Goal: Task Accomplishment & Management: Manage account settings

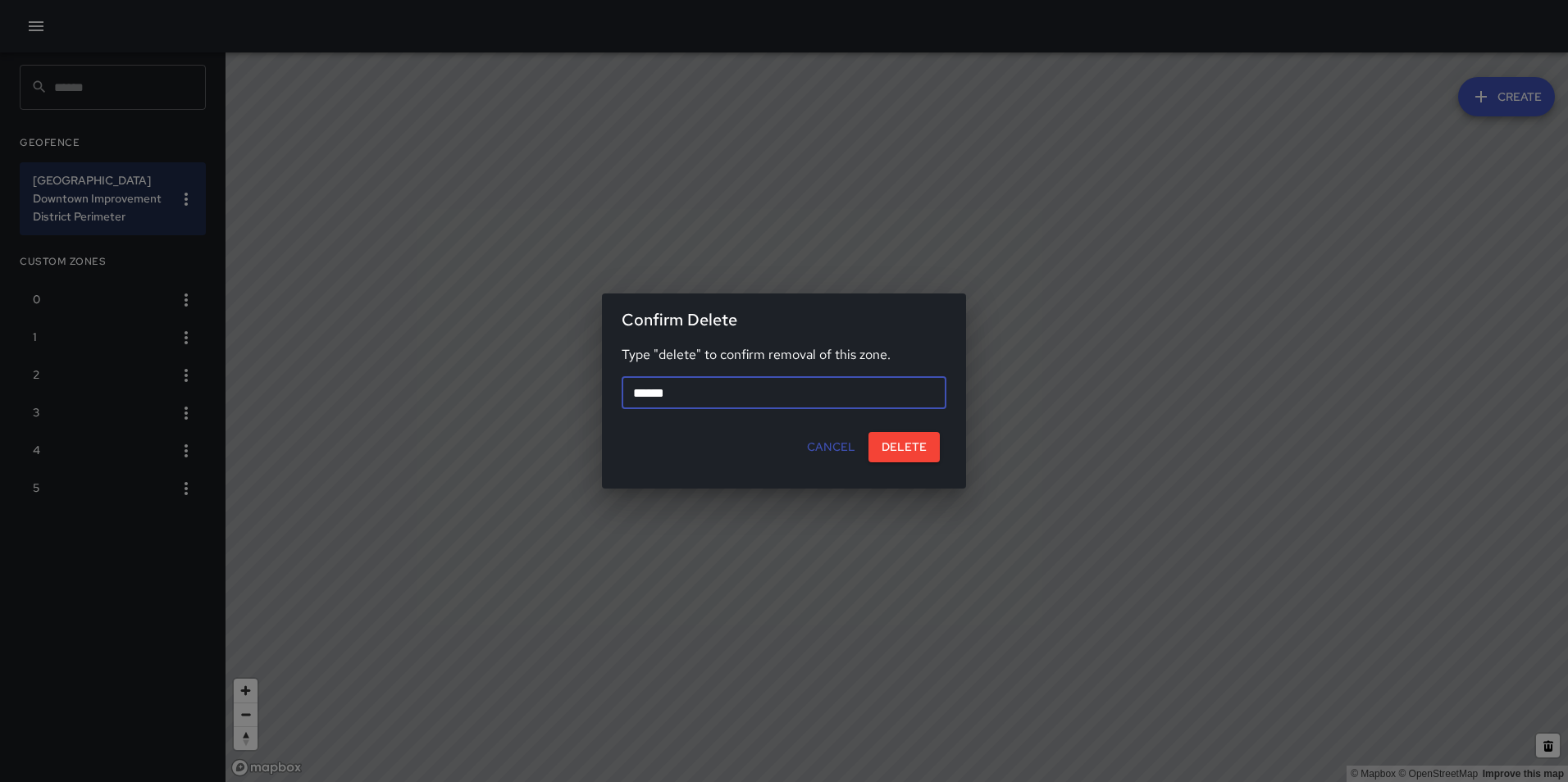
click at [833, 445] on button "Cancel" at bounding box center [831, 446] width 61 height 30
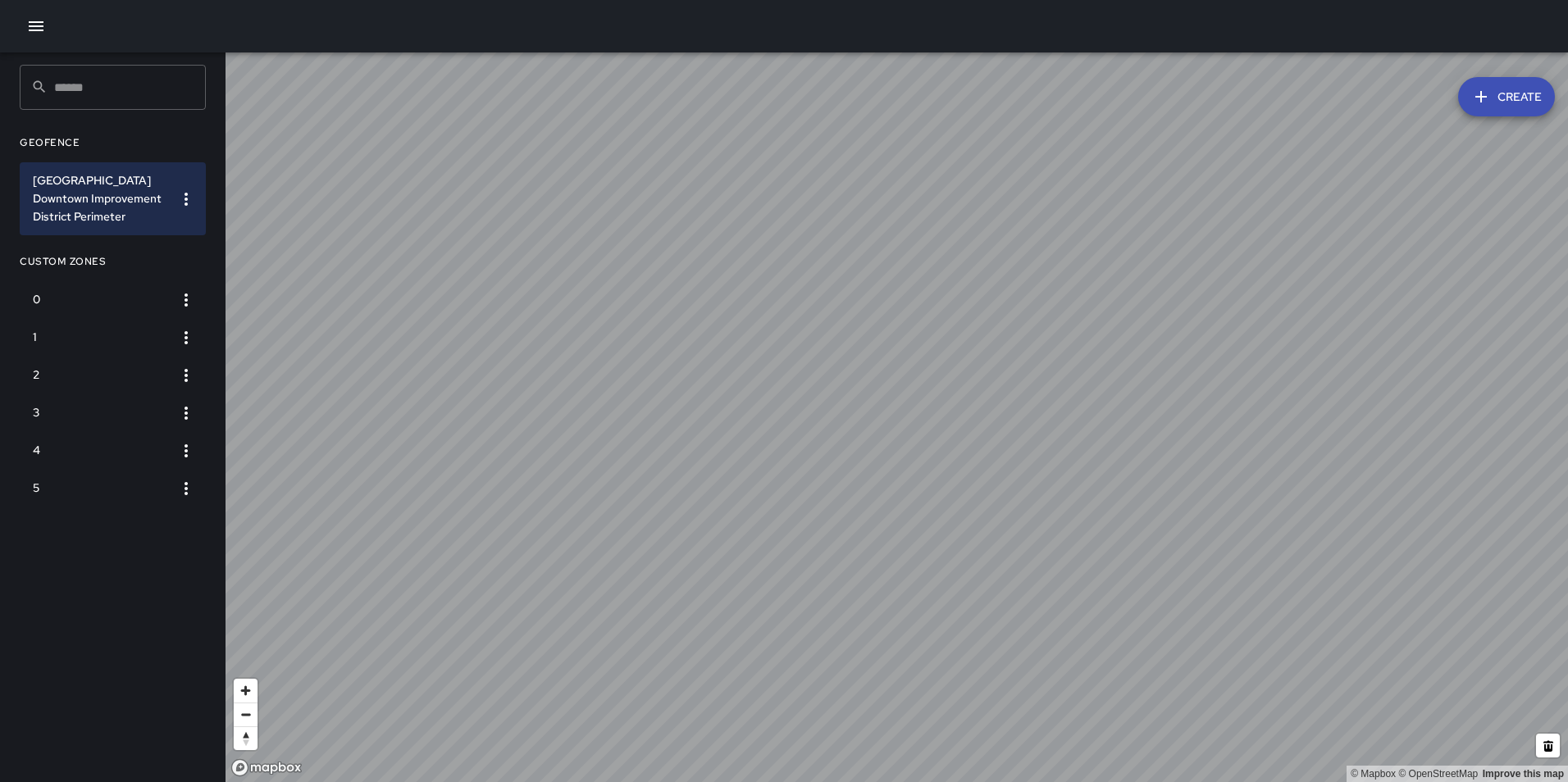
click at [39, 34] on icon "button" at bounding box center [36, 26] width 19 height 19
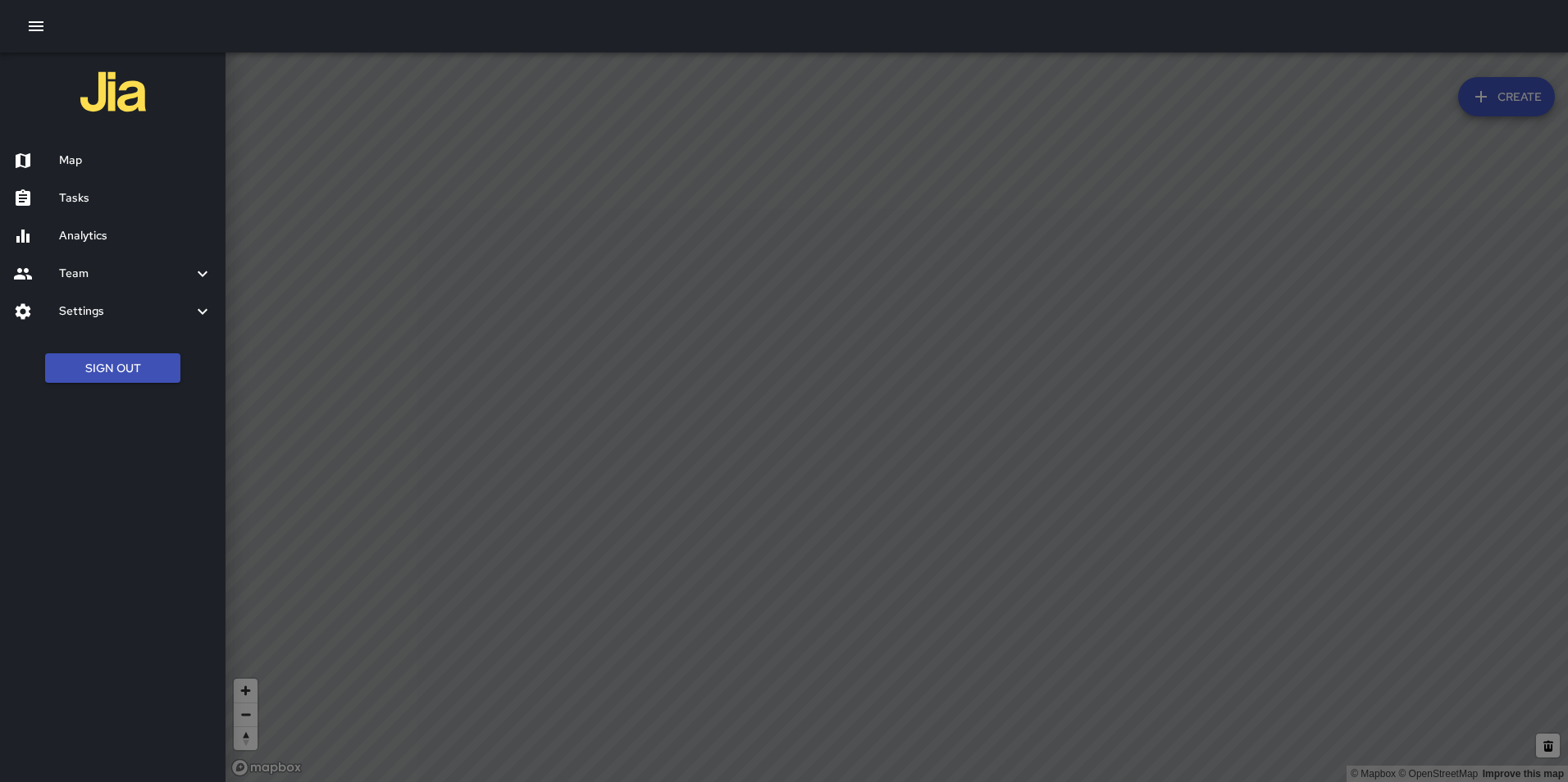
click at [114, 238] on h6 "Analytics" at bounding box center [136, 236] width 153 height 18
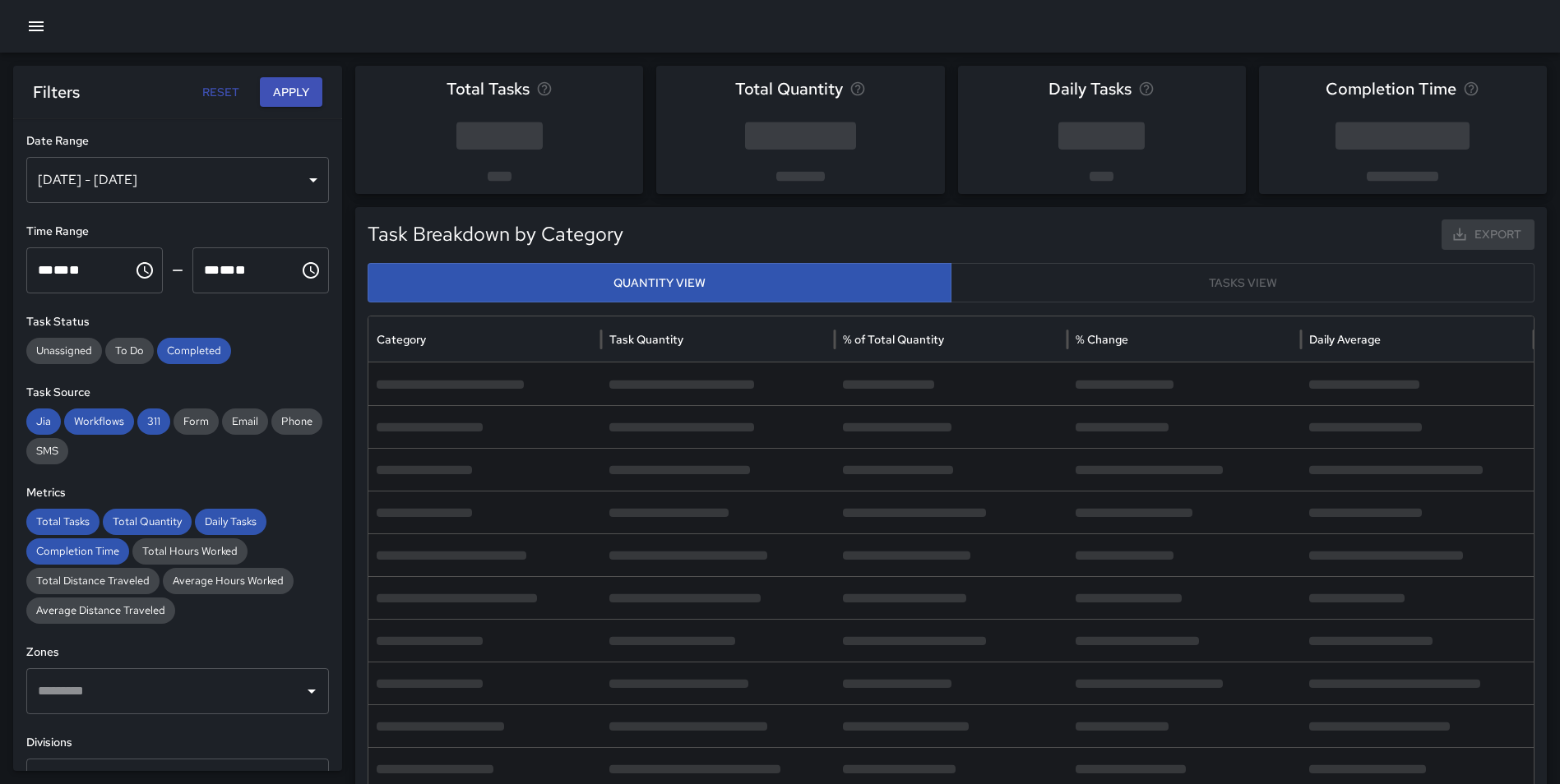
click at [154, 182] on div "Sep 25, 2025 - Oct 01, 2025" at bounding box center [177, 179] width 303 height 46
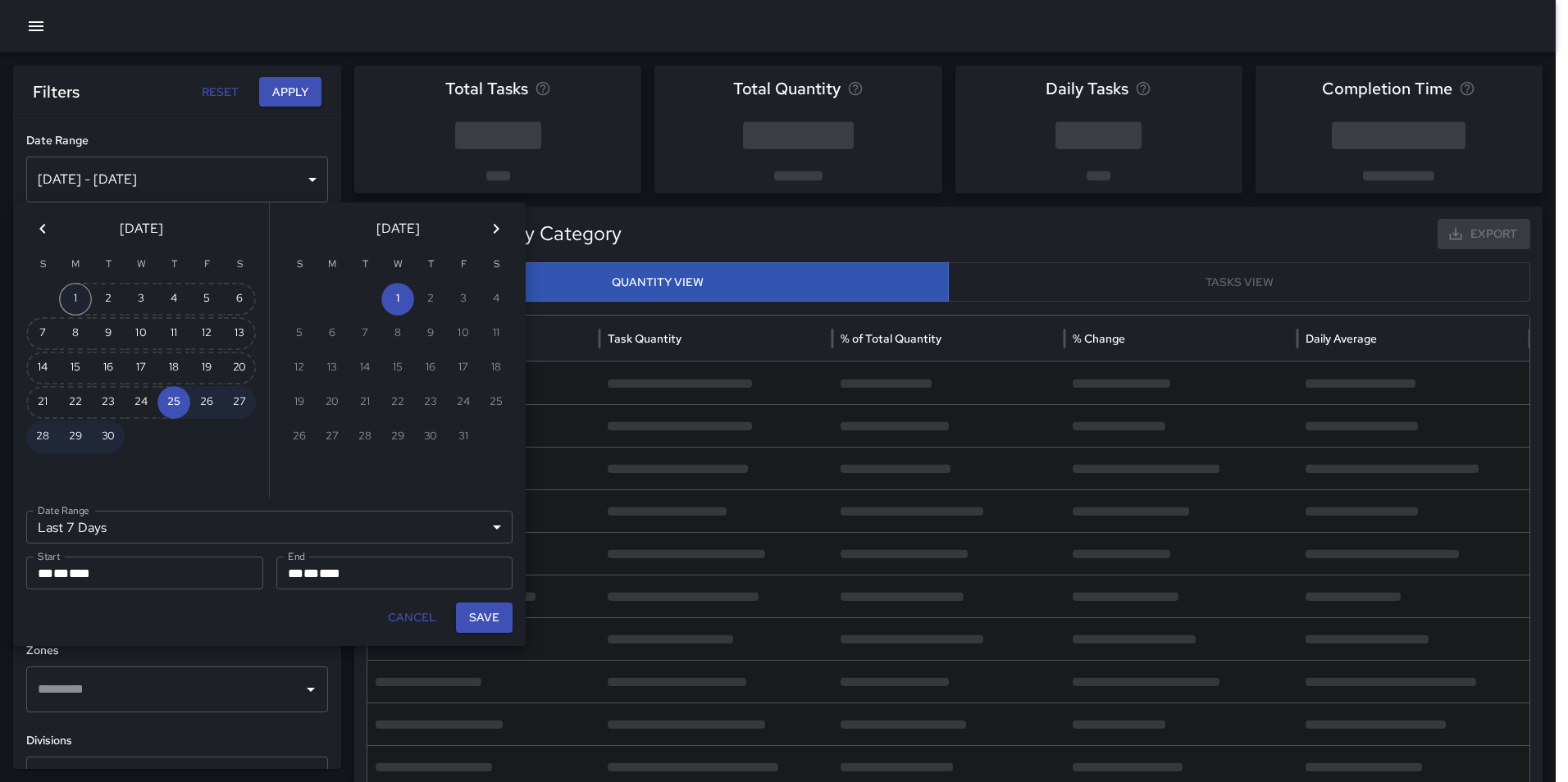
click at [72, 291] on button "1" at bounding box center [76, 300] width 33 height 33
type input "******"
type input "**********"
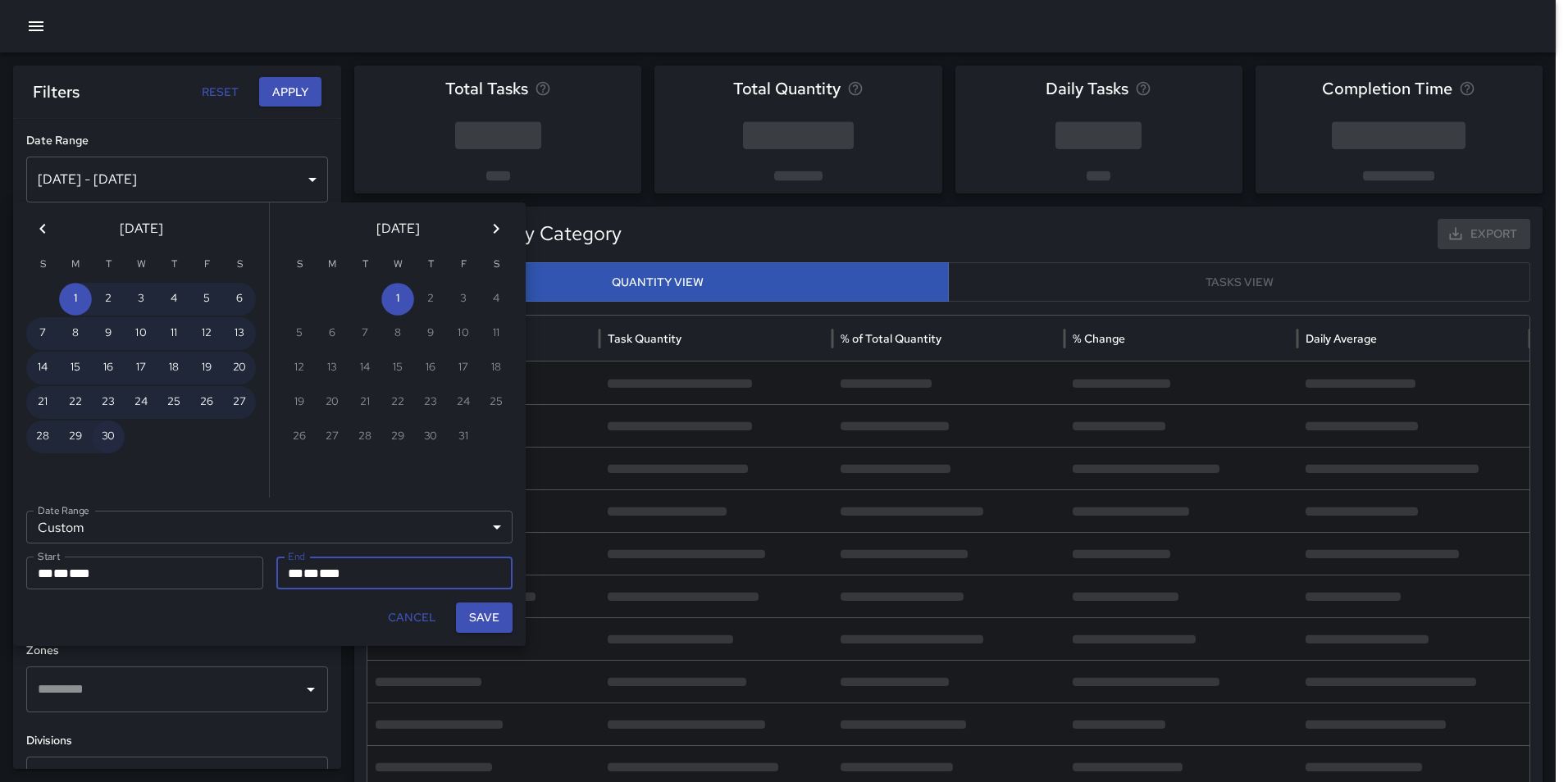
click at [114, 427] on button "30" at bounding box center [109, 438] width 33 height 33
type input "**********"
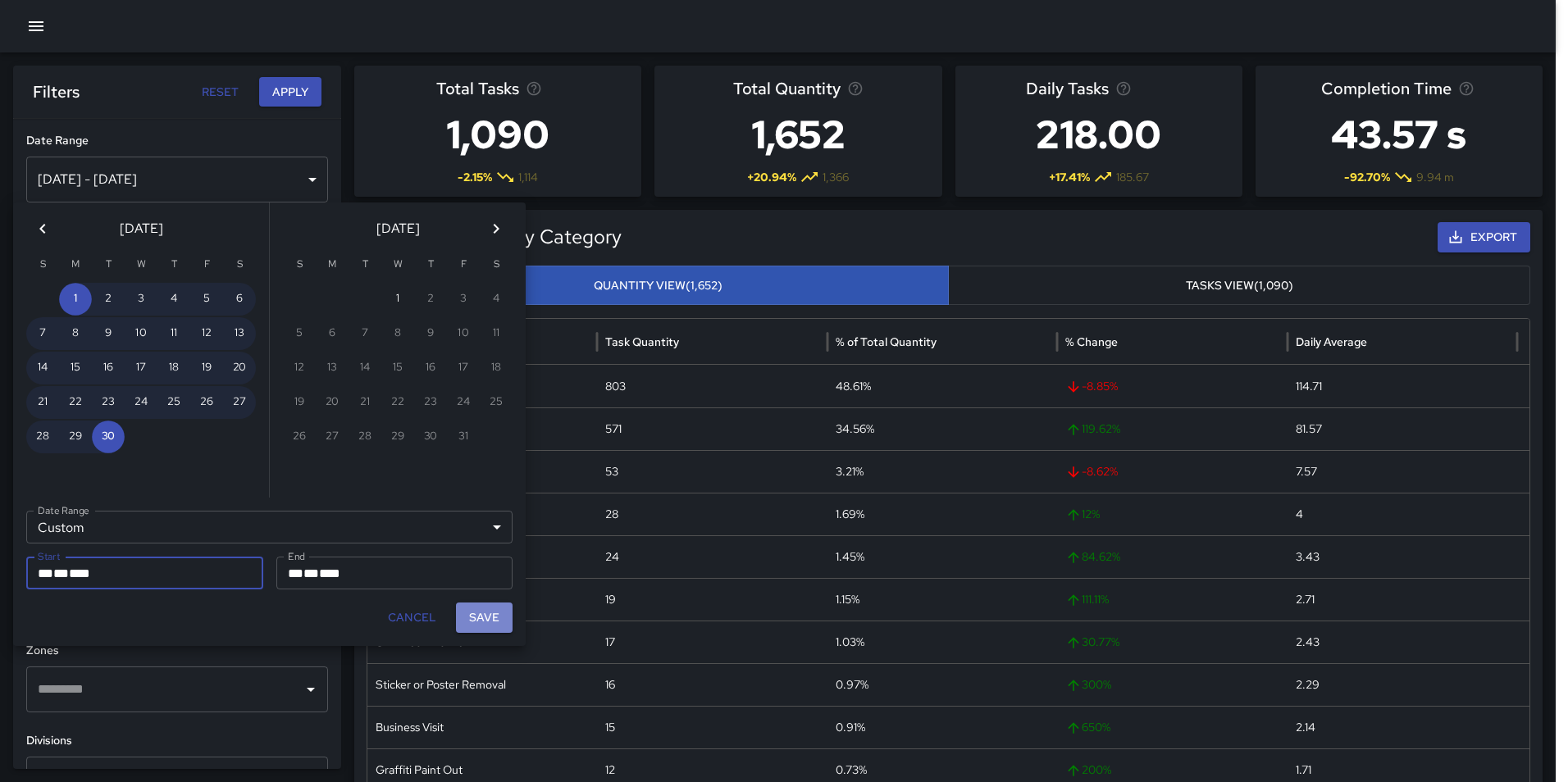
click at [500, 613] on button "Save" at bounding box center [484, 617] width 56 height 30
type input "**********"
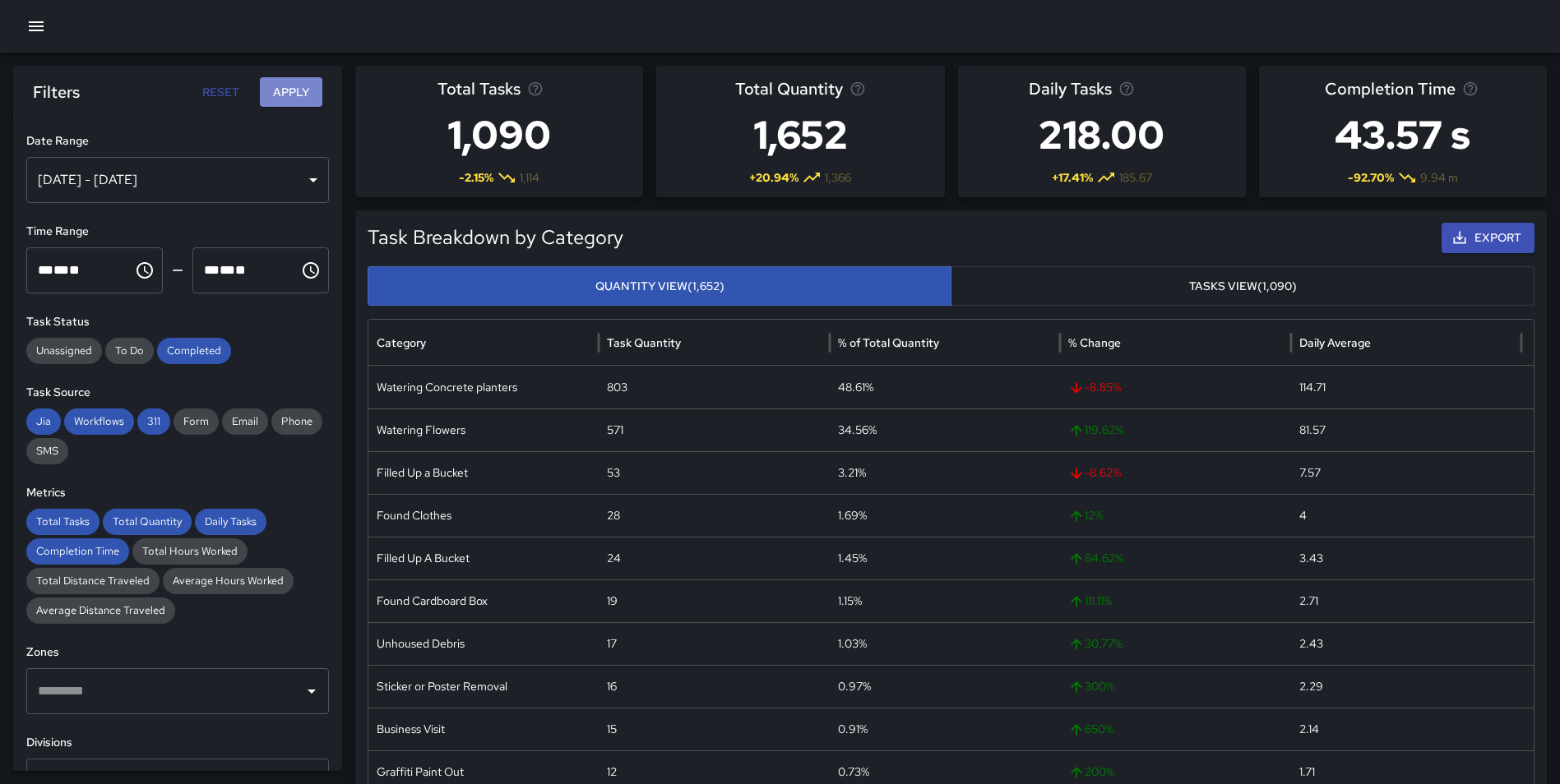
click at [278, 98] on button "Apply" at bounding box center [291, 91] width 62 height 30
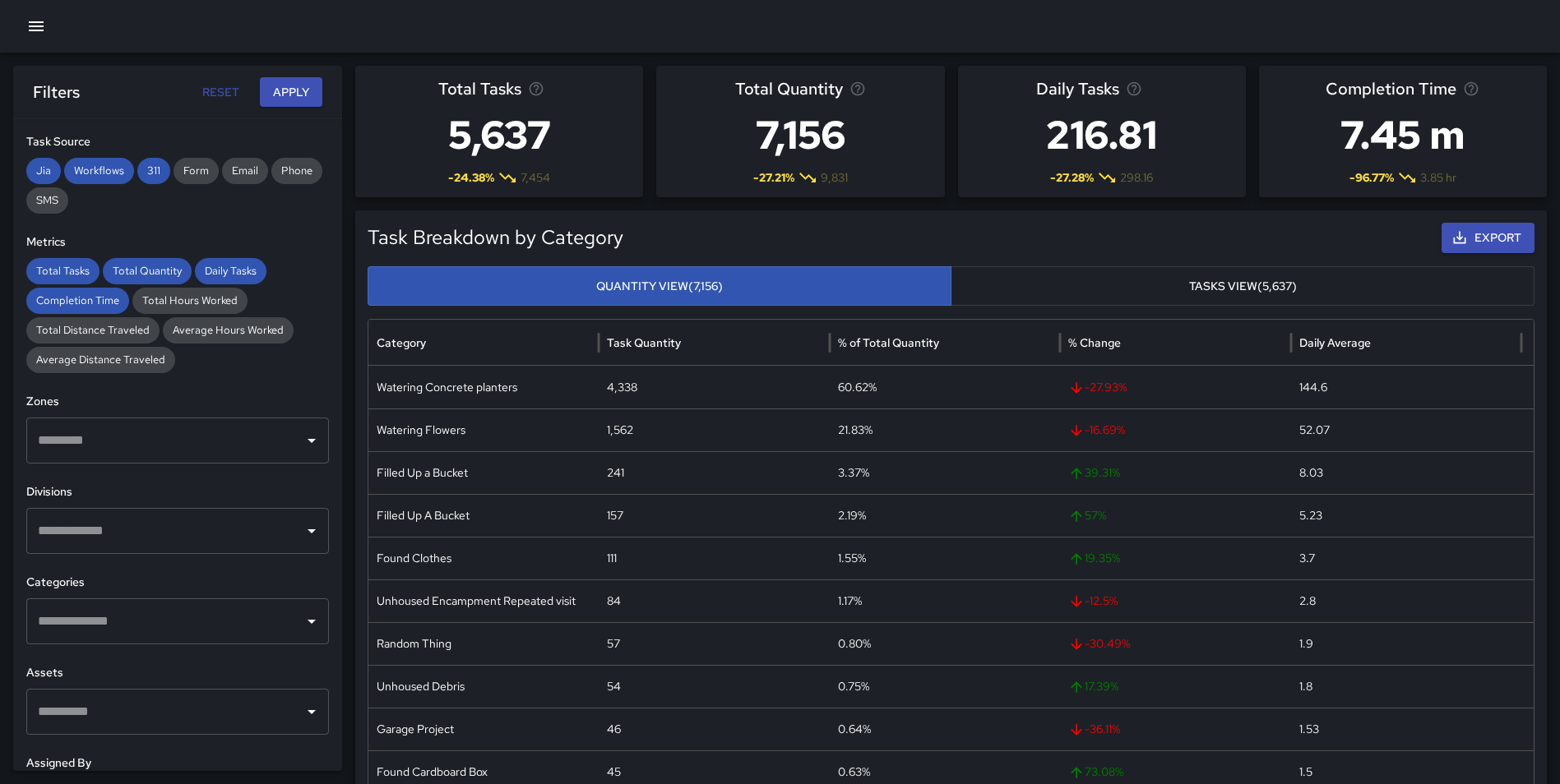
scroll to position [262, 0]
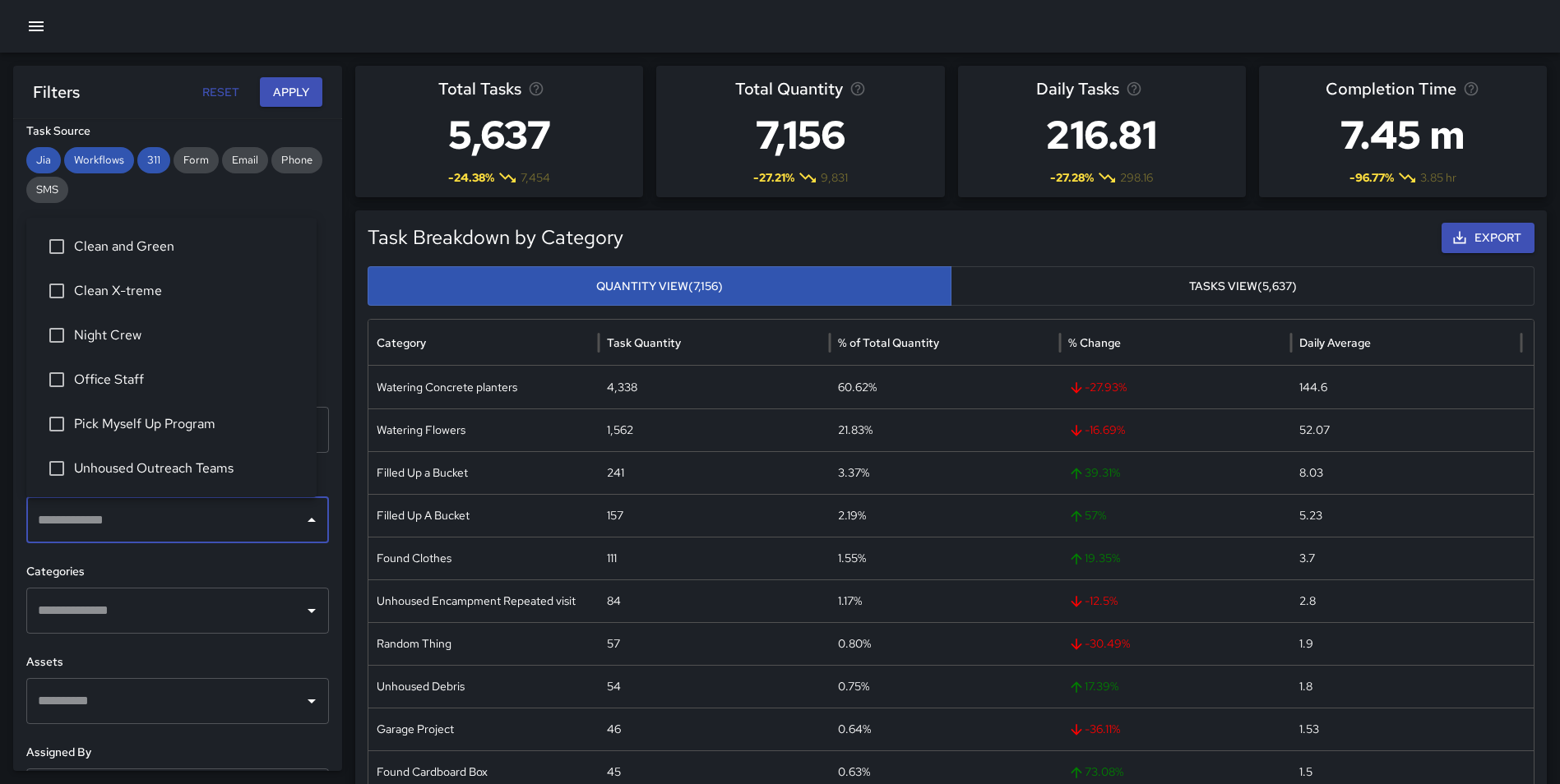
click at [112, 516] on input "text" at bounding box center [165, 520] width 263 height 31
click at [135, 328] on span "Night Crew" at bounding box center [189, 336] width 230 height 19
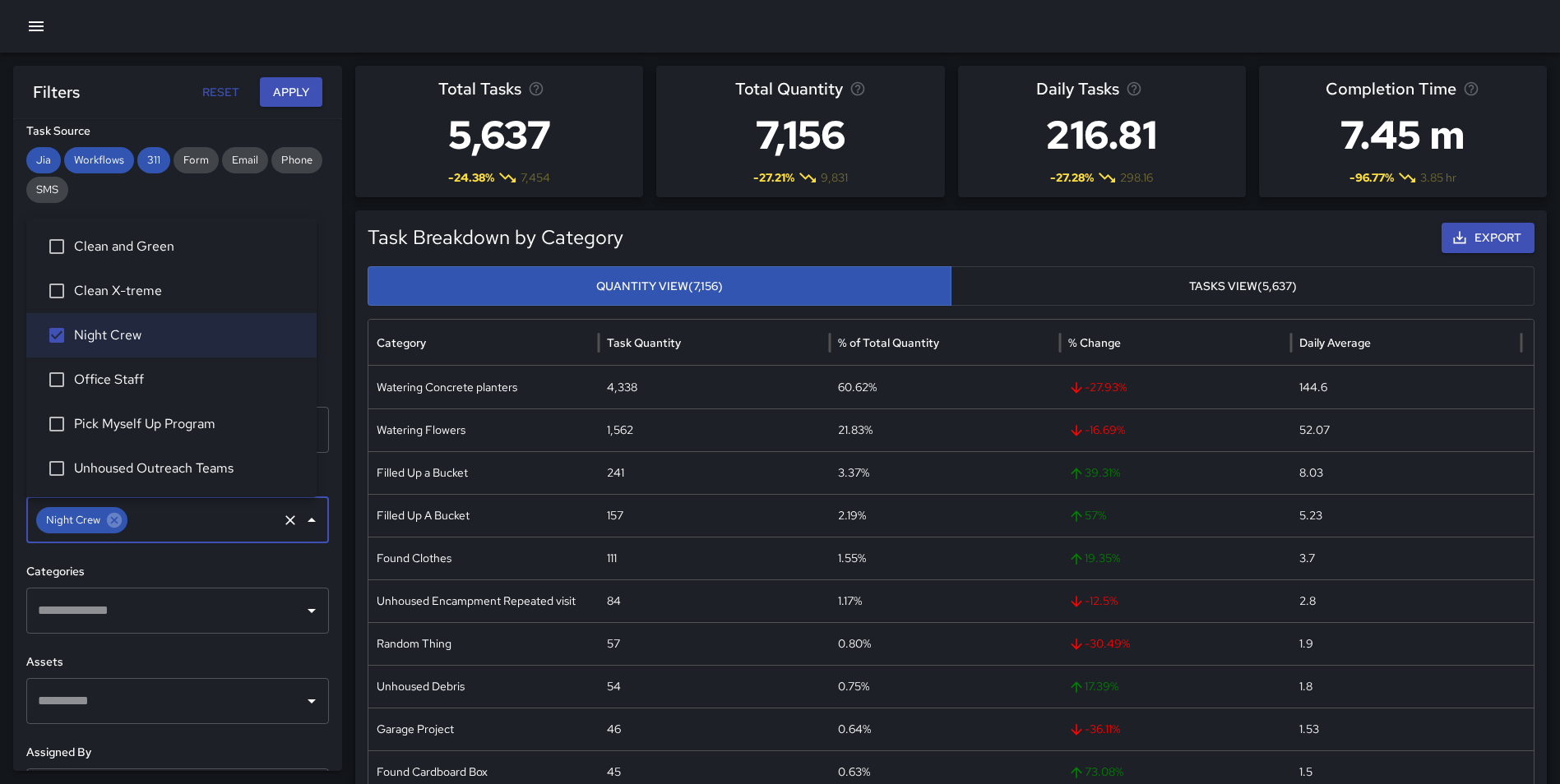
click at [289, 91] on button "Apply" at bounding box center [291, 91] width 62 height 30
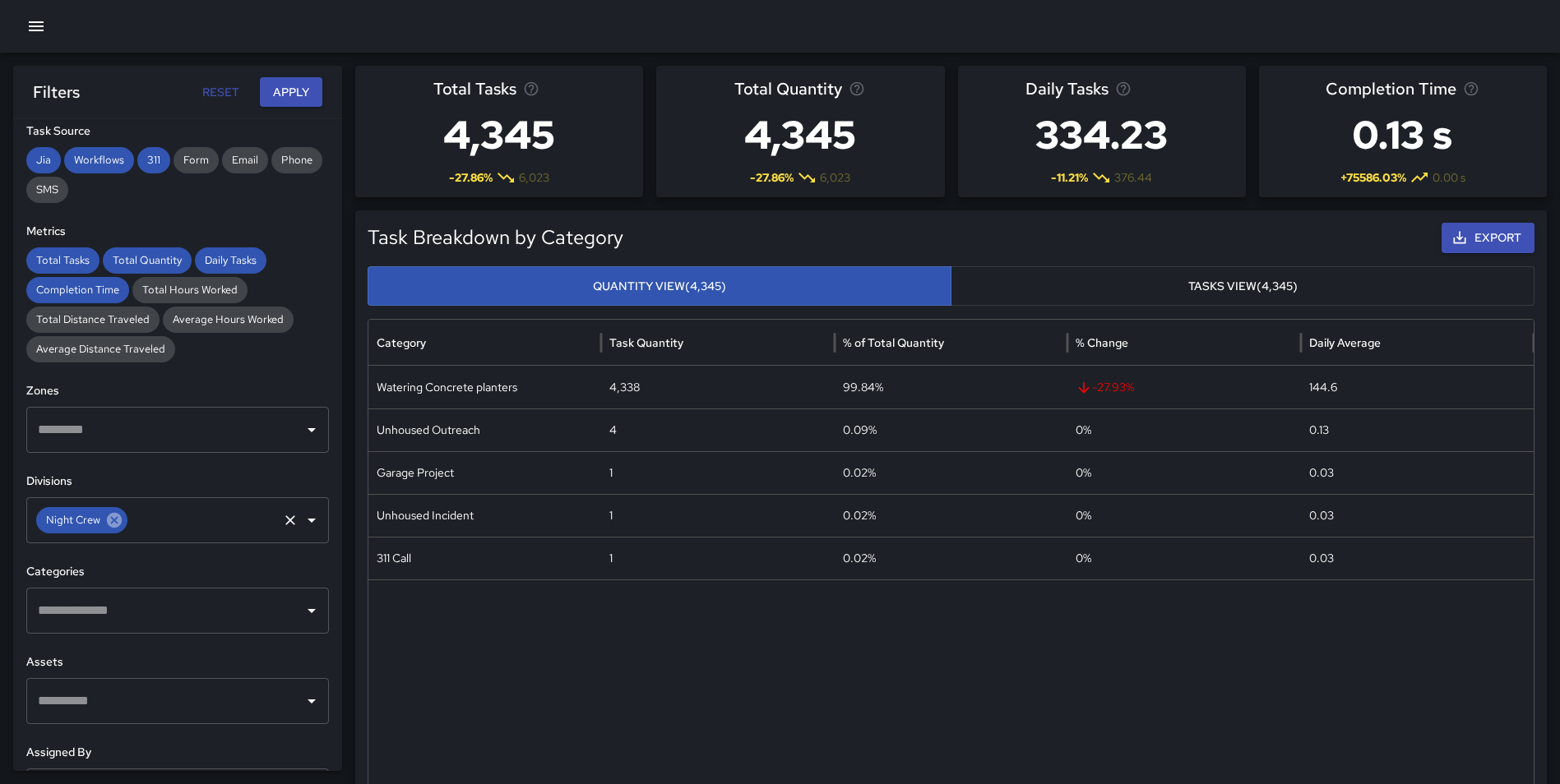
click at [109, 525] on icon at bounding box center [114, 519] width 15 height 15
click at [115, 520] on input "text" at bounding box center [165, 520] width 263 height 31
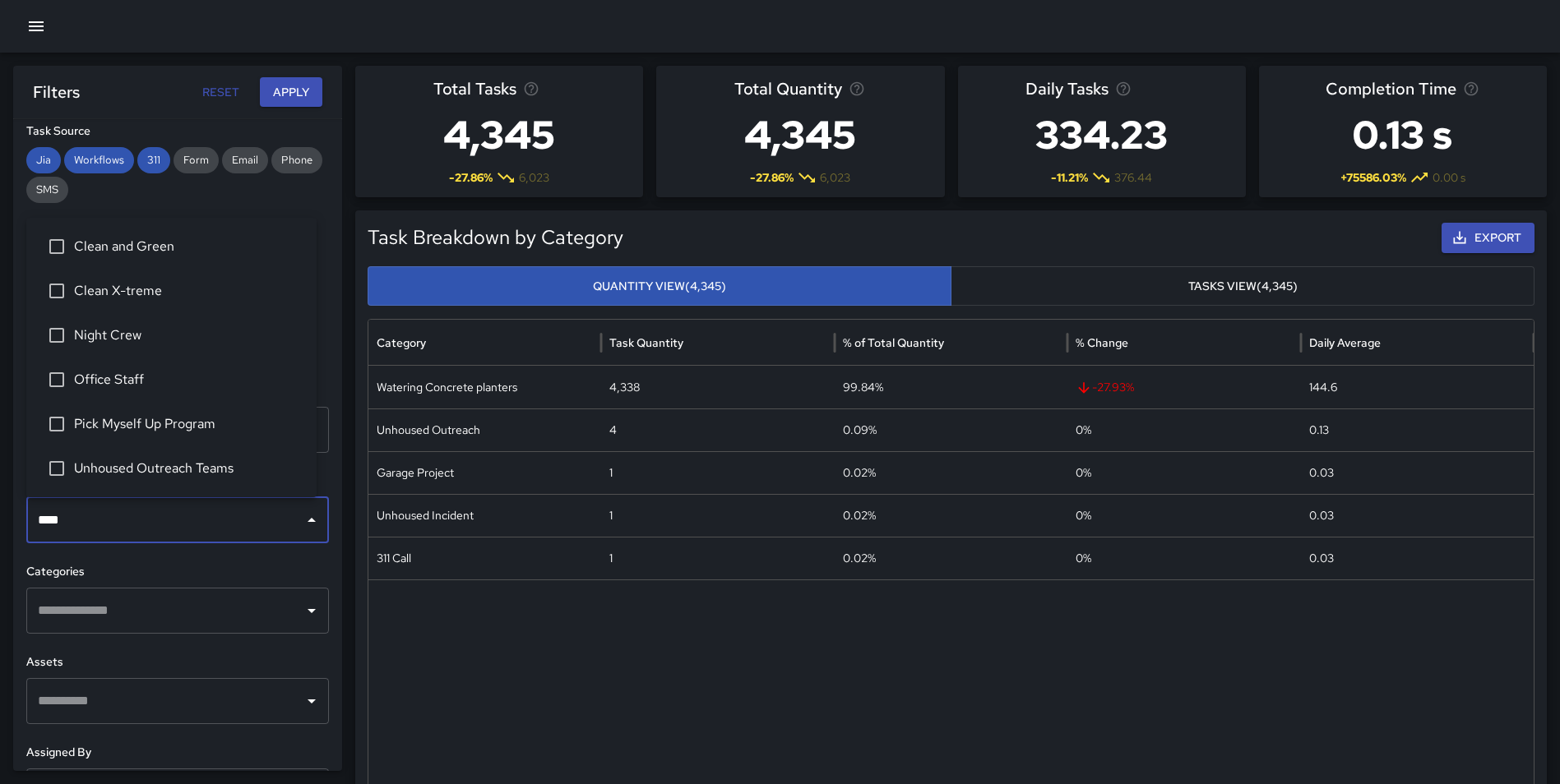
type input "*****"
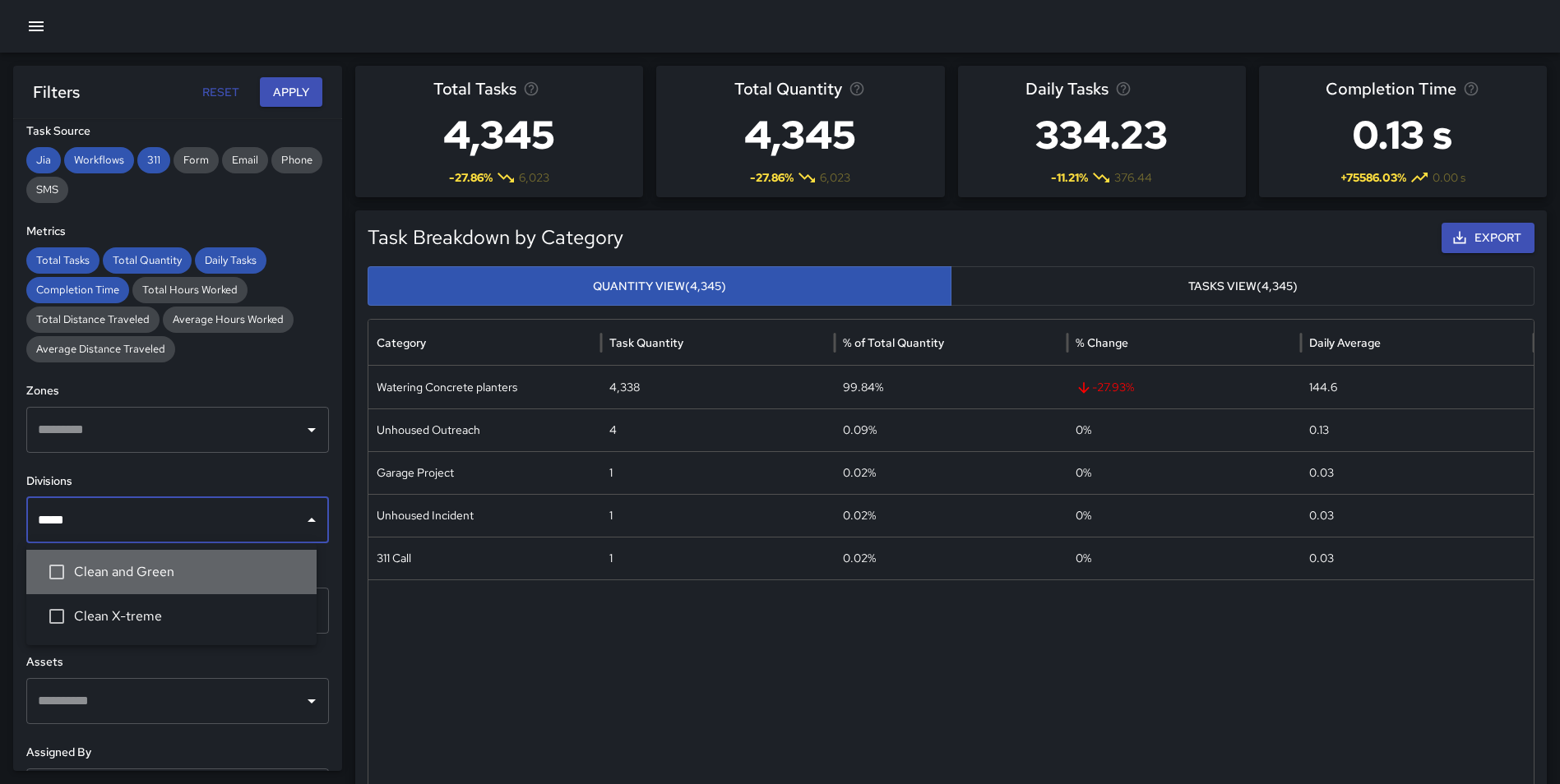
click at [147, 572] on span "Clean and Green" at bounding box center [189, 572] width 230 height 19
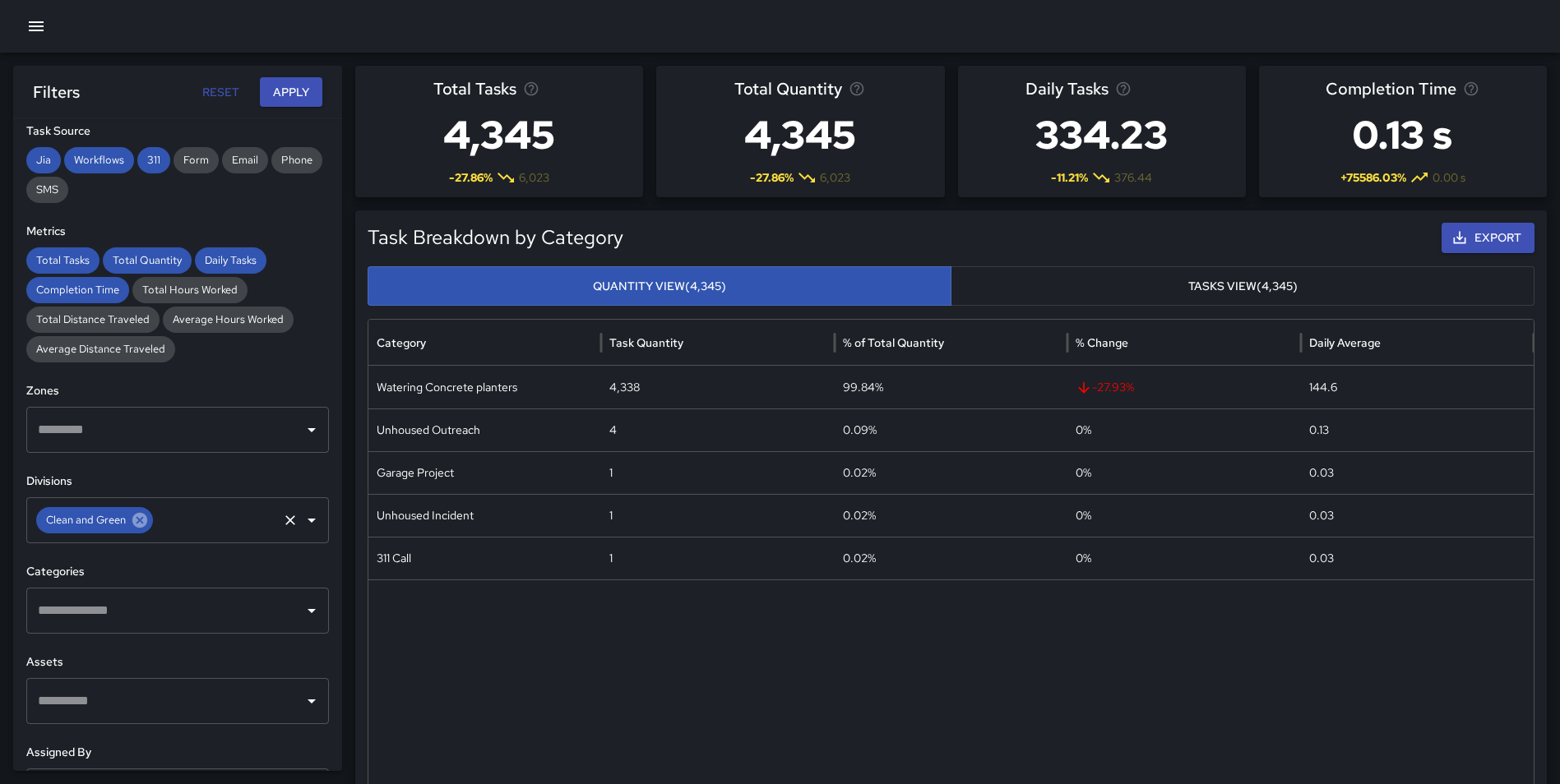
click at [133, 522] on icon at bounding box center [139, 519] width 15 height 15
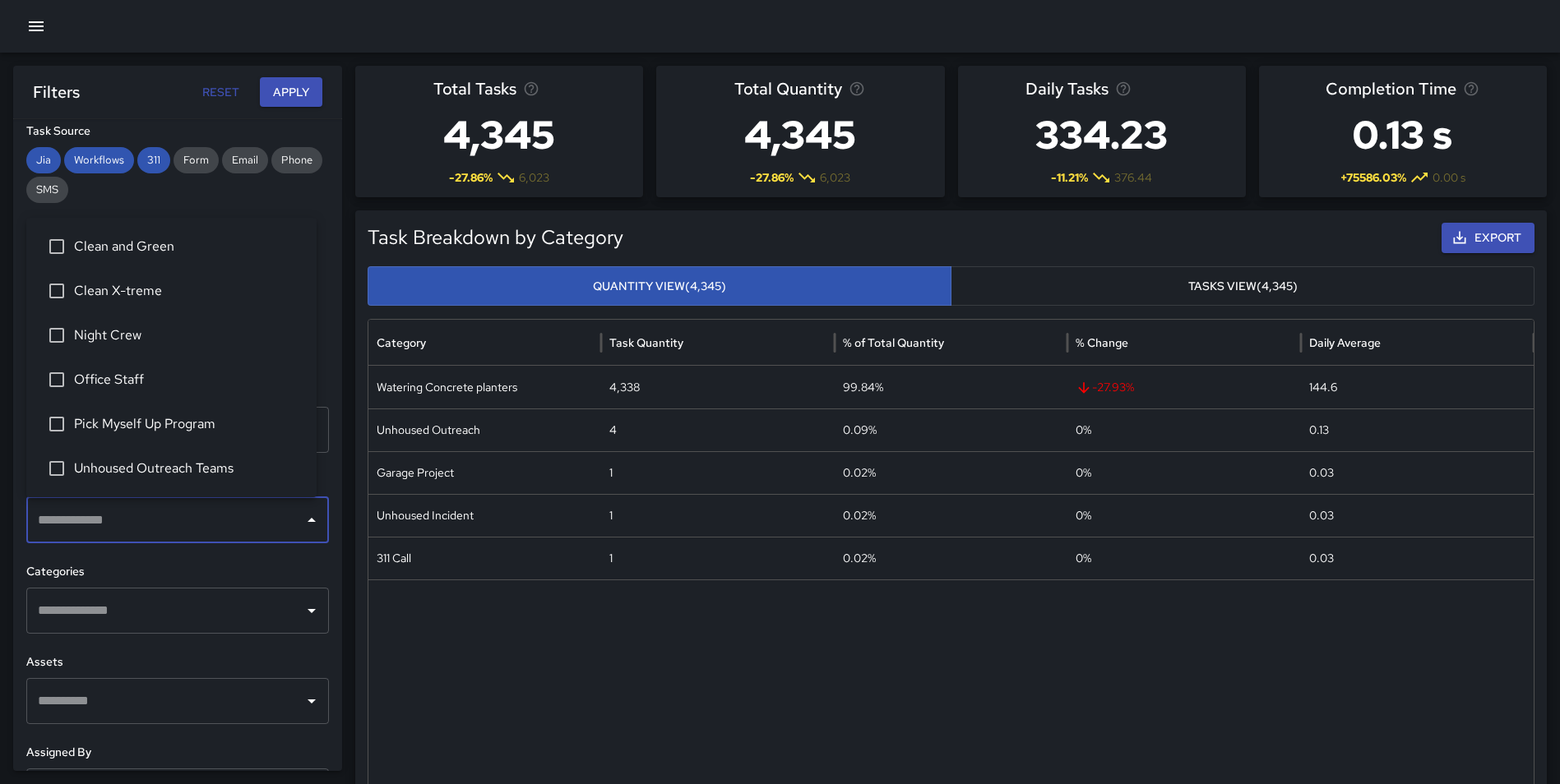
click at [111, 525] on input "text" at bounding box center [165, 520] width 263 height 31
click at [166, 335] on span "Night Crew" at bounding box center [189, 336] width 230 height 19
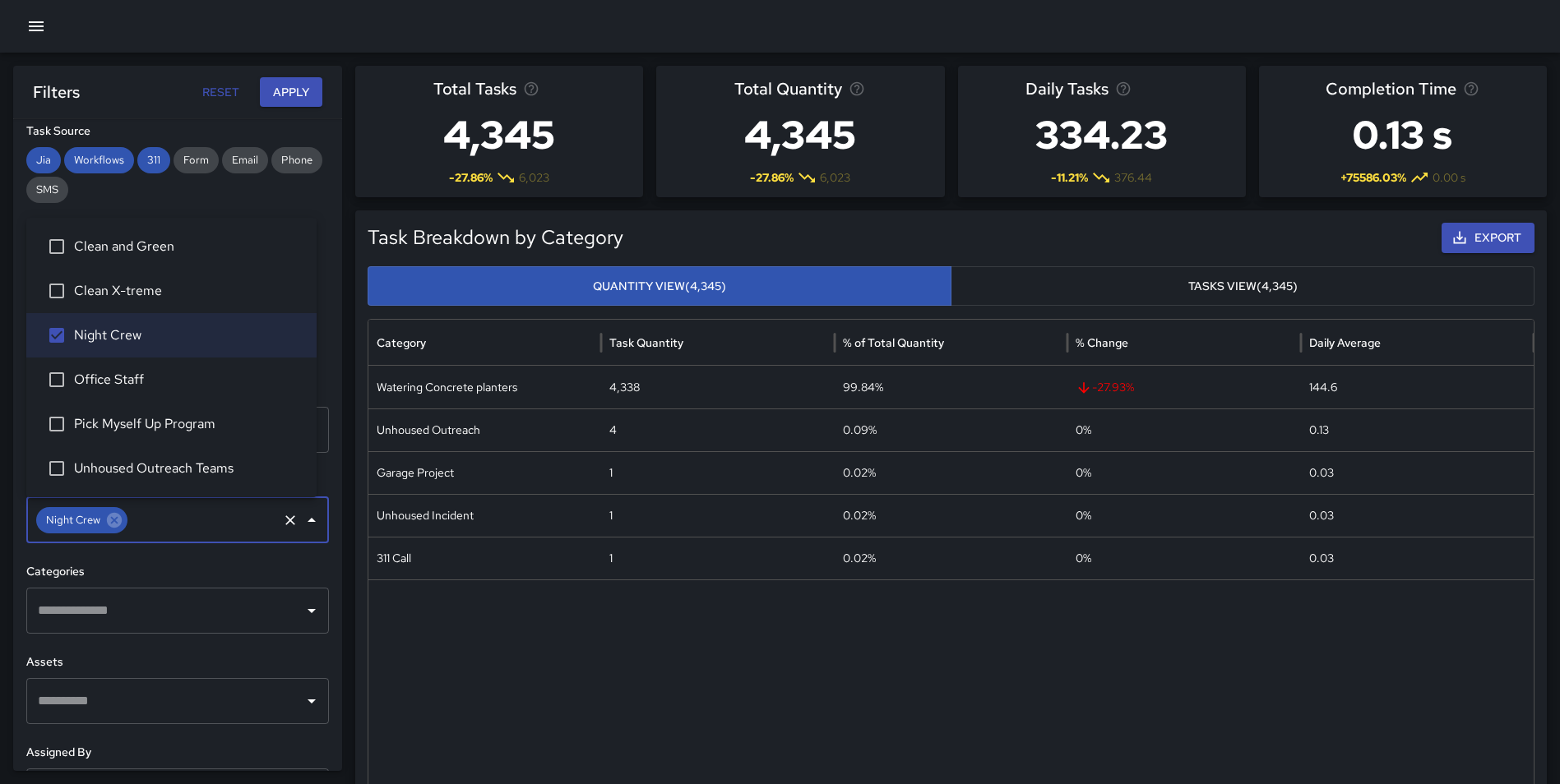
click at [284, 94] on button "Apply" at bounding box center [291, 91] width 62 height 30
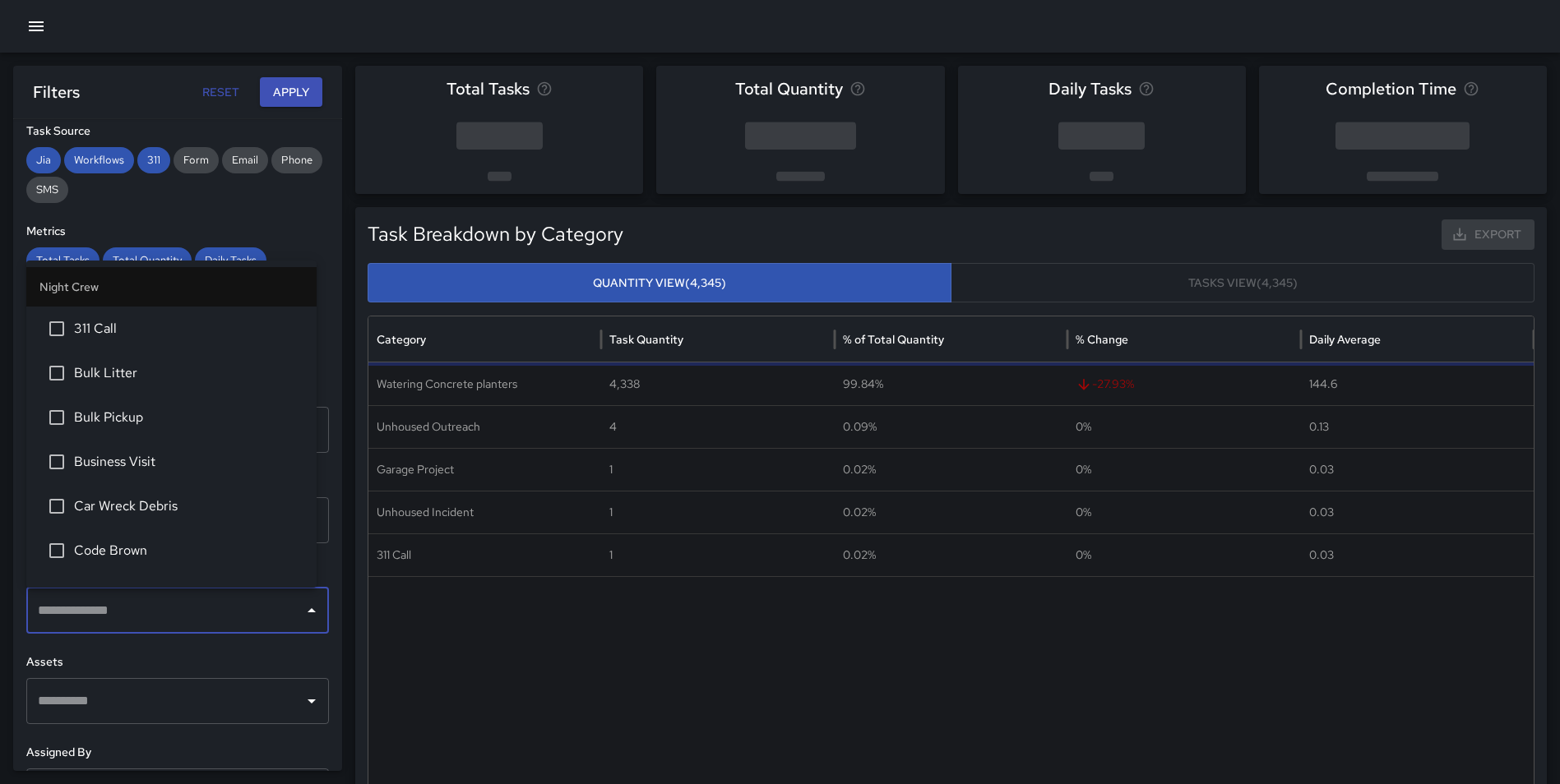
click at [242, 618] on input "text" at bounding box center [165, 611] width 263 height 31
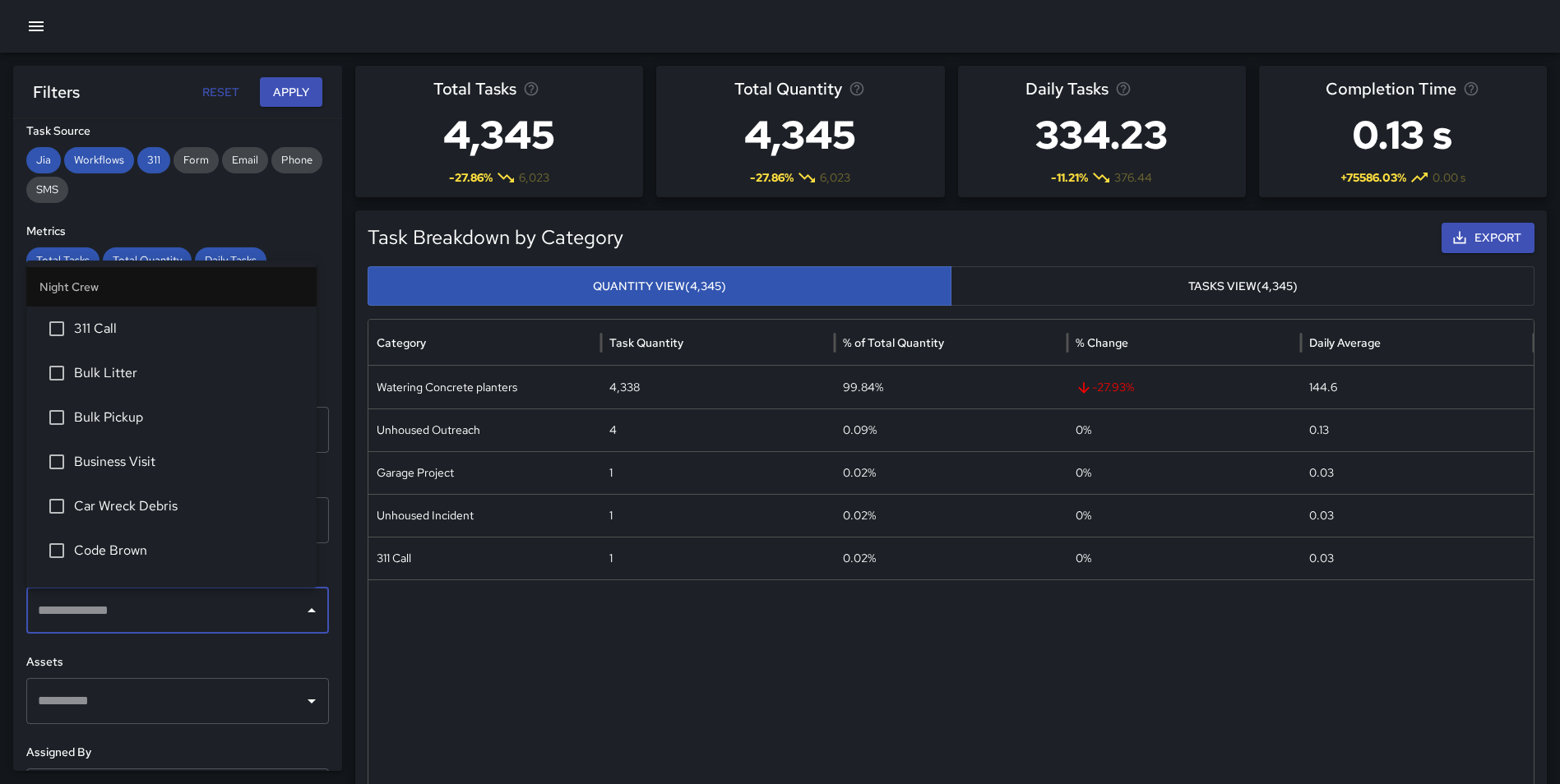
click at [125, 332] on span "311 Call" at bounding box center [189, 329] width 230 height 19
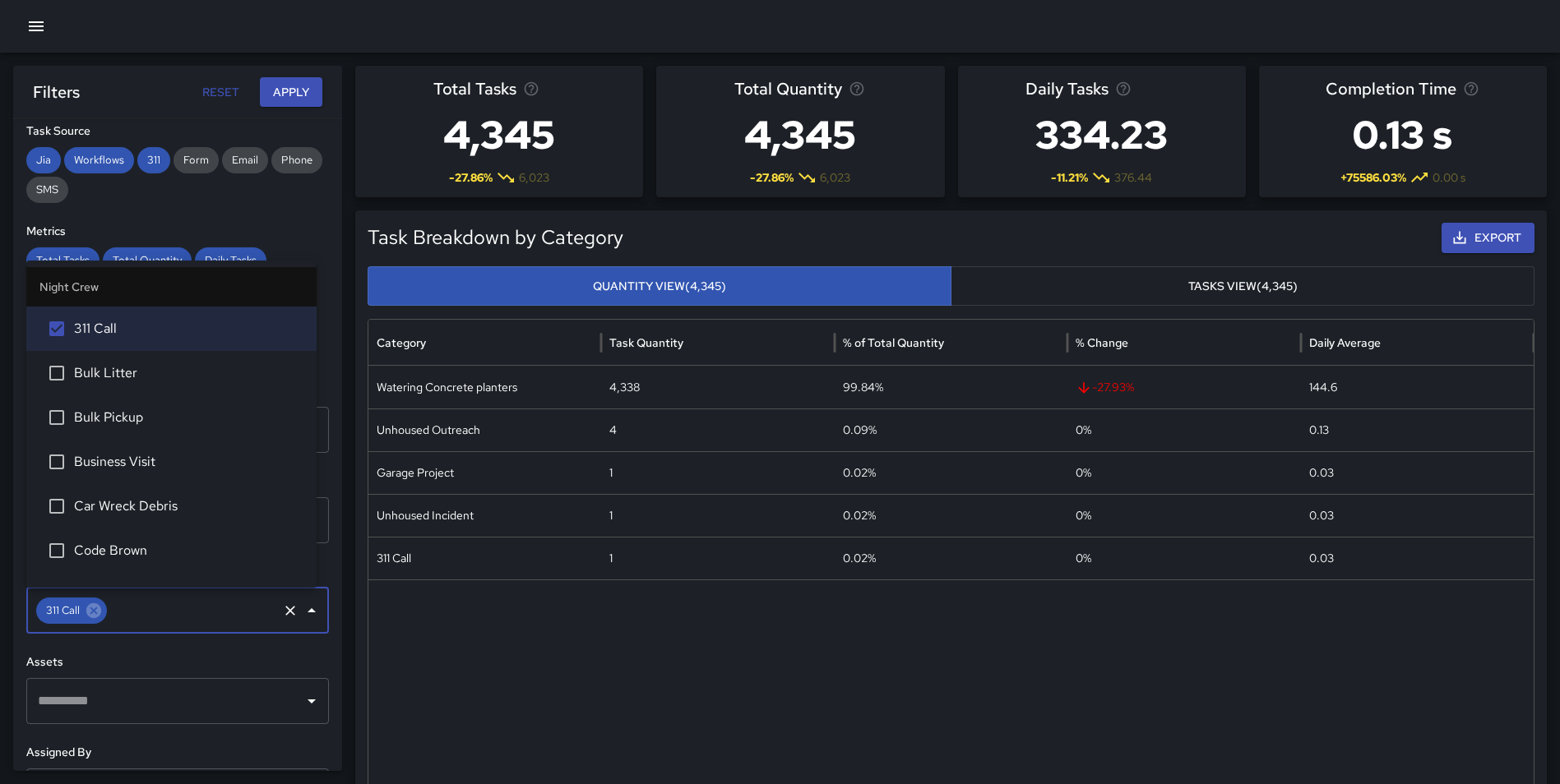
click at [123, 367] on span "Bulk Litter" at bounding box center [189, 374] width 230 height 19
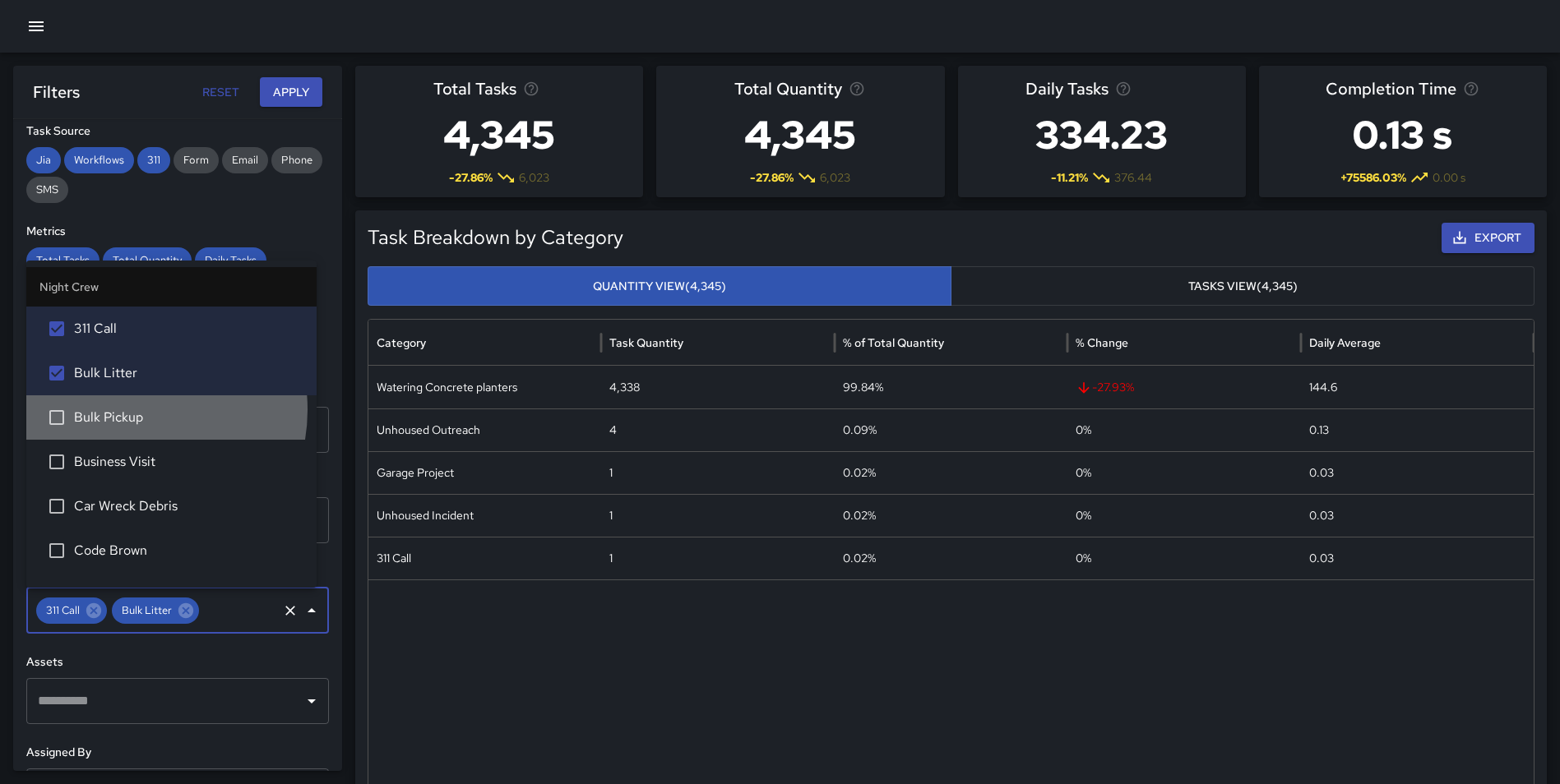
drag, startPoint x: 128, startPoint y: 410, endPoint x: 130, endPoint y: 437, distance: 27.1
click at [128, 410] on span "Bulk Pickup" at bounding box center [189, 417] width 230 height 19
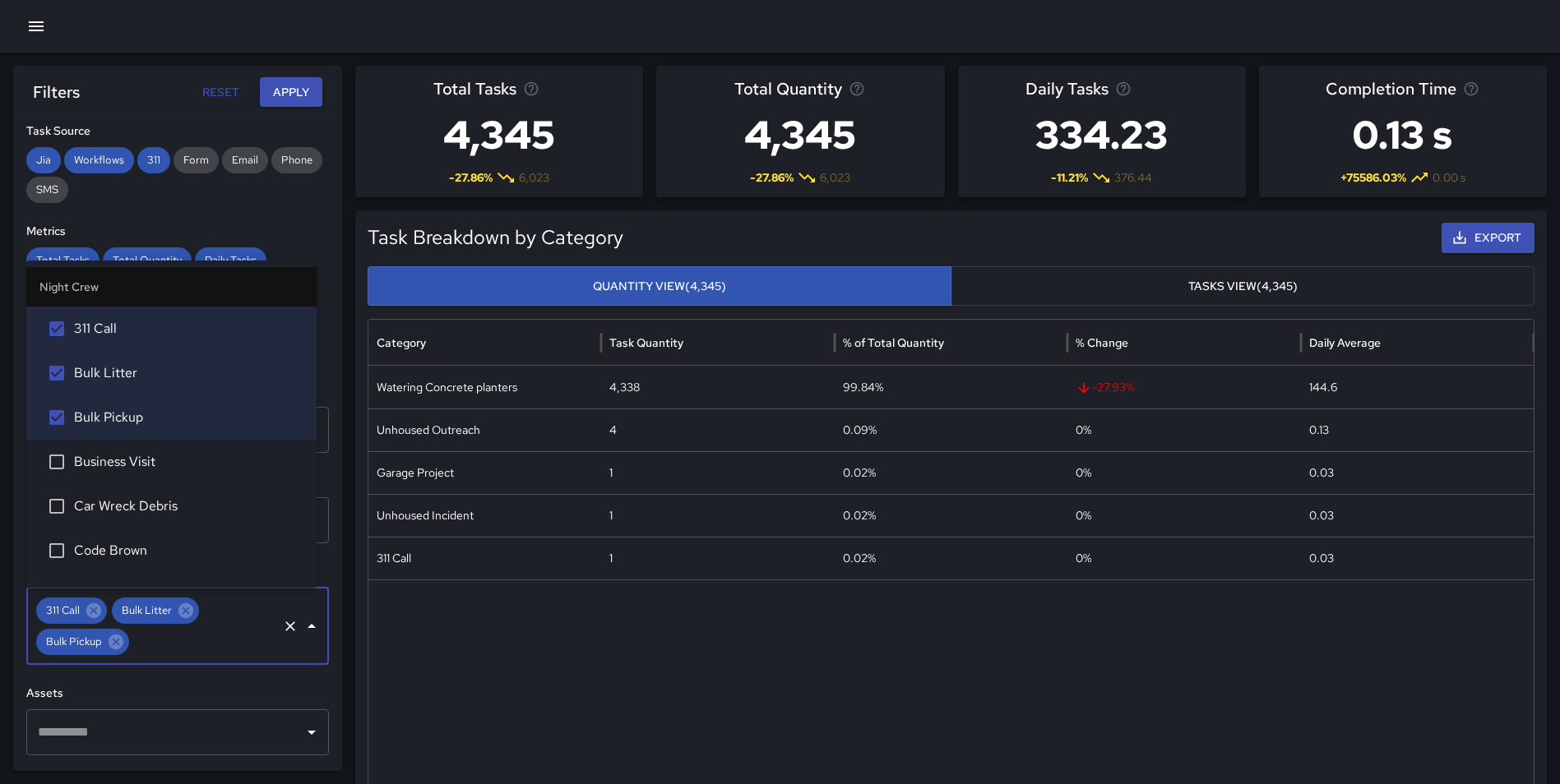
click at [131, 450] on li "Business Visit" at bounding box center [171, 462] width 290 height 45
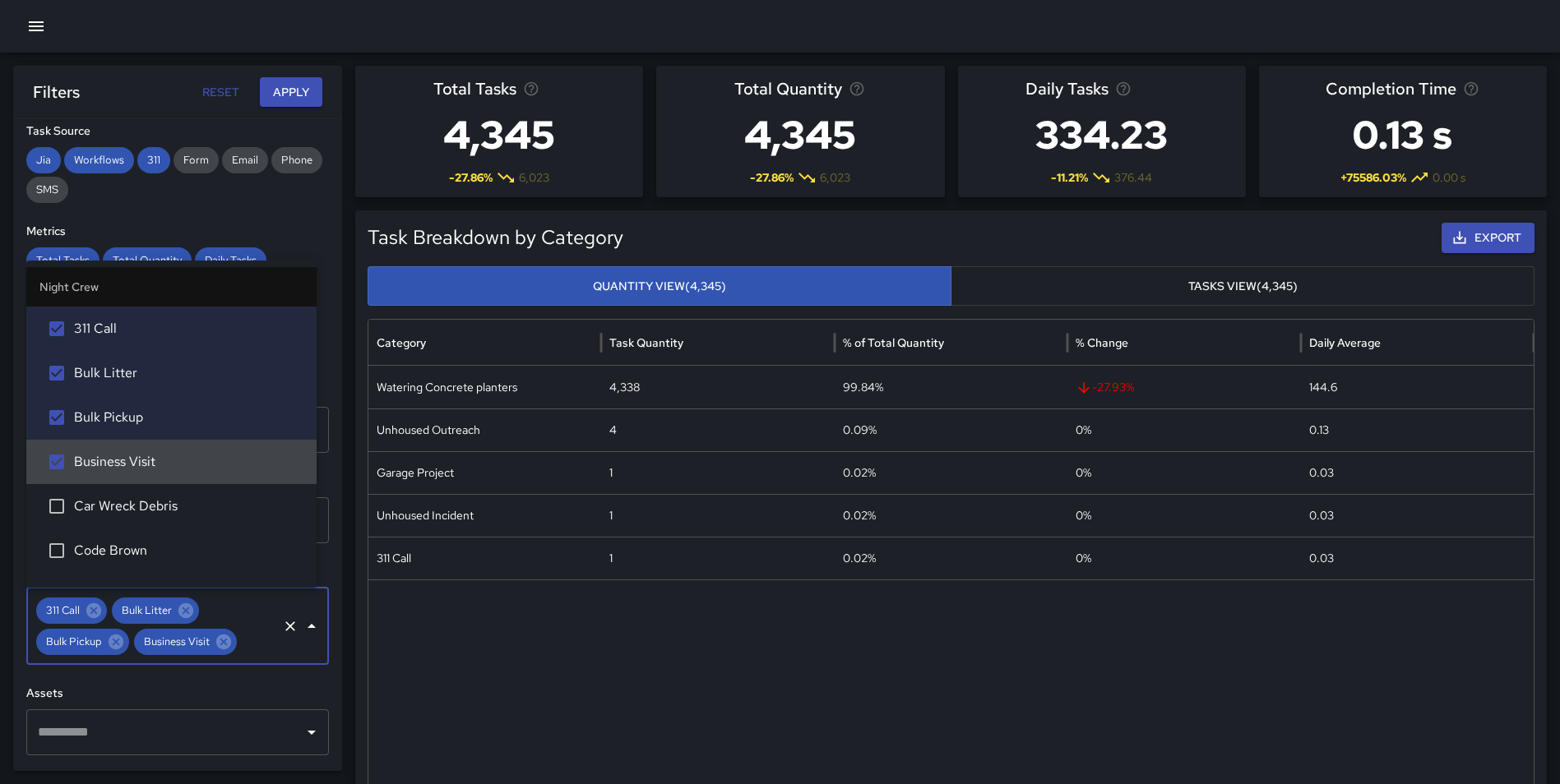
click at [137, 502] on span "Car Wreck Debris" at bounding box center [189, 506] width 230 height 19
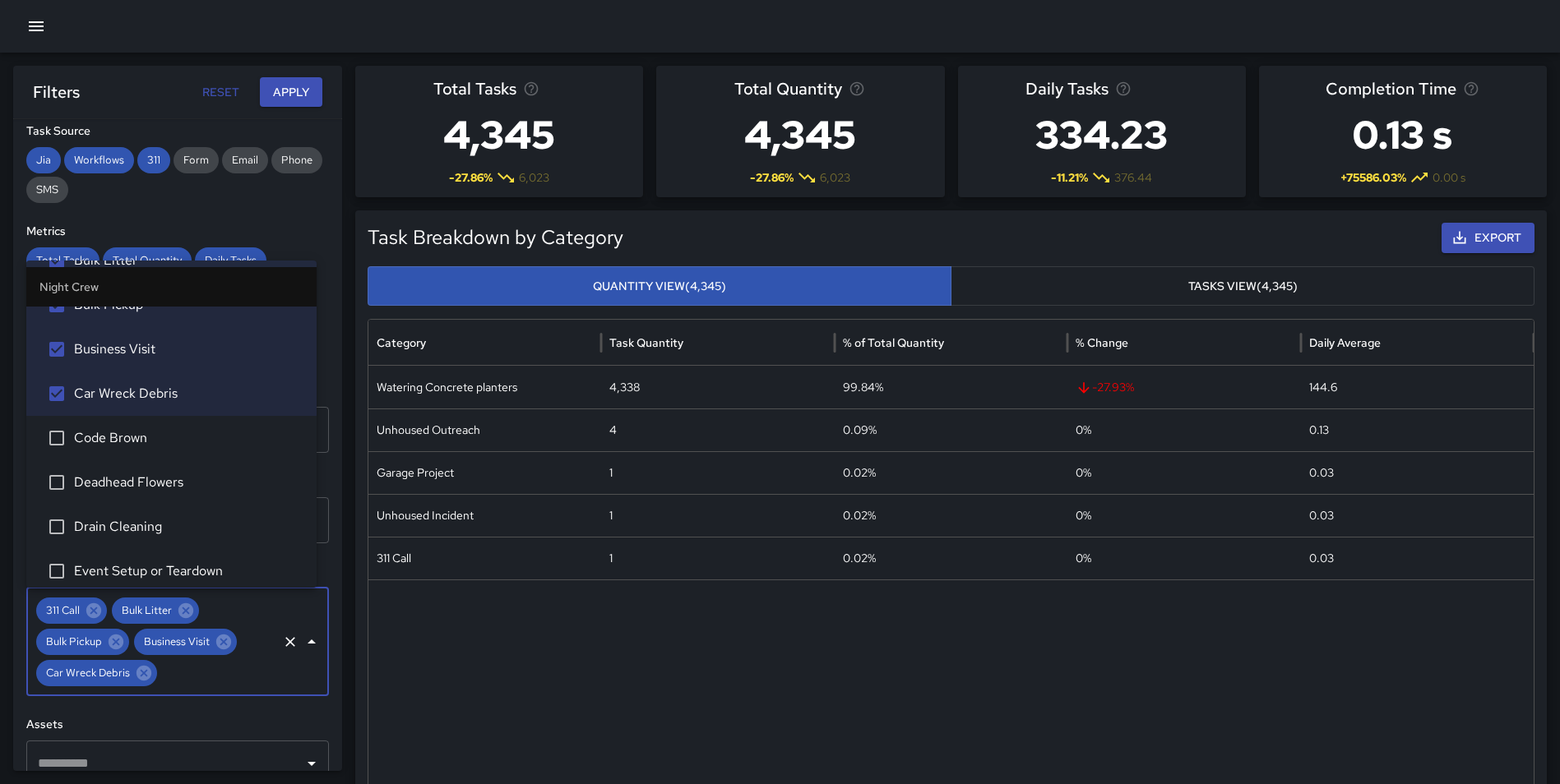
scroll to position [136, 0]
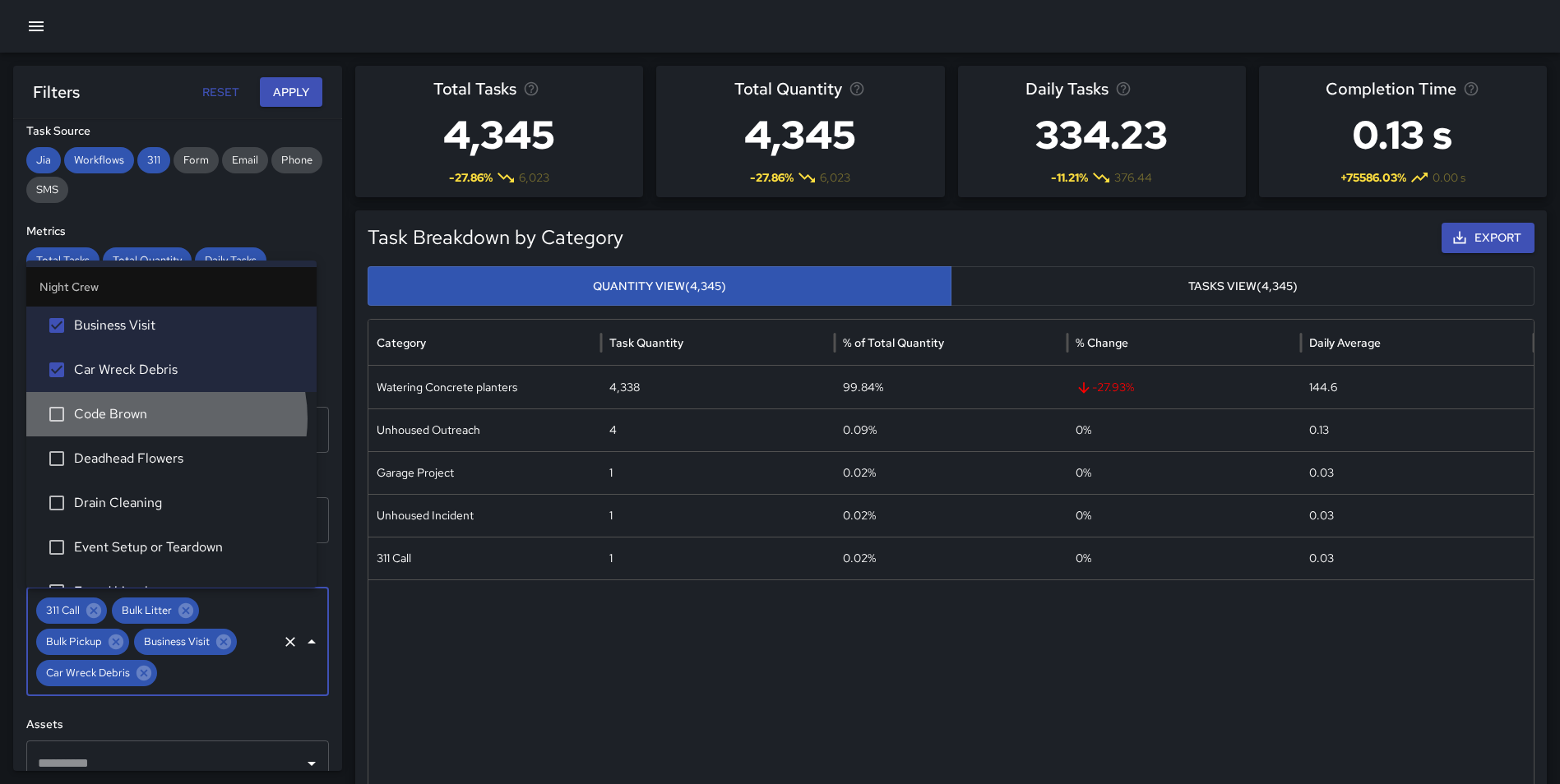
click at [159, 418] on span "Code Brown" at bounding box center [189, 414] width 230 height 19
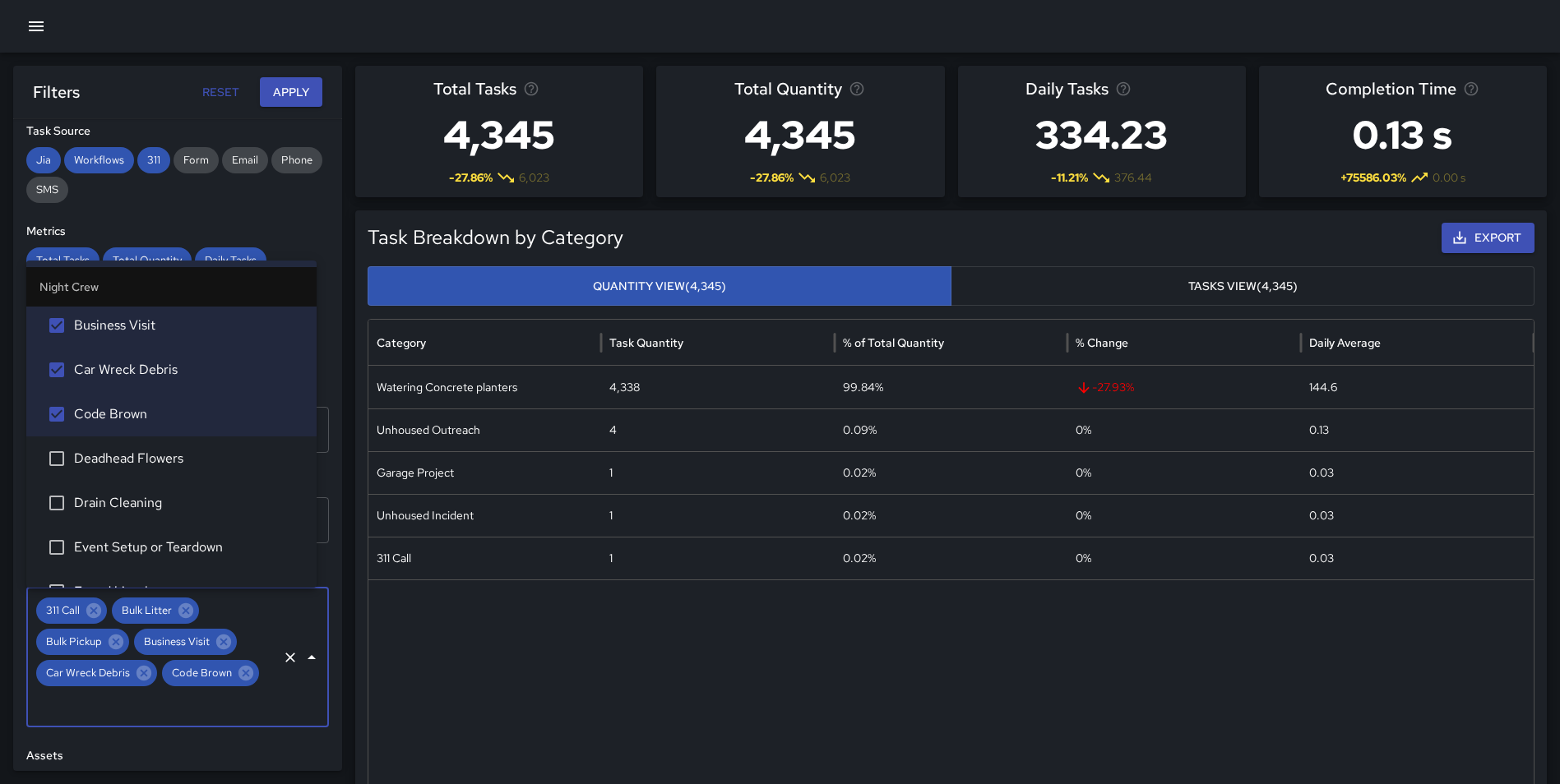
click at [177, 458] on span "Deadhead Flowers" at bounding box center [189, 458] width 230 height 19
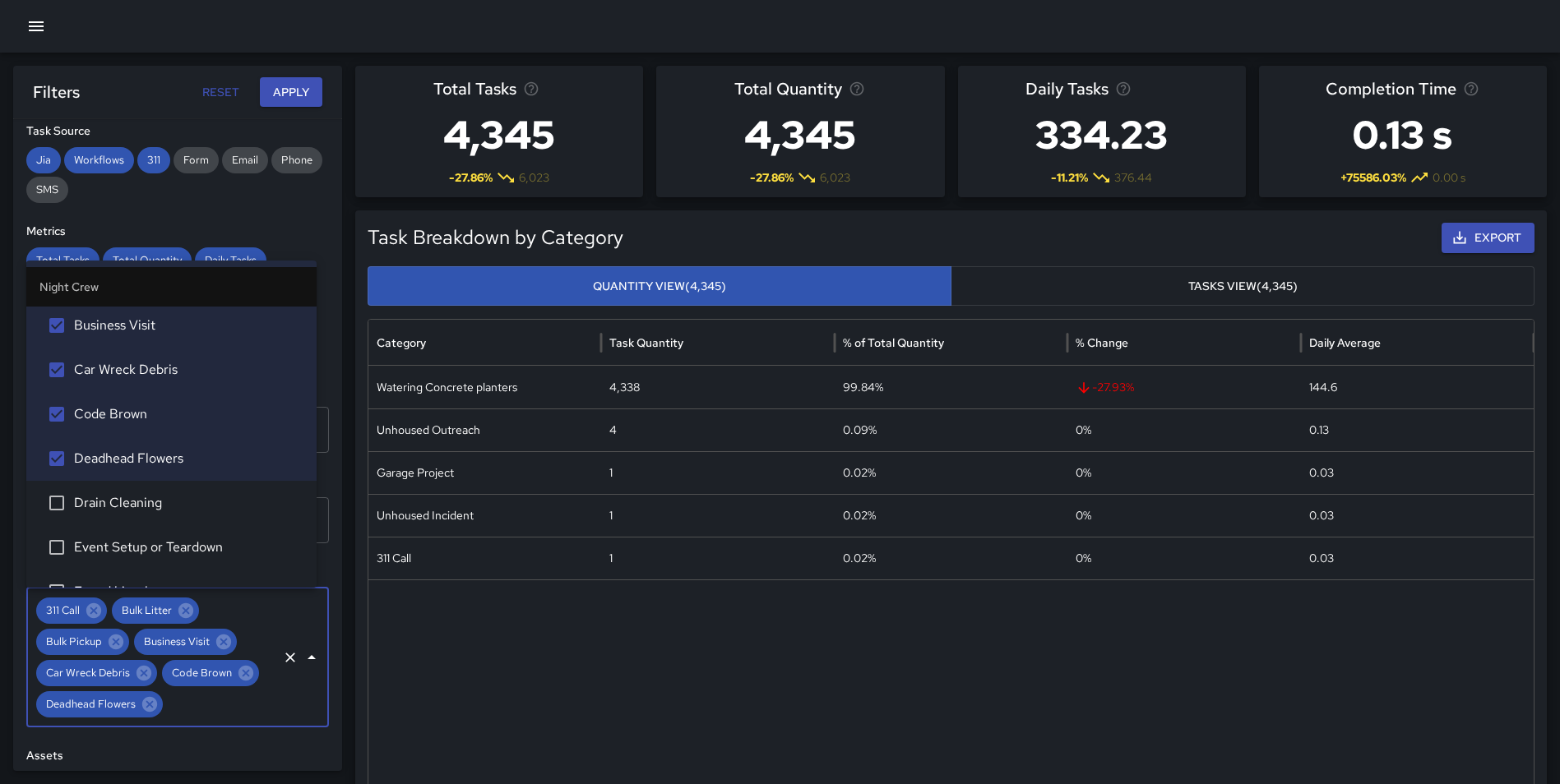
click at [162, 492] on li "Drain Cleaning" at bounding box center [171, 503] width 290 height 45
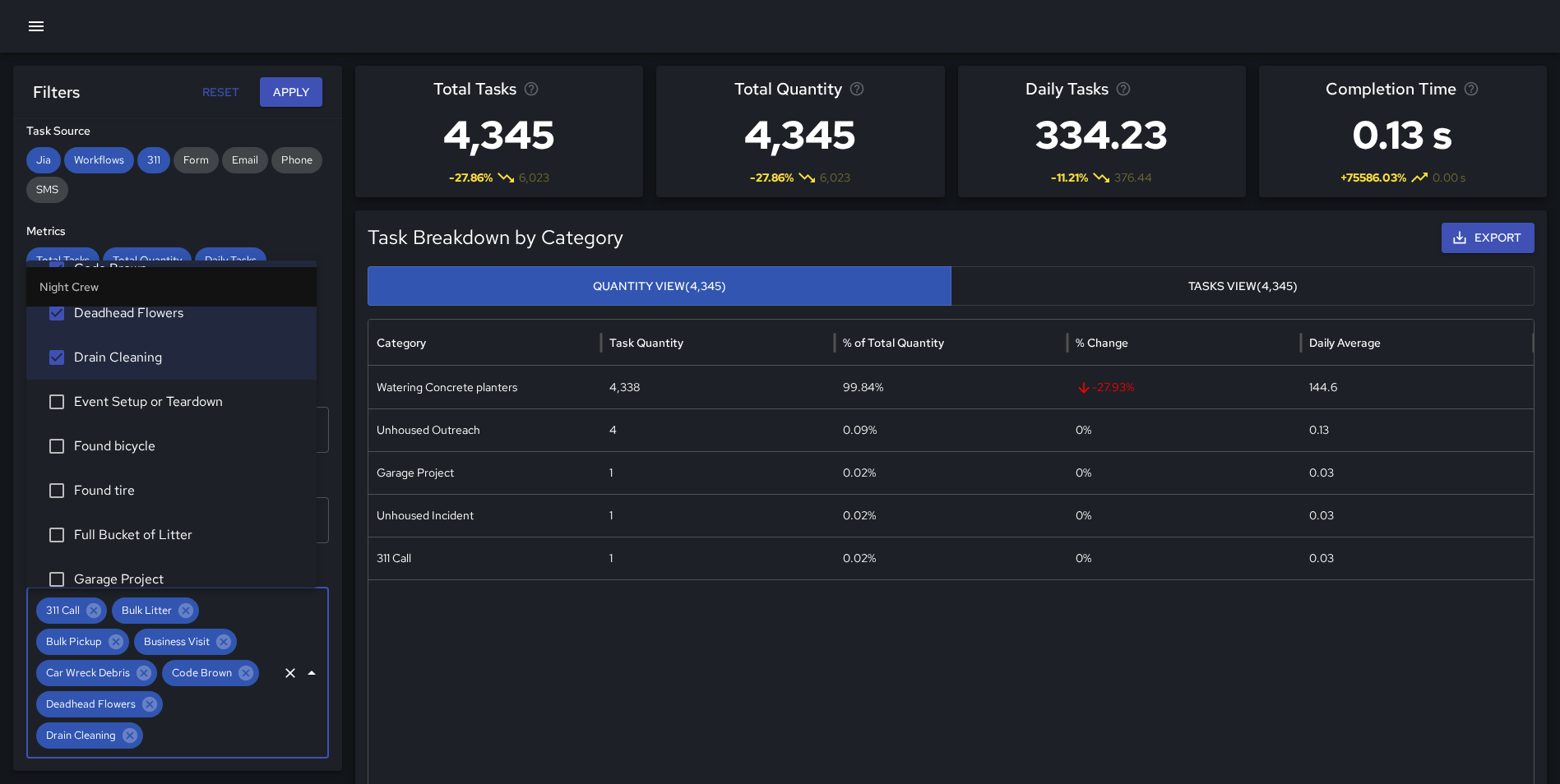
scroll to position [305, 0]
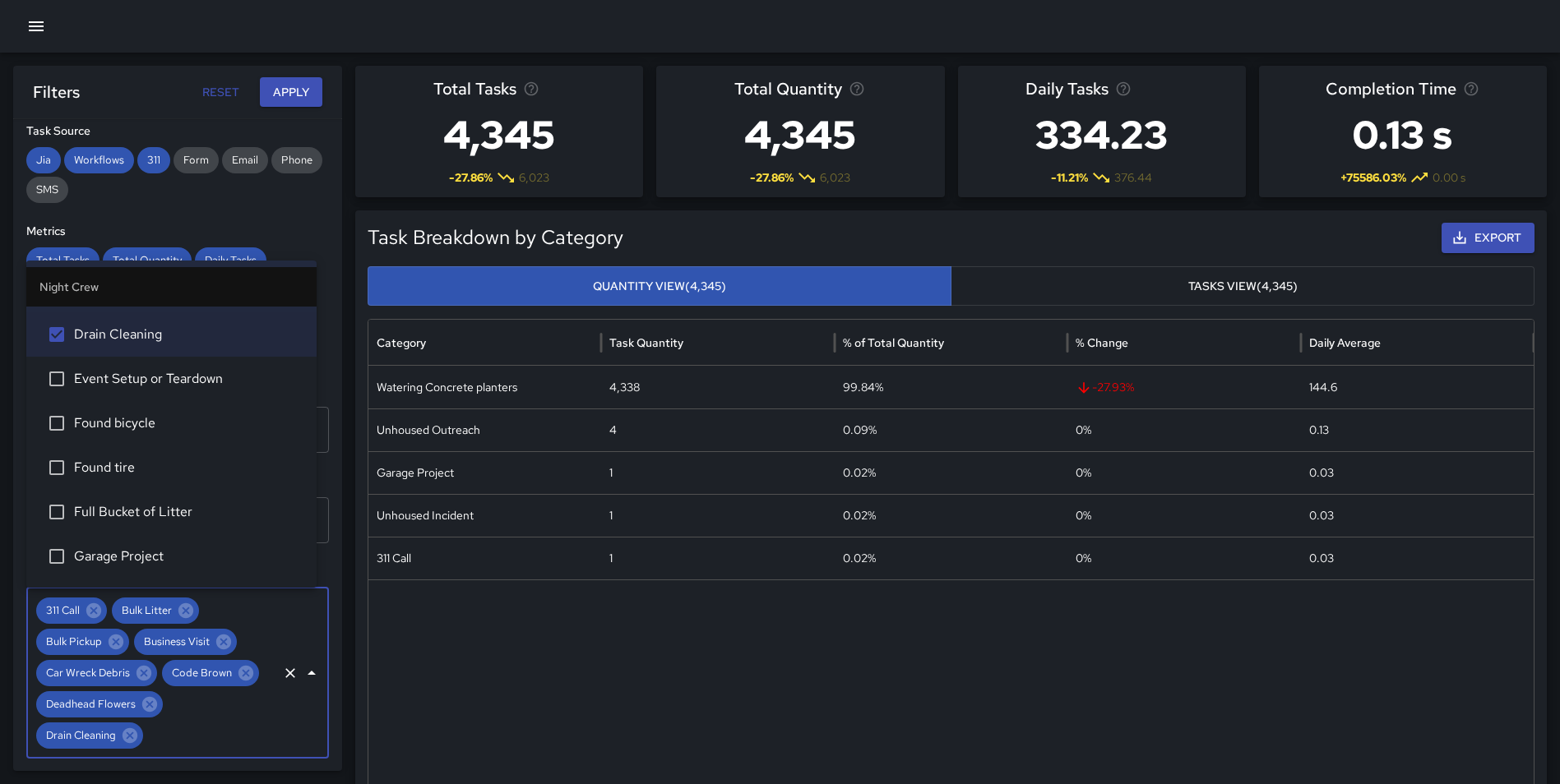
drag, startPoint x: 226, startPoint y: 382, endPoint x: 194, endPoint y: 420, distance: 49.7
click at [226, 384] on span "Event Setup or Teardown" at bounding box center [189, 378] width 230 height 19
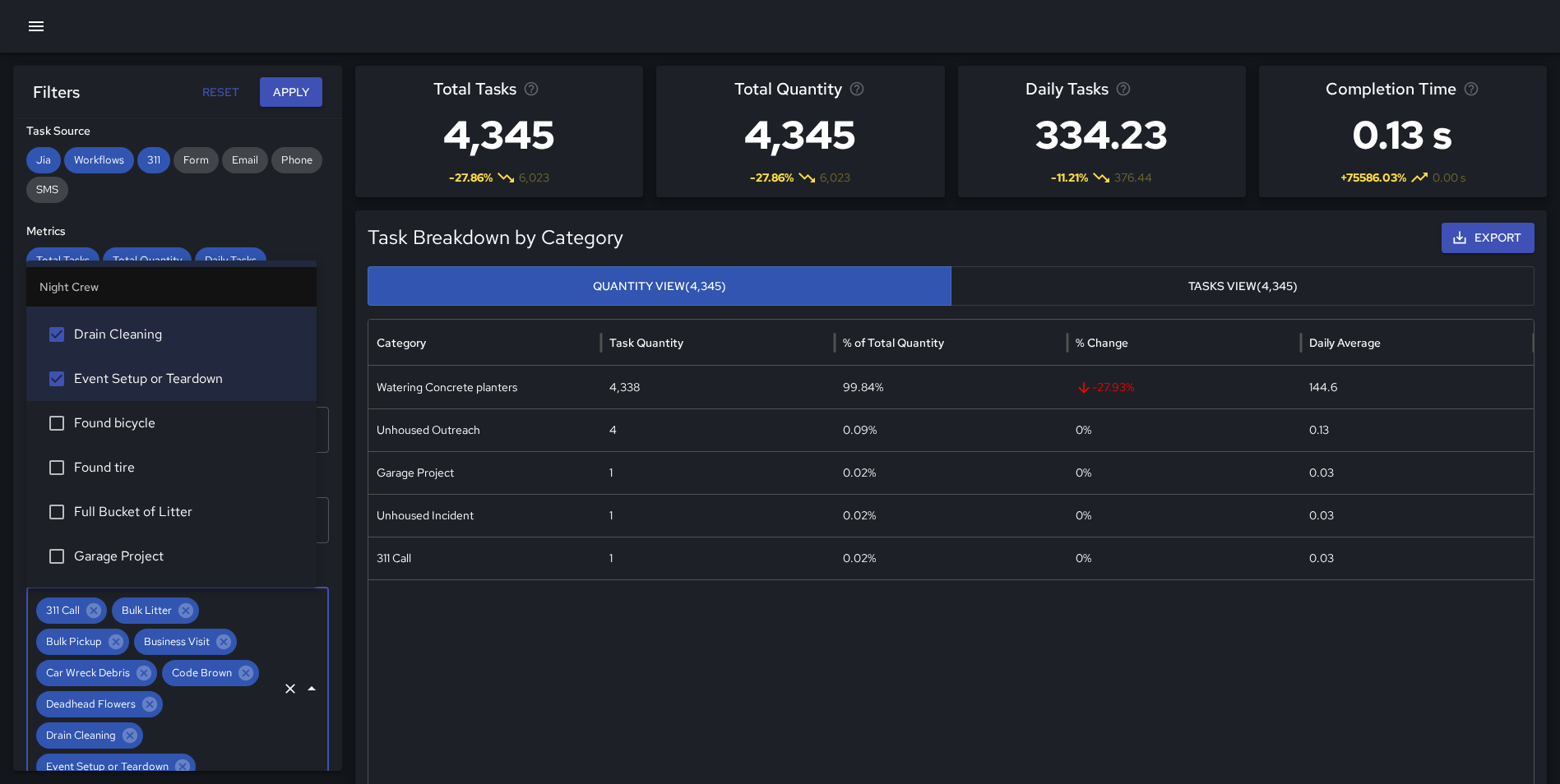
click at [188, 427] on span "Found bicycle" at bounding box center [189, 423] width 230 height 19
click at [157, 479] on li "Found tire" at bounding box center [171, 468] width 290 height 45
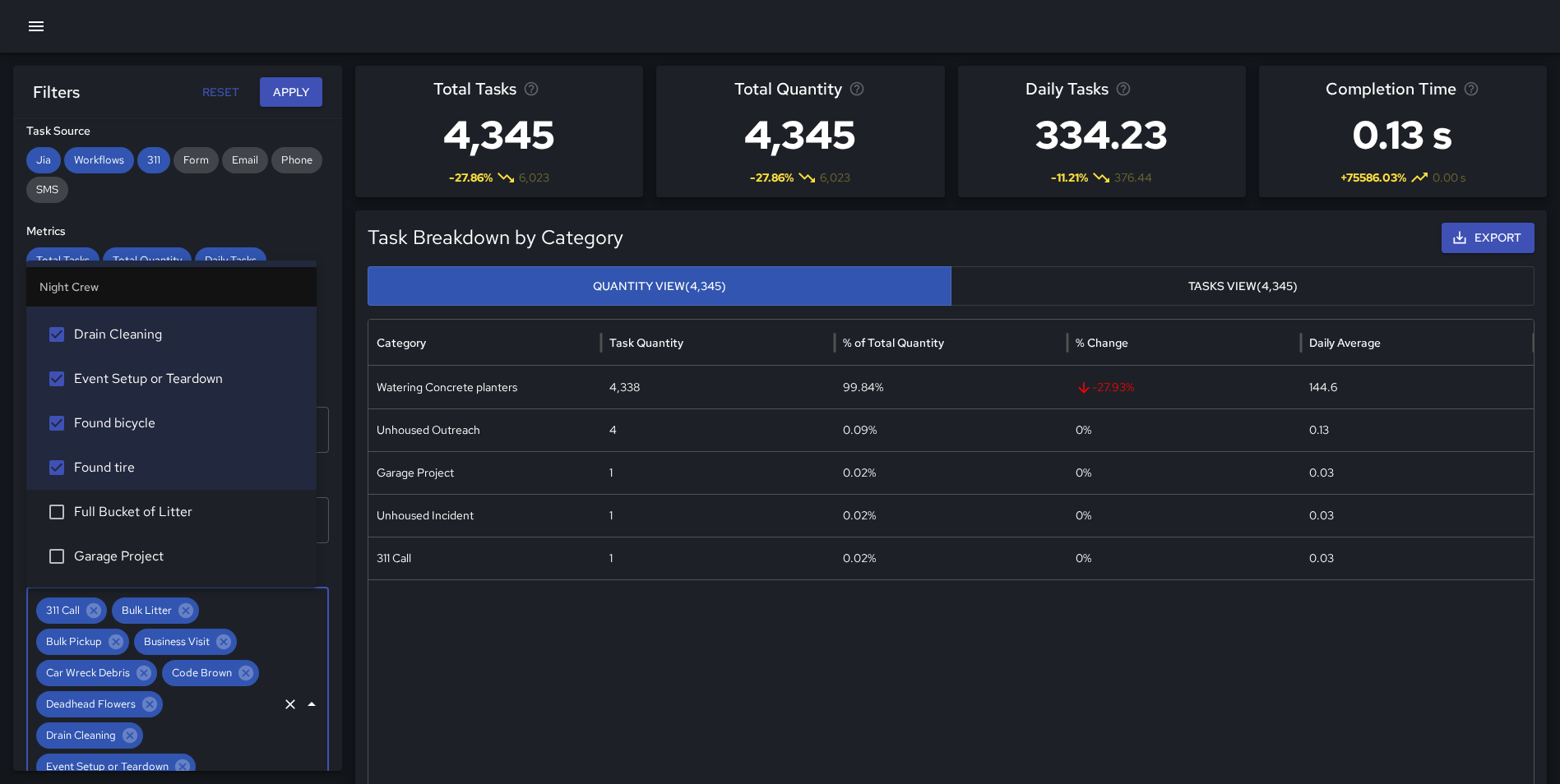
click at [164, 517] on span "Full Bucket of Litter" at bounding box center [189, 512] width 230 height 19
click at [156, 554] on span "Garage Project" at bounding box center [189, 556] width 230 height 19
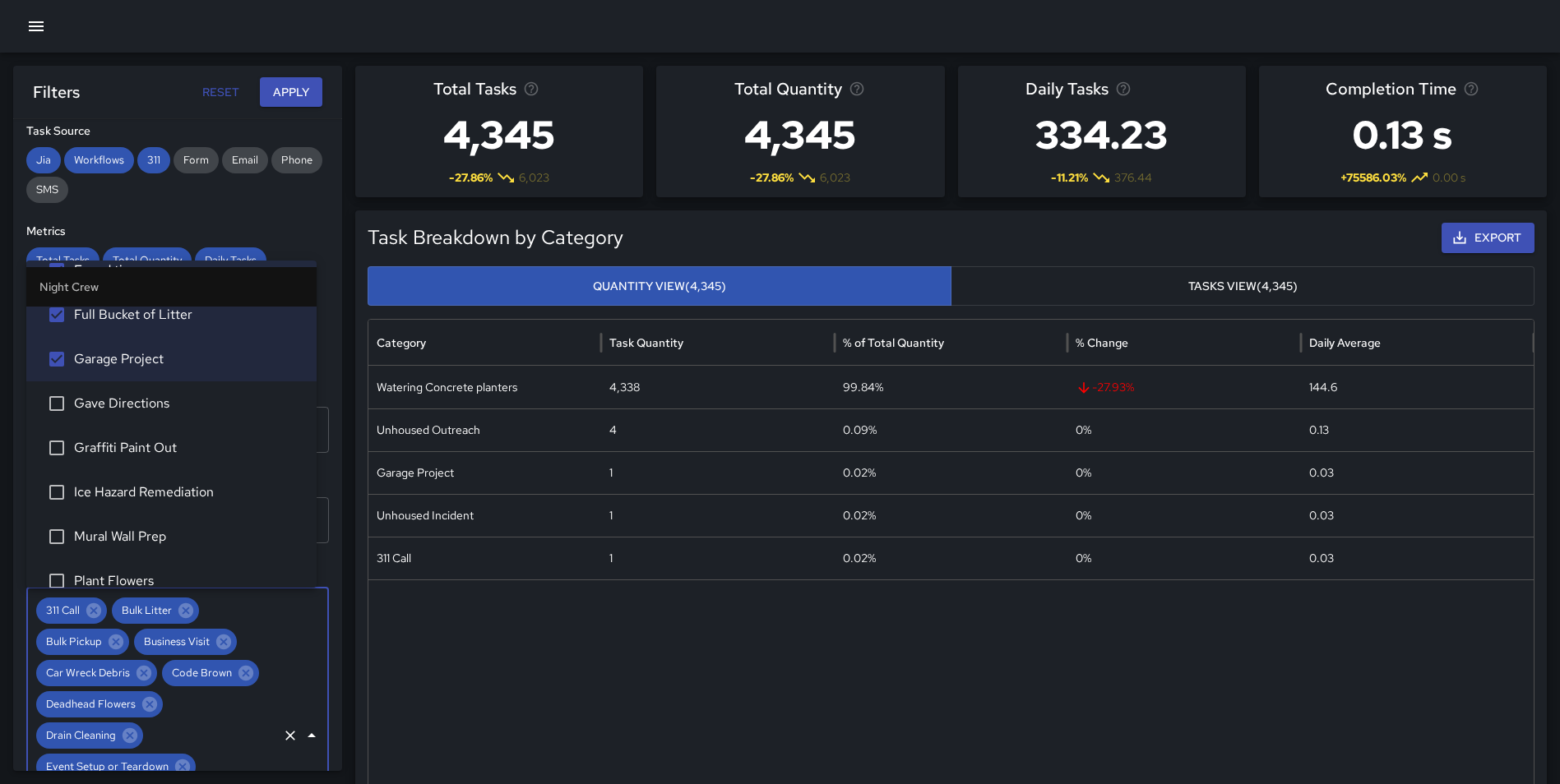
scroll to position [525, 0]
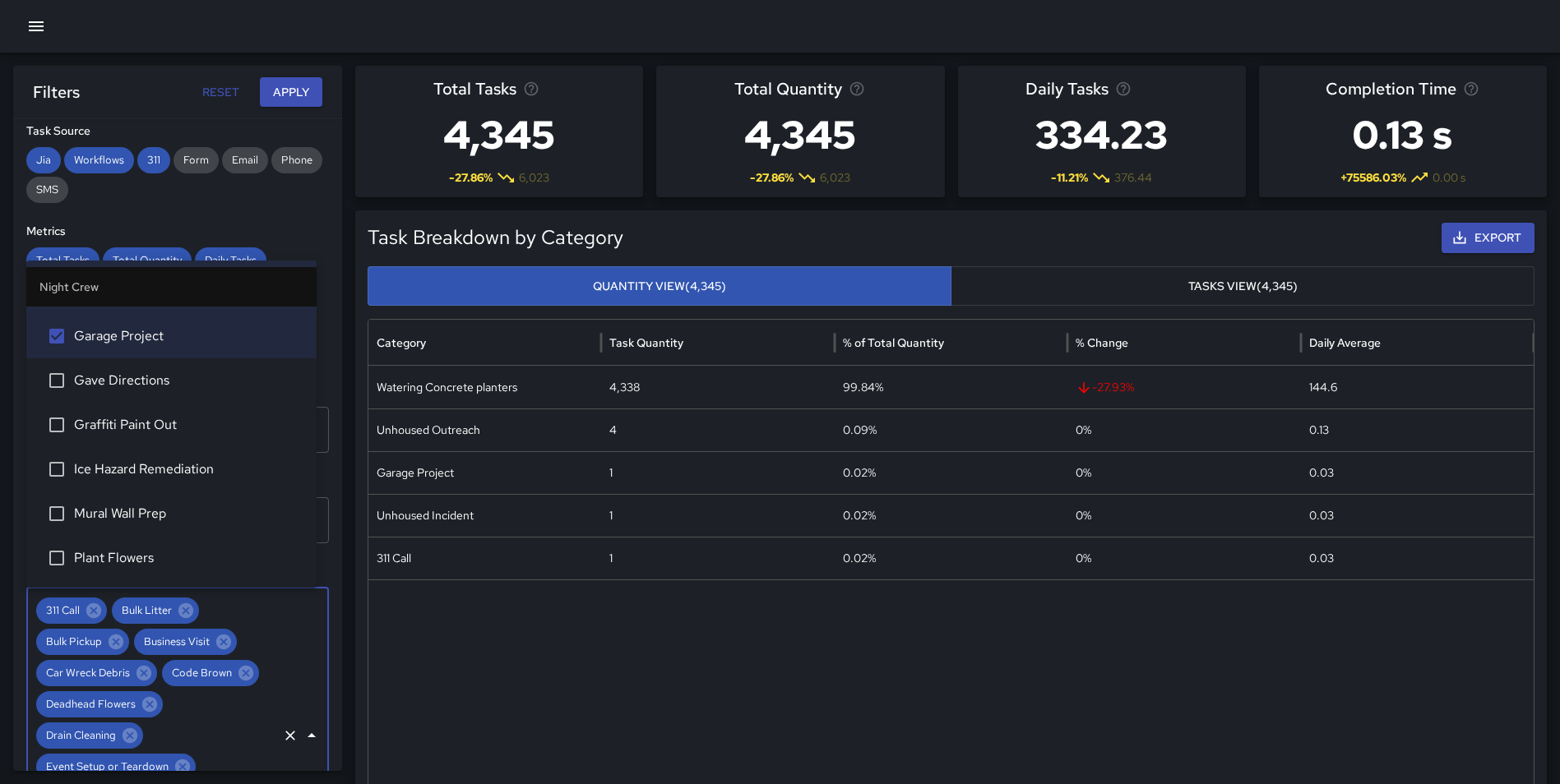
click at [178, 384] on span "Gave Directions" at bounding box center [189, 380] width 230 height 19
click at [166, 428] on span "Graffiti Paint Out" at bounding box center [189, 425] width 230 height 19
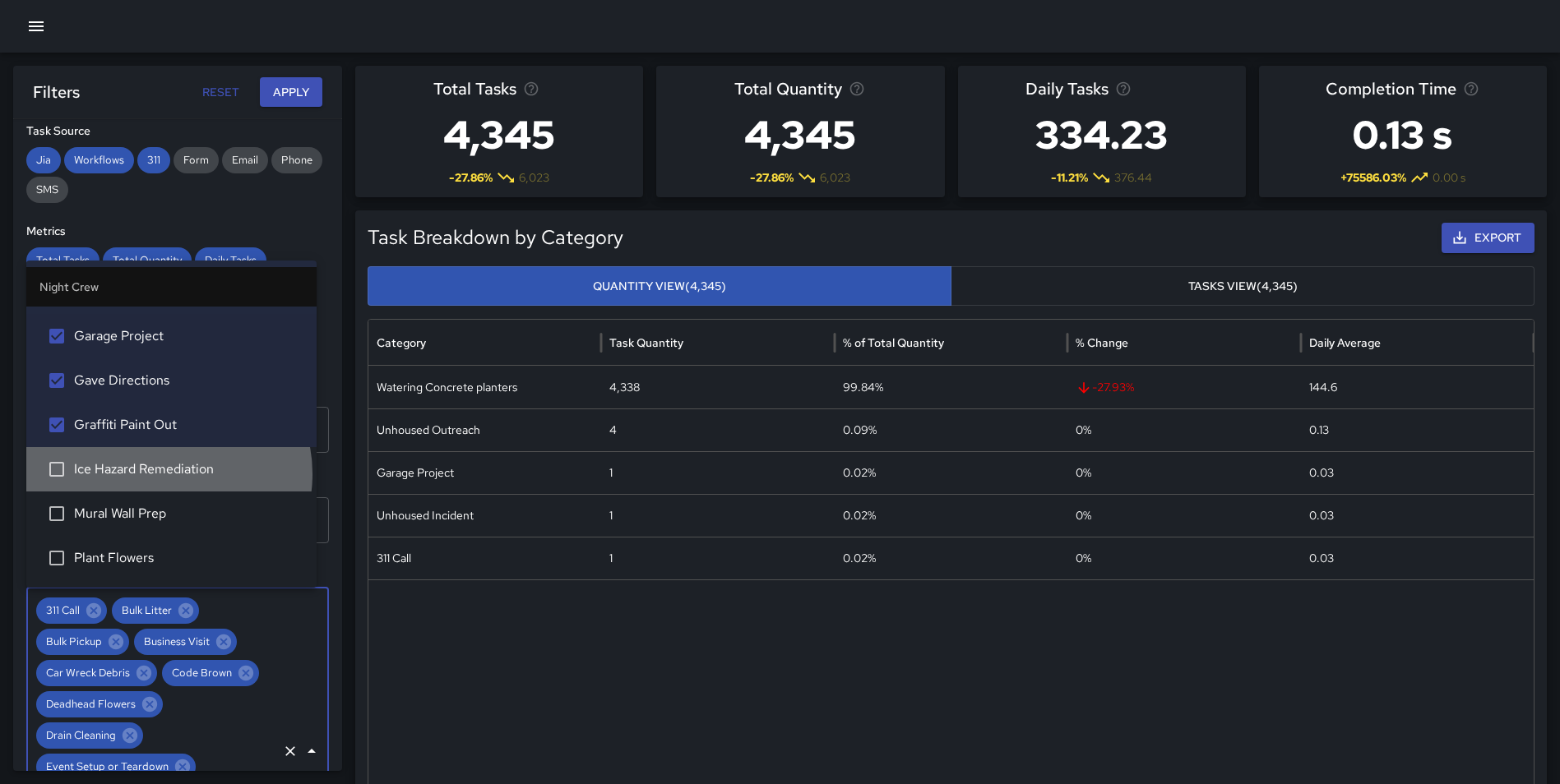
click at [167, 474] on span "Ice Hazard Remediation" at bounding box center [189, 469] width 230 height 19
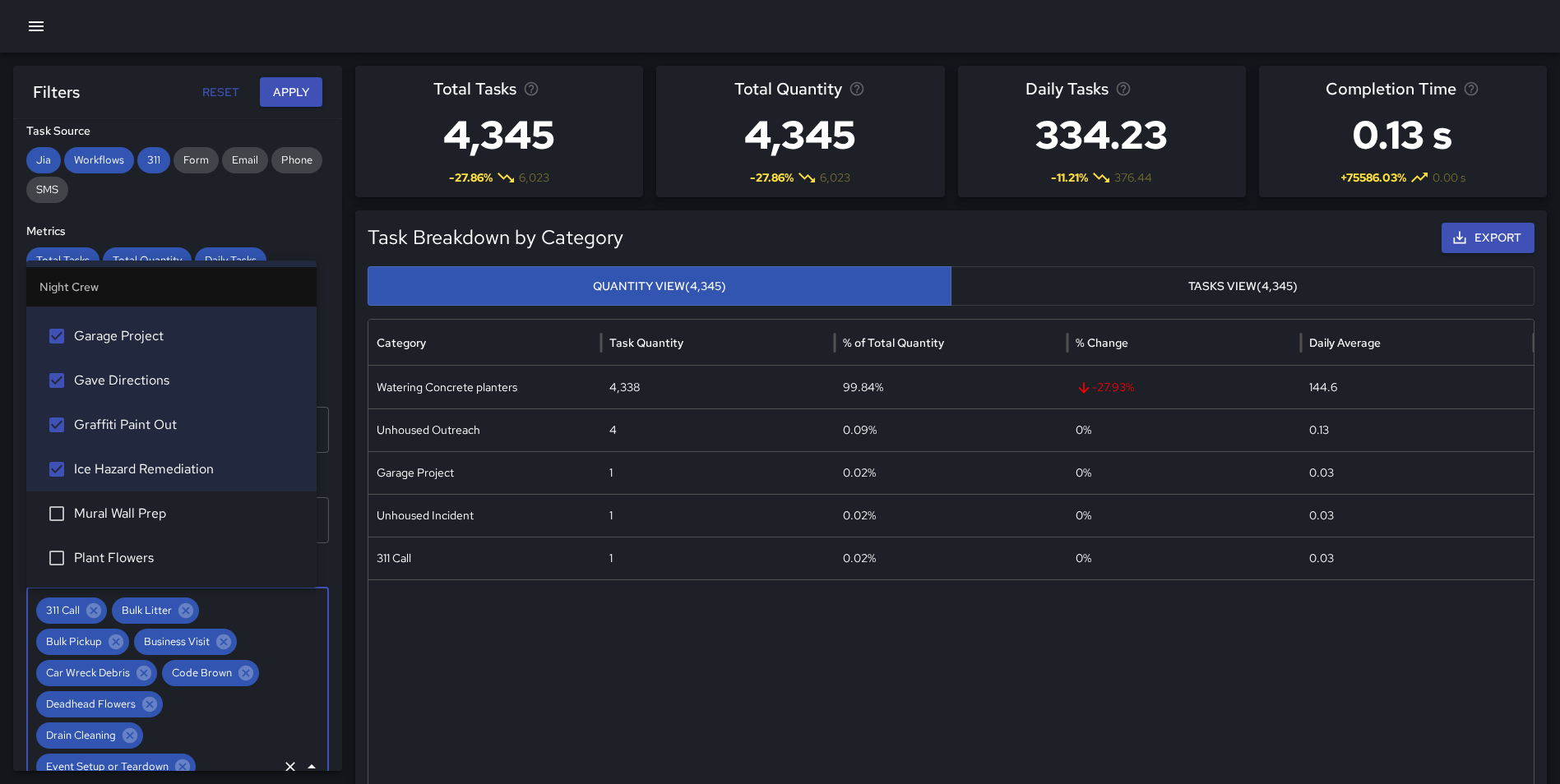
click at [158, 507] on span "Mural Wall Prep" at bounding box center [189, 514] width 230 height 19
click at [148, 552] on span "Plant Flowers" at bounding box center [189, 558] width 230 height 19
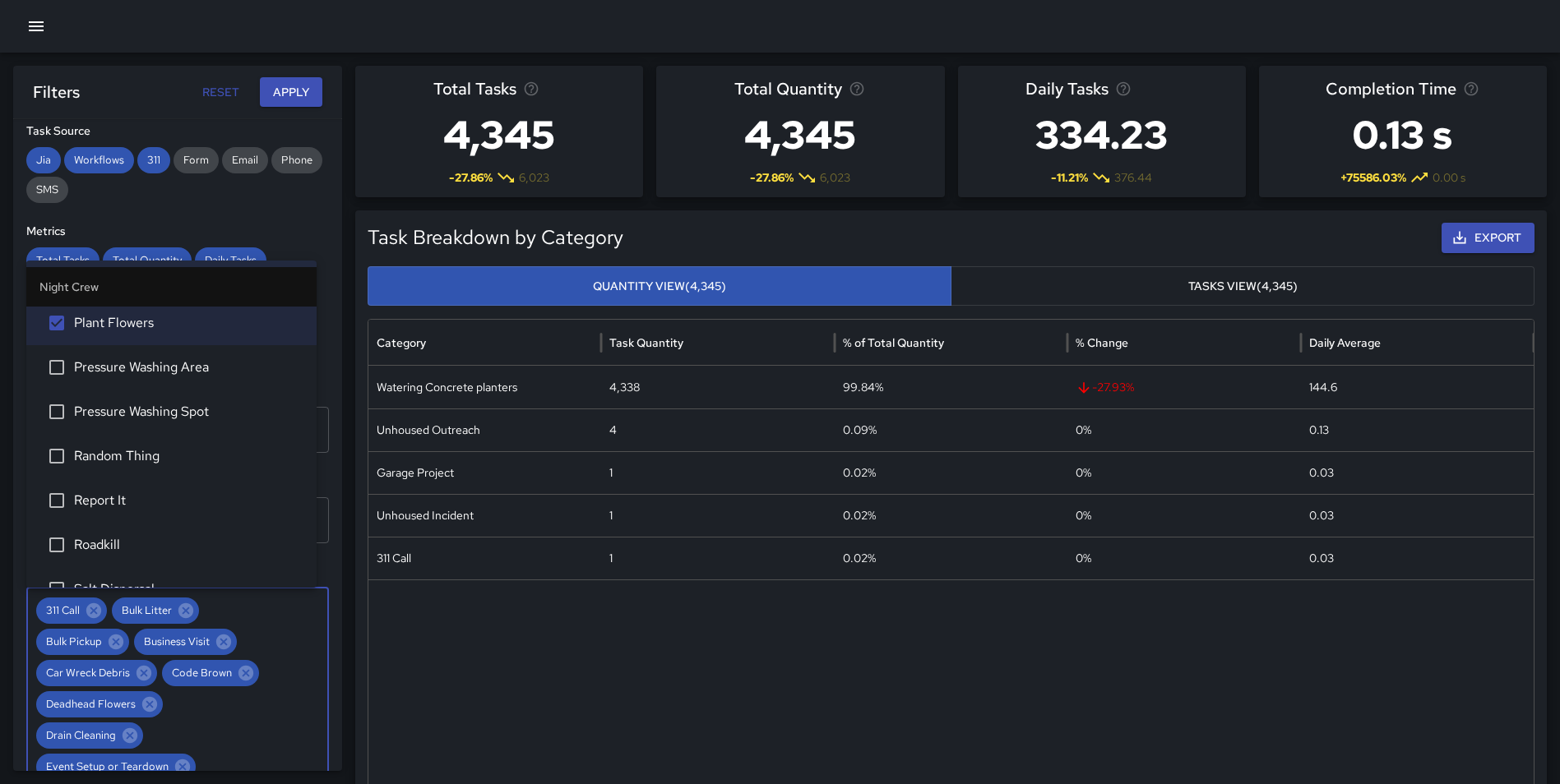
scroll to position [774, 0]
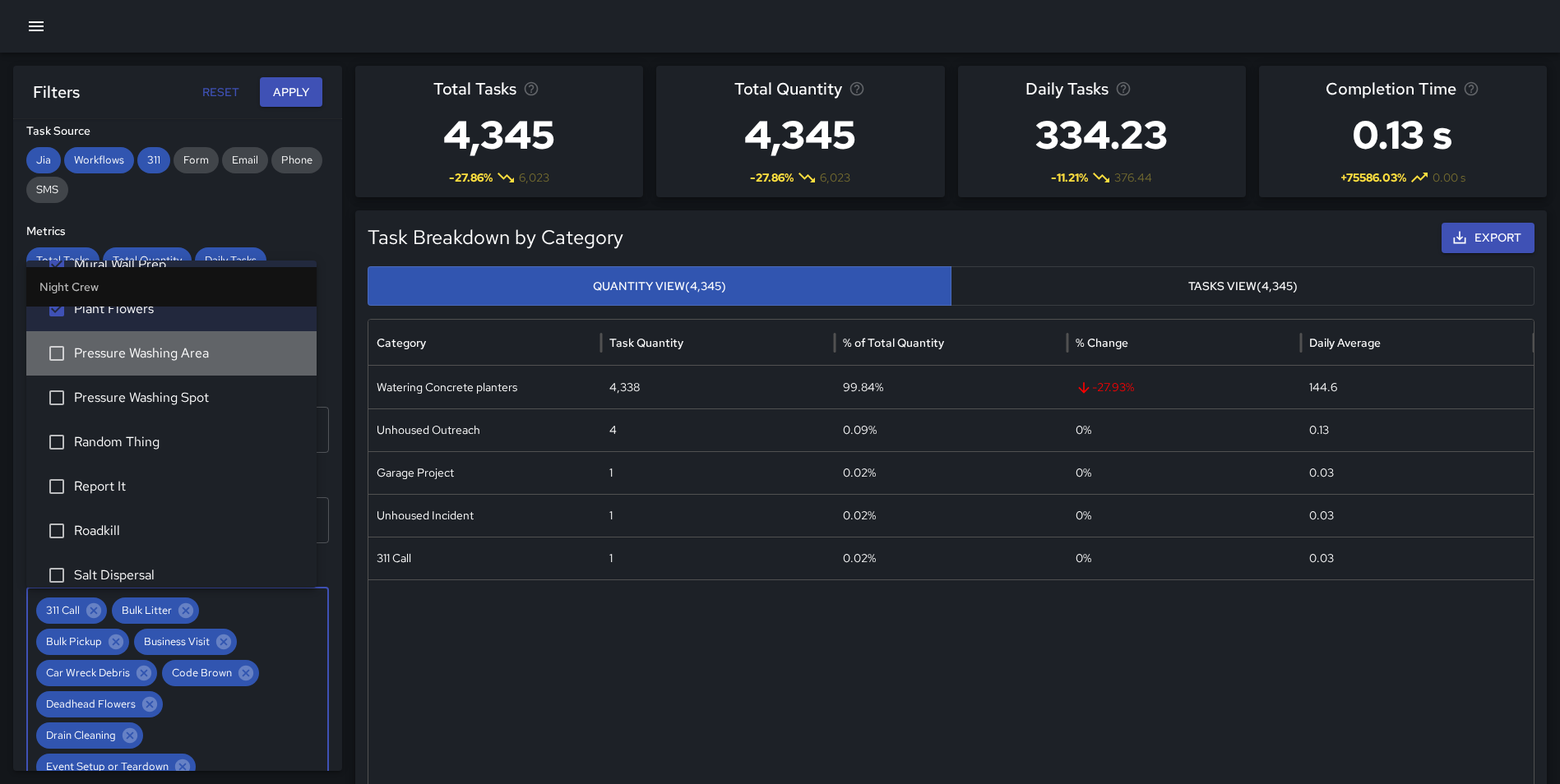
click at [190, 352] on span "Pressure Washing Area" at bounding box center [189, 353] width 230 height 19
drag, startPoint x: 180, startPoint y: 388, endPoint x: 168, endPoint y: 423, distance: 37.0
click at [180, 389] on span "Pressure Washing Spot" at bounding box center [189, 398] width 230 height 19
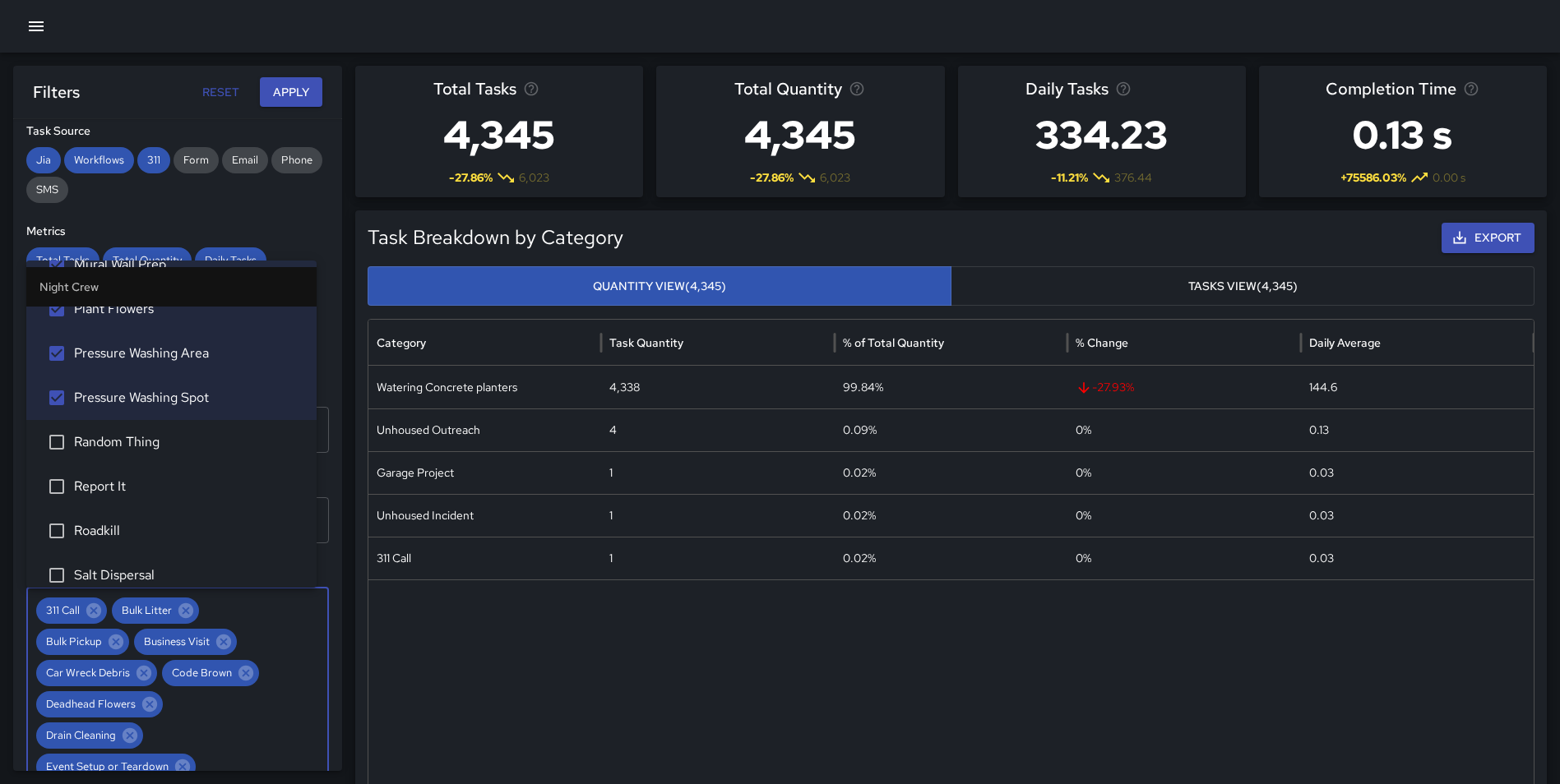
click at [160, 441] on span "Random Thing" at bounding box center [189, 442] width 230 height 19
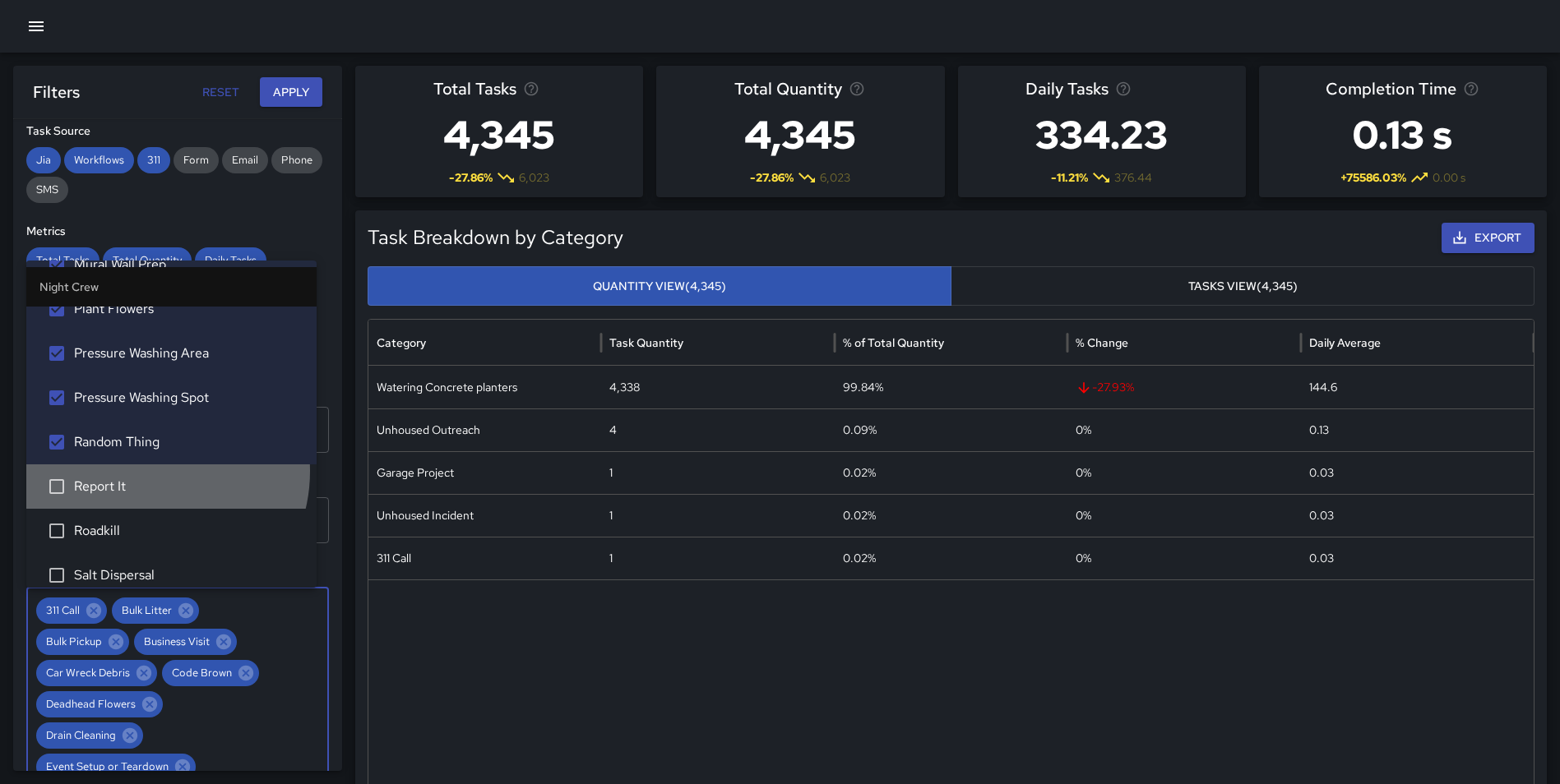
click at [146, 471] on li "Report It" at bounding box center [171, 486] width 290 height 45
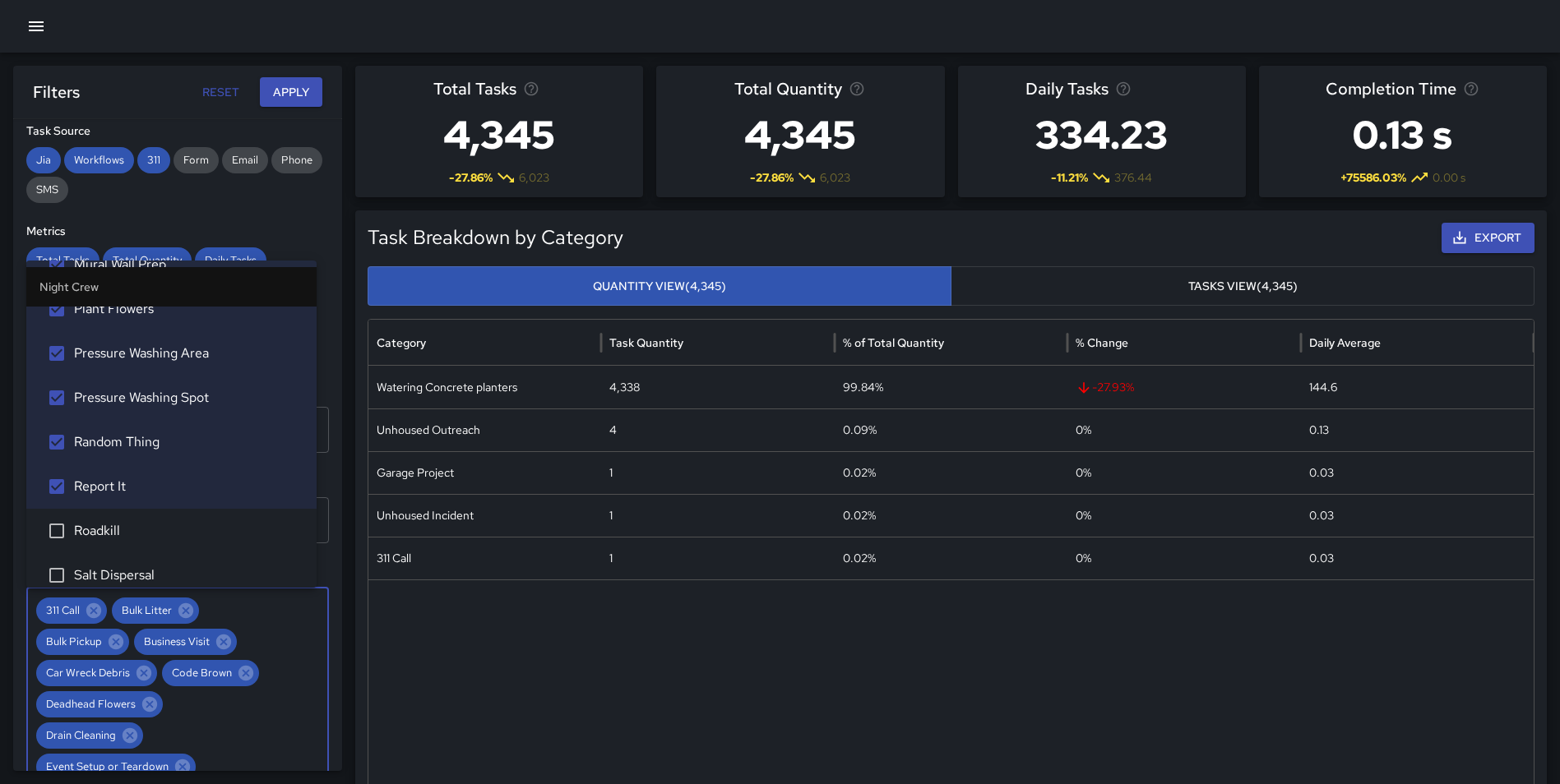
drag, startPoint x: 141, startPoint y: 523, endPoint x: 146, endPoint y: 549, distance: 26.5
click at [141, 525] on span "Roadkill" at bounding box center [189, 531] width 230 height 19
click at [151, 553] on ul "Night Crew 311 Call Bulk Litter Bulk Pickup Business Visit Car Wreck Debris Cod…" at bounding box center [171, 424] width 290 height 327
click at [211, 559] on li "Salt Dispersal" at bounding box center [171, 576] width 290 height 45
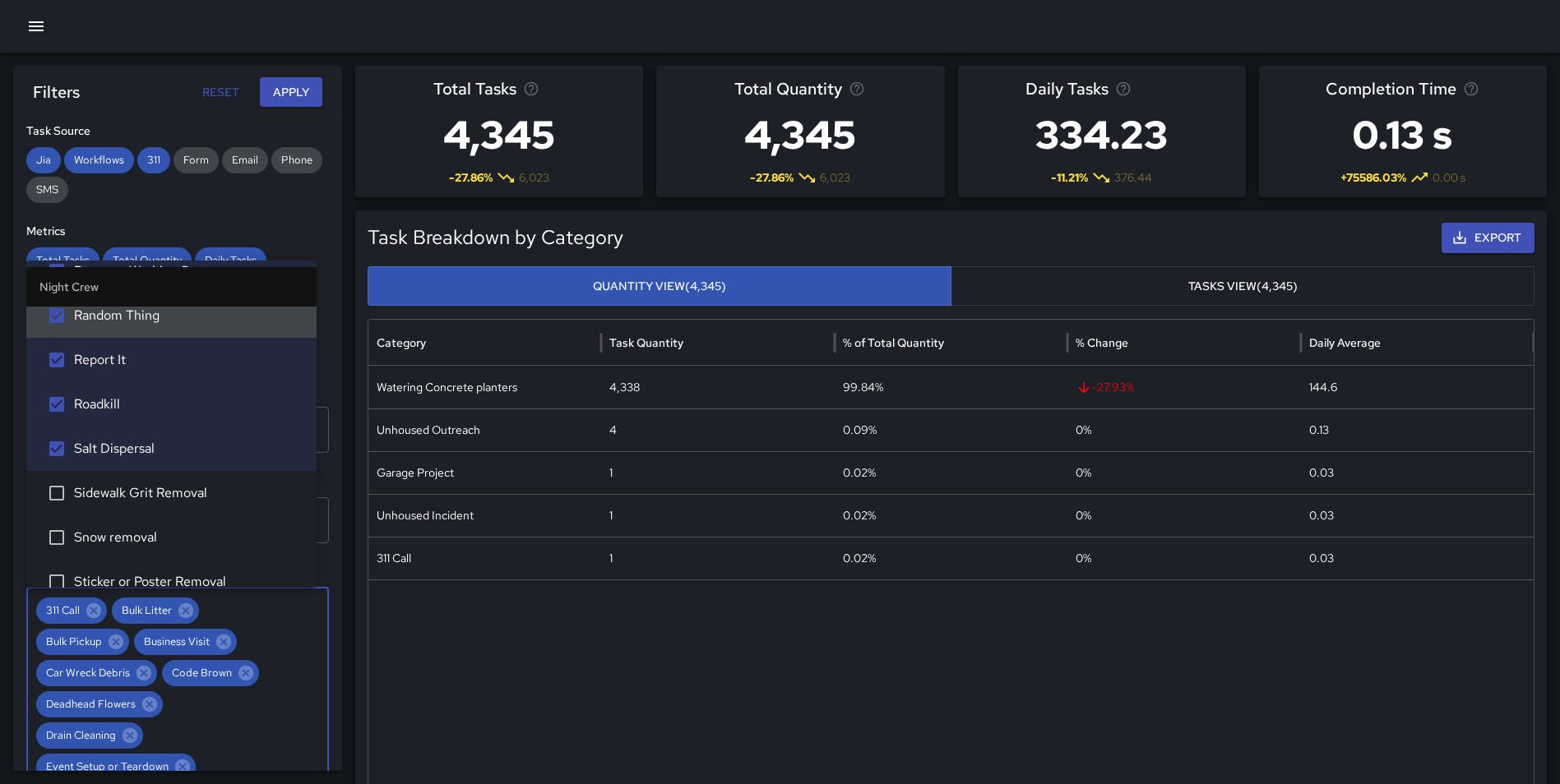
scroll to position [977, 0]
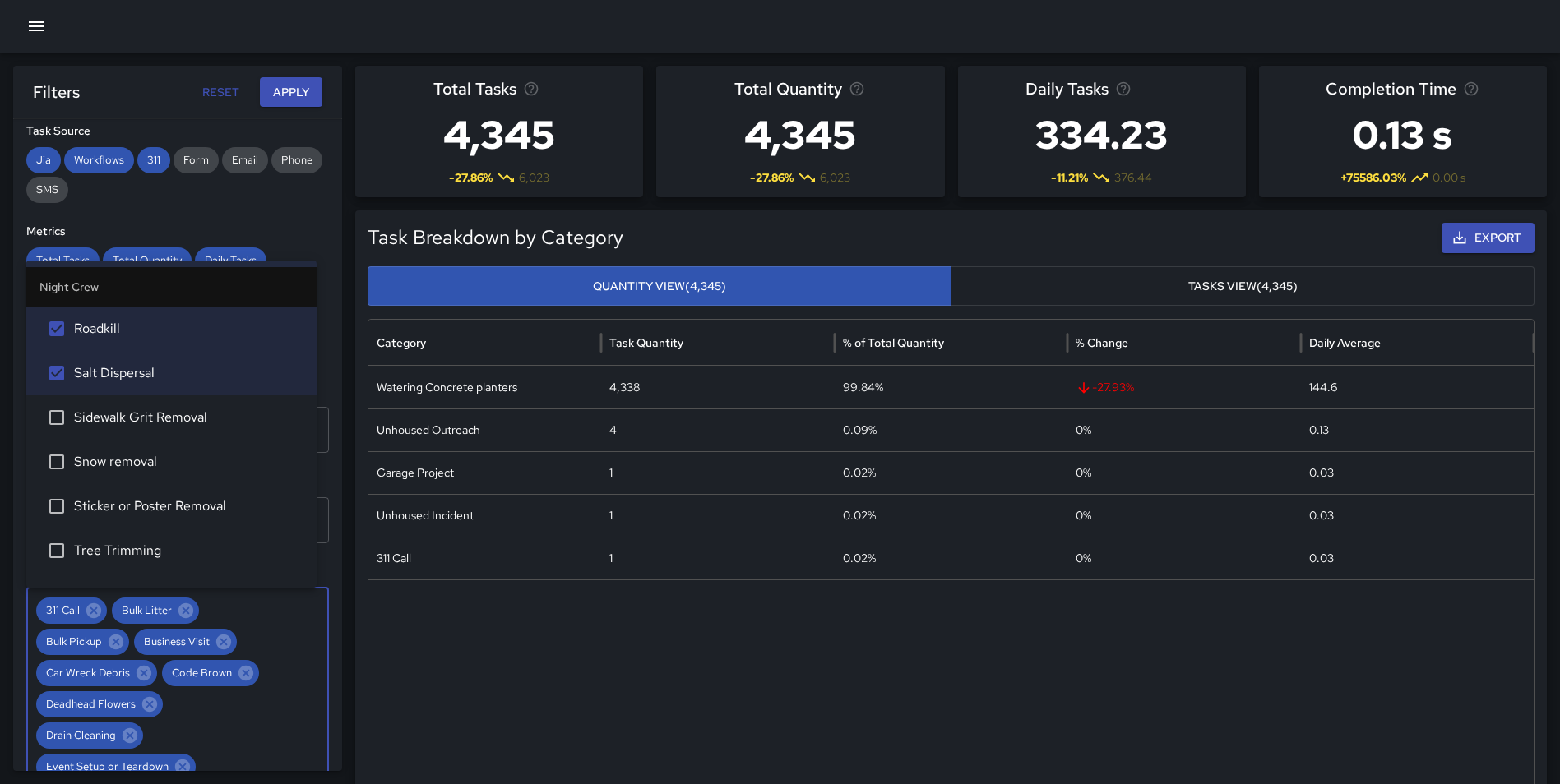
click at [177, 422] on span "Sidewalk Grit Removal" at bounding box center [189, 417] width 230 height 19
click at [146, 462] on span "Snow removal" at bounding box center [189, 462] width 230 height 19
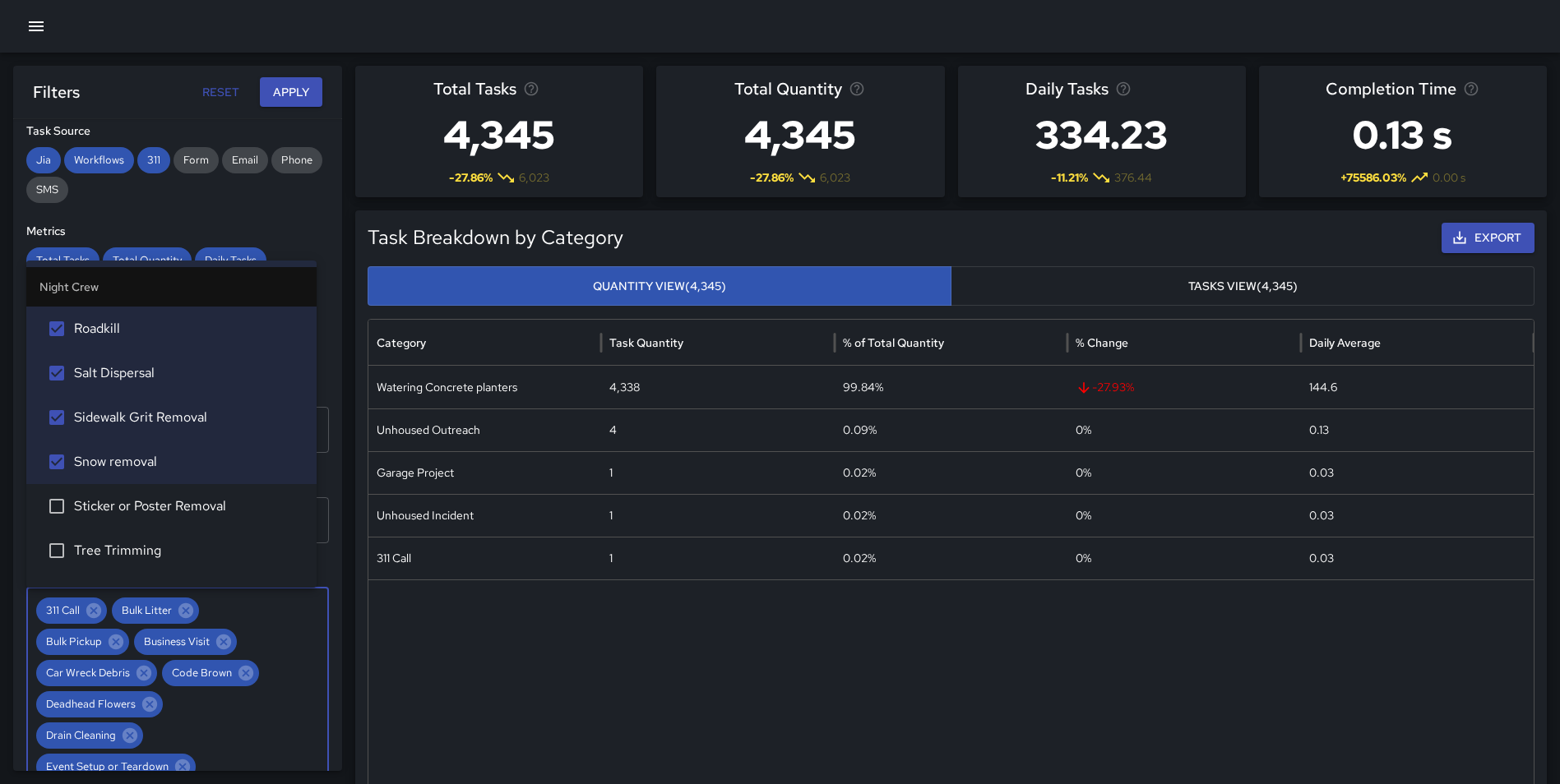
drag, startPoint x: 145, startPoint y: 499, endPoint x: 140, endPoint y: 521, distance: 22.6
click at [145, 501] on span "Sticker or Poster Removal" at bounding box center [189, 506] width 230 height 19
click at [136, 544] on span "Tree Trimming" at bounding box center [189, 551] width 230 height 19
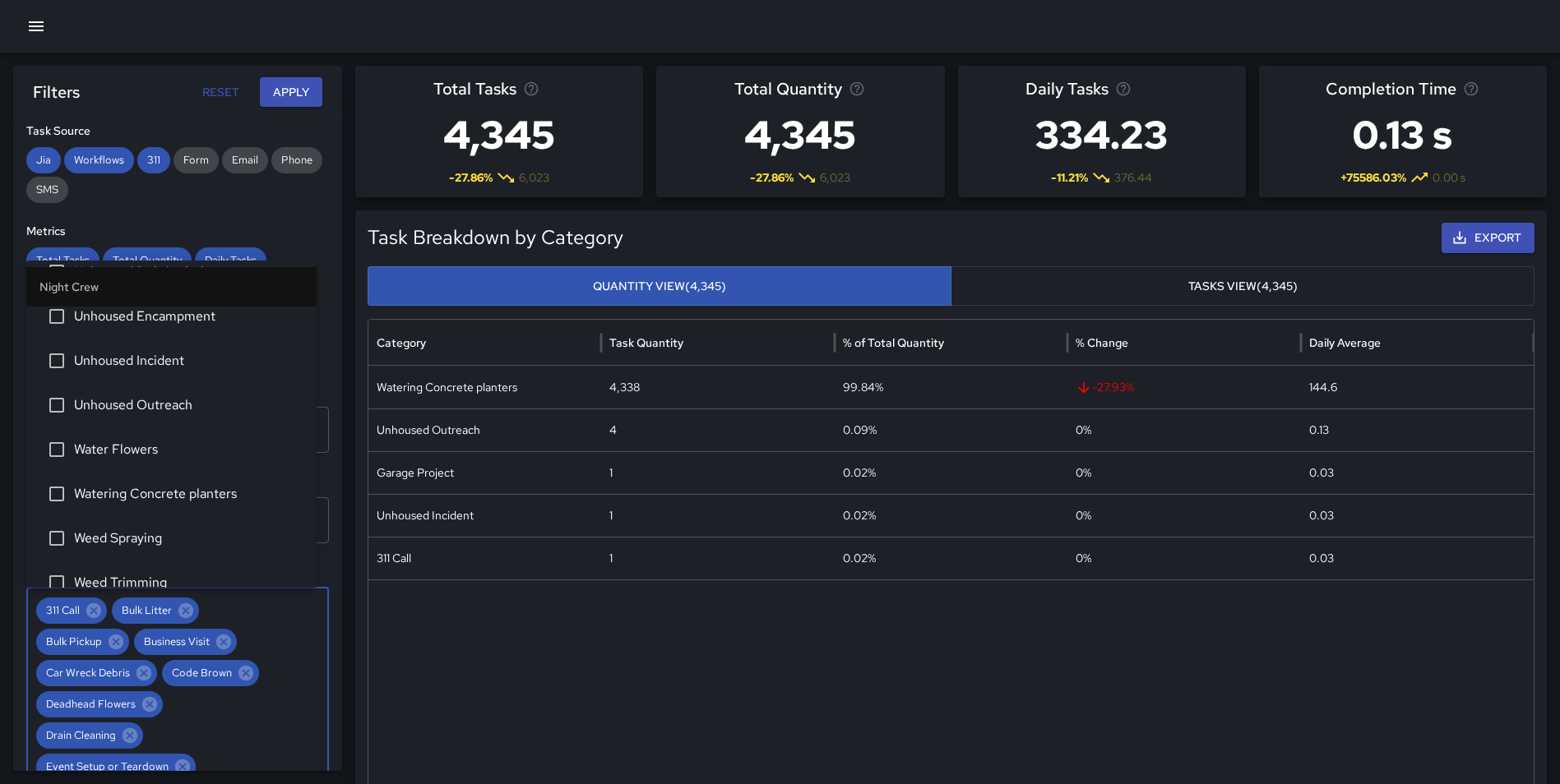
scroll to position [1304, 0]
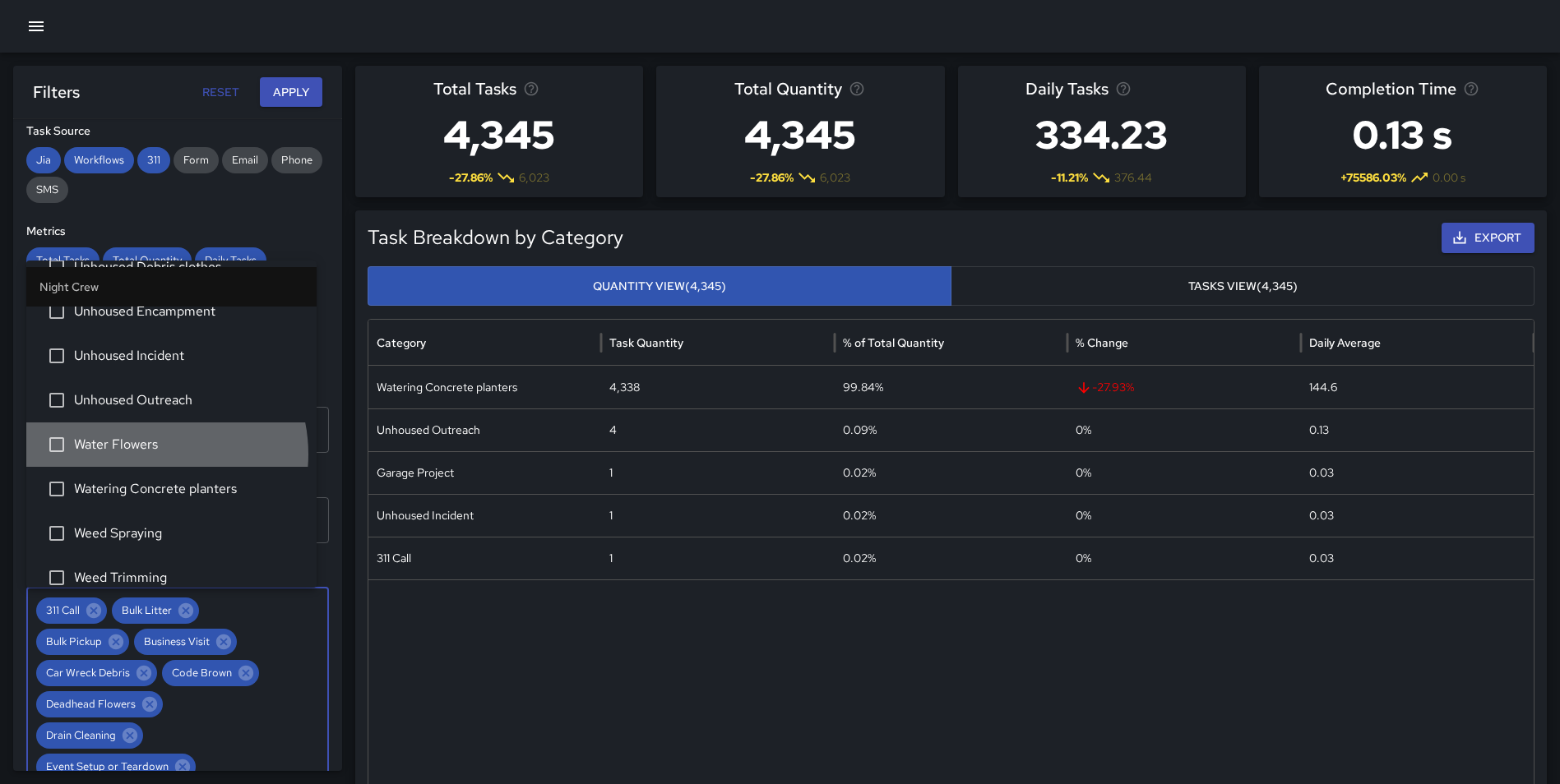
click at [146, 453] on span "Water Flowers" at bounding box center [189, 445] width 230 height 19
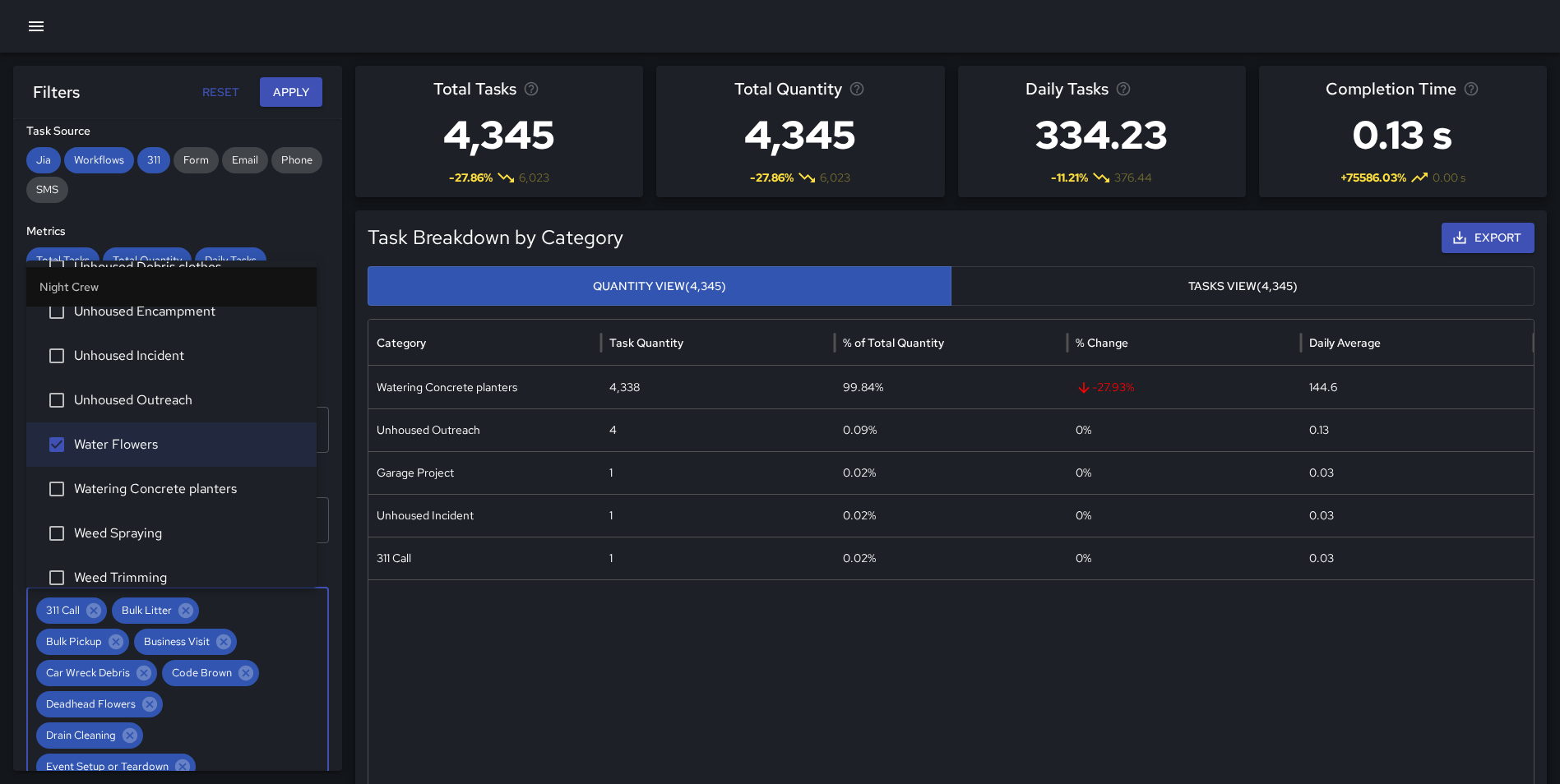
click at [143, 489] on span "Watering Concrete planters" at bounding box center [189, 489] width 230 height 19
click at [127, 536] on span "Weed Spraying" at bounding box center [189, 533] width 230 height 19
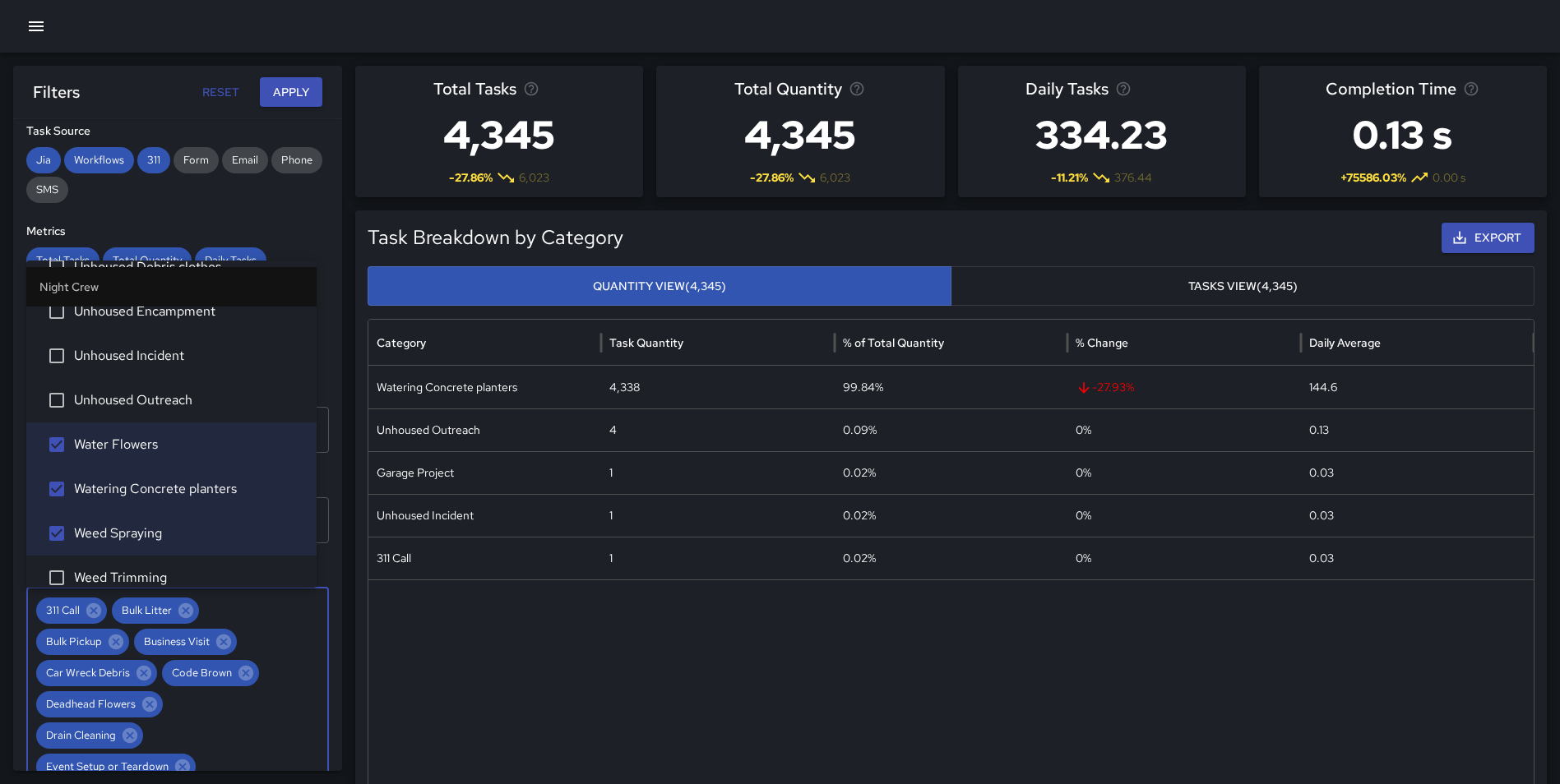
click at [136, 570] on span "Weed Trimming" at bounding box center [189, 578] width 230 height 19
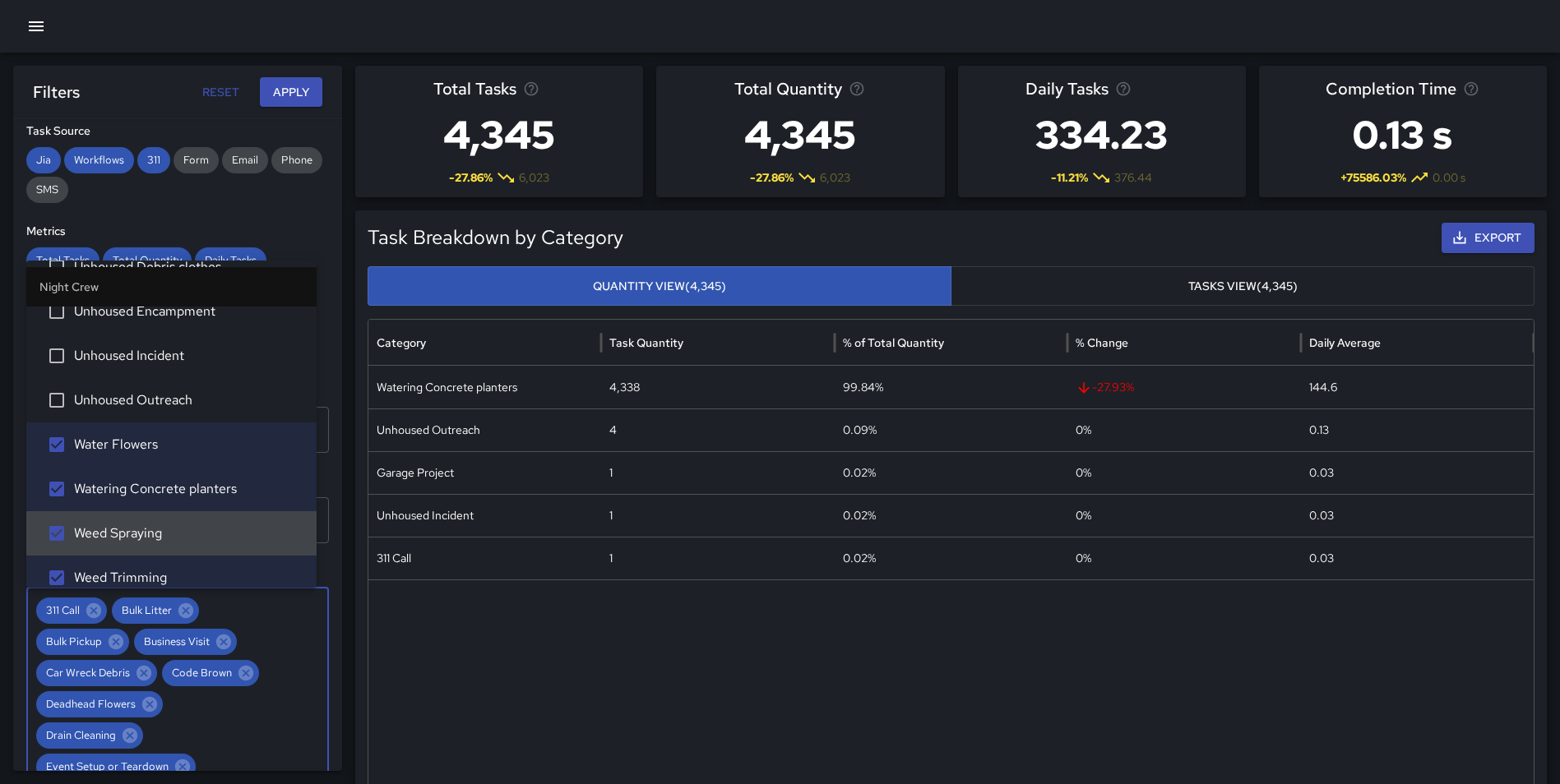
scroll to position [1324, 0]
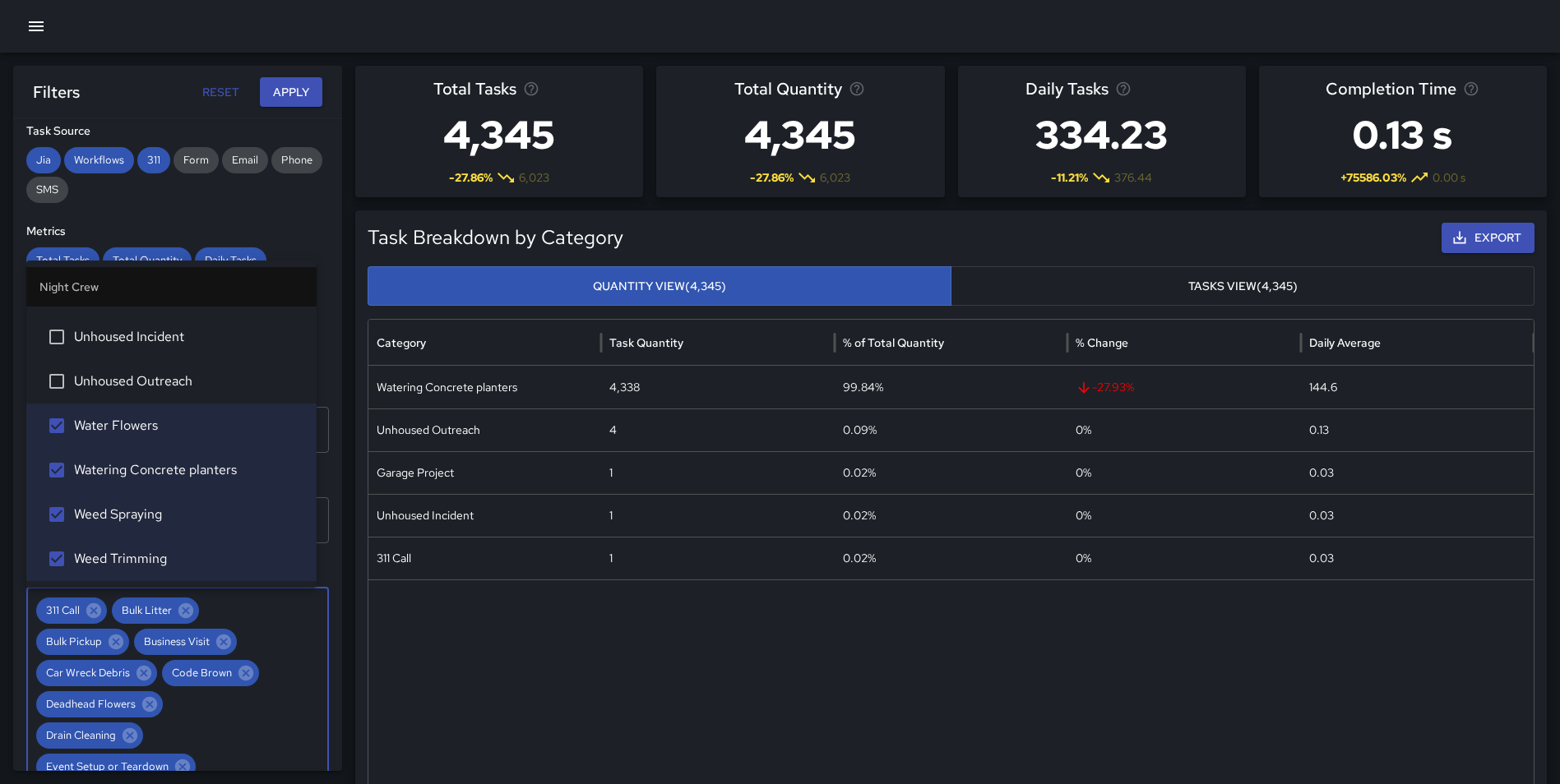
click at [273, 89] on button "Apply" at bounding box center [291, 91] width 62 height 30
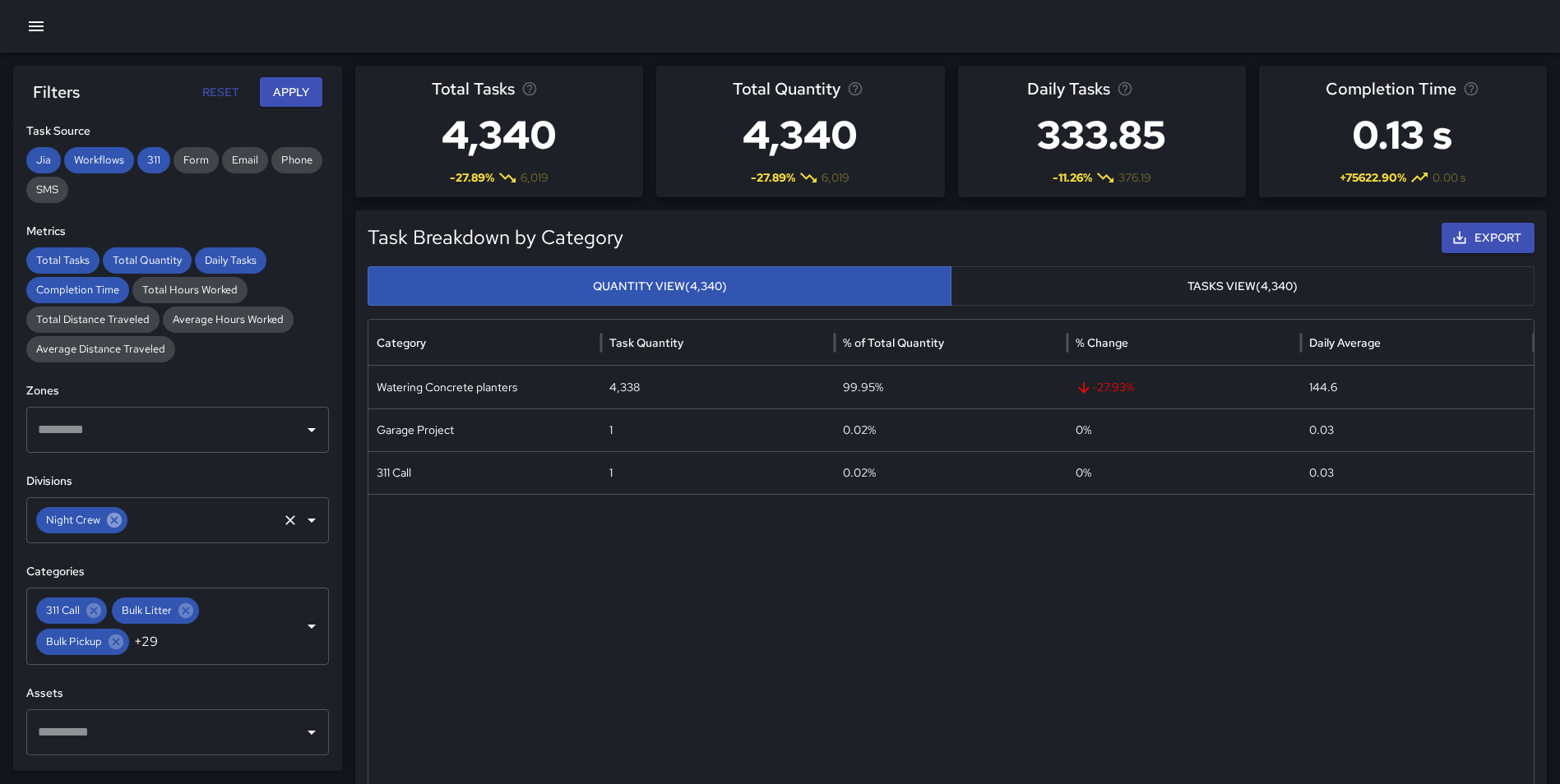
click at [112, 517] on icon at bounding box center [114, 519] width 15 height 15
click at [102, 519] on input "text" at bounding box center [165, 520] width 263 height 31
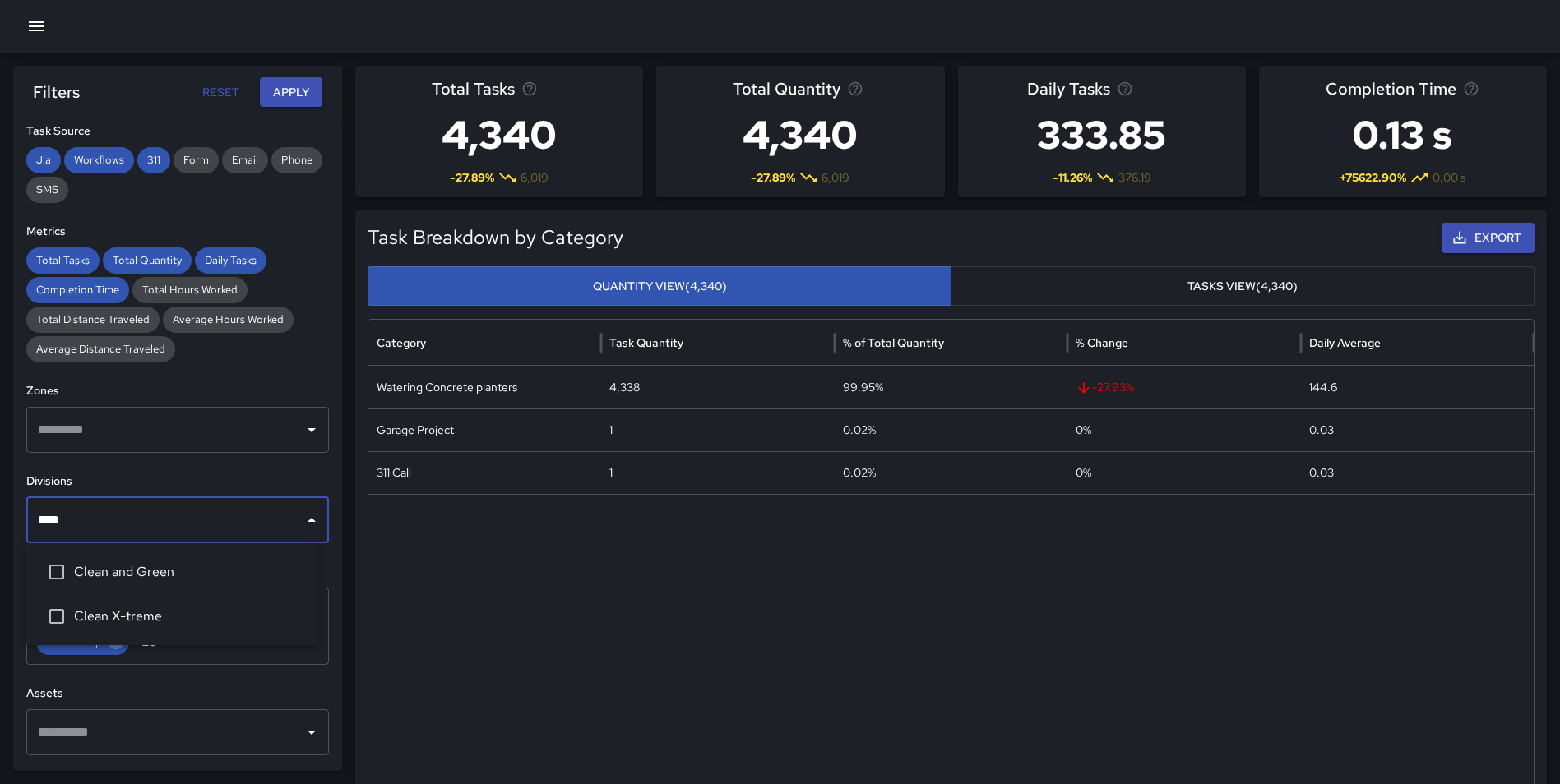
type input "*****"
drag, startPoint x: 117, startPoint y: 577, endPoint x: 128, endPoint y: 571, distance: 12.5
click at [118, 577] on span "Clean and Green" at bounding box center [189, 572] width 230 height 19
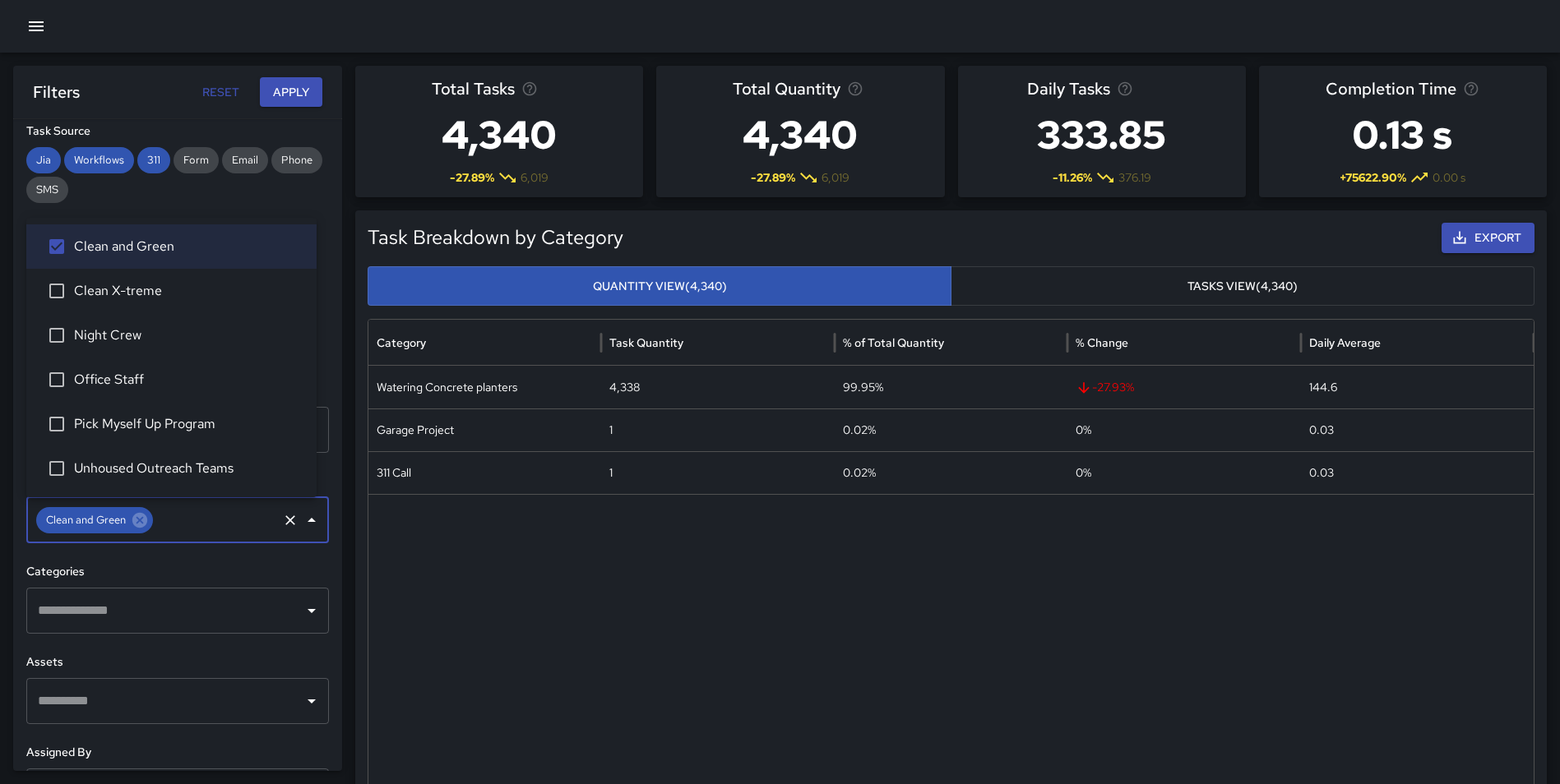
click at [329, 605] on div "**********" at bounding box center [178, 445] width 329 height 652
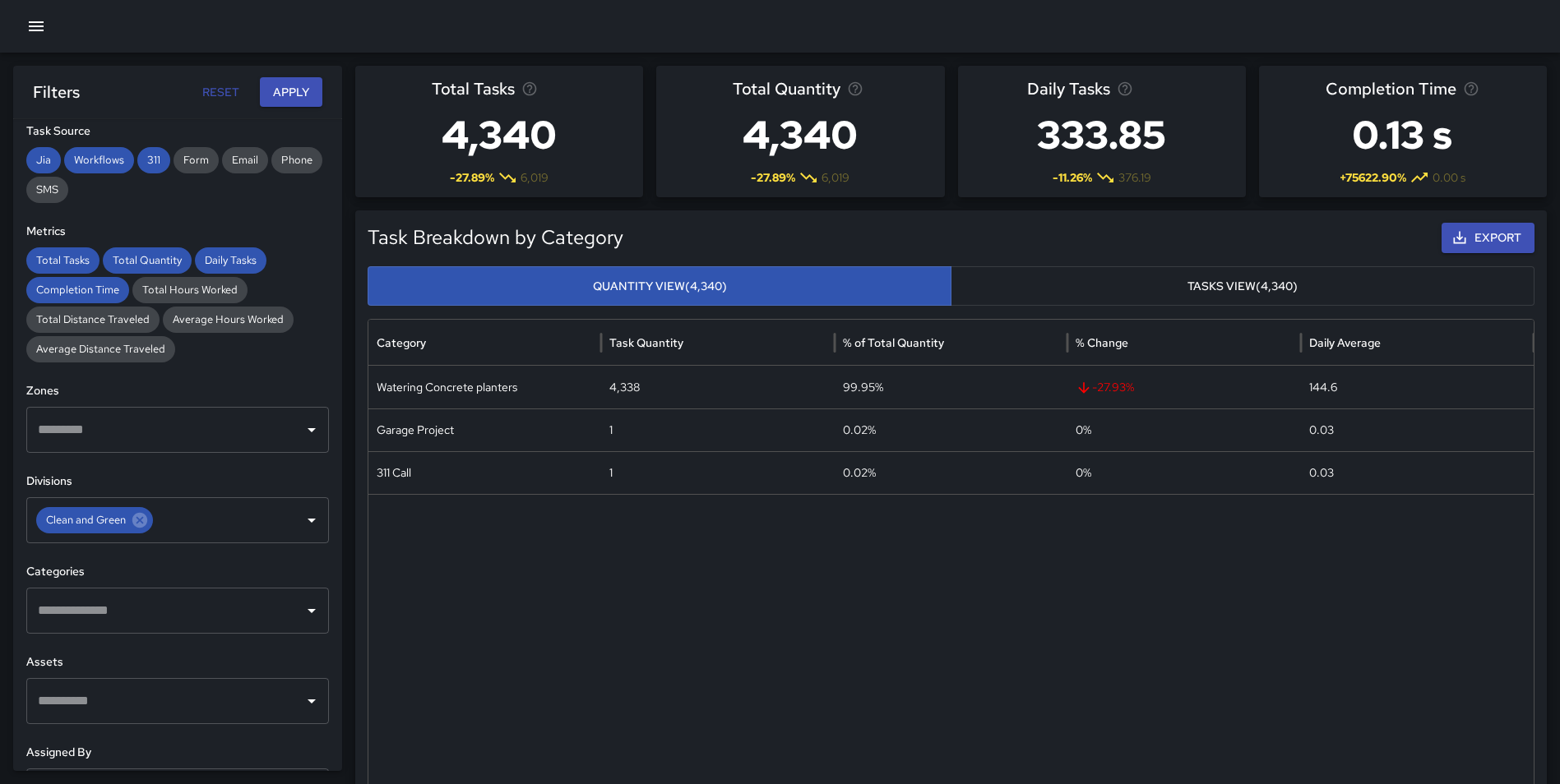
click at [202, 610] on input "text" at bounding box center [165, 611] width 263 height 31
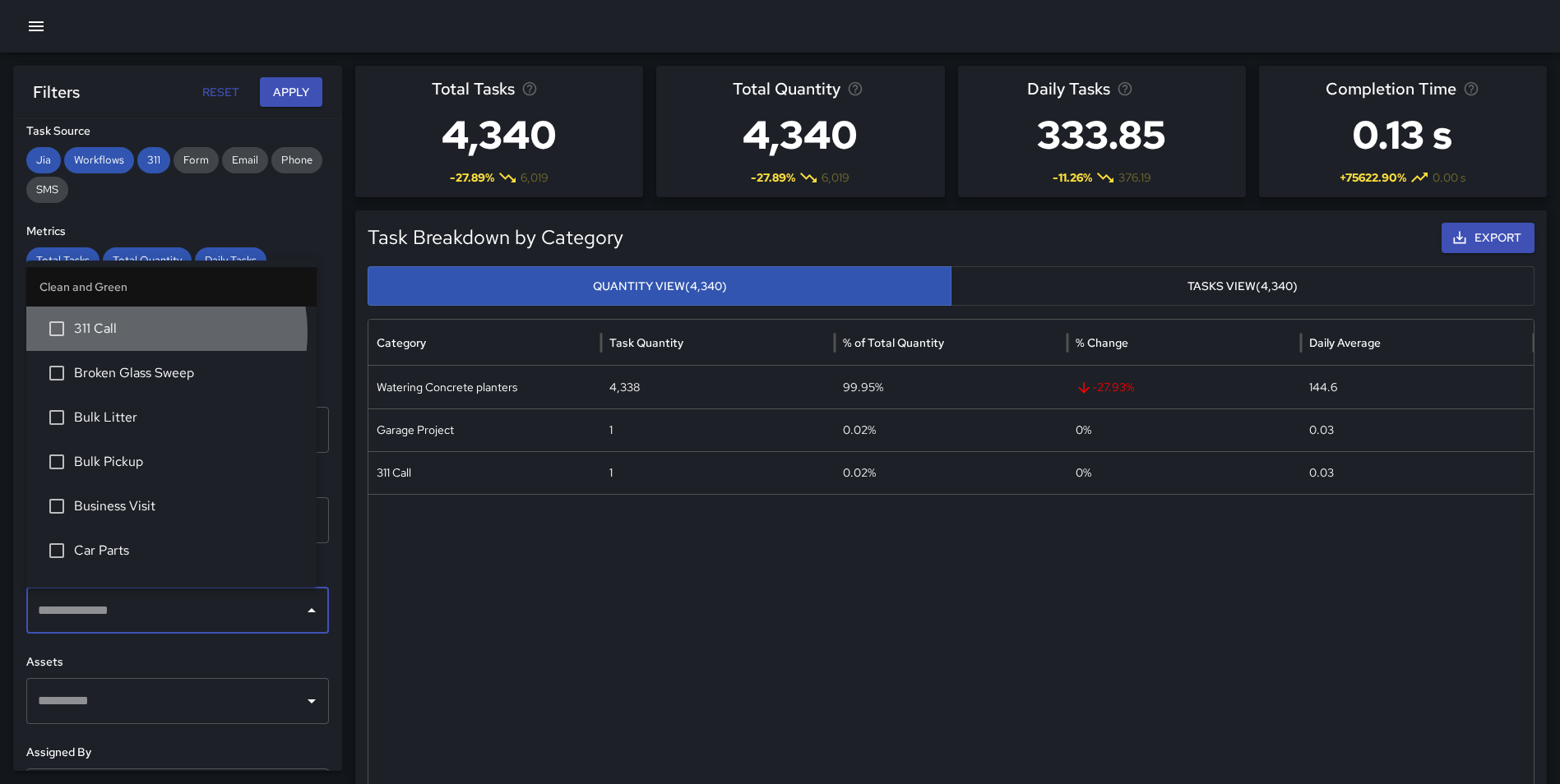
click at [144, 332] on span "311 Call" at bounding box center [189, 329] width 230 height 19
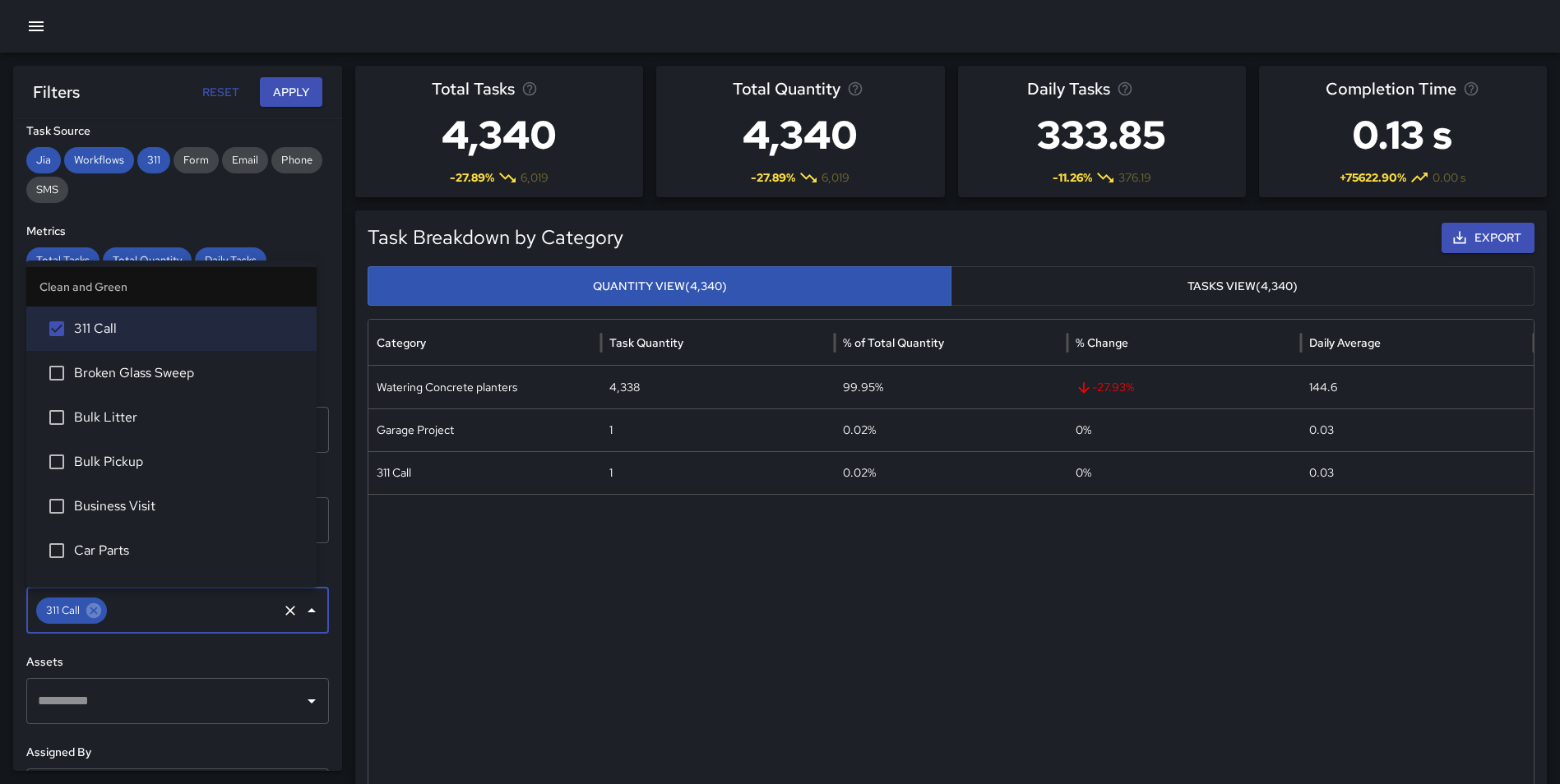
click at [143, 379] on span "Broken Glass Sweep" at bounding box center [189, 374] width 230 height 19
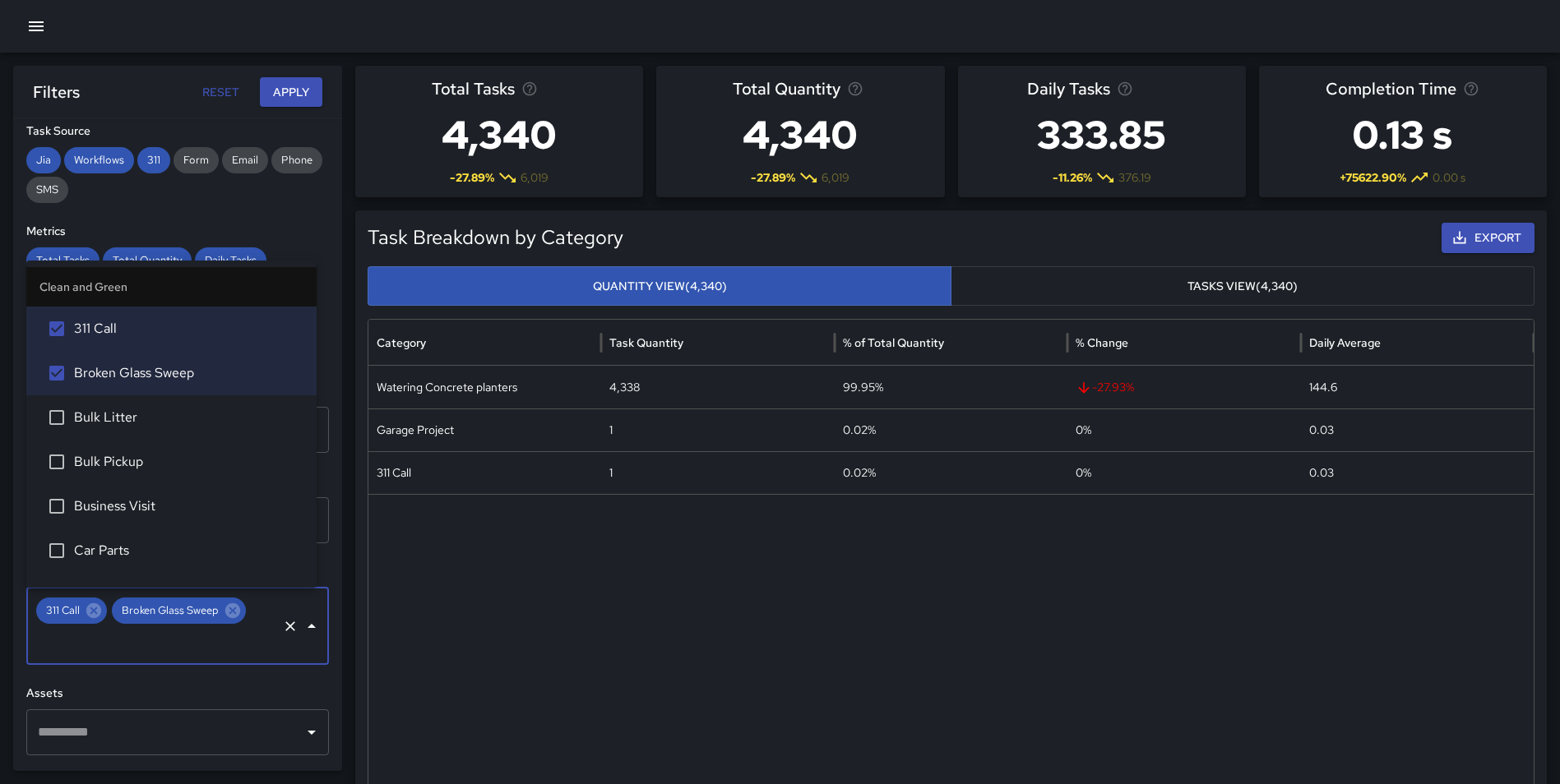
click at [132, 423] on span "Bulk Litter" at bounding box center [189, 417] width 230 height 19
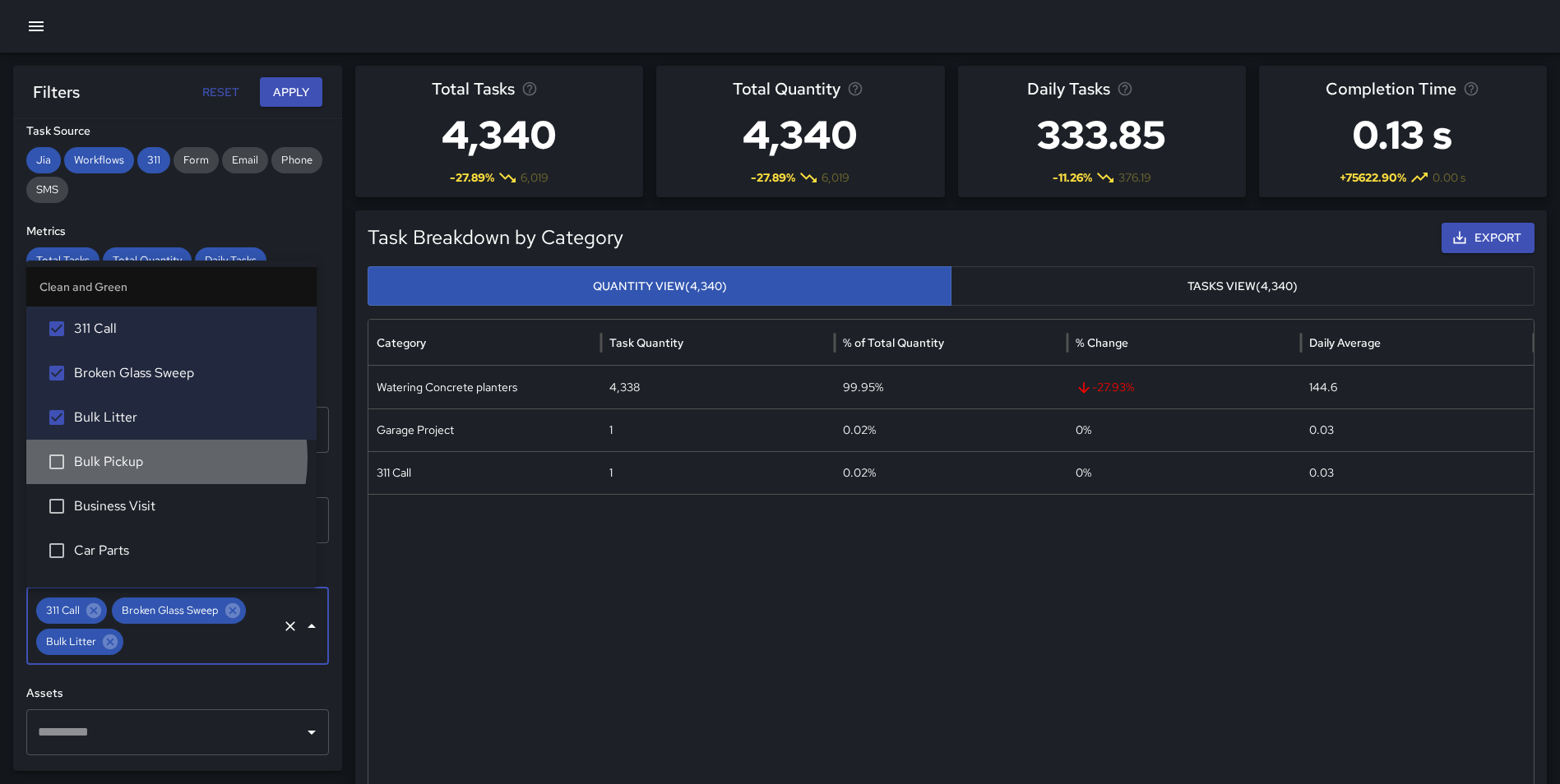
click at [133, 458] on span "Bulk Pickup" at bounding box center [189, 462] width 230 height 19
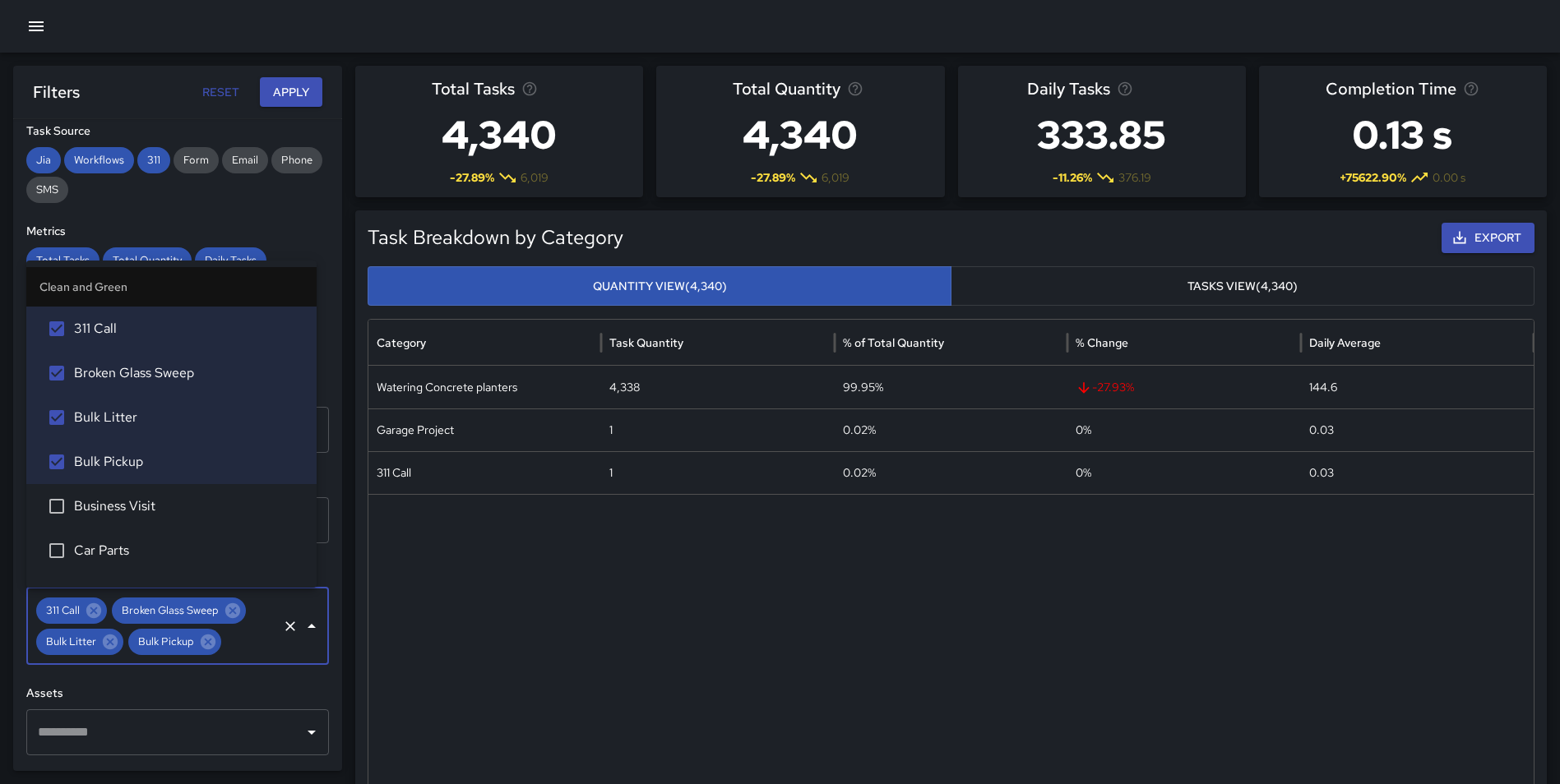
drag, startPoint x: 137, startPoint y: 502, endPoint x: 127, endPoint y: 543, distance: 42.2
click at [137, 503] on span "Business Visit" at bounding box center [189, 506] width 230 height 19
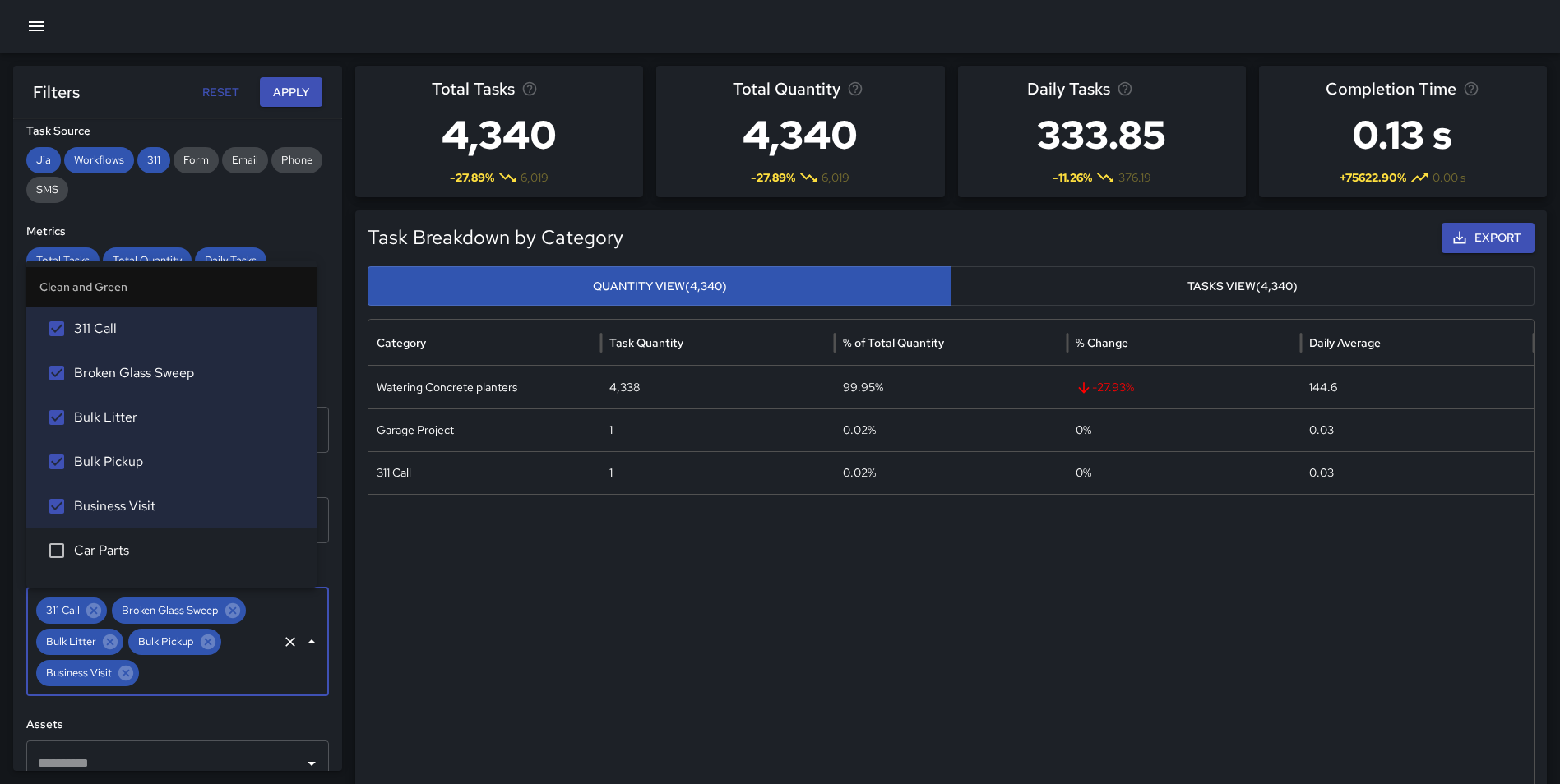
click at [124, 544] on span "Car Parts" at bounding box center [189, 551] width 230 height 19
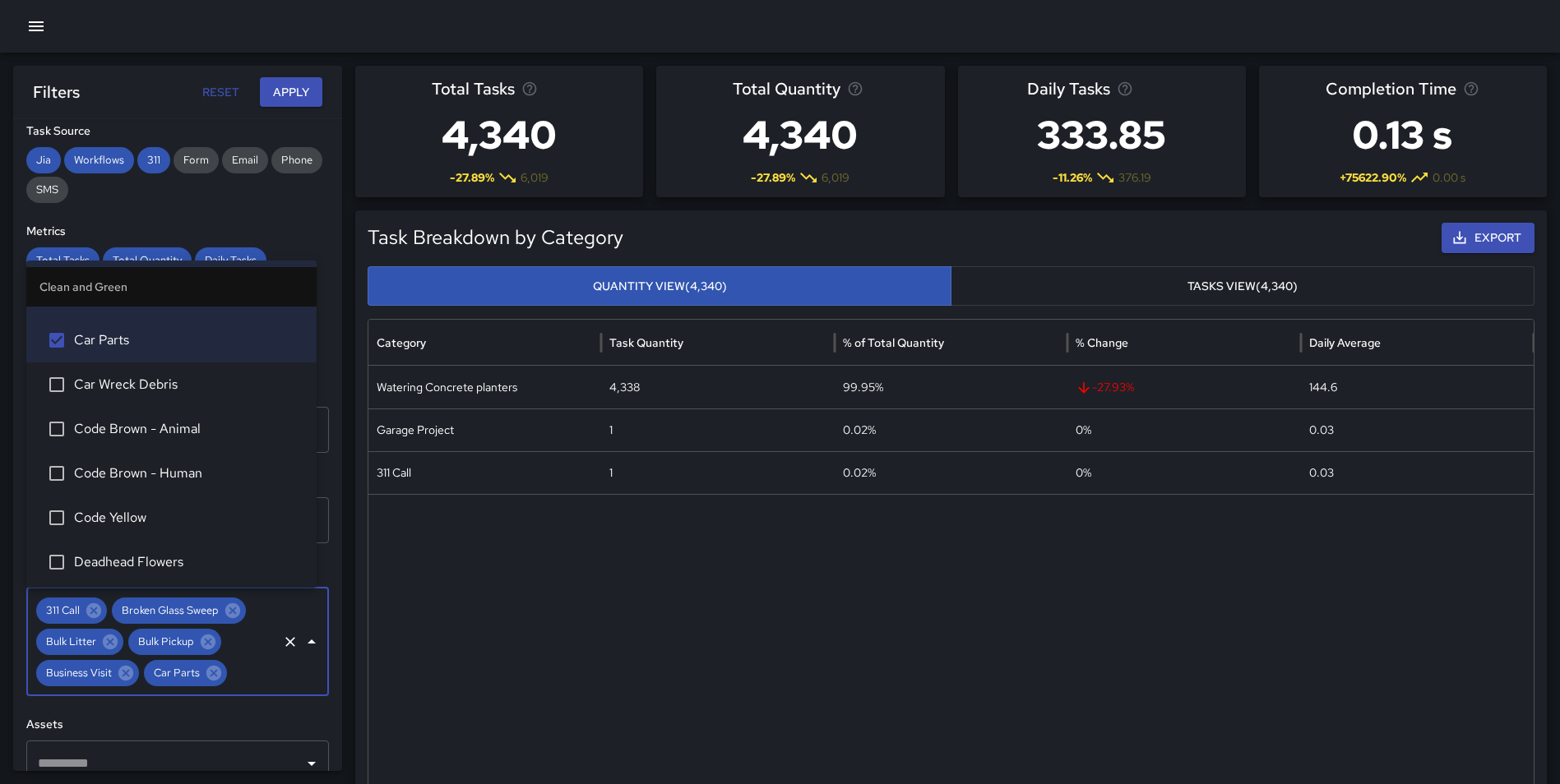
scroll to position [242, 0]
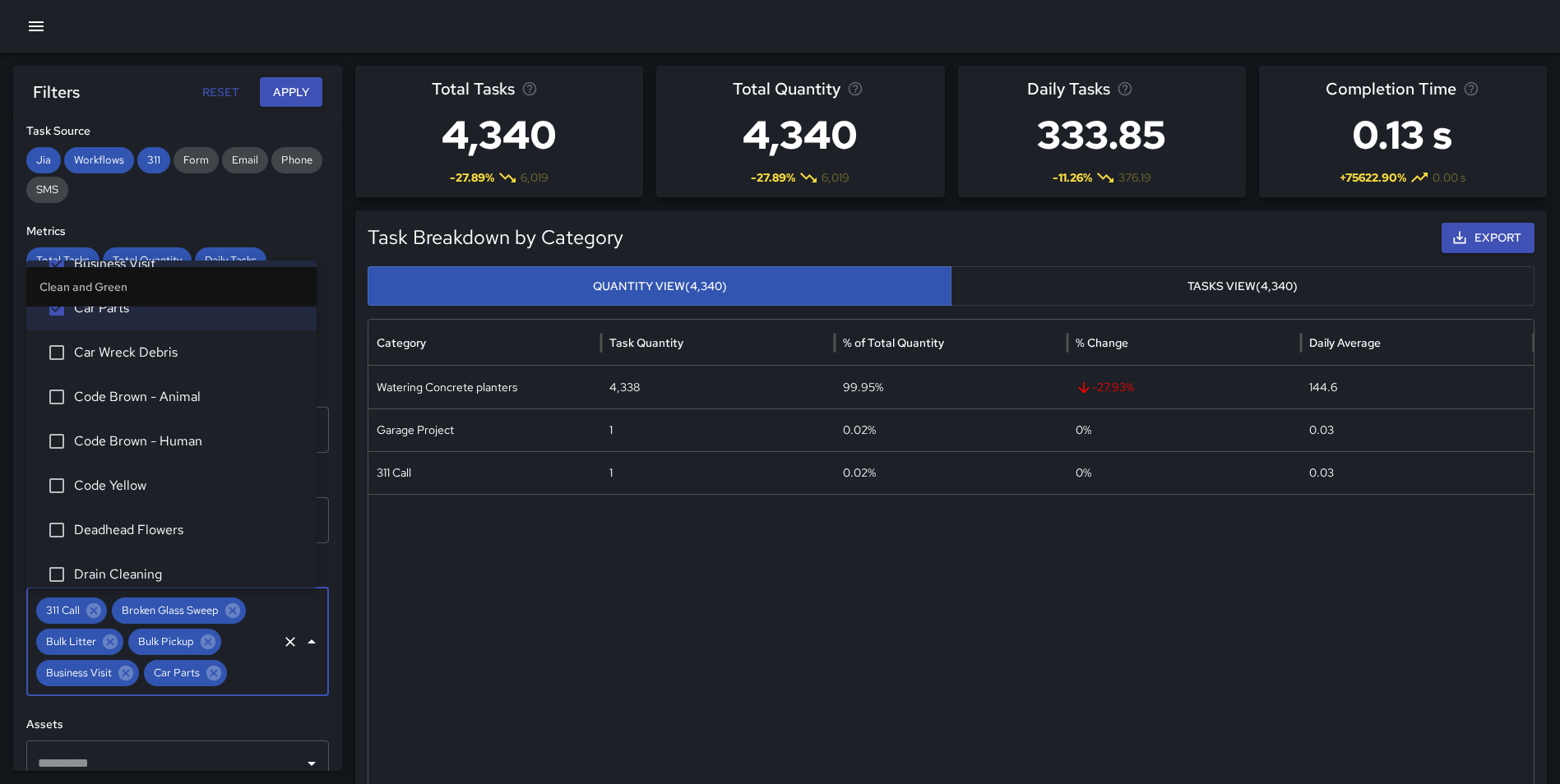
click at [167, 349] on span "Car Wreck Debris" at bounding box center [189, 352] width 230 height 19
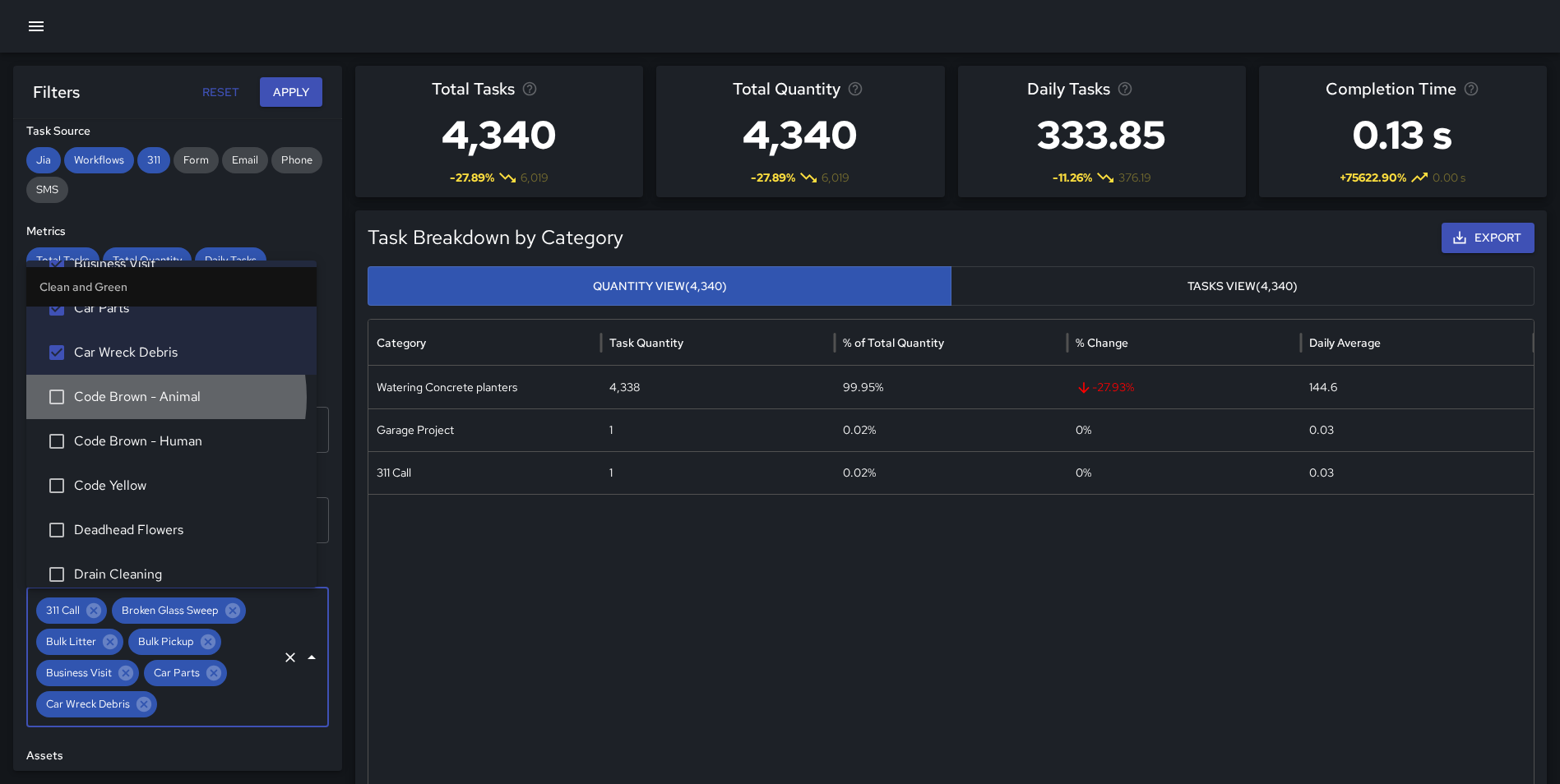
click at [152, 397] on span "Code Brown - Animal" at bounding box center [189, 397] width 230 height 19
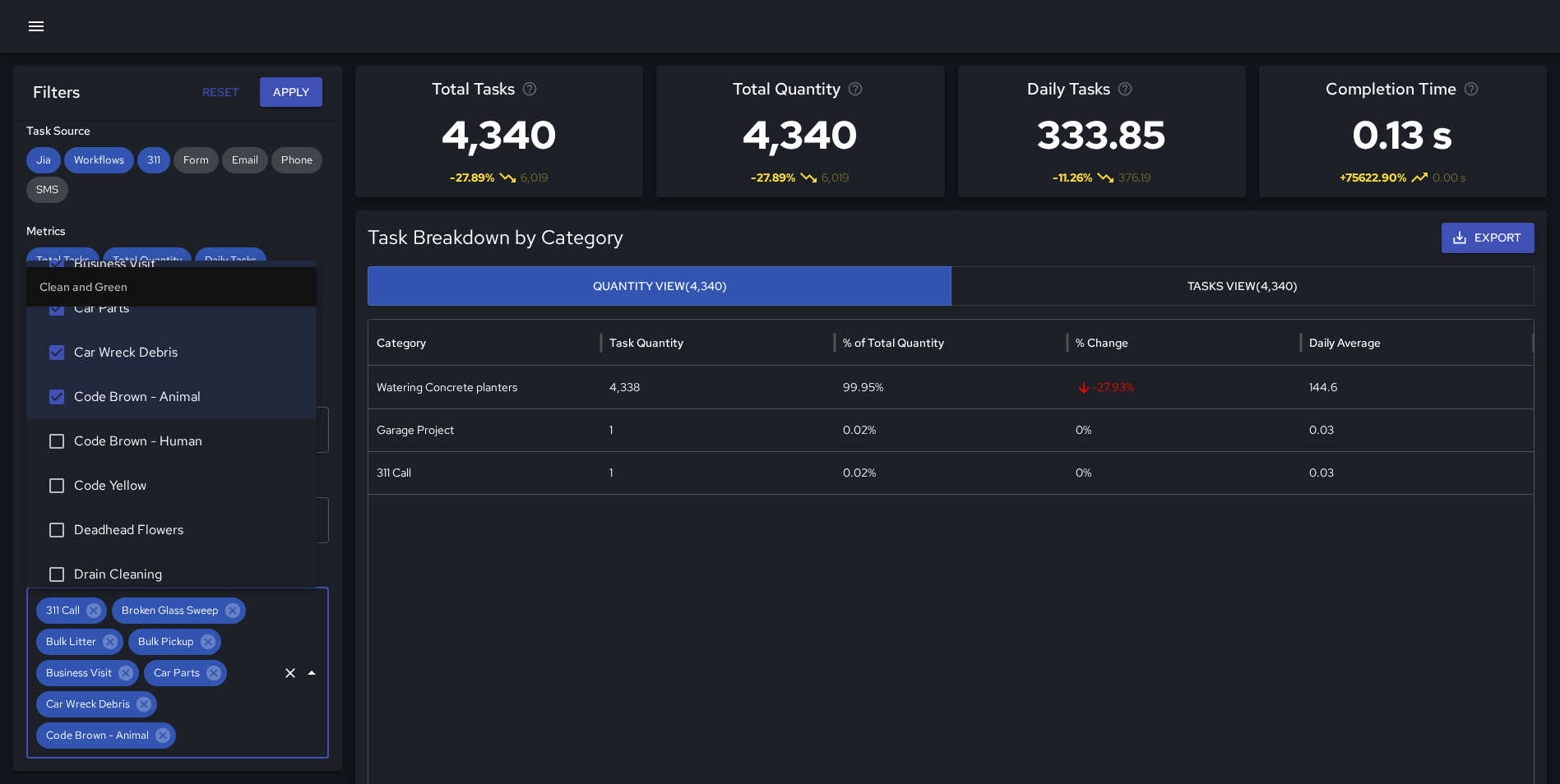
click at [138, 488] on span "Code Yellow" at bounding box center [189, 485] width 230 height 19
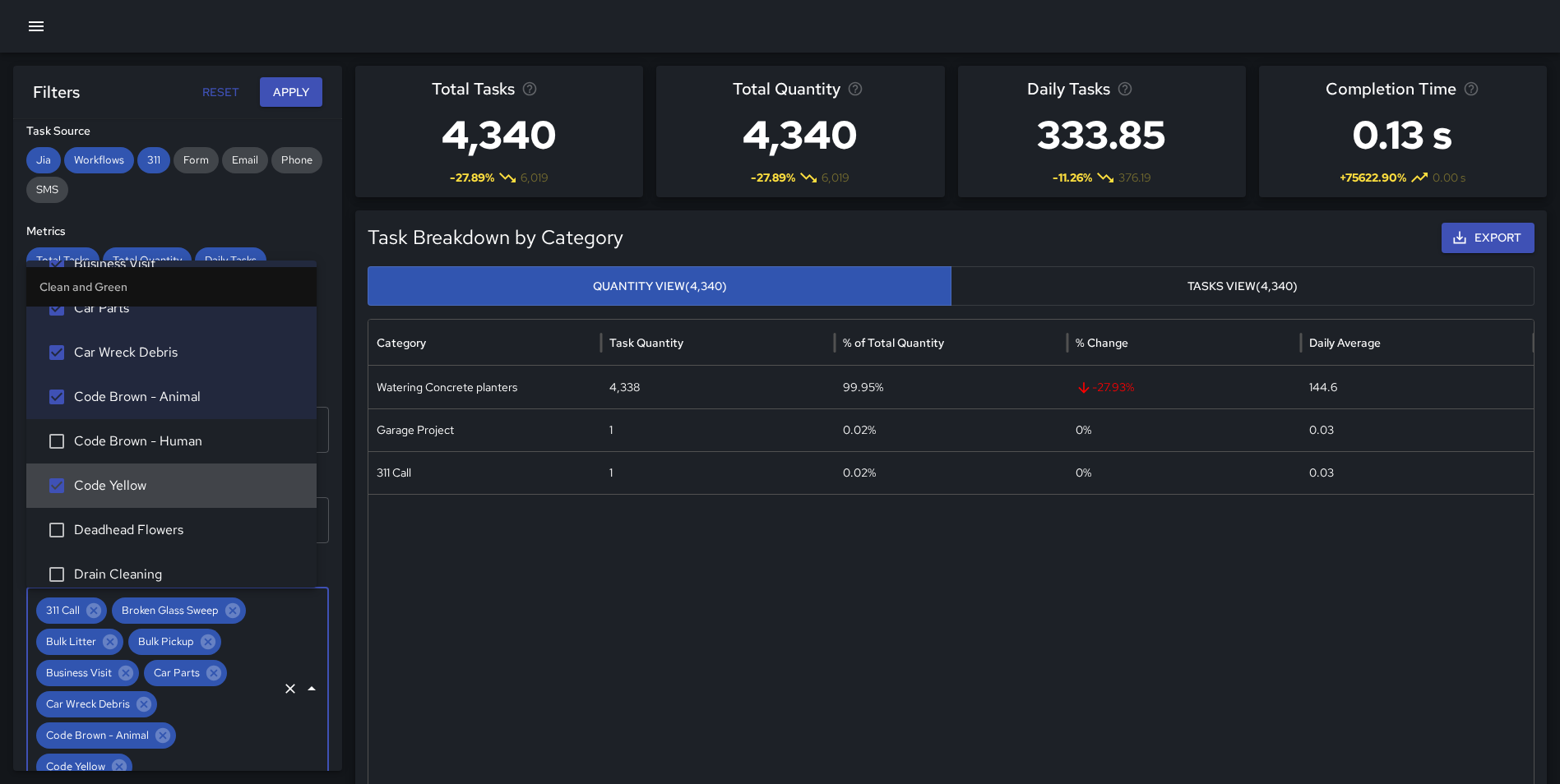
drag, startPoint x: 156, startPoint y: 487, endPoint x: 151, endPoint y: 532, distance: 45.3
click at [155, 487] on span "Code Yellow" at bounding box center [189, 485] width 230 height 19
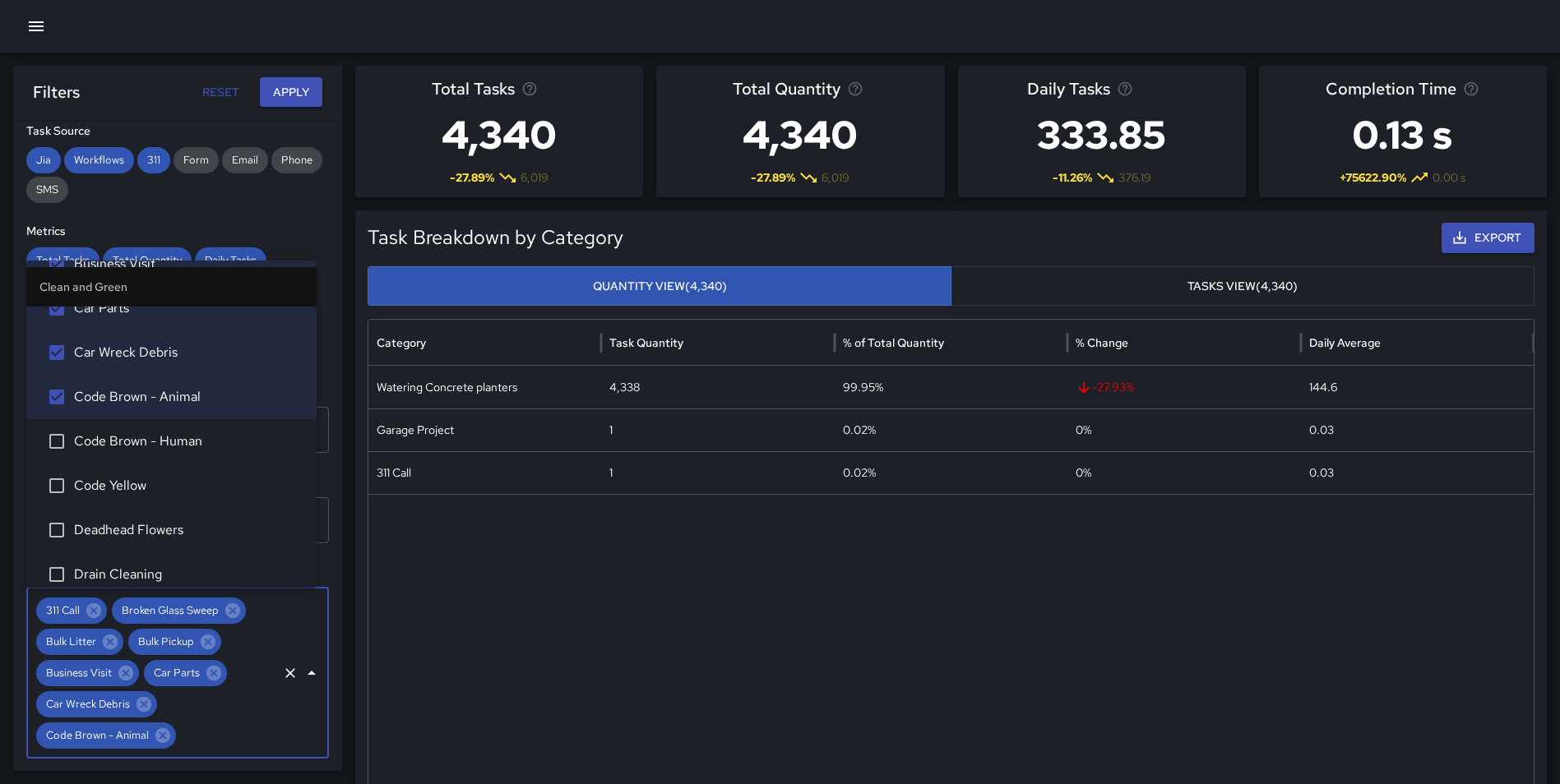
click at [151, 533] on span "Deadhead Flowers" at bounding box center [189, 530] width 230 height 19
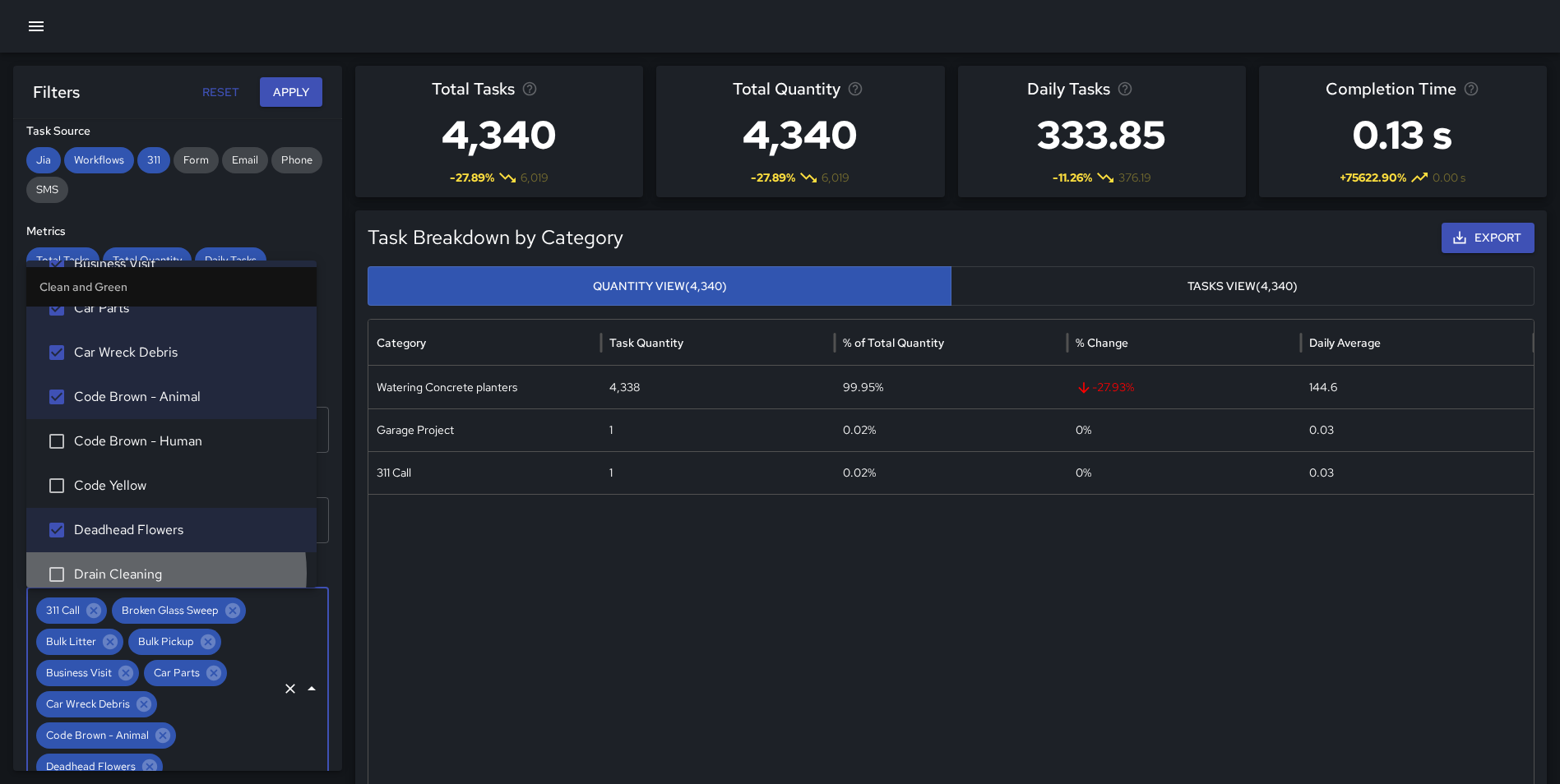
click at [148, 573] on span "Drain Cleaning" at bounding box center [189, 575] width 230 height 19
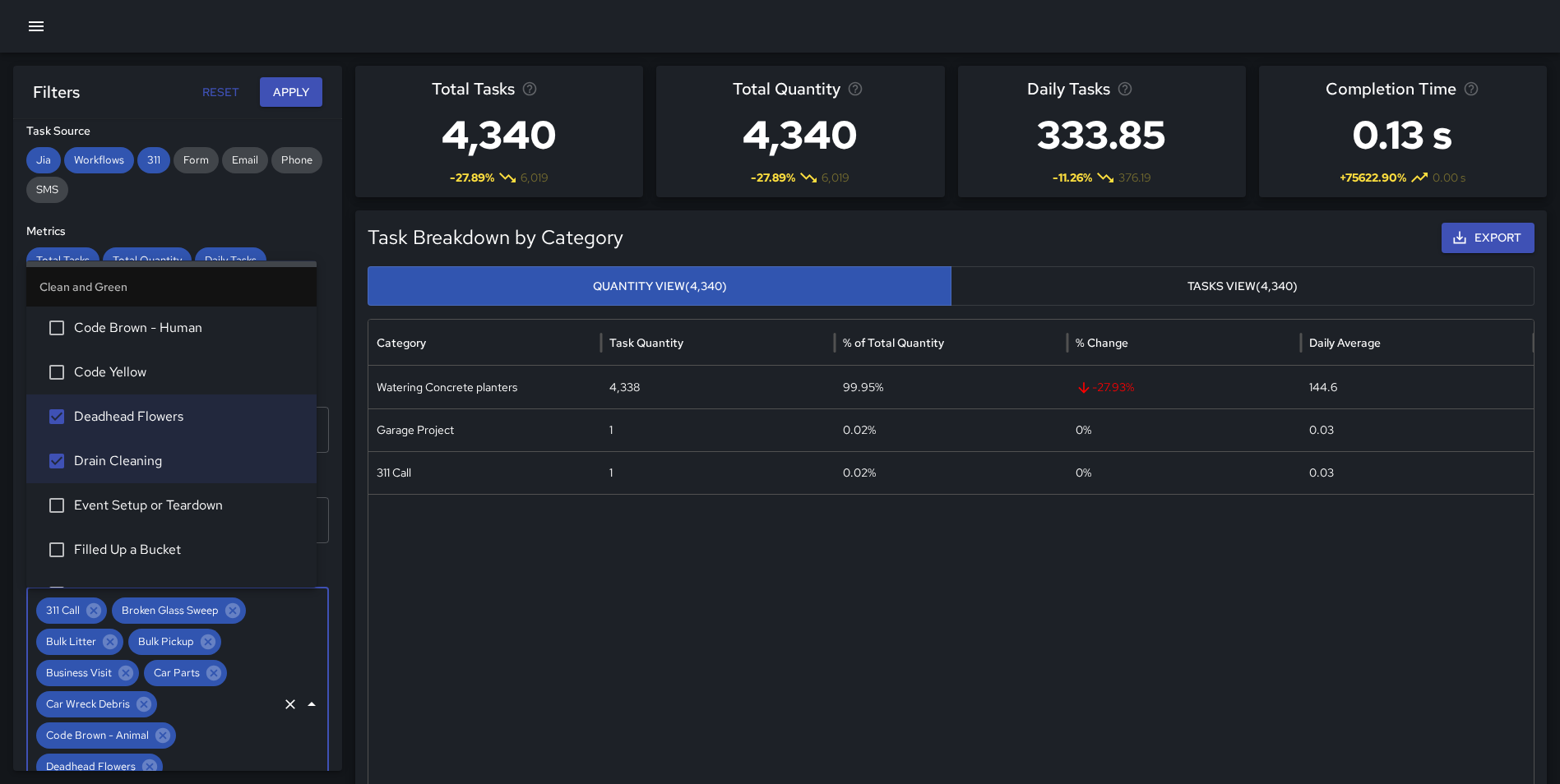
scroll to position [485, 0]
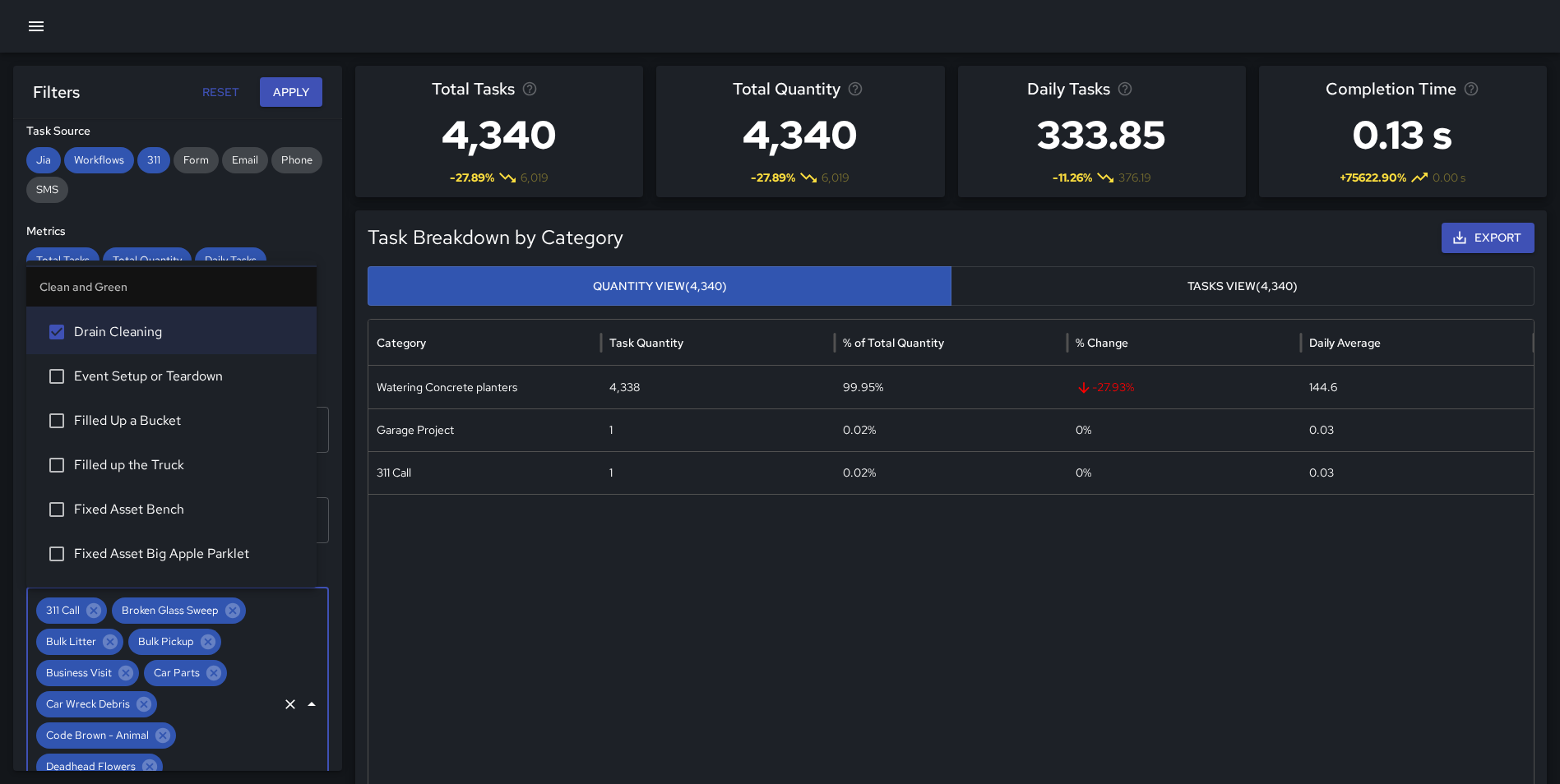
click at [172, 385] on span "Event Setup or Teardown" at bounding box center [189, 376] width 230 height 19
click at [151, 422] on span "Filled Up a Bucket" at bounding box center [189, 421] width 230 height 19
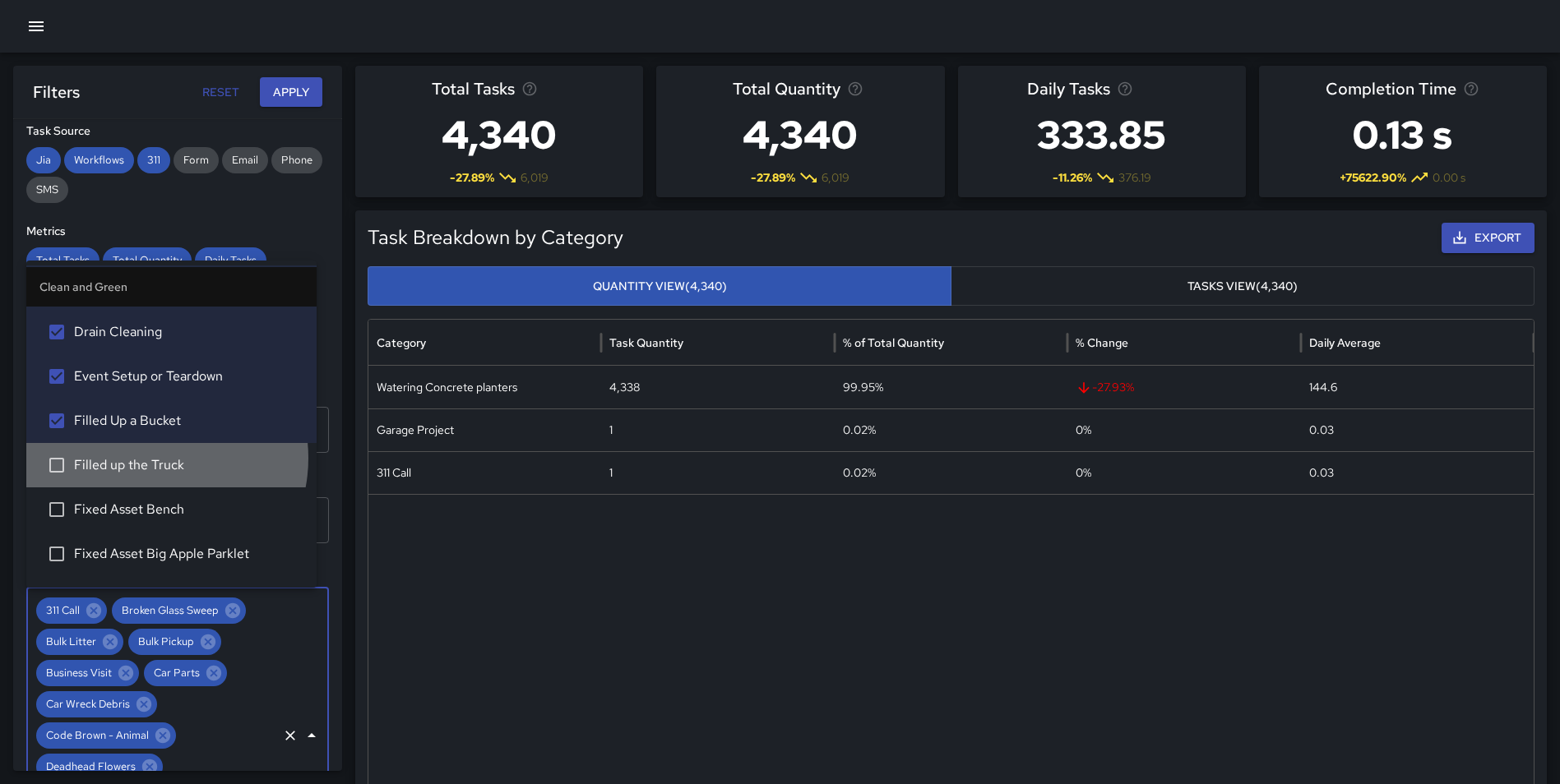
click at [151, 459] on span "Filled up the Truck" at bounding box center [189, 465] width 230 height 19
click at [150, 504] on span "Fixed Asset Bench" at bounding box center [189, 510] width 230 height 19
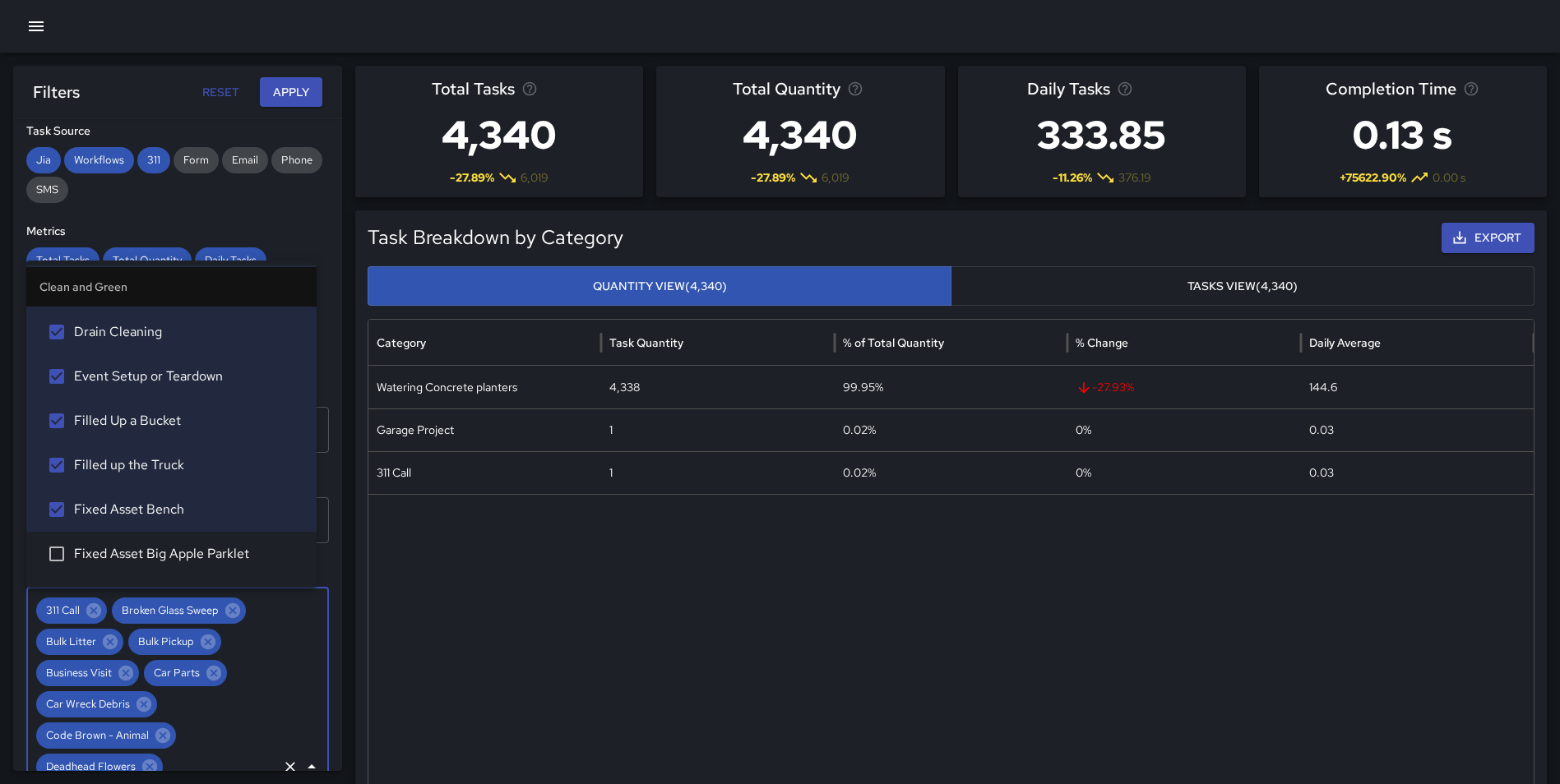
click at [172, 556] on span "Fixed Asset Big Apple Parklet" at bounding box center [189, 553] width 230 height 19
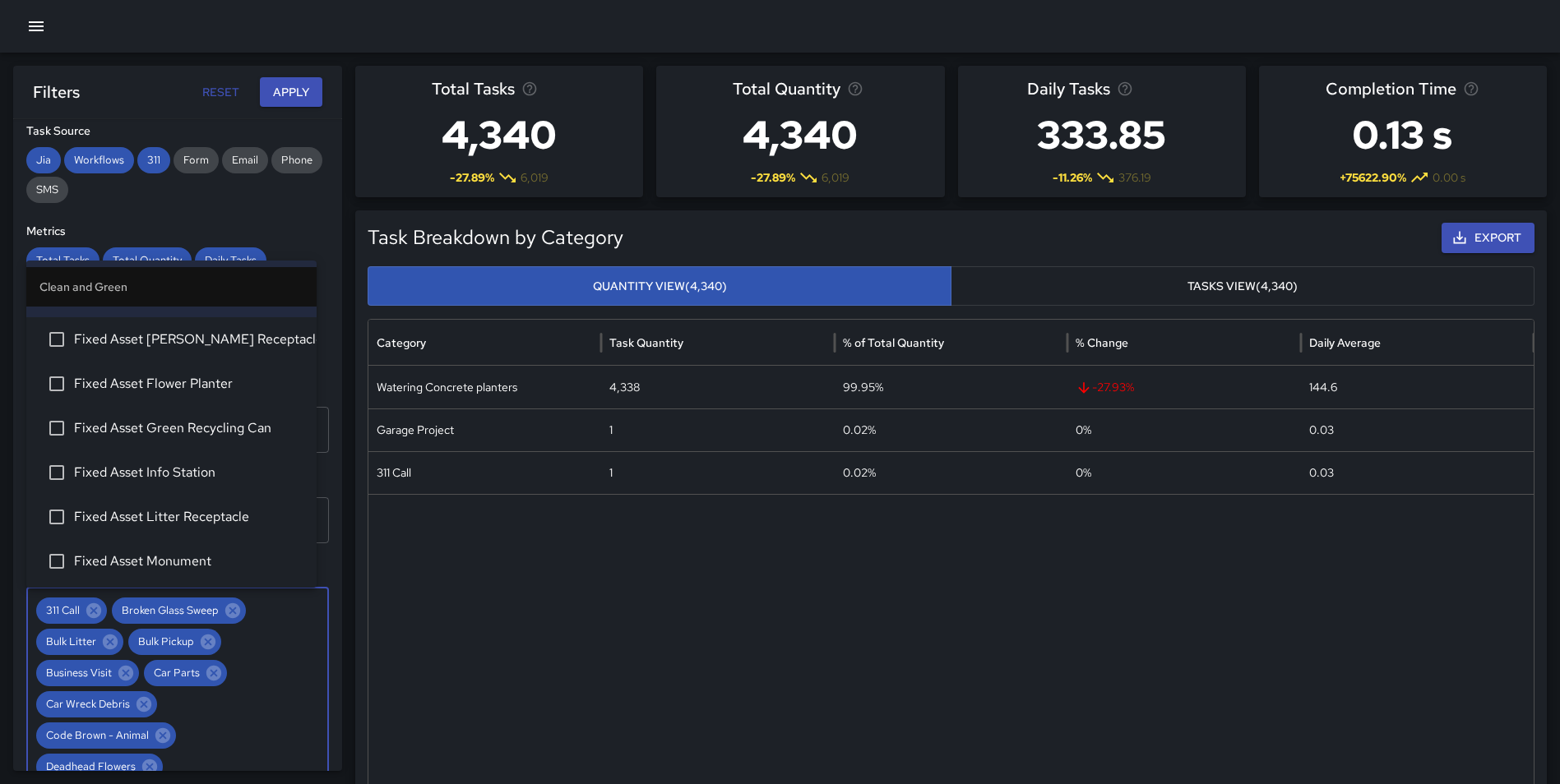
scroll to position [752, 0]
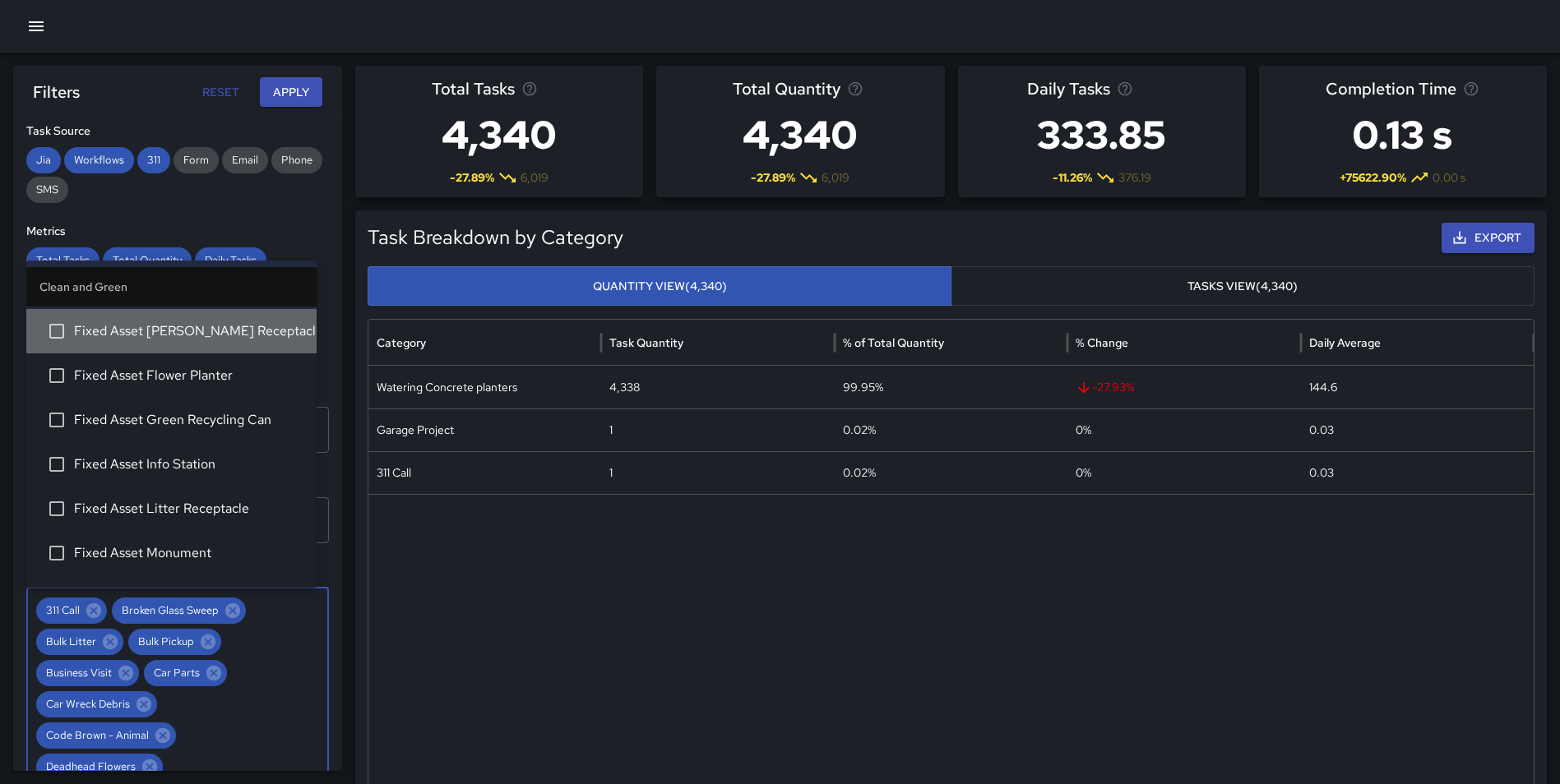
click at [206, 336] on span "Fixed Asset DORA Receptacle" at bounding box center [189, 331] width 230 height 19
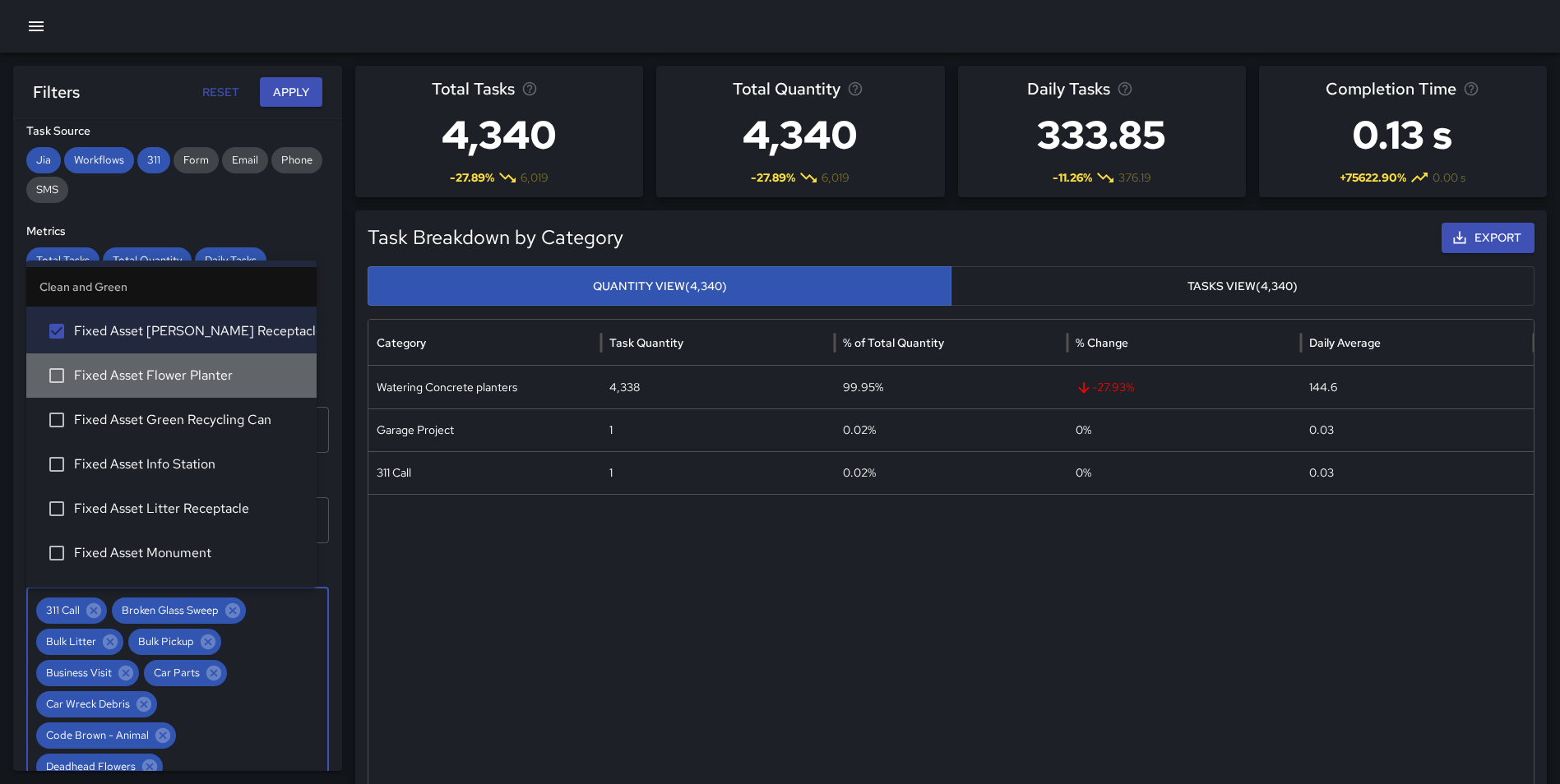
drag, startPoint x: 195, startPoint y: 370, endPoint x: 193, endPoint y: 406, distance: 36.1
click at [195, 372] on span "Fixed Asset Flower Planter" at bounding box center [189, 375] width 230 height 19
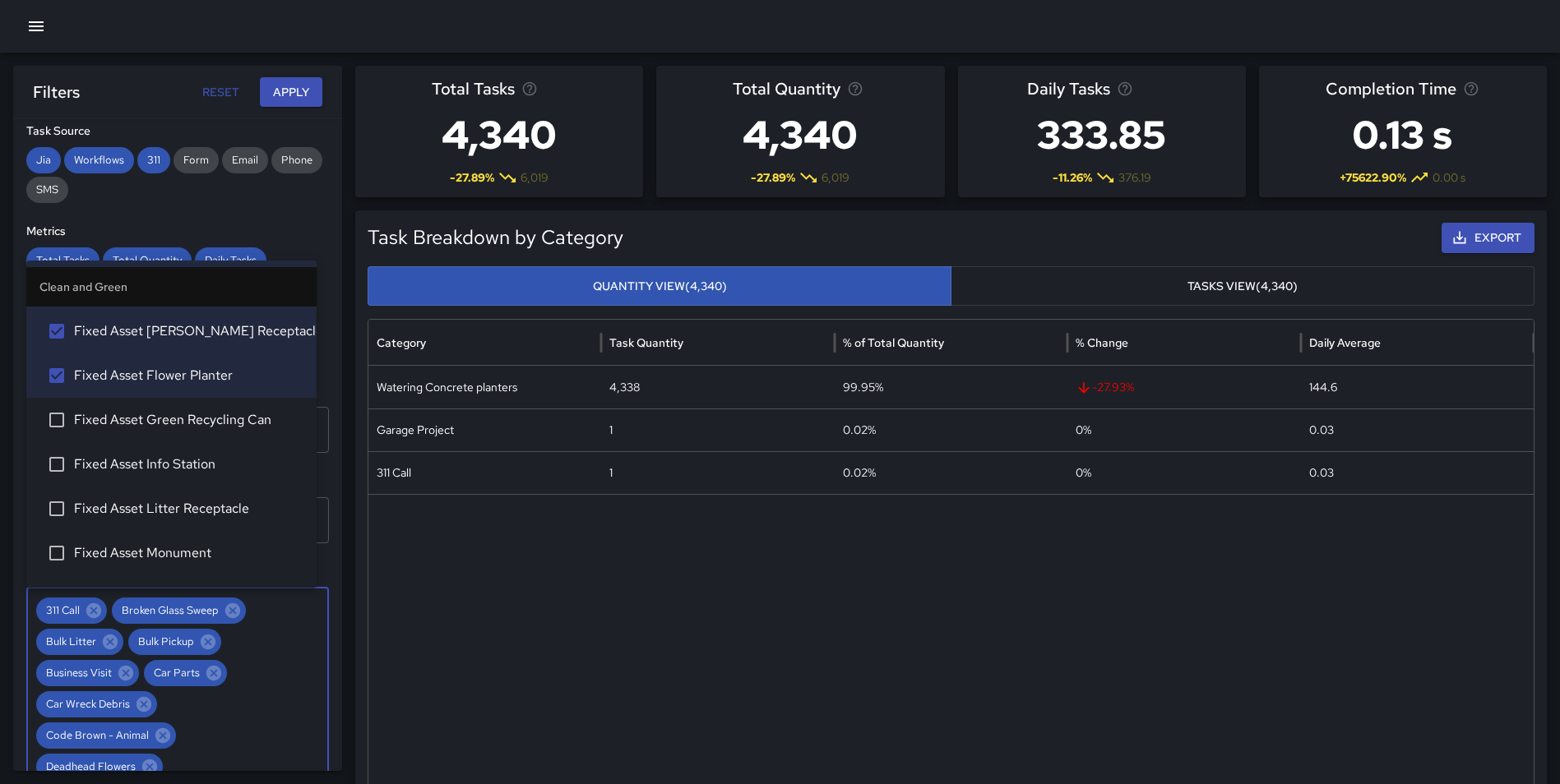
click at [192, 420] on span "Fixed Asset Green Recycling Can" at bounding box center [189, 420] width 230 height 19
click at [182, 453] on li "Fixed Asset Info Station" at bounding box center [171, 465] width 290 height 45
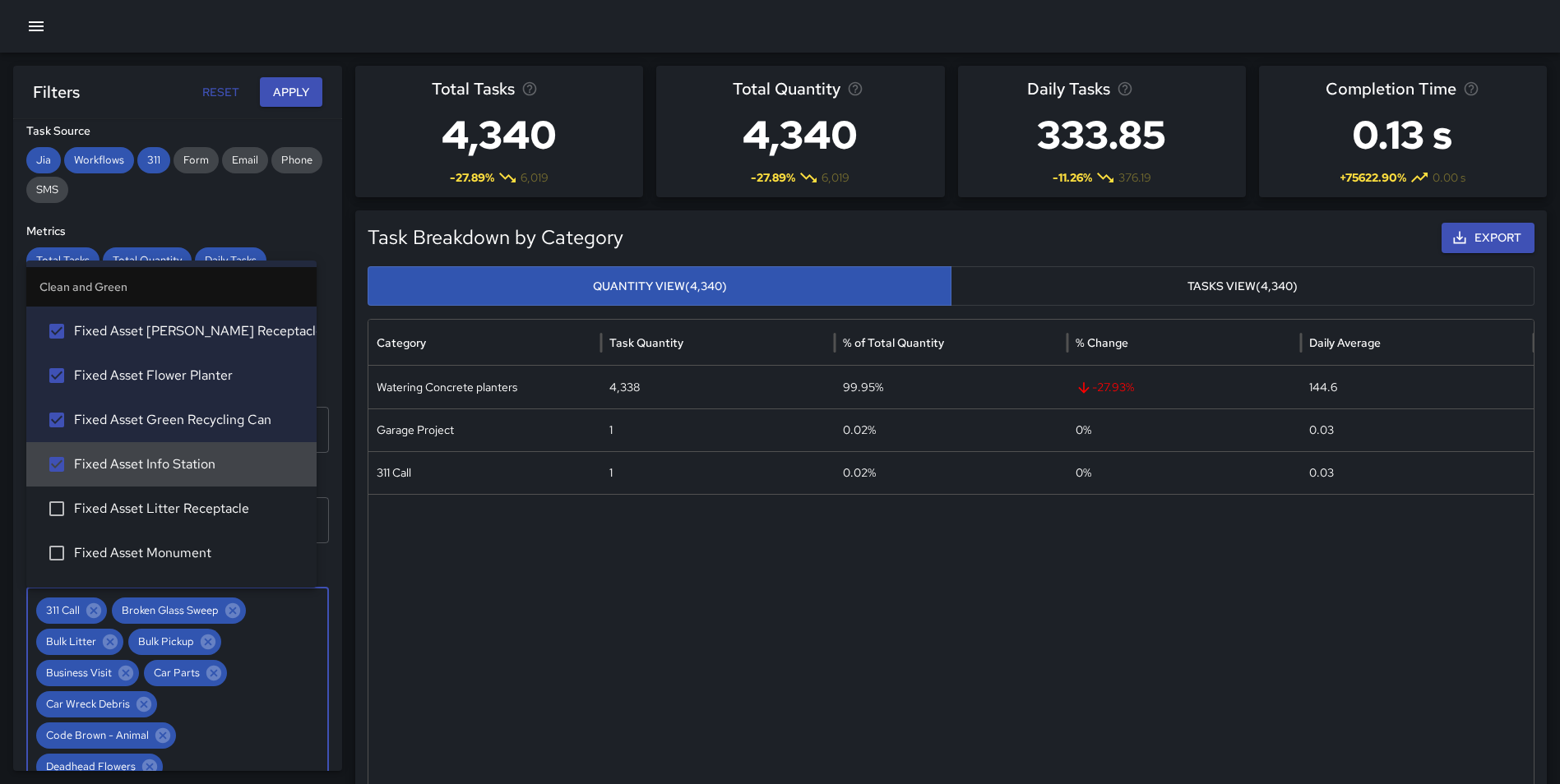
click at [177, 502] on span "Fixed Asset Litter Receptacle" at bounding box center [189, 509] width 230 height 19
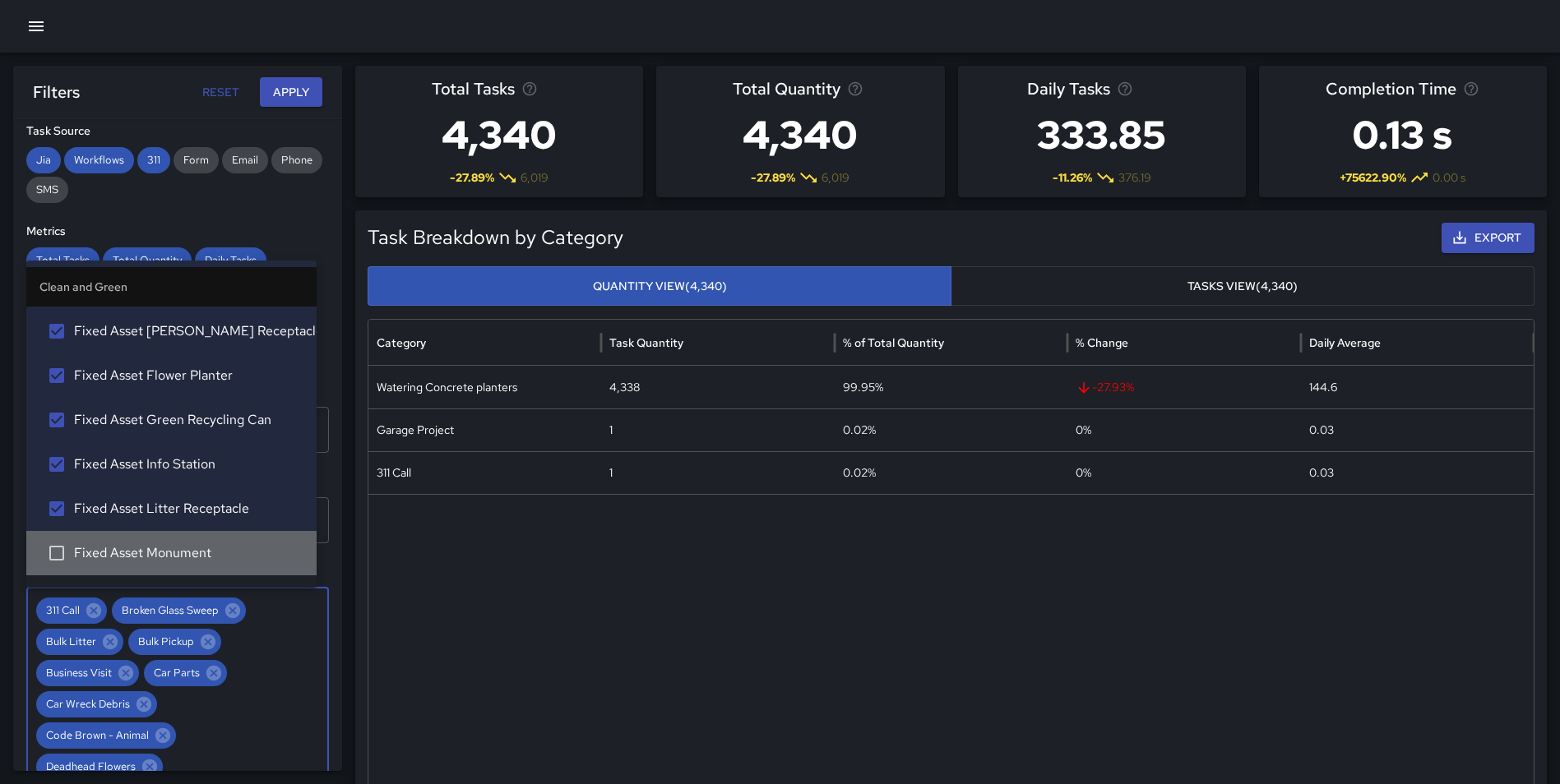
click at [174, 545] on span "Fixed Asset Monument" at bounding box center [189, 553] width 230 height 19
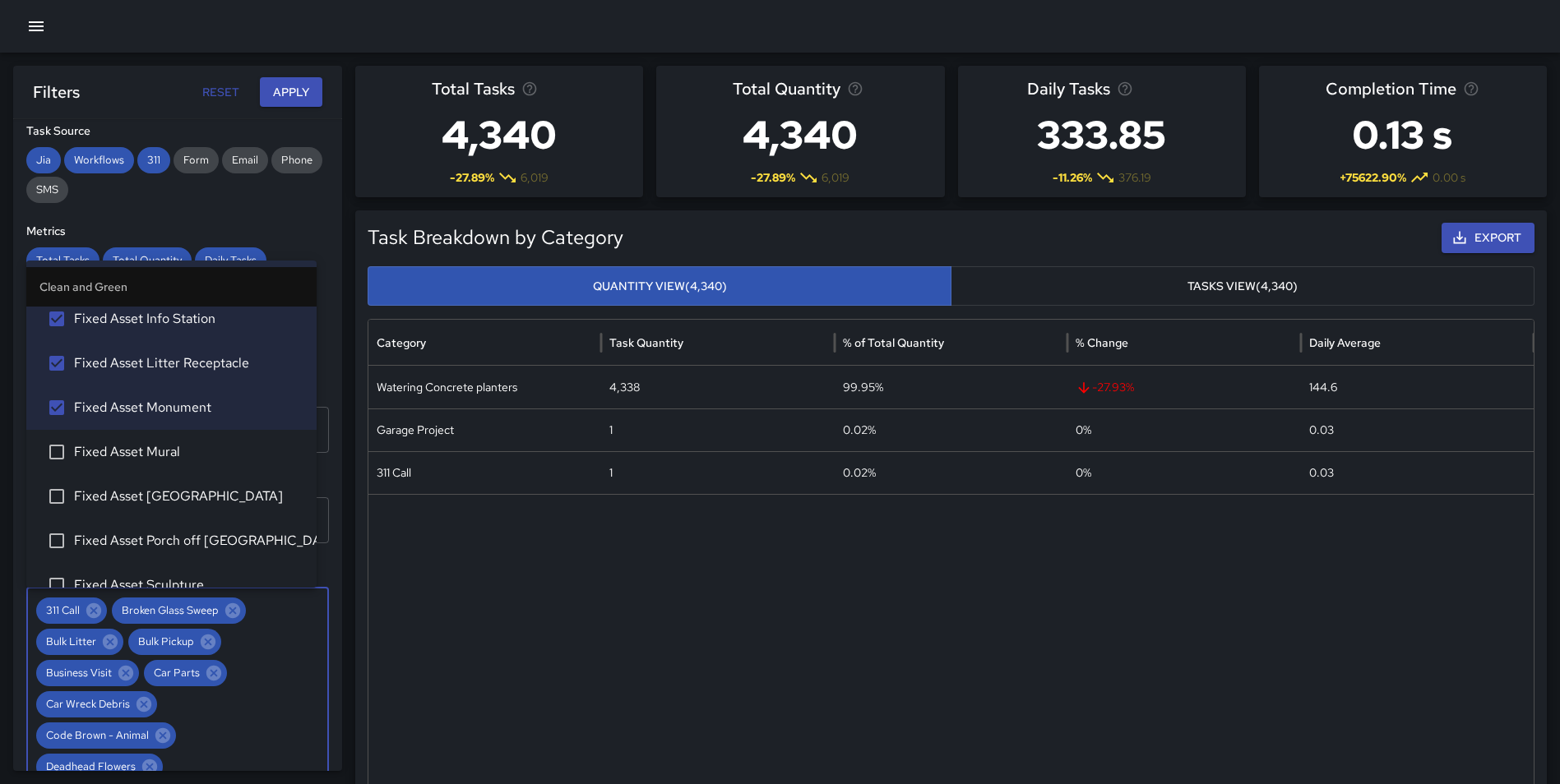
scroll to position [930, 0]
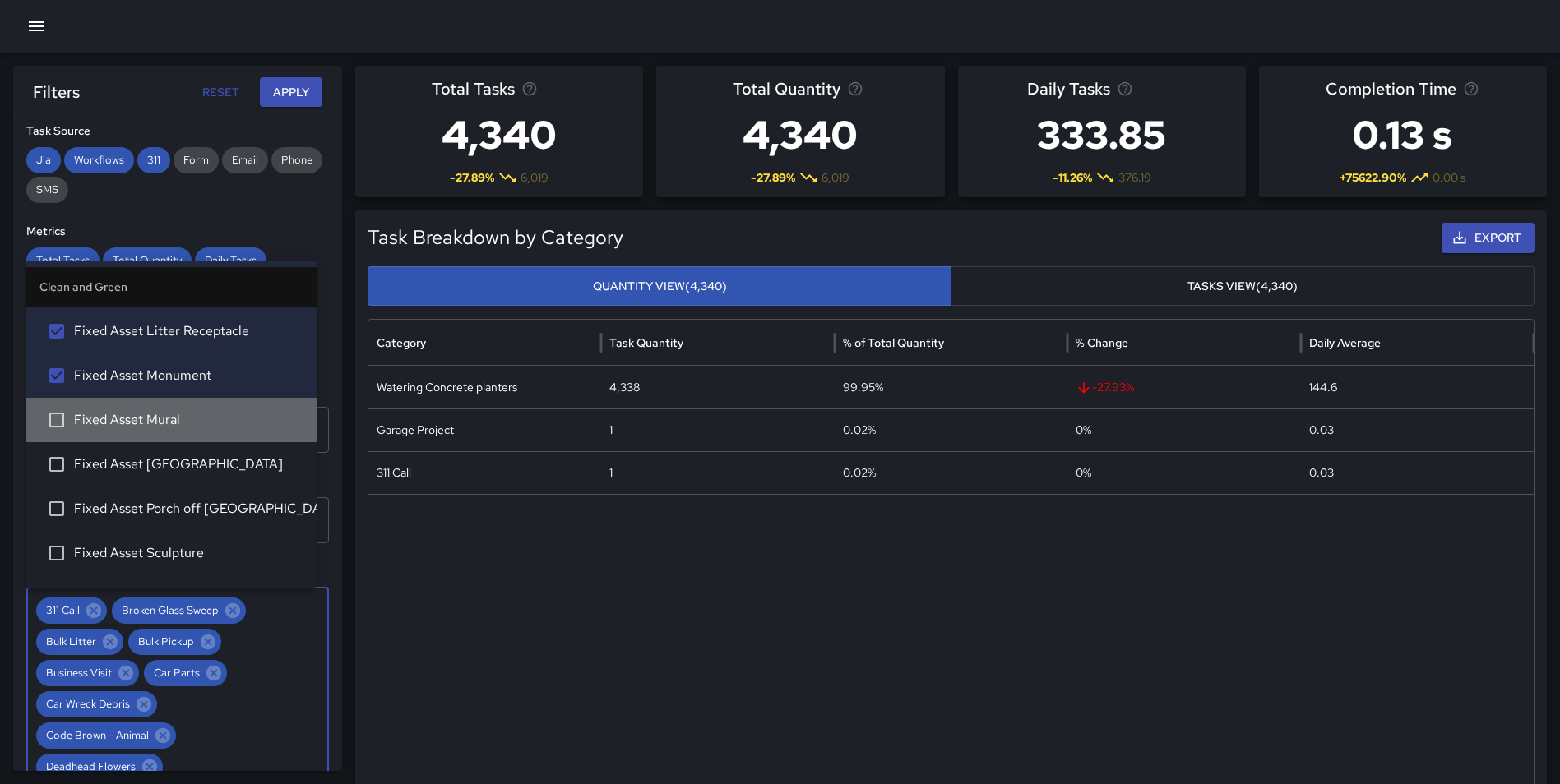
click at [197, 420] on span "Fixed Asset Mural" at bounding box center [189, 420] width 230 height 19
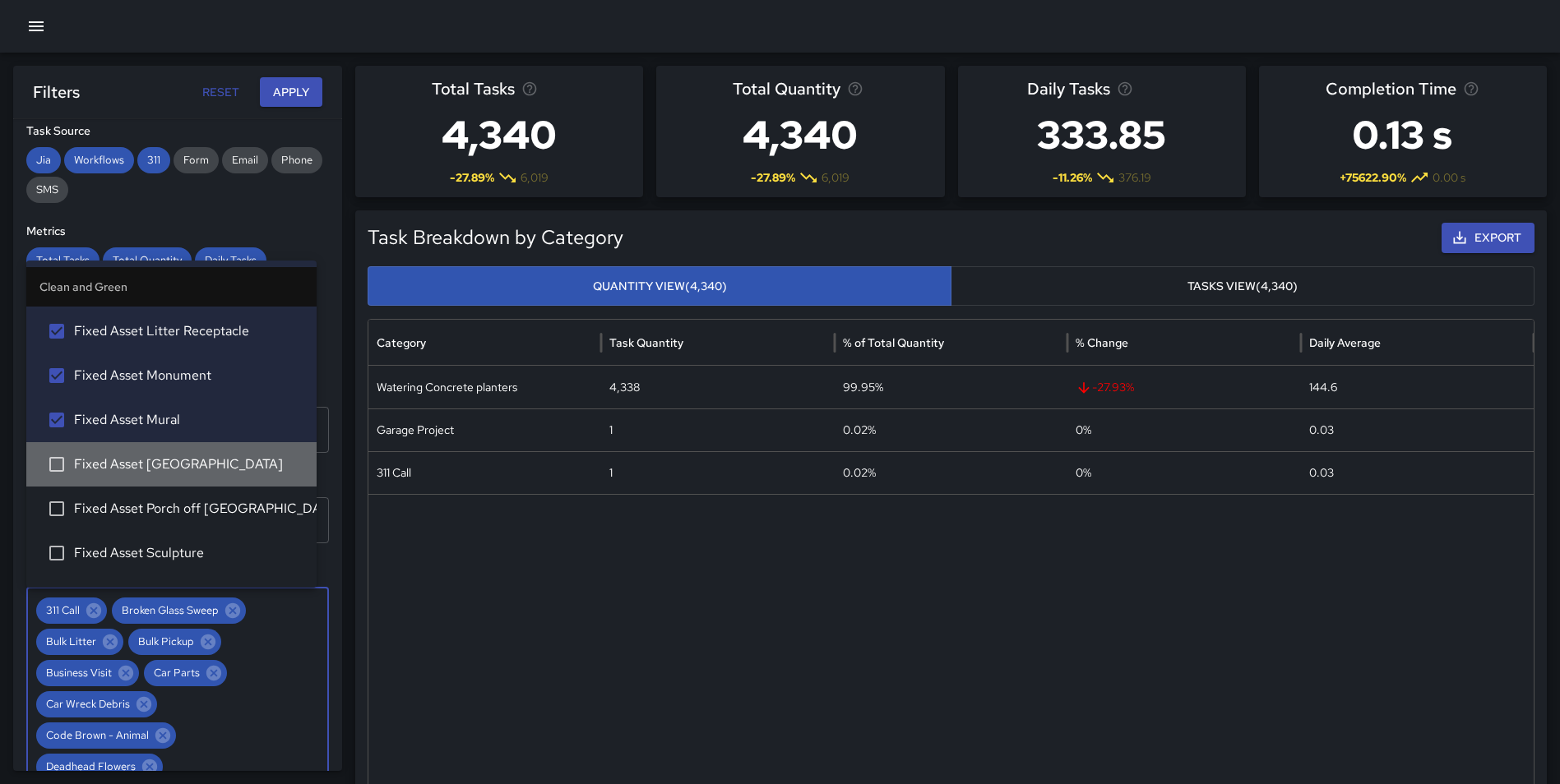
drag, startPoint x: 187, startPoint y: 468, endPoint x: 202, endPoint y: 507, distance: 41.8
click at [188, 470] on span "Fixed Asset PNC Plaza" at bounding box center [189, 464] width 230 height 19
click at [202, 508] on span "Fixed Asset Porch off Calhoun" at bounding box center [189, 509] width 230 height 19
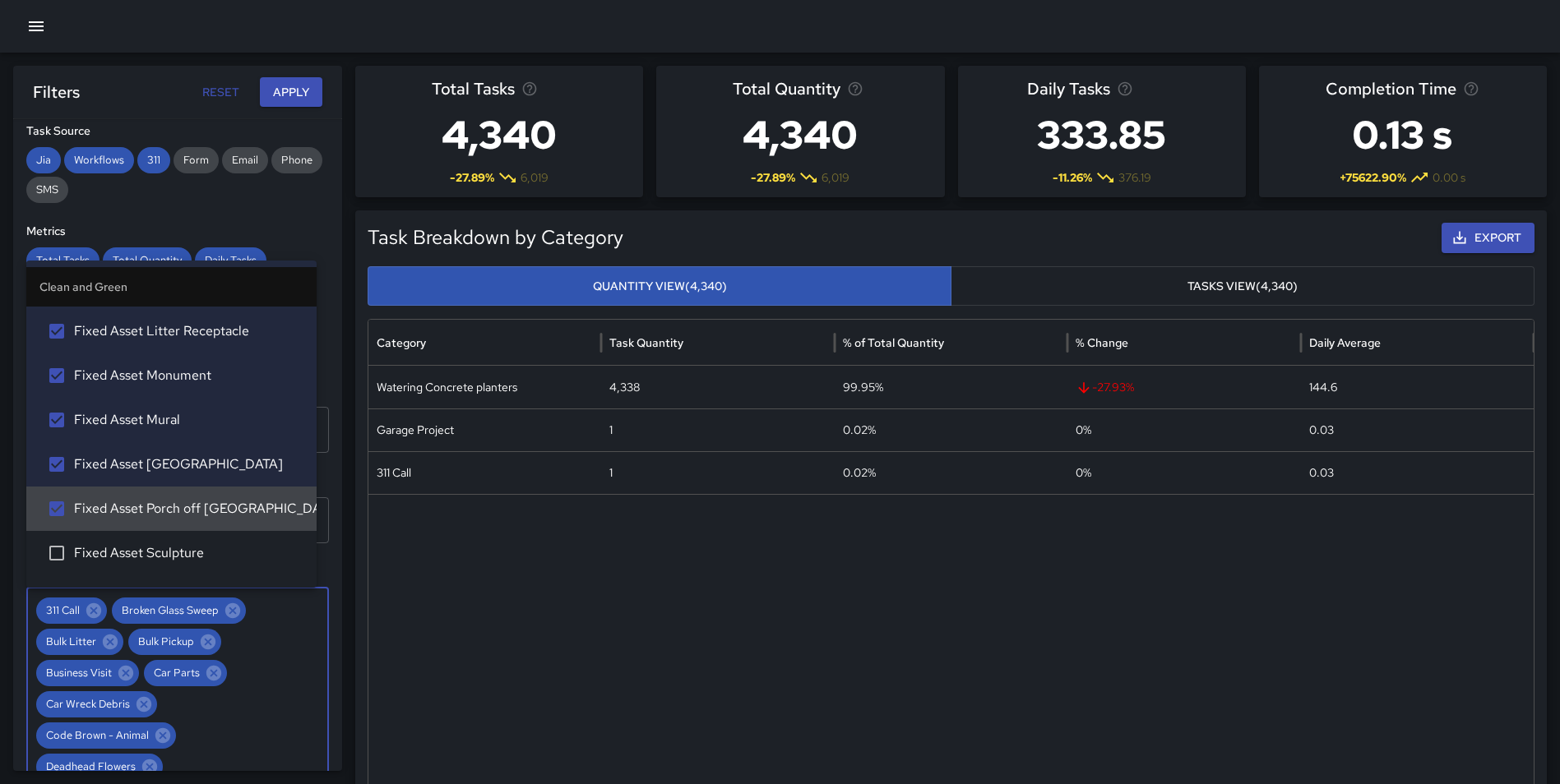
click at [187, 541] on li "Fixed Asset Sculpture" at bounding box center [171, 553] width 290 height 45
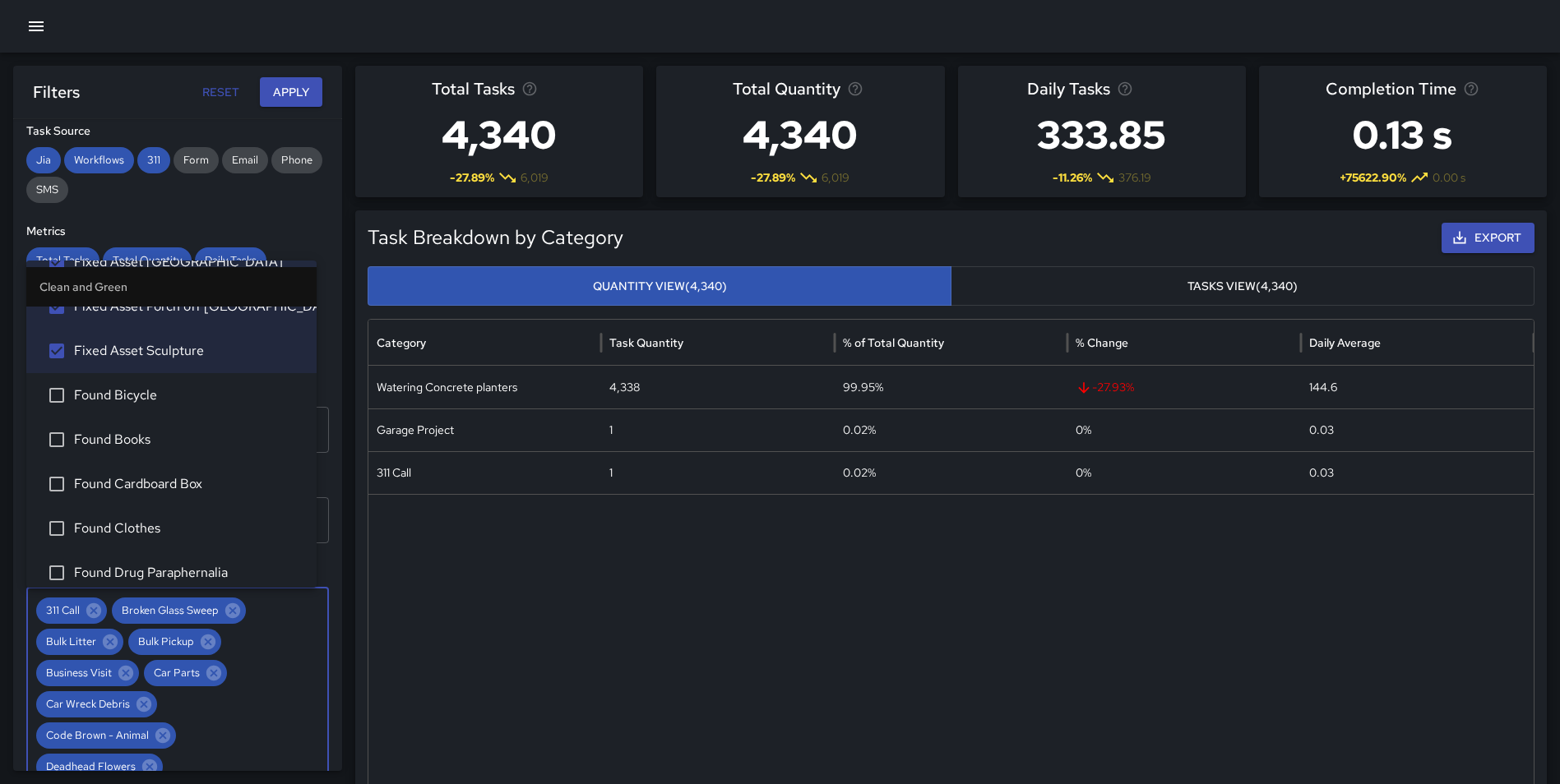
scroll to position [1172, 0]
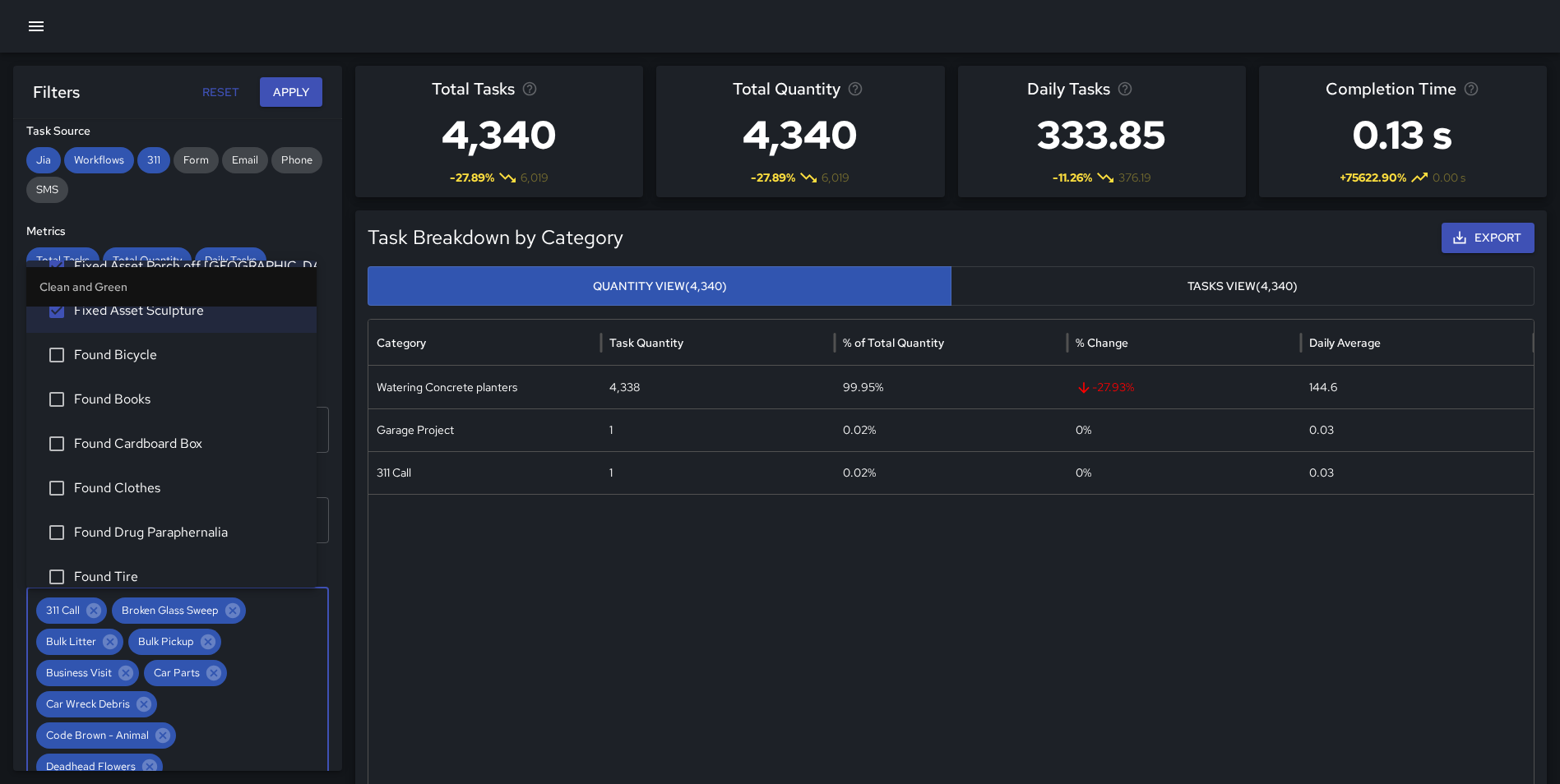
click at [130, 359] on span "Found Bicycle" at bounding box center [189, 355] width 230 height 19
click at [130, 400] on span "Found Books" at bounding box center [189, 400] width 230 height 19
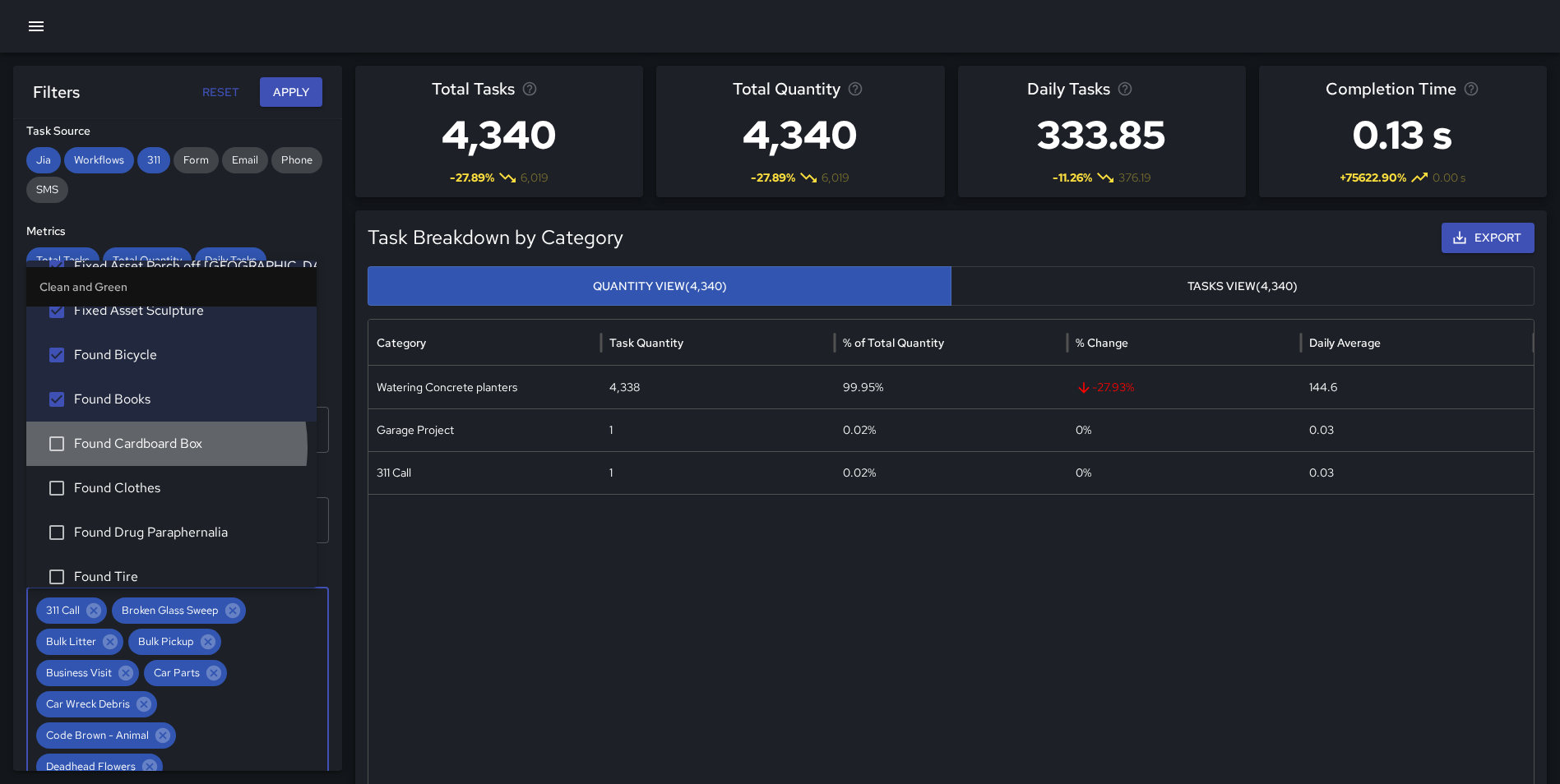
click at [148, 446] on span "Found Cardboard Box" at bounding box center [189, 444] width 230 height 19
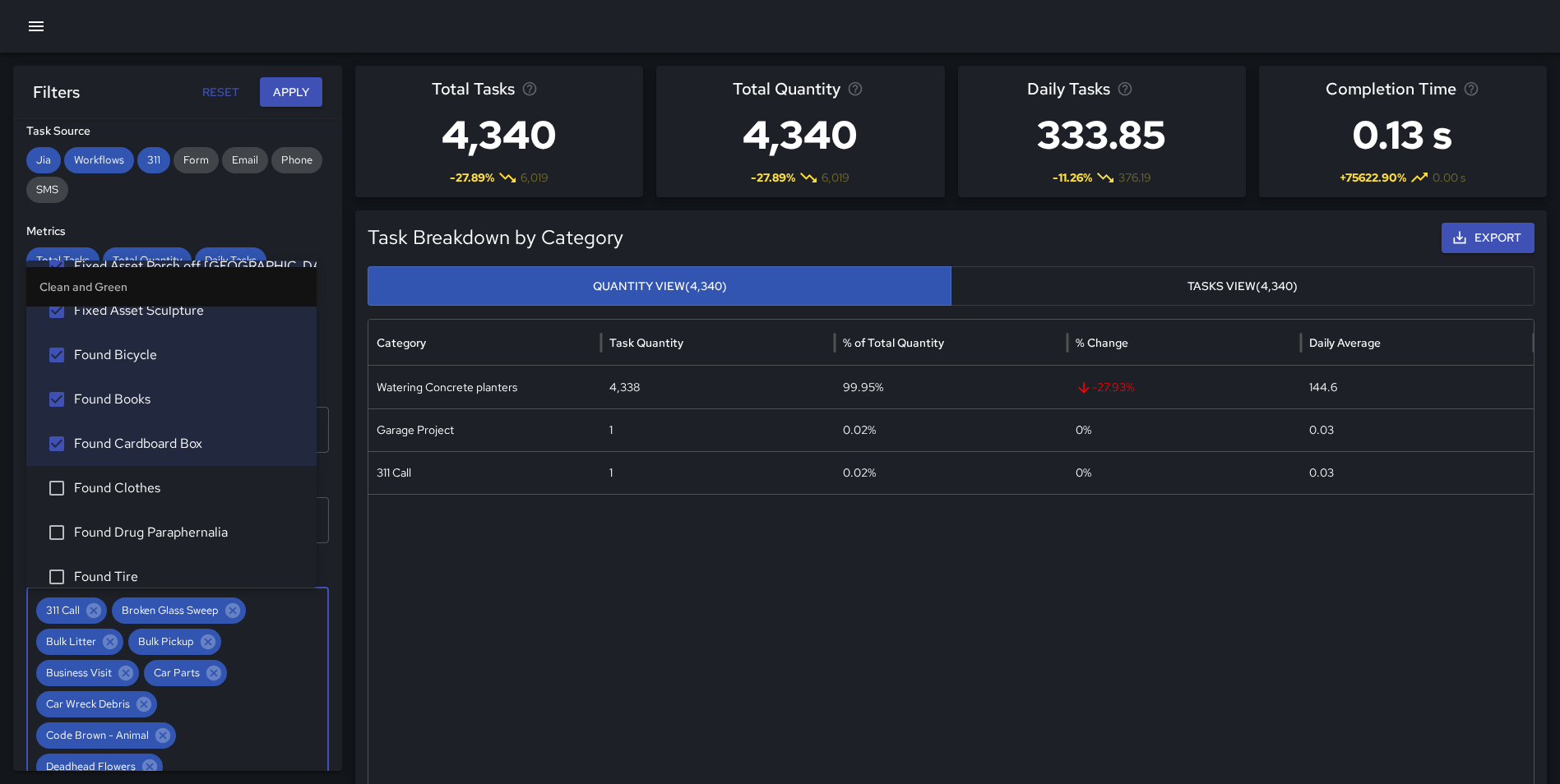
click at [141, 486] on span "Found Clothes" at bounding box center [189, 488] width 230 height 19
click at [147, 528] on span "Found Drug Paraphernalia" at bounding box center [189, 532] width 230 height 19
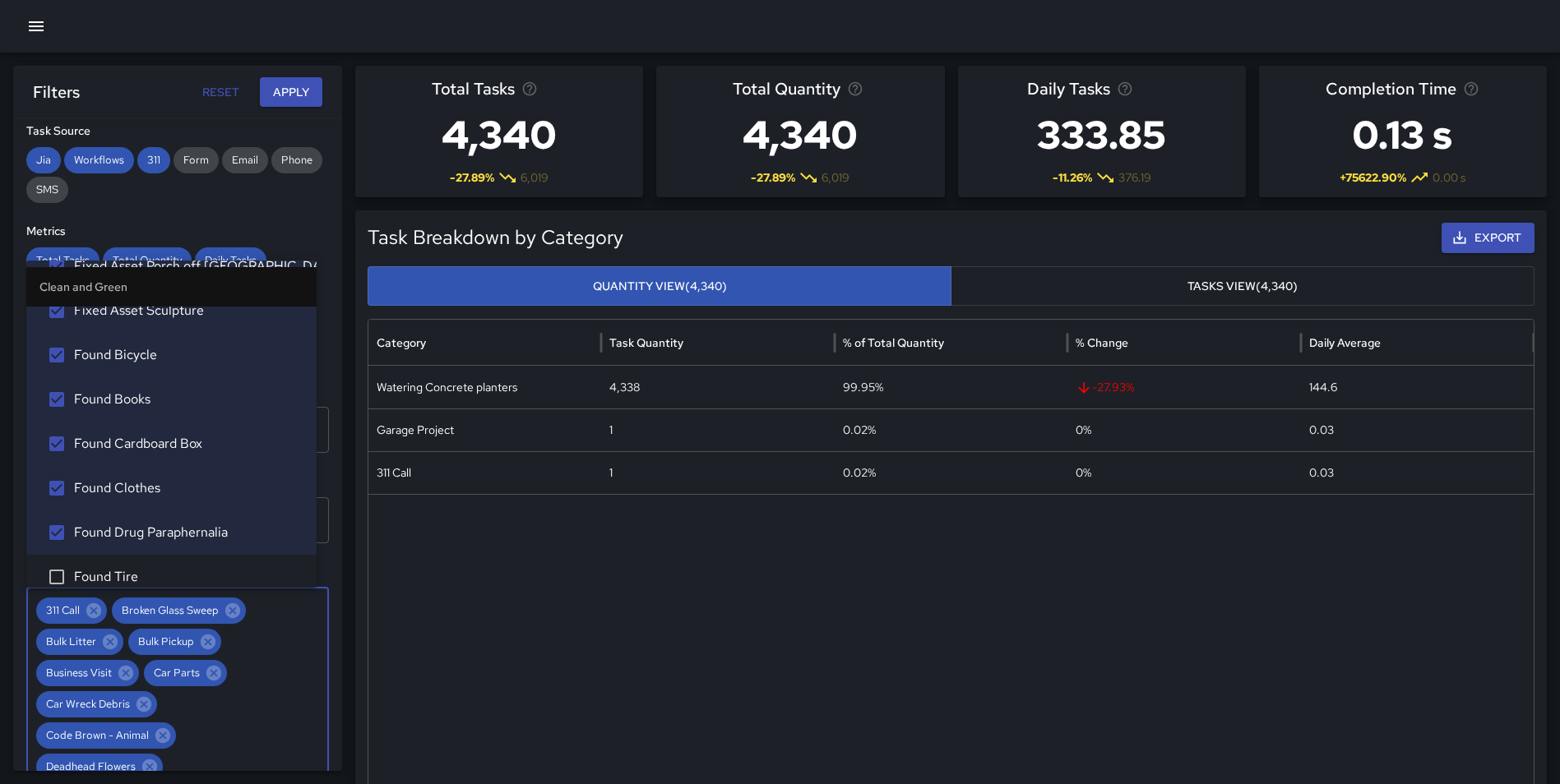
click at [133, 565] on li "Found Tire" at bounding box center [171, 577] width 290 height 45
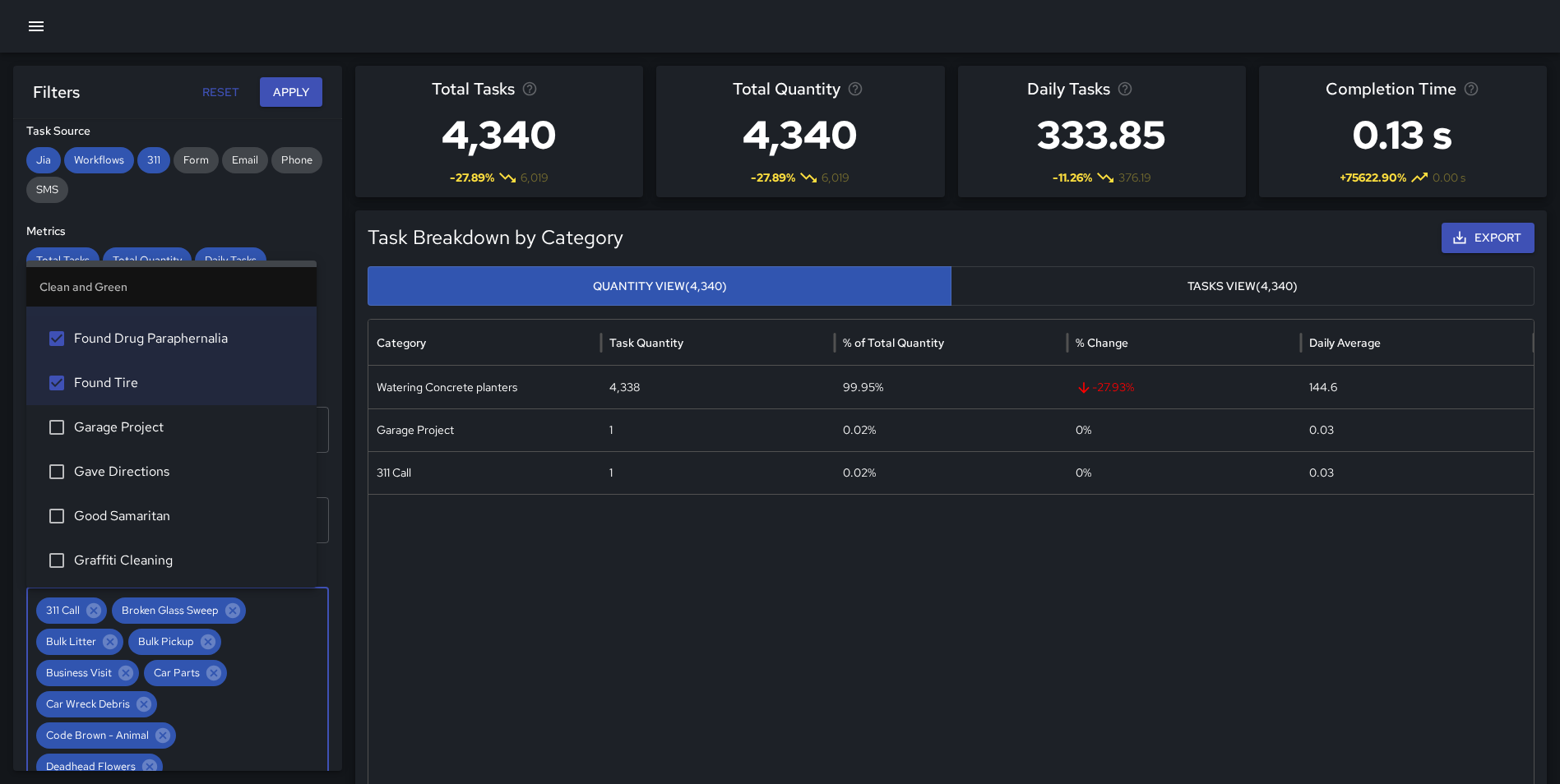
scroll to position [1382, 0]
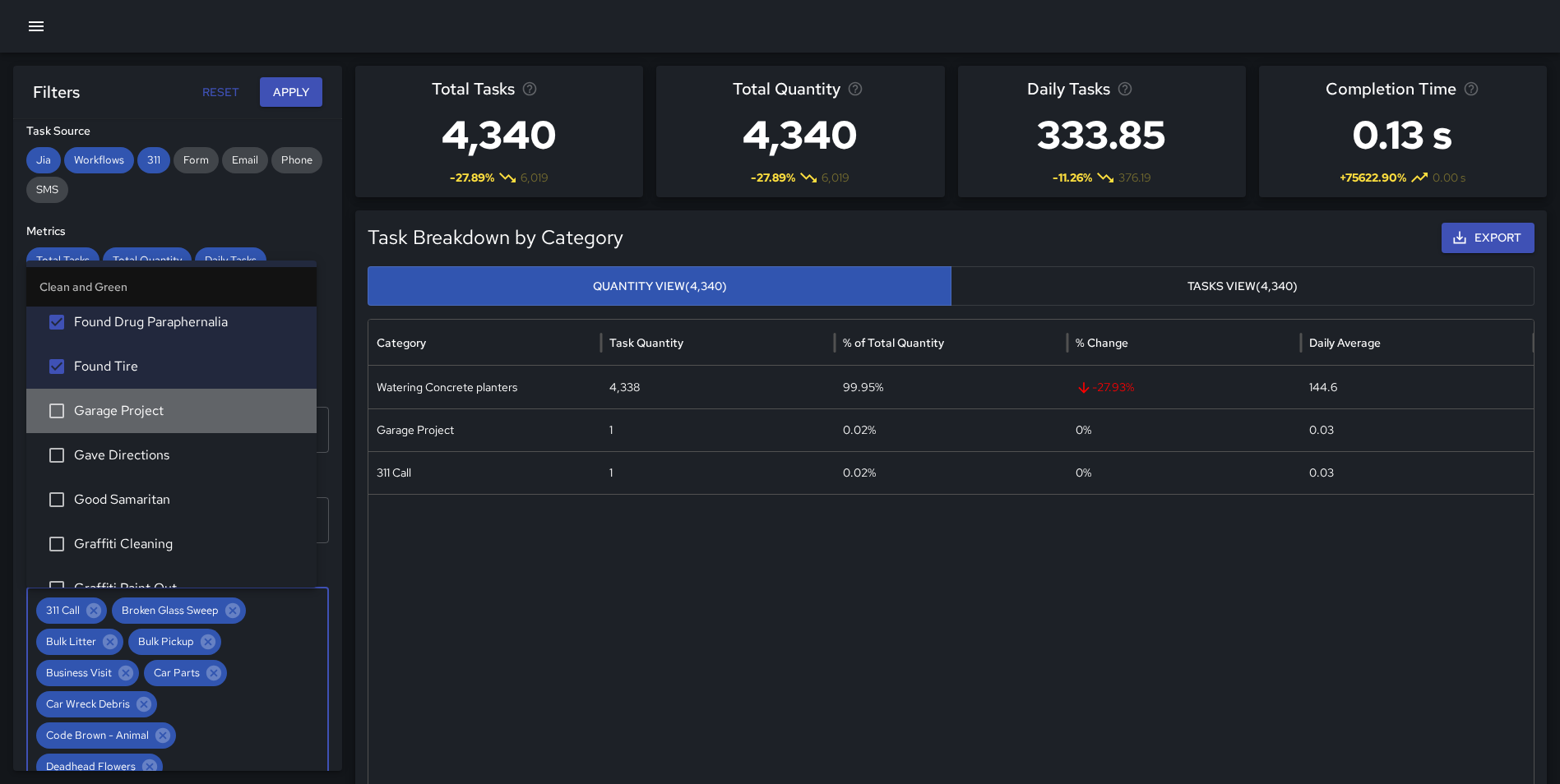
click at [194, 408] on span "Garage Project" at bounding box center [189, 410] width 230 height 19
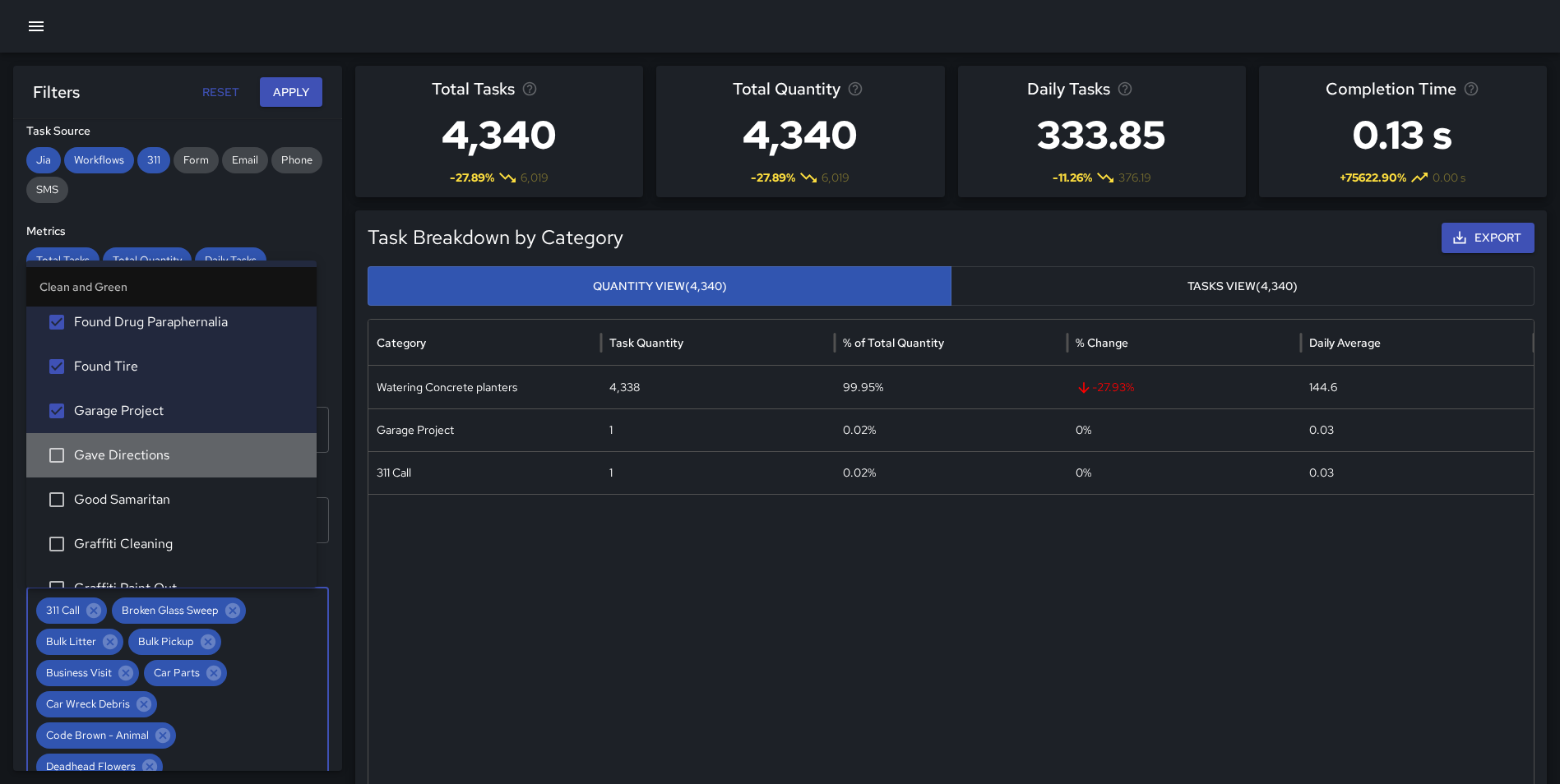
drag, startPoint x: 173, startPoint y: 450, endPoint x: 171, endPoint y: 474, distance: 24.1
click at [173, 452] on span "Gave Directions" at bounding box center [189, 455] width 230 height 19
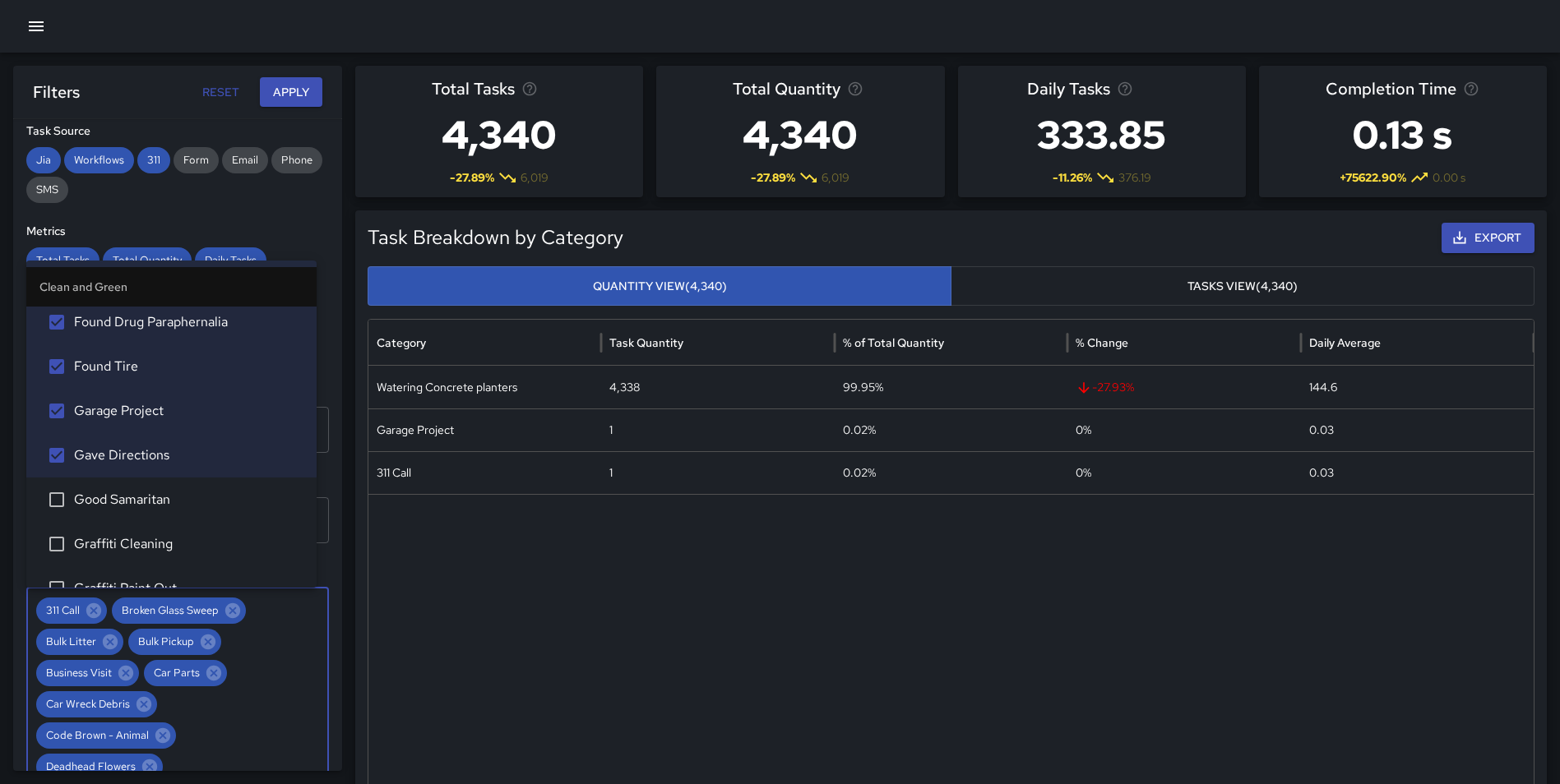
drag, startPoint x: 160, startPoint y: 501, endPoint x: 155, endPoint y: 537, distance: 36.3
click at [160, 502] on span "Good Samaritan" at bounding box center [189, 500] width 230 height 19
click at [157, 541] on span "Graffiti Cleaning" at bounding box center [189, 544] width 230 height 19
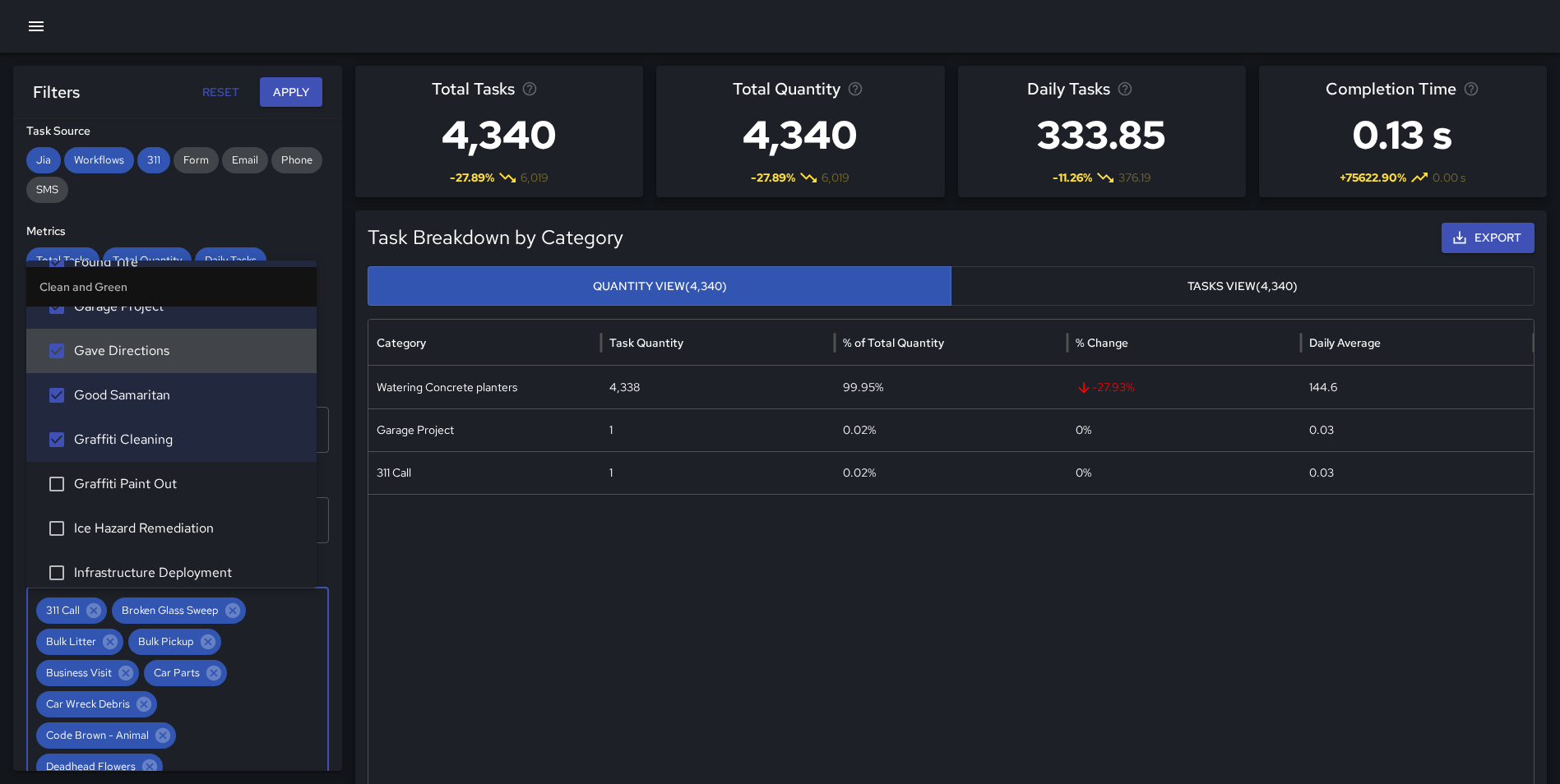
scroll to position [1551, 0]
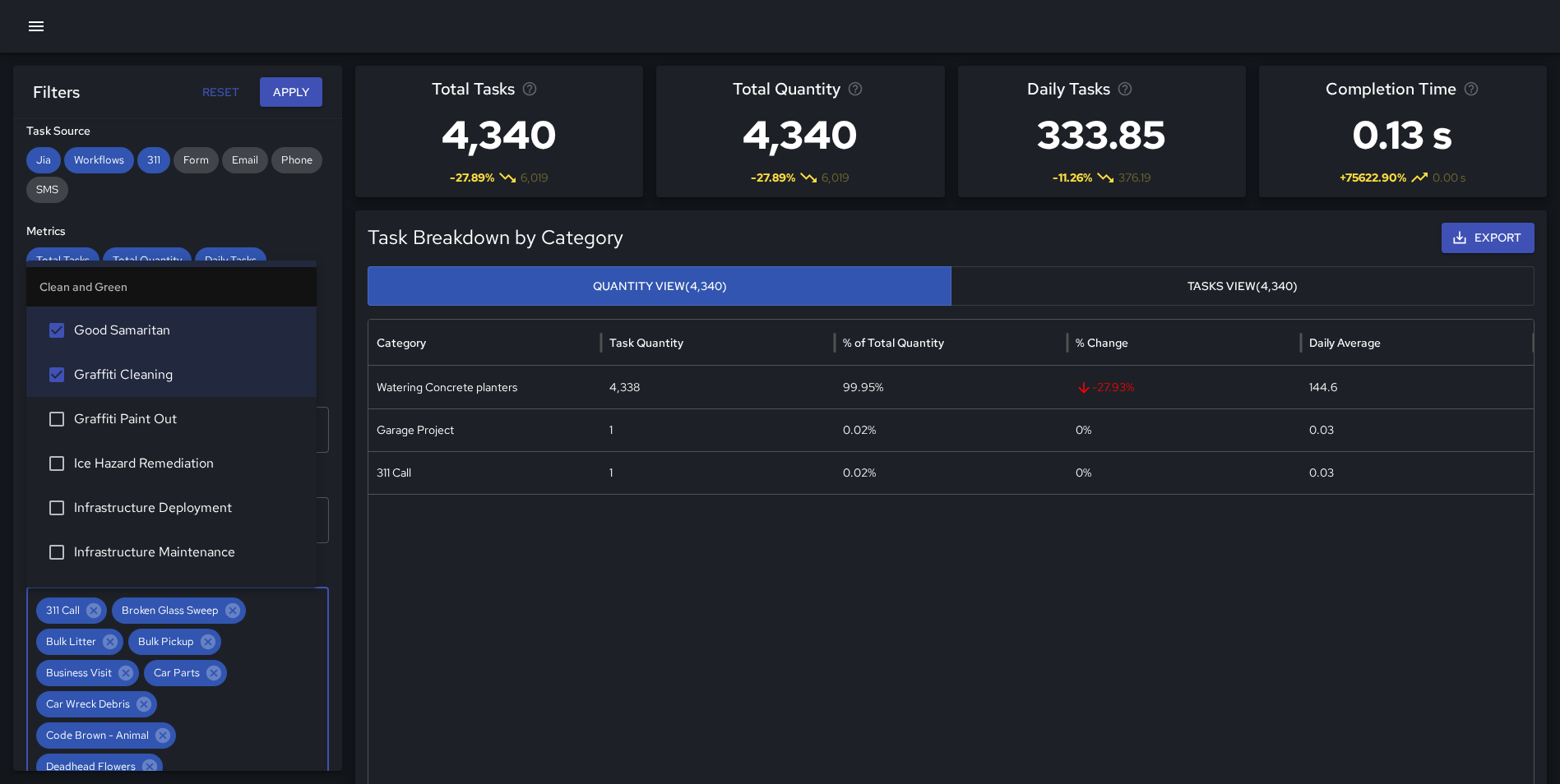
drag, startPoint x: 215, startPoint y: 418, endPoint x: 209, endPoint y: 436, distance: 19.0
click at [215, 419] on span "Graffiti Paint Out" at bounding box center [189, 419] width 230 height 19
click at [197, 453] on li "Ice Hazard Remediation" at bounding box center [171, 464] width 290 height 45
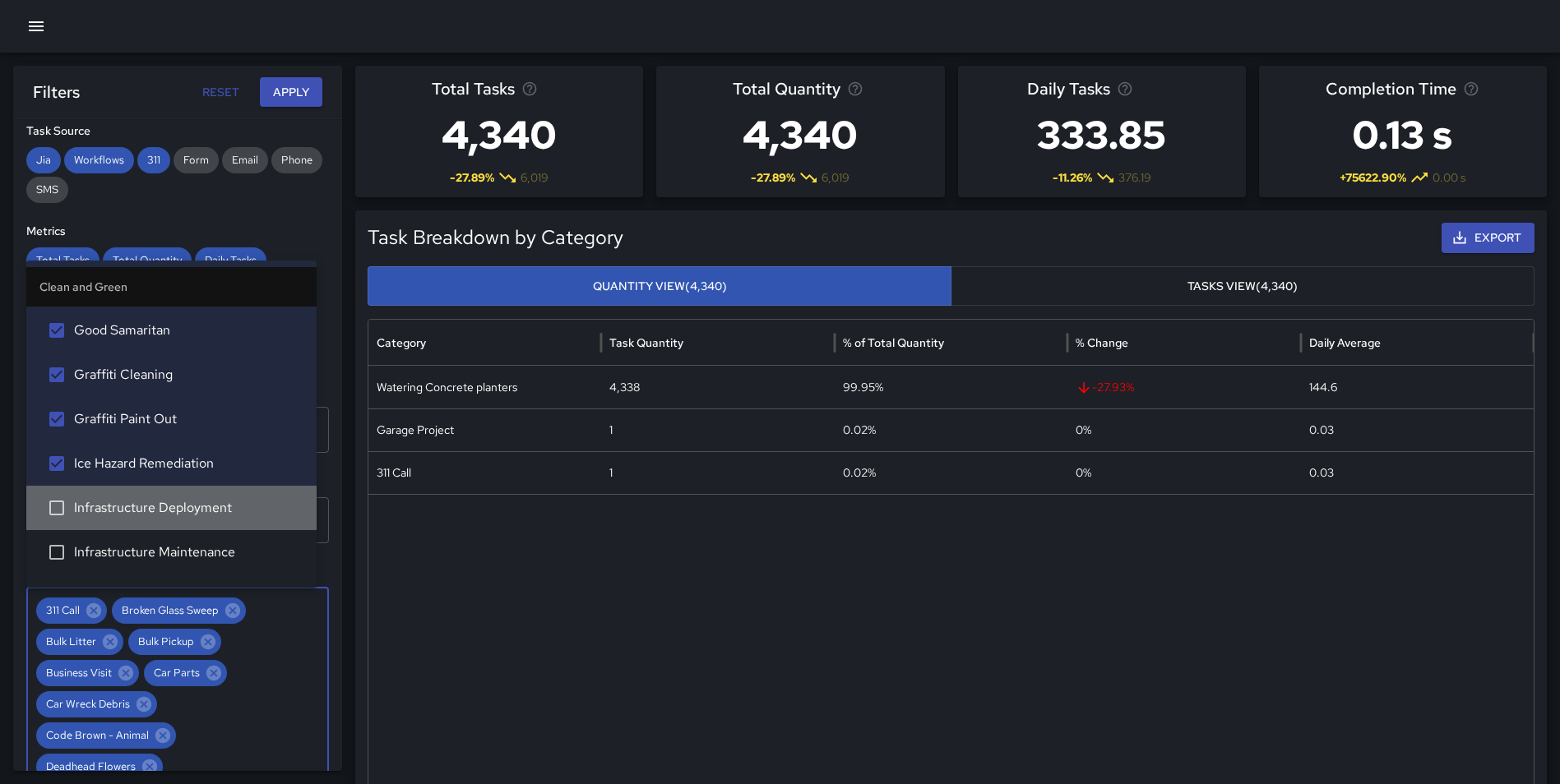
click at [183, 499] on span "Infrastructure Deployment" at bounding box center [189, 508] width 230 height 19
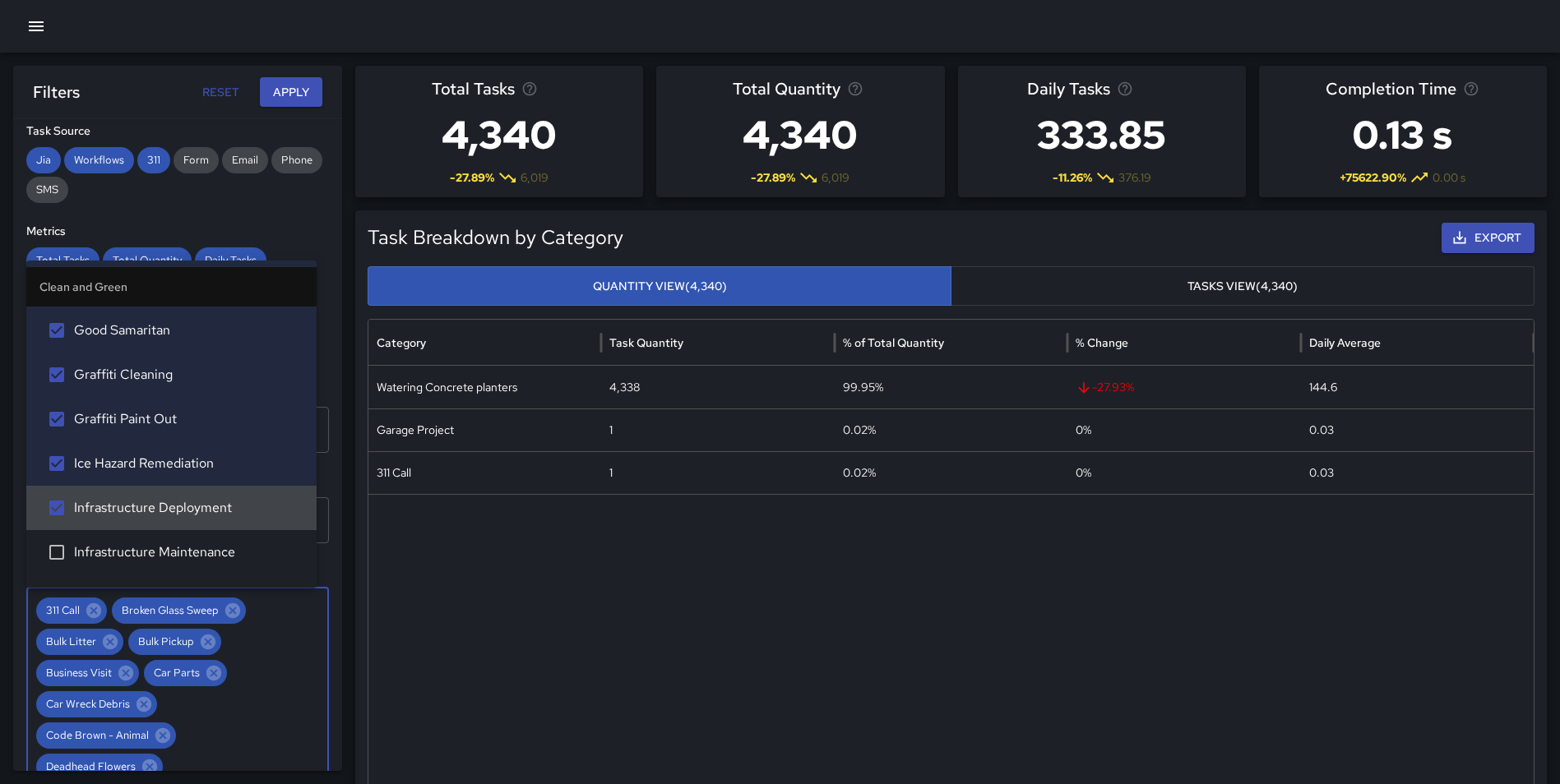
drag, startPoint x: 176, startPoint y: 529, endPoint x: 197, endPoint y: 508, distance: 29.7
click at [175, 530] on ul "Clean and Green 311 Call Broken Glass Sweep Bulk Litter Bulk Pickup Business Vi…" at bounding box center [171, 424] width 290 height 327
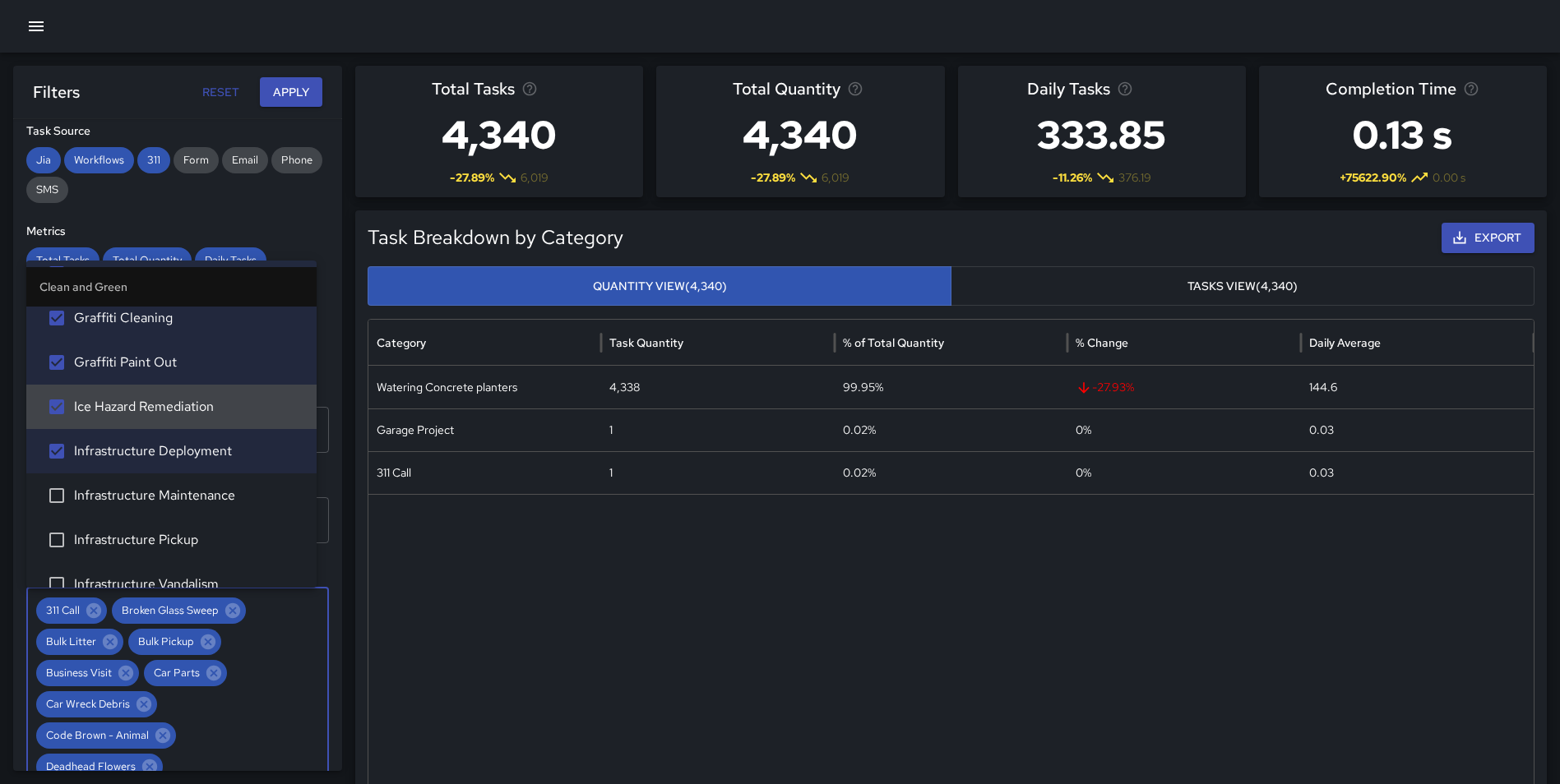
scroll to position [1705, 0]
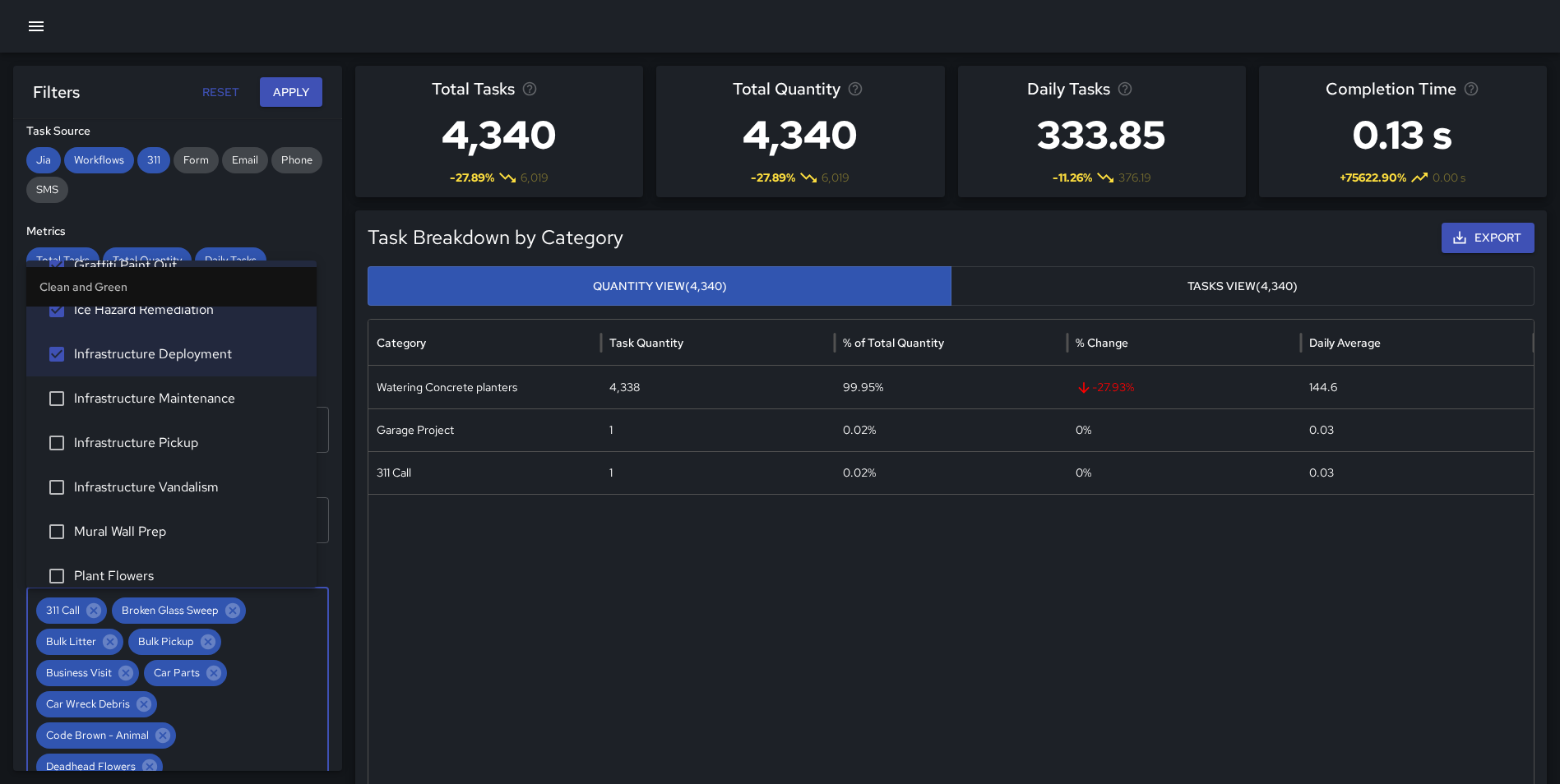
click at [207, 401] on span "Infrastructure Maintenance" at bounding box center [189, 399] width 230 height 19
click at [181, 443] on span "Infrastructure Pickup" at bounding box center [189, 443] width 230 height 19
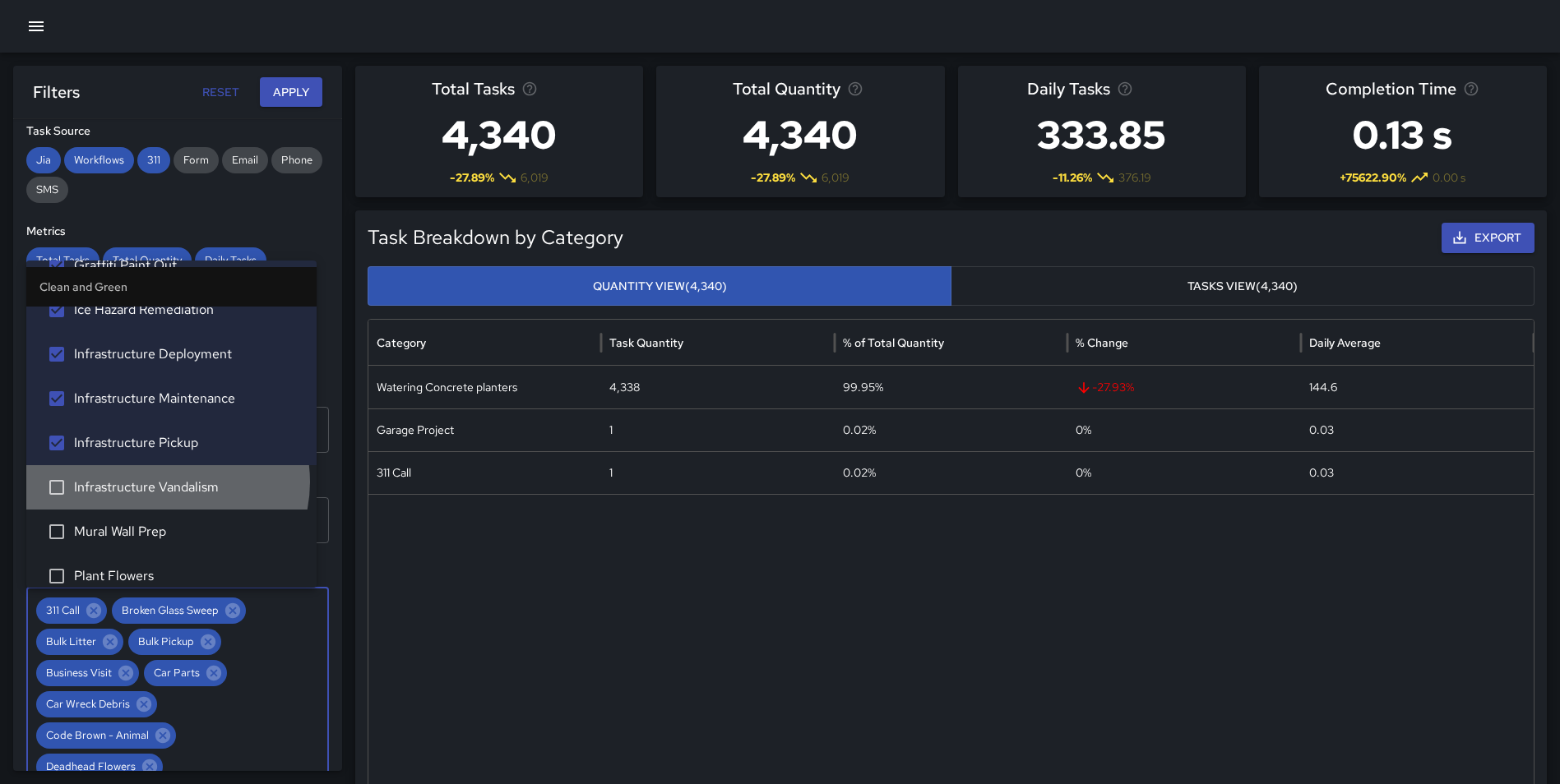
click at [166, 481] on span "Infrastructure Vandalism" at bounding box center [189, 487] width 230 height 19
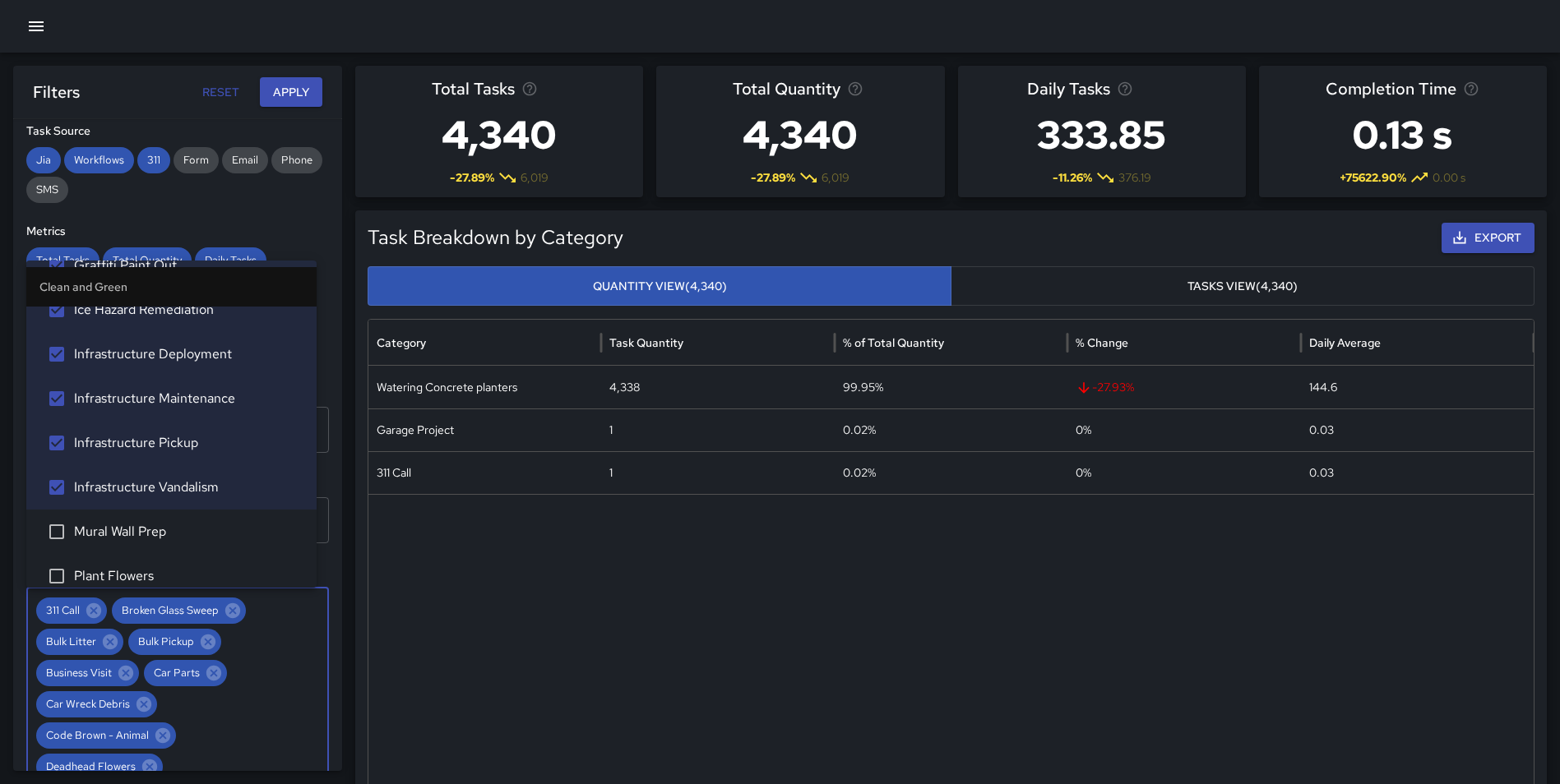
click at [142, 526] on span "Mural Wall Prep" at bounding box center [189, 532] width 230 height 19
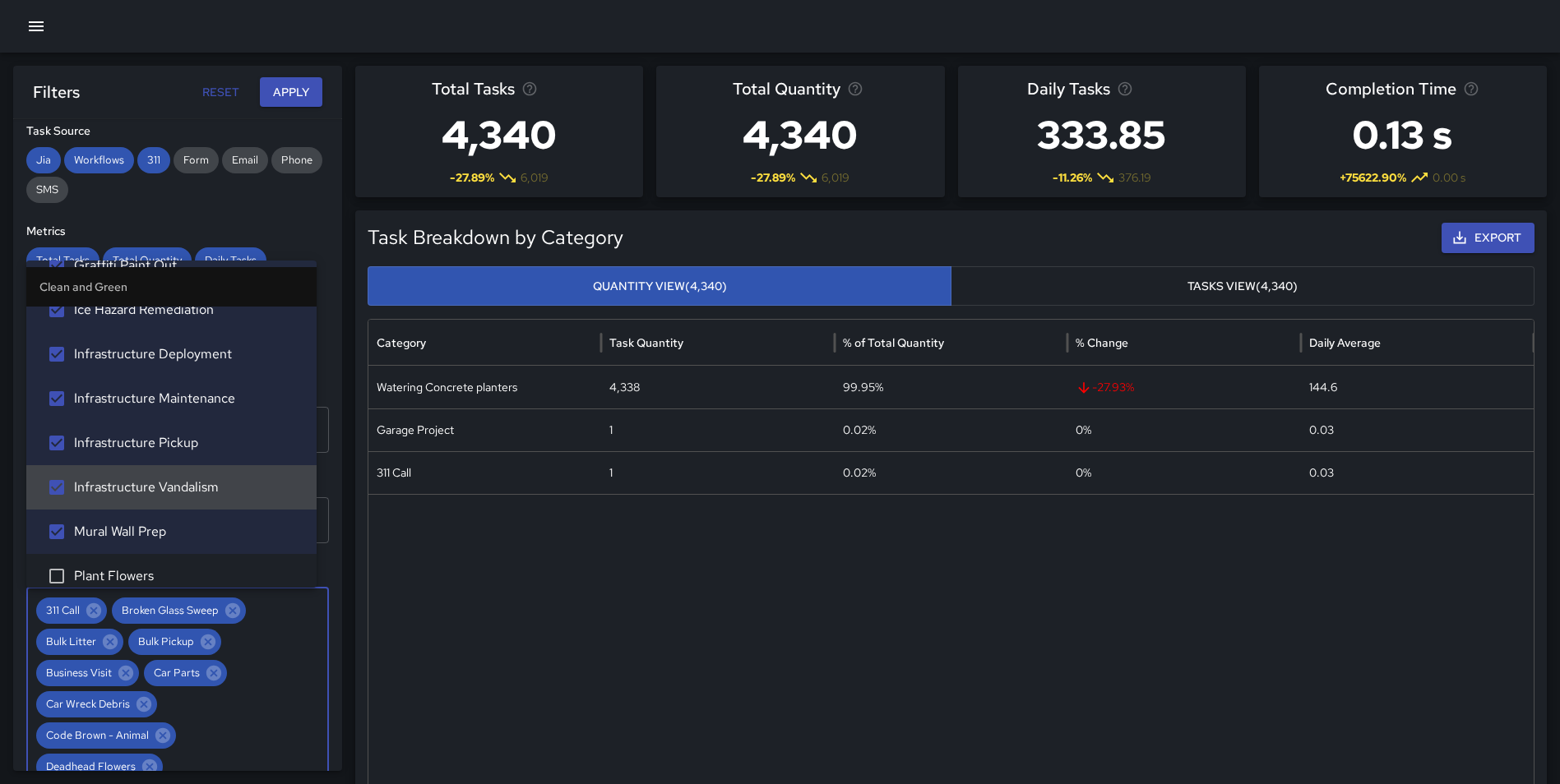
scroll to position [1891, 0]
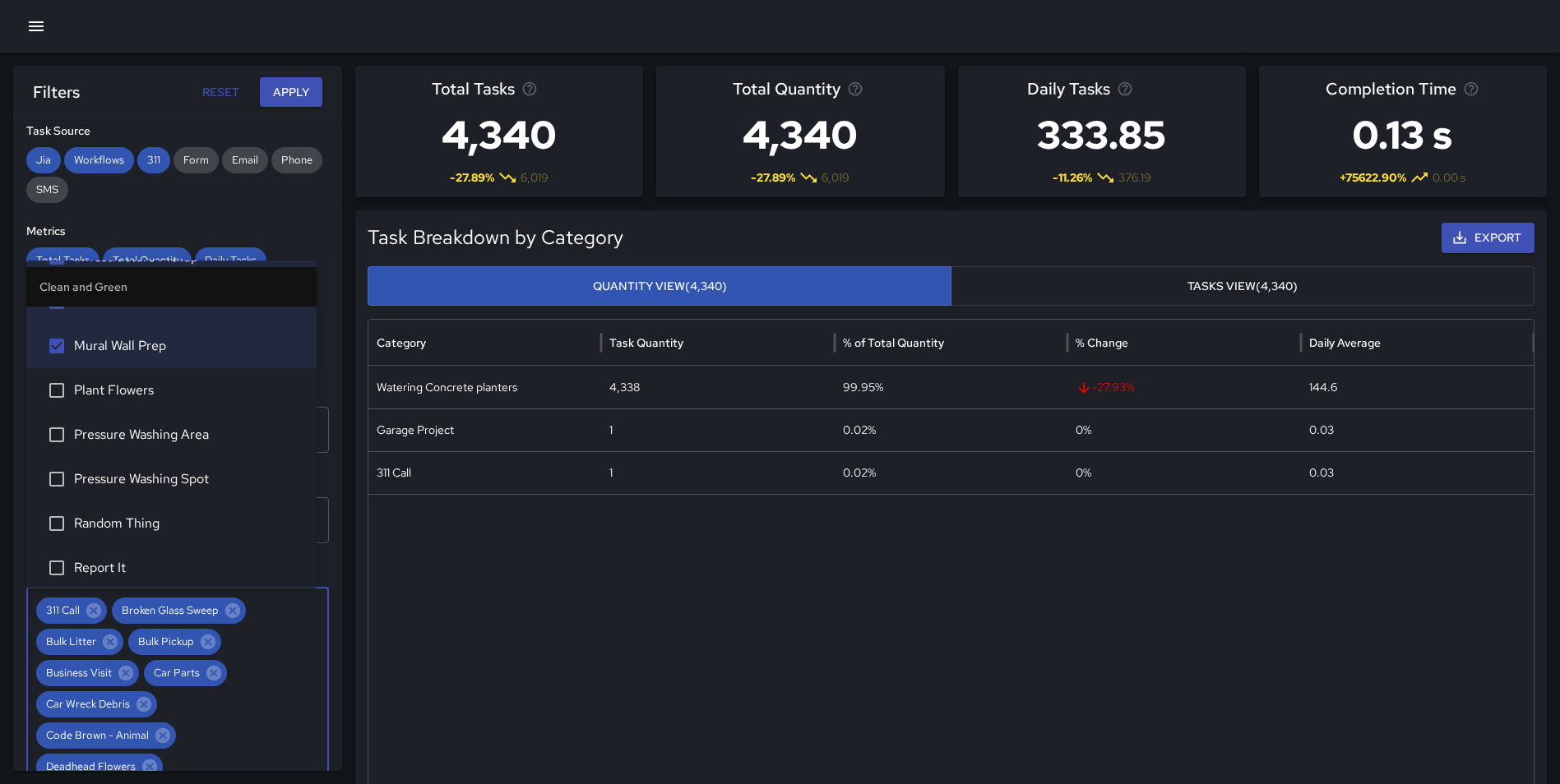
click at [162, 386] on span "Plant Flowers" at bounding box center [189, 390] width 230 height 19
drag, startPoint x: 155, startPoint y: 423, endPoint x: 159, endPoint y: 446, distance: 23.3
click at [155, 424] on li "Pressure Washing Area" at bounding box center [171, 435] width 290 height 45
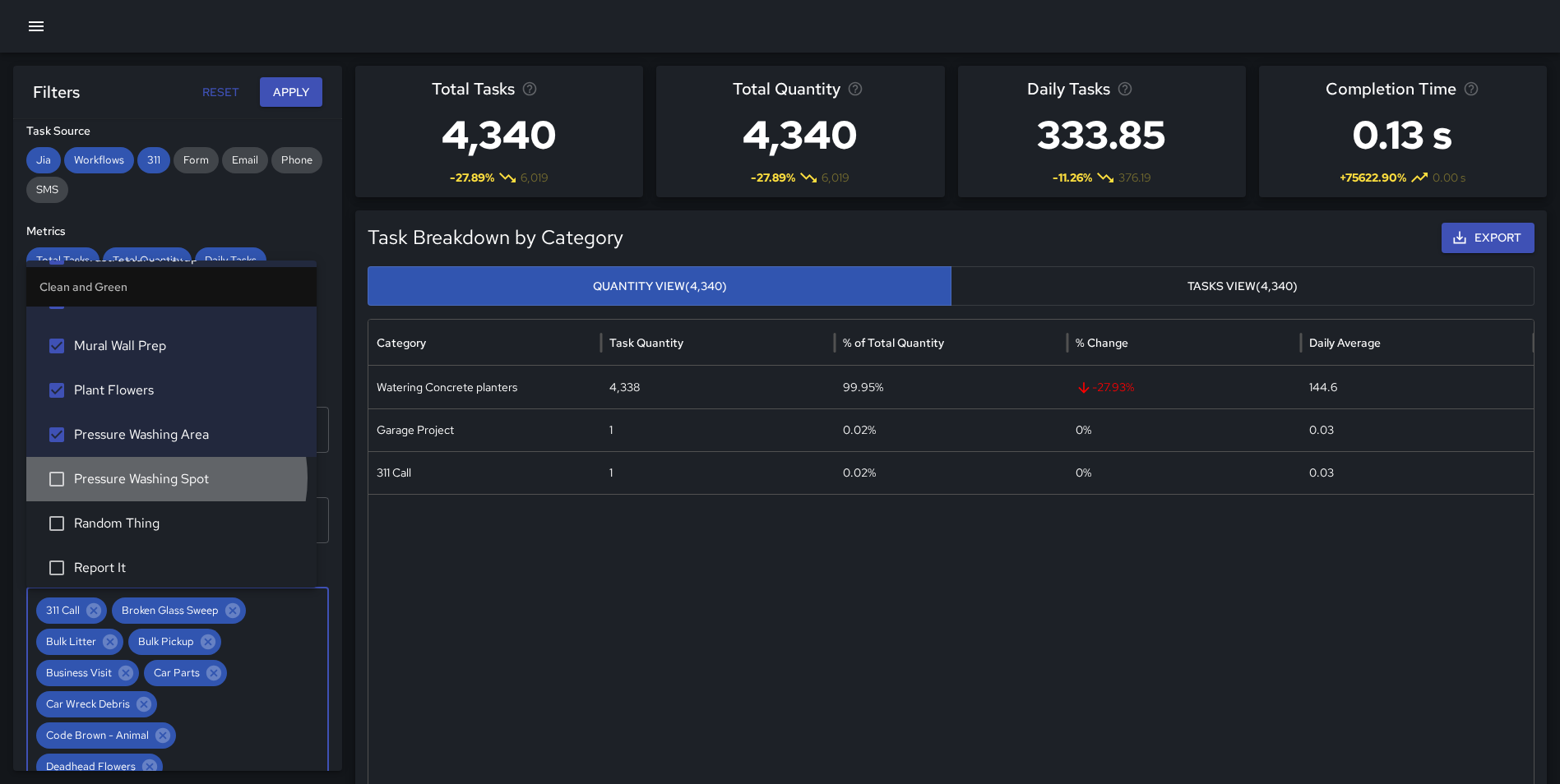
click at [160, 478] on span "Pressure Washing Spot" at bounding box center [189, 480] width 230 height 19
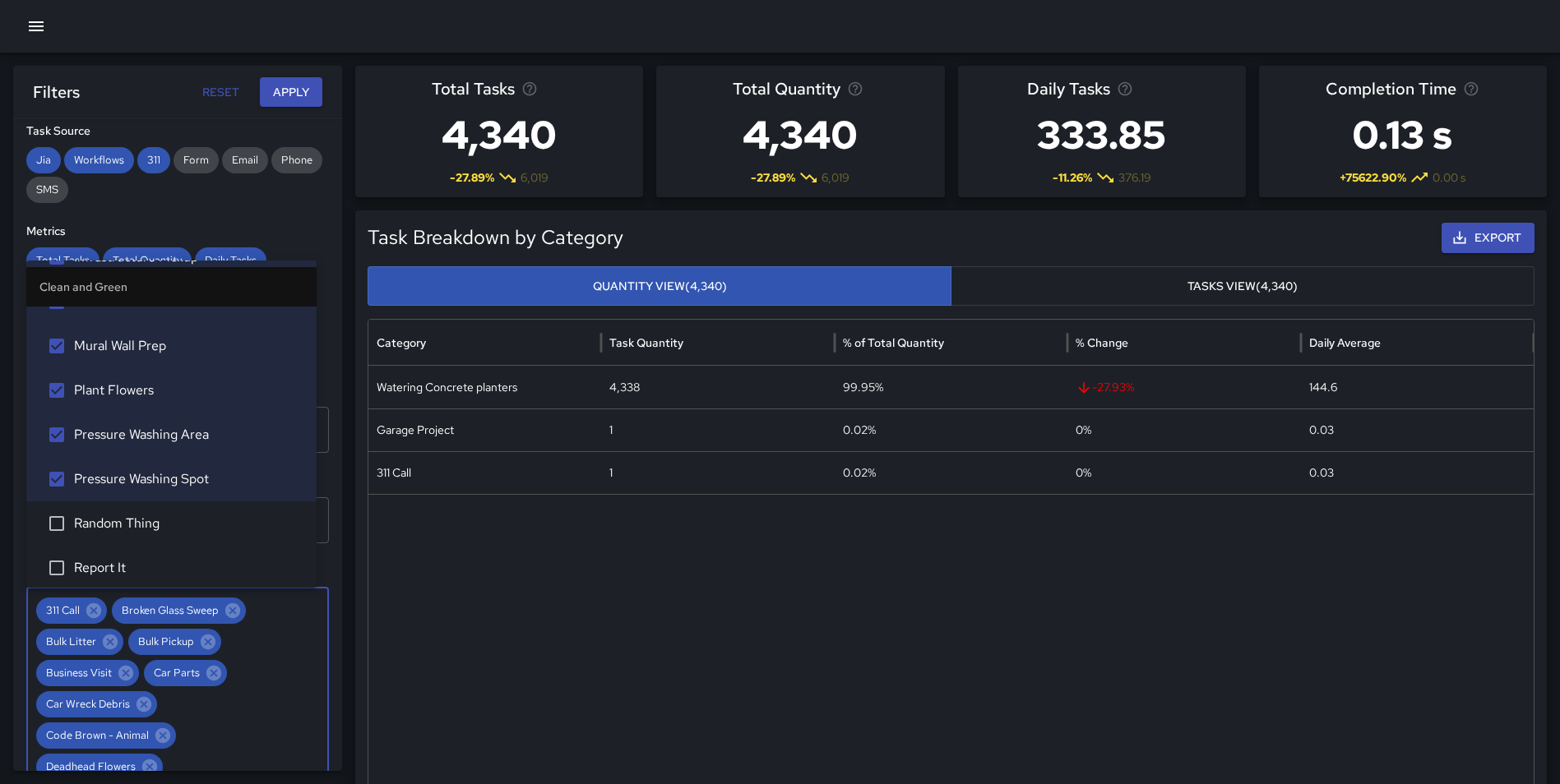
click at [138, 517] on span "Random Thing" at bounding box center [189, 523] width 230 height 19
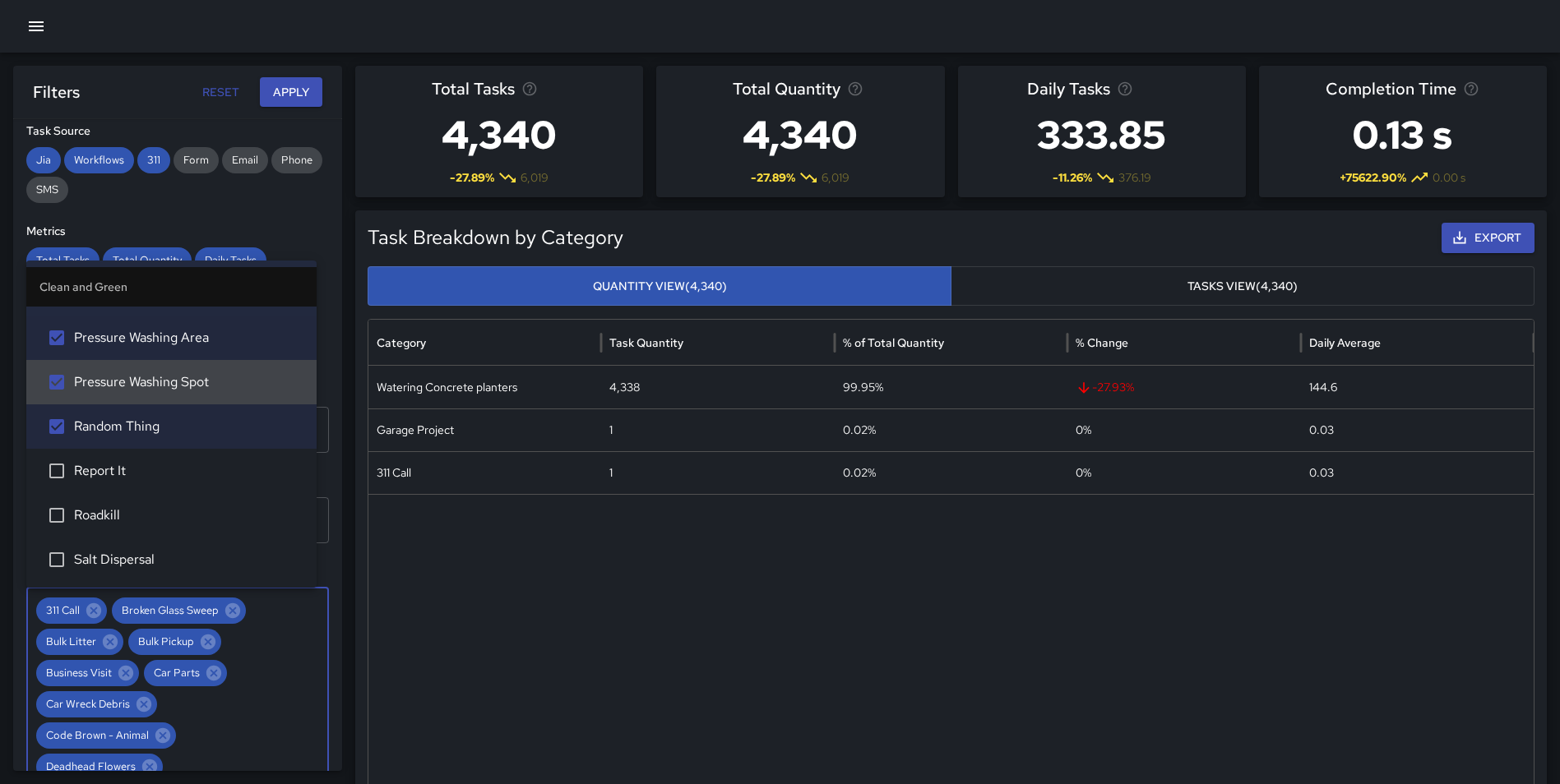
scroll to position [1997, 0]
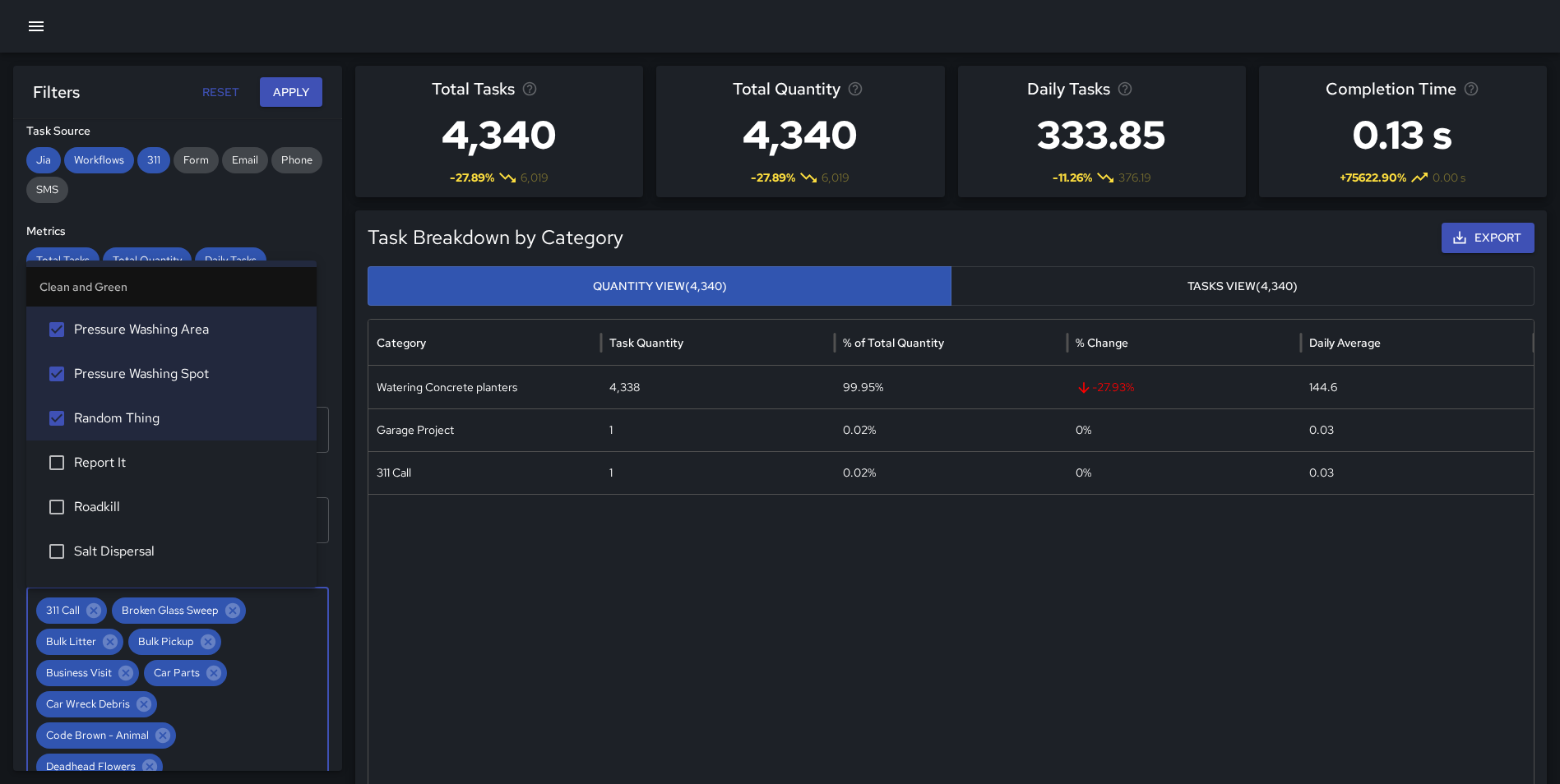
click at [161, 464] on span "Report It" at bounding box center [189, 463] width 230 height 19
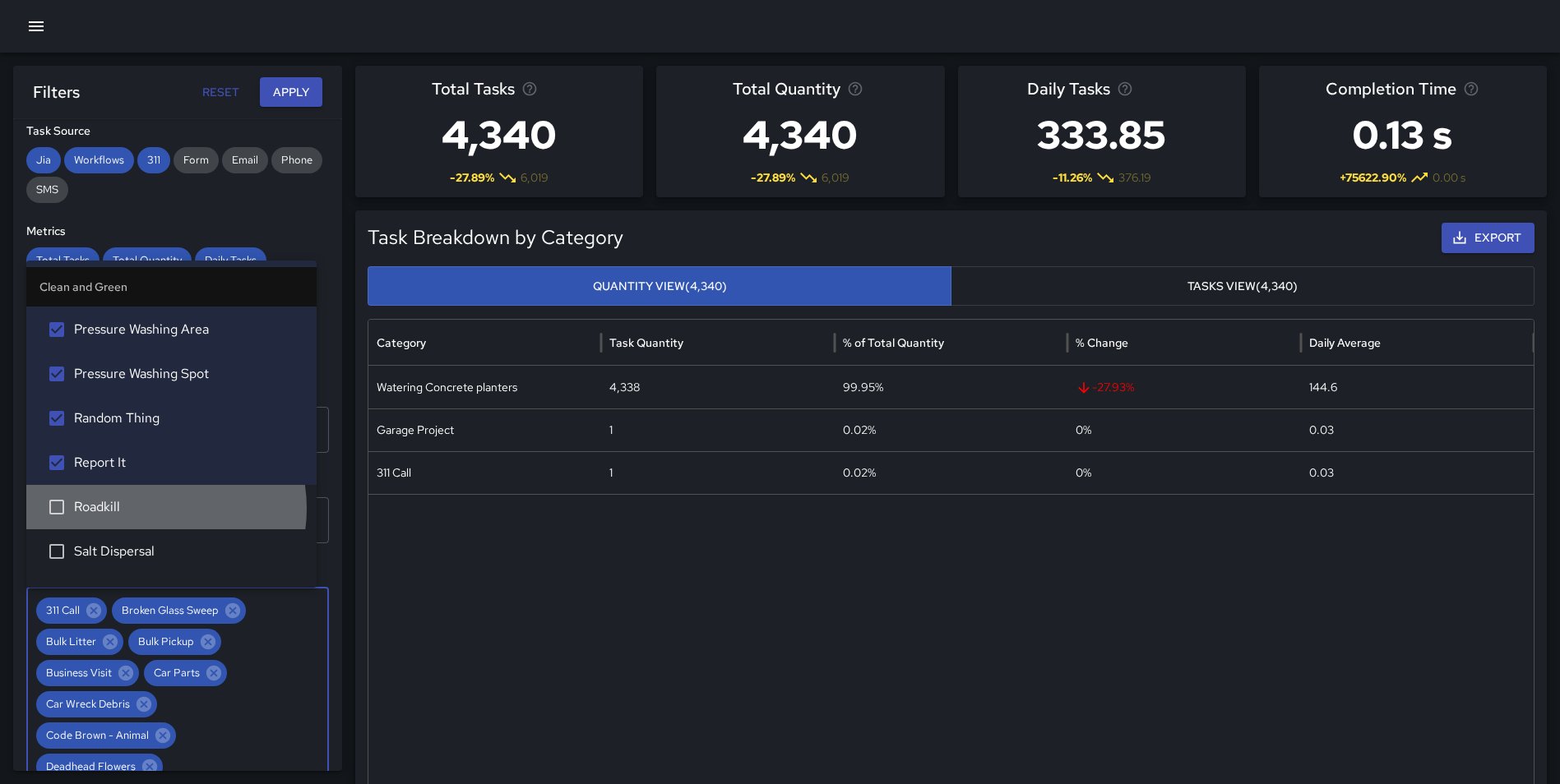
drag, startPoint x: 156, startPoint y: 508, endPoint x: 207, endPoint y: 523, distance: 53.2
click at [156, 510] on span "Roadkill" at bounding box center [189, 507] width 230 height 19
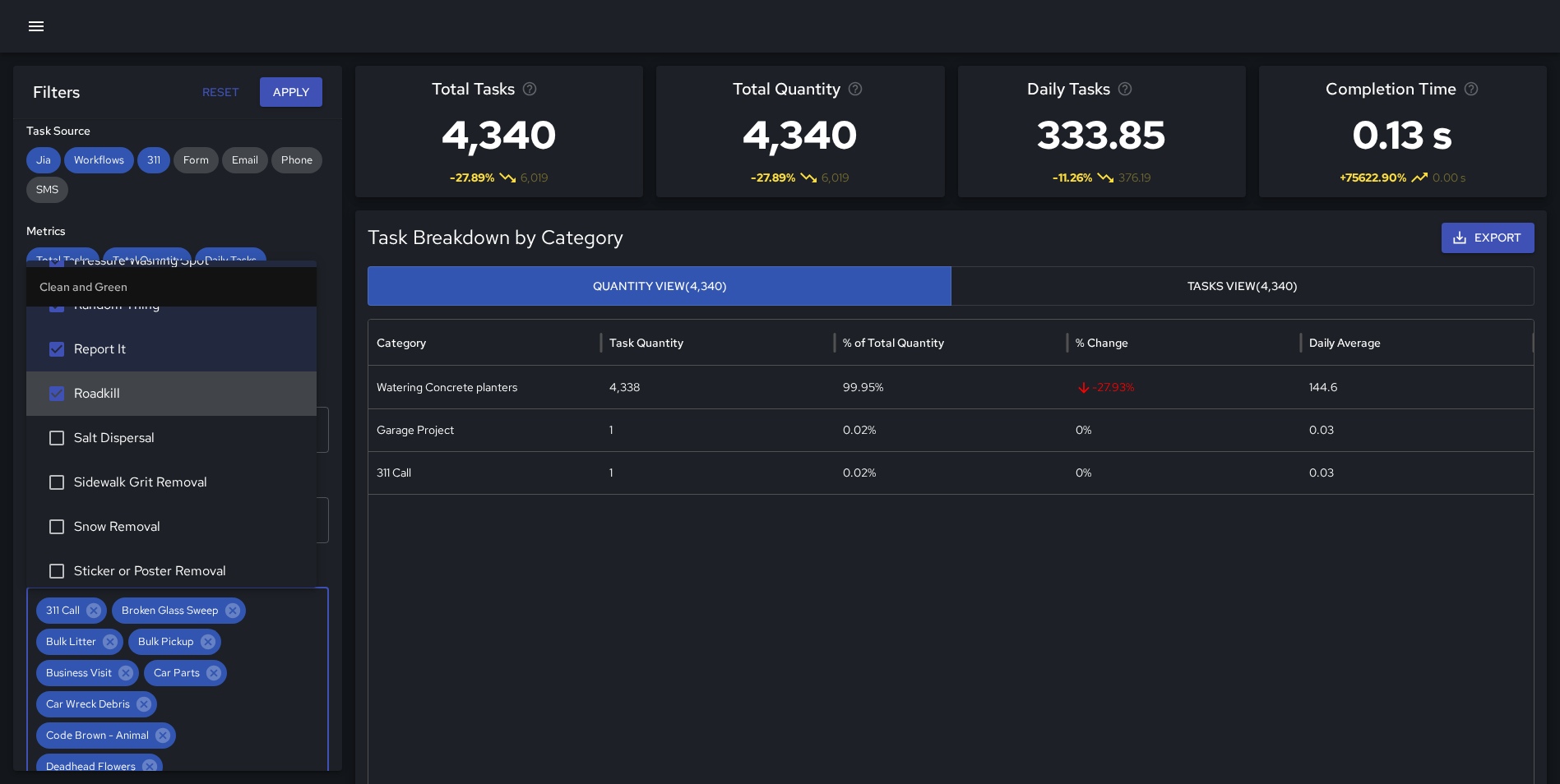
scroll to position [2125, 0]
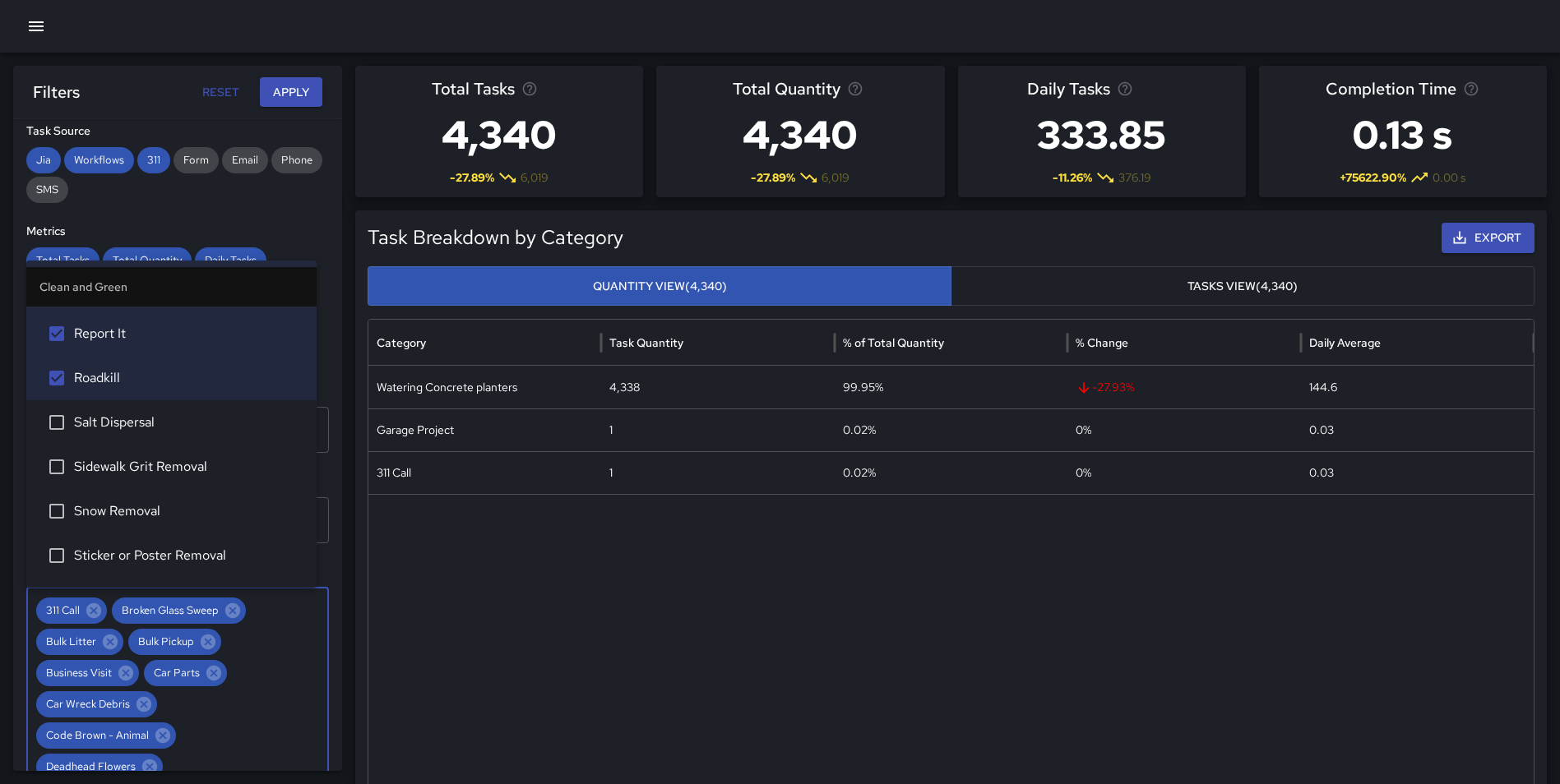
click at [163, 410] on li "Salt Dispersal" at bounding box center [171, 423] width 290 height 45
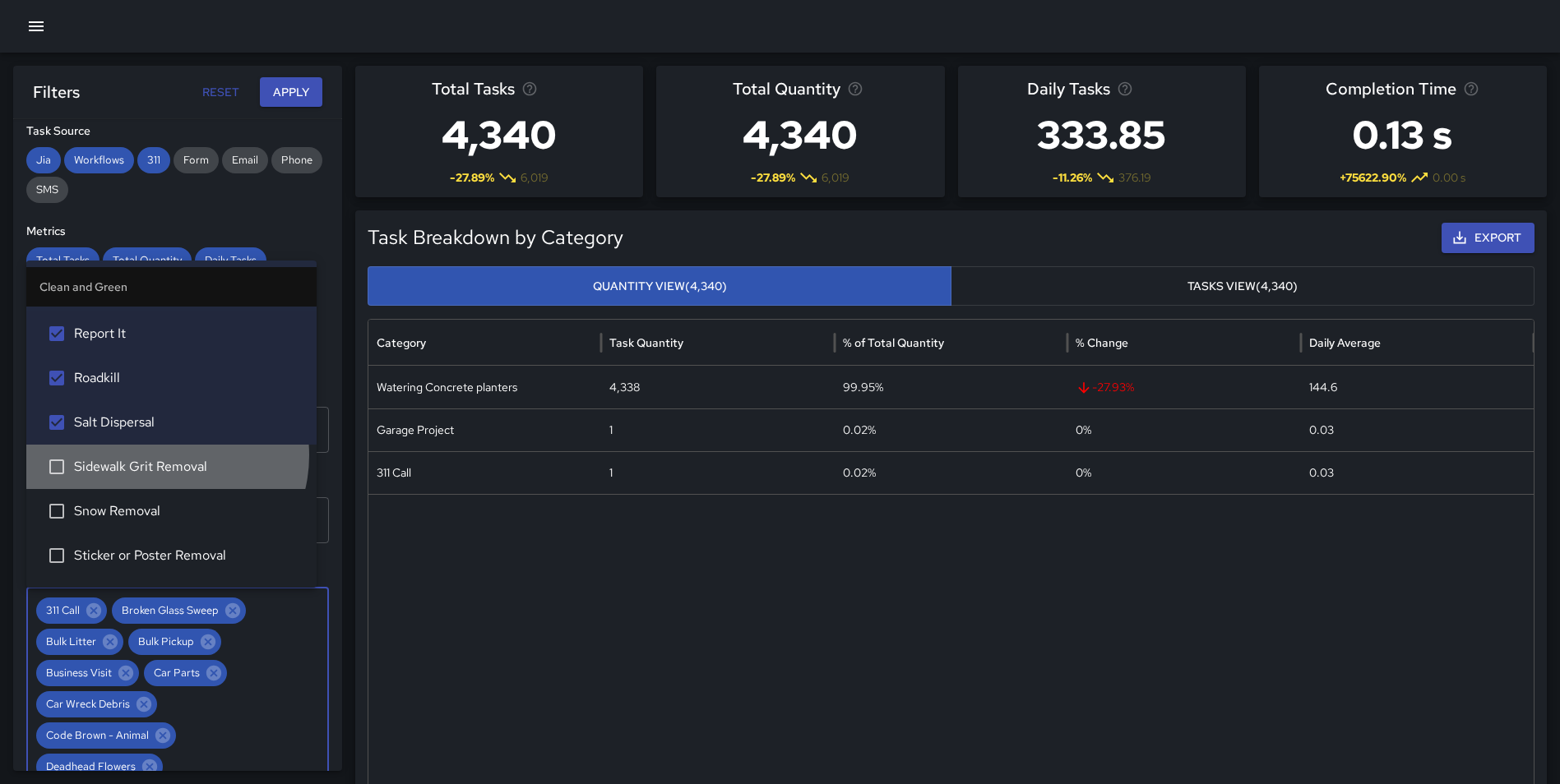
click at [162, 455] on li "Sidewalk Grit Removal" at bounding box center [171, 467] width 290 height 45
drag, startPoint x: 151, startPoint y: 517, endPoint x: 220, endPoint y: 517, distance: 69.0
click at [151, 518] on span "Snow Removal" at bounding box center [189, 511] width 230 height 19
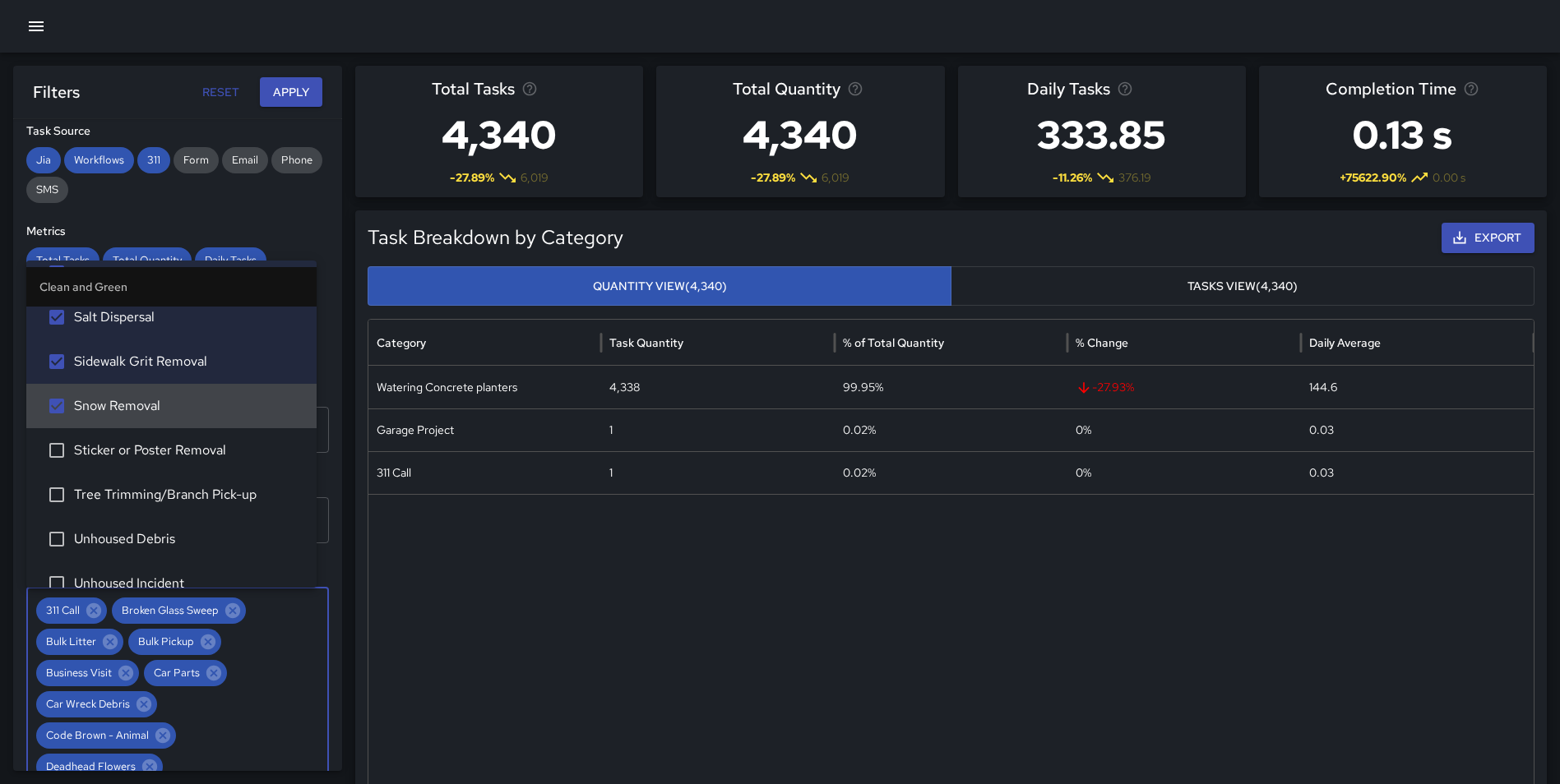
scroll to position [2255, 0]
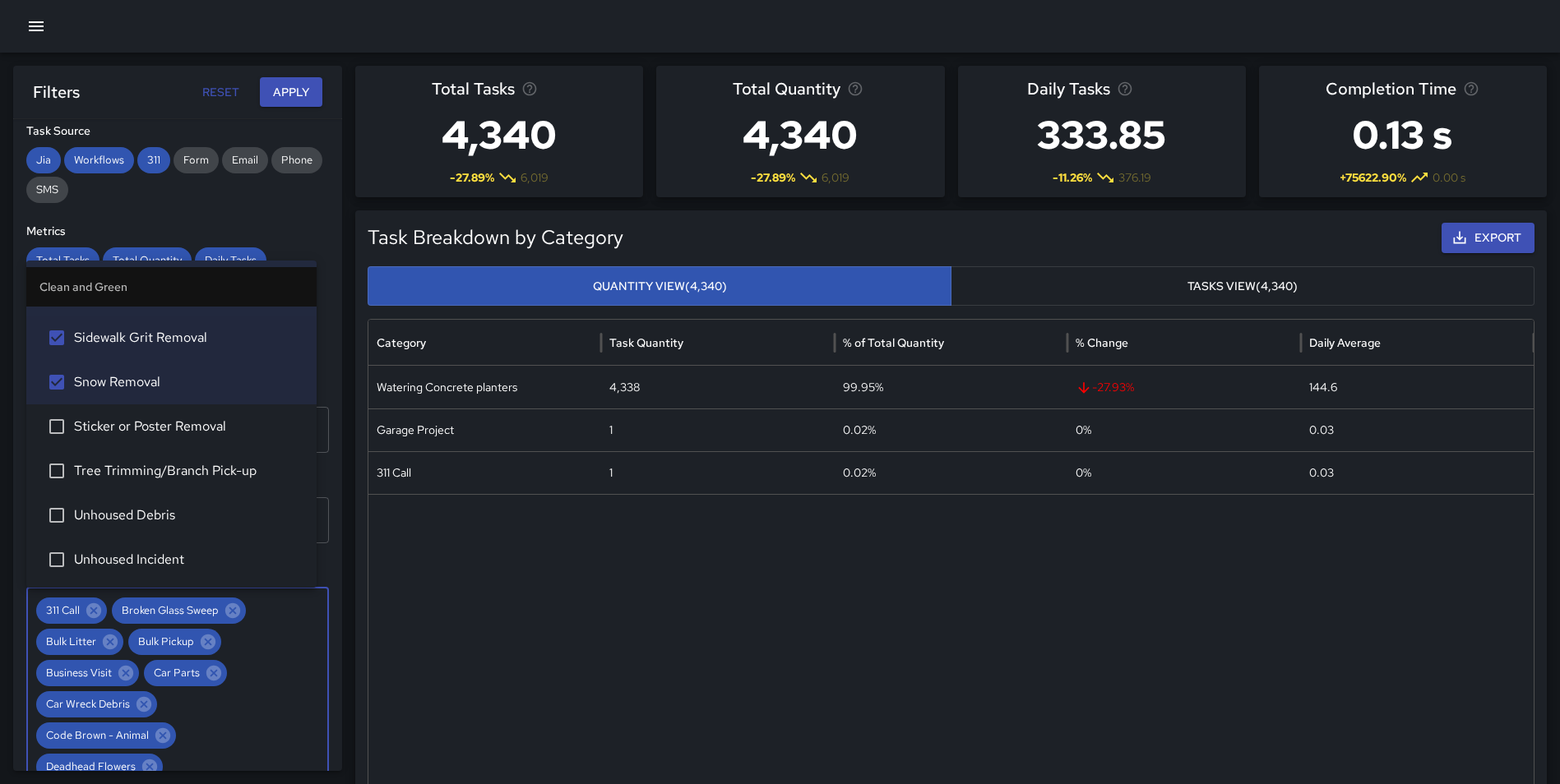
click at [218, 424] on span "Sticker or Poster Removal" at bounding box center [189, 426] width 230 height 19
click at [200, 476] on span "Tree Trimming/Branch Pick-up" at bounding box center [189, 471] width 230 height 19
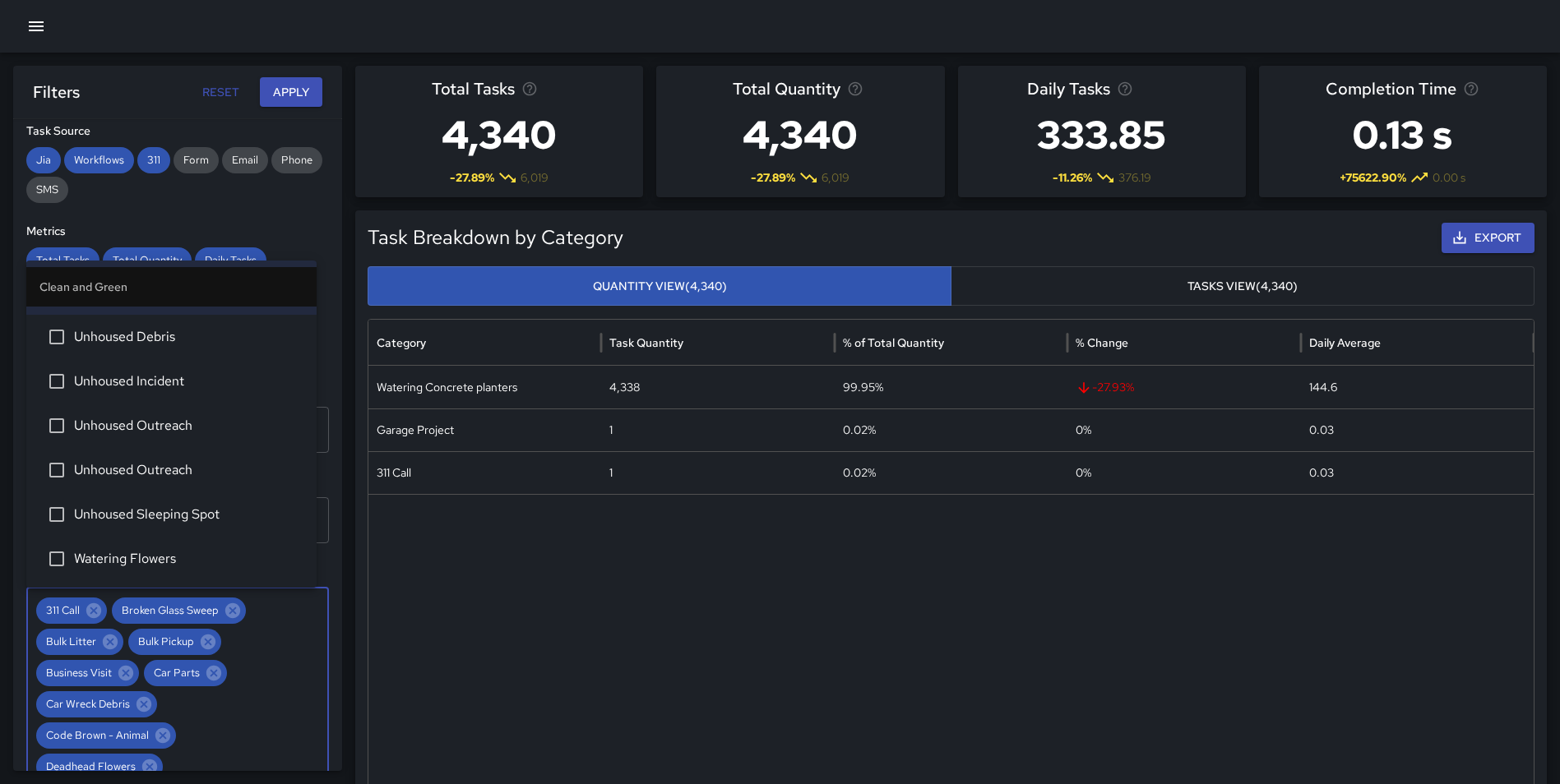
scroll to position [2522, 0]
click at [194, 470] on span "Watering Flowers" at bounding box center [189, 470] width 230 height 19
click at [164, 517] on span "Weed Spraying" at bounding box center [189, 515] width 230 height 19
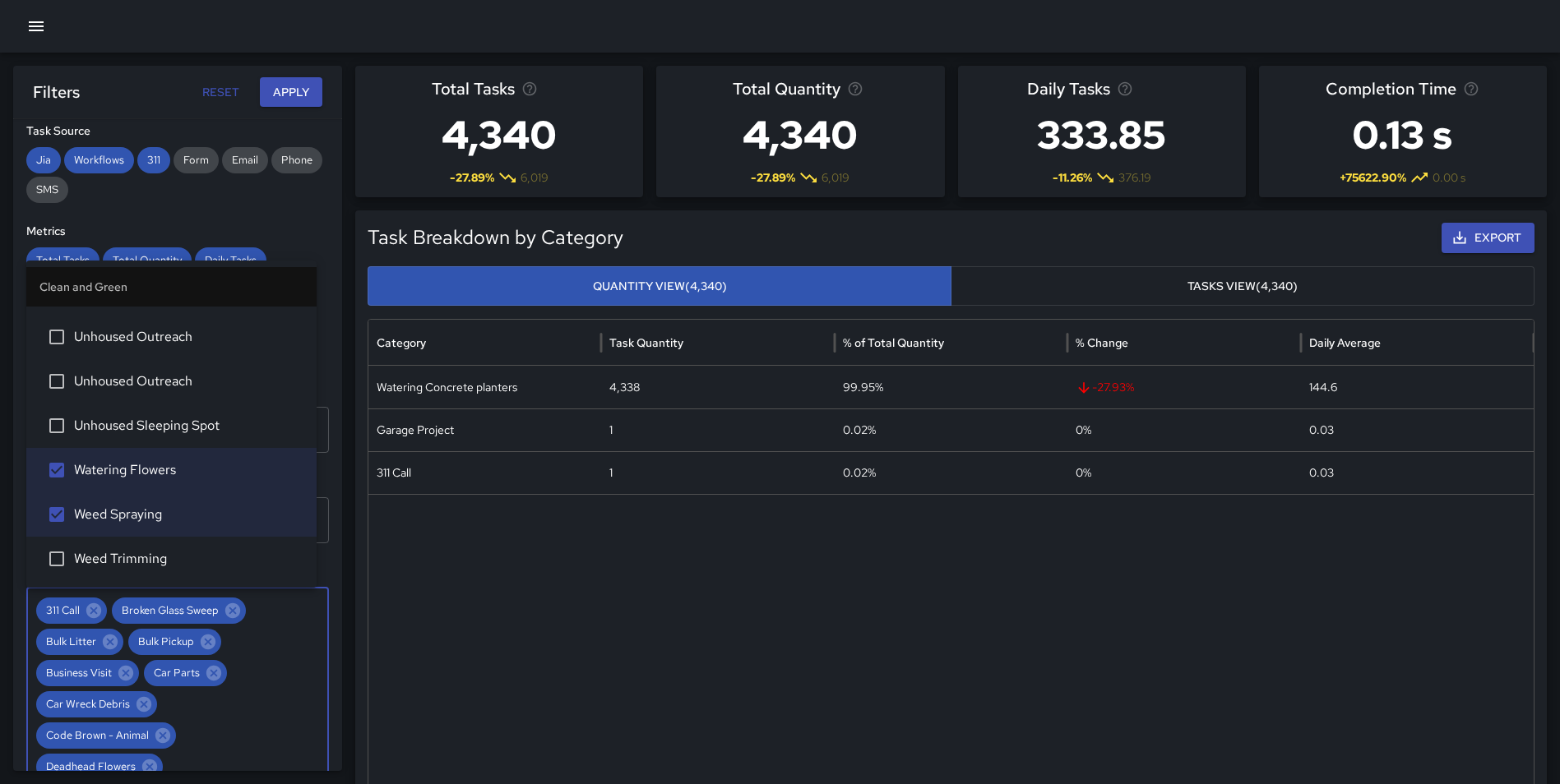
click at [158, 560] on span "Weed Trimming" at bounding box center [189, 558] width 230 height 19
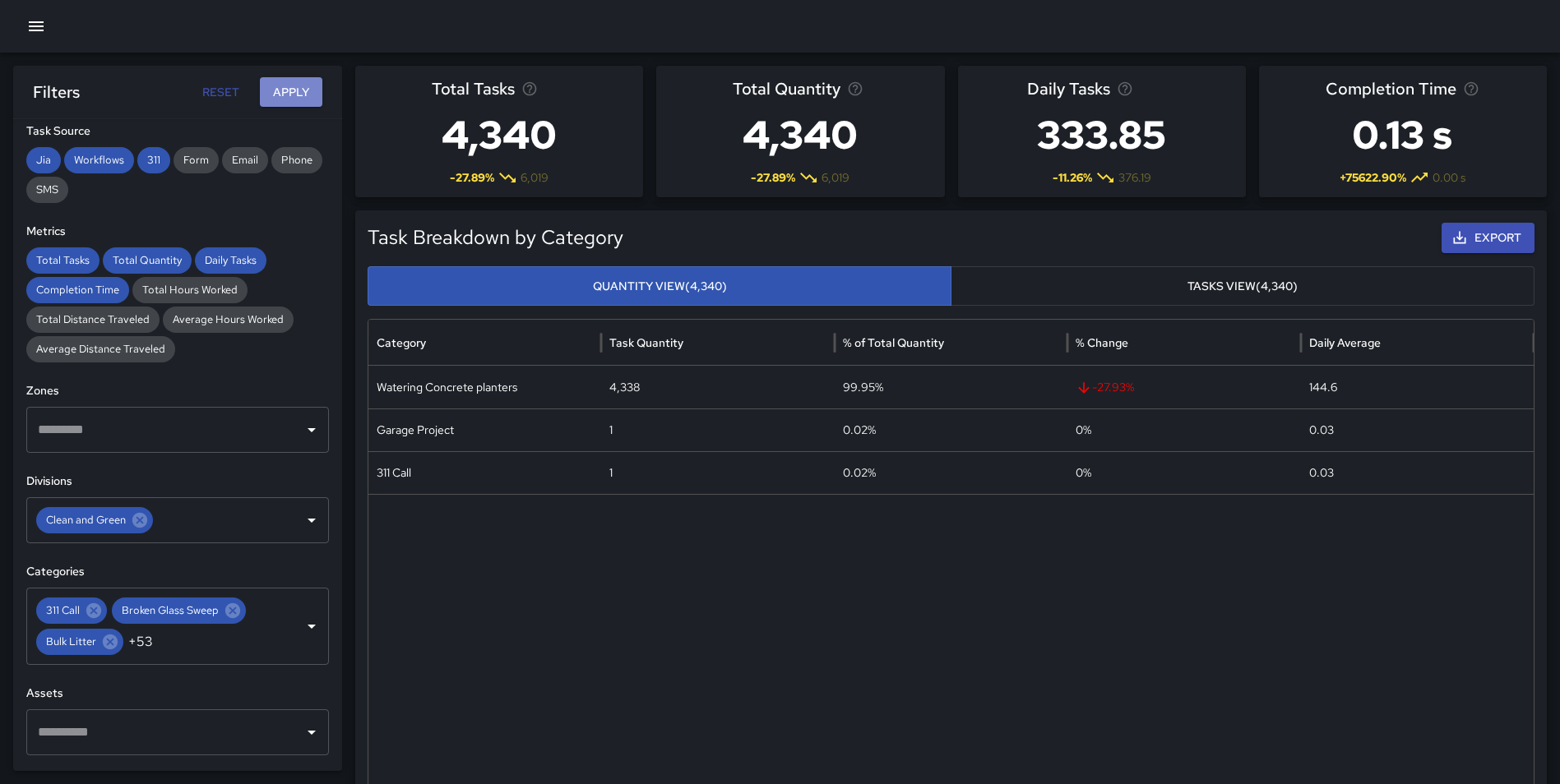
click at [289, 92] on button "Apply" at bounding box center [291, 91] width 62 height 30
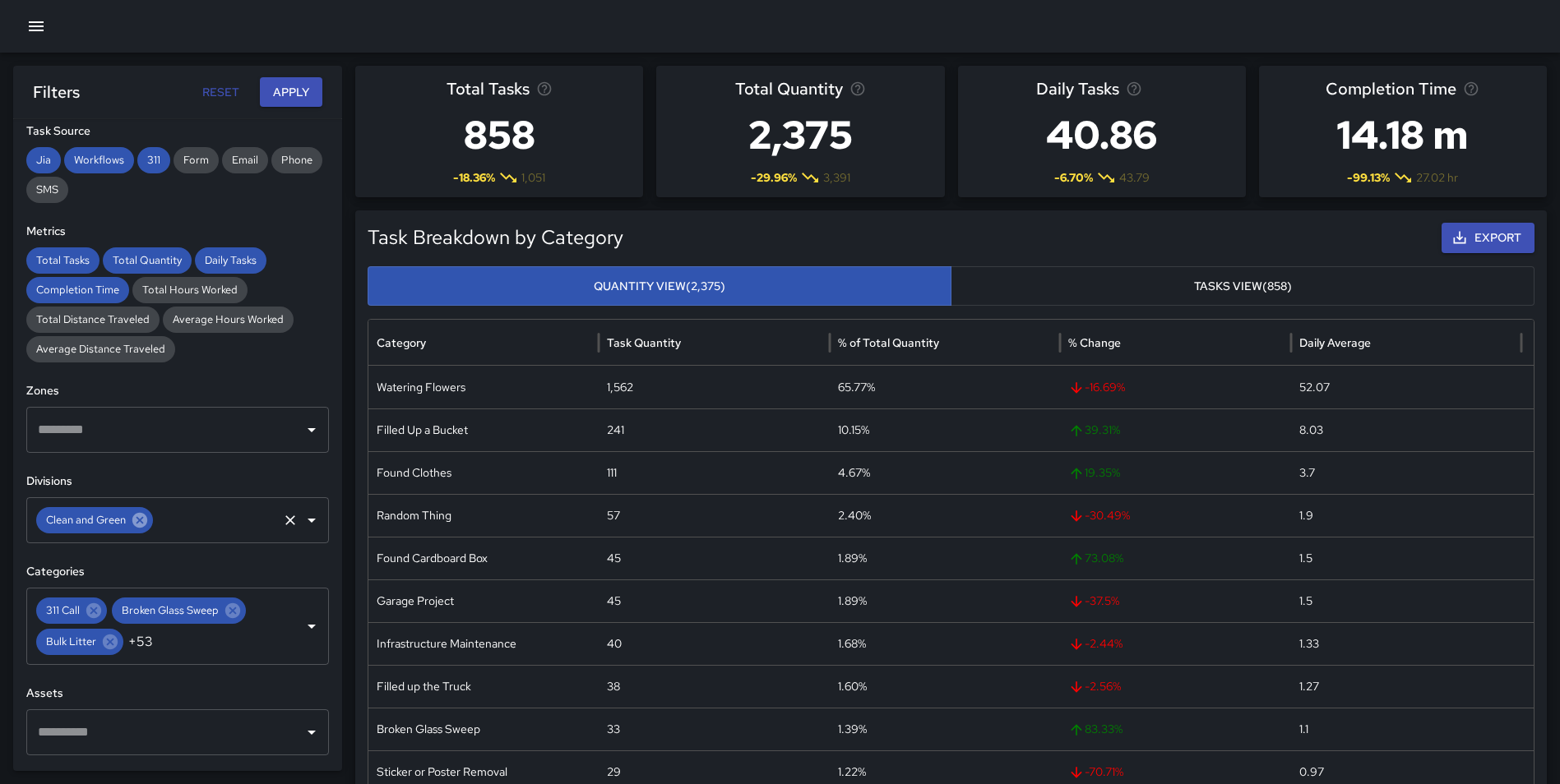
click at [142, 522] on icon at bounding box center [139, 520] width 18 height 18
click at [149, 519] on input "text" at bounding box center [165, 520] width 263 height 31
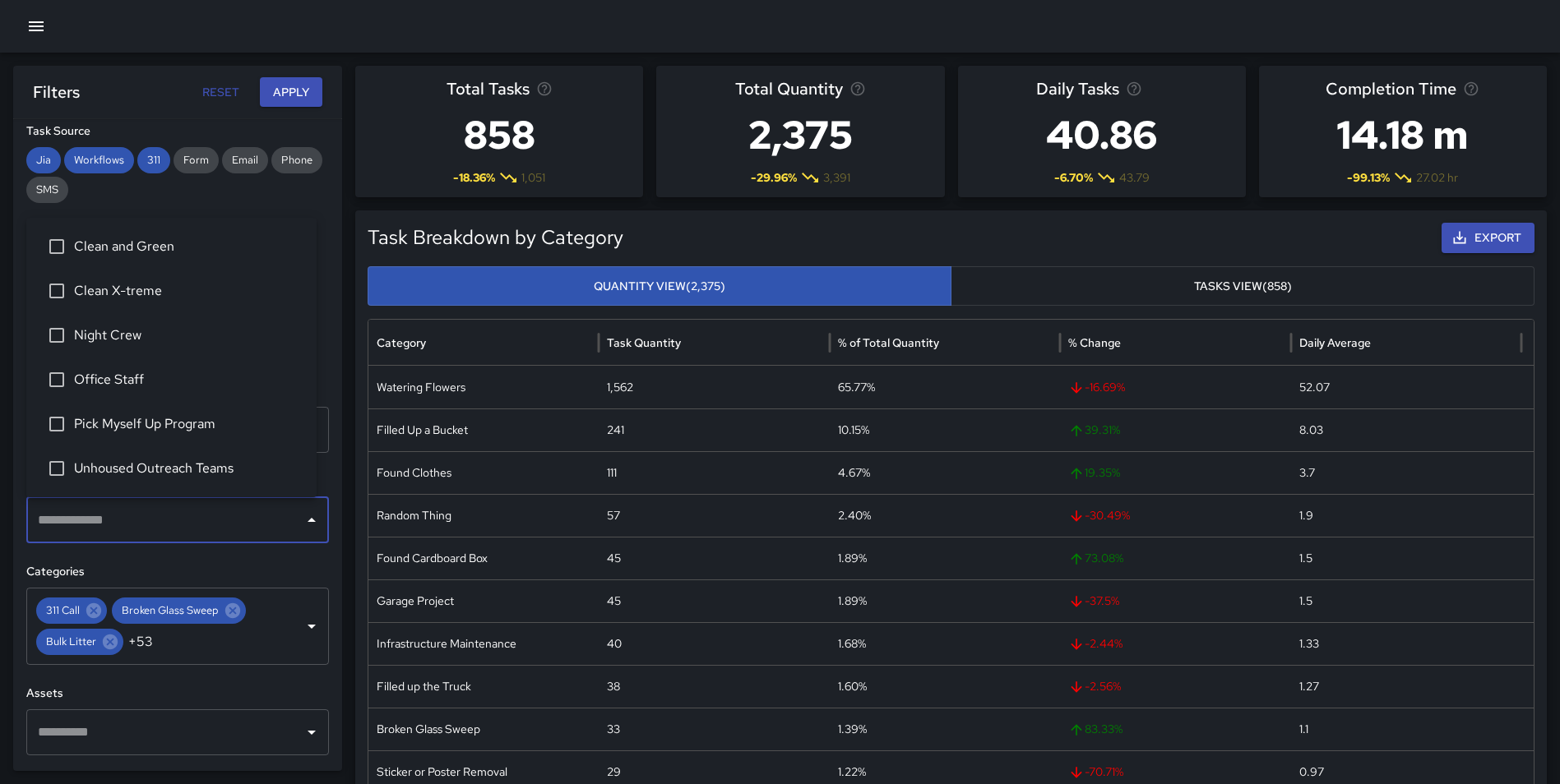
click at [168, 419] on span "Pick Myself Up Program" at bounding box center [189, 424] width 230 height 19
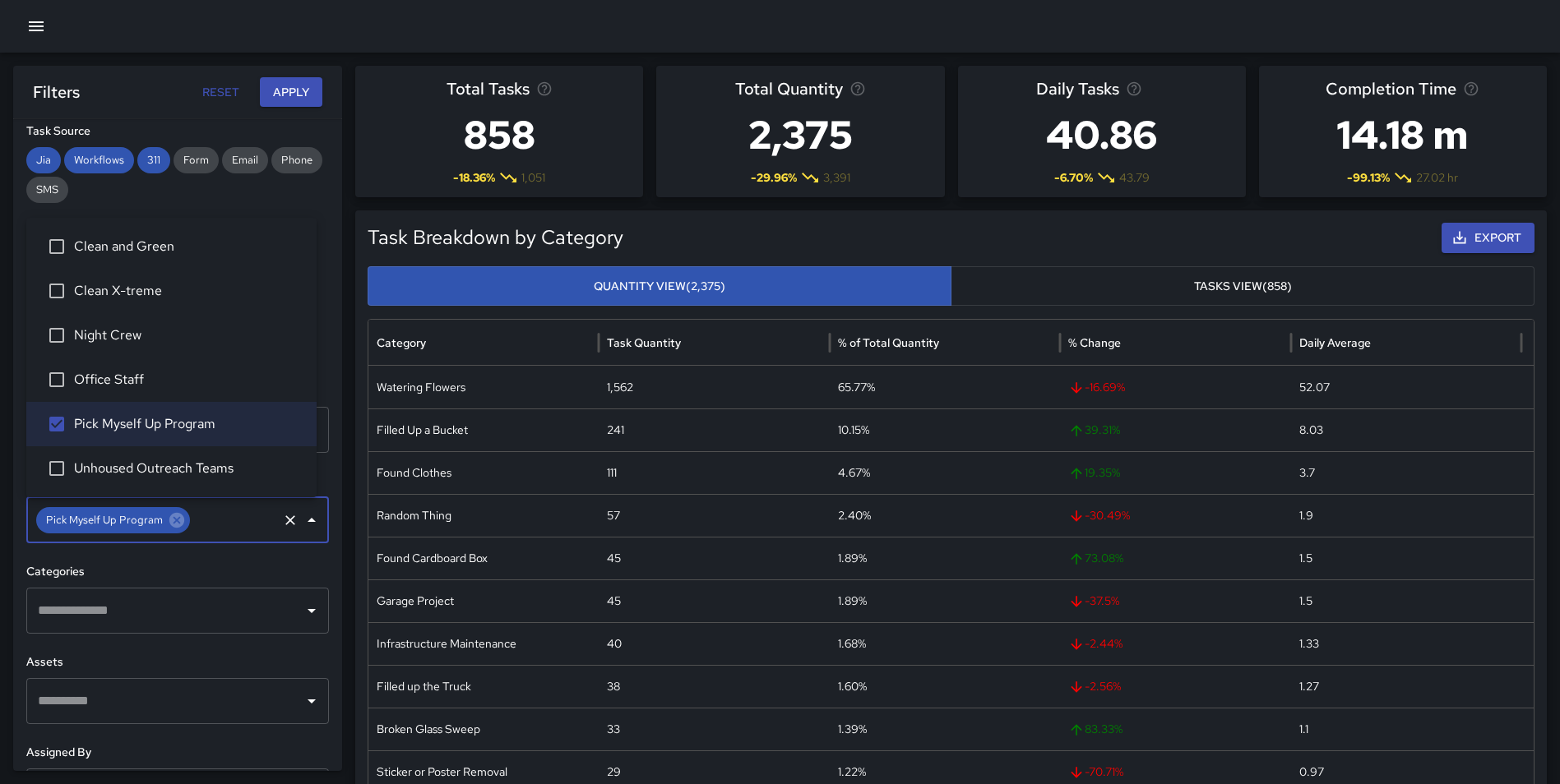
click at [193, 615] on input "text" at bounding box center [165, 611] width 263 height 31
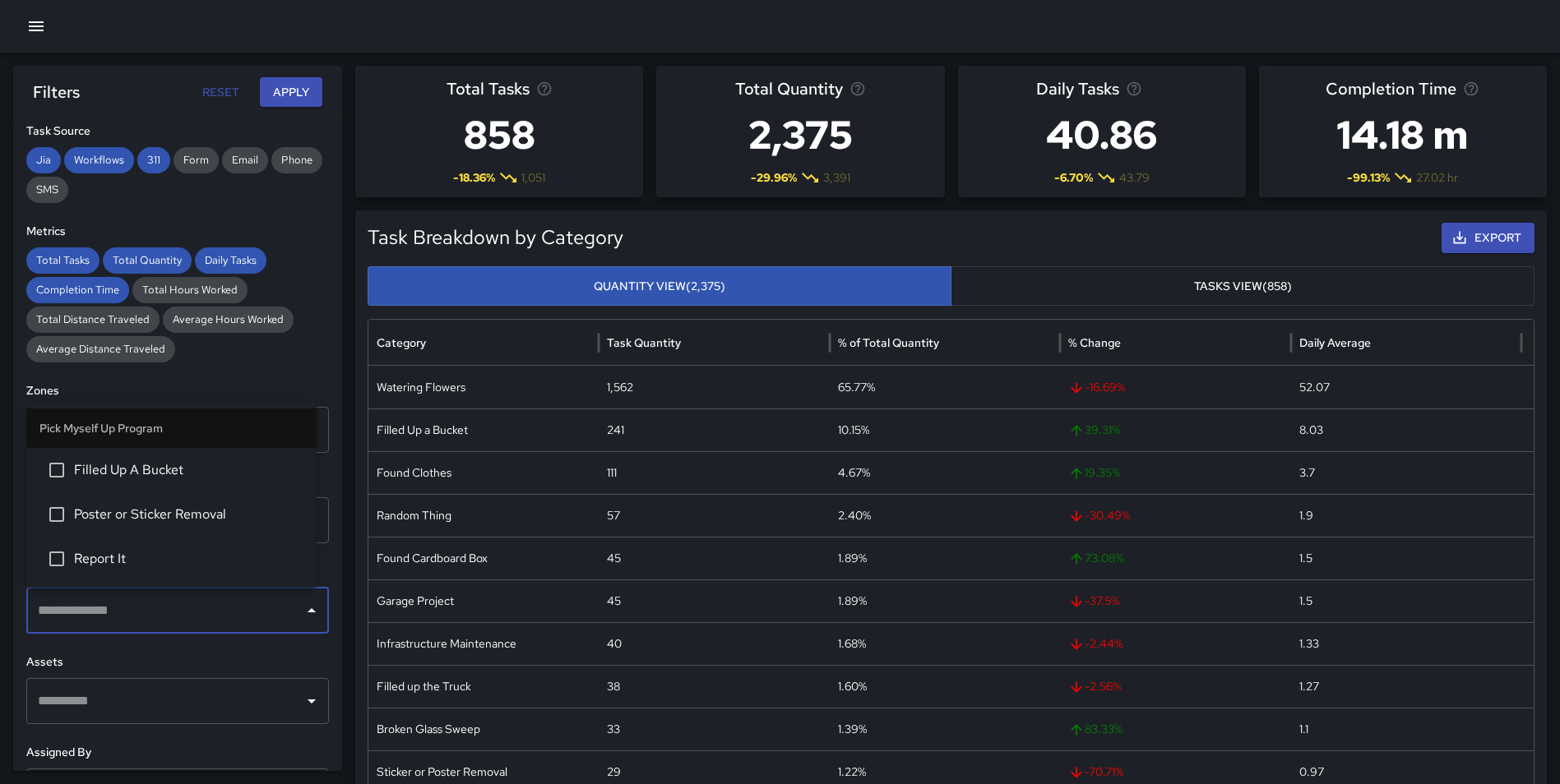
click at [182, 472] on span "Filled Up A Bucket" at bounding box center [189, 470] width 230 height 19
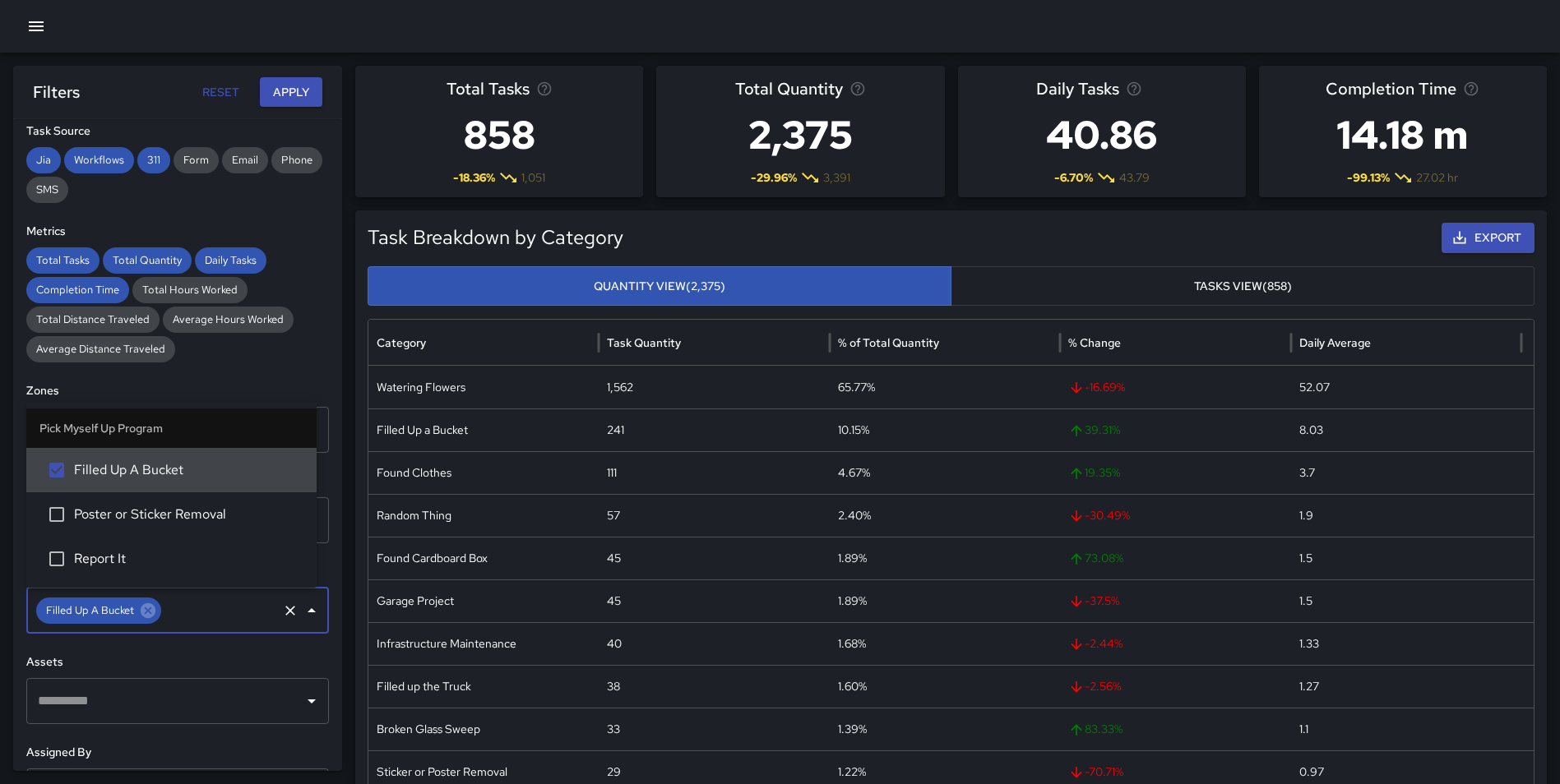
click at [74, 469] on span "Filled Up A Bucket" at bounding box center [189, 470] width 230 height 19
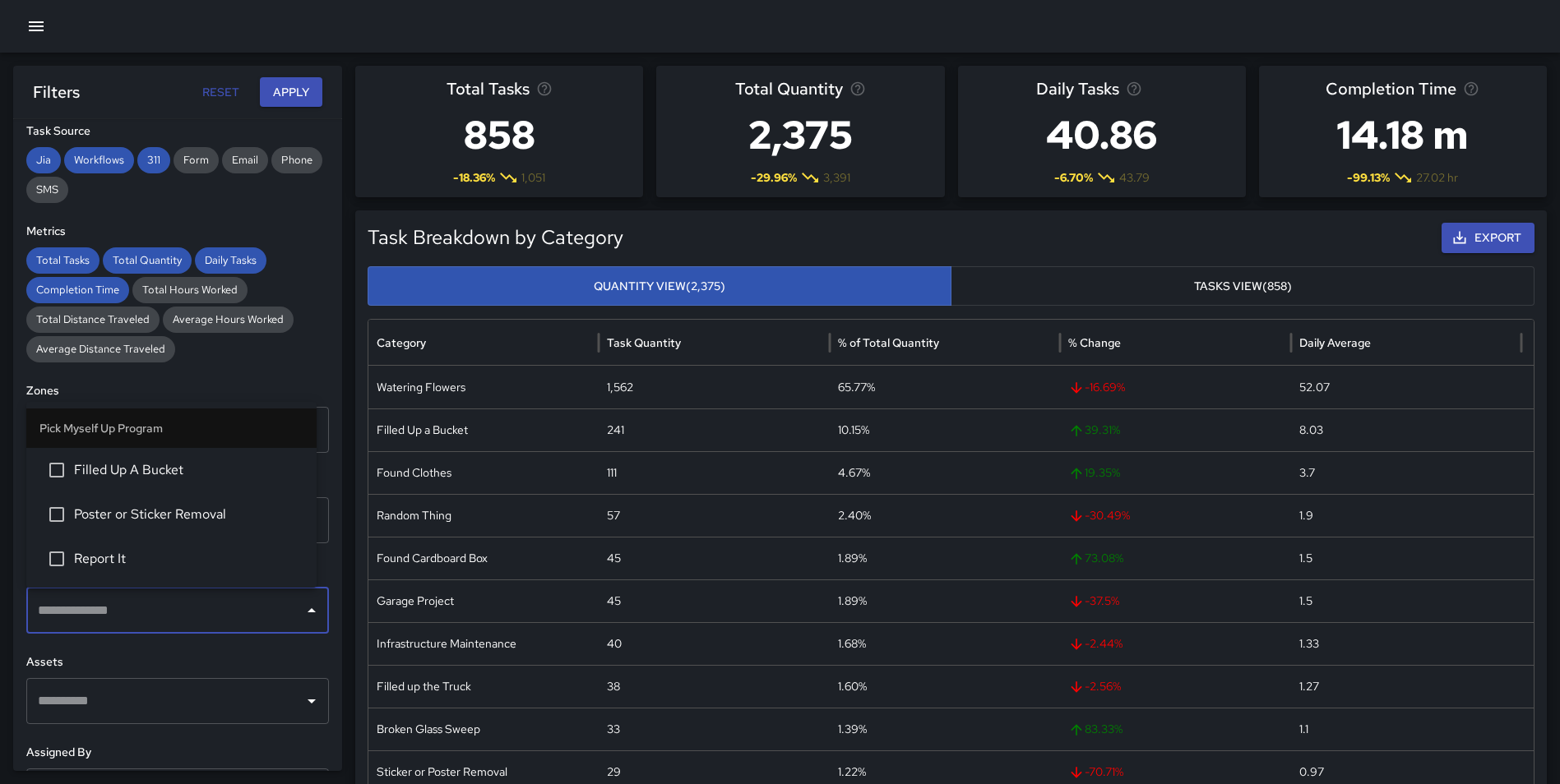
scroll to position [1549, 0]
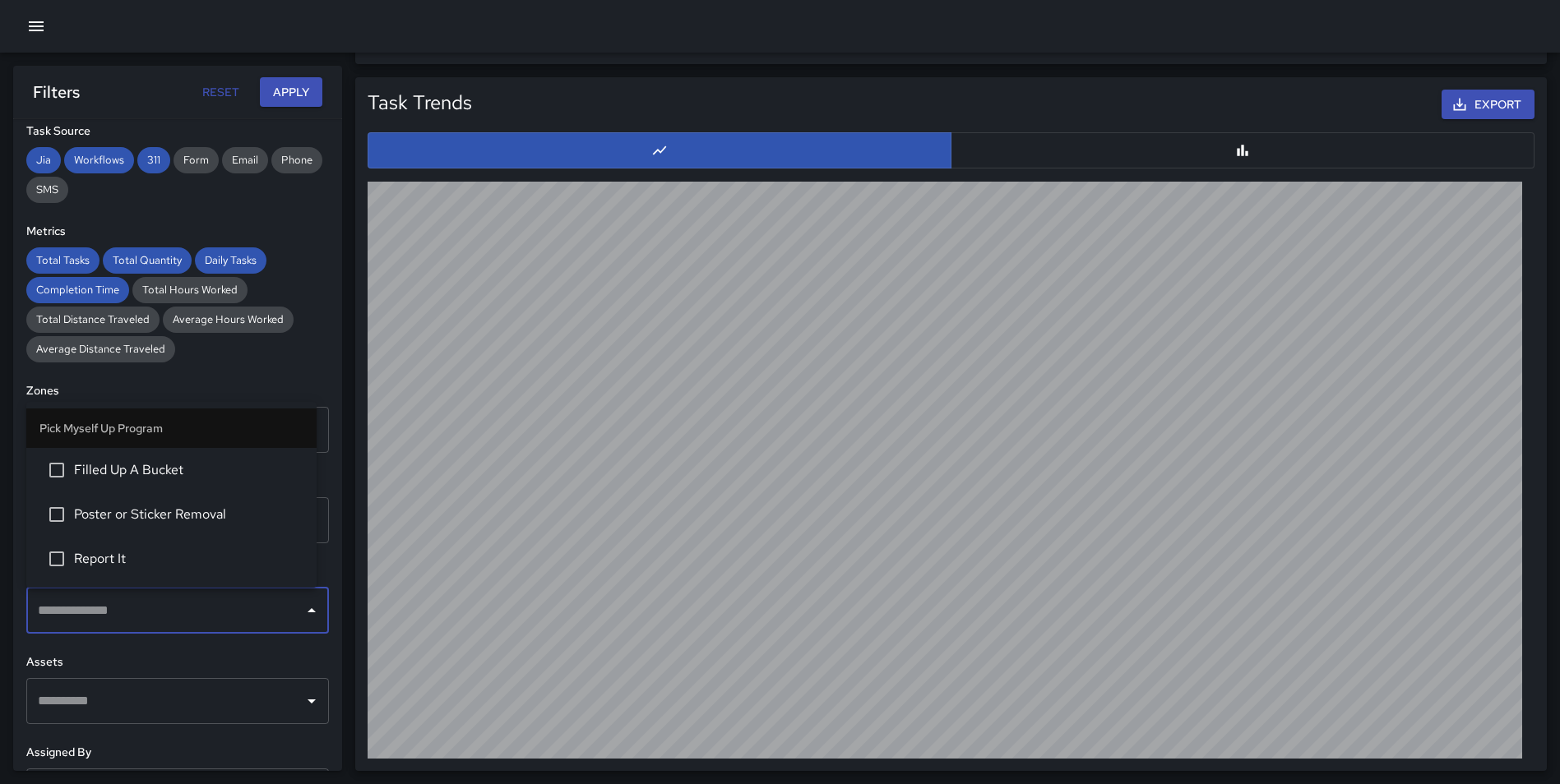
click at [284, 91] on button "Apply" at bounding box center [291, 91] width 62 height 30
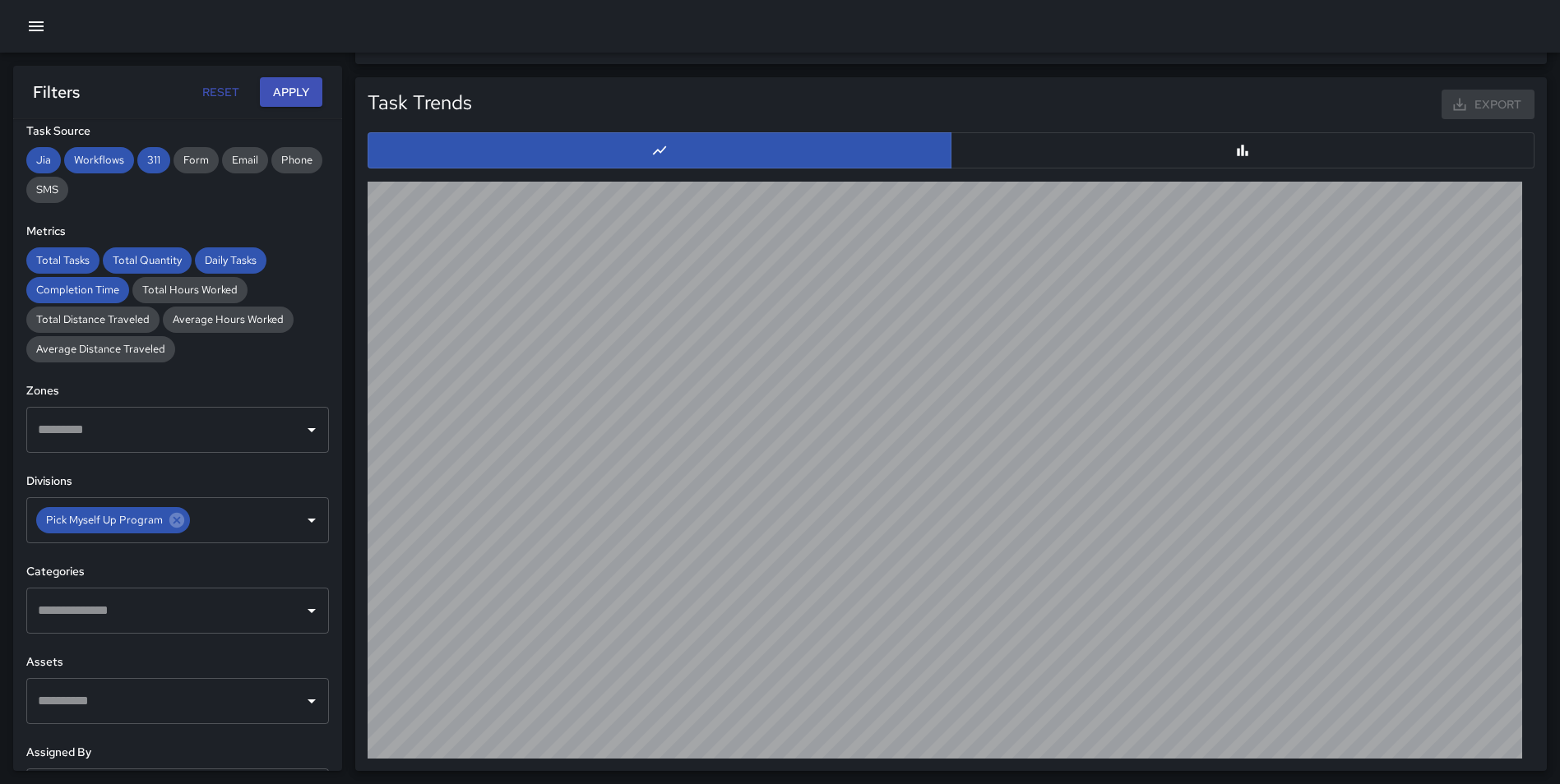
scroll to position [0, 0]
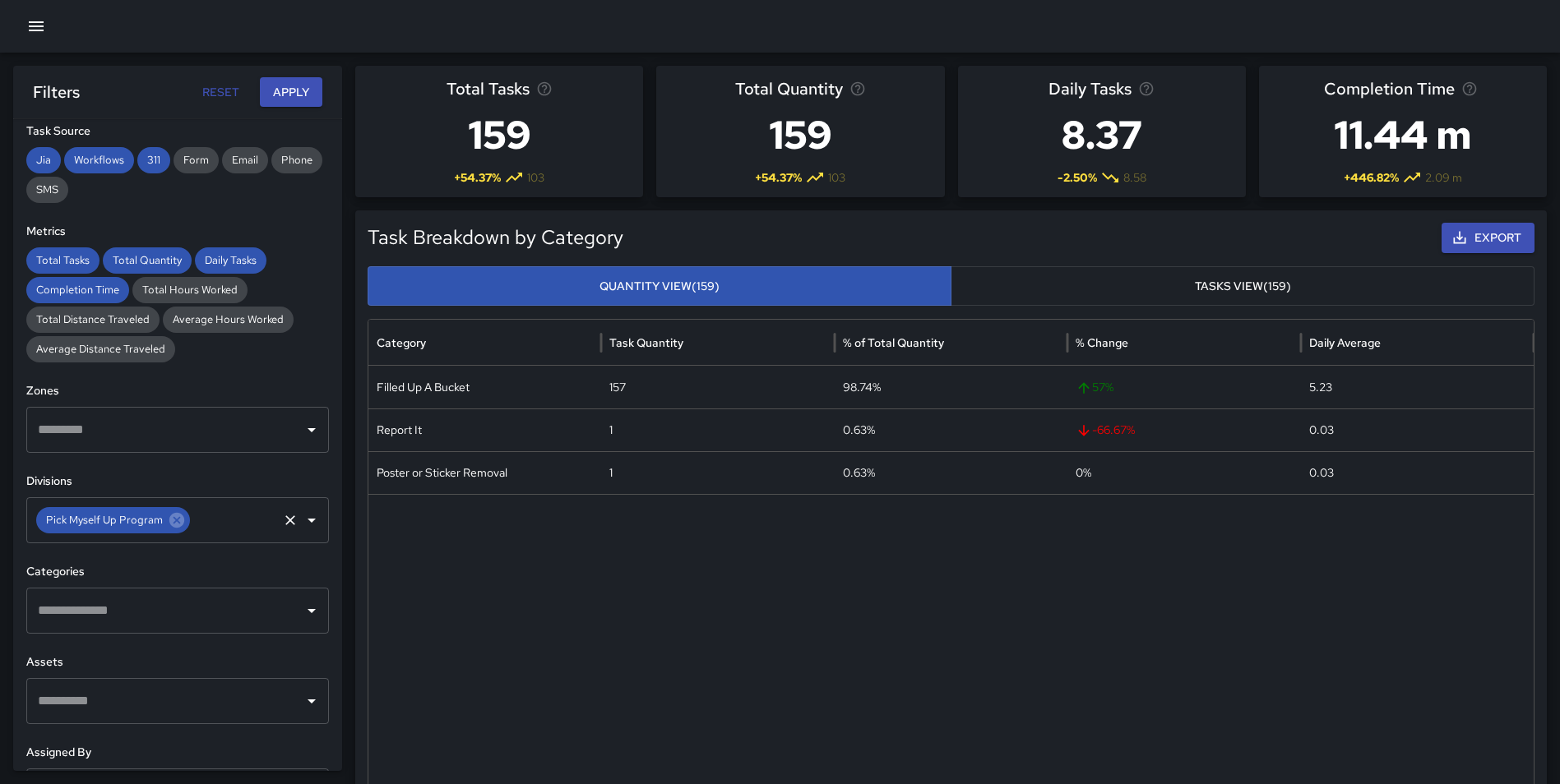
drag, startPoint x: 165, startPoint y: 522, endPoint x: 157, endPoint y: 526, distance: 8.9
click at [167, 522] on icon at bounding box center [176, 520] width 18 height 18
click at [127, 521] on input "text" at bounding box center [165, 520] width 263 height 31
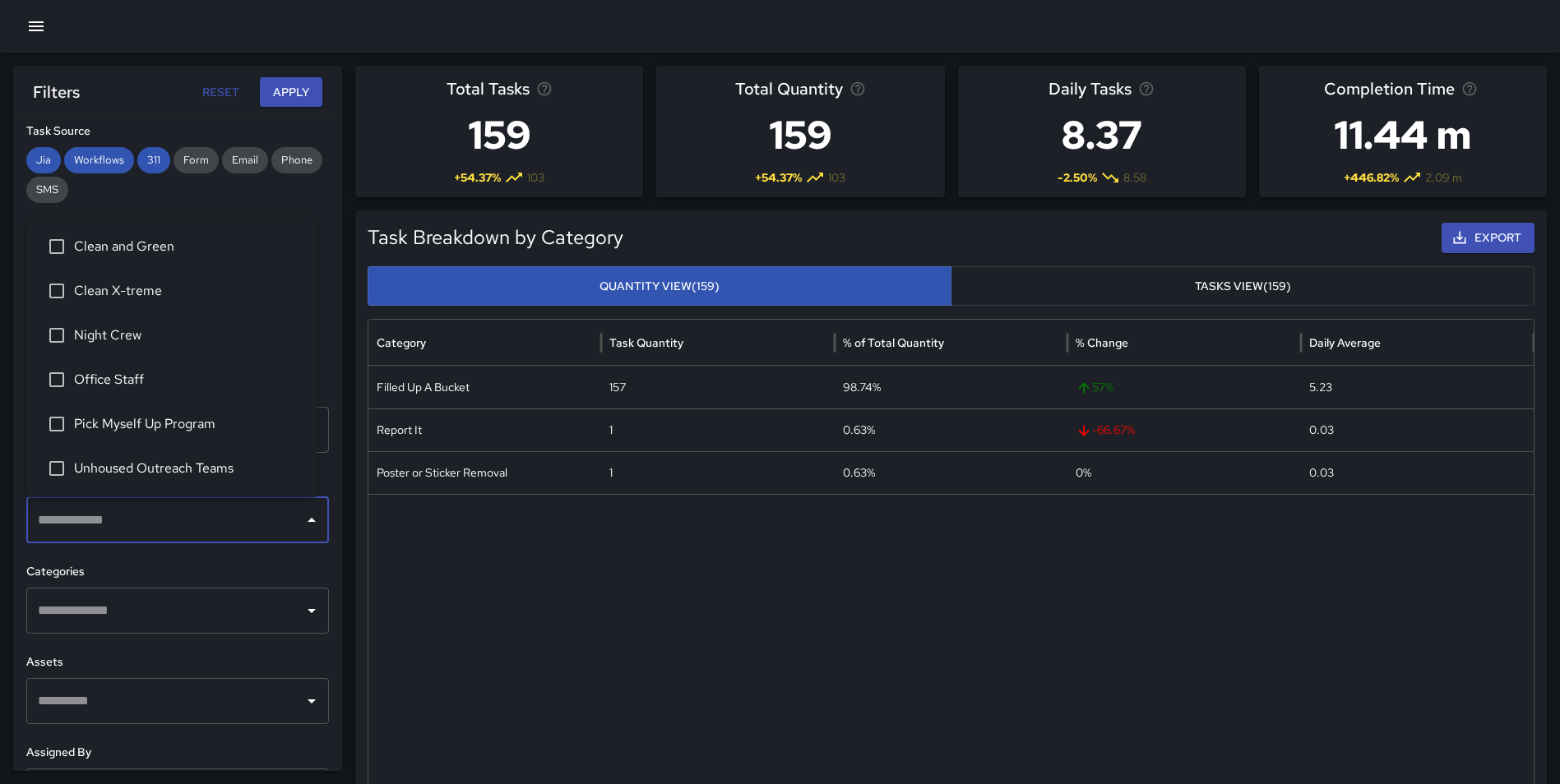
type input "*"
click at [161, 300] on span "Clean X-treme" at bounding box center [189, 291] width 230 height 19
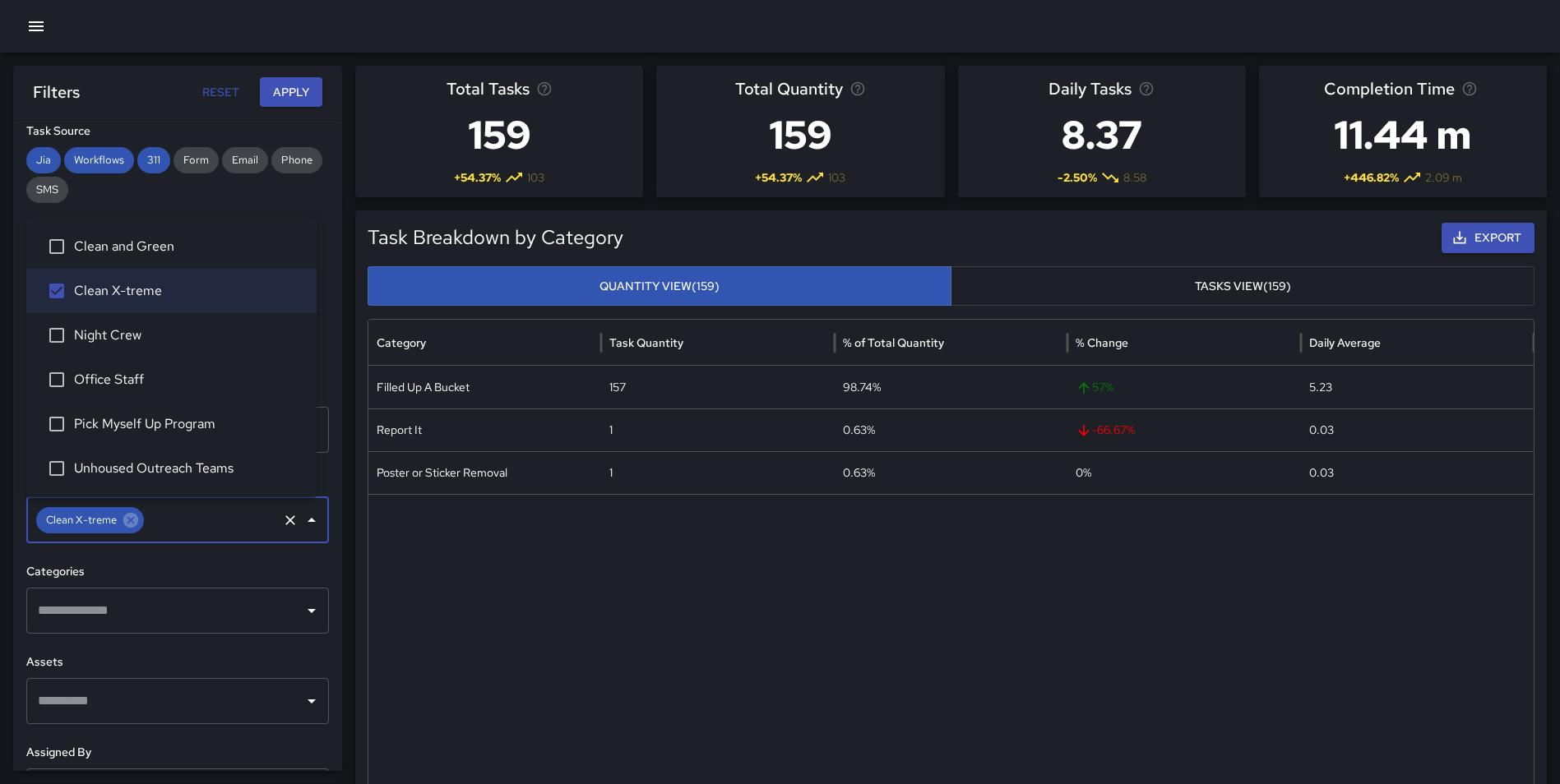
click at [302, 565] on h6 "Categories" at bounding box center [177, 572] width 303 height 18
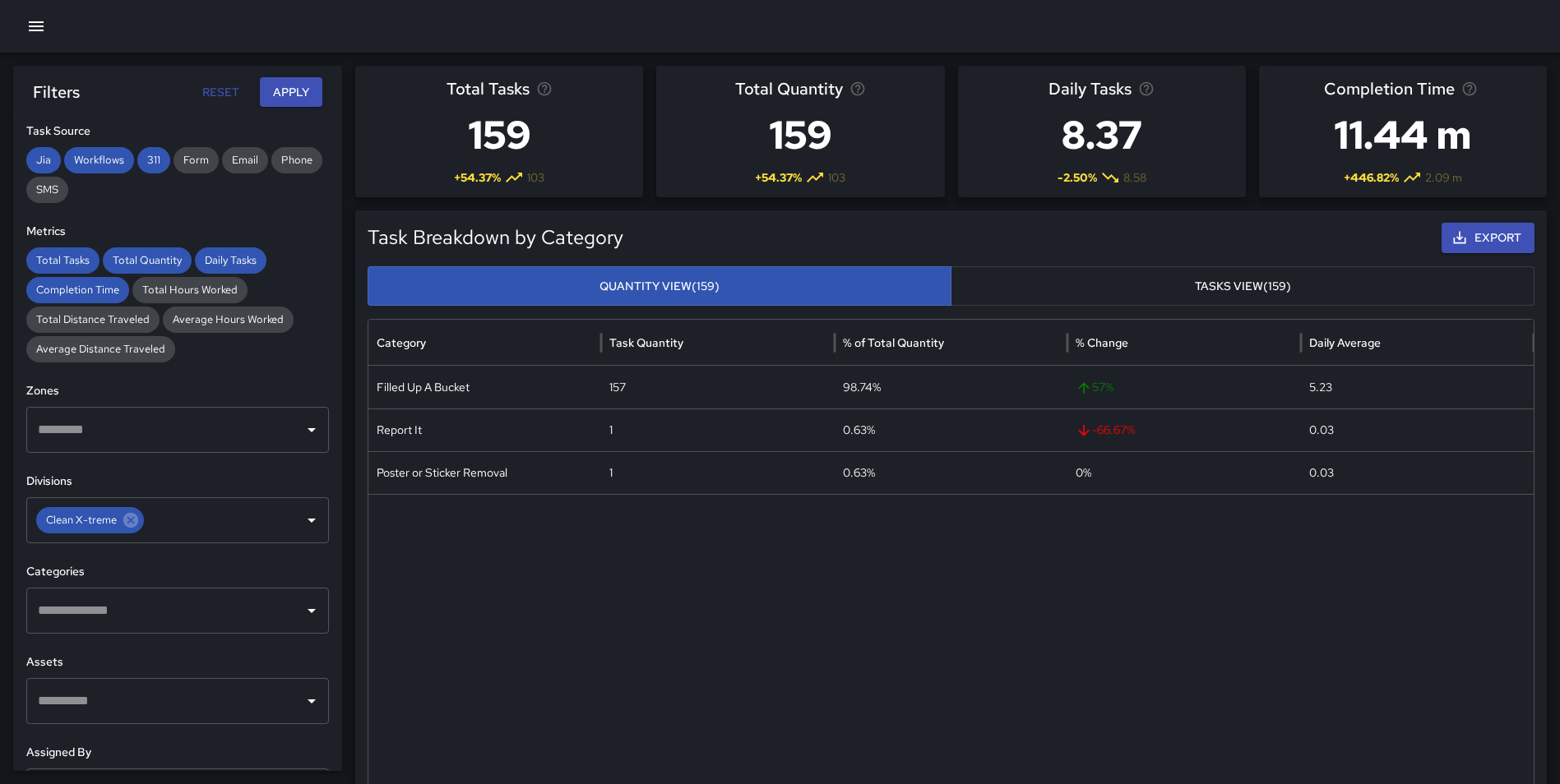
click at [203, 628] on div "​" at bounding box center [177, 610] width 303 height 46
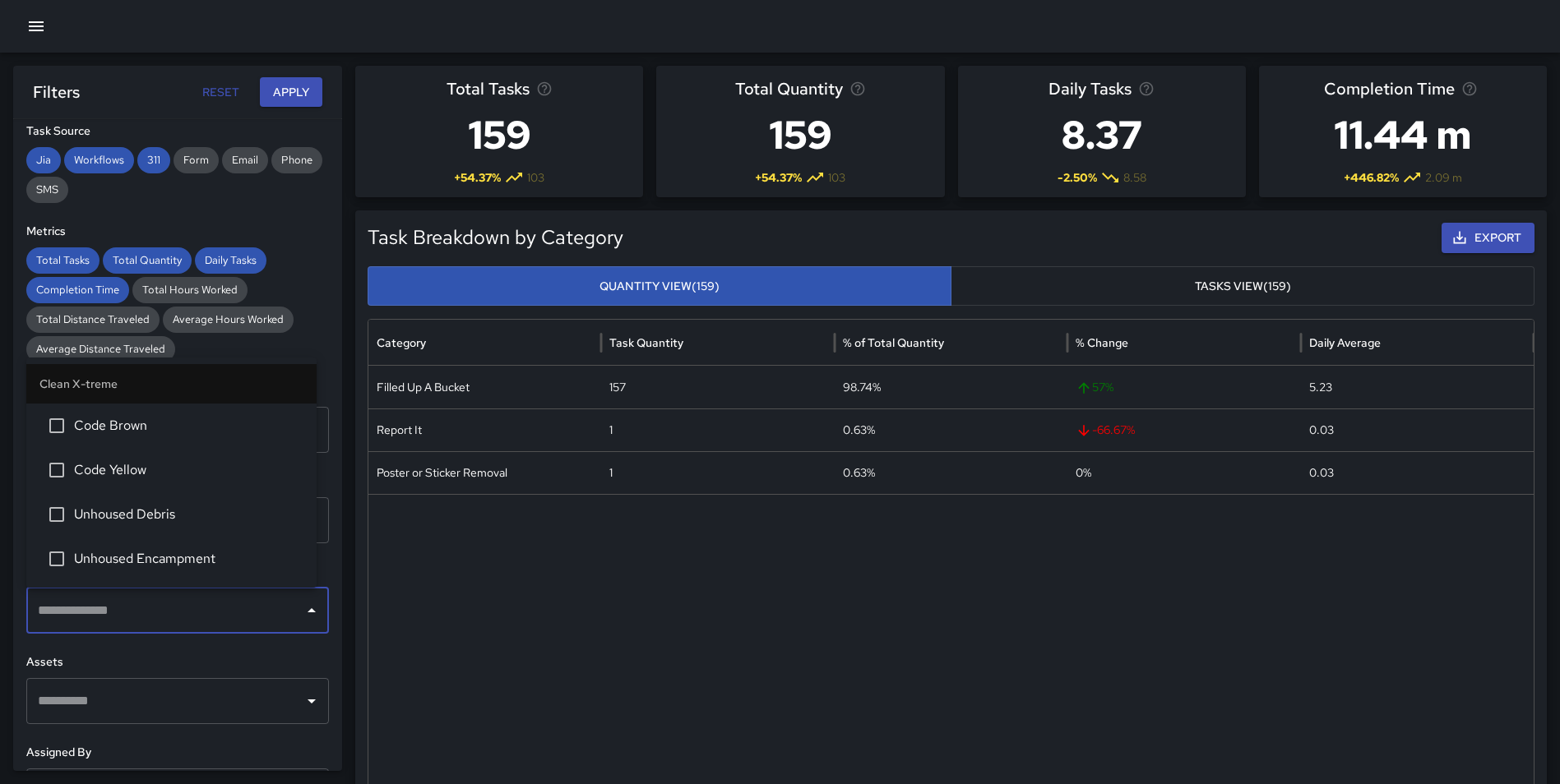
scroll to position [1549, 0]
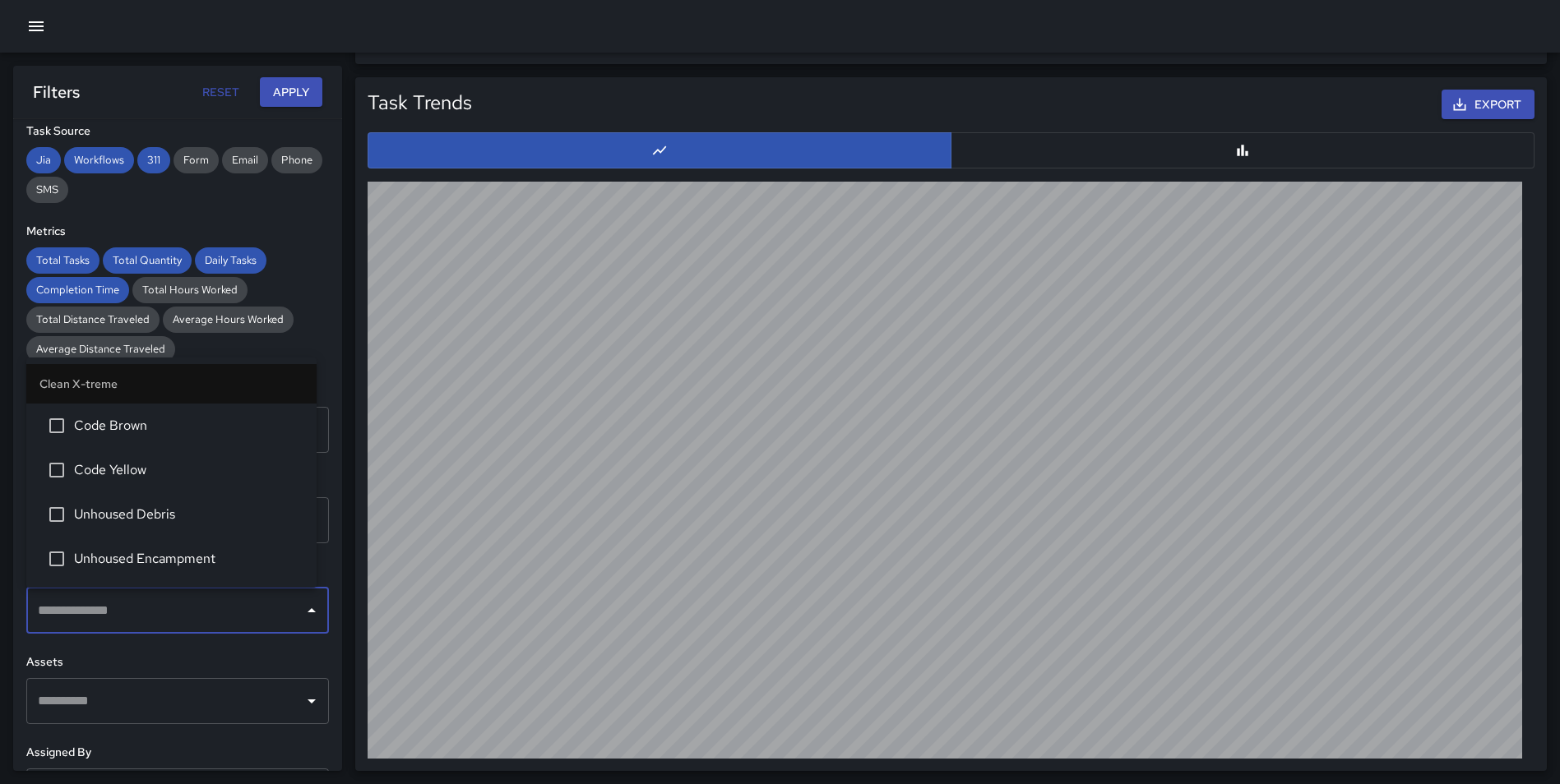
click at [300, 336] on div "Total Tasks Total Quantity Daily Tasks Completion Time Total Hours Worked Total…" at bounding box center [177, 304] width 303 height 115
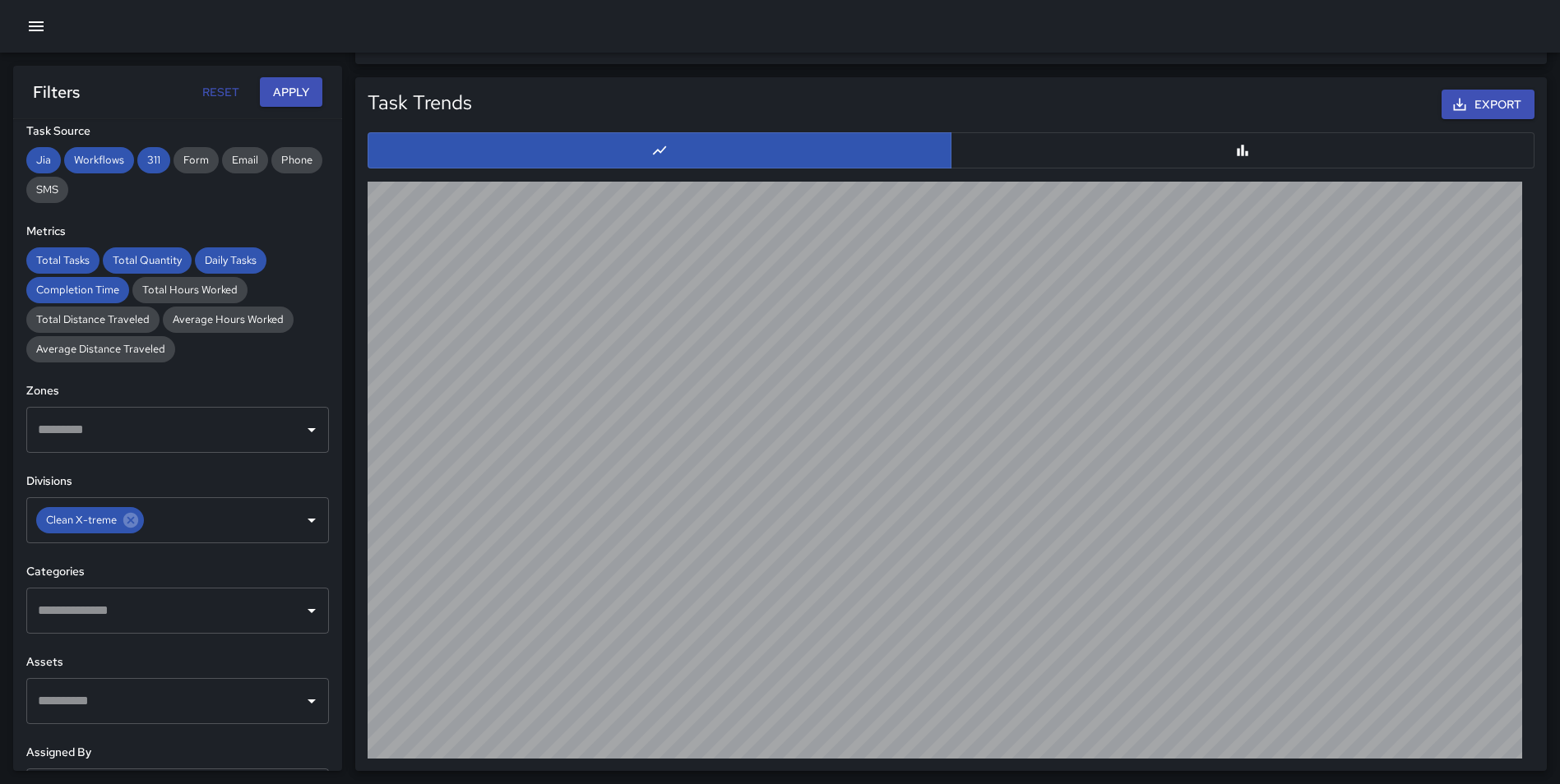
click at [161, 618] on input "text" at bounding box center [165, 611] width 263 height 31
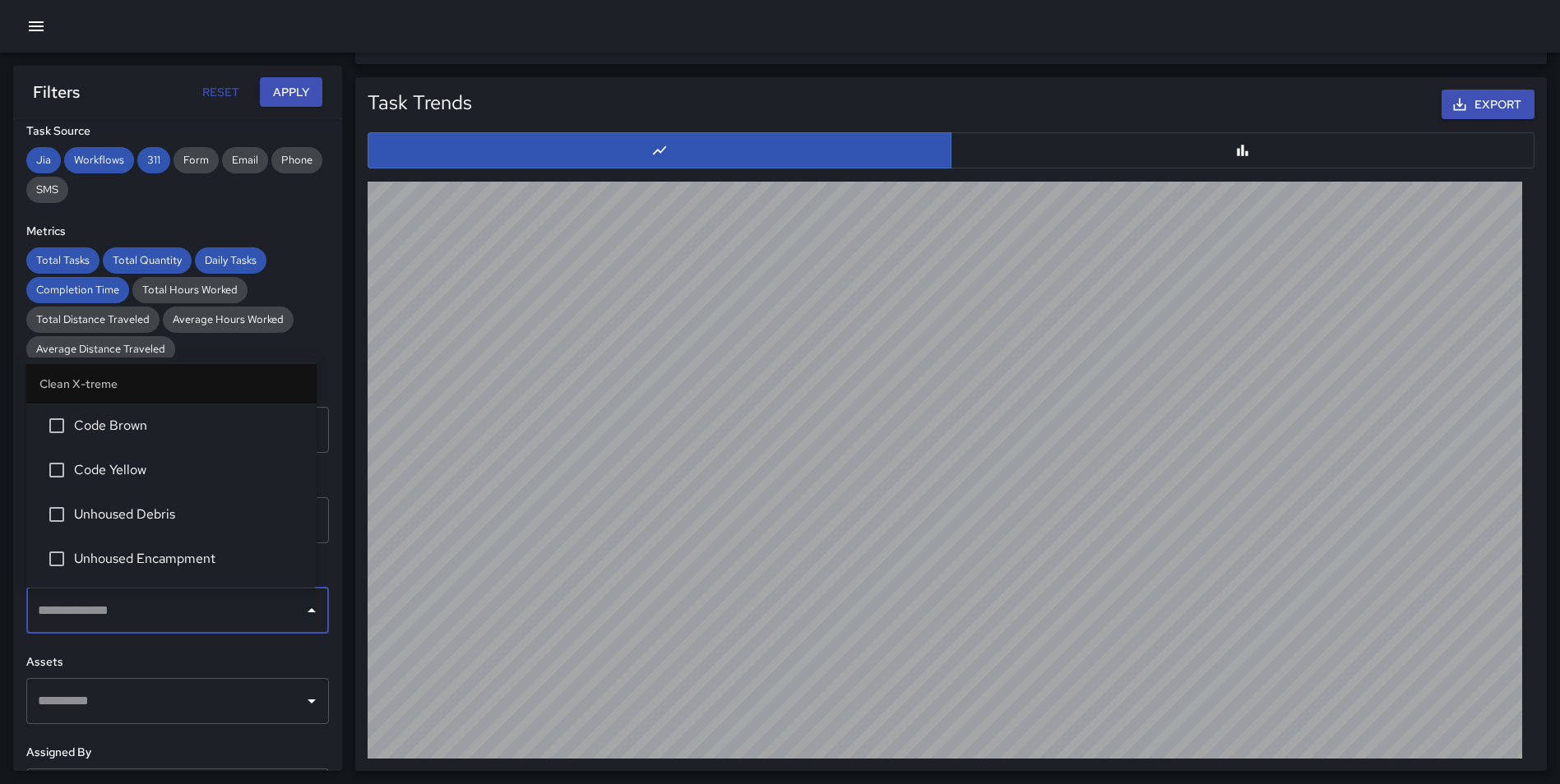
click at [307, 142] on div "Task Source Jia Workflows 311 Form Email Phone SMS" at bounding box center [177, 162] width 303 height 81
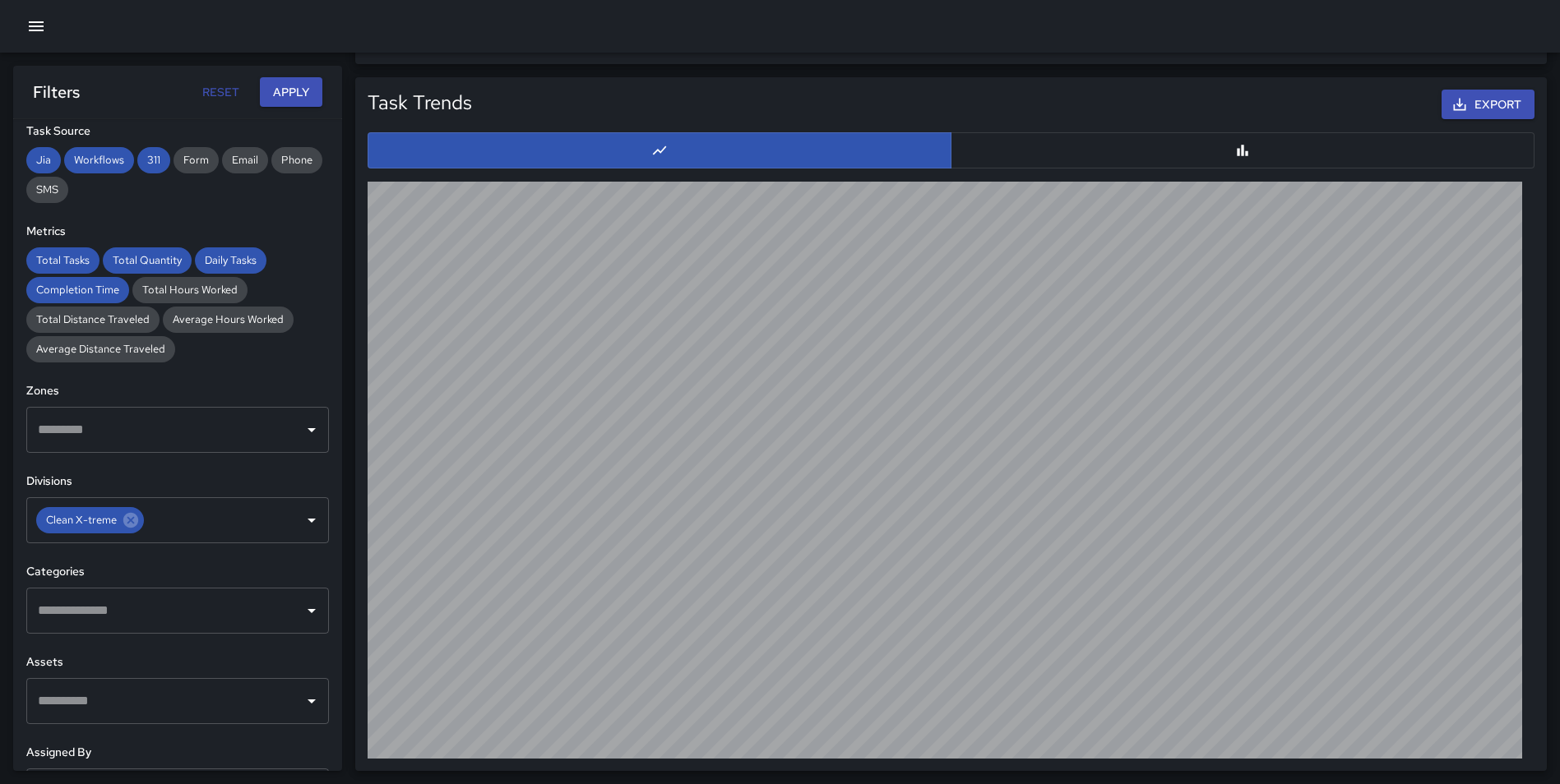
click at [303, 89] on button "Apply" at bounding box center [291, 91] width 62 height 30
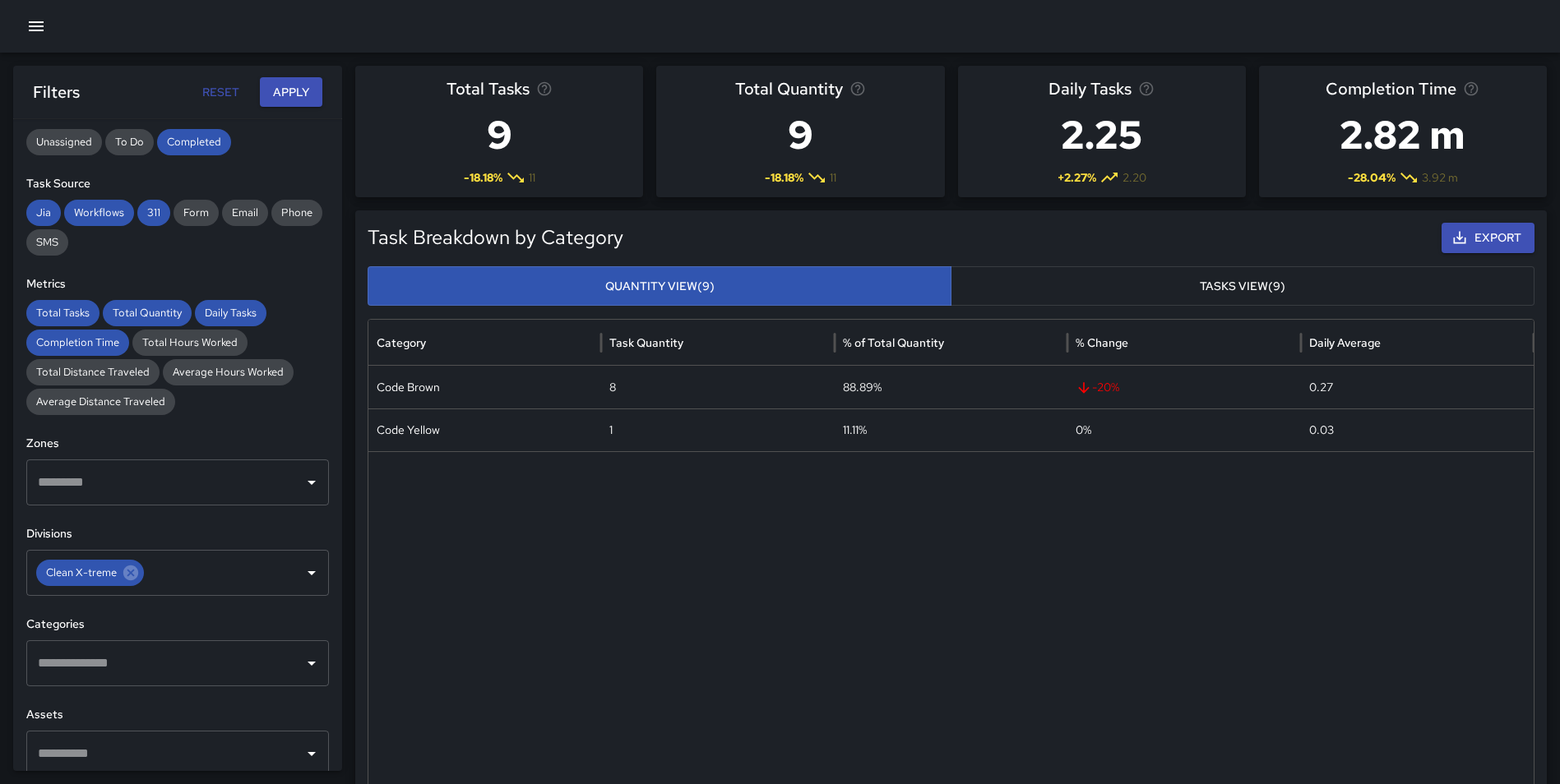
scroll to position [219, 0]
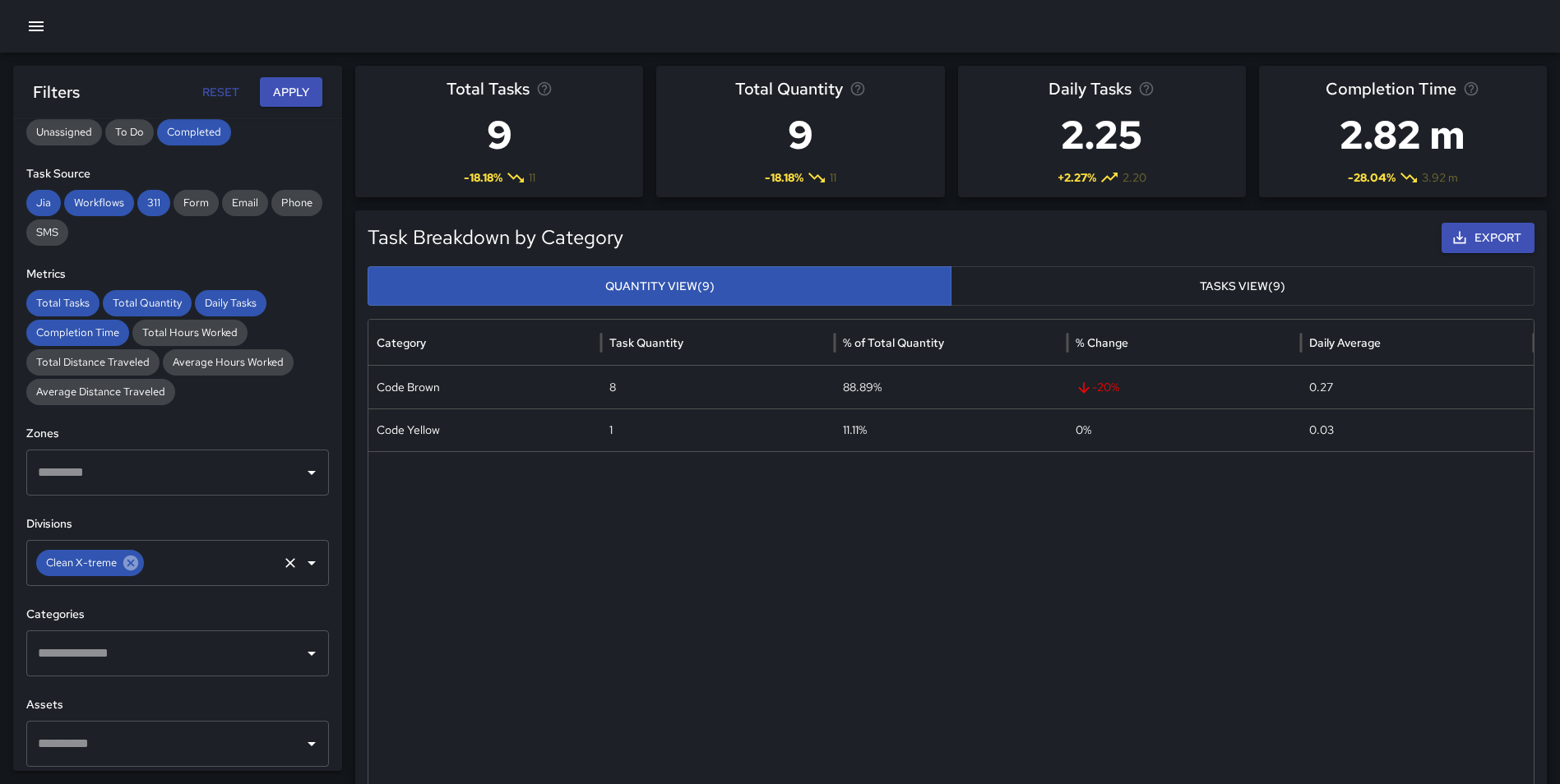
click at [132, 563] on icon at bounding box center [130, 562] width 15 height 15
click at [128, 565] on input "text" at bounding box center [165, 563] width 263 height 31
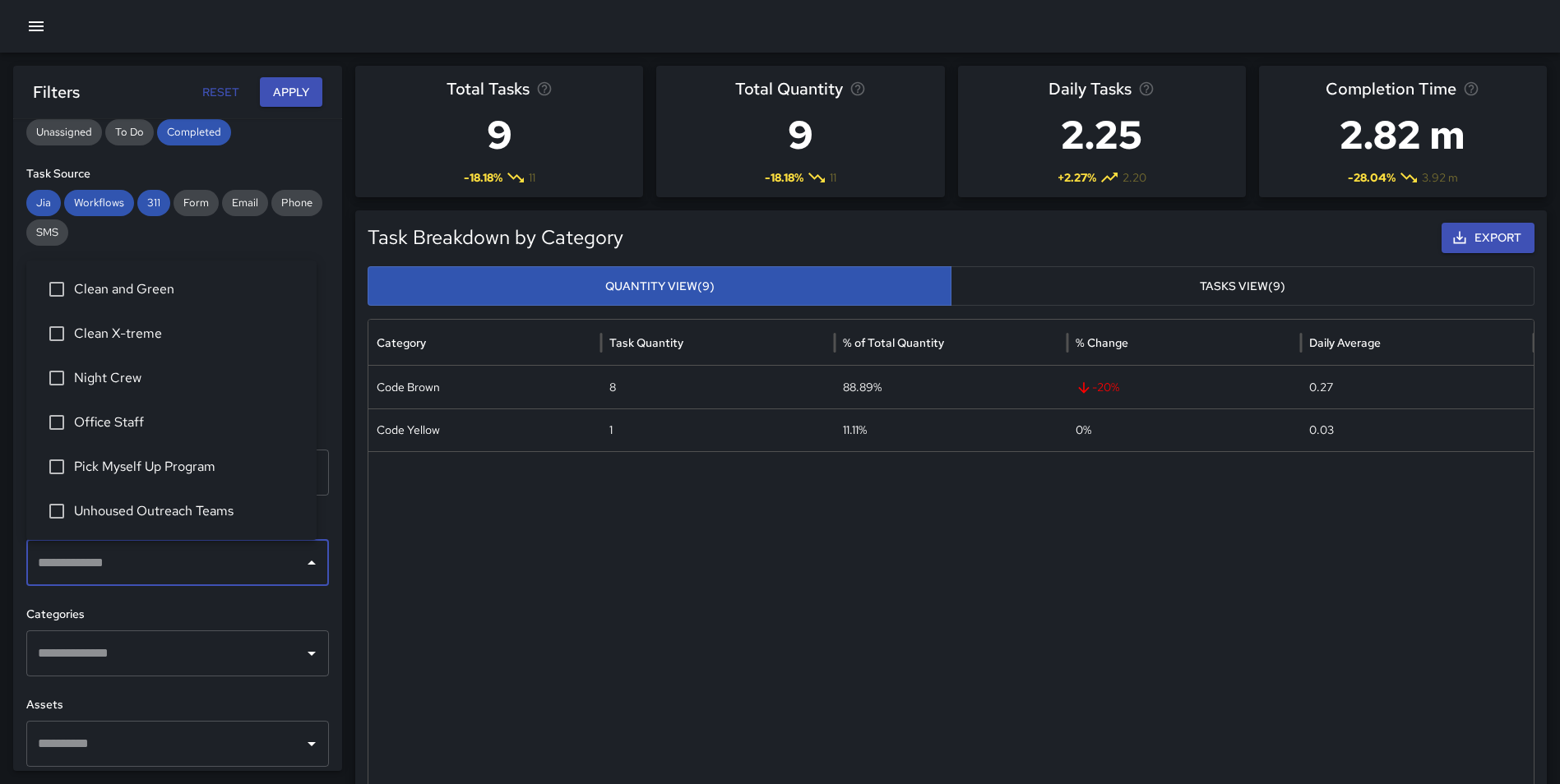
click at [162, 332] on span "Clean X-treme" at bounding box center [189, 334] width 230 height 19
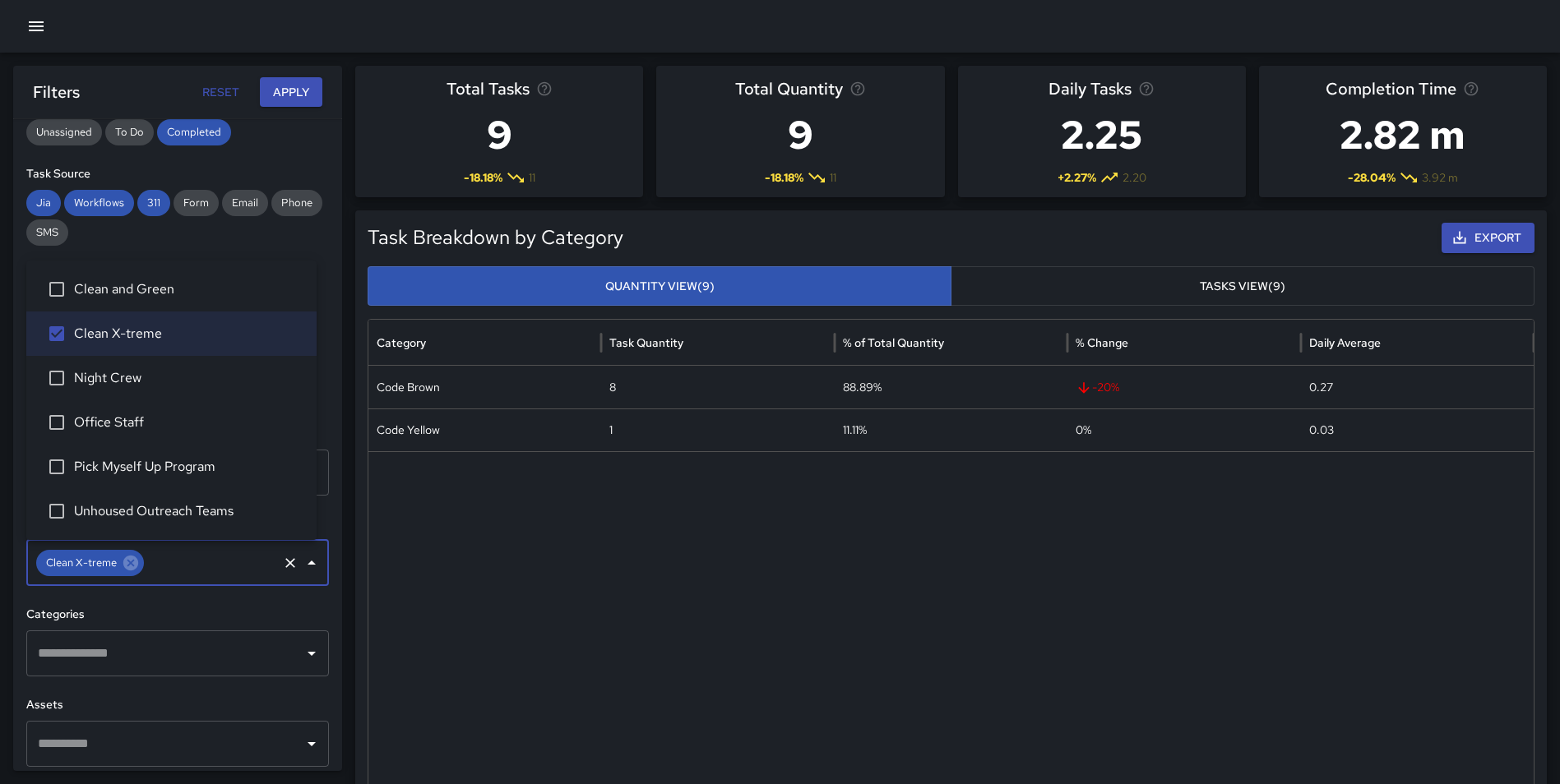
click at [327, 581] on div "**********" at bounding box center [178, 445] width 329 height 652
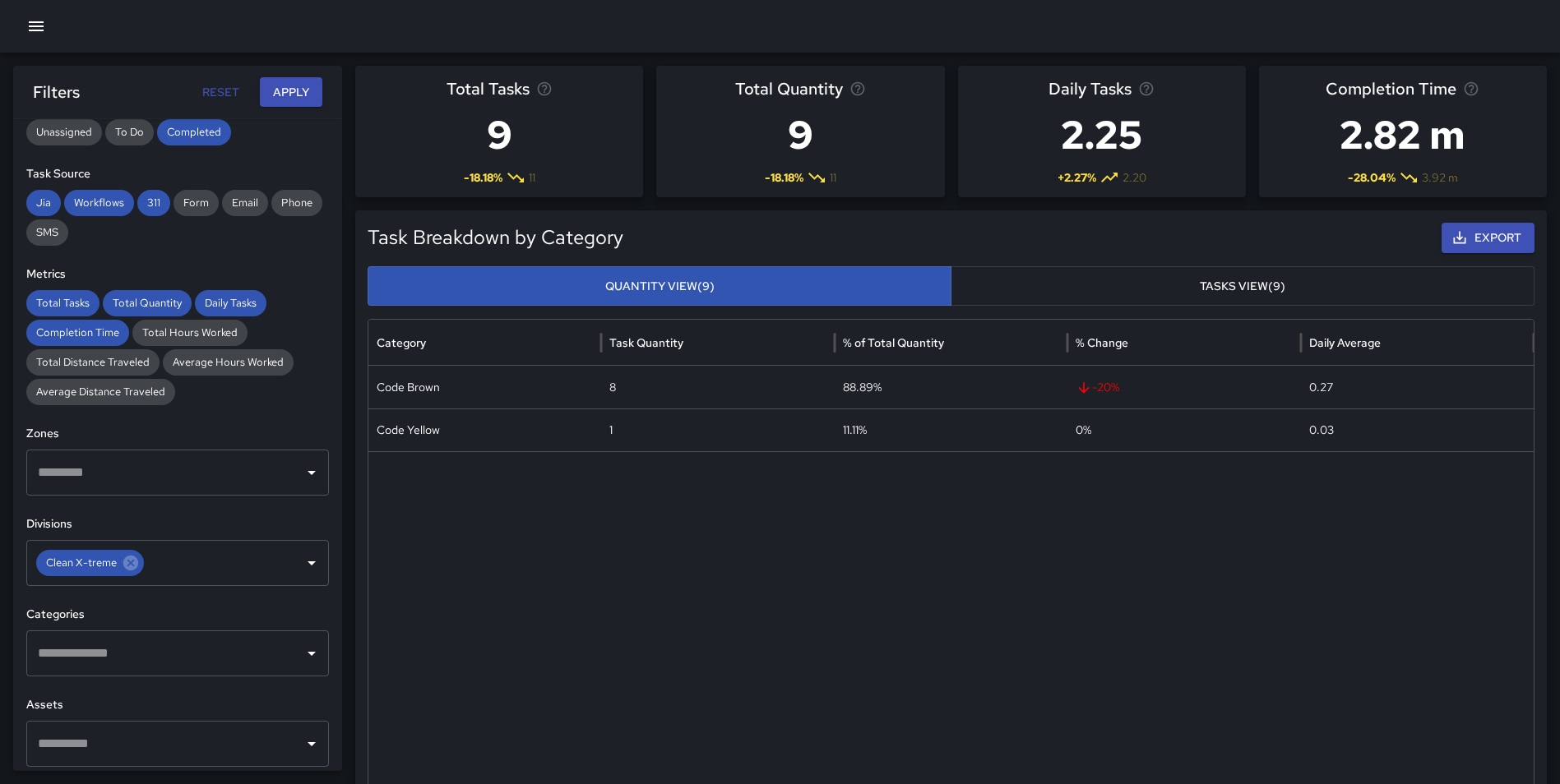
click at [278, 90] on button "Apply" at bounding box center [291, 91] width 62 height 30
click at [182, 644] on input "text" at bounding box center [165, 654] width 263 height 31
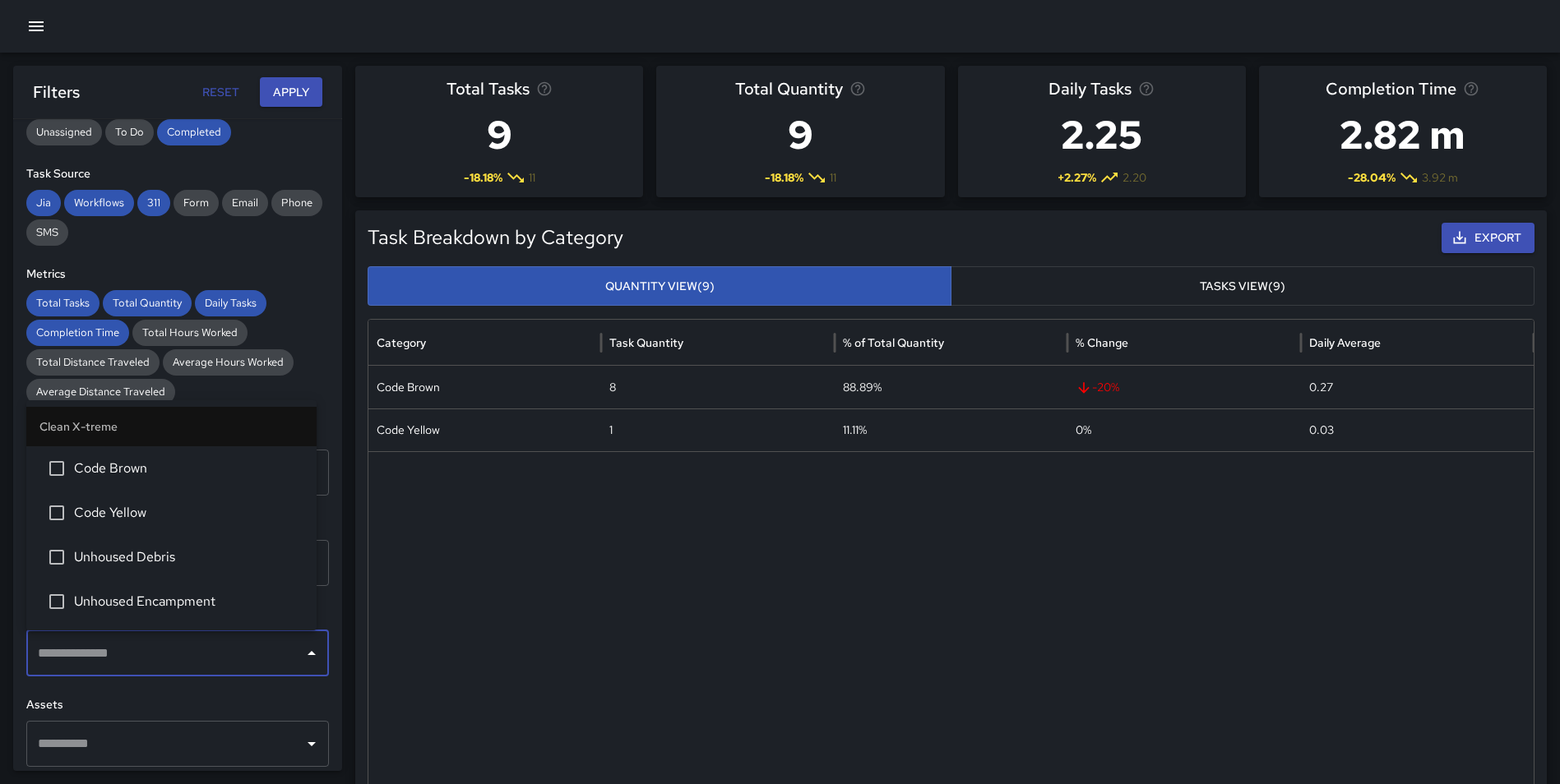
click at [162, 463] on span "Code Brown" at bounding box center [189, 469] width 230 height 19
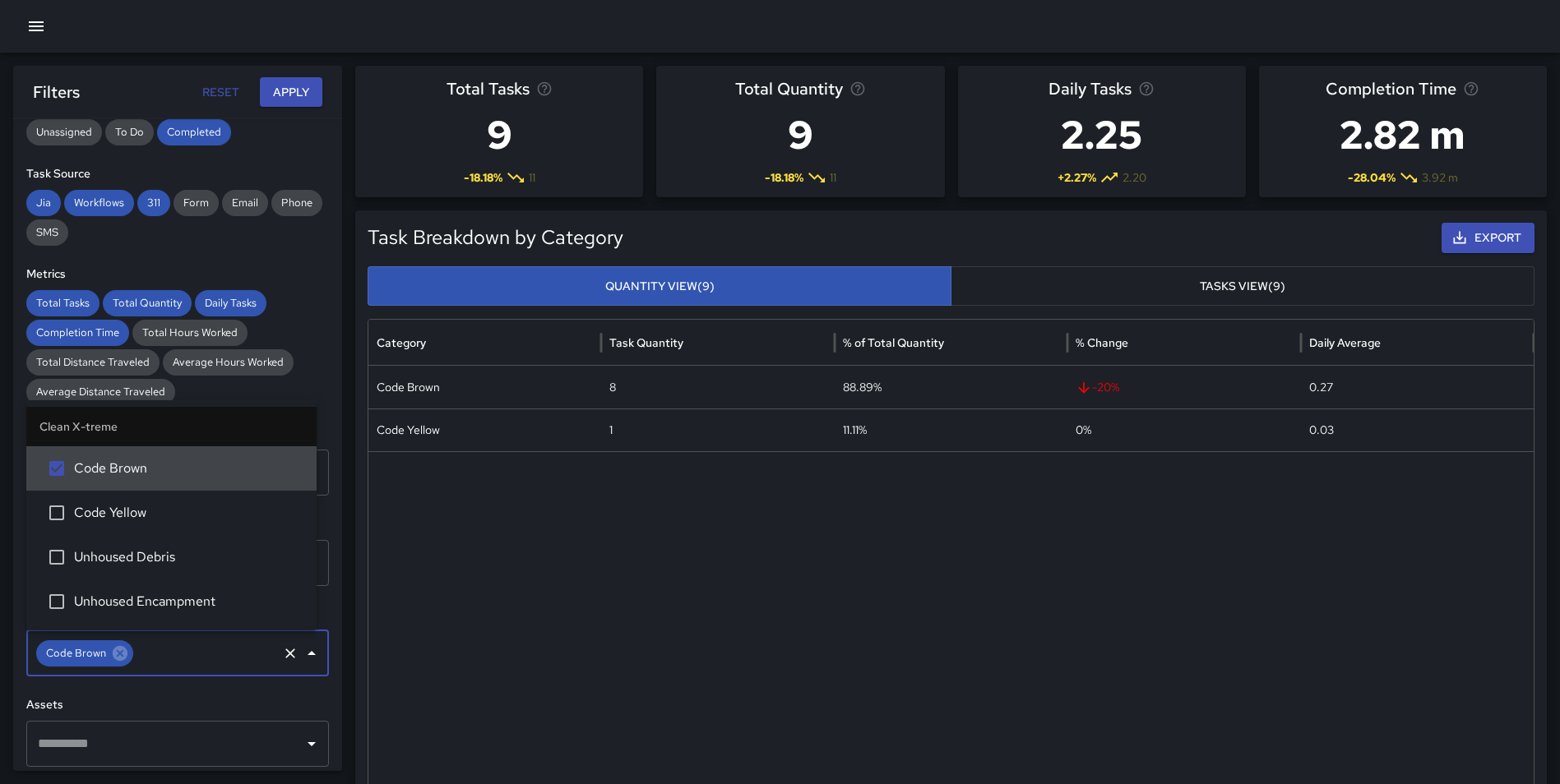
click at [309, 86] on button "Apply" at bounding box center [291, 91] width 62 height 30
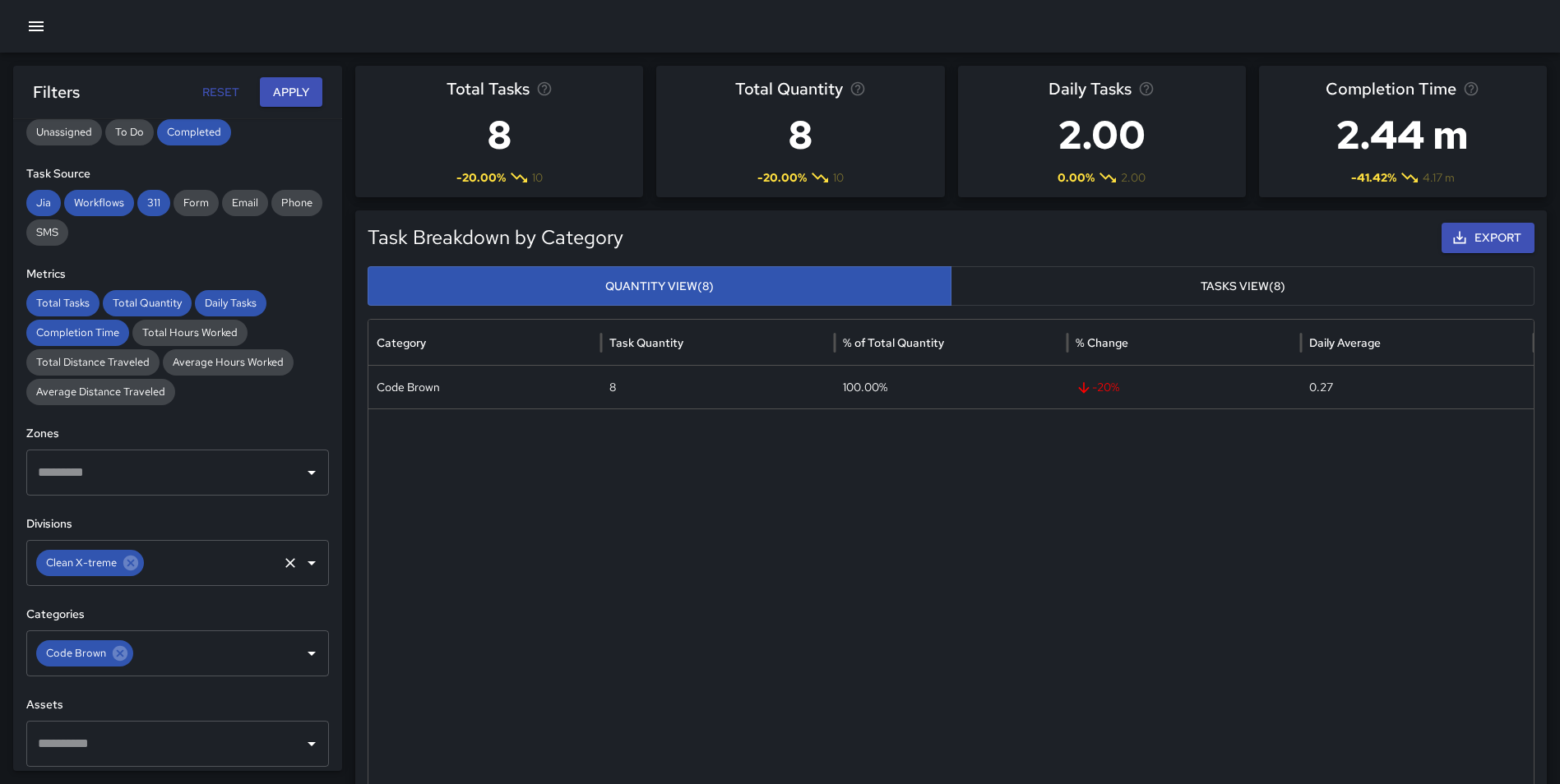
click at [125, 558] on icon at bounding box center [130, 562] width 15 height 15
click at [121, 649] on icon at bounding box center [120, 653] width 15 height 15
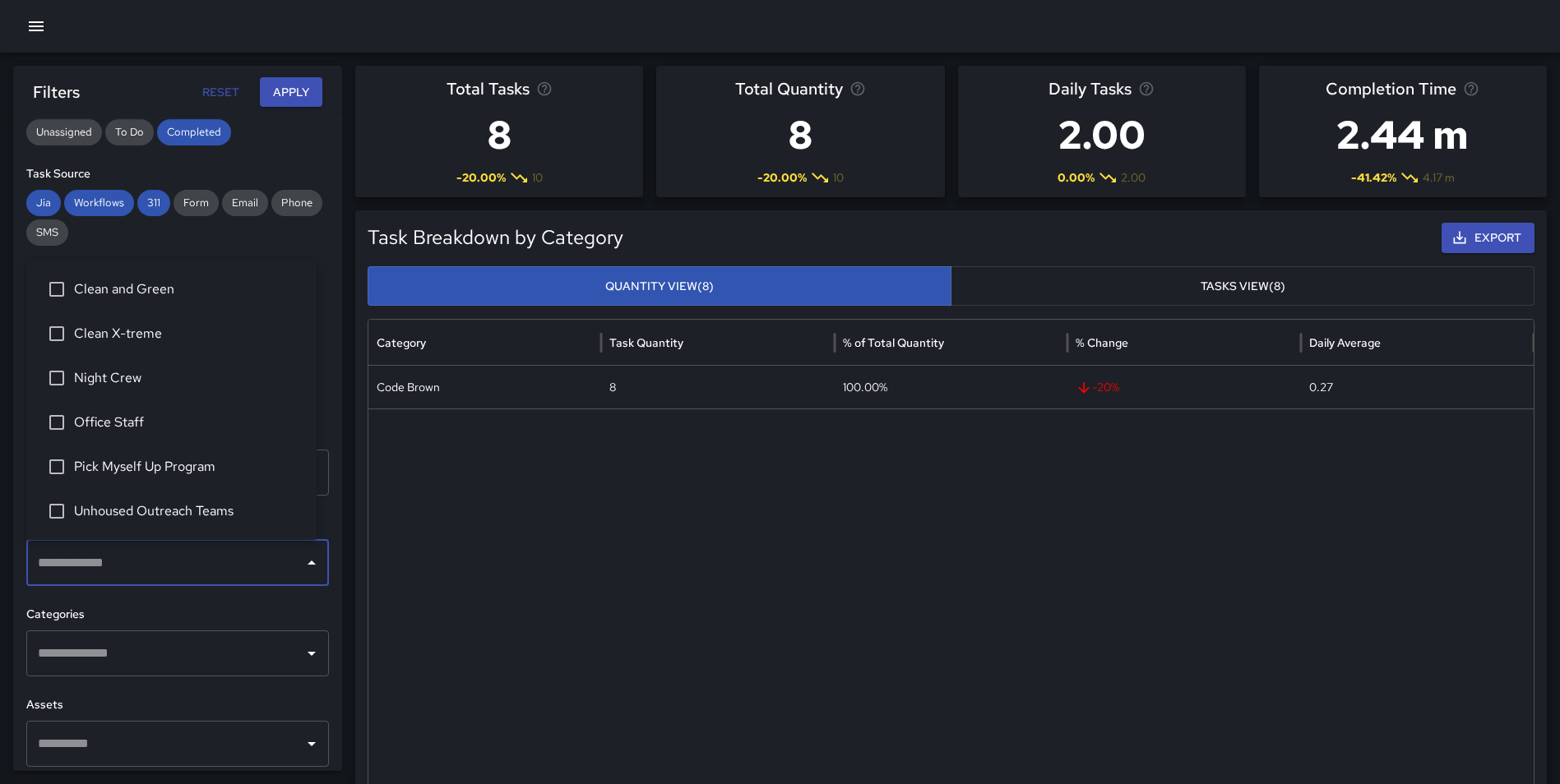
click at [100, 556] on input "text" at bounding box center [165, 563] width 263 height 31
type input "*"
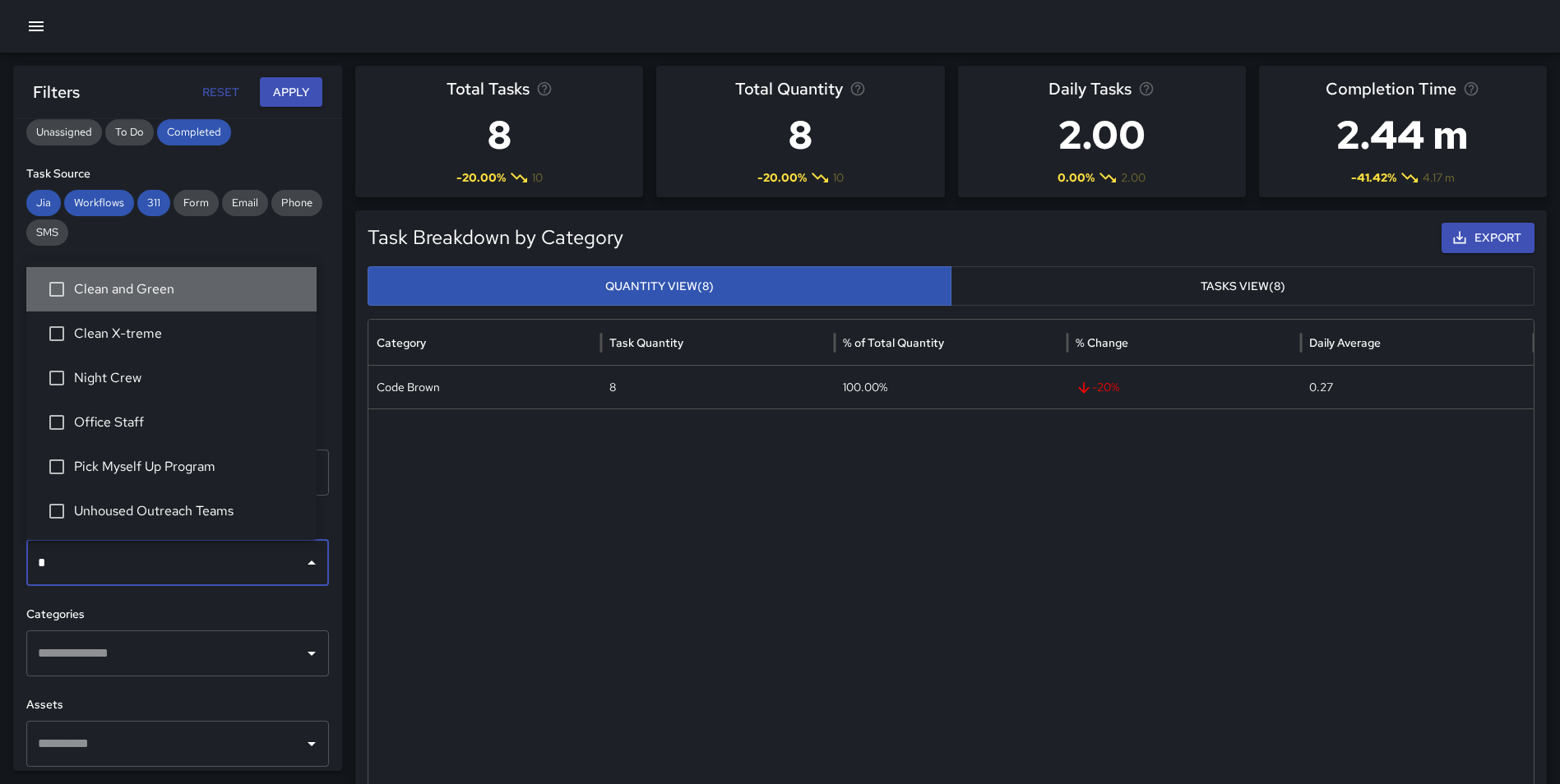
click at [147, 295] on span "Clean and Green" at bounding box center [189, 289] width 230 height 19
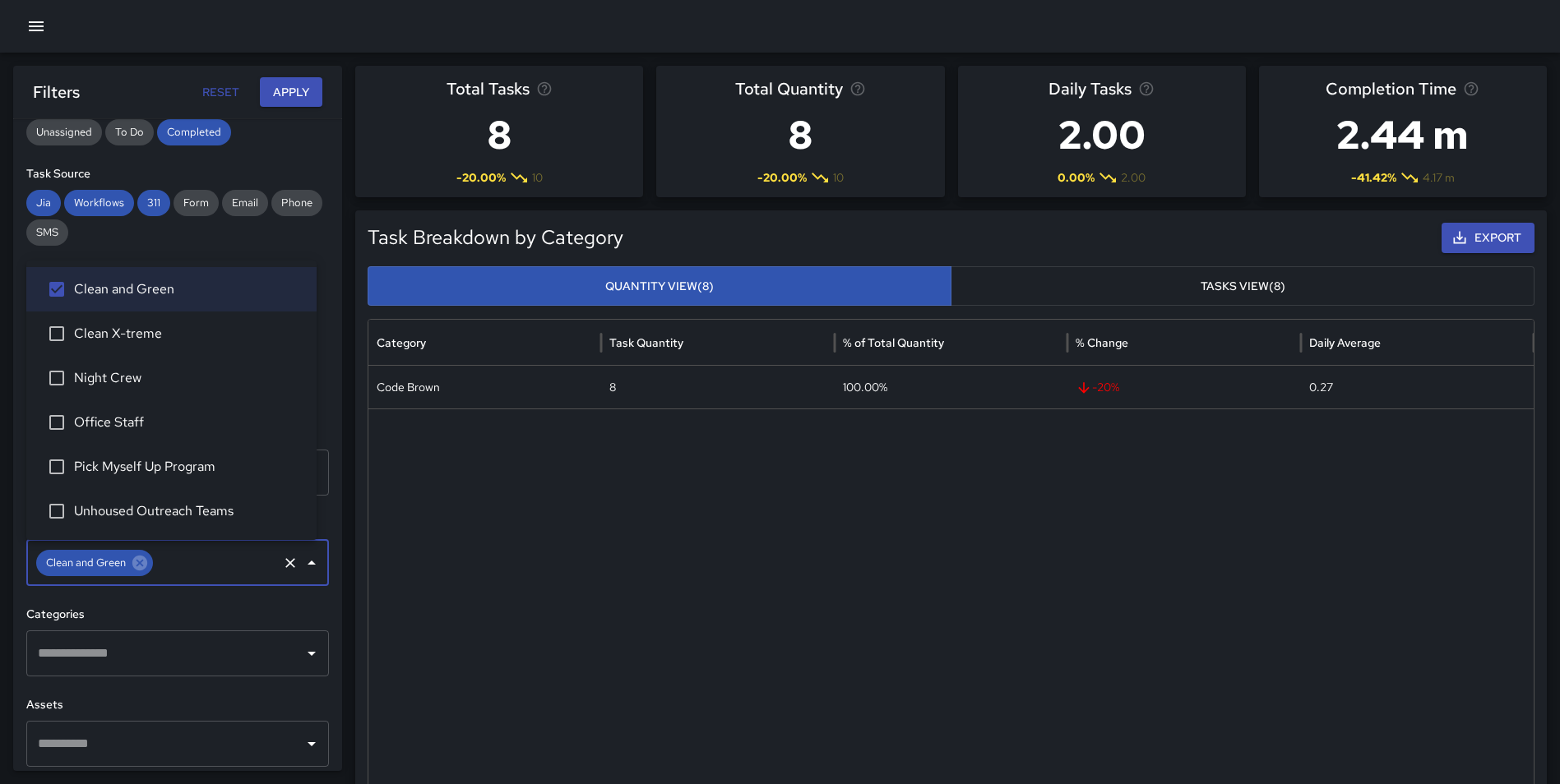
click at [268, 604] on div "**********" at bounding box center [178, 445] width 329 height 652
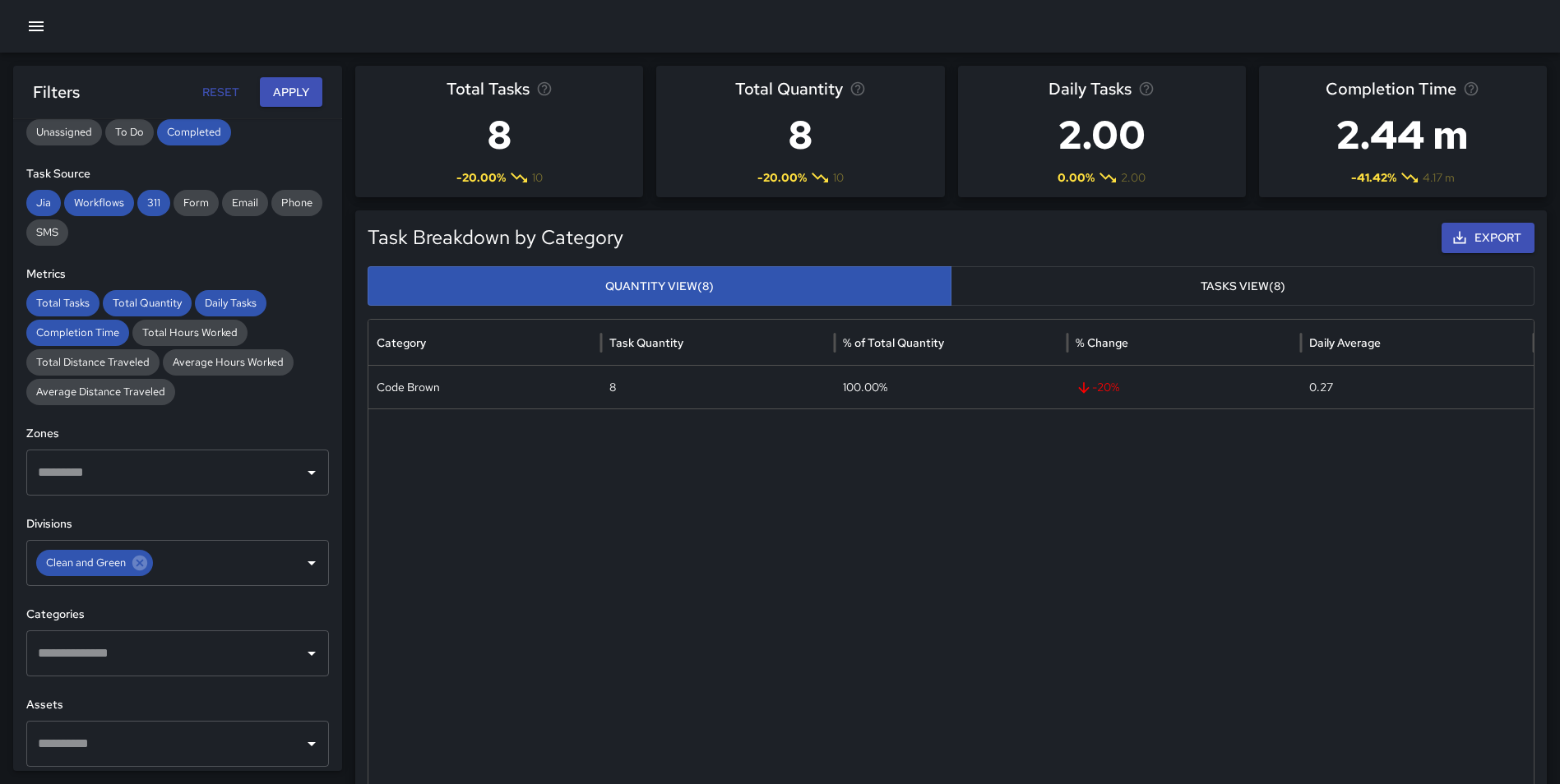
click at [226, 659] on input "text" at bounding box center [165, 654] width 263 height 31
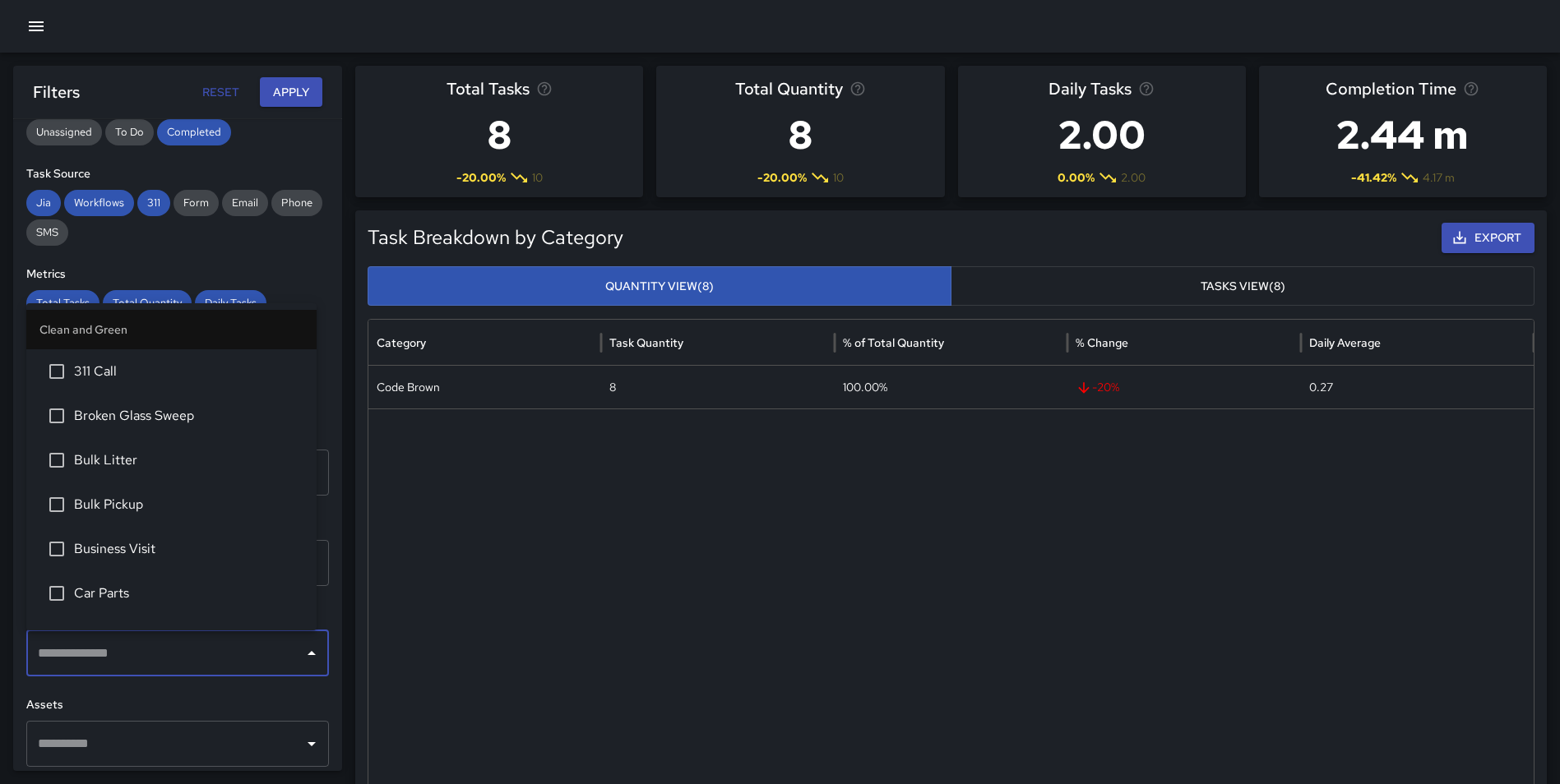
click at [112, 370] on span "311 Call" at bounding box center [189, 372] width 230 height 19
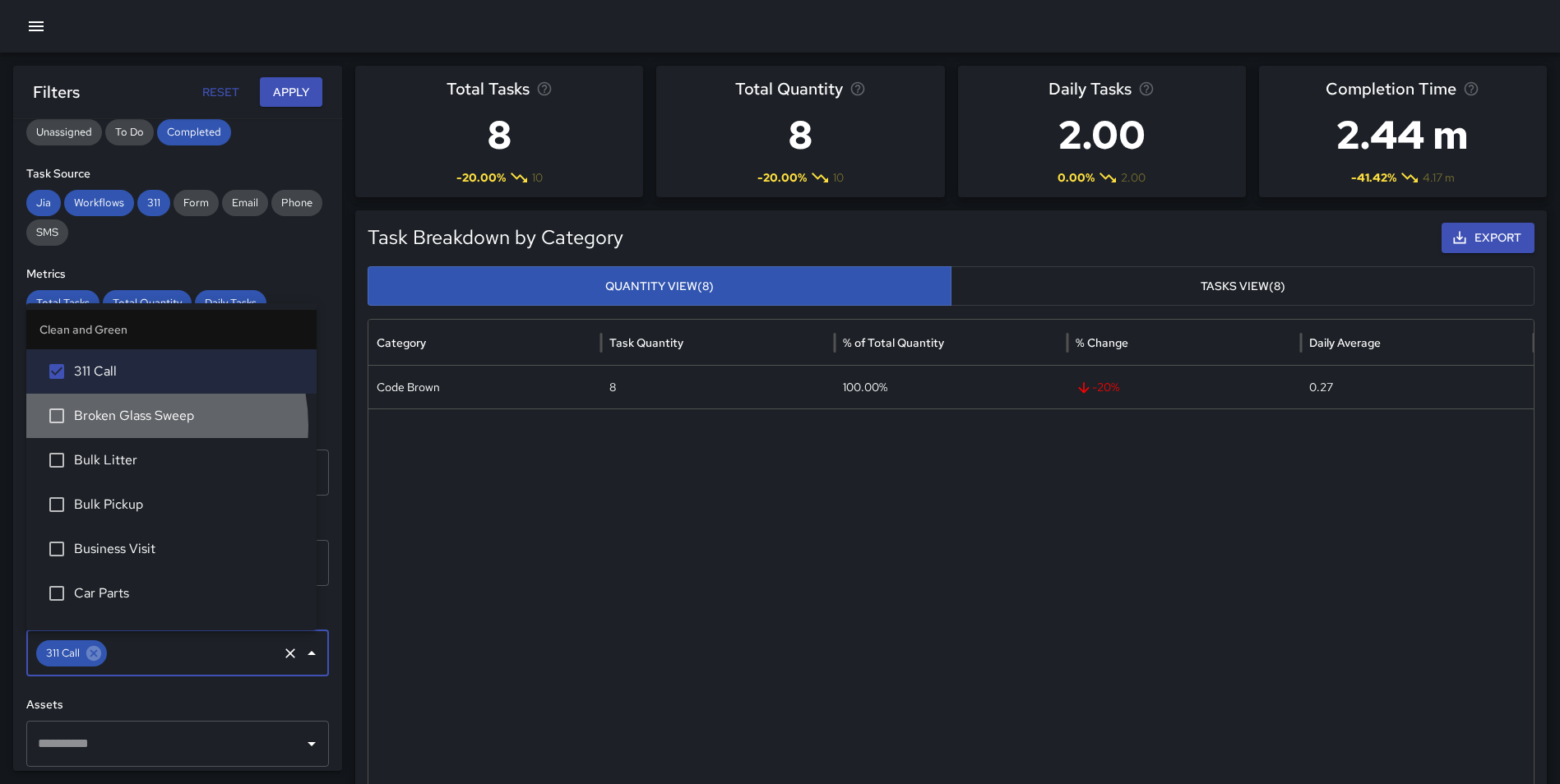
click at [129, 425] on span "Broken Glass Sweep" at bounding box center [189, 415] width 230 height 19
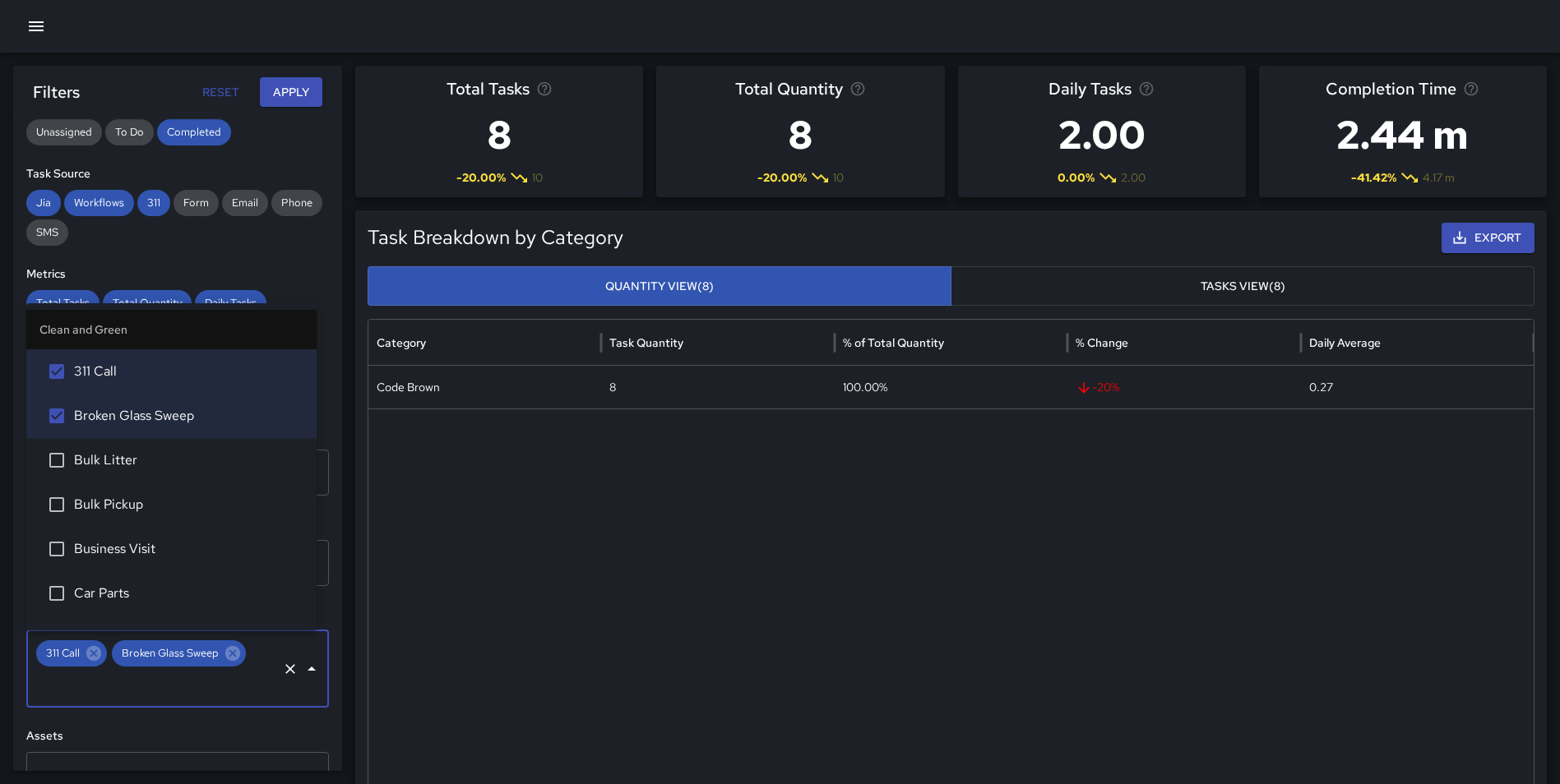
click at [134, 457] on span "Bulk Litter" at bounding box center [189, 460] width 230 height 19
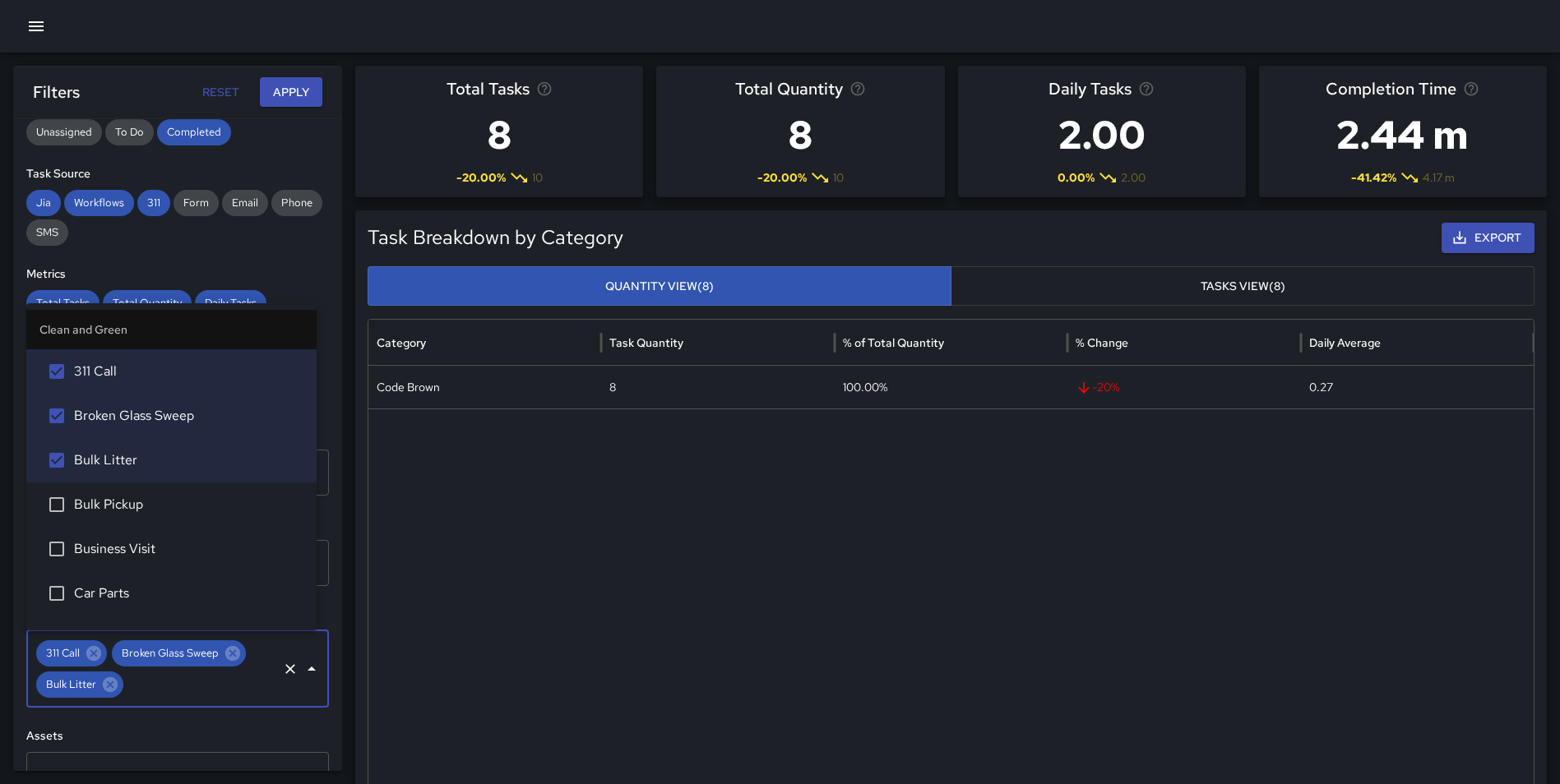
drag, startPoint x: 127, startPoint y: 494, endPoint x: 129, endPoint y: 519, distance: 25.1
click at [127, 495] on li "Bulk Pickup" at bounding box center [171, 505] width 290 height 45
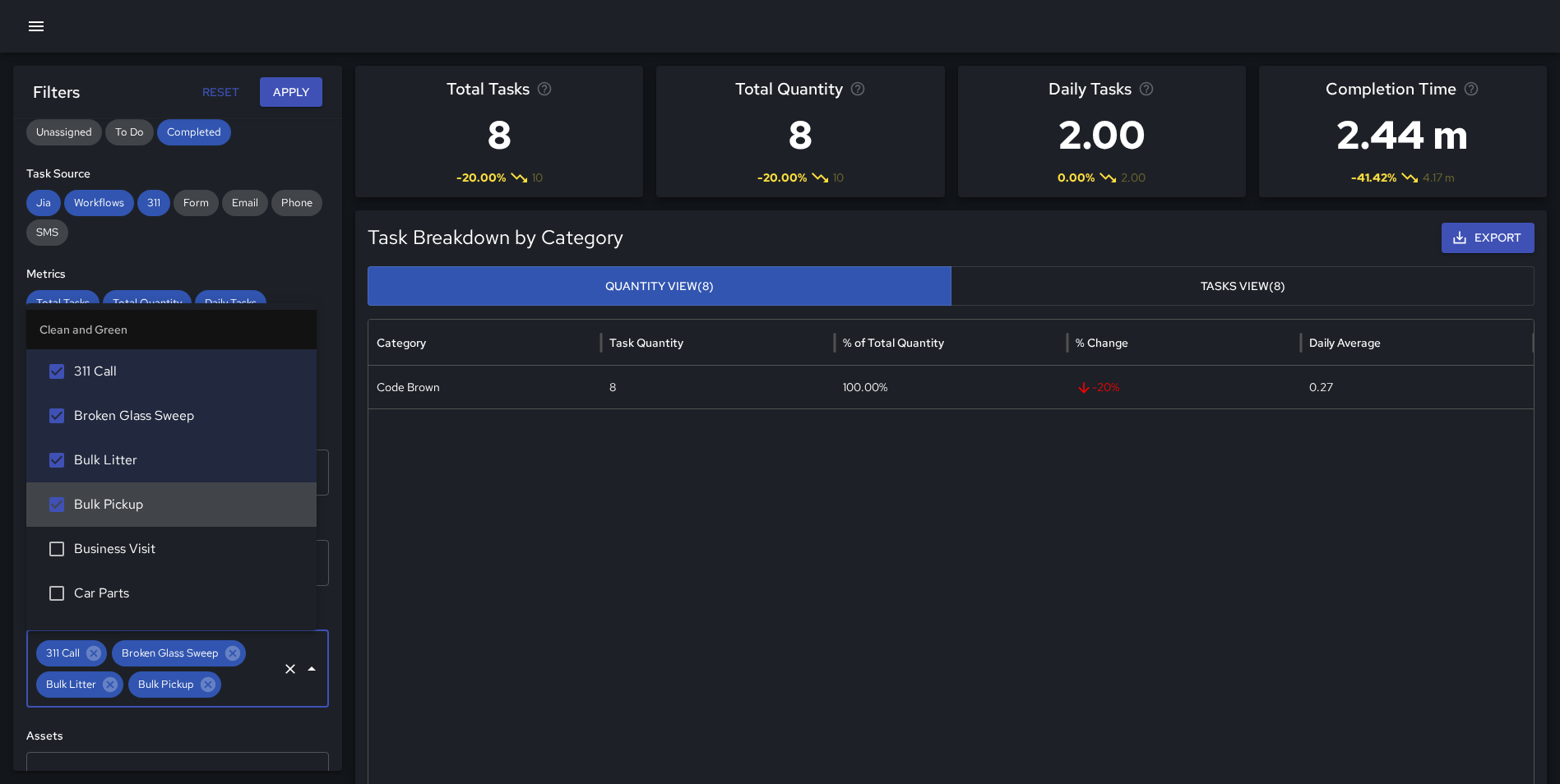
click at [129, 539] on li "Business Visit" at bounding box center [171, 550] width 290 height 45
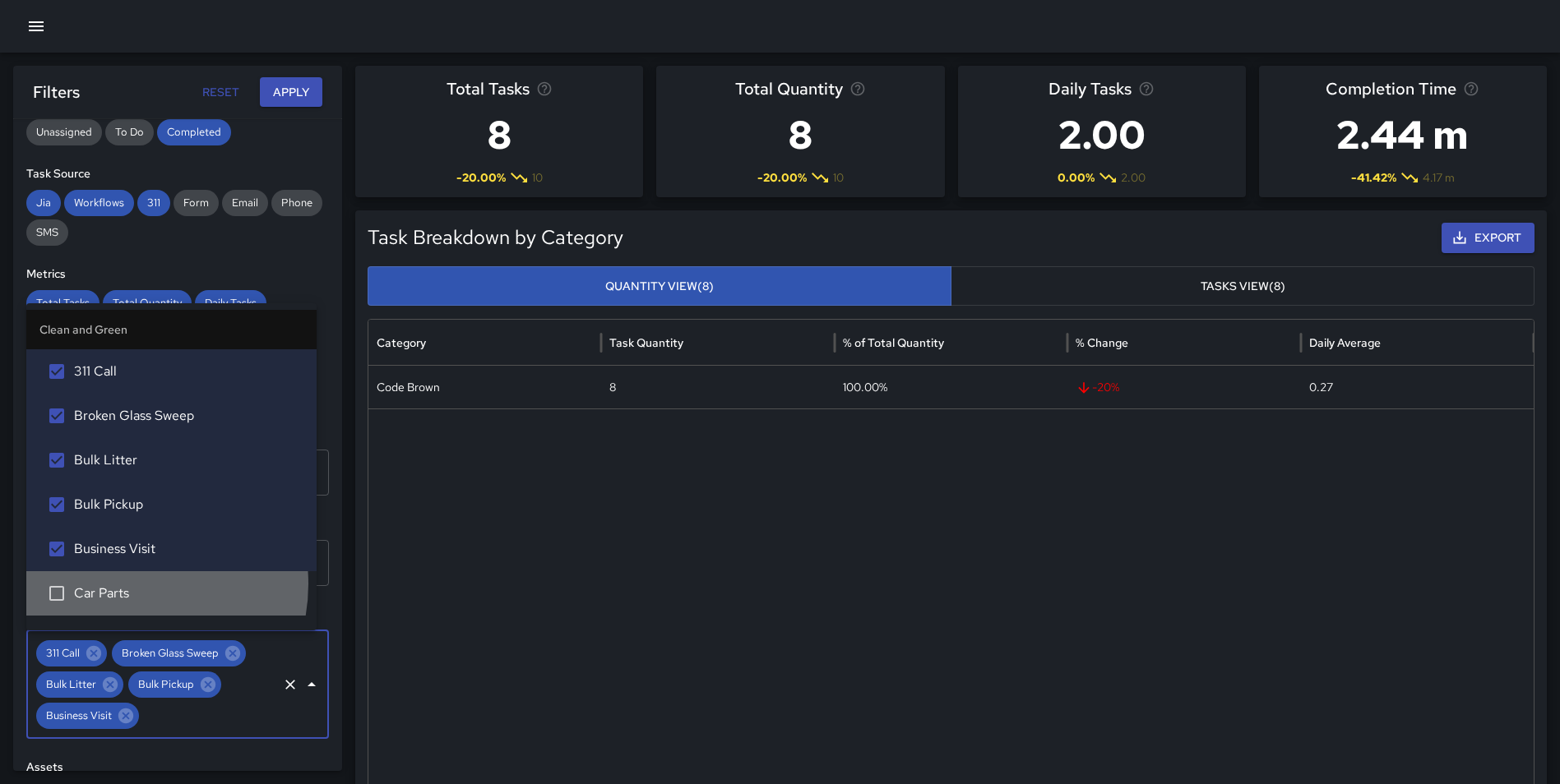
click at [121, 584] on span "Car Parts" at bounding box center [189, 593] width 230 height 19
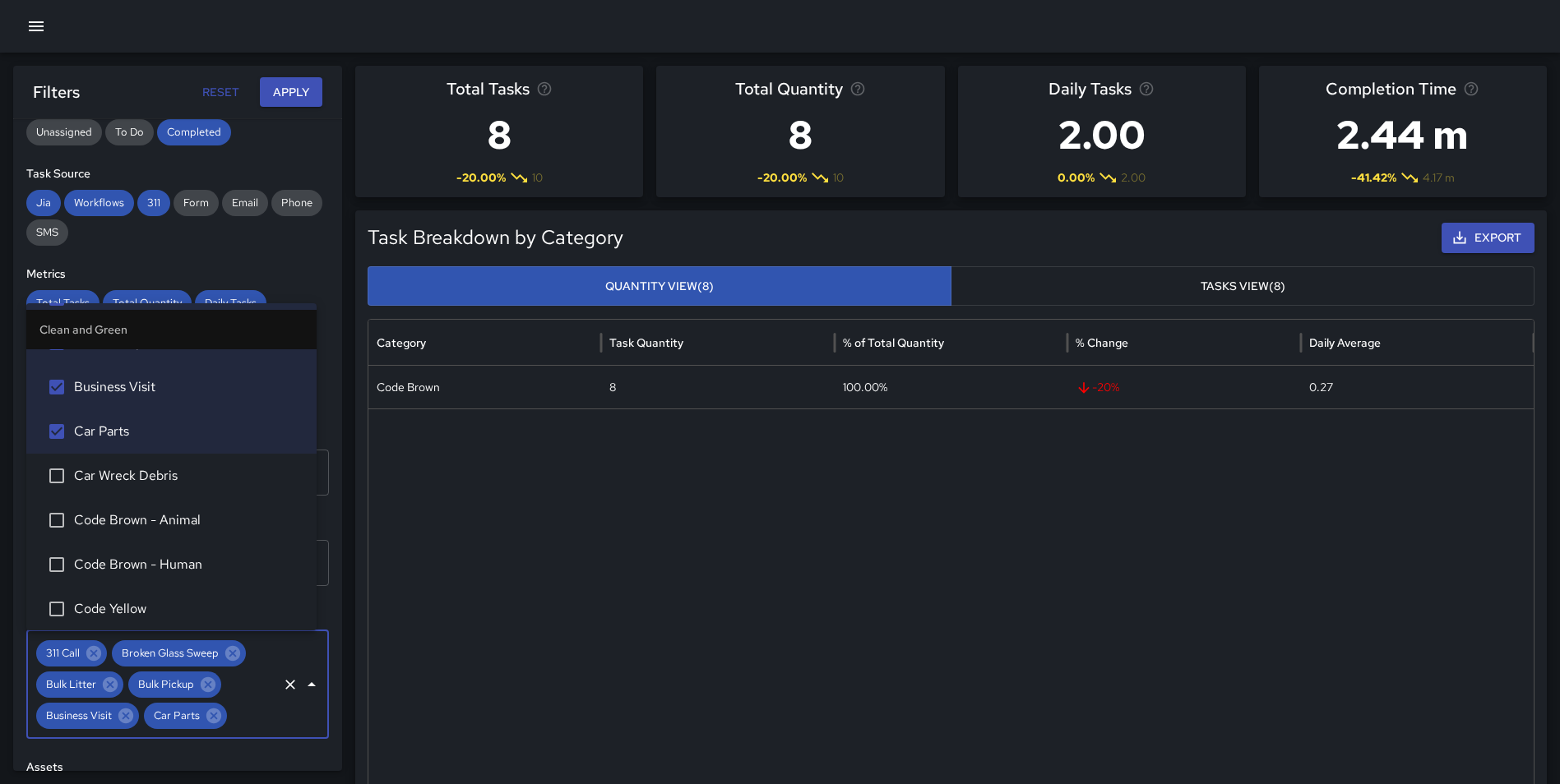
scroll to position [251, 0]
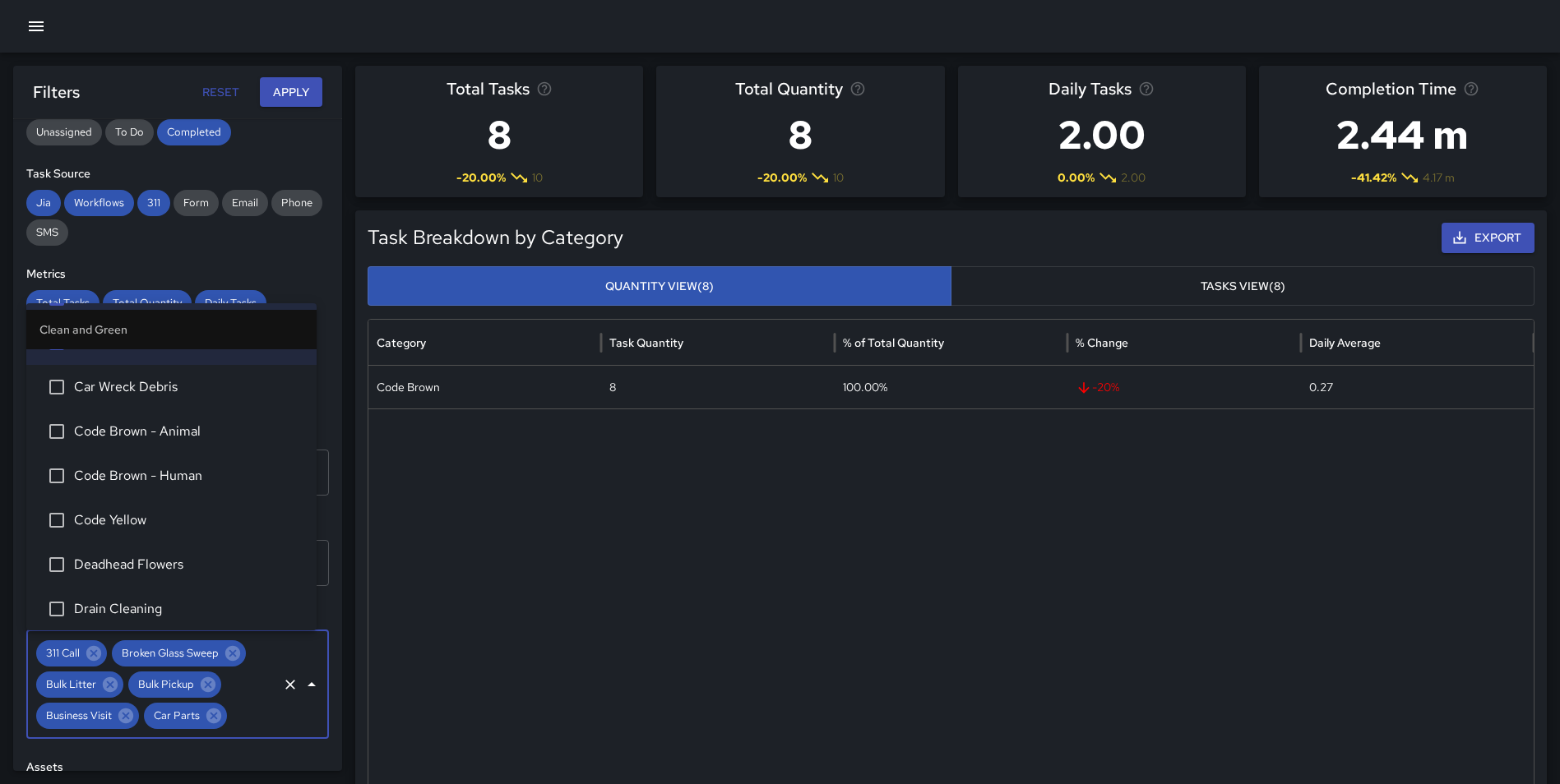
click at [163, 392] on span "Car Wreck Debris" at bounding box center [189, 387] width 230 height 19
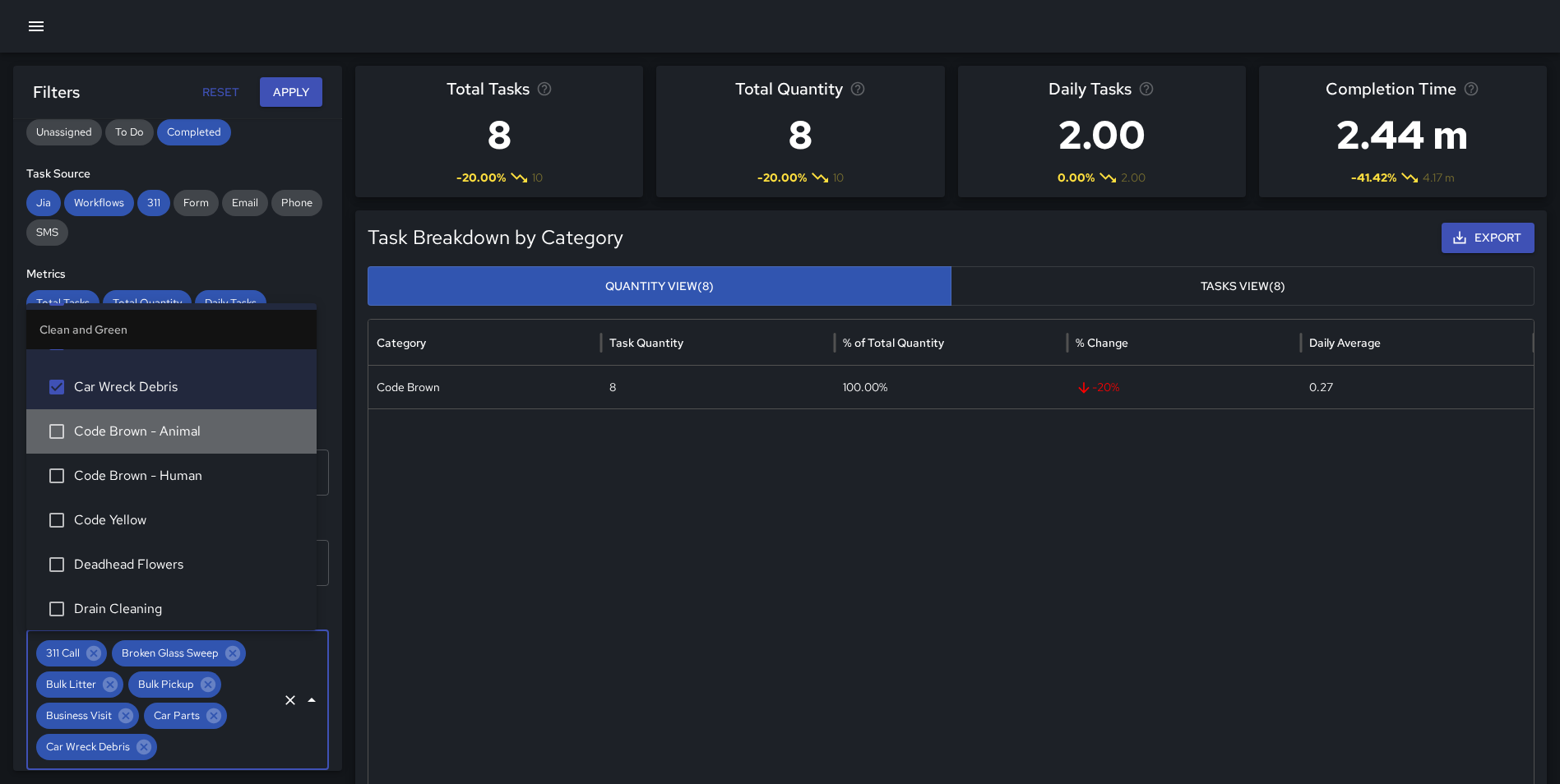
click at [173, 435] on span "Code Brown - Animal" at bounding box center [189, 432] width 230 height 19
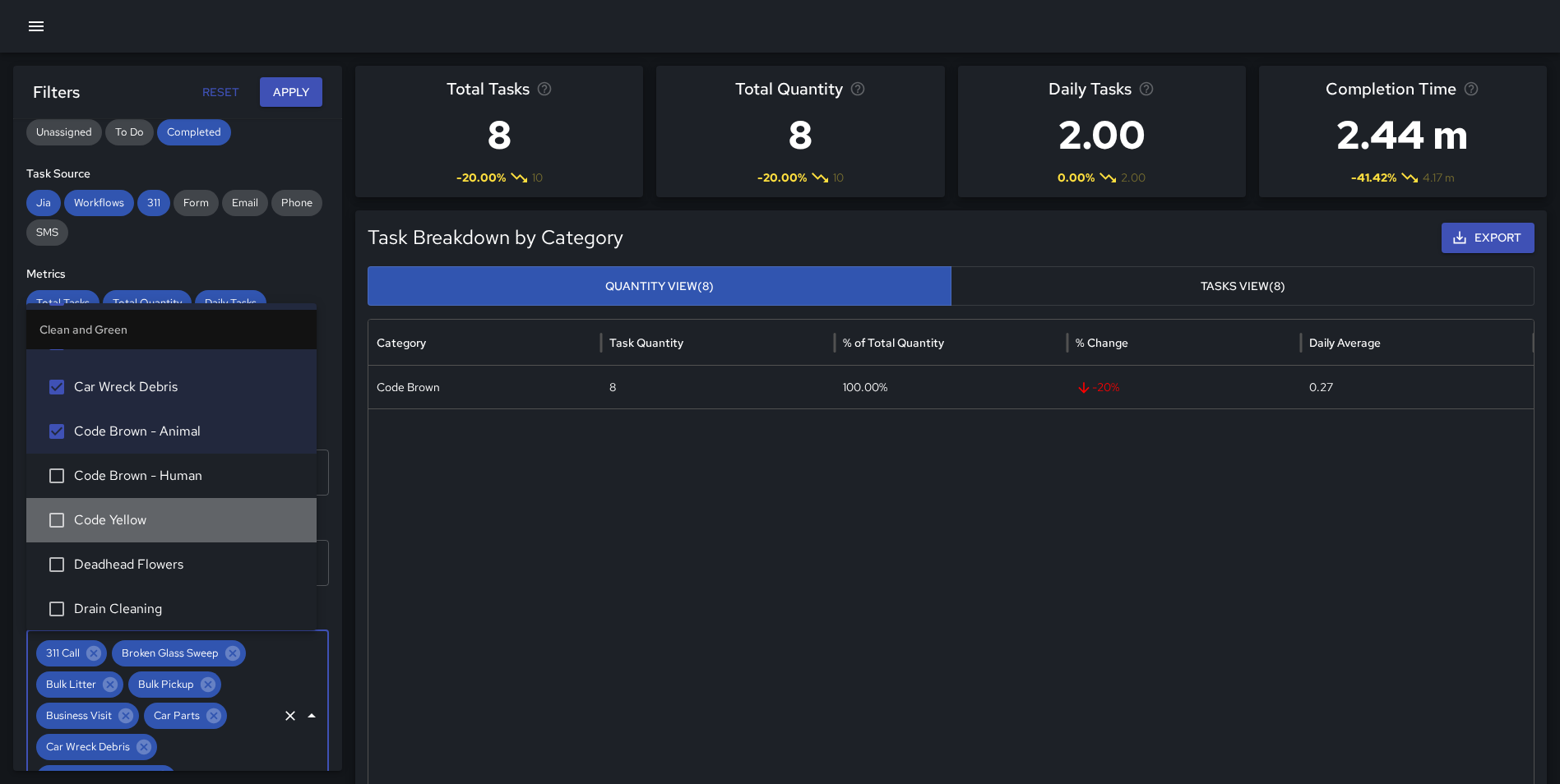
click at [200, 516] on span "Code Yellow" at bounding box center [189, 520] width 230 height 19
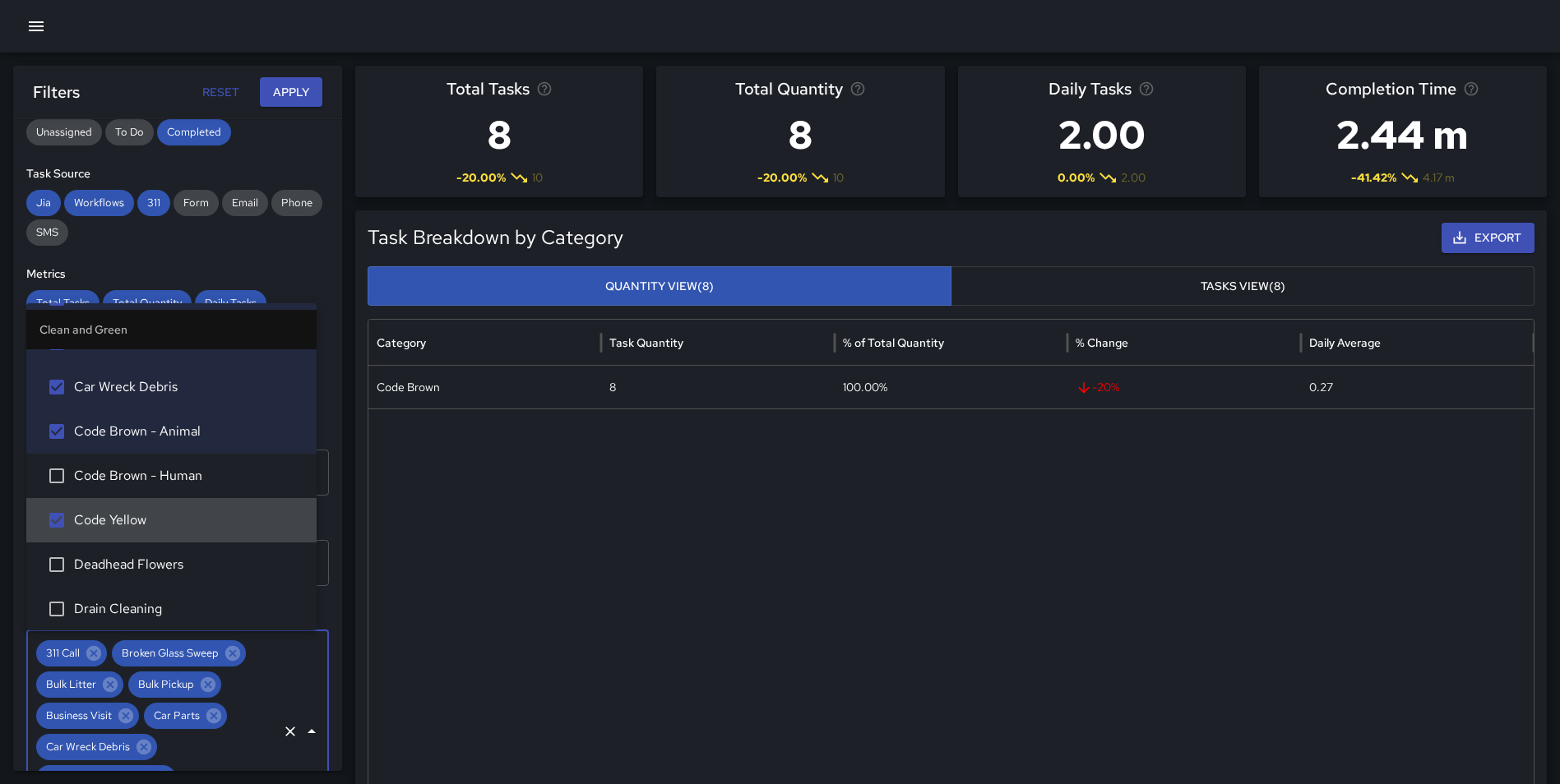
click at [161, 528] on span "Code Yellow" at bounding box center [189, 520] width 230 height 19
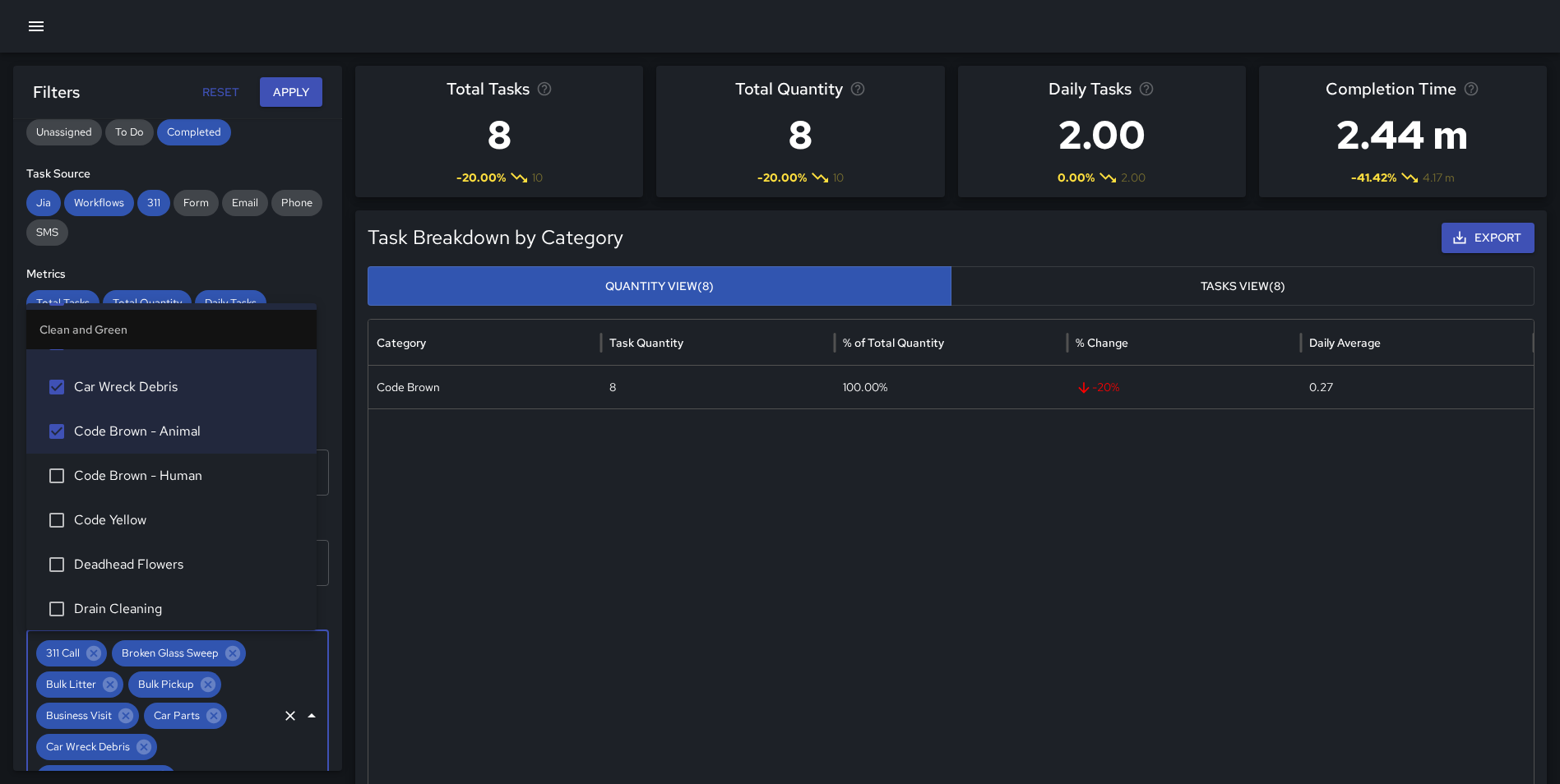
click at [167, 567] on span "Deadhead Flowers" at bounding box center [189, 564] width 230 height 19
drag, startPoint x: 157, startPoint y: 600, endPoint x: 219, endPoint y: 541, distance: 85.6
click at [157, 601] on span "Drain Cleaning" at bounding box center [189, 609] width 230 height 19
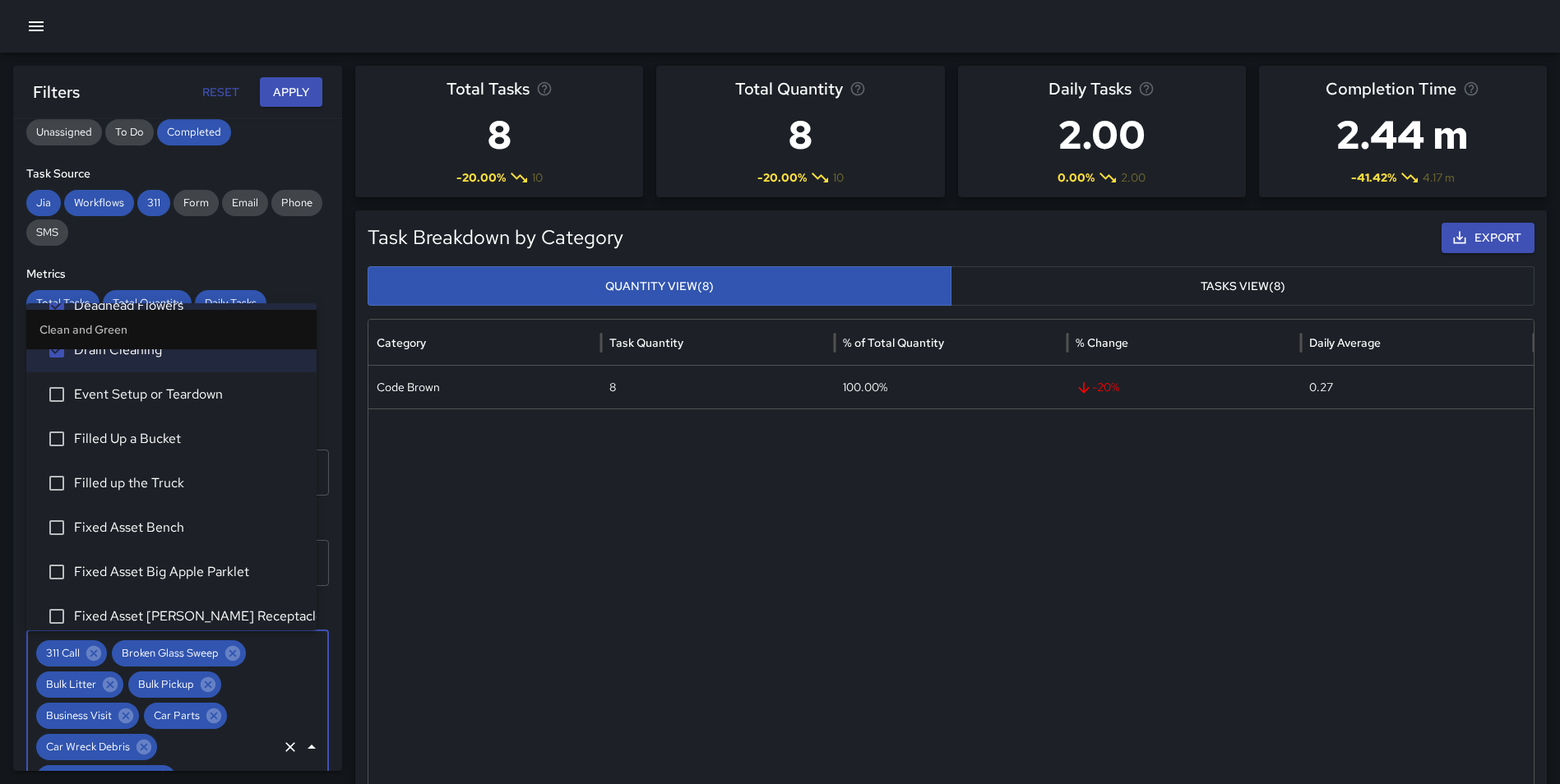
scroll to position [533, 0]
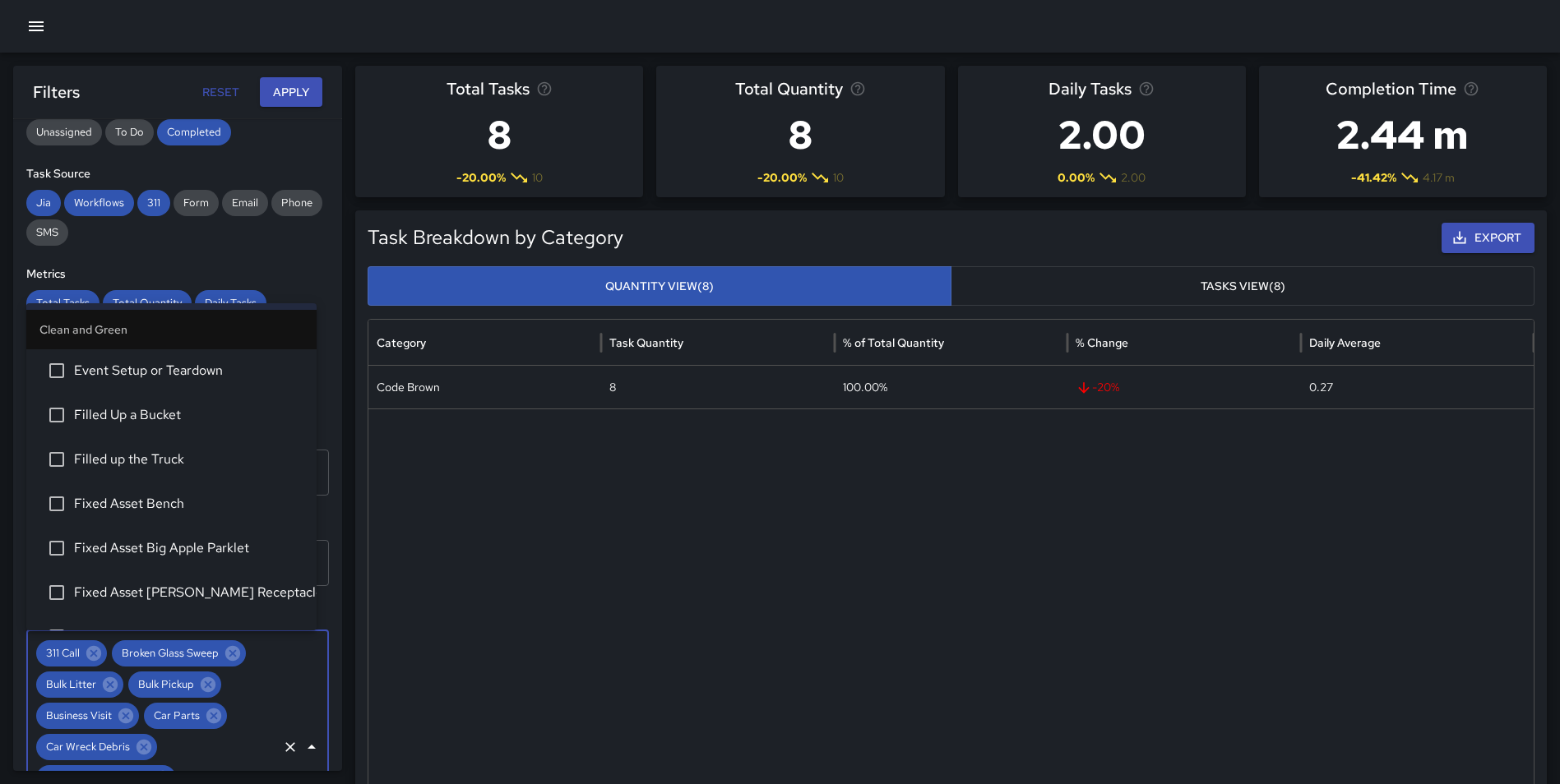
click at [152, 379] on span "Event Setup or Teardown" at bounding box center [189, 371] width 230 height 19
click at [143, 416] on span "Filled Up a Bucket" at bounding box center [189, 415] width 230 height 19
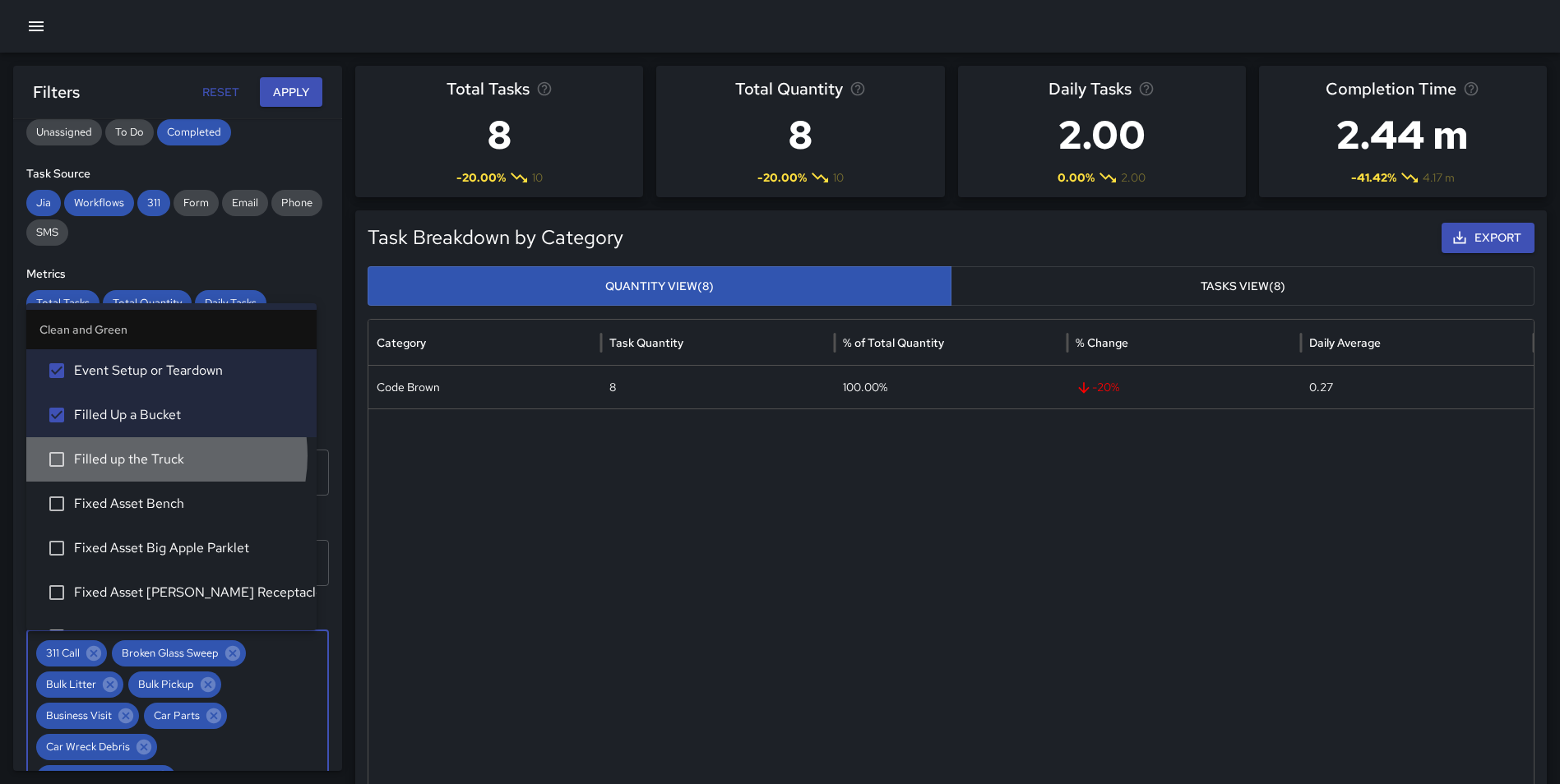
click at [146, 455] on span "Filled up the Truck" at bounding box center [189, 459] width 230 height 19
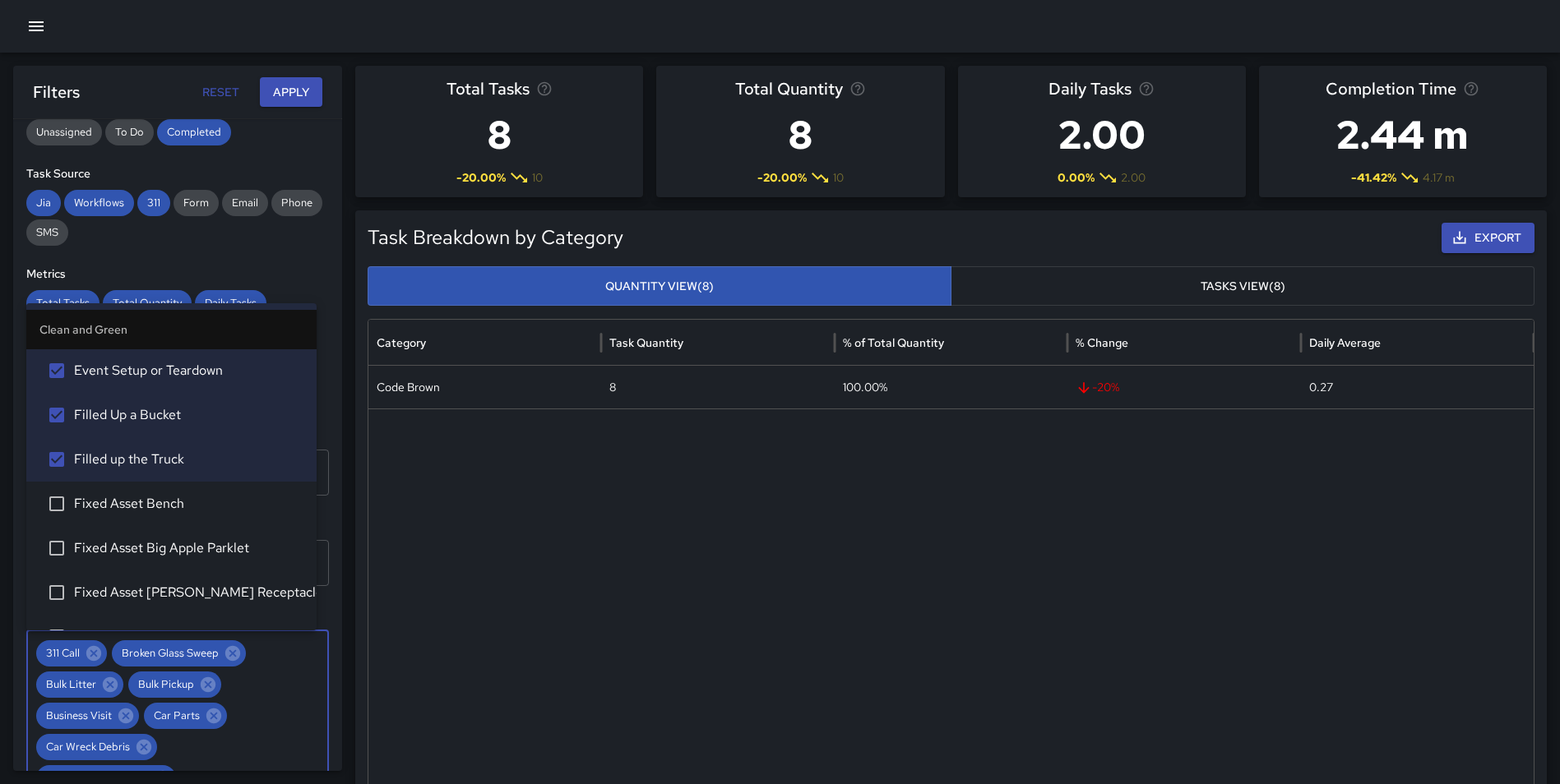
click at [142, 496] on span "Fixed Asset Bench" at bounding box center [189, 504] width 230 height 19
click at [148, 542] on span "Fixed Asset Big Apple Parklet" at bounding box center [189, 549] width 230 height 19
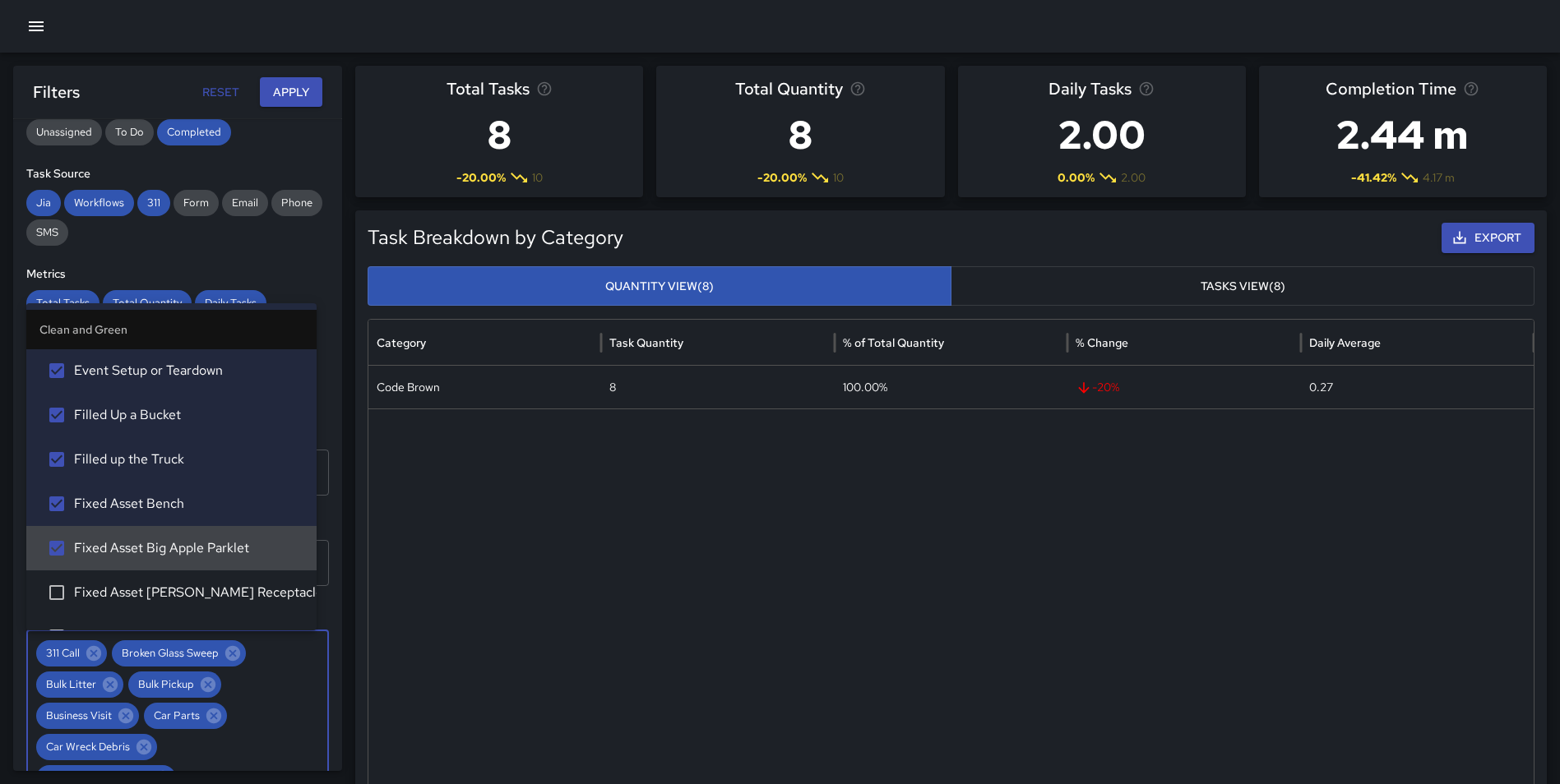
click at [156, 576] on li "Fixed Asset DORA Receptacle" at bounding box center [171, 592] width 290 height 45
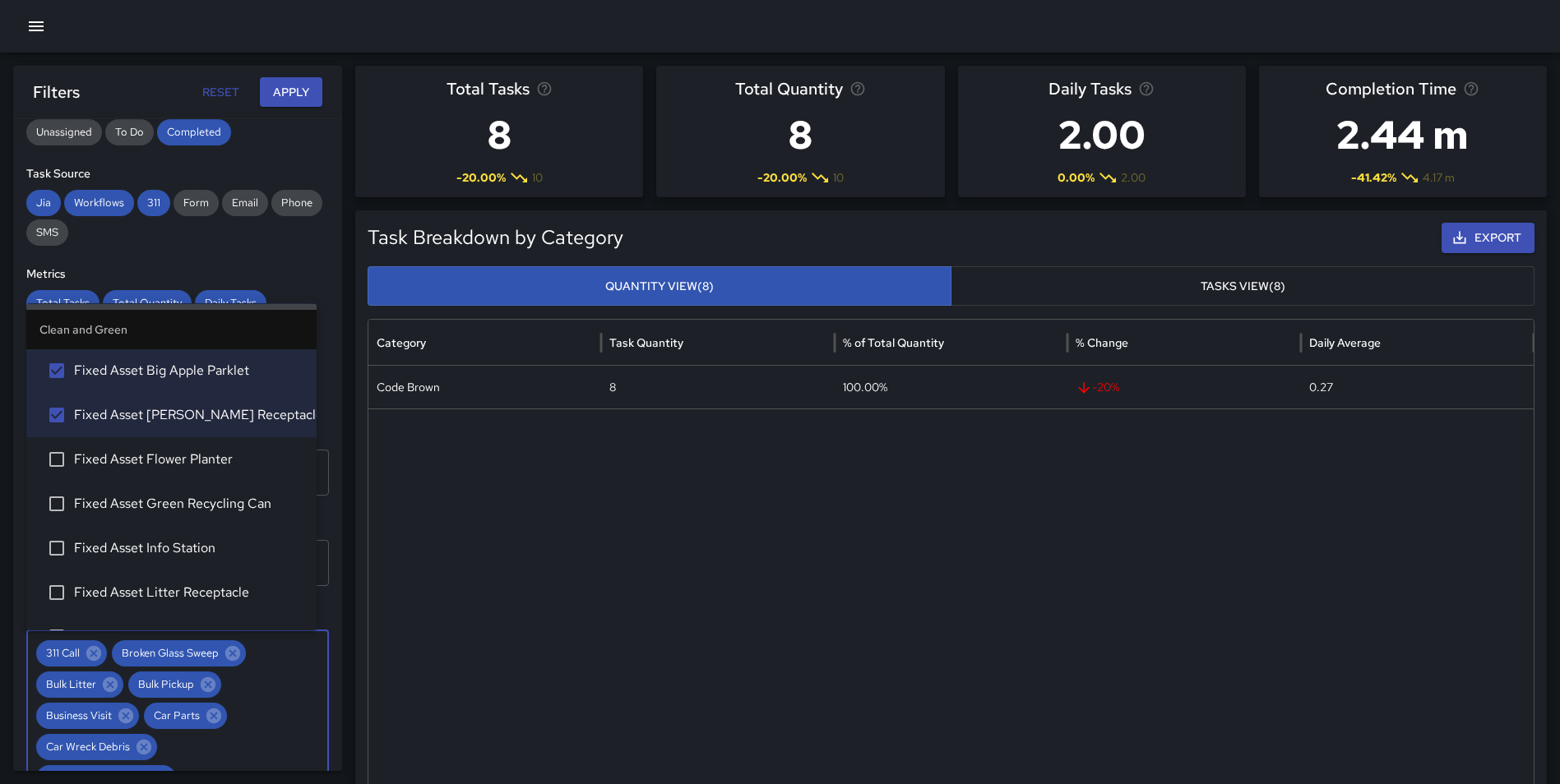
scroll to position [728, 0]
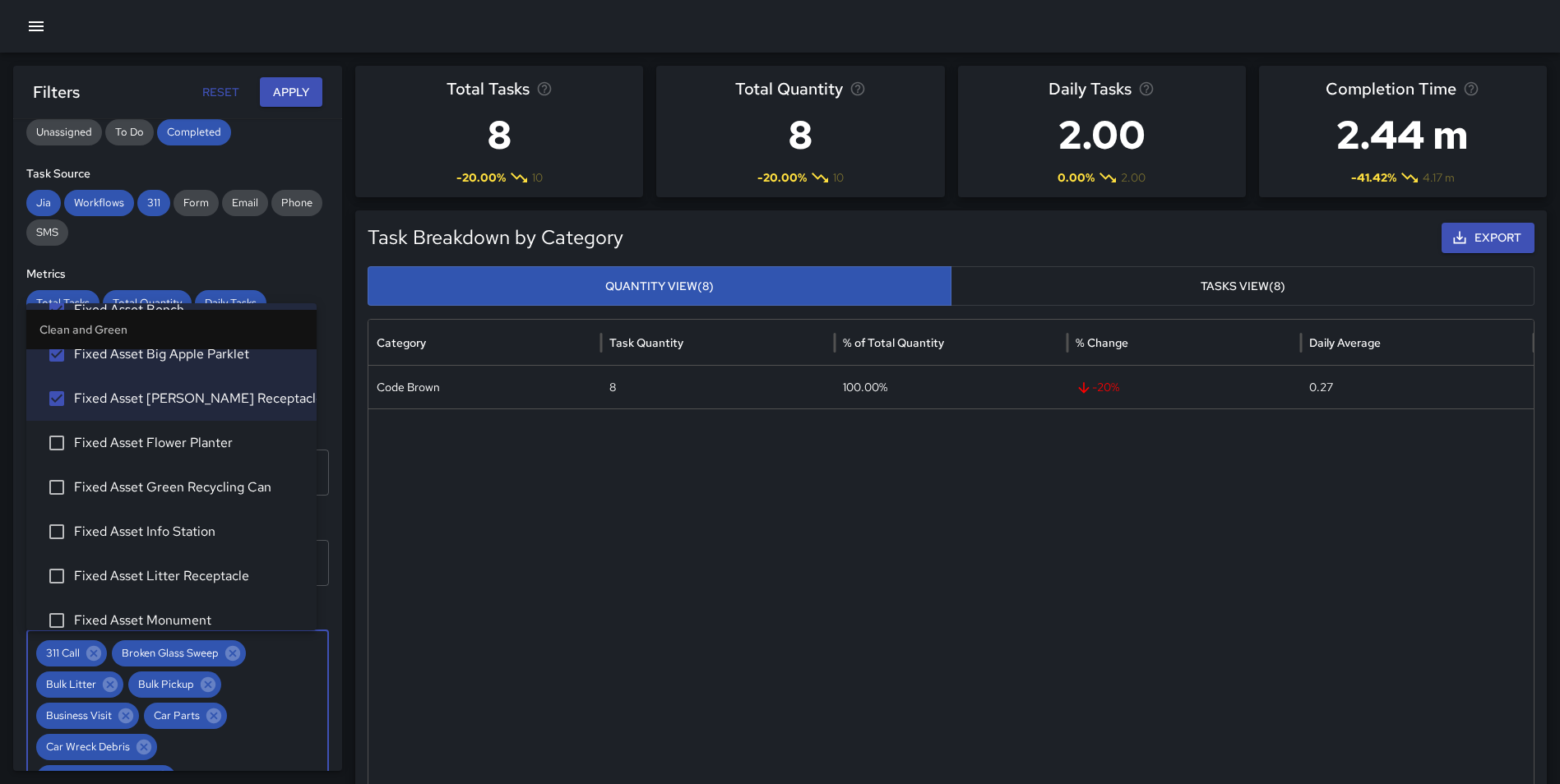
click at [184, 453] on span "Fixed Asset Flower Planter" at bounding box center [189, 443] width 230 height 19
click at [189, 485] on span "Fixed Asset Green Recycling Can" at bounding box center [189, 487] width 230 height 19
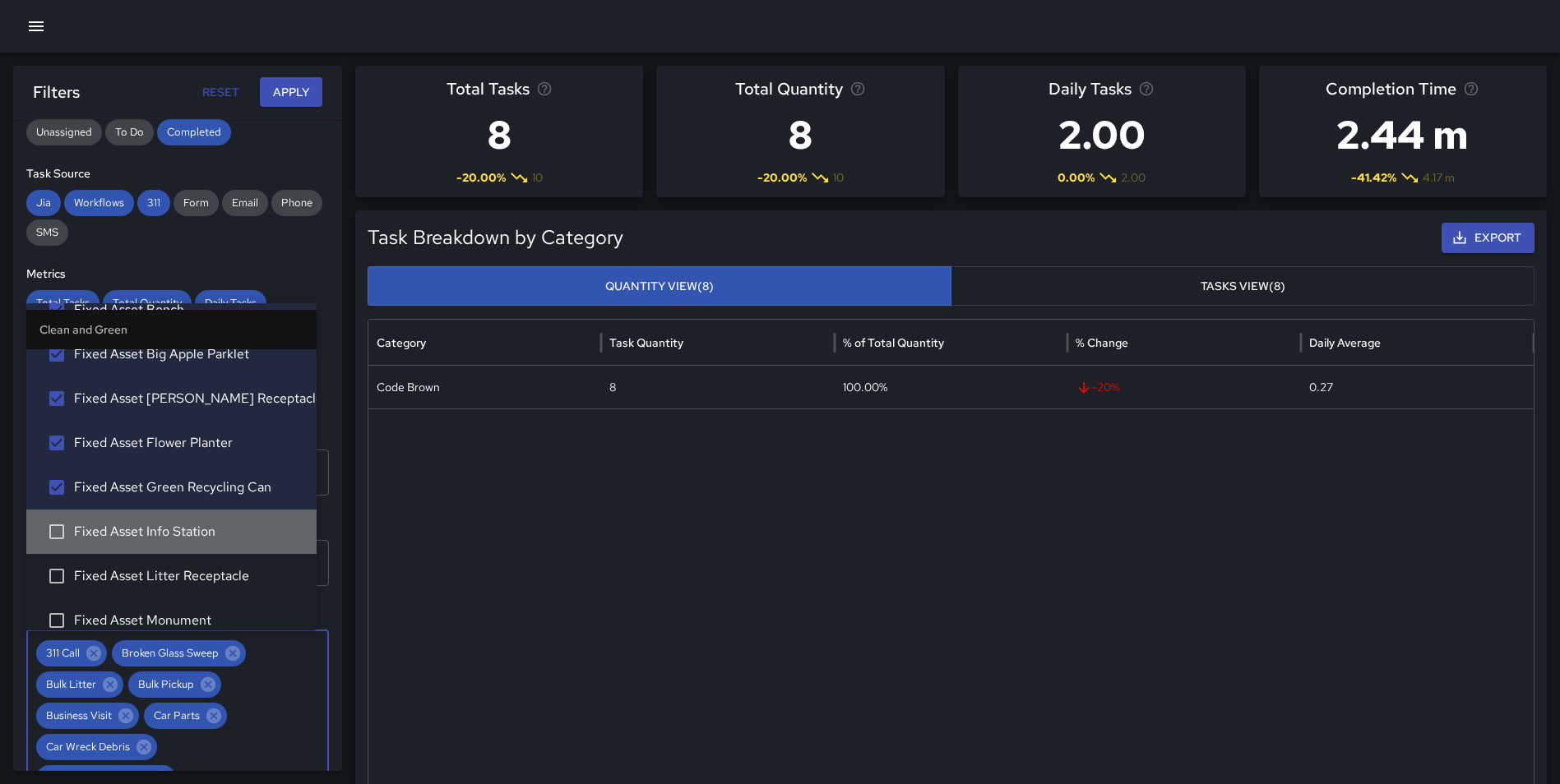
click at [175, 520] on li "Fixed Asset Info Station" at bounding box center [171, 532] width 290 height 45
click at [162, 572] on span "Fixed Asset Litter Receptacle" at bounding box center [189, 576] width 230 height 19
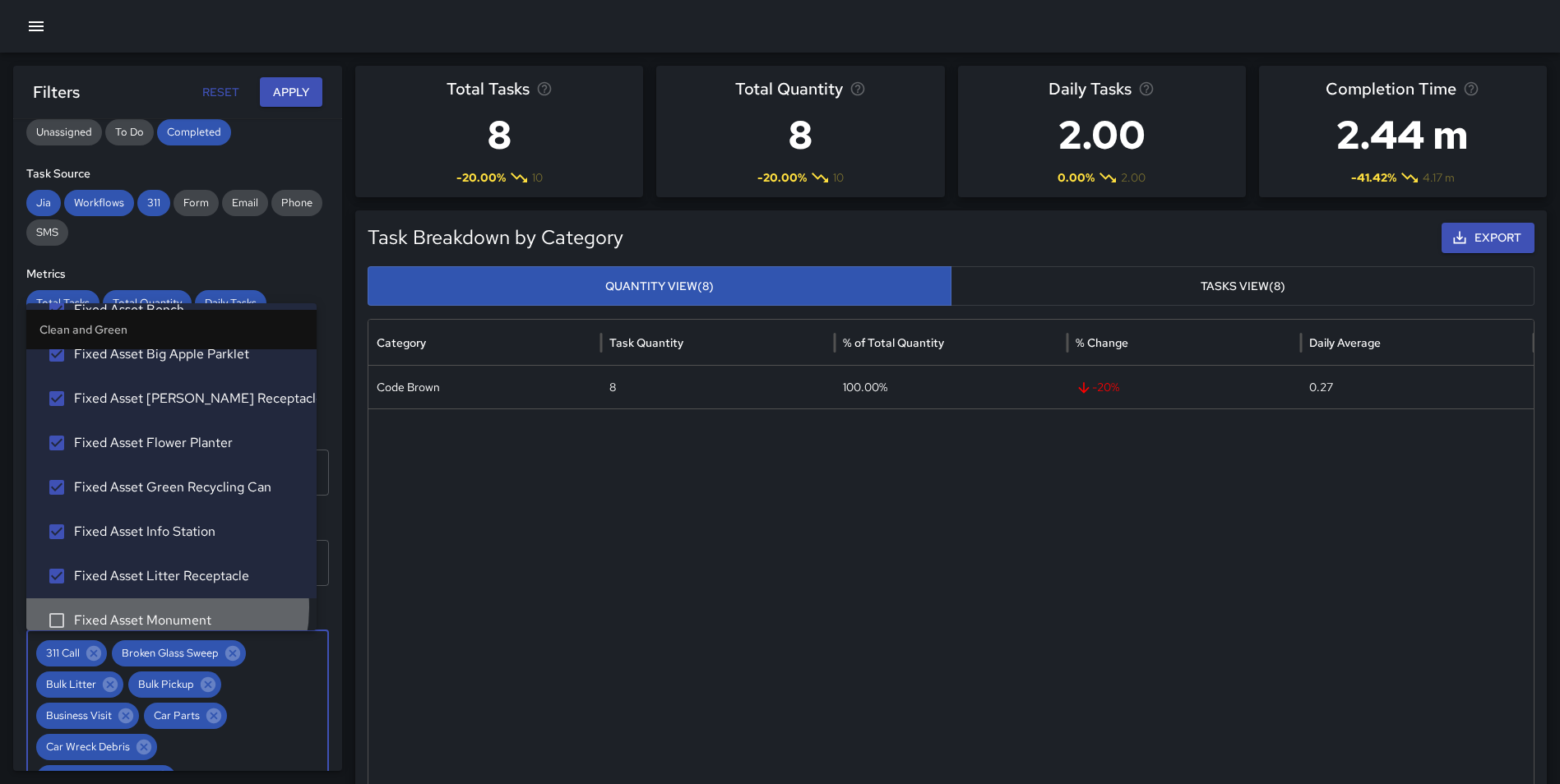
click at [162, 607] on li "Fixed Asset Monument" at bounding box center [171, 621] width 290 height 45
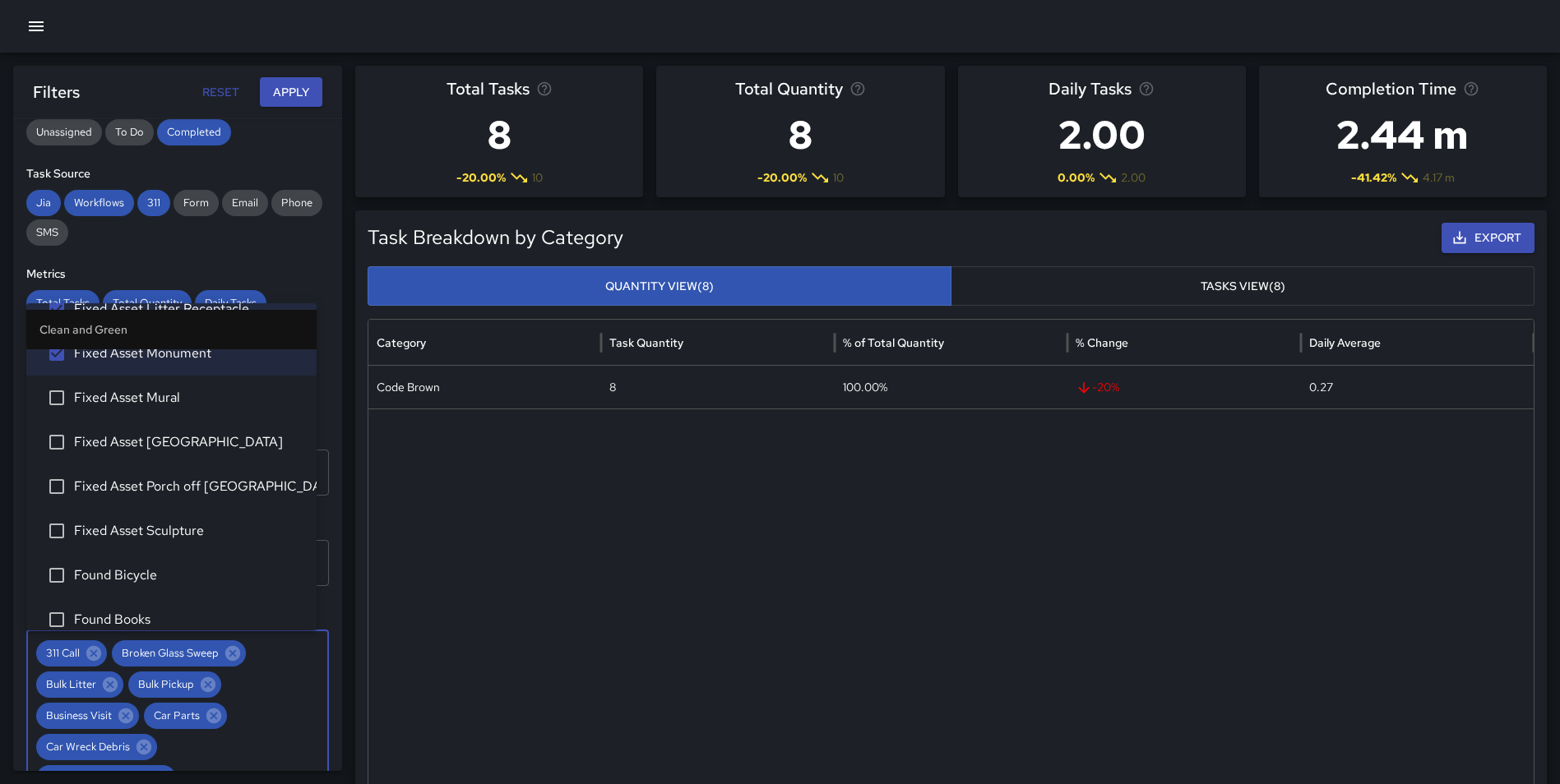
scroll to position [1011, 0]
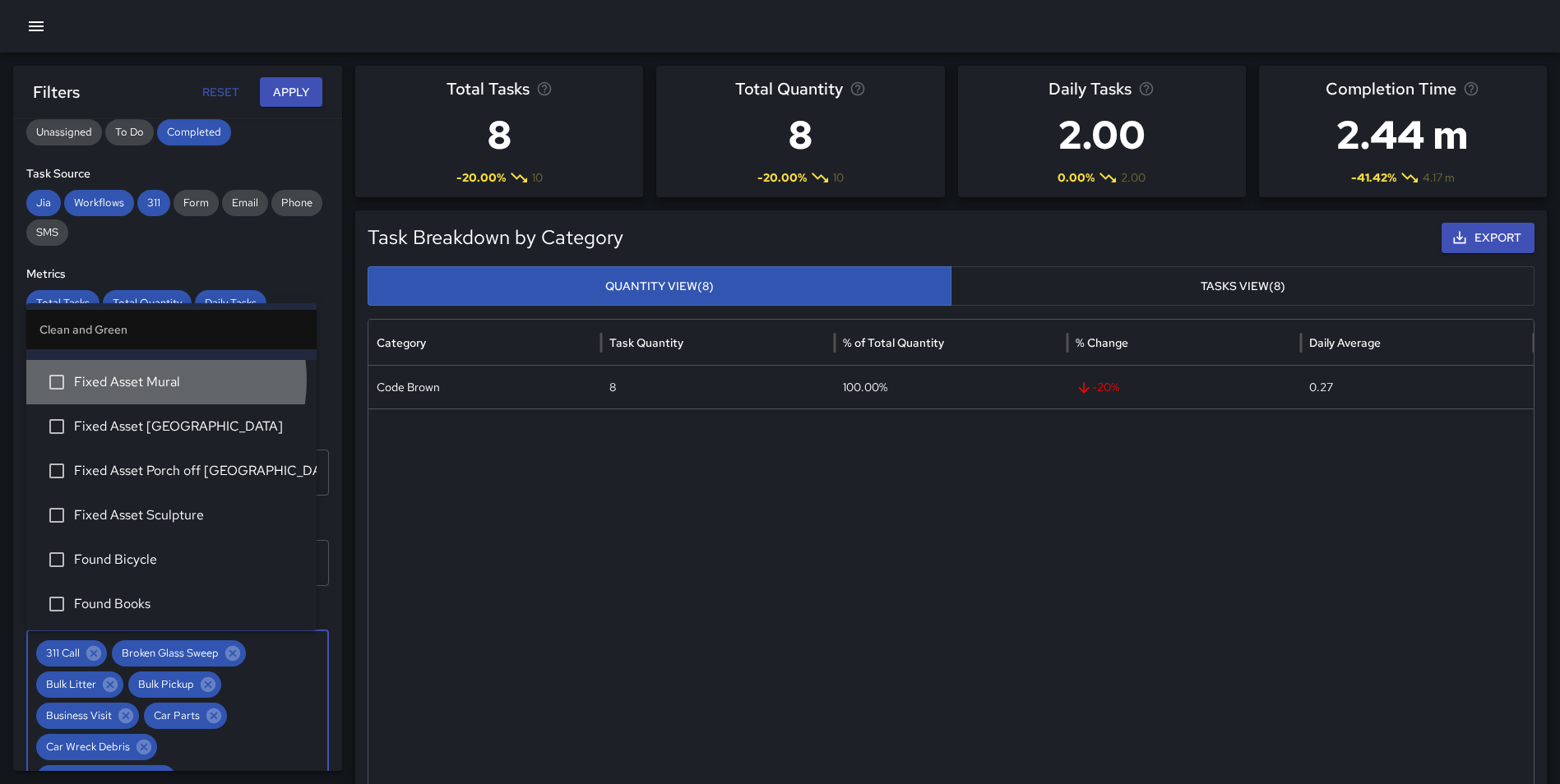
click at [147, 379] on span "Fixed Asset Mural" at bounding box center [189, 382] width 230 height 19
click at [151, 415] on li "Fixed Asset PNC Plaza" at bounding box center [171, 427] width 290 height 45
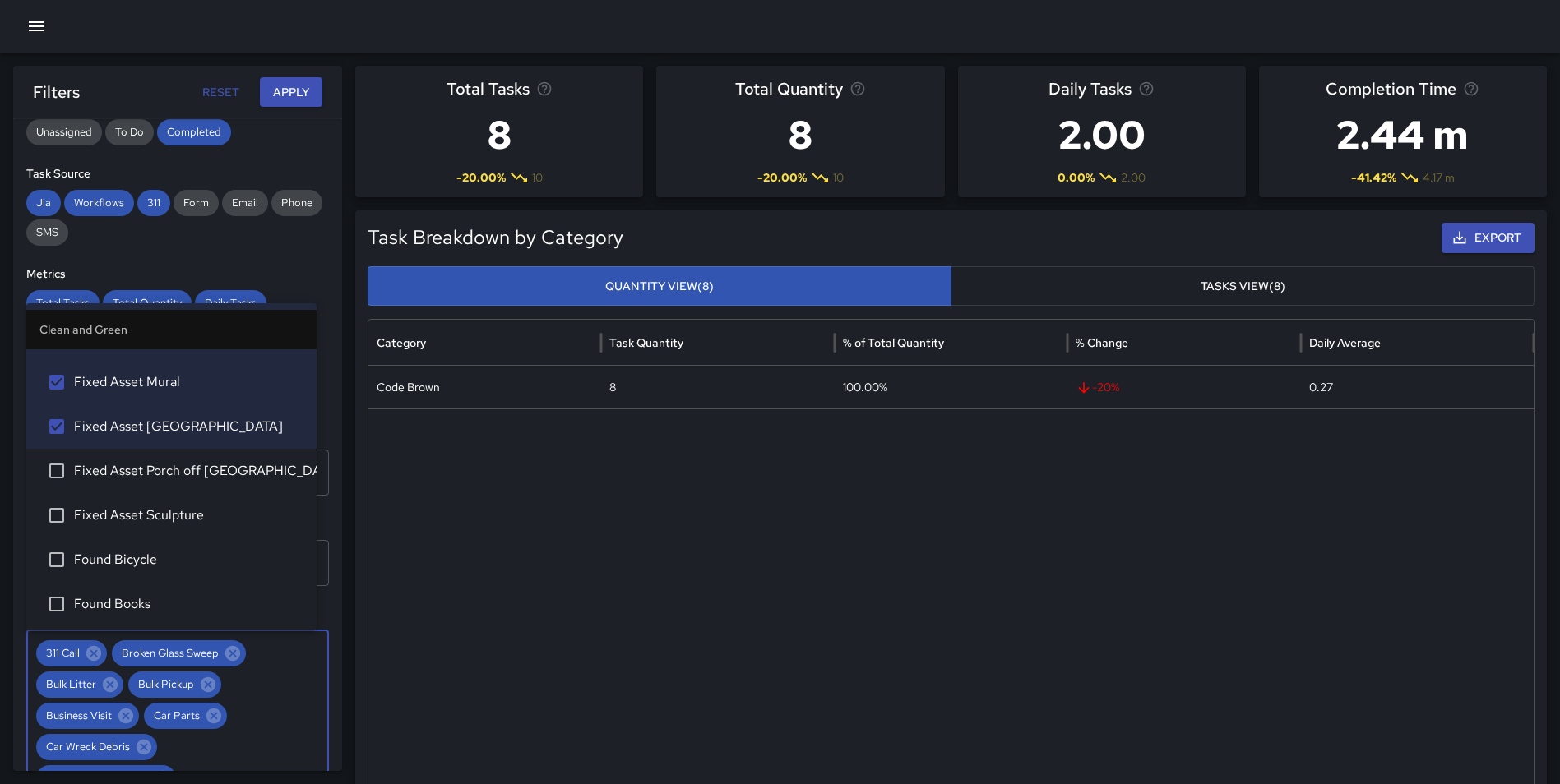
click at [156, 470] on span "Fixed Asset Porch off Calhoun" at bounding box center [189, 471] width 230 height 19
click at [142, 513] on span "Fixed Asset Sculpture" at bounding box center [189, 516] width 230 height 19
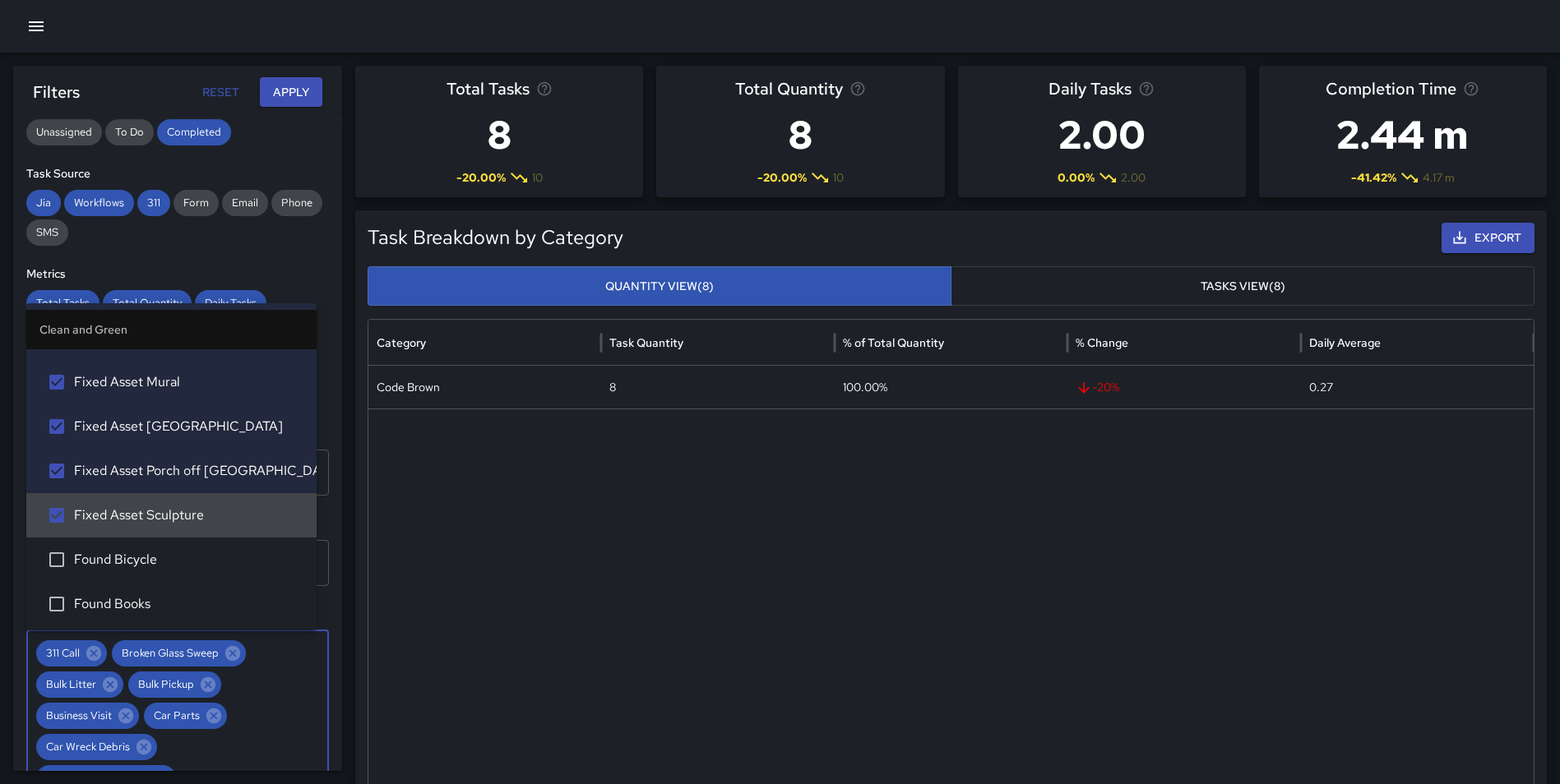
click at [134, 549] on li "Found Bicycle" at bounding box center [171, 560] width 290 height 45
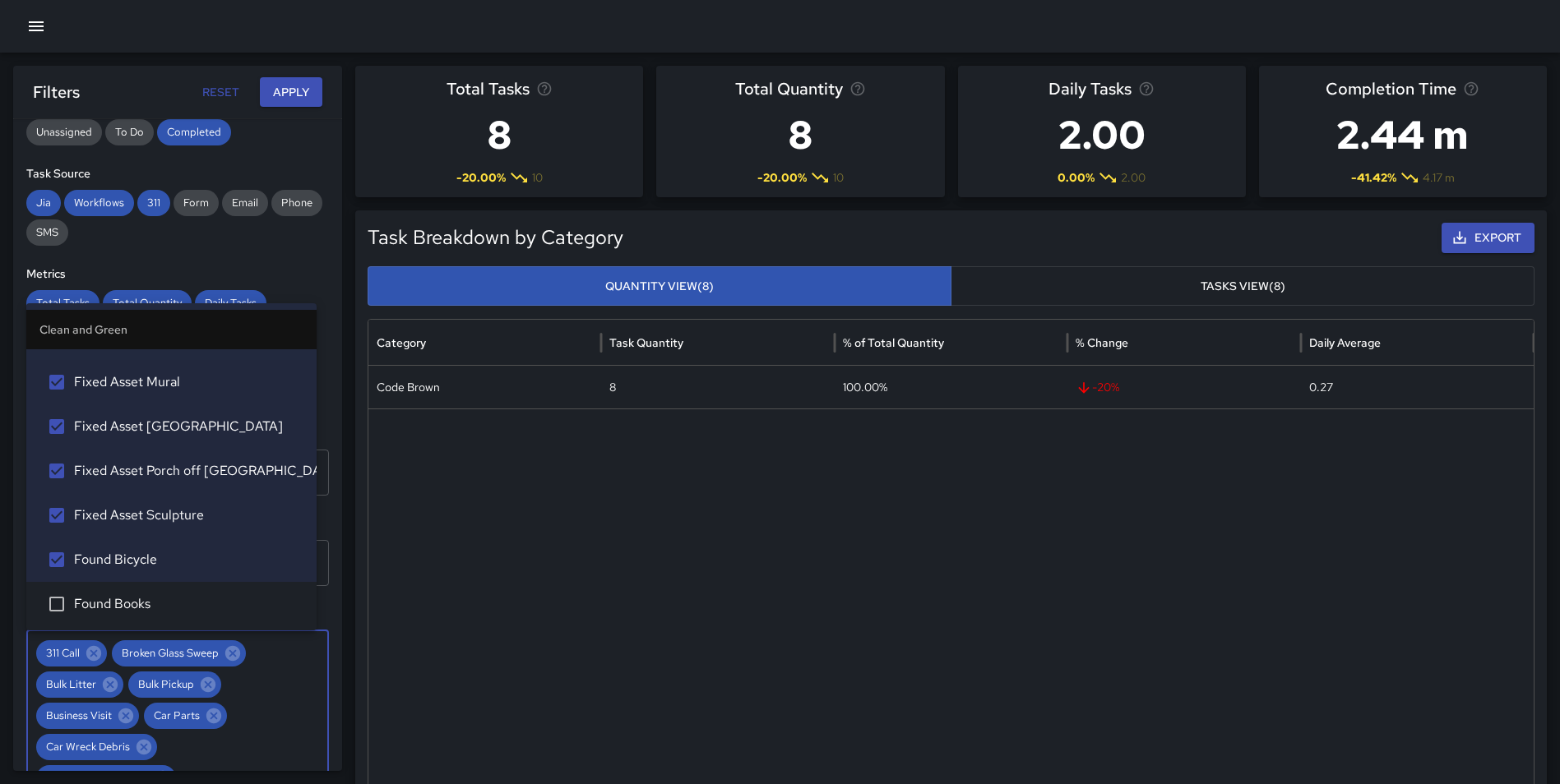
click at [141, 598] on span "Found Books" at bounding box center [189, 604] width 230 height 19
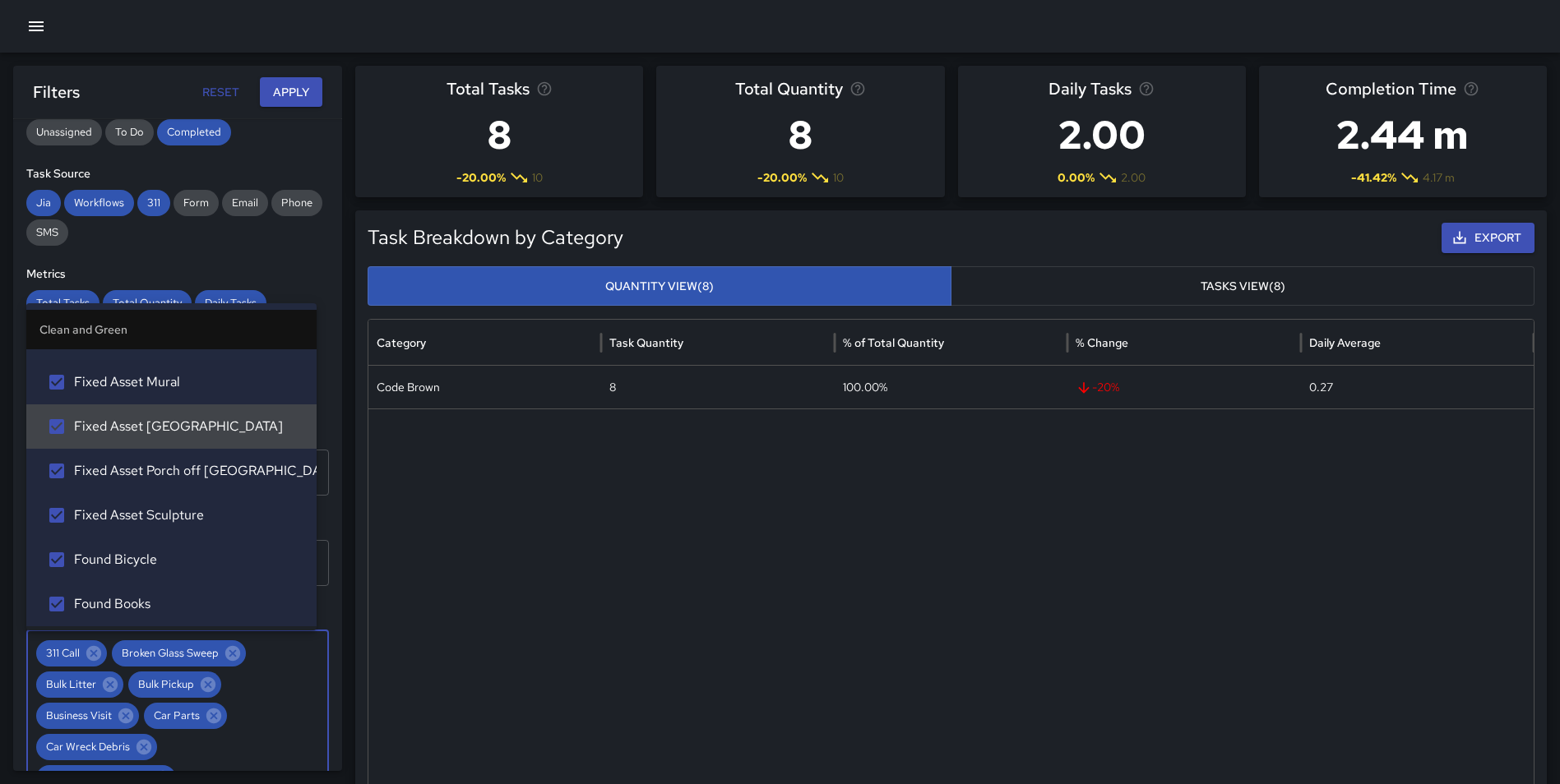
scroll to position [1204, 0]
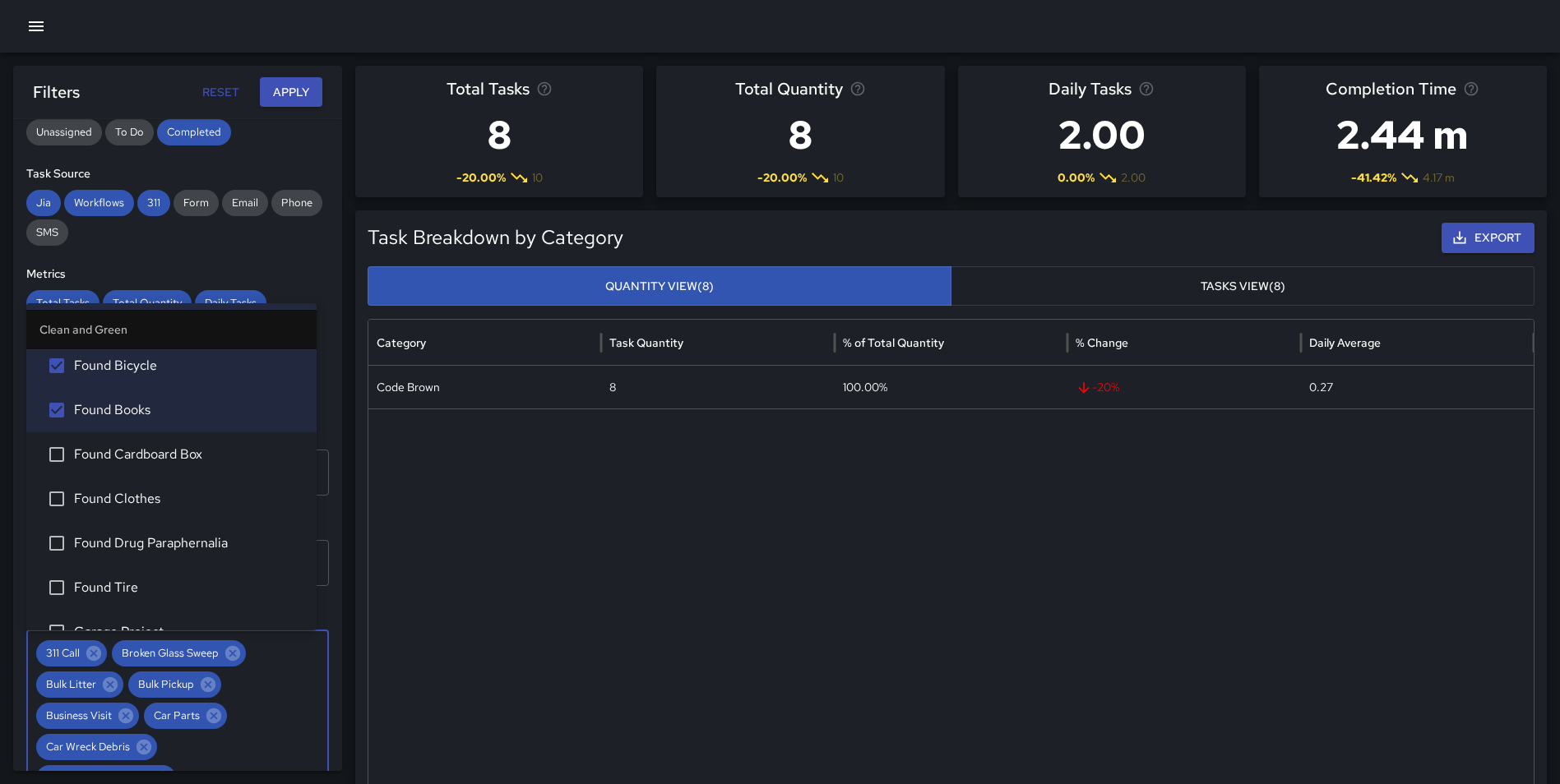
drag, startPoint x: 137, startPoint y: 447, endPoint x: 135, endPoint y: 460, distance: 13.2
click at [136, 450] on span "Found Cardboard Box" at bounding box center [189, 454] width 230 height 19
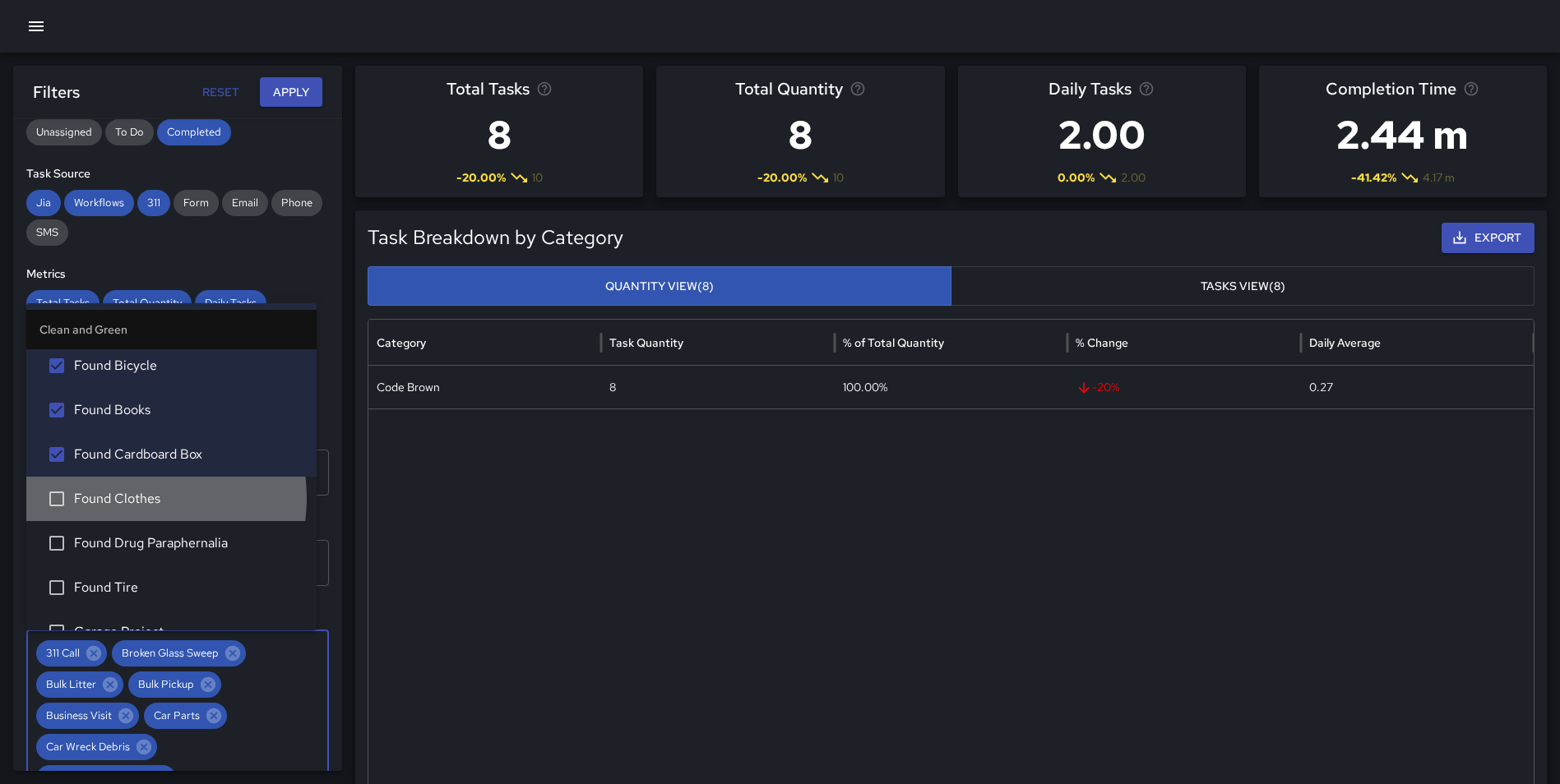
click at [127, 499] on span "Found Clothes" at bounding box center [189, 499] width 230 height 19
drag, startPoint x: 136, startPoint y: 539, endPoint x: 126, endPoint y: 572, distance: 34.5
click at [137, 539] on span "Found Drug Paraphernalia" at bounding box center [189, 543] width 230 height 19
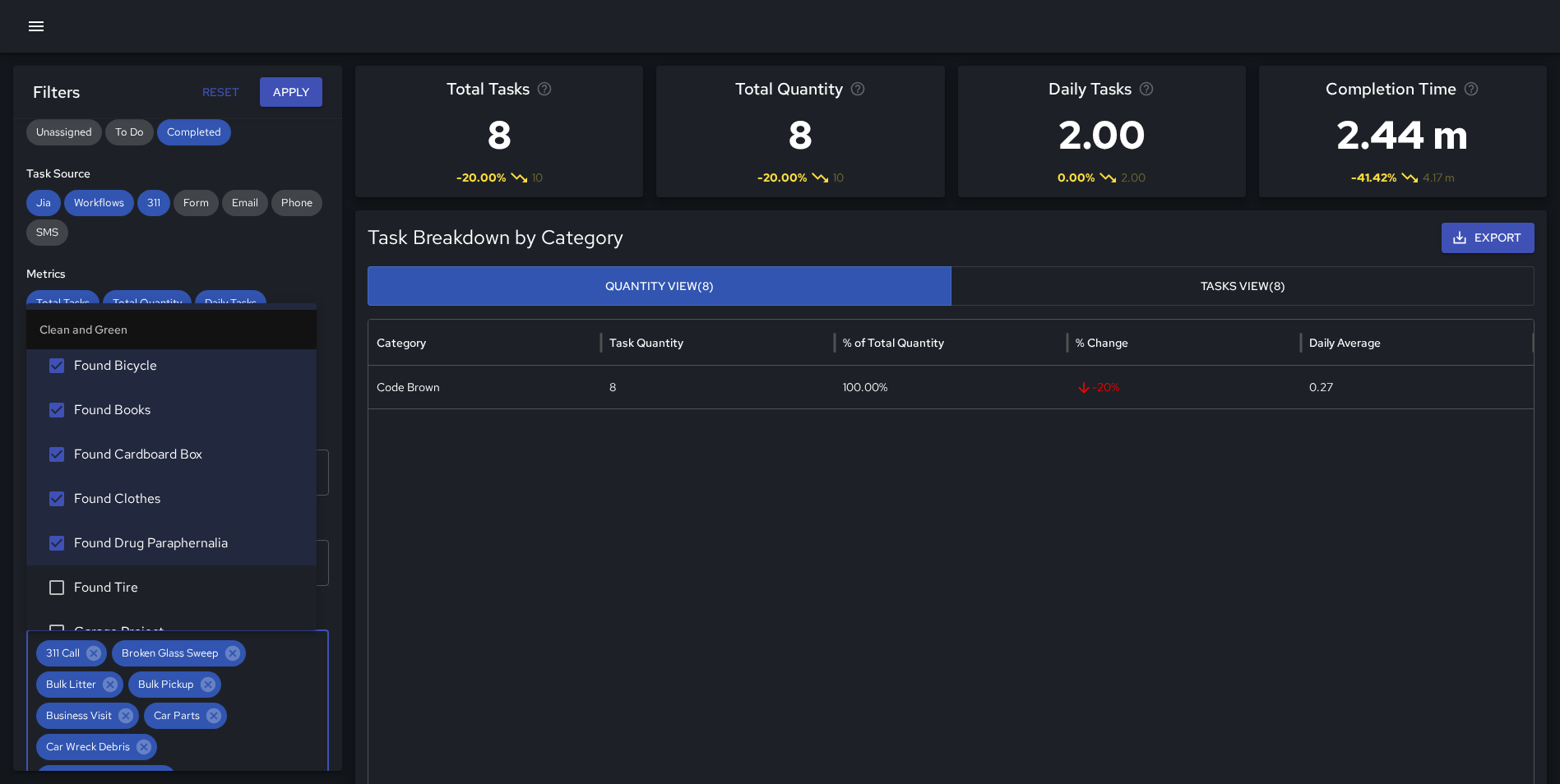
click at [125, 576] on li "Found Tire" at bounding box center [171, 588] width 290 height 45
click at [156, 619] on li "Garage Project" at bounding box center [171, 632] width 290 height 45
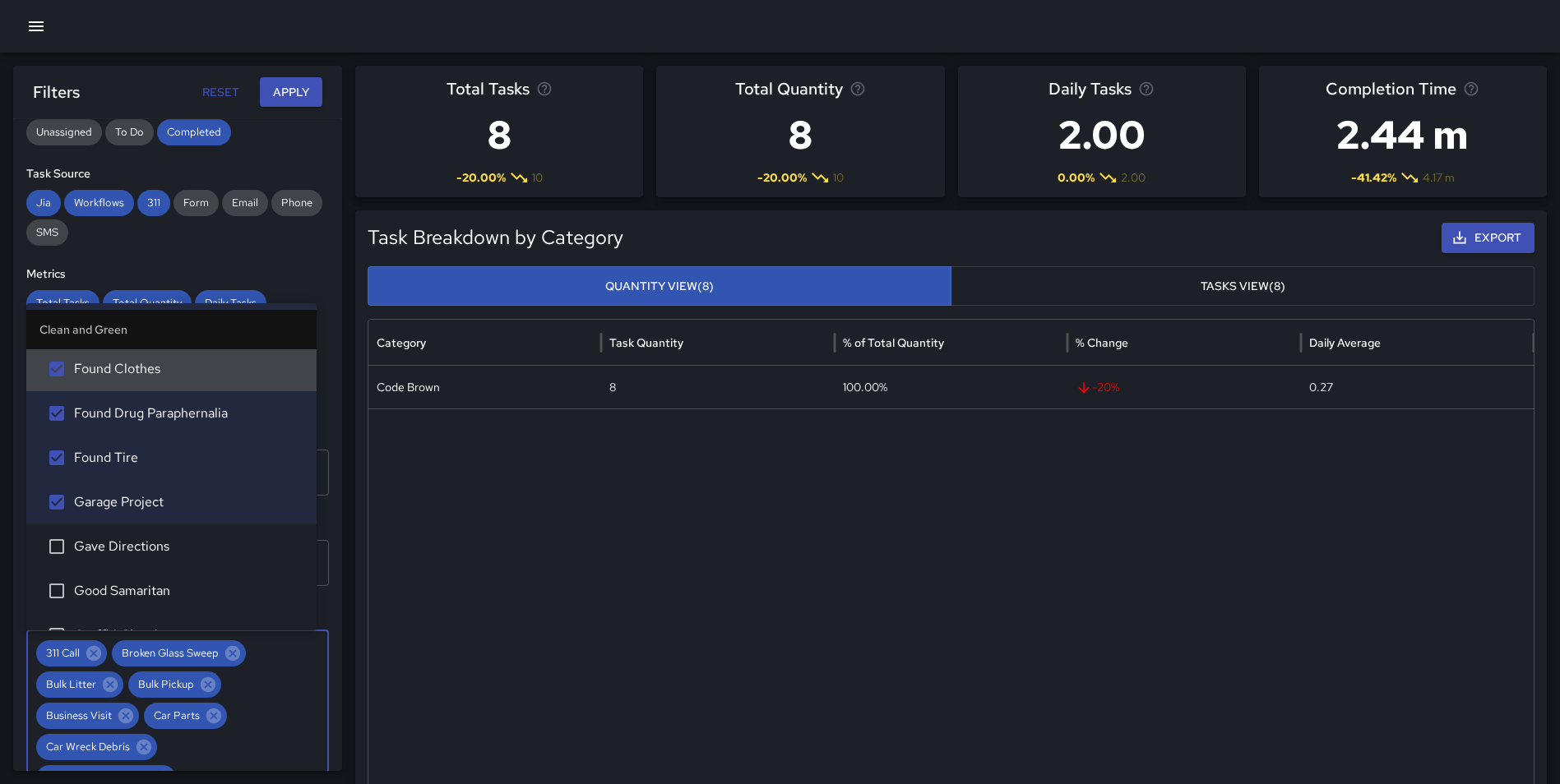
scroll to position [1398, 0]
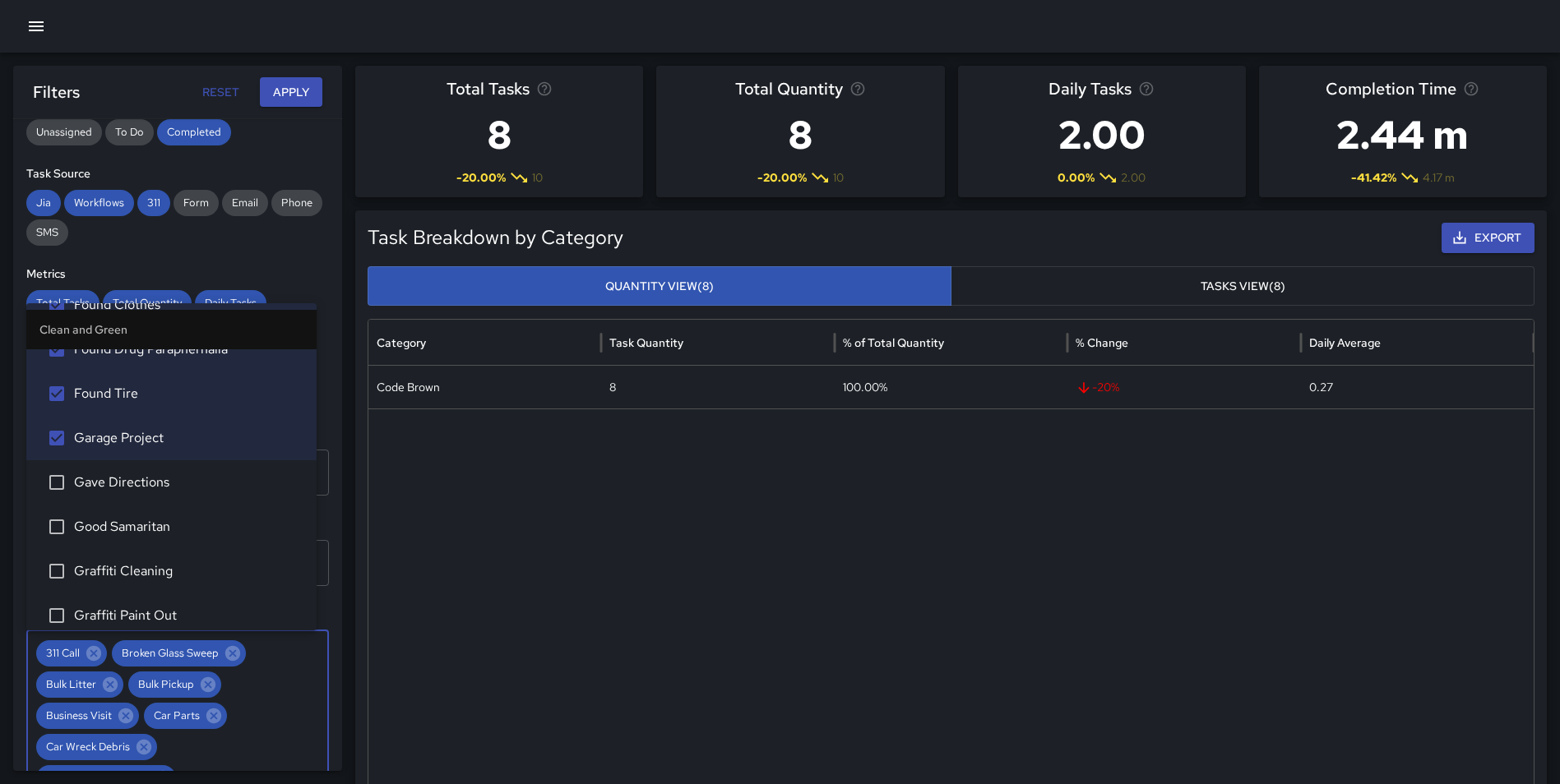
click at [163, 486] on span "Gave Directions" at bounding box center [189, 482] width 230 height 19
click at [144, 535] on span "Good Samaritan" at bounding box center [189, 527] width 230 height 19
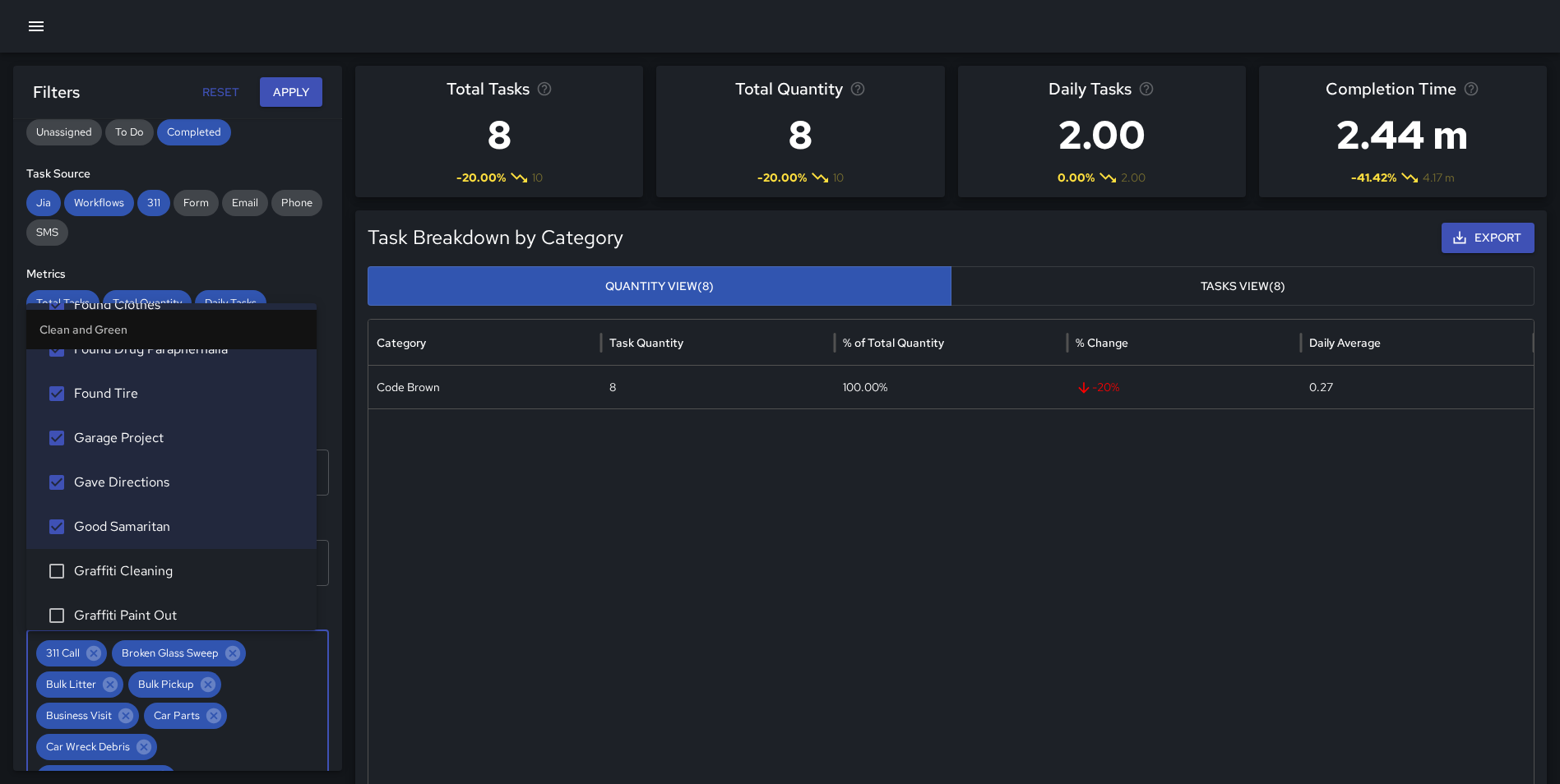
click at [146, 589] on li "Graffiti Cleaning" at bounding box center [171, 571] width 290 height 45
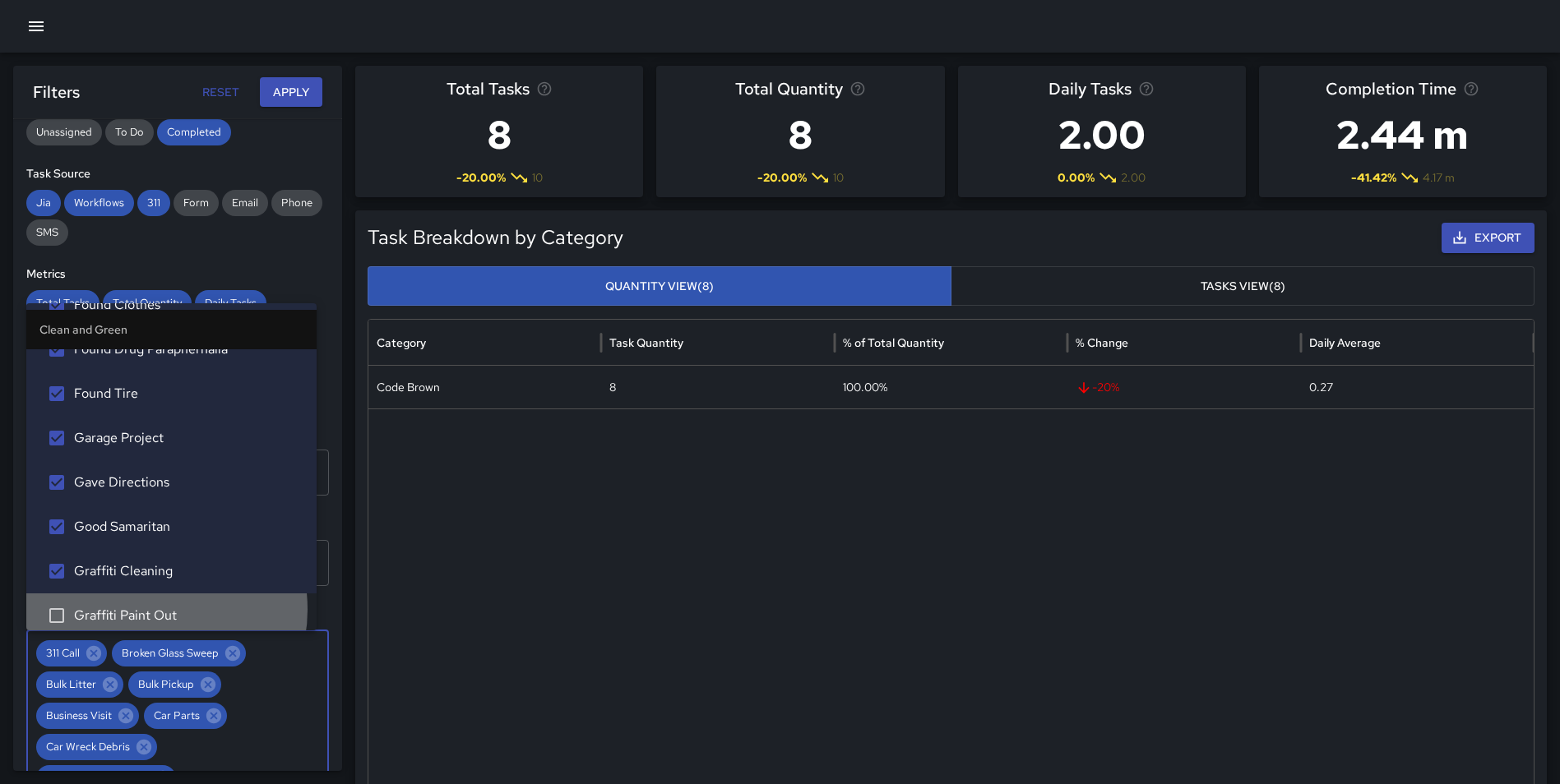
click at [149, 609] on span "Graffiti Paint Out" at bounding box center [189, 616] width 230 height 19
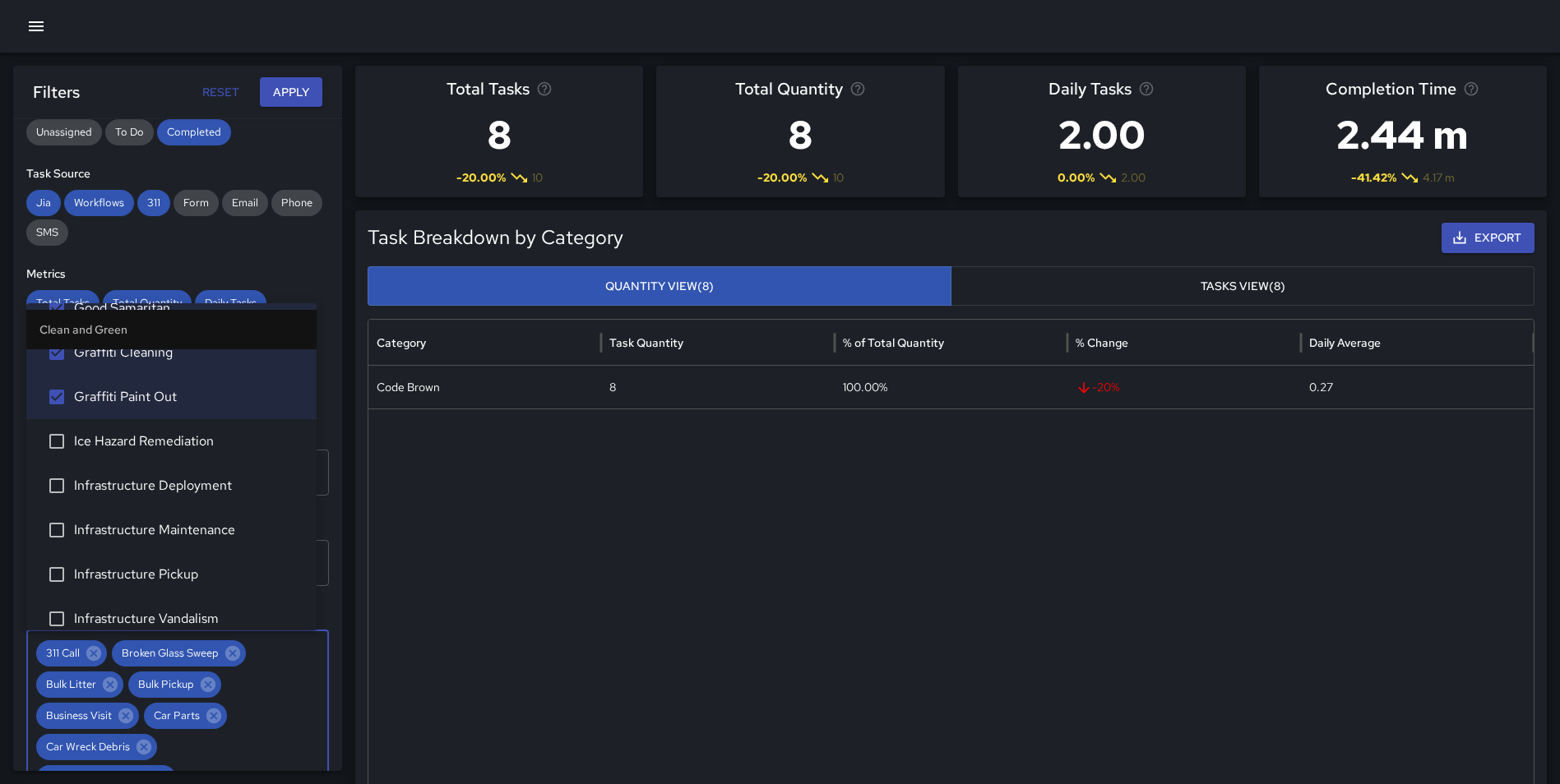
scroll to position [1681, 0]
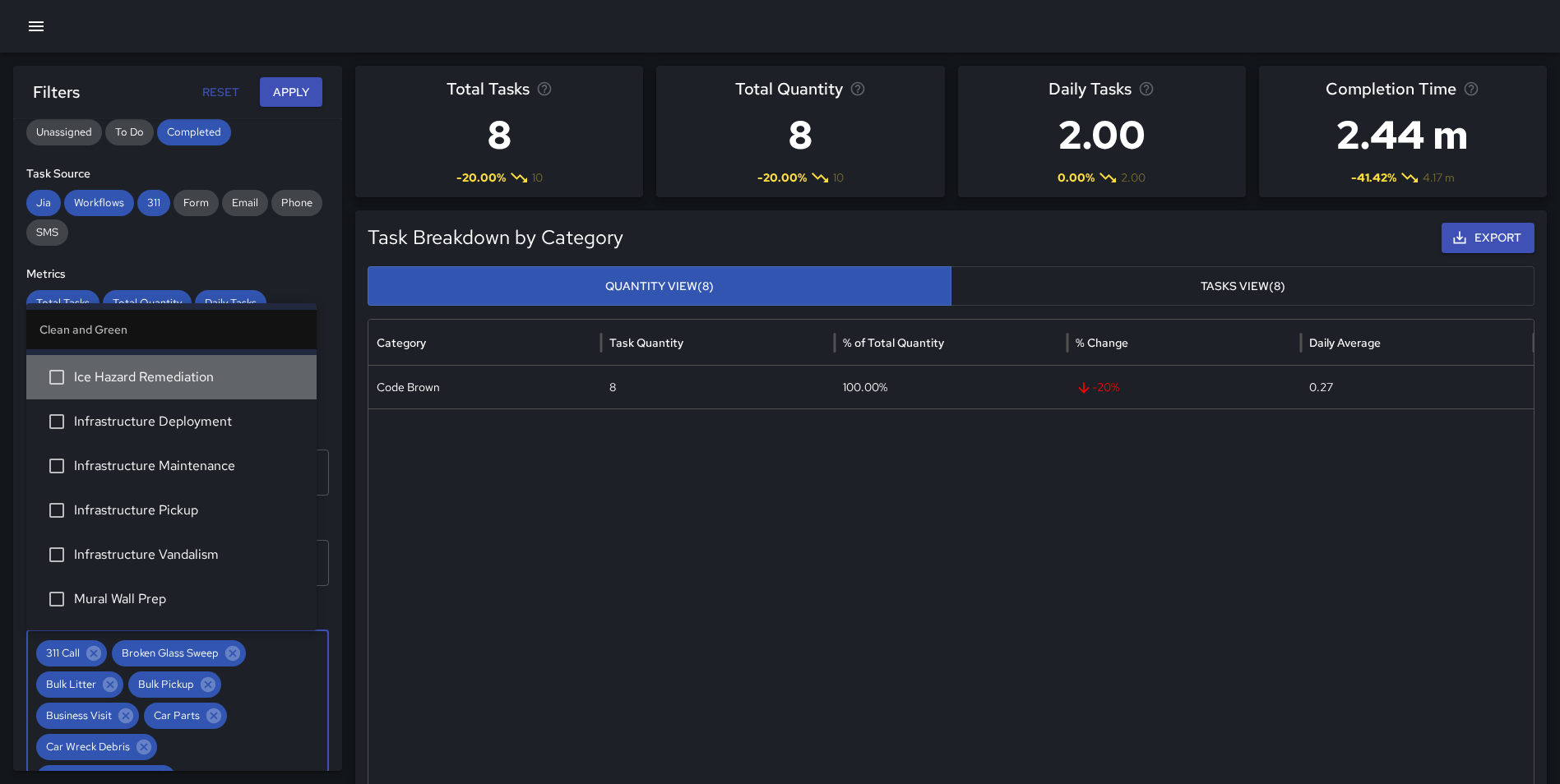
click at [196, 376] on span "Ice Hazard Remediation" at bounding box center [189, 377] width 230 height 19
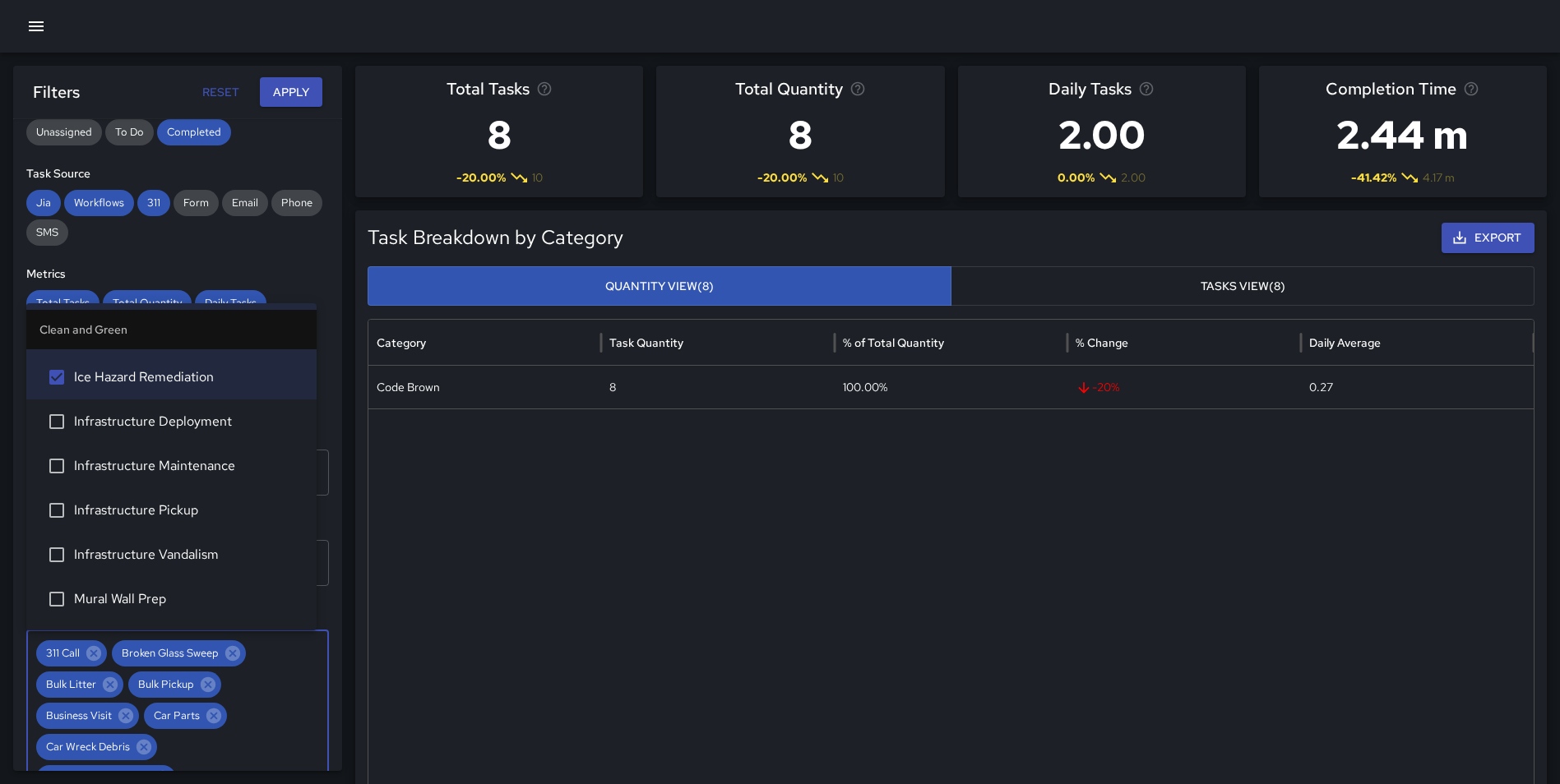
scroll to position [1576, 0]
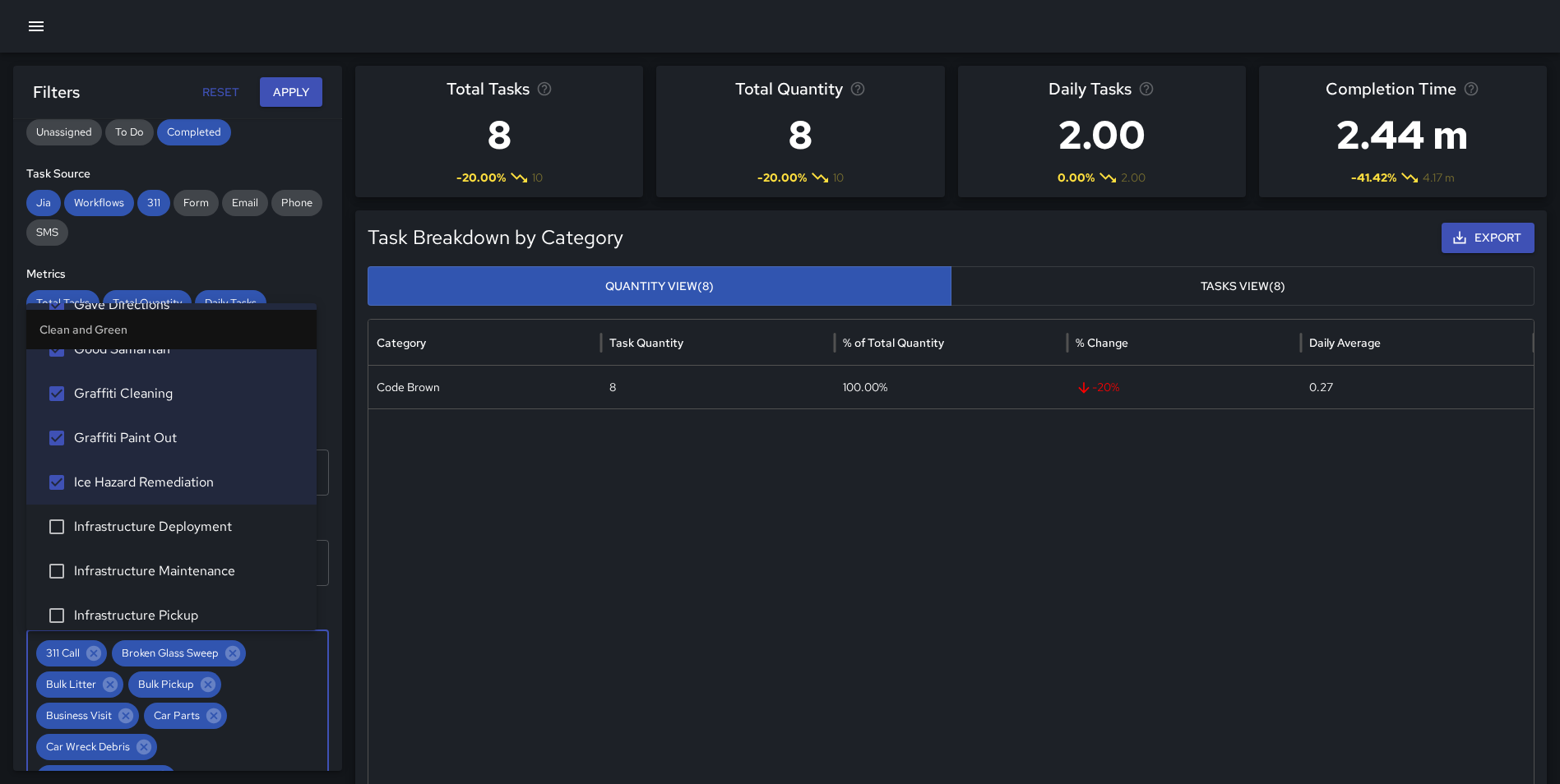
click at [178, 522] on span "Infrastructure Deployment" at bounding box center [189, 527] width 230 height 19
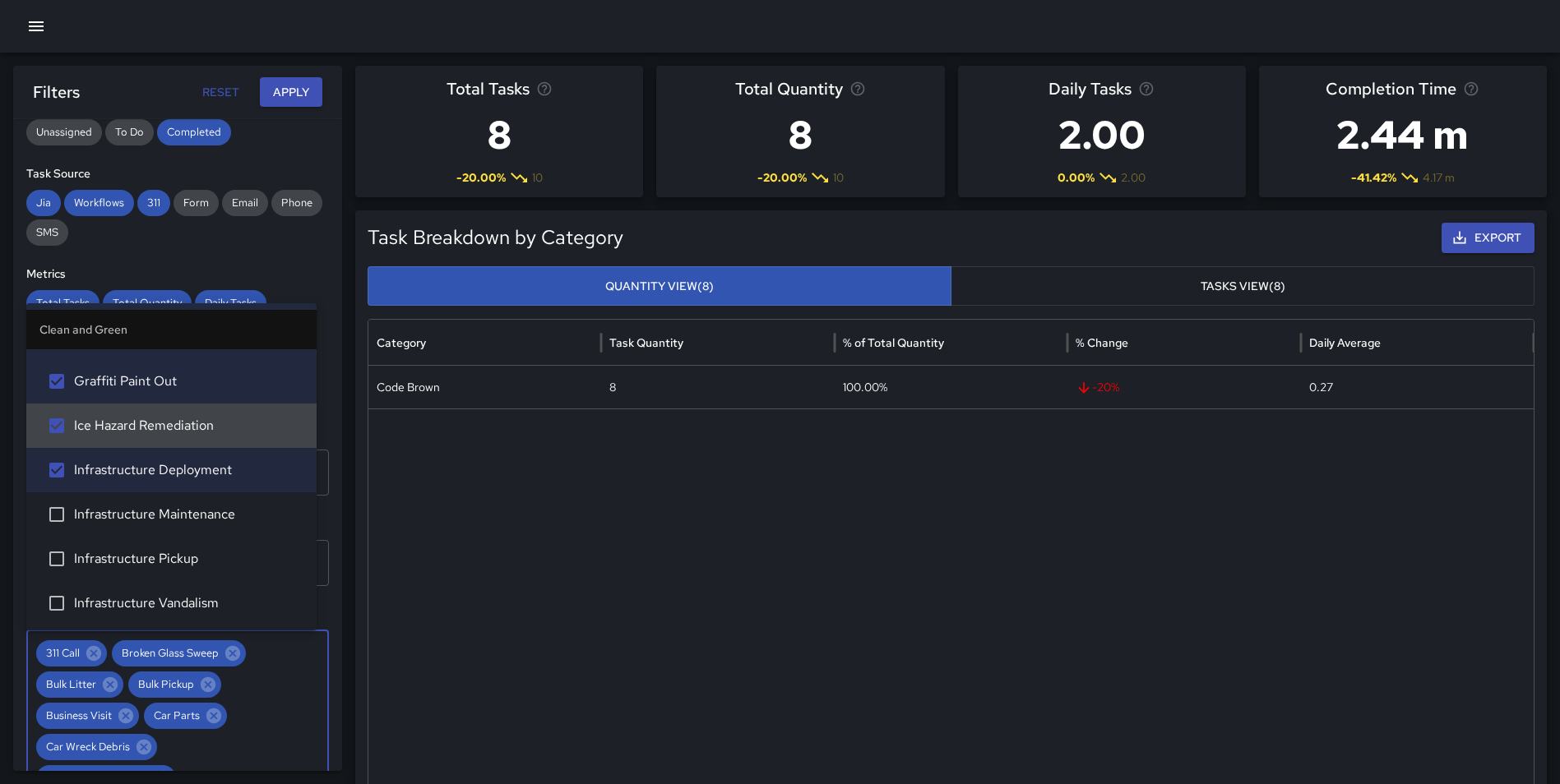
scroll to position [1665, 0]
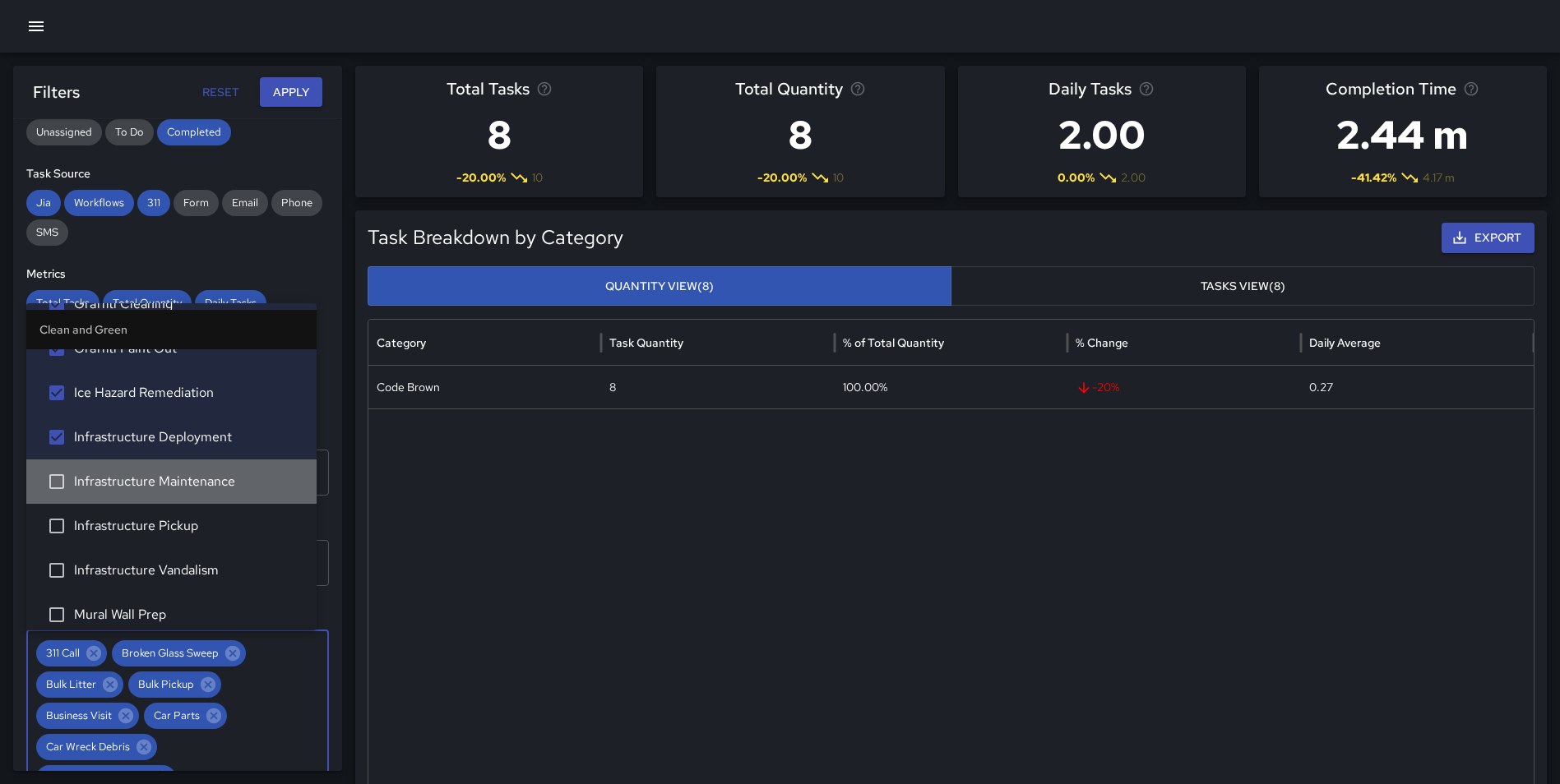
click at [221, 483] on span "Infrastructure Maintenance" at bounding box center [189, 481] width 230 height 19
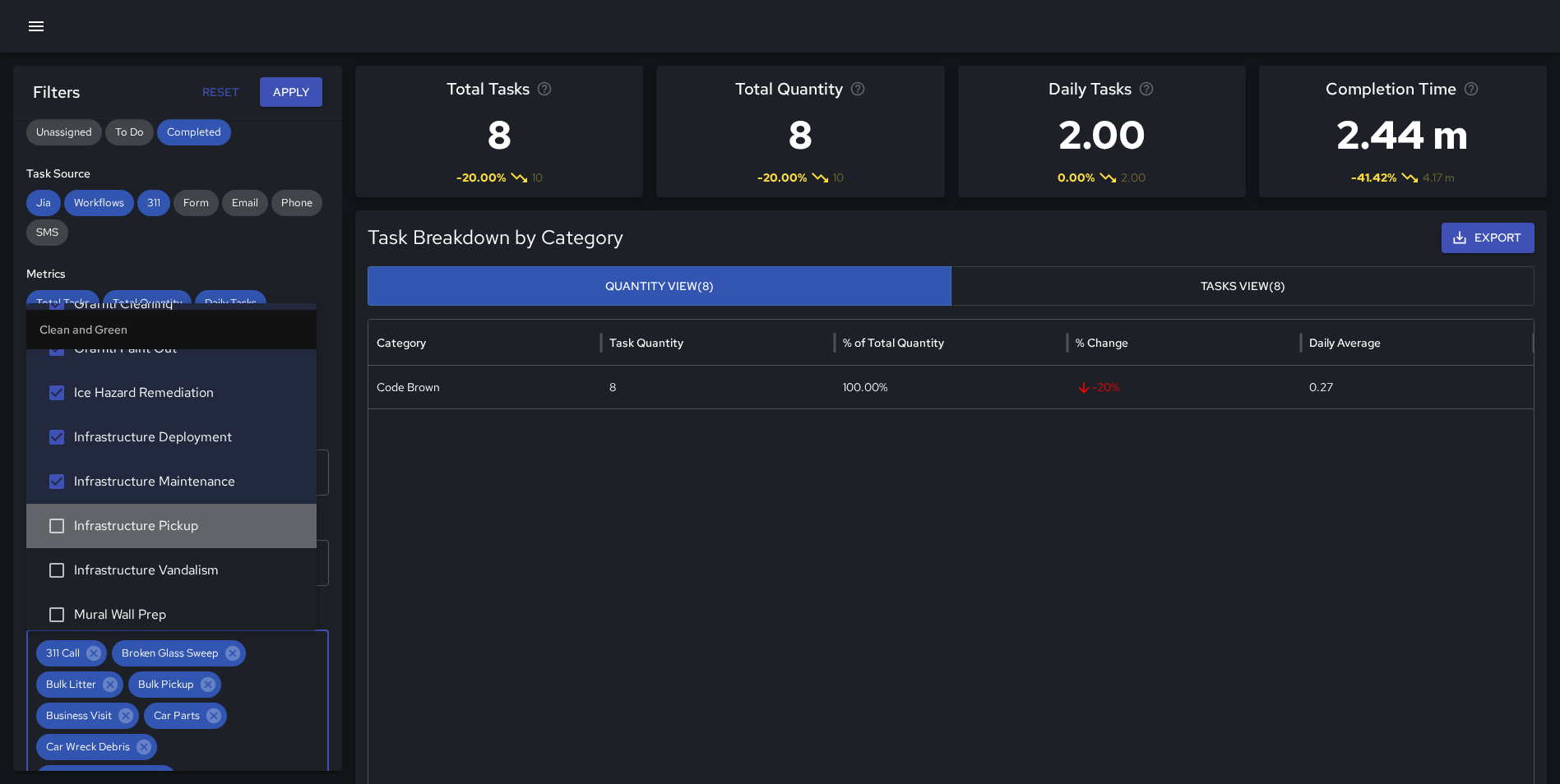
click at [205, 522] on span "Infrastructure Pickup" at bounding box center [189, 526] width 230 height 19
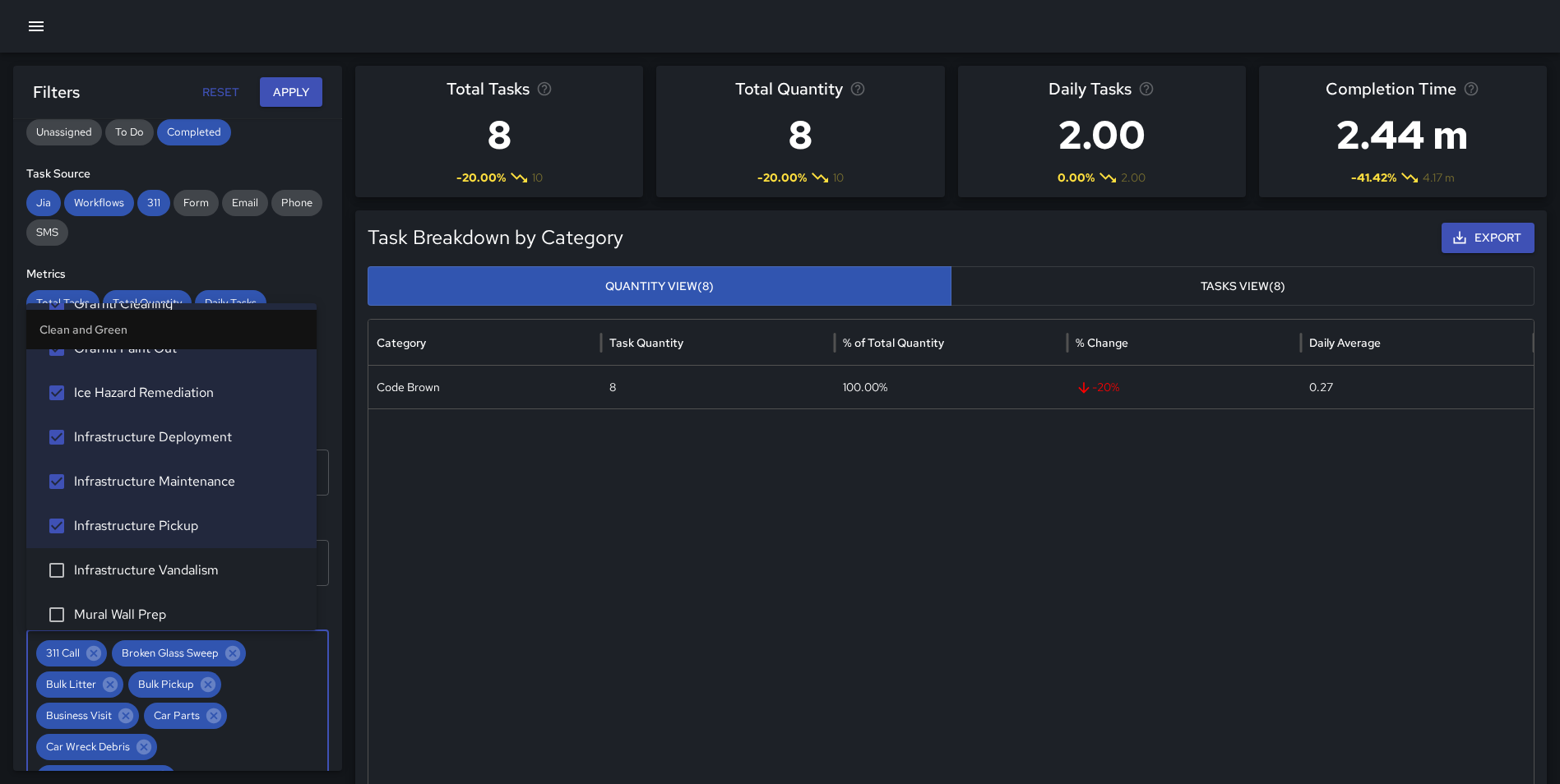
click at [194, 566] on span "Infrastructure Vandalism" at bounding box center [189, 570] width 230 height 19
click at [178, 604] on li "Mural Wall Prep" at bounding box center [171, 615] width 290 height 45
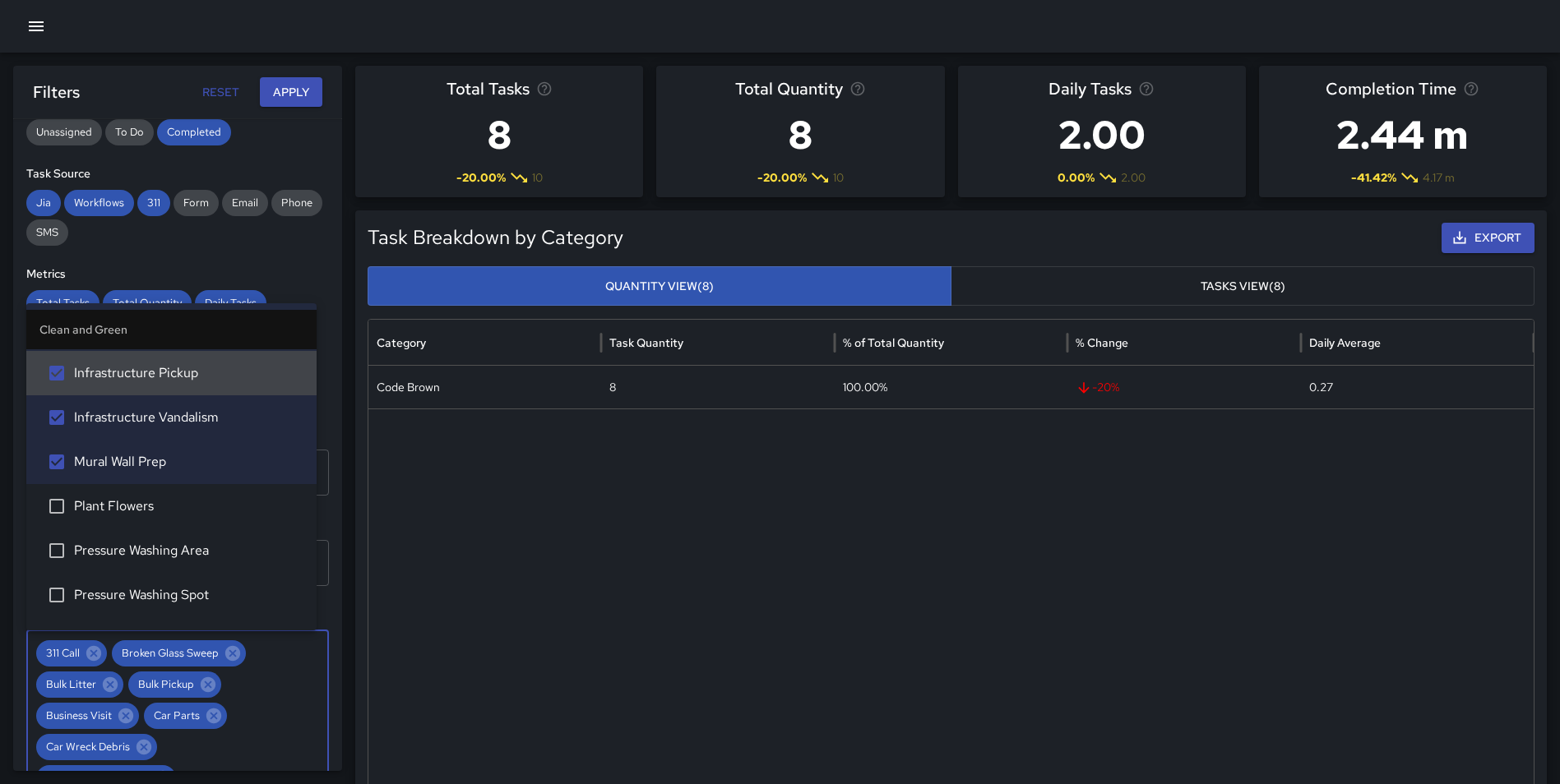
scroll to position [1907, 0]
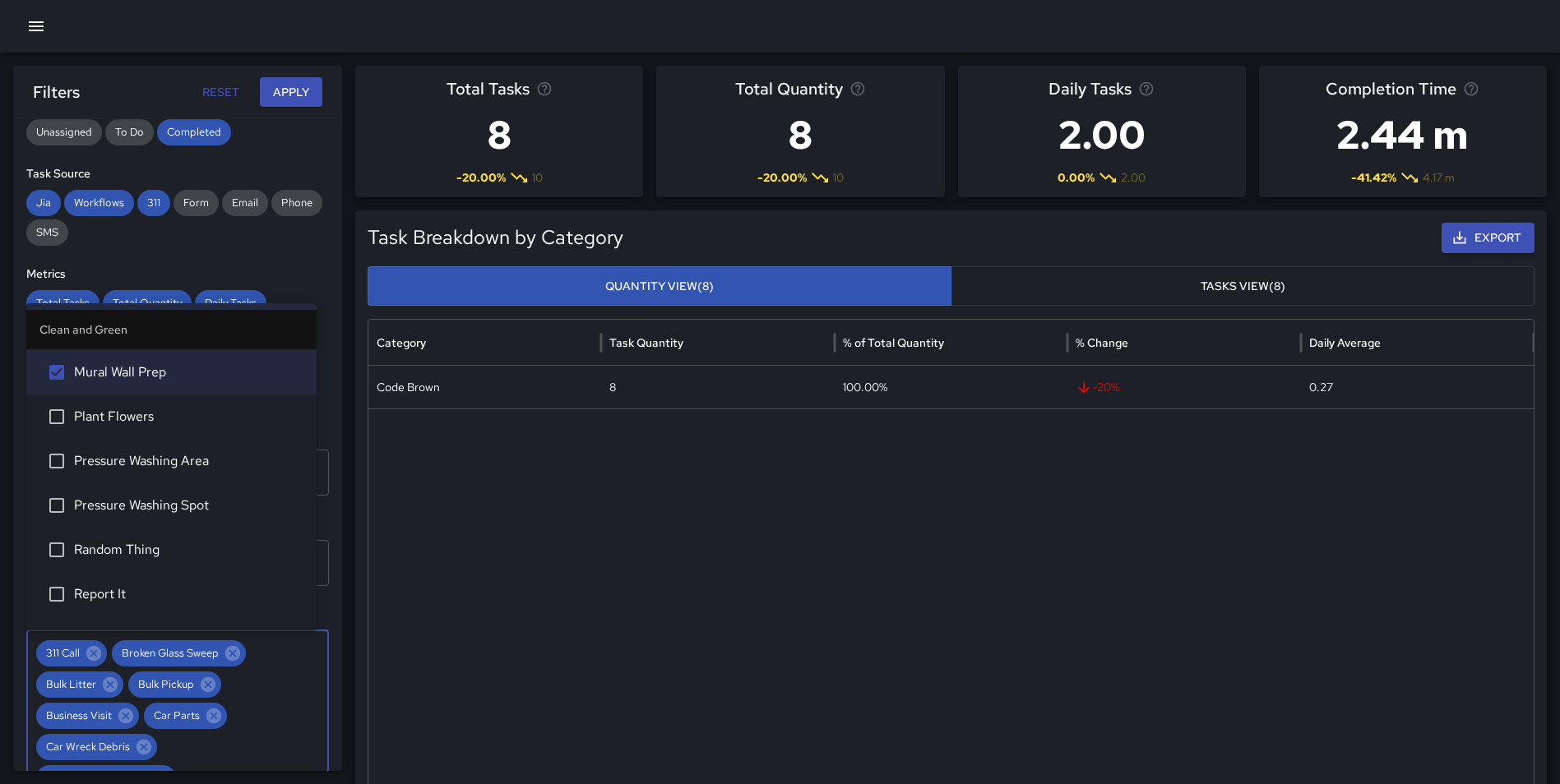
click at [163, 433] on li "Plant Flowers" at bounding box center [171, 417] width 290 height 45
click at [171, 452] on span "Pressure Washing Area" at bounding box center [189, 461] width 230 height 19
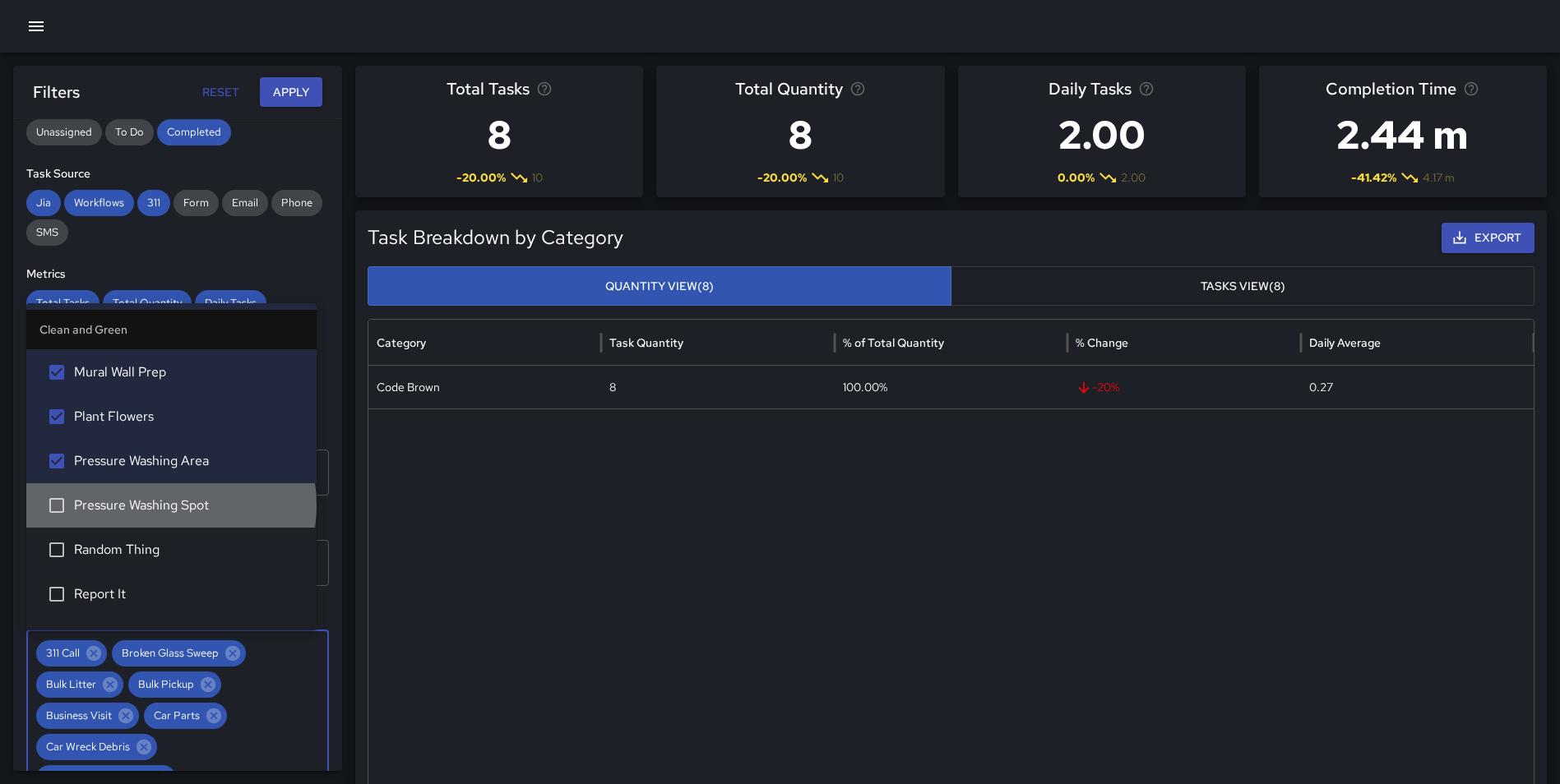
click at [170, 505] on span "Pressure Washing Spot" at bounding box center [189, 506] width 230 height 19
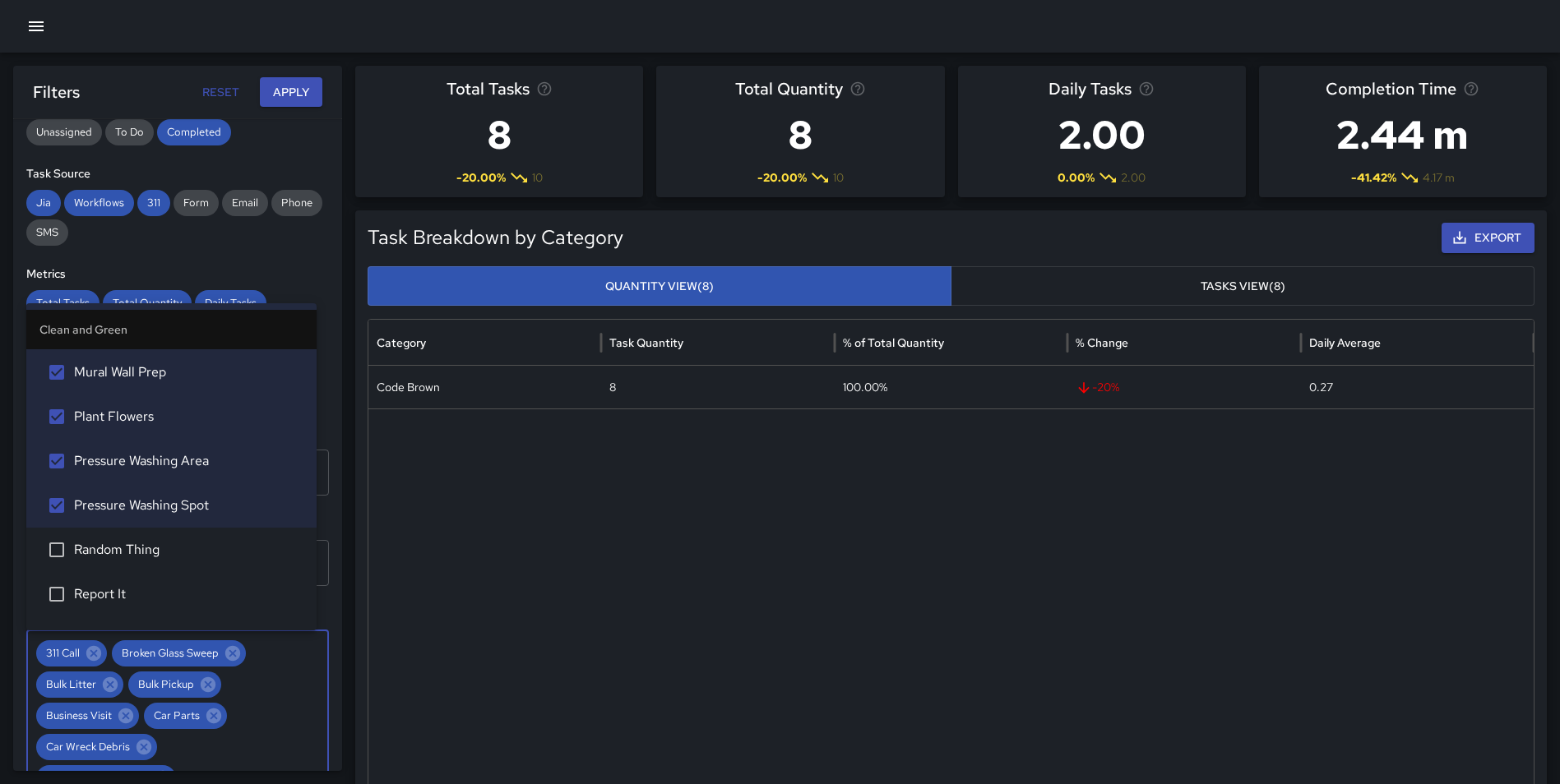
click at [157, 541] on span "Random Thing" at bounding box center [189, 550] width 230 height 19
click at [133, 585] on li "Report It" at bounding box center [171, 594] width 290 height 45
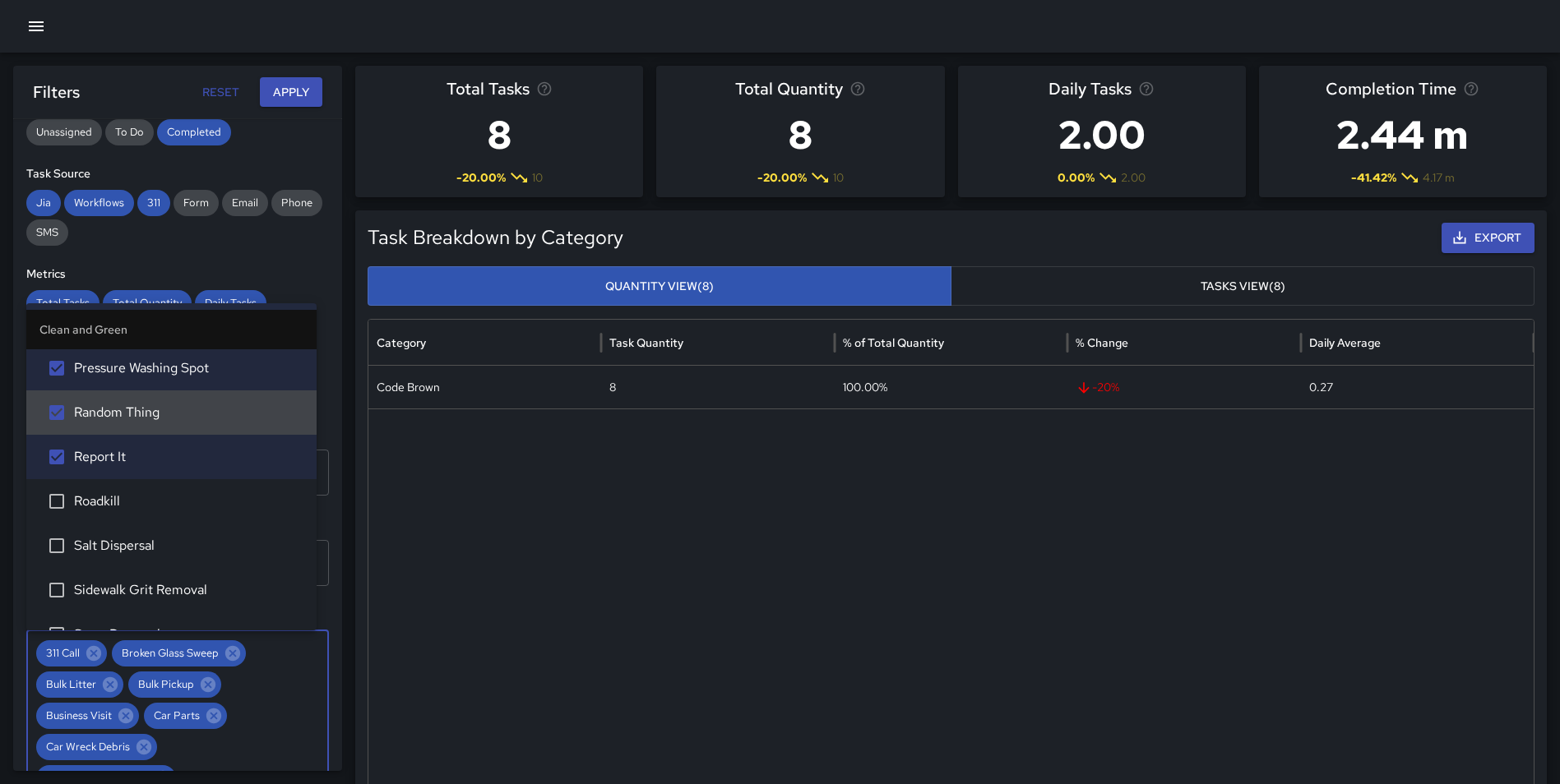
scroll to position [2061, 0]
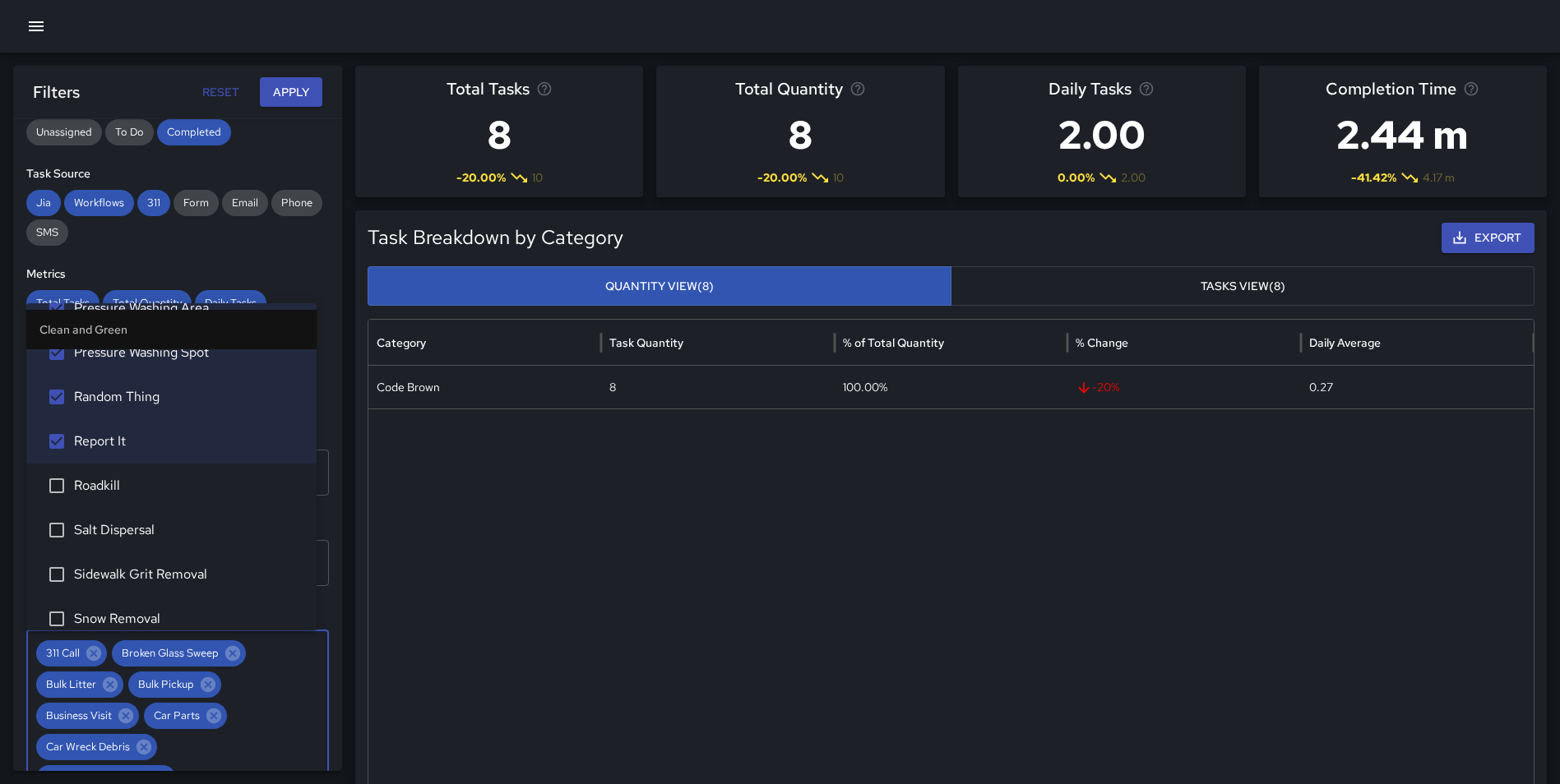
click at [180, 480] on span "Roadkill" at bounding box center [189, 485] width 230 height 19
click at [183, 522] on span "Salt Dispersal" at bounding box center [189, 530] width 230 height 19
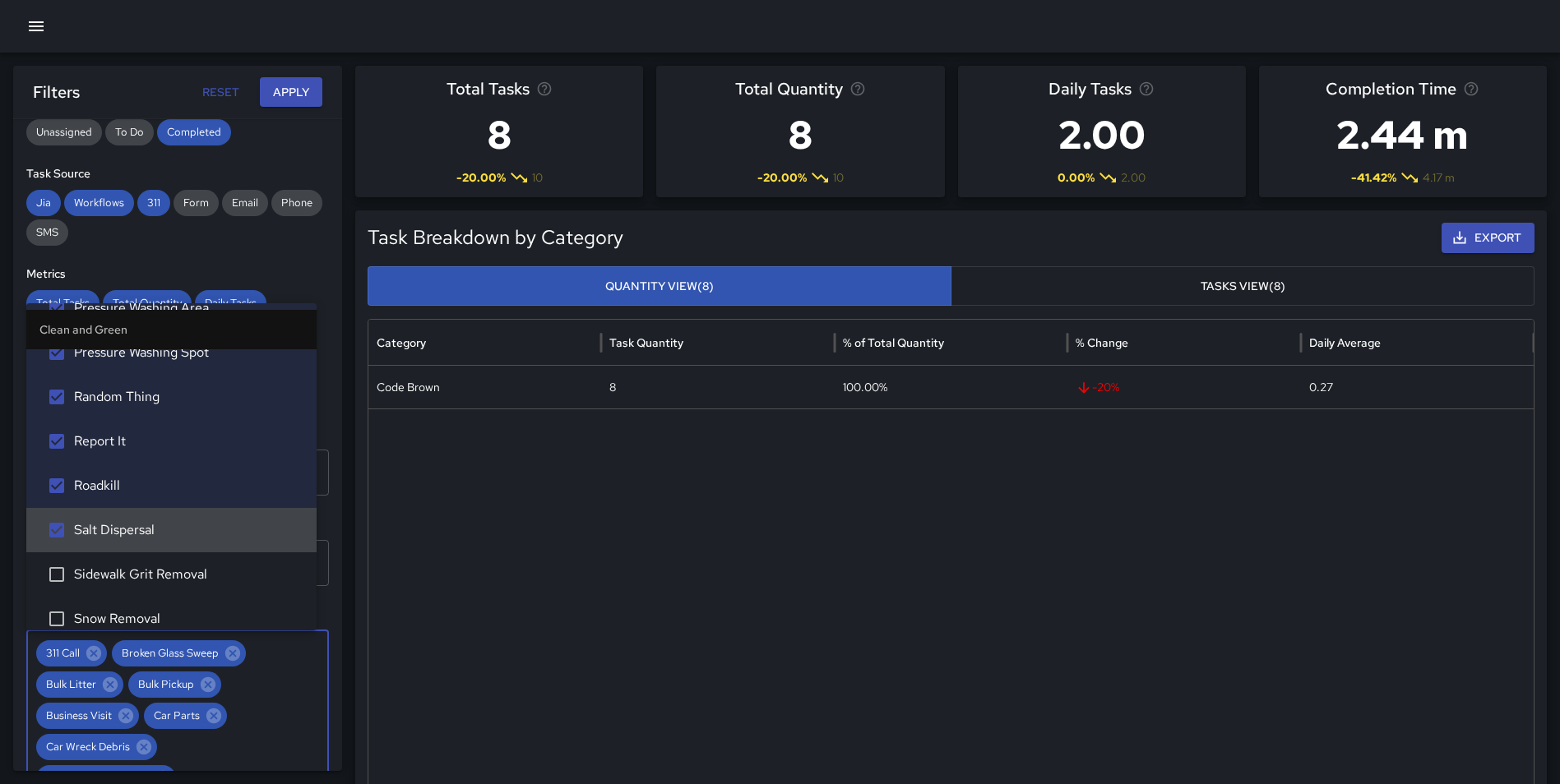
click at [189, 572] on span "Sidewalk Grit Removal" at bounding box center [189, 575] width 230 height 19
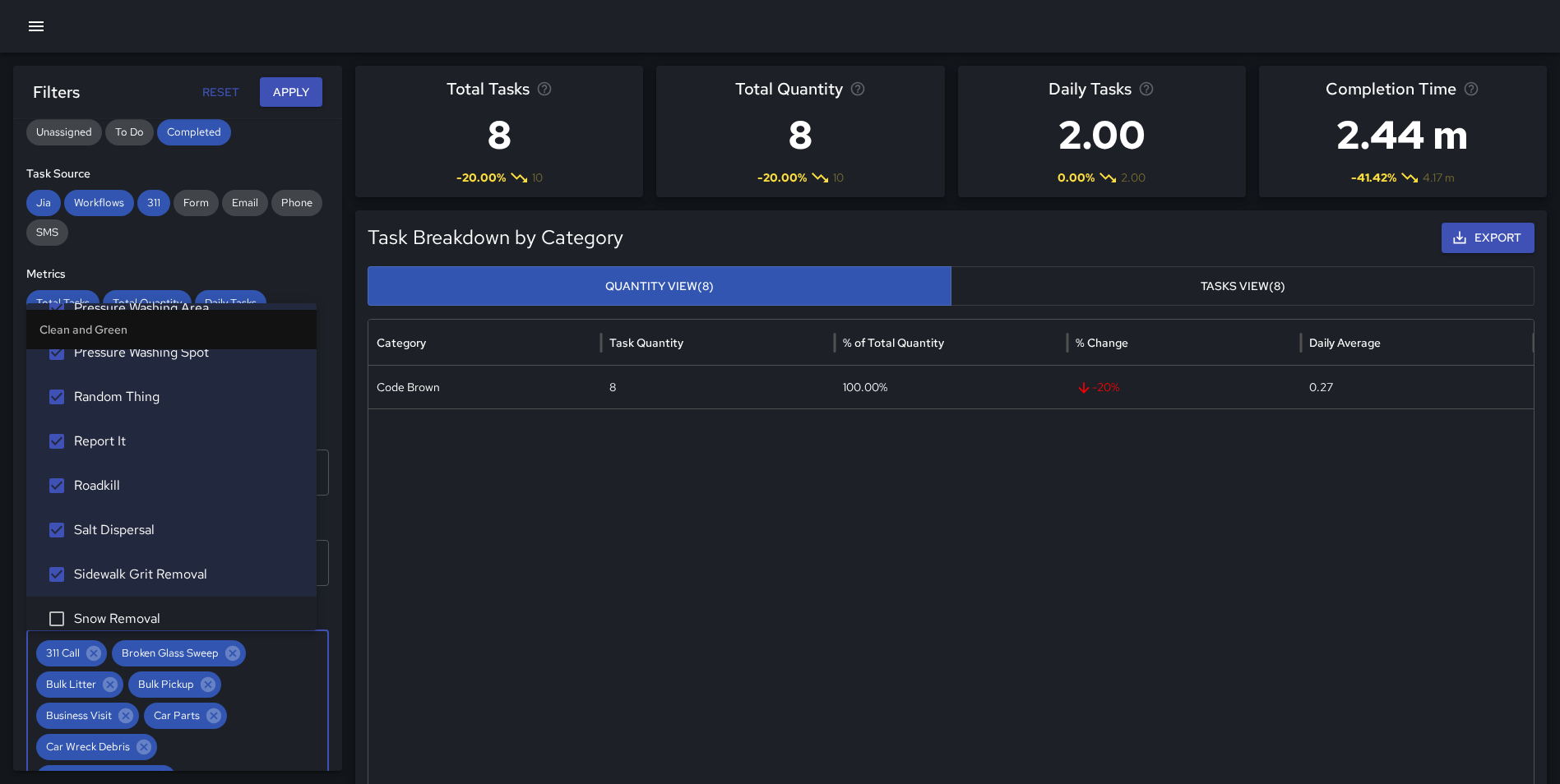
click at [187, 607] on li "Snow Removal" at bounding box center [171, 620] width 290 height 45
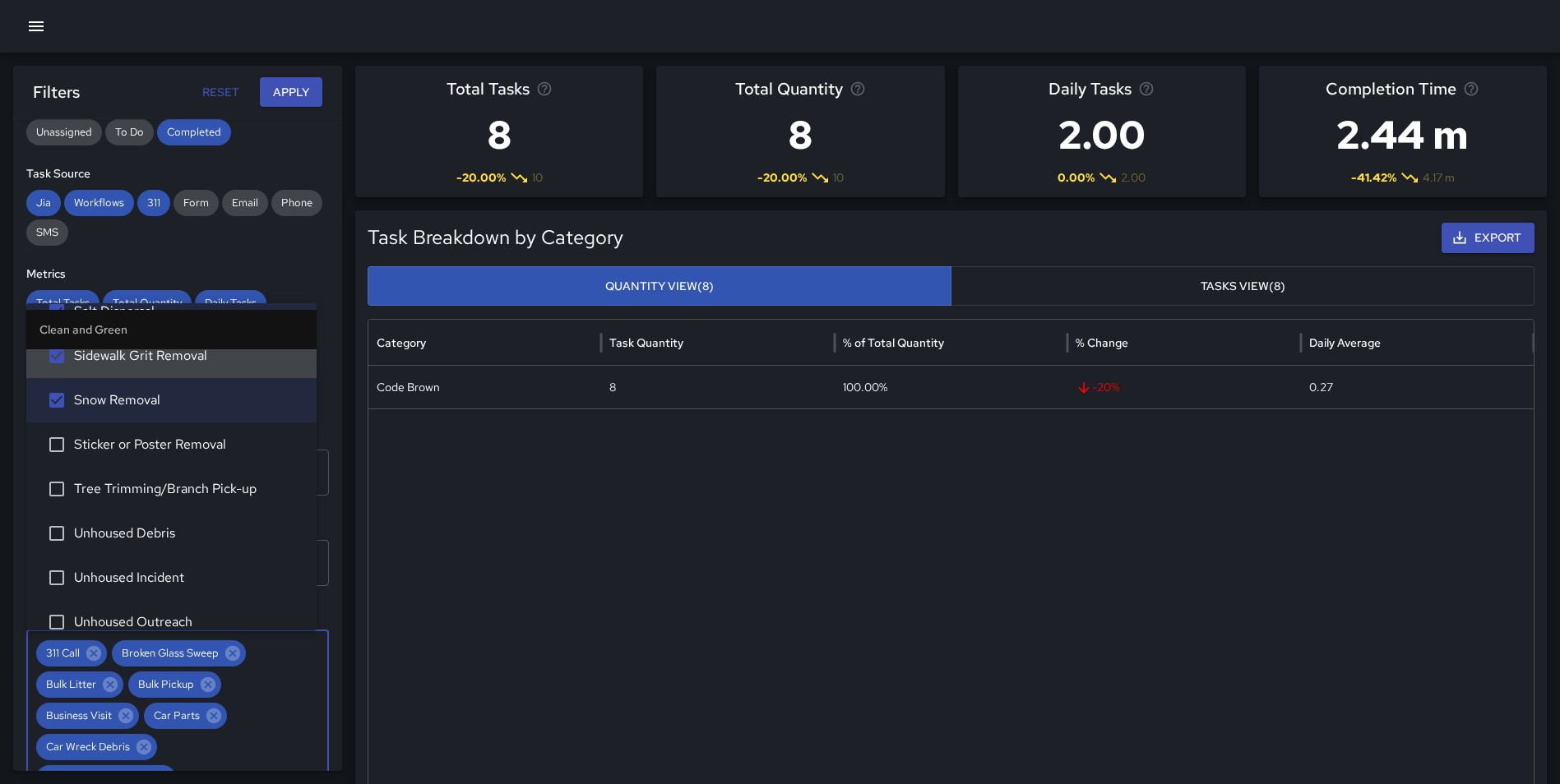
scroll to position [2288, 0]
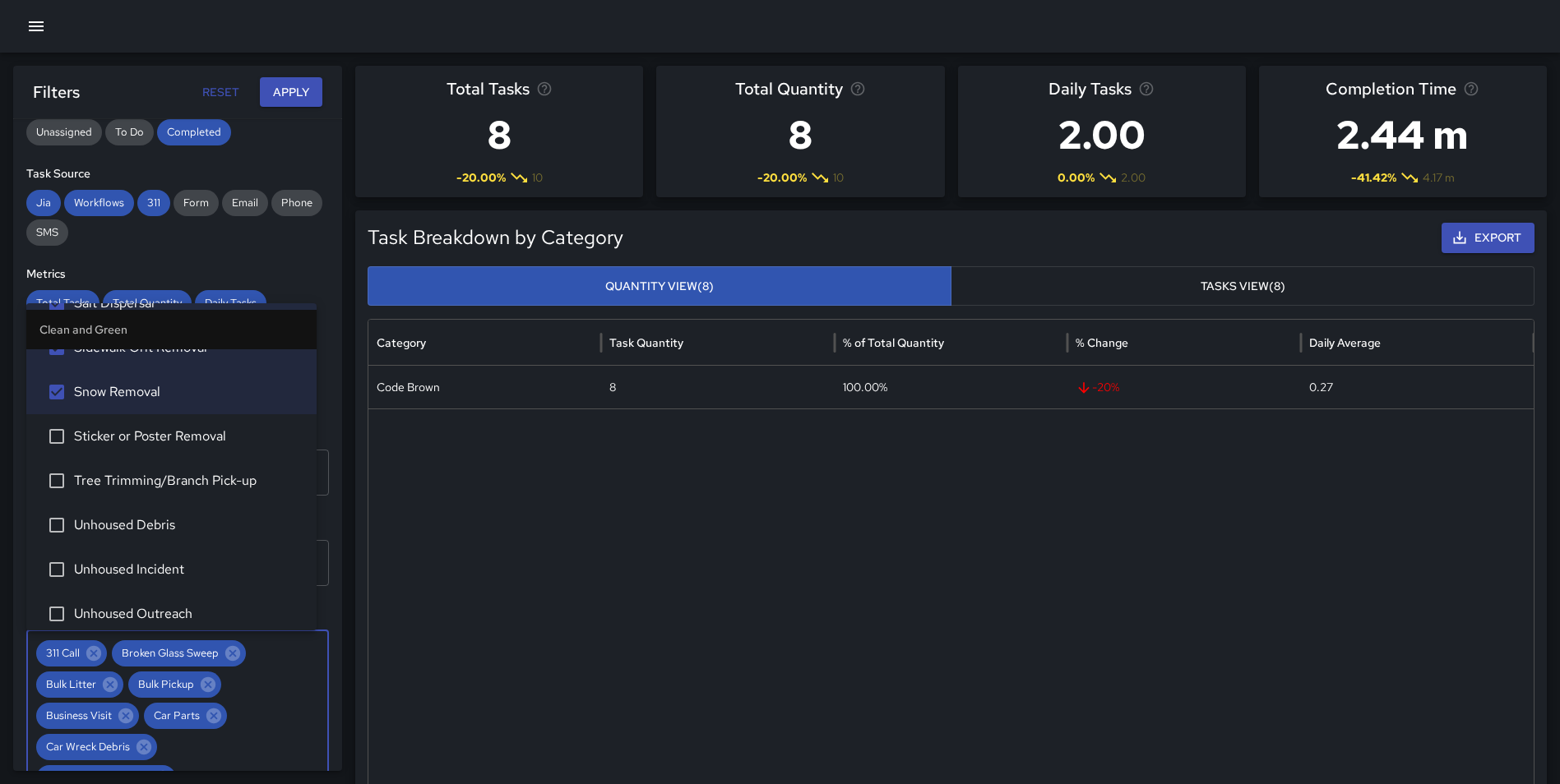
click at [217, 445] on span "Sticker or Poster Removal" at bounding box center [189, 437] width 230 height 19
drag, startPoint x: 223, startPoint y: 479, endPoint x: 270, endPoint y: 508, distance: 55.2
click at [223, 480] on span "Tree Trimming/Branch Pick-up" at bounding box center [189, 481] width 230 height 19
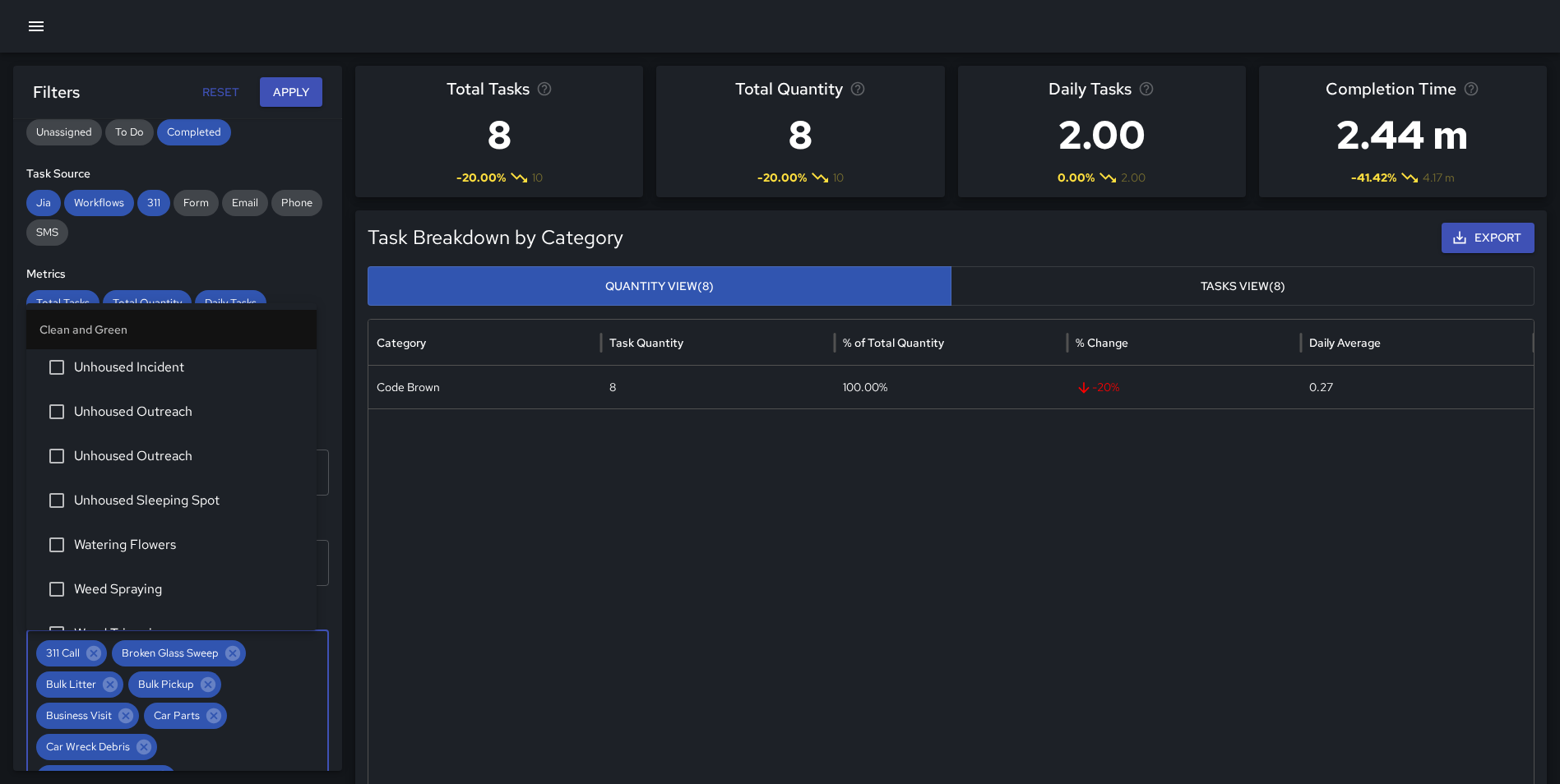
scroll to position [2522, 0]
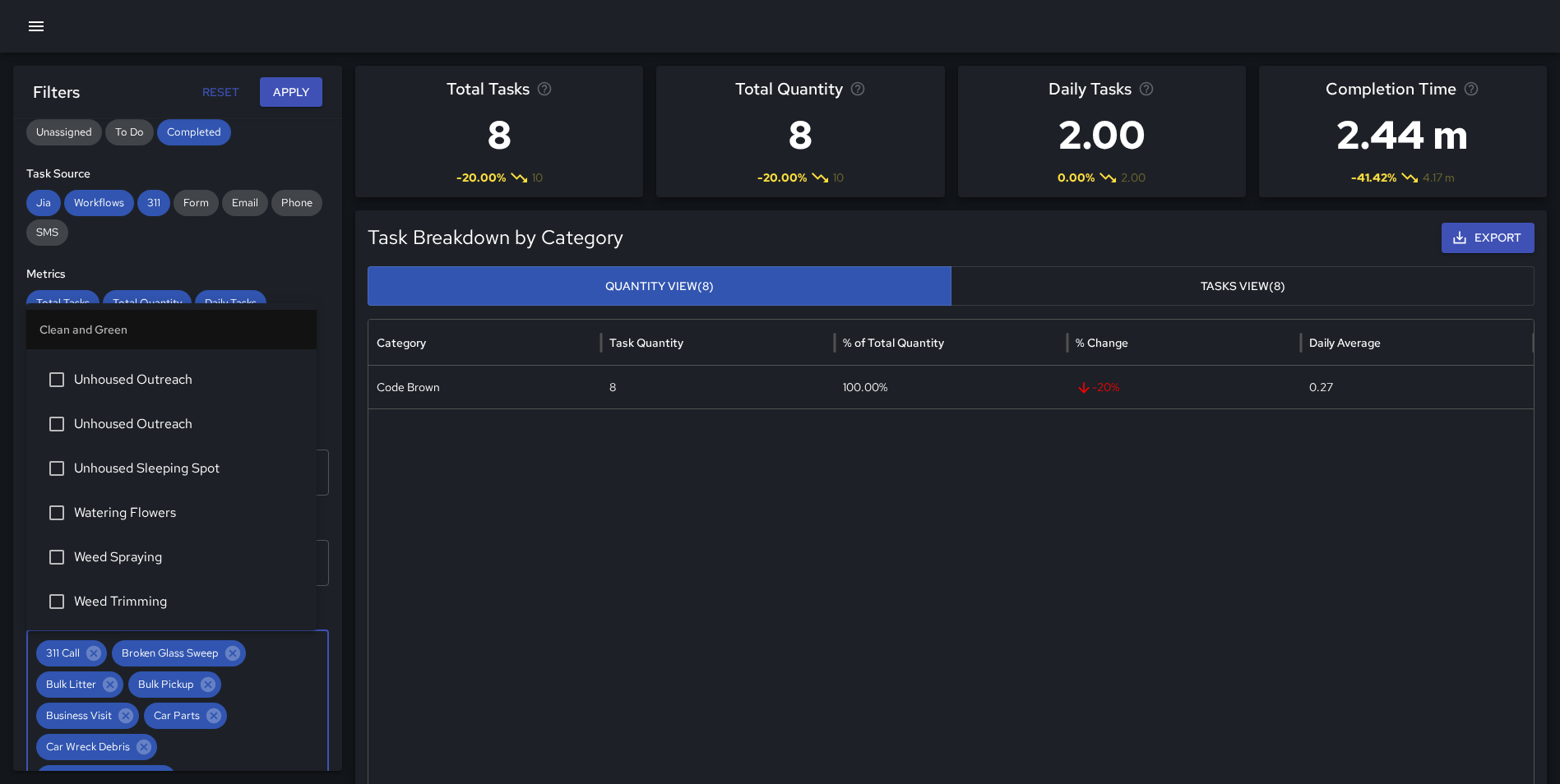
click at [165, 521] on span "Watering Flowers" at bounding box center [189, 513] width 230 height 19
click at [159, 549] on span "Weed Spraying" at bounding box center [189, 557] width 230 height 19
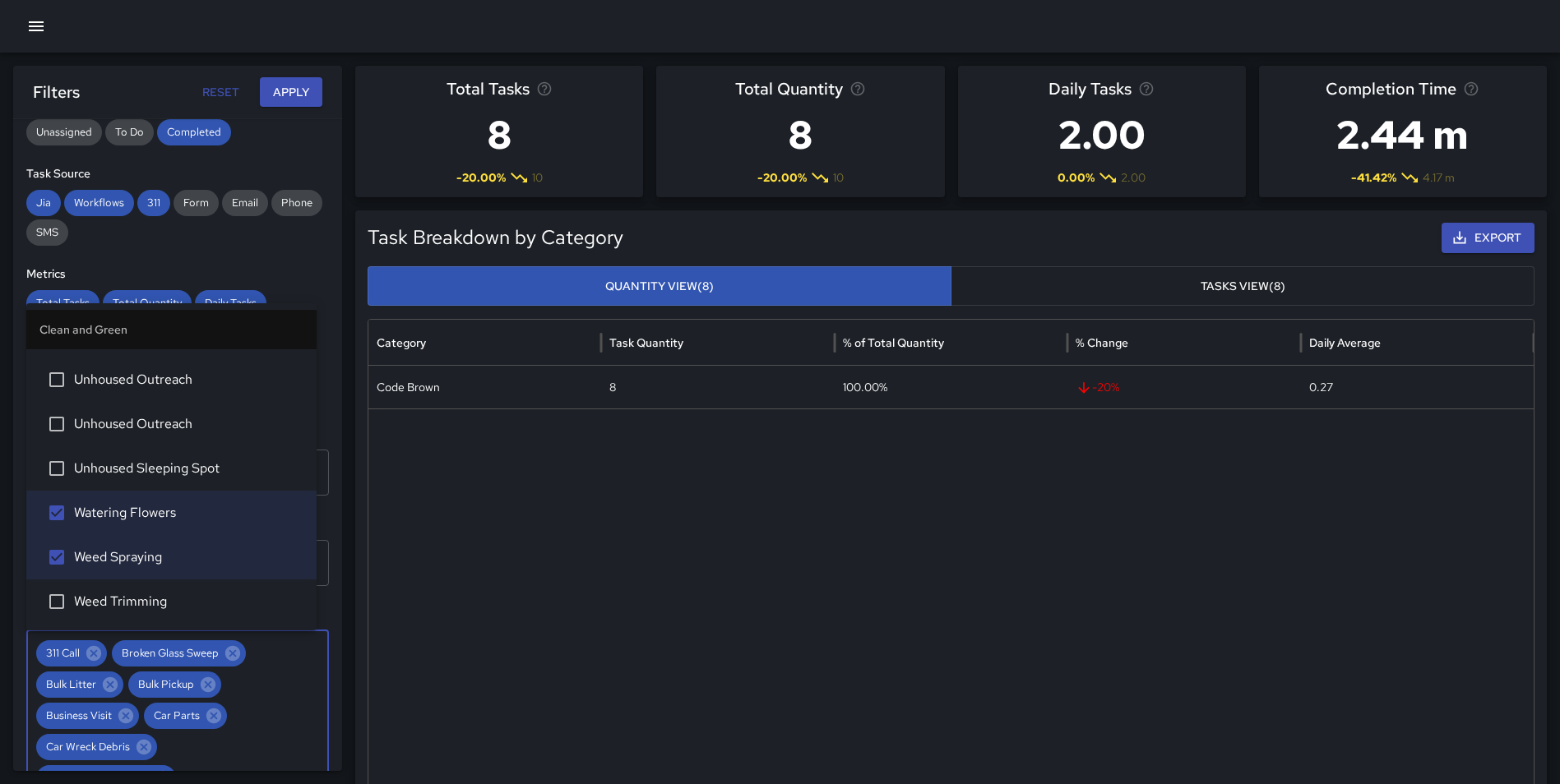
click at [154, 598] on span "Weed Trimming" at bounding box center [189, 601] width 230 height 19
click at [285, 94] on button "Apply" at bounding box center [291, 91] width 62 height 30
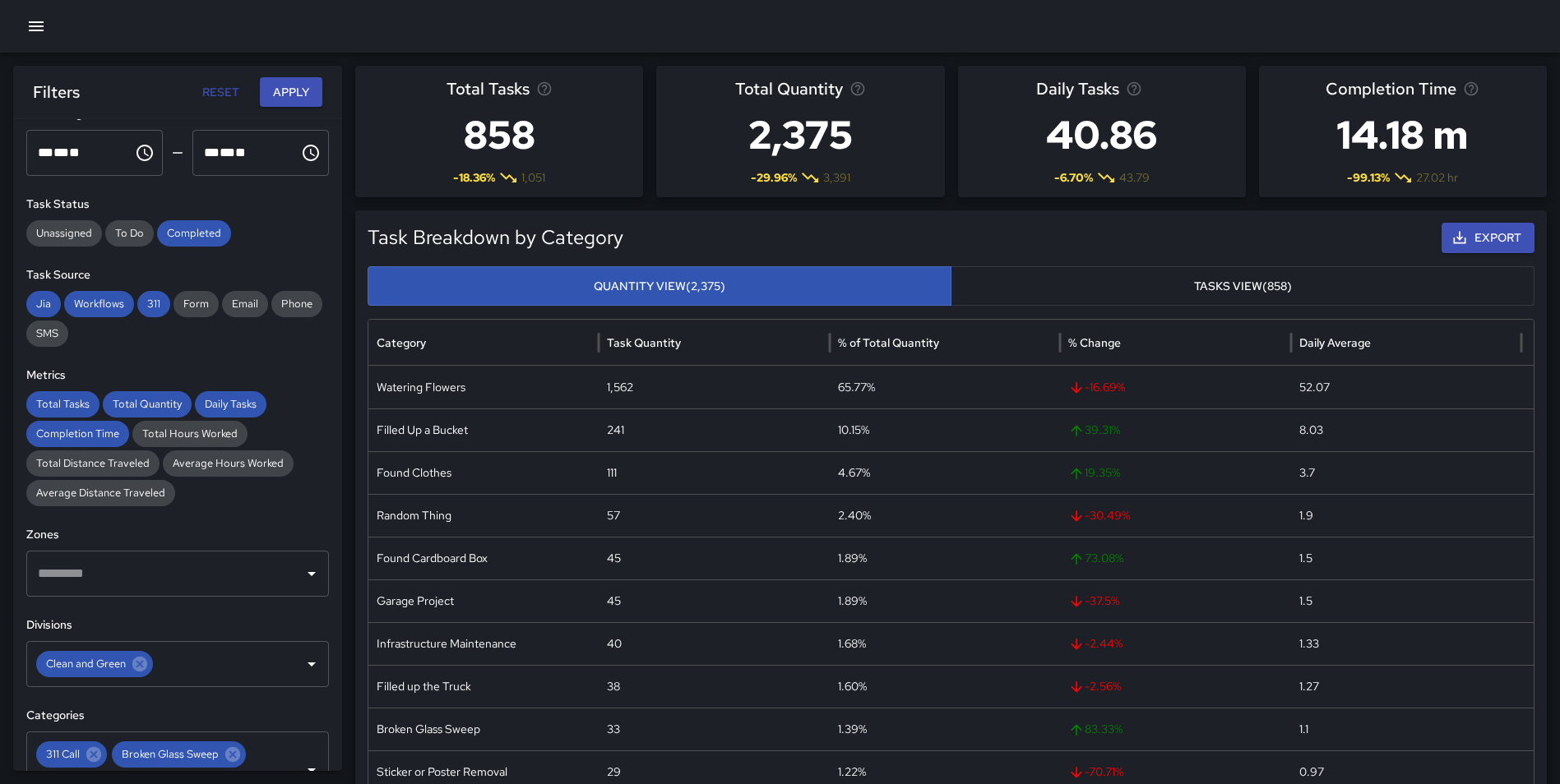
scroll to position [136, 0]
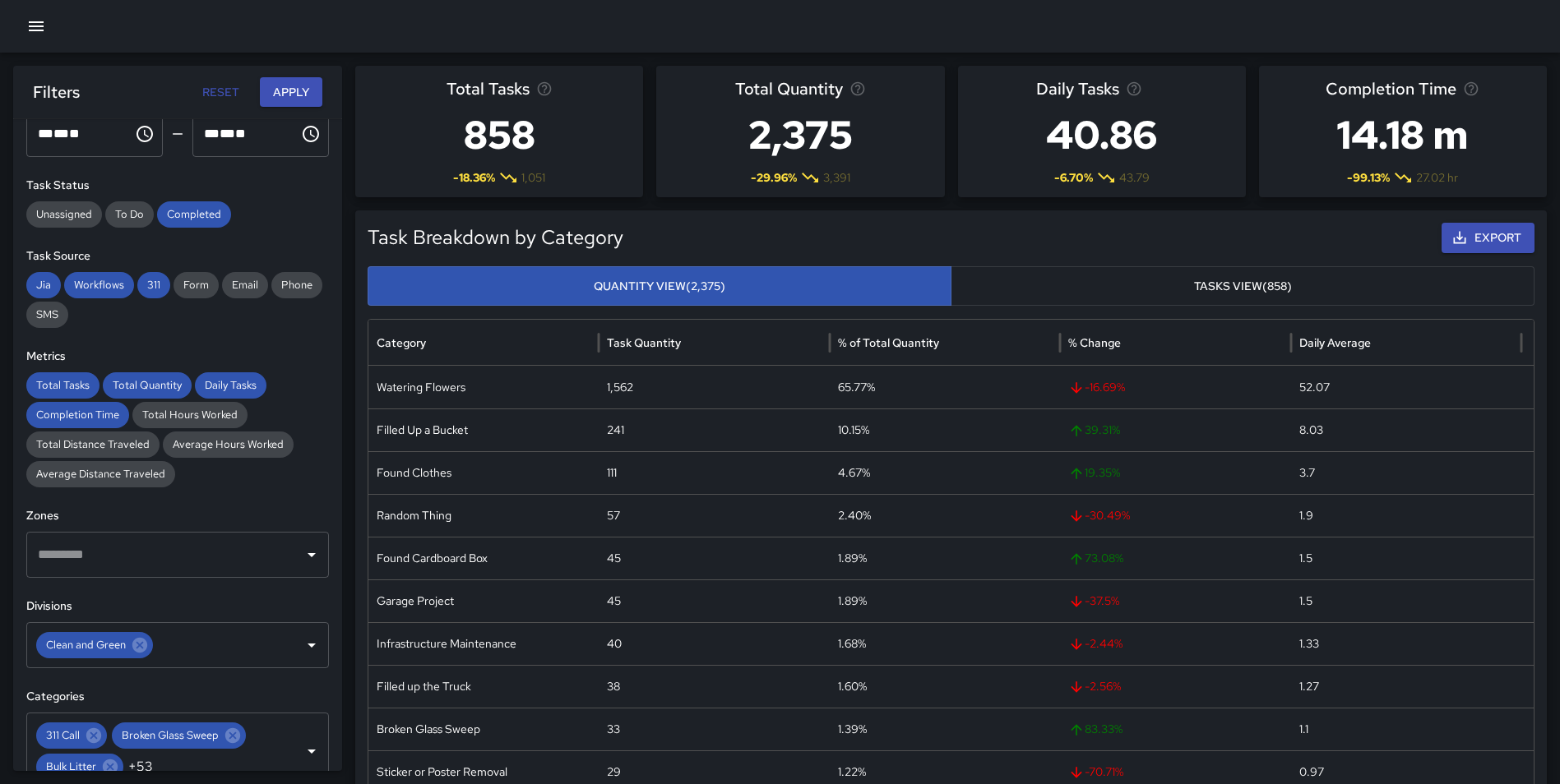
click at [1475, 235] on button "Export" at bounding box center [1487, 237] width 92 height 30
click at [1534, 33] on div at bounding box center [780, 26] width 1560 height 53
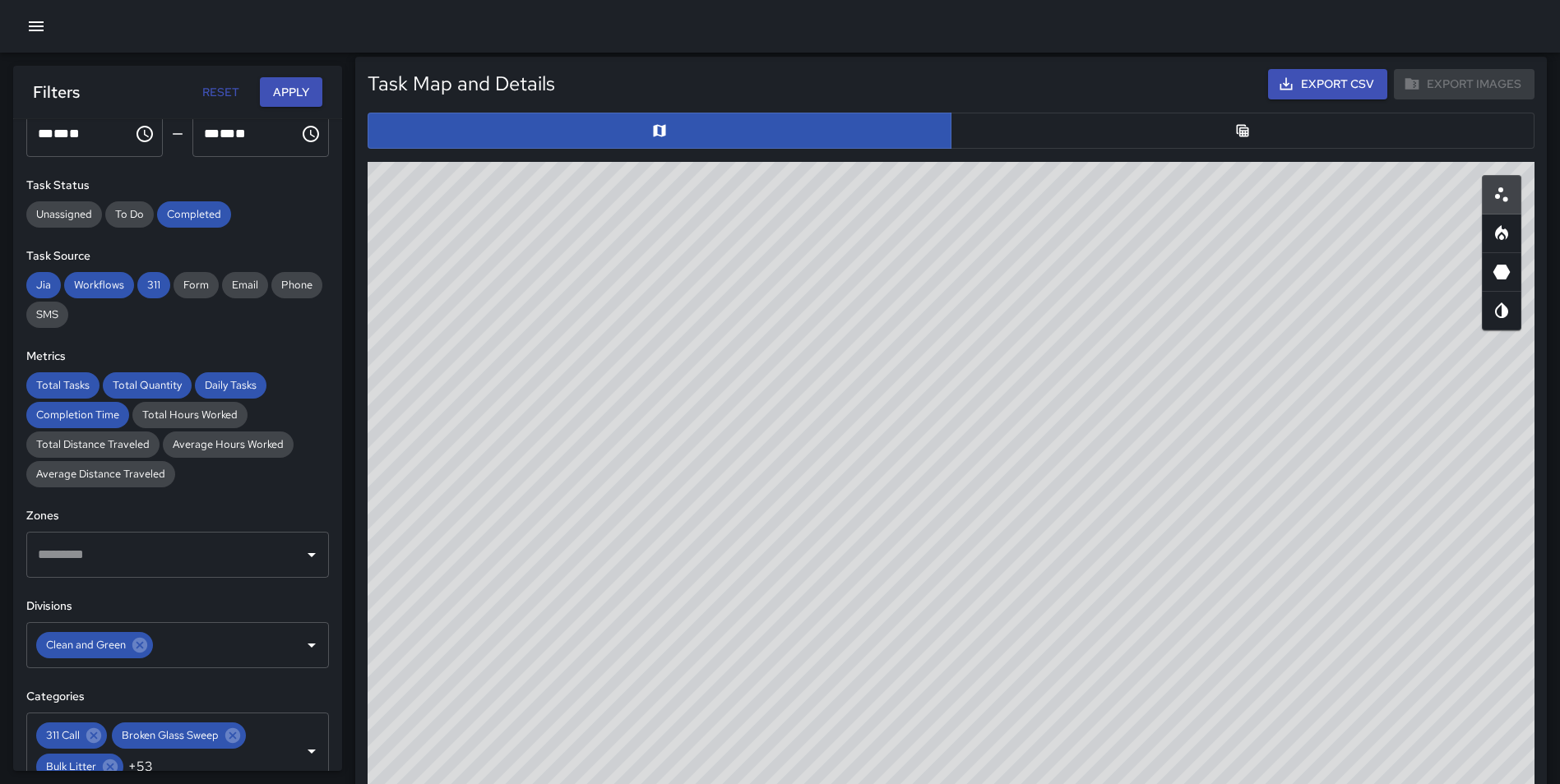
scroll to position [820, 0]
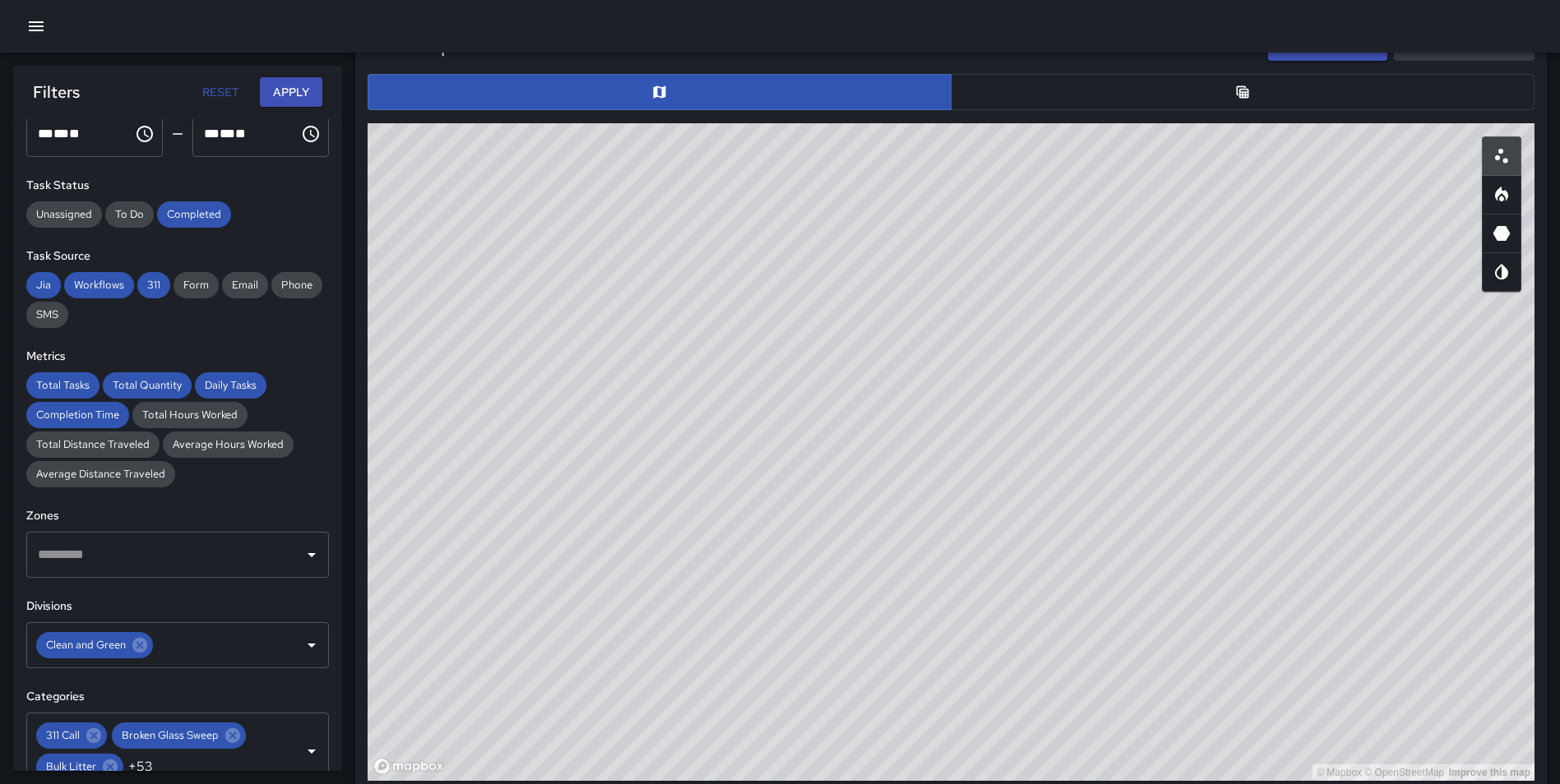
click at [1507, 196] on icon "Heatmap" at bounding box center [1502, 194] width 14 height 15
type button "heatmap"
drag, startPoint x: 978, startPoint y: 334, endPoint x: 922, endPoint y: 693, distance: 363.3
click at [924, 724] on div "© Mapbox © OpenStreetMap Improve this map" at bounding box center [951, 452] width 1167 height 658
drag, startPoint x: 920, startPoint y: 692, endPoint x: 921, endPoint y: 732, distance: 40.0
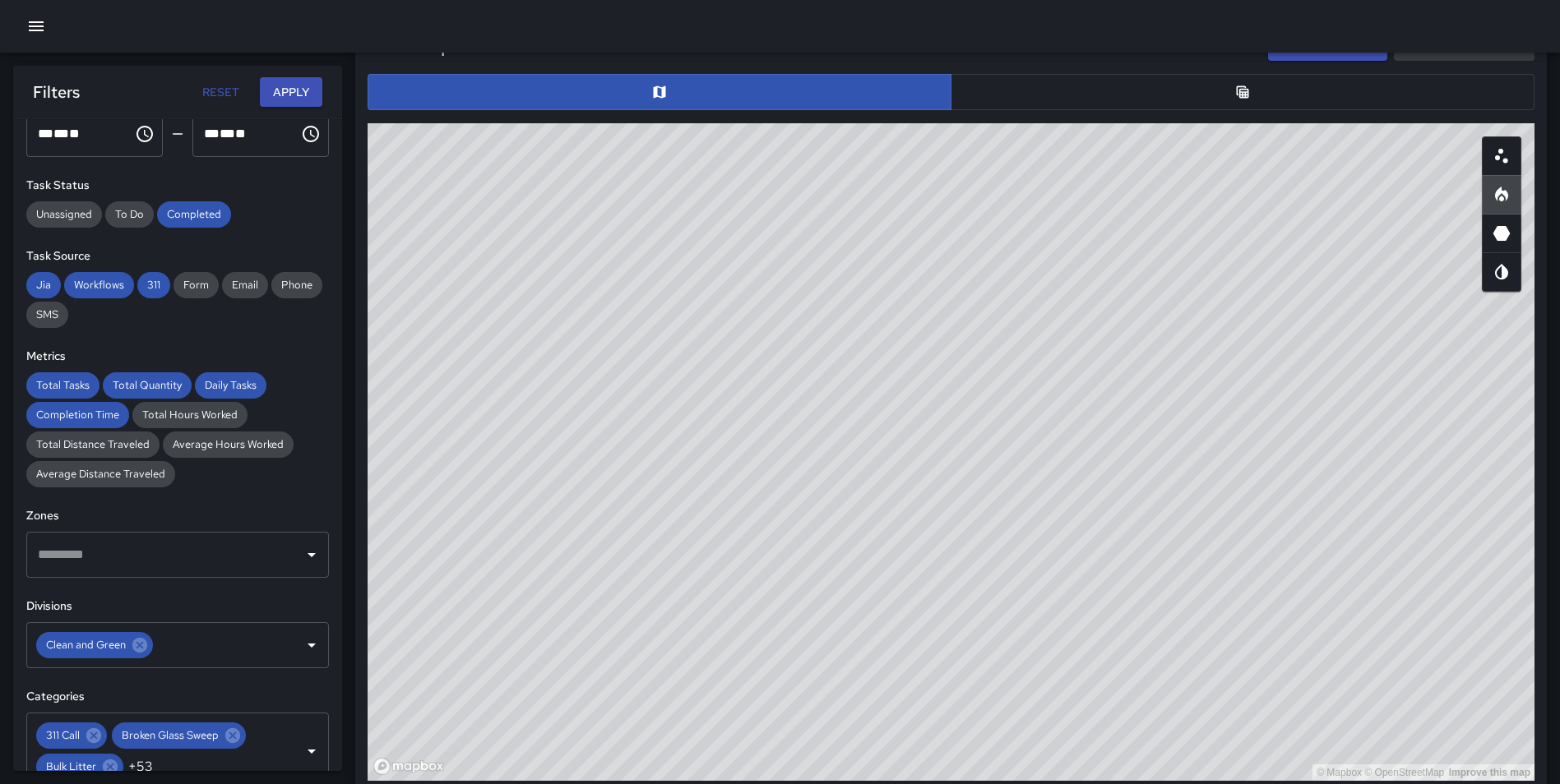
click at [921, 732] on div "© Mapbox © OpenStreetMap Improve this map" at bounding box center [951, 452] width 1167 height 658
drag, startPoint x: 1091, startPoint y: 522, endPoint x: 1054, endPoint y: 537, distance: 39.9
click at [1054, 537] on div "© Mapbox © OpenStreetMap Improve this map" at bounding box center [951, 452] width 1167 height 658
drag, startPoint x: 1074, startPoint y: 490, endPoint x: 1184, endPoint y: 656, distance: 199.1
click at [1184, 656] on div "© Mapbox © OpenStreetMap Improve this map" at bounding box center [951, 452] width 1167 height 658
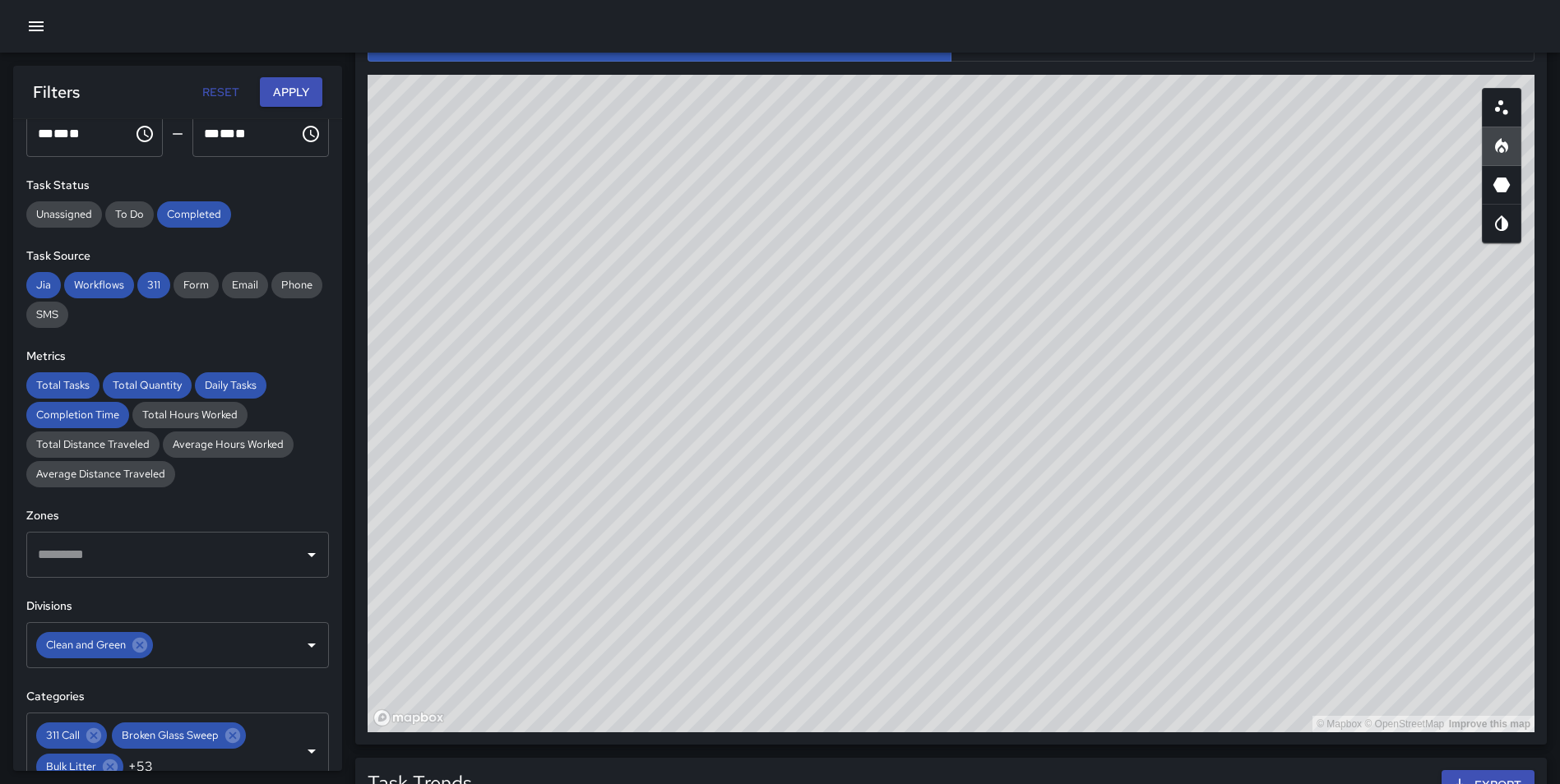
scroll to position [863, 0]
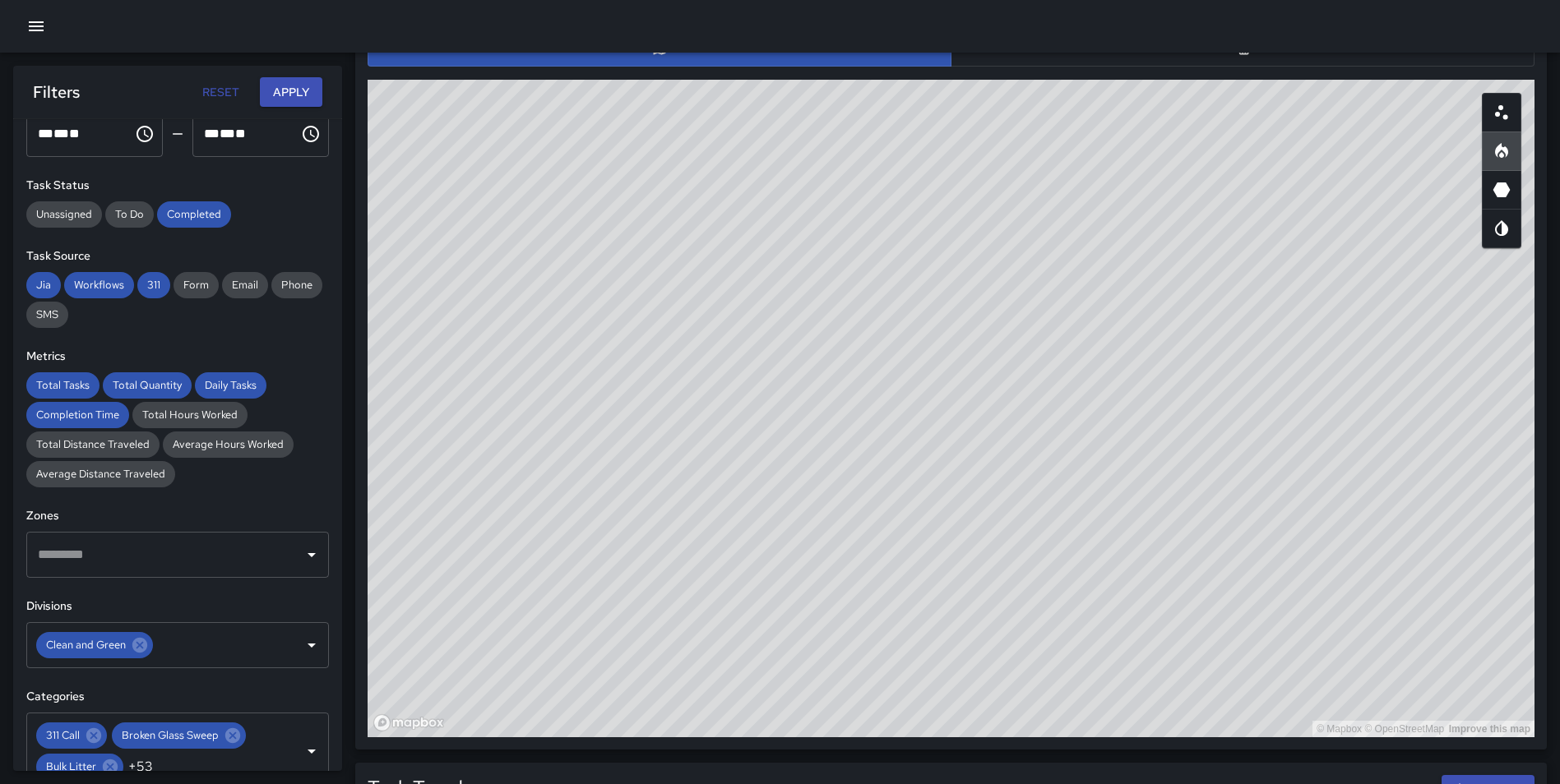
drag, startPoint x: 1319, startPoint y: 433, endPoint x: 1315, endPoint y: 420, distance: 13.6
click at [1315, 420] on div "© Mapbox © OpenStreetMap Improve this map" at bounding box center [951, 409] width 1167 height 658
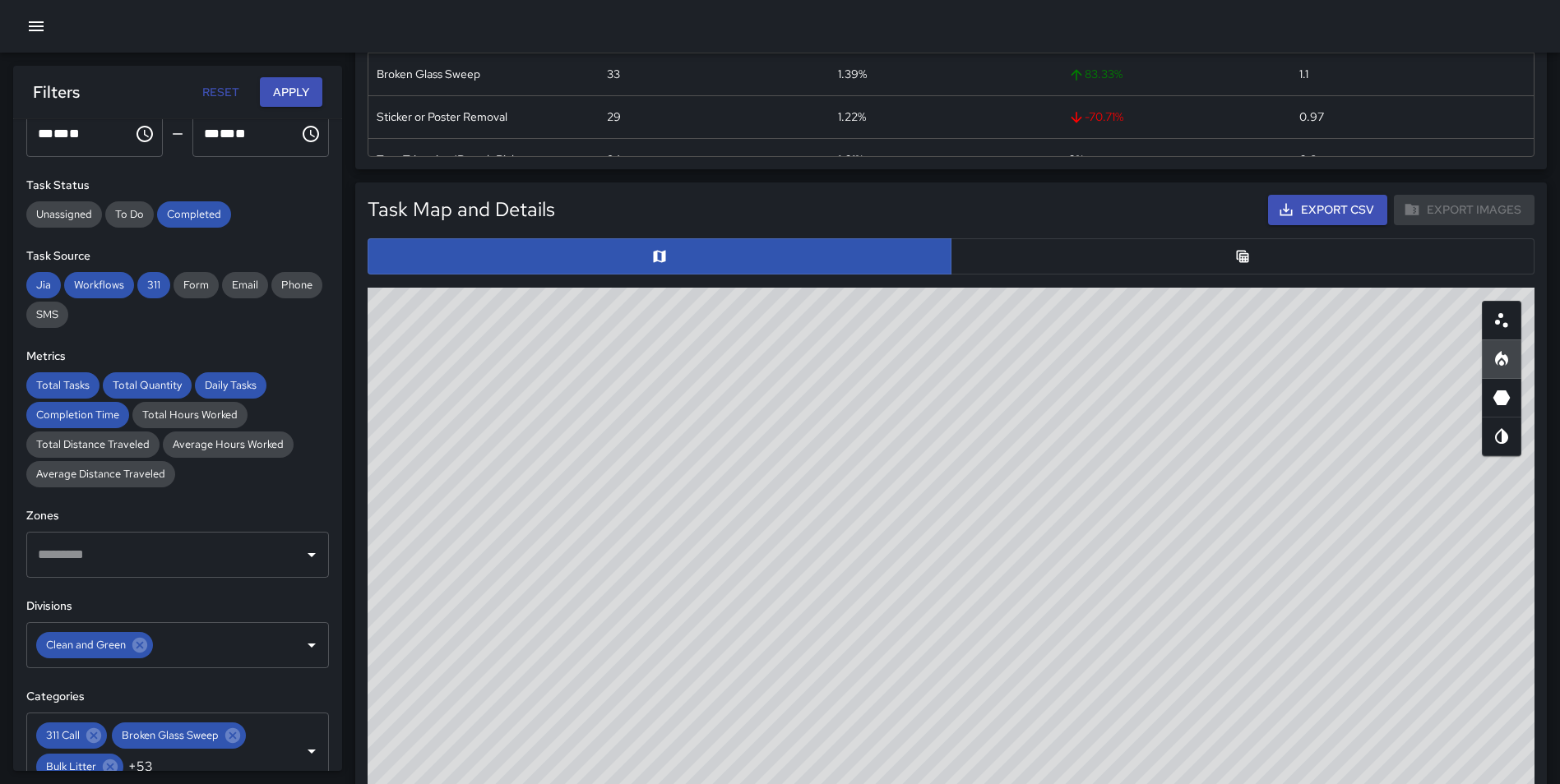
click at [1284, 252] on button "button" at bounding box center [1243, 256] width 584 height 36
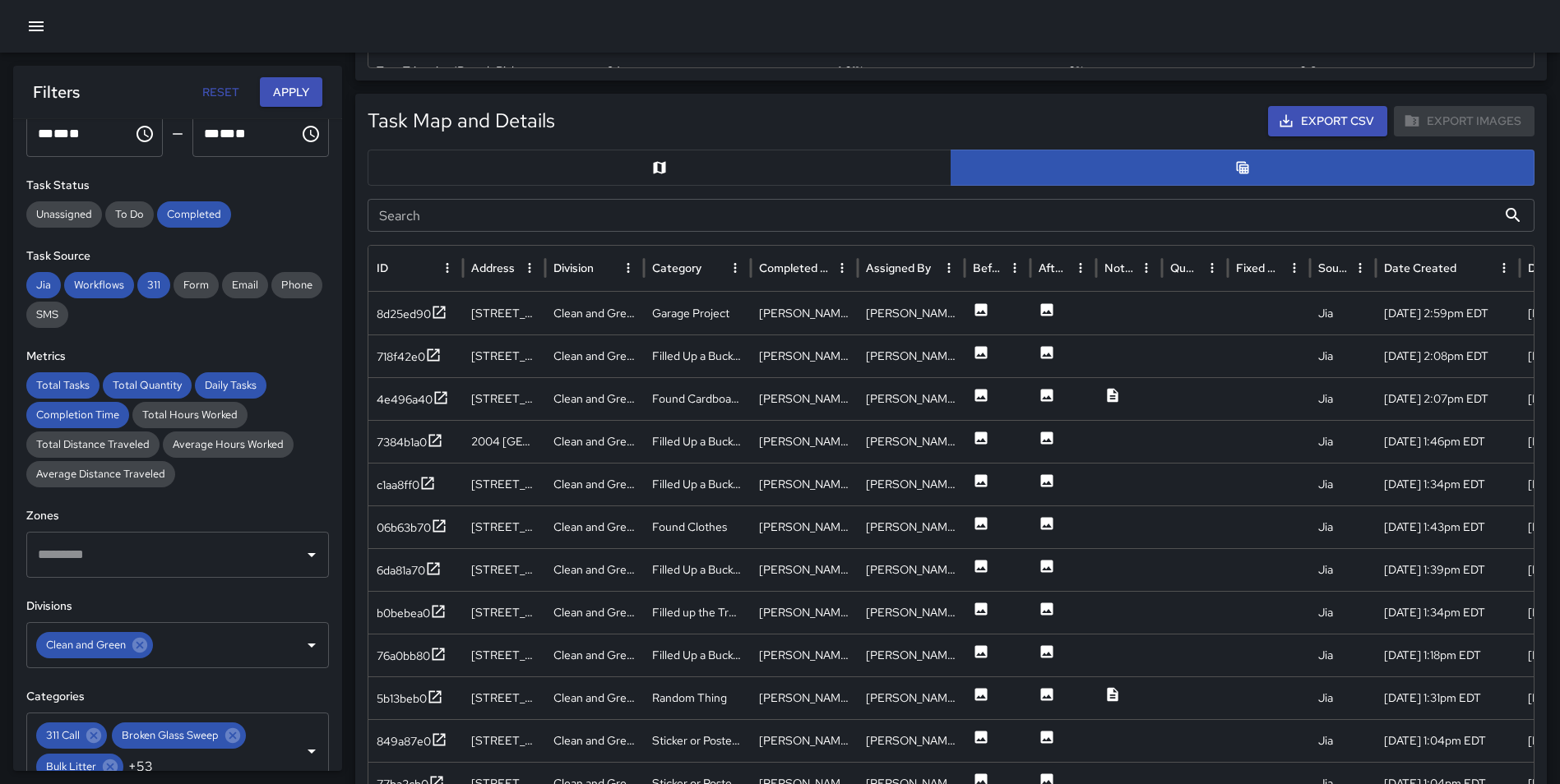
scroll to position [794, 0]
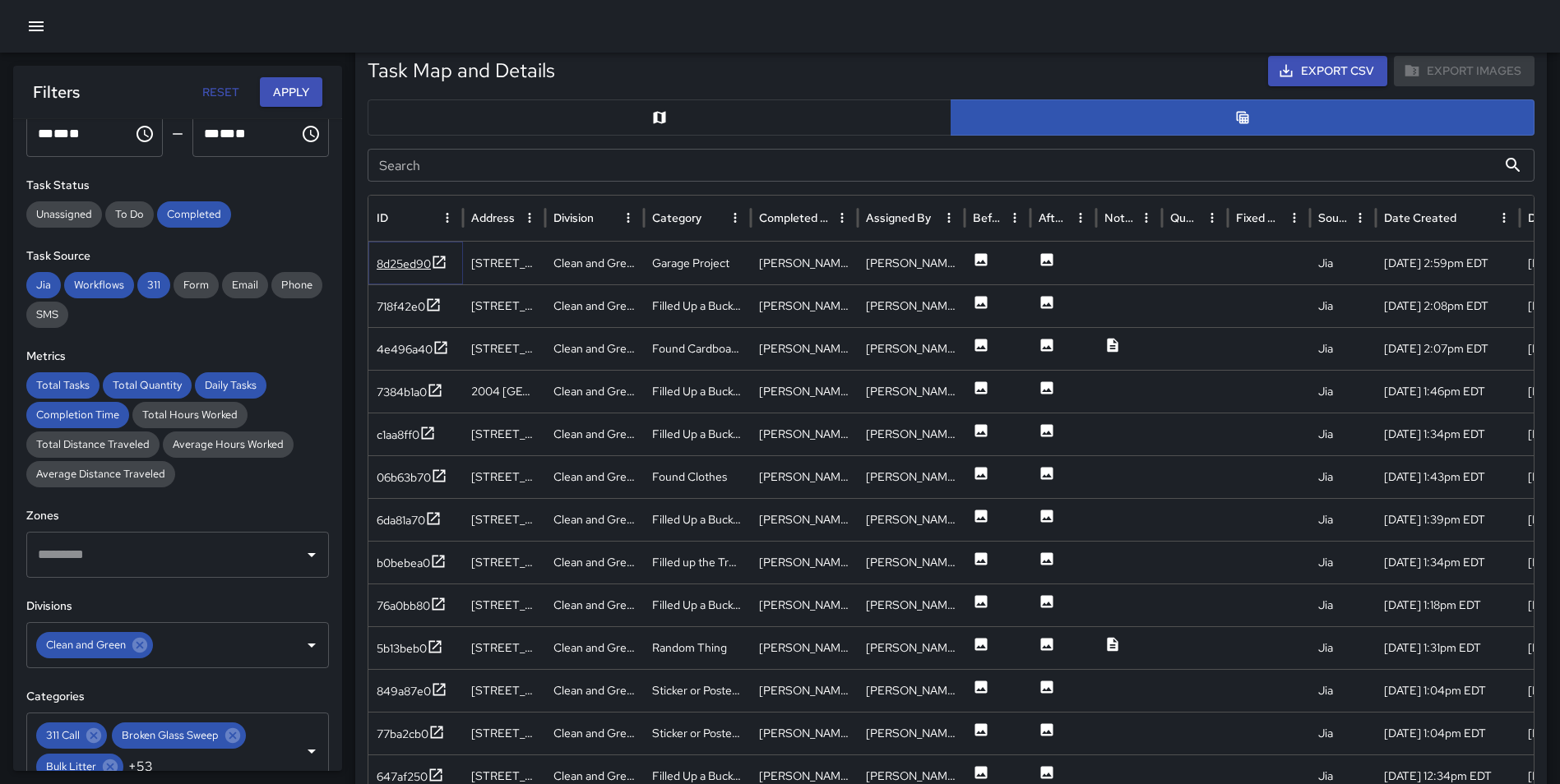
click at [438, 264] on icon at bounding box center [439, 262] width 13 height 13
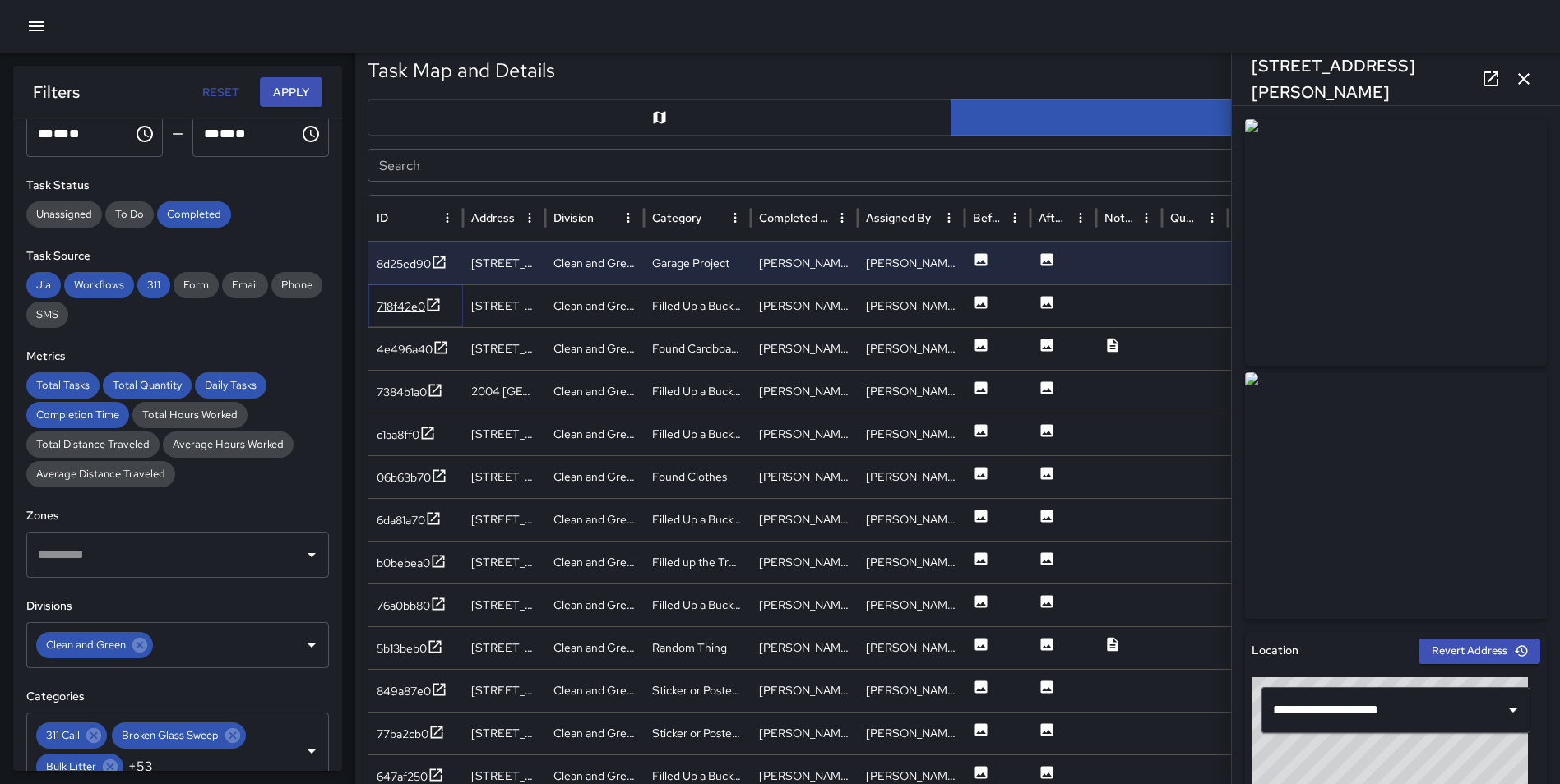
click at [441, 301] on icon at bounding box center [433, 304] width 17 height 17
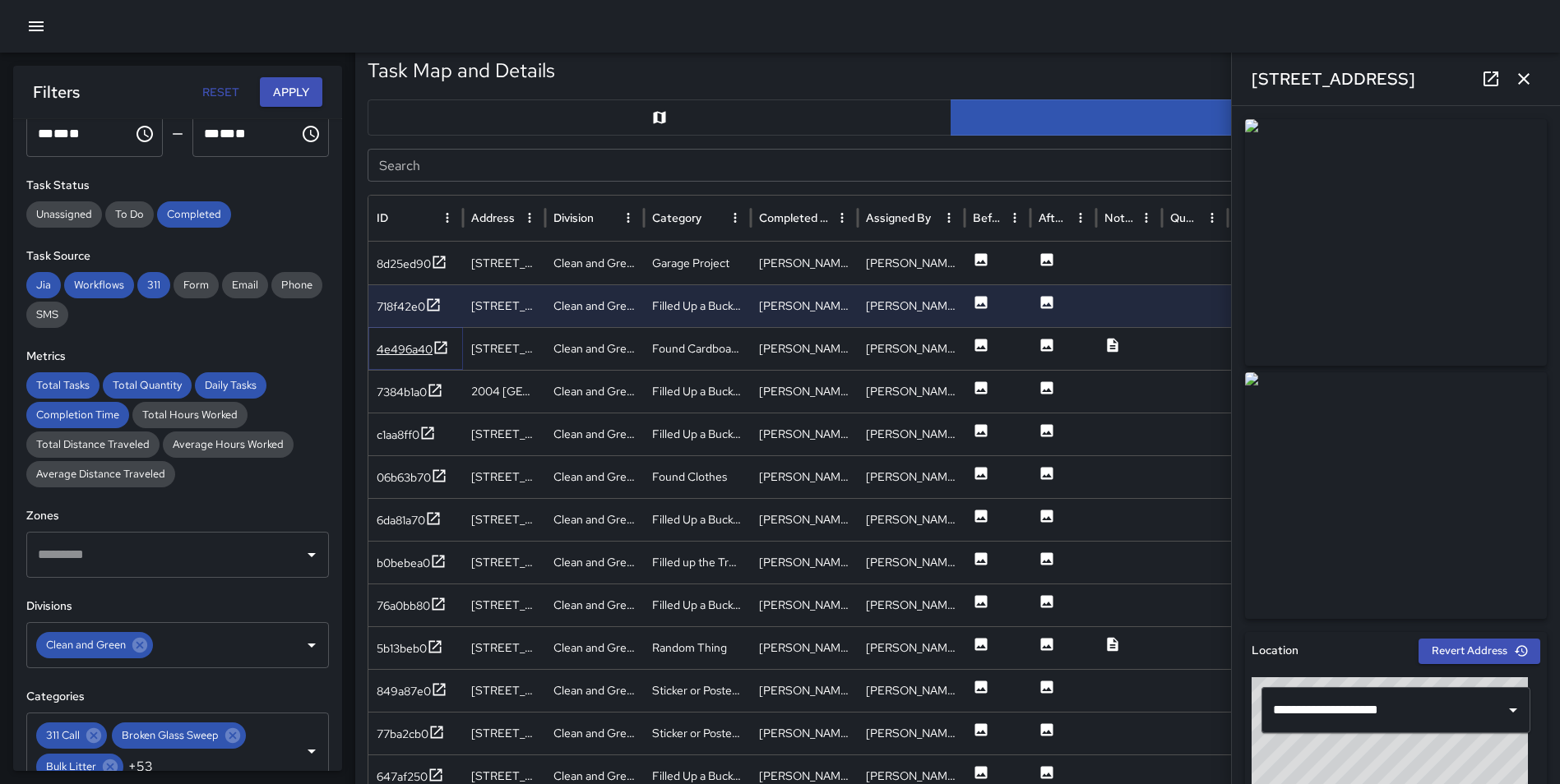
click at [437, 346] on icon at bounding box center [440, 347] width 17 height 17
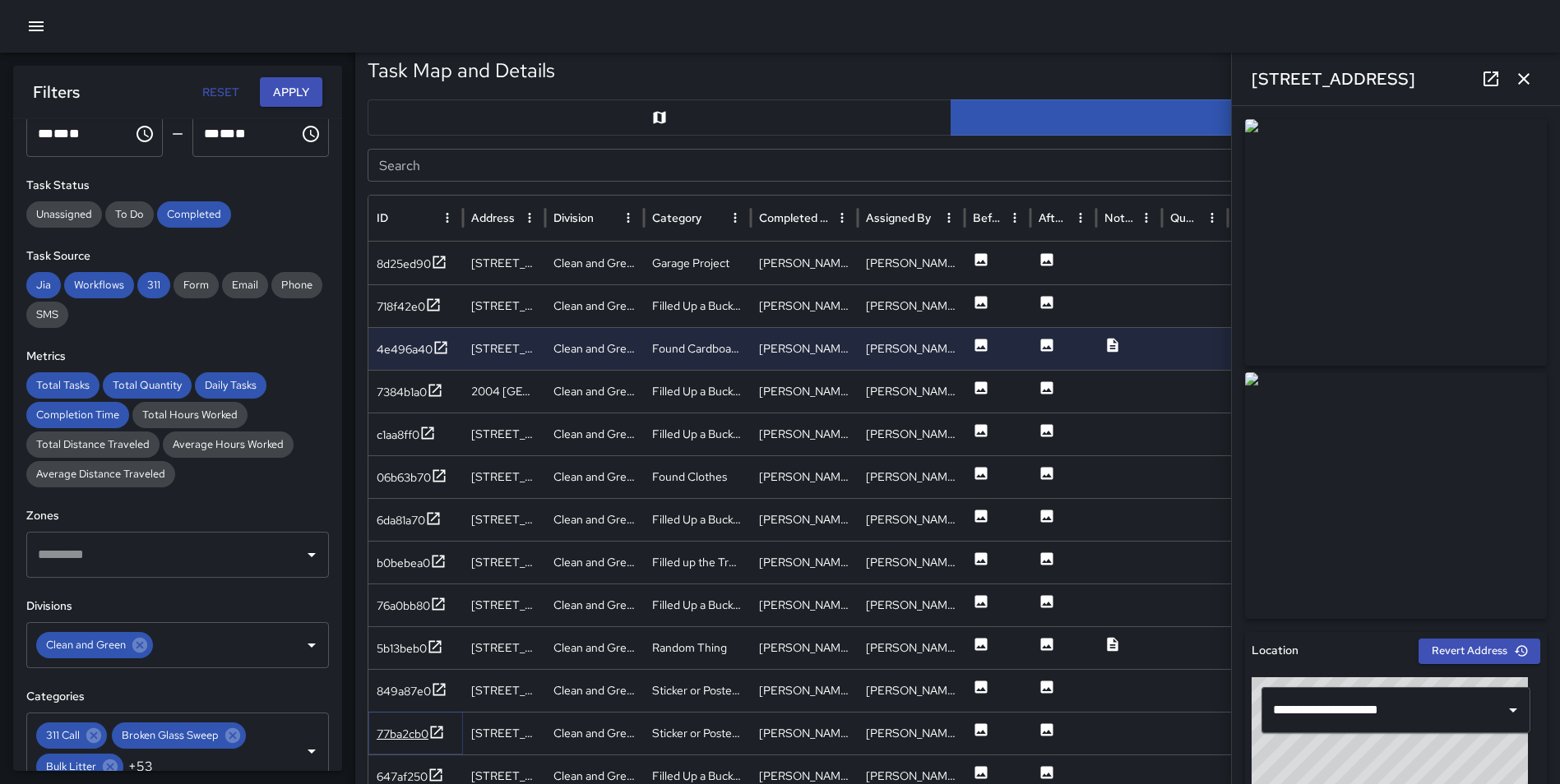
click at [440, 729] on icon at bounding box center [436, 731] width 17 height 17
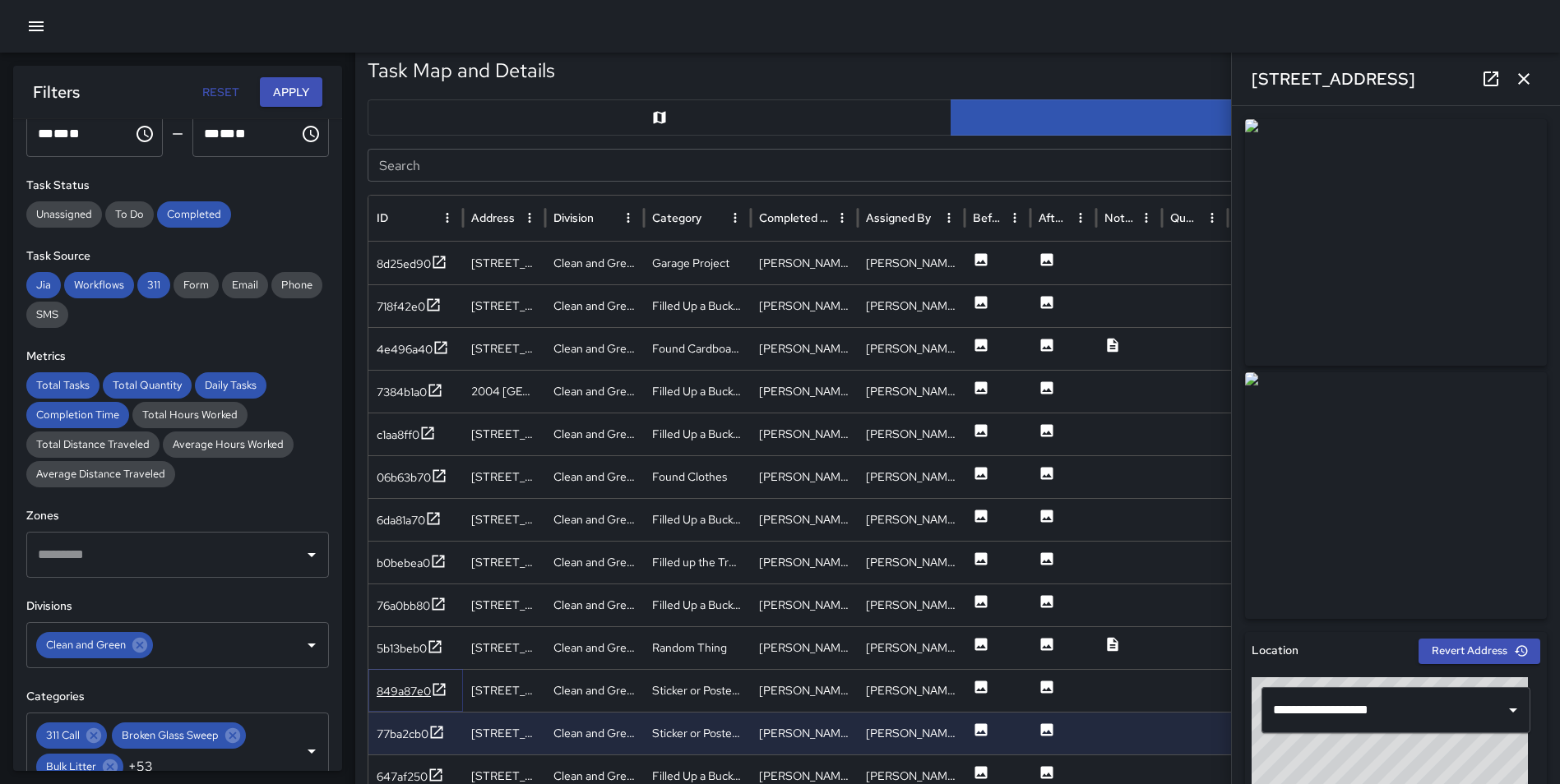
click at [438, 691] on icon at bounding box center [439, 689] width 13 height 13
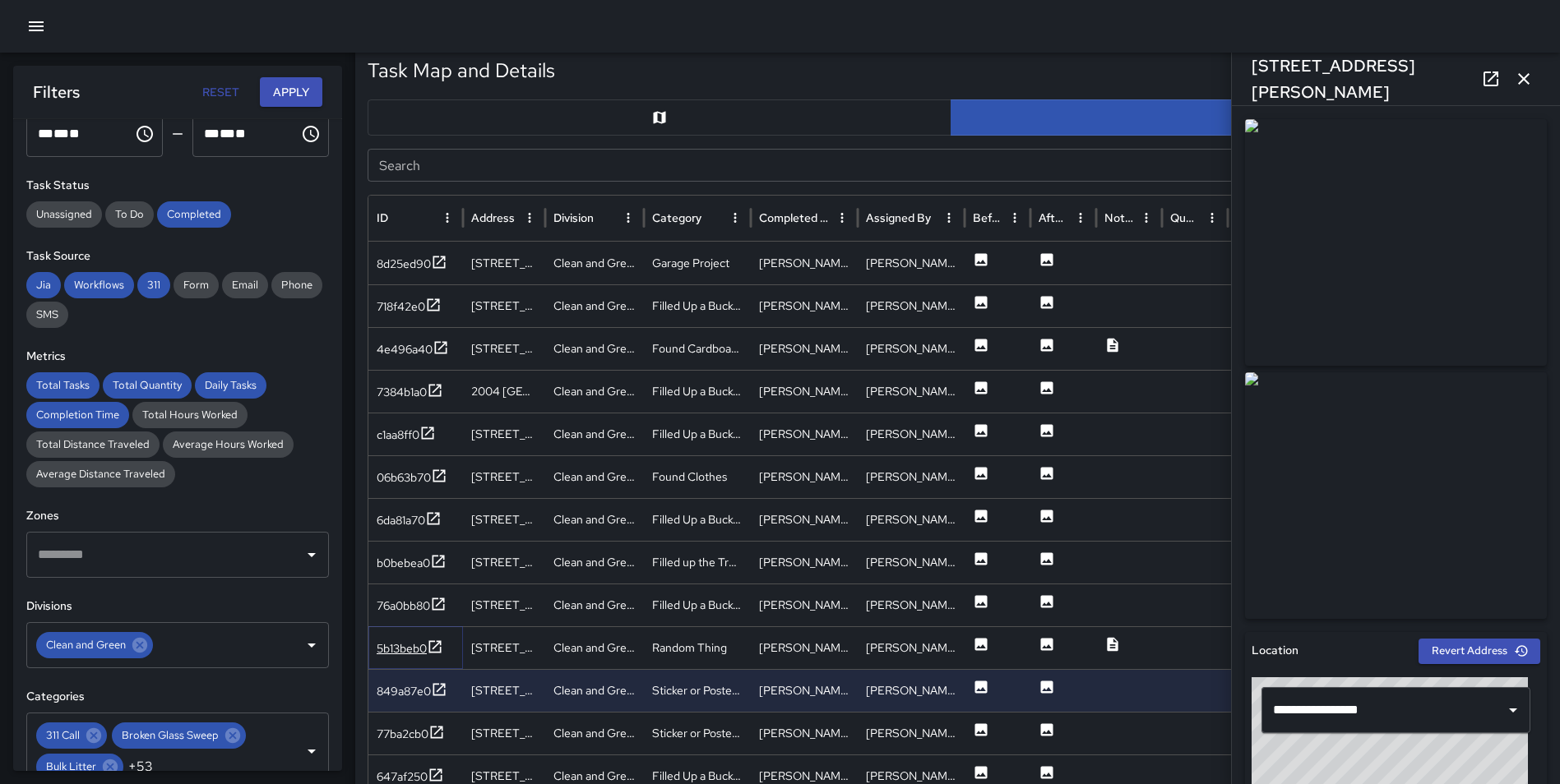
click at [437, 640] on icon at bounding box center [435, 647] width 17 height 17
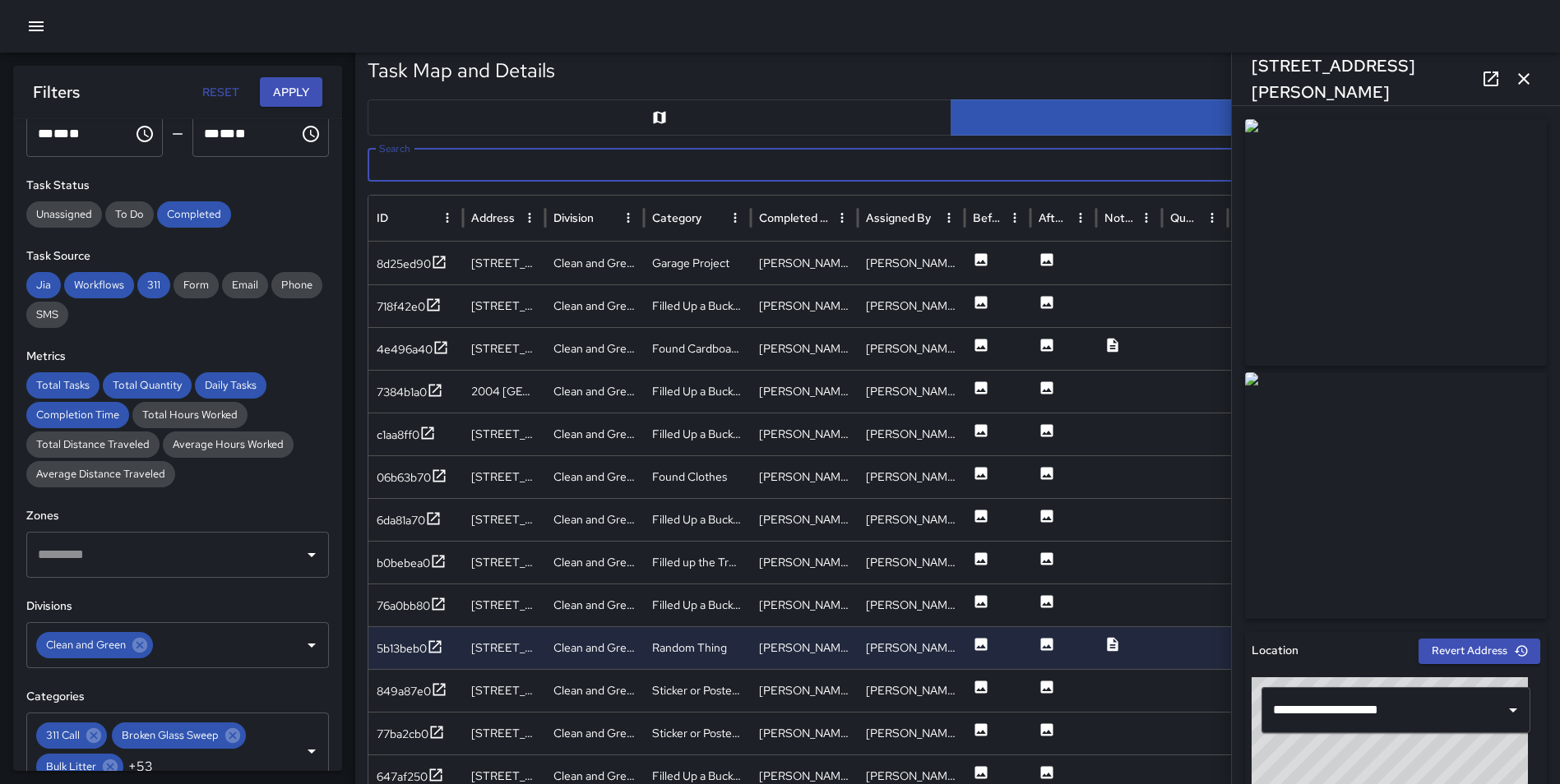
click at [825, 163] on input "Search" at bounding box center [932, 165] width 1129 height 33
type input "****"
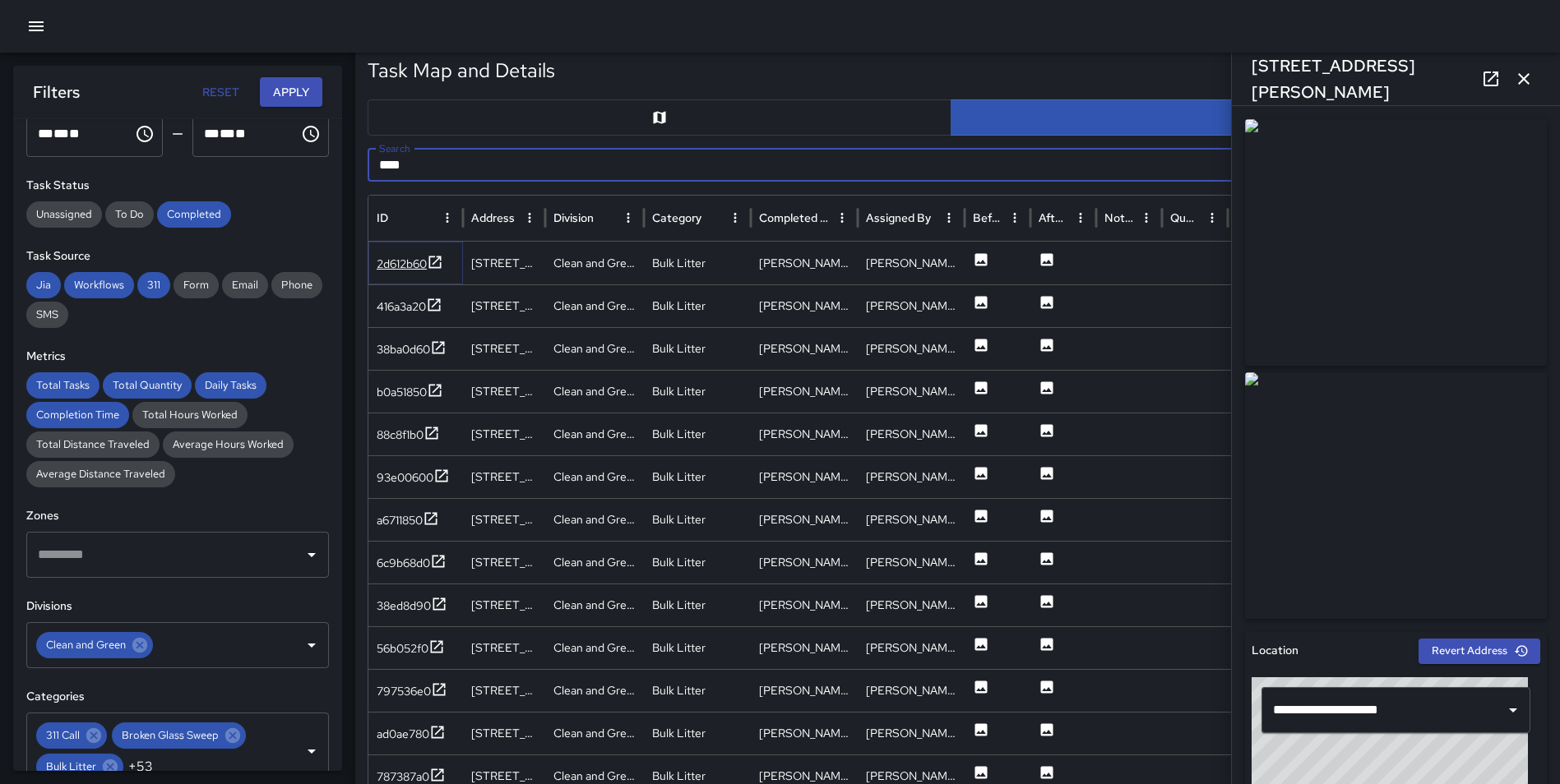
click at [435, 257] on icon at bounding box center [435, 262] width 13 height 13
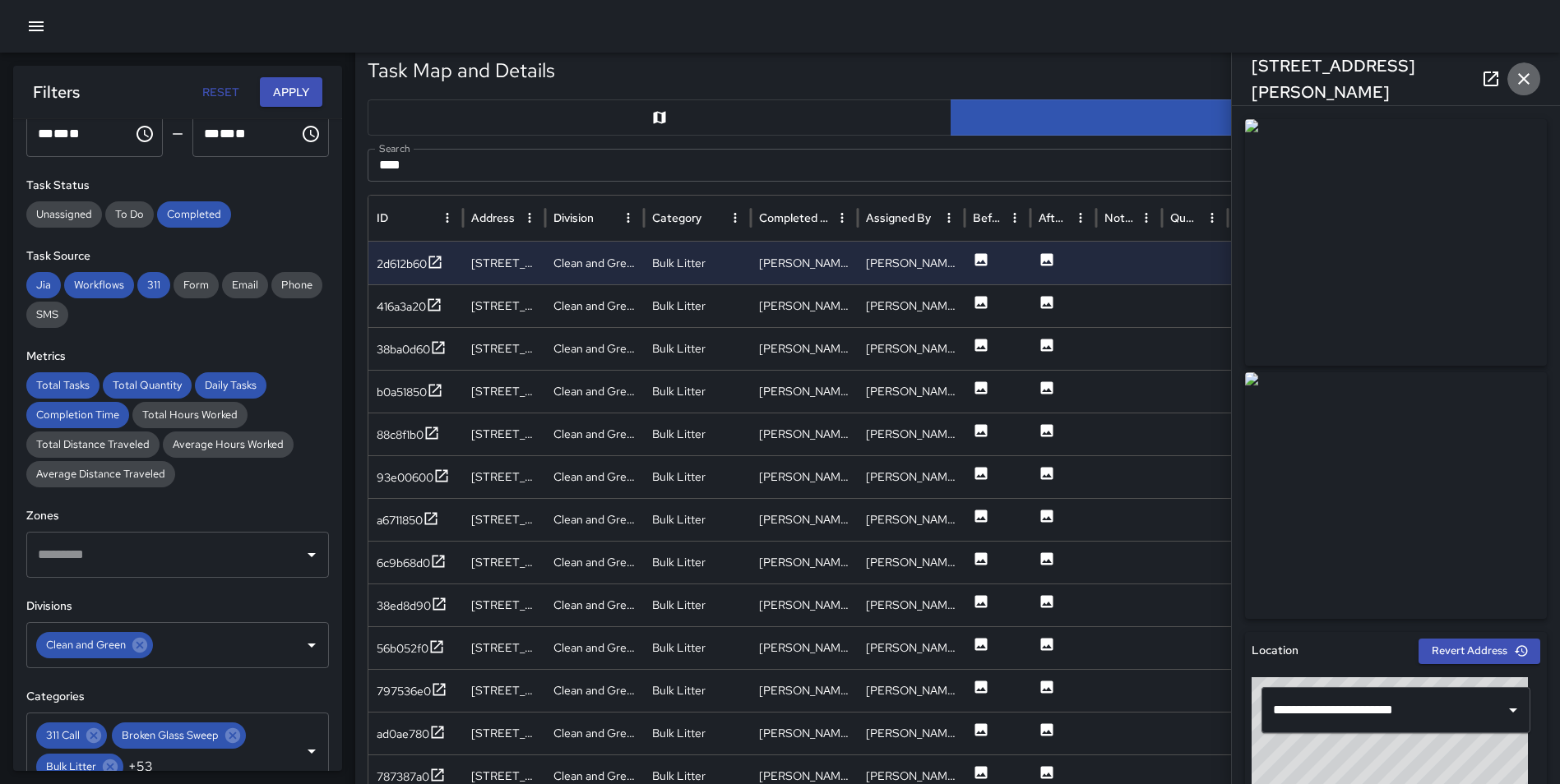
click at [1521, 69] on icon "button" at bounding box center [1524, 79] width 19 height 19
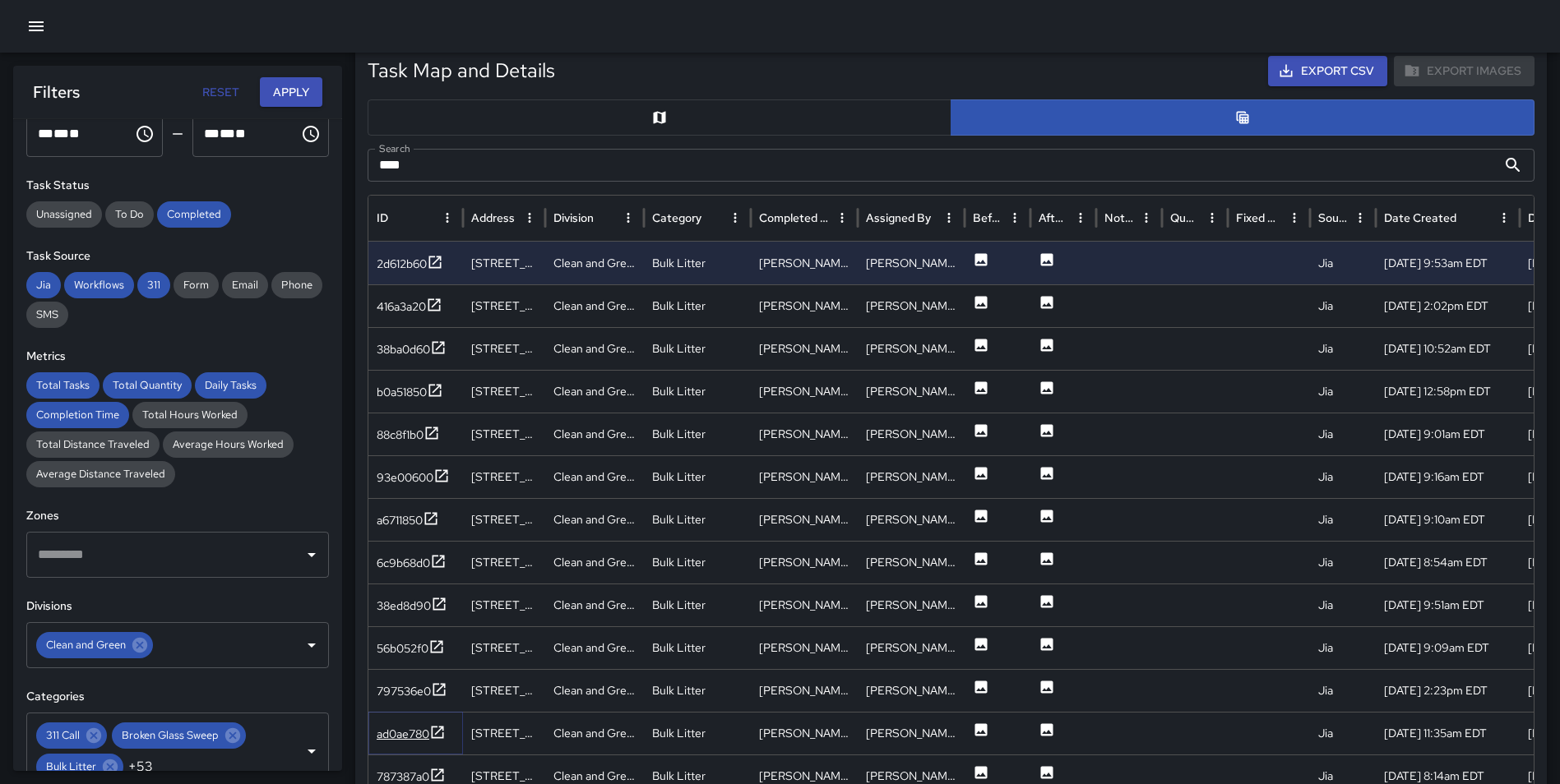
click at [437, 731] on icon at bounding box center [437, 731] width 17 height 17
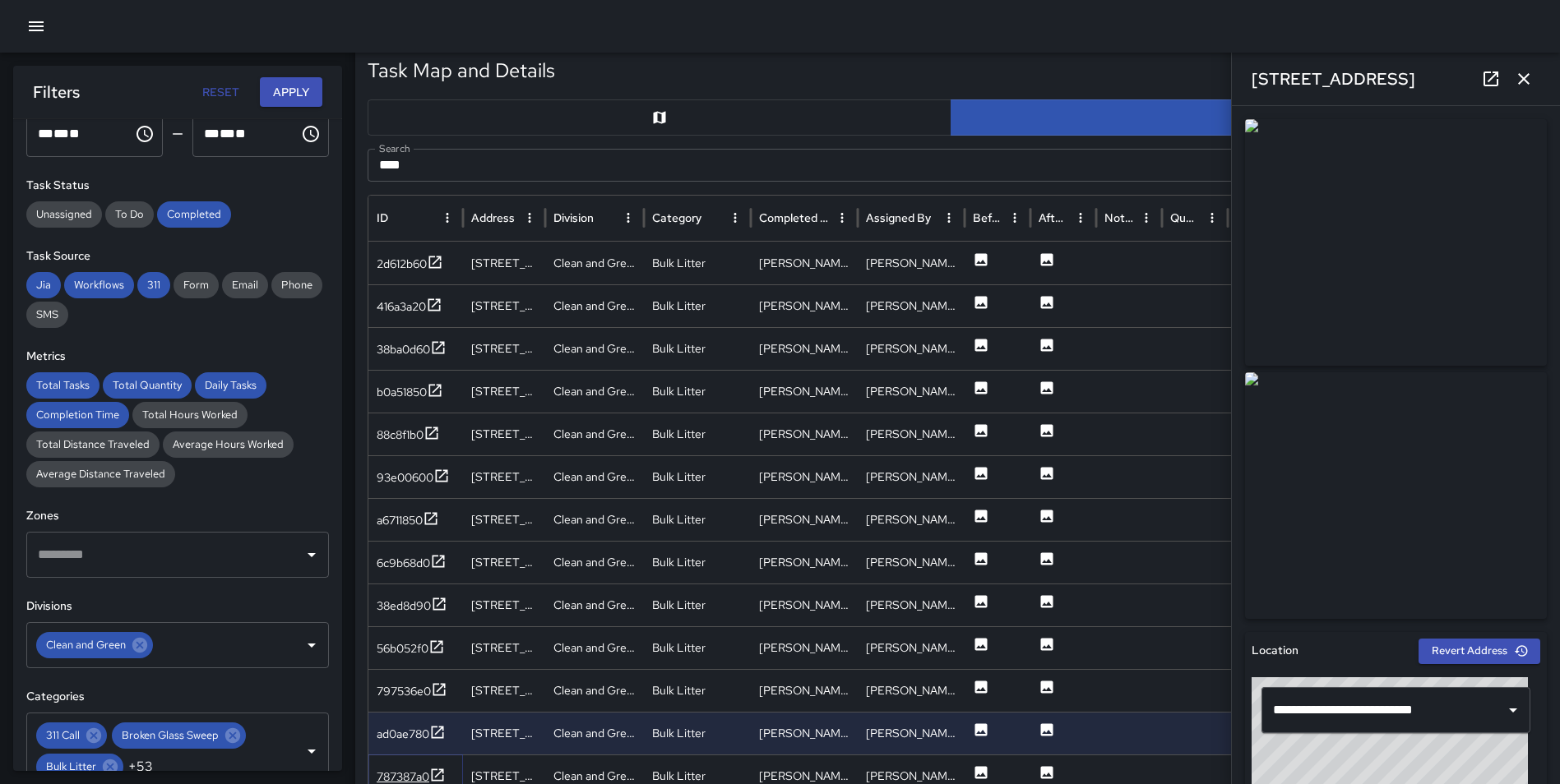
click at [438, 769] on icon at bounding box center [438, 774] width 13 height 13
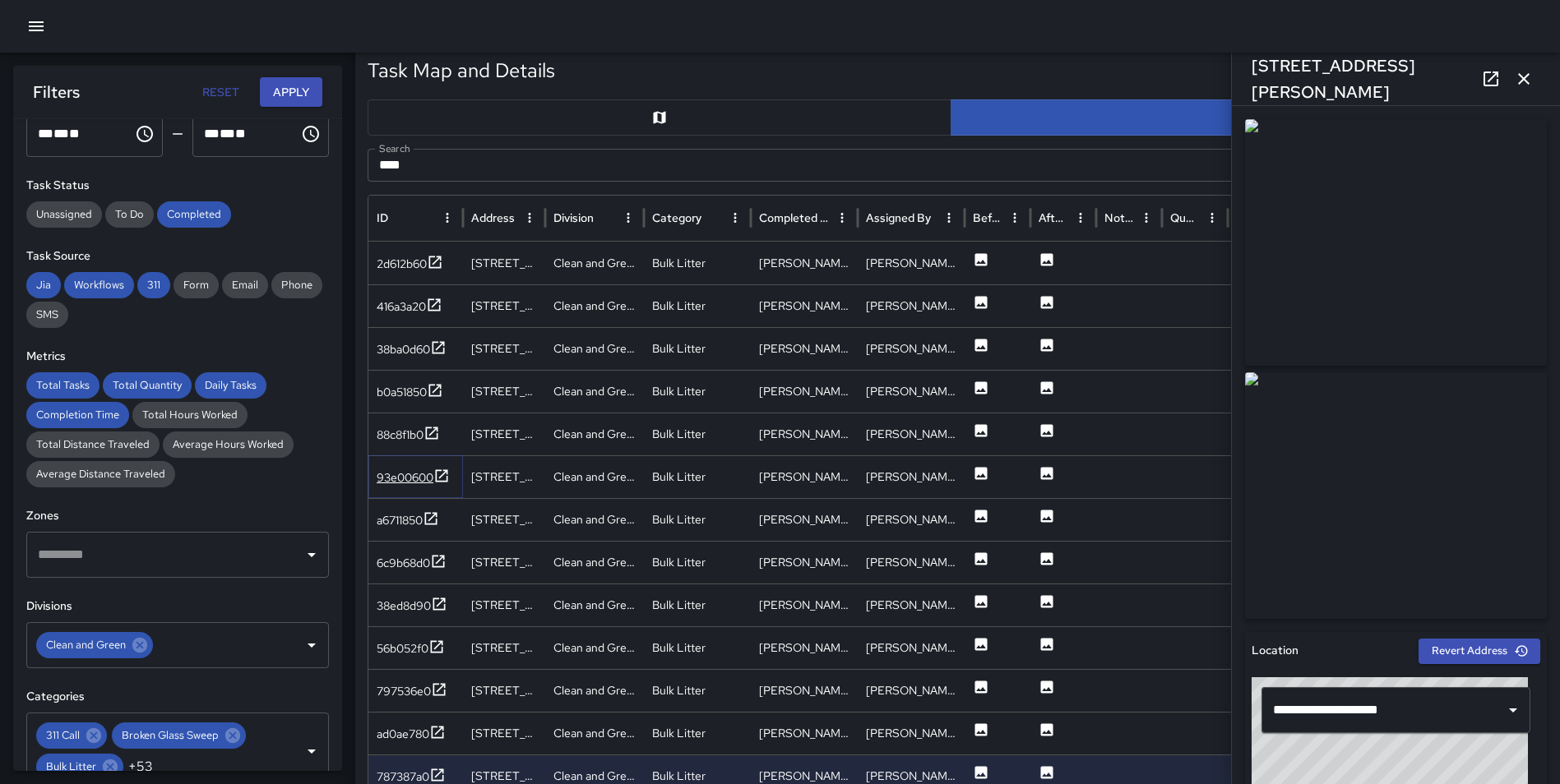
click at [441, 471] on icon at bounding box center [441, 476] width 17 height 17
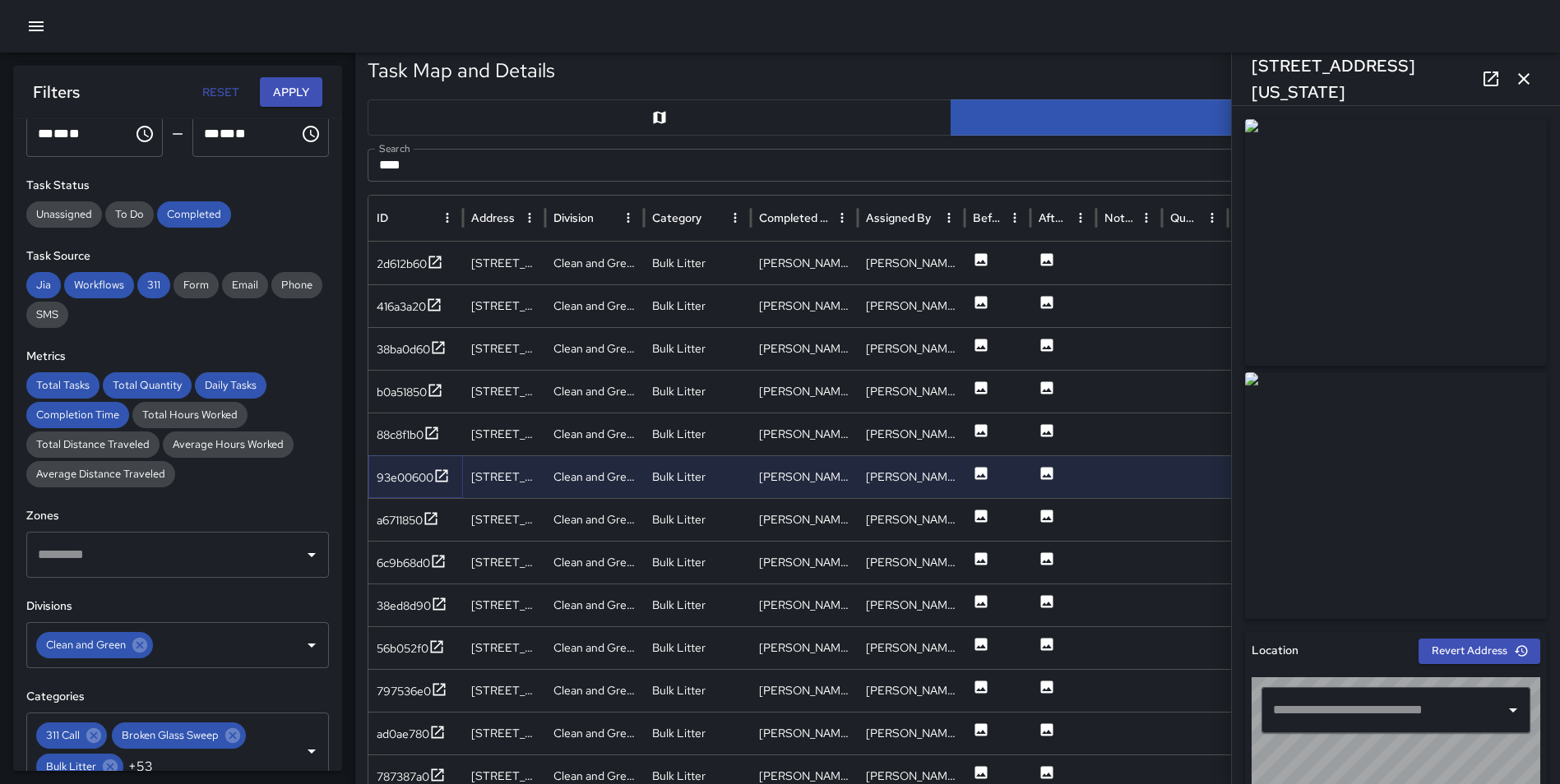
type input "**********"
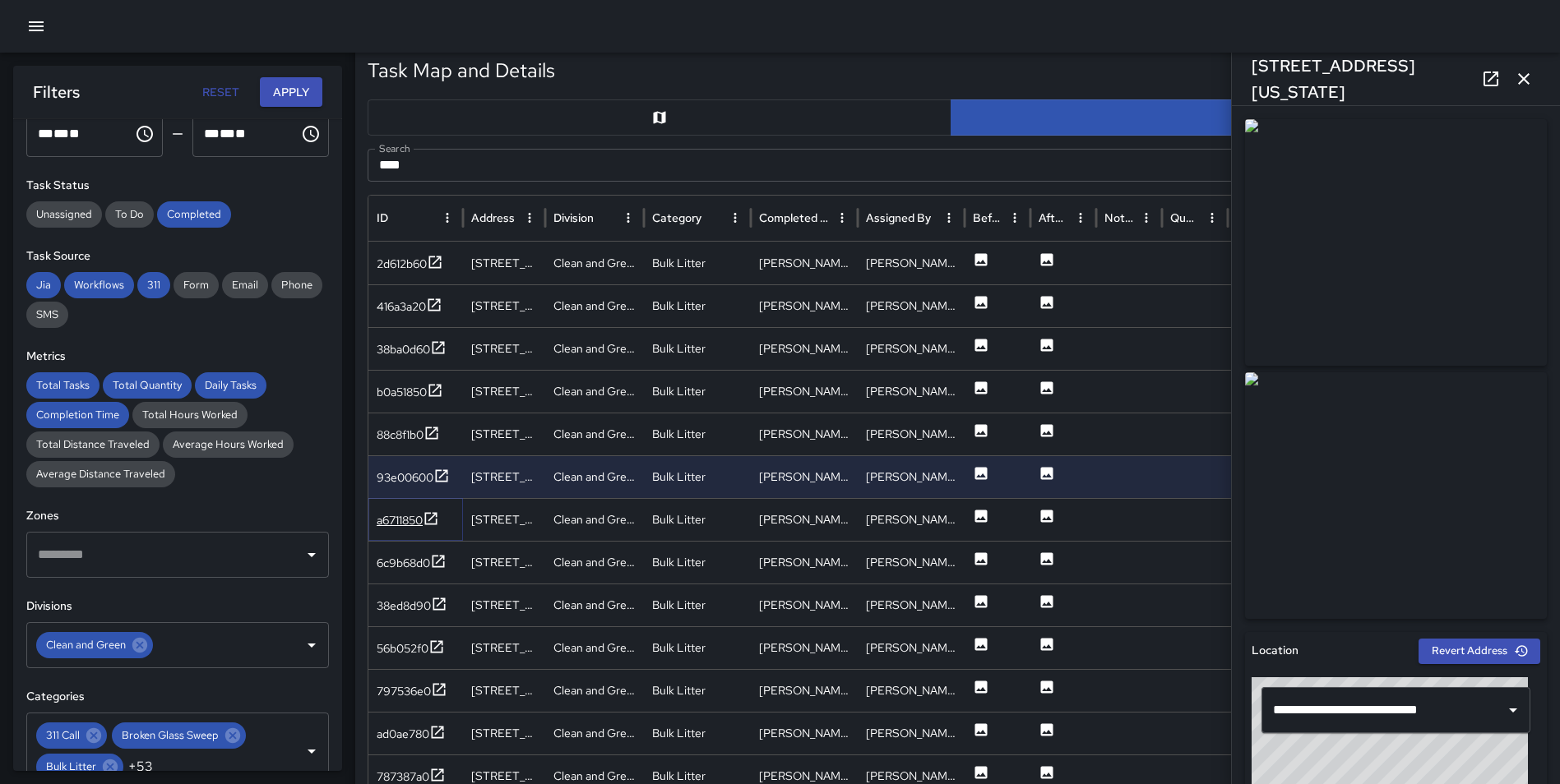
click at [432, 522] on icon at bounding box center [430, 518] width 17 height 17
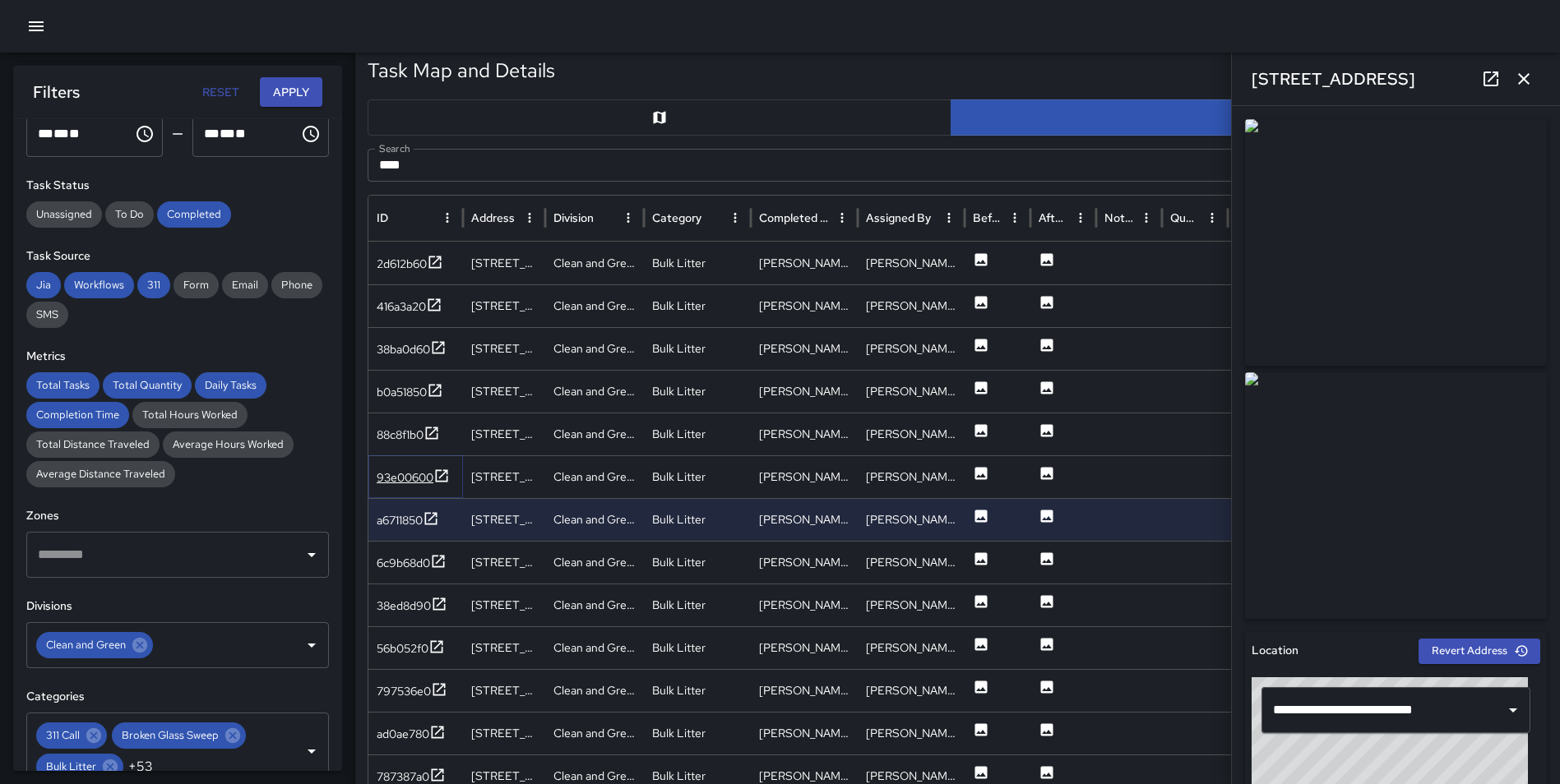
click at [442, 472] on icon at bounding box center [441, 476] width 17 height 17
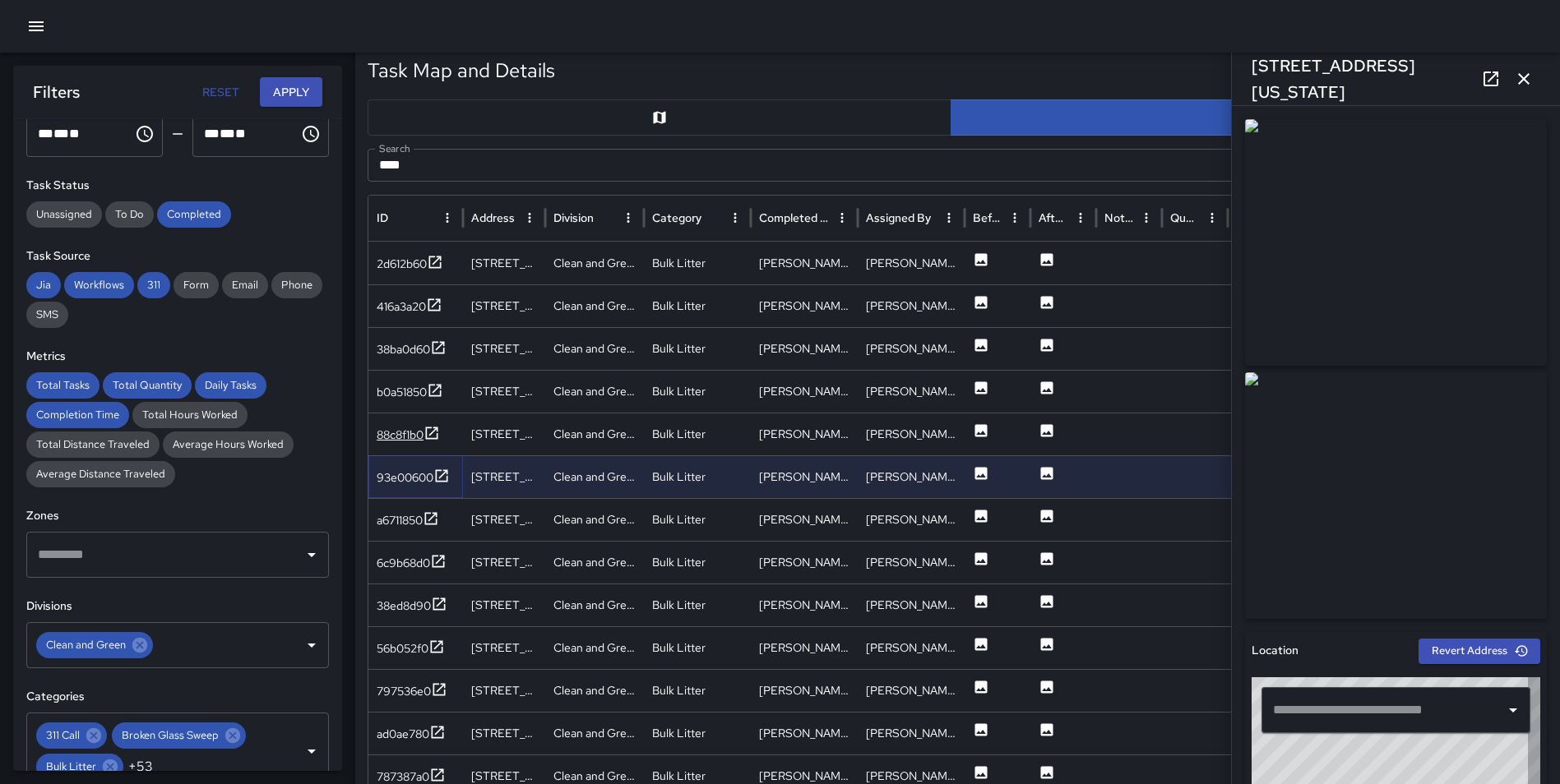
type input "**********"
click at [430, 433] on icon at bounding box center [431, 433] width 17 height 17
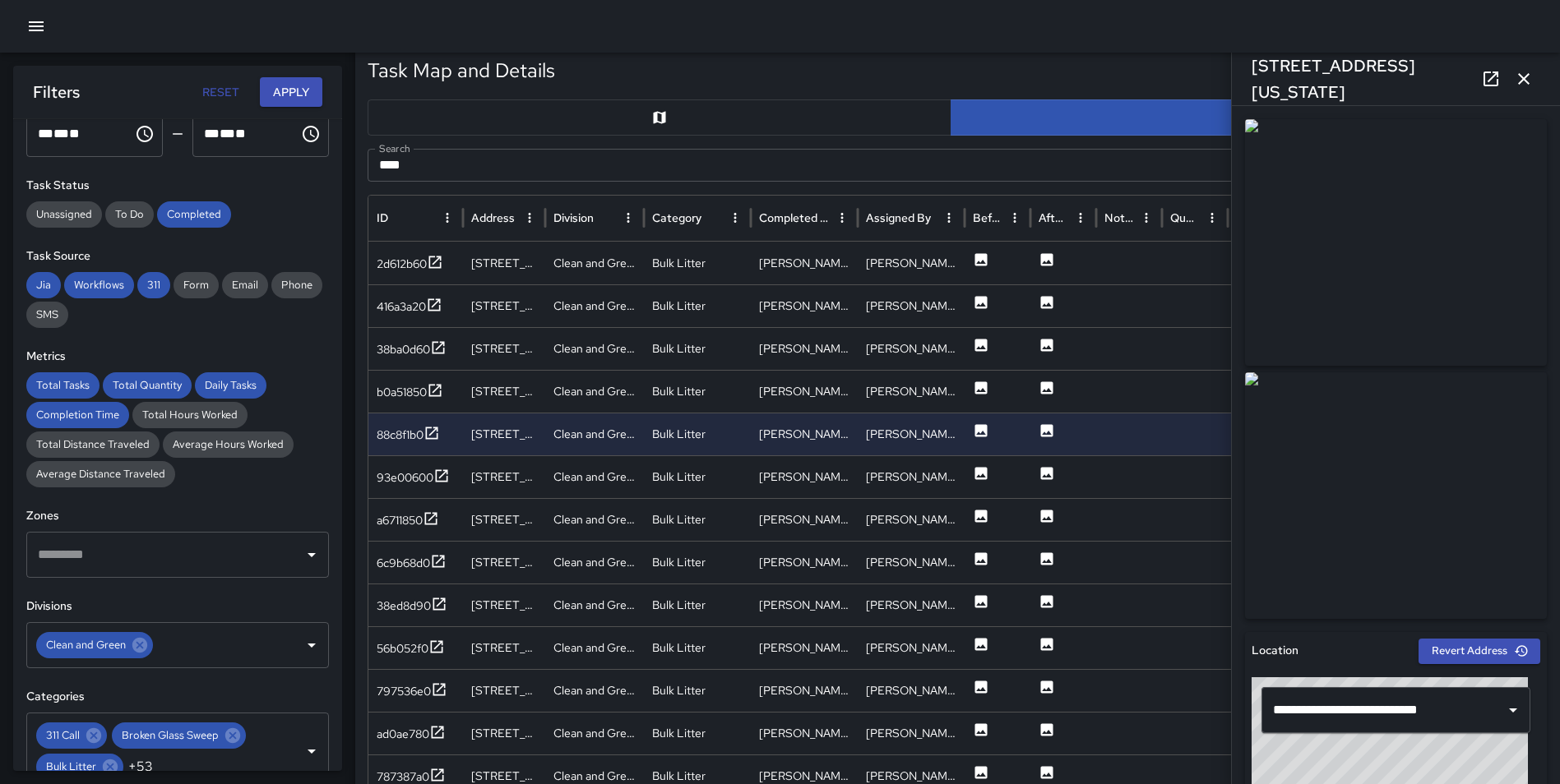
click at [1524, 74] on icon "button" at bounding box center [1524, 79] width 19 height 19
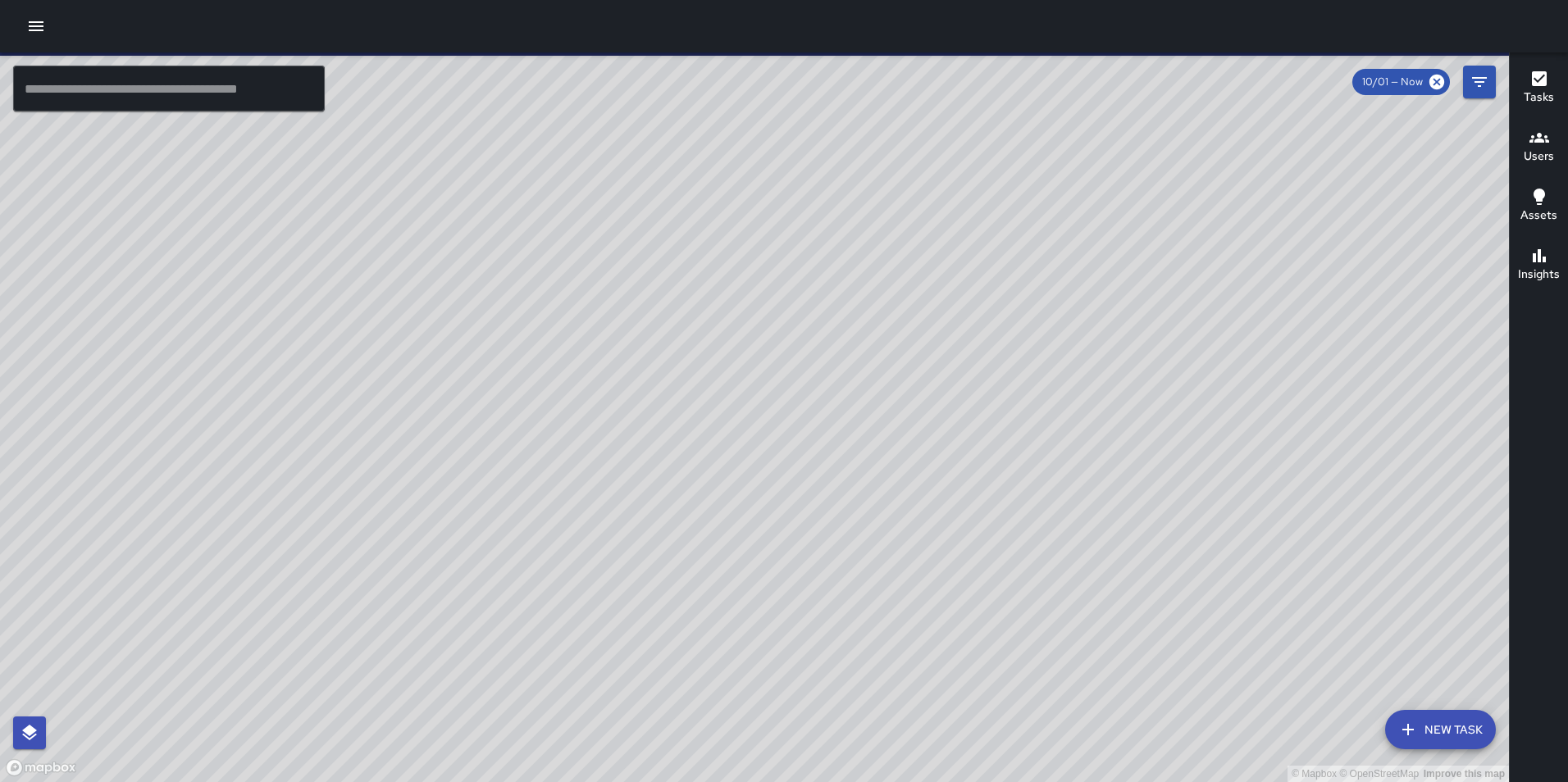
click at [38, 34] on icon "button" at bounding box center [36, 26] width 19 height 19
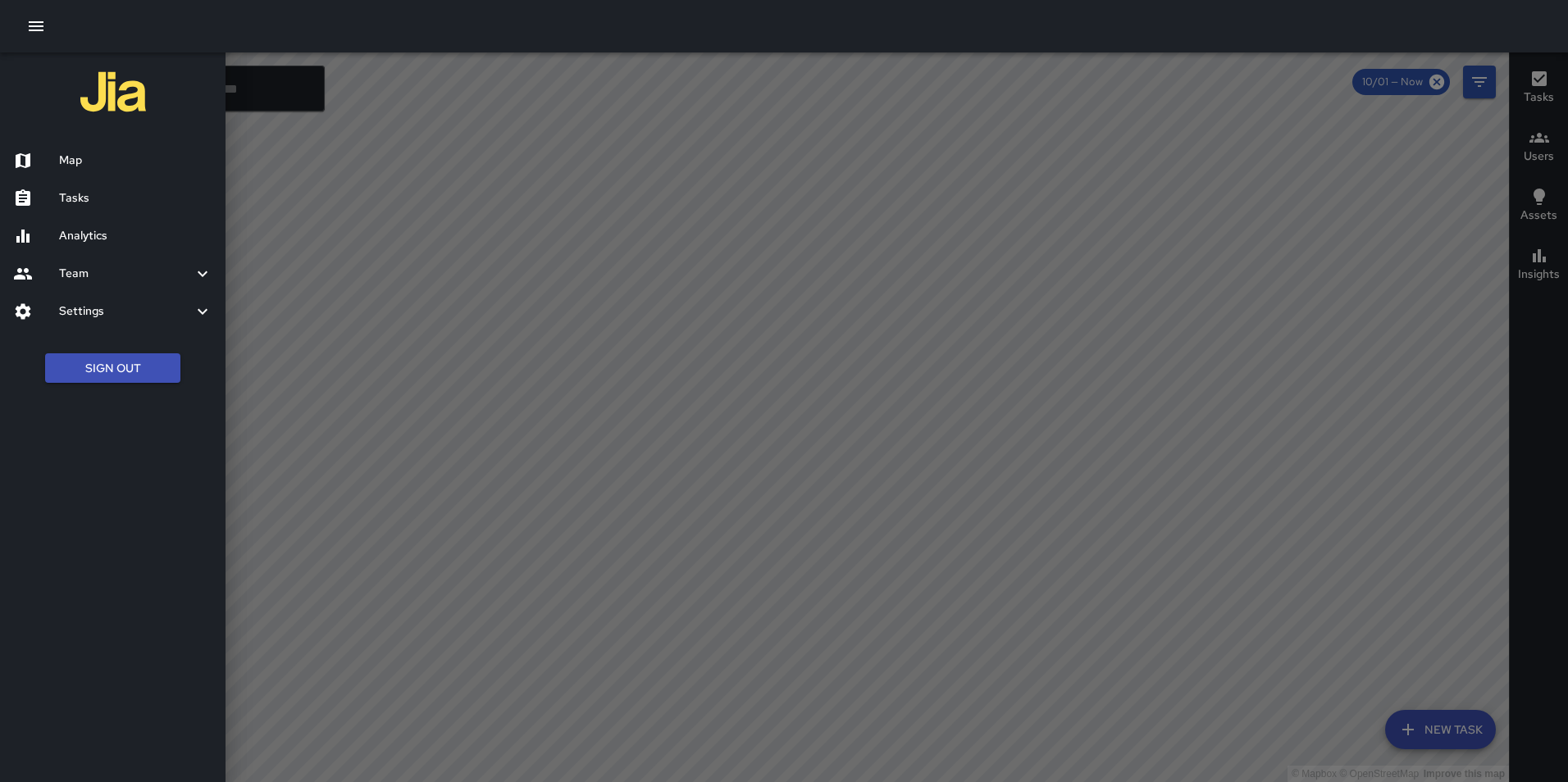
click at [1342, 651] on div at bounding box center [784, 391] width 1568 height 782
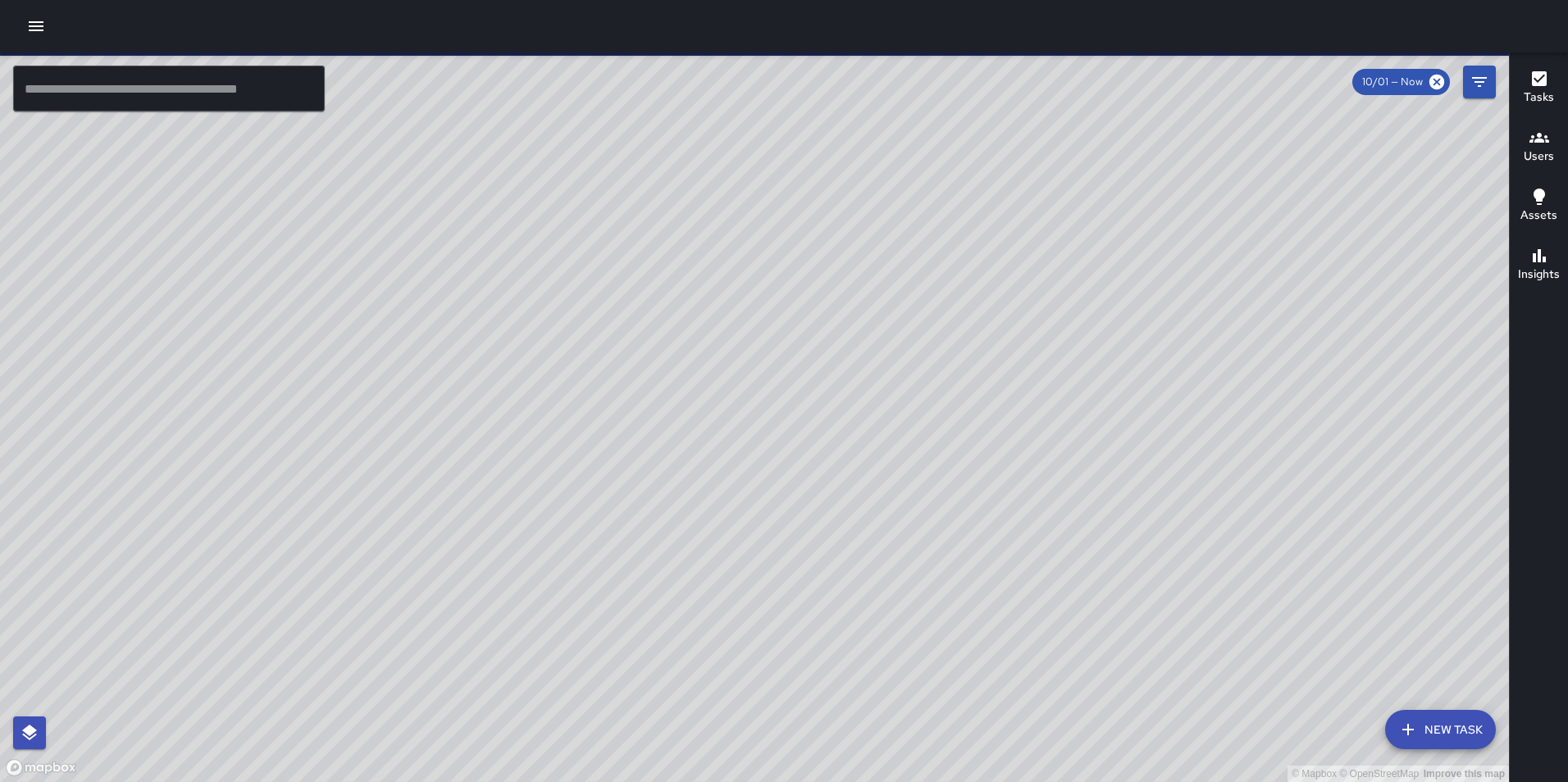
click at [35, 31] on icon "button" at bounding box center [36, 26] width 15 height 10
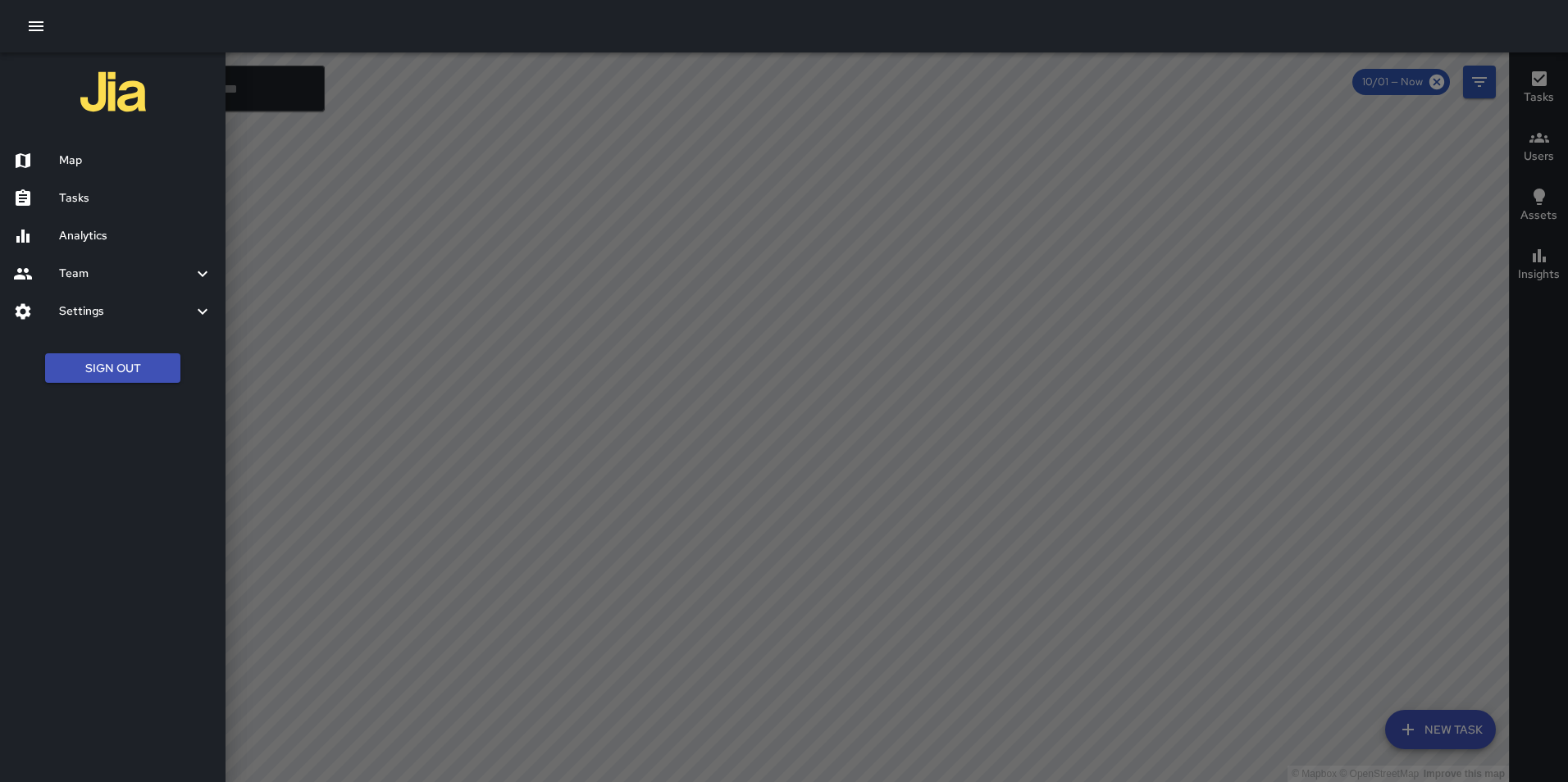
click at [123, 303] on h6 "Settings" at bounding box center [126, 311] width 134 height 18
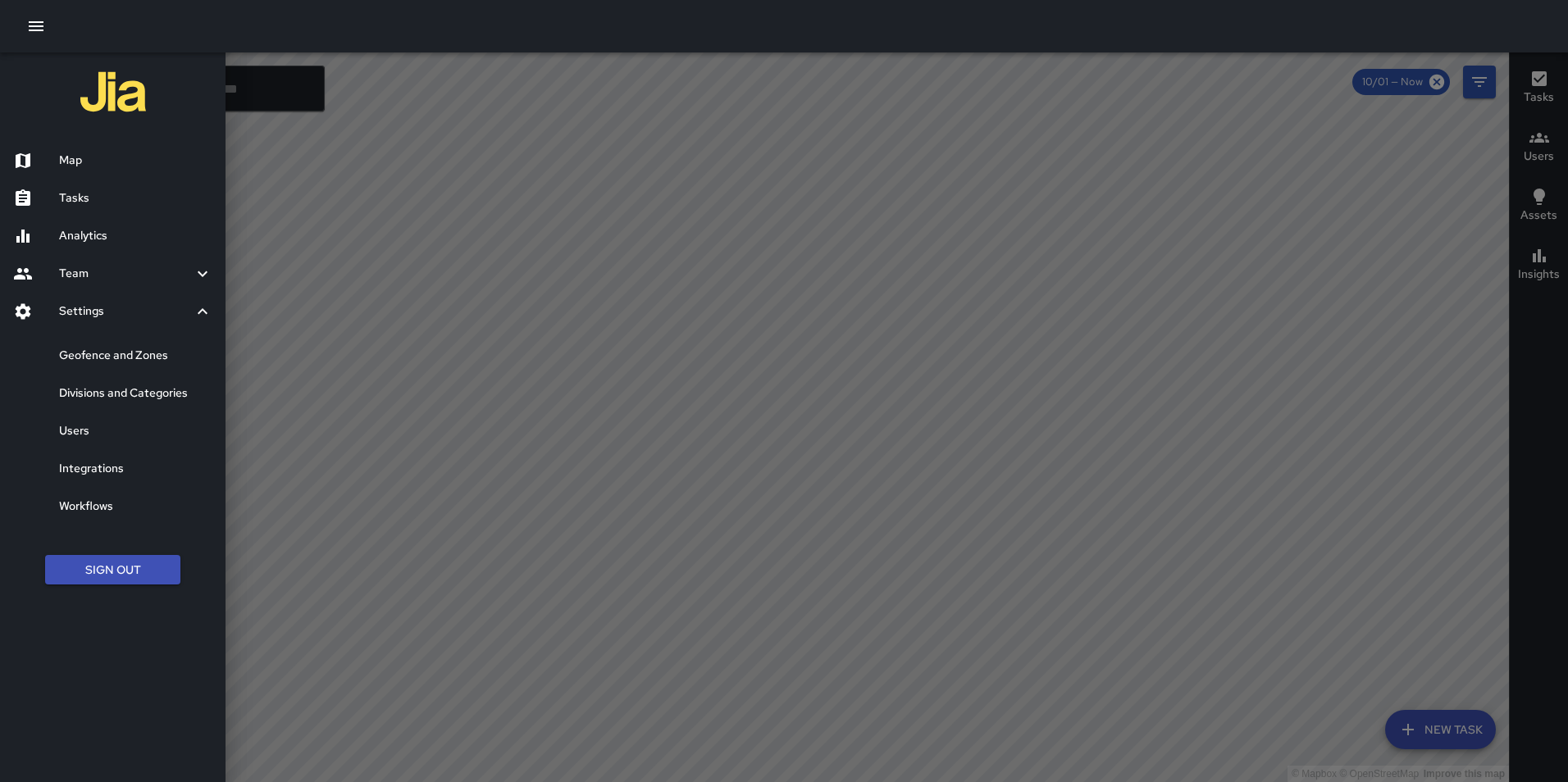
click at [150, 384] on h6 "Divisions and Categories" at bounding box center [136, 393] width 153 height 18
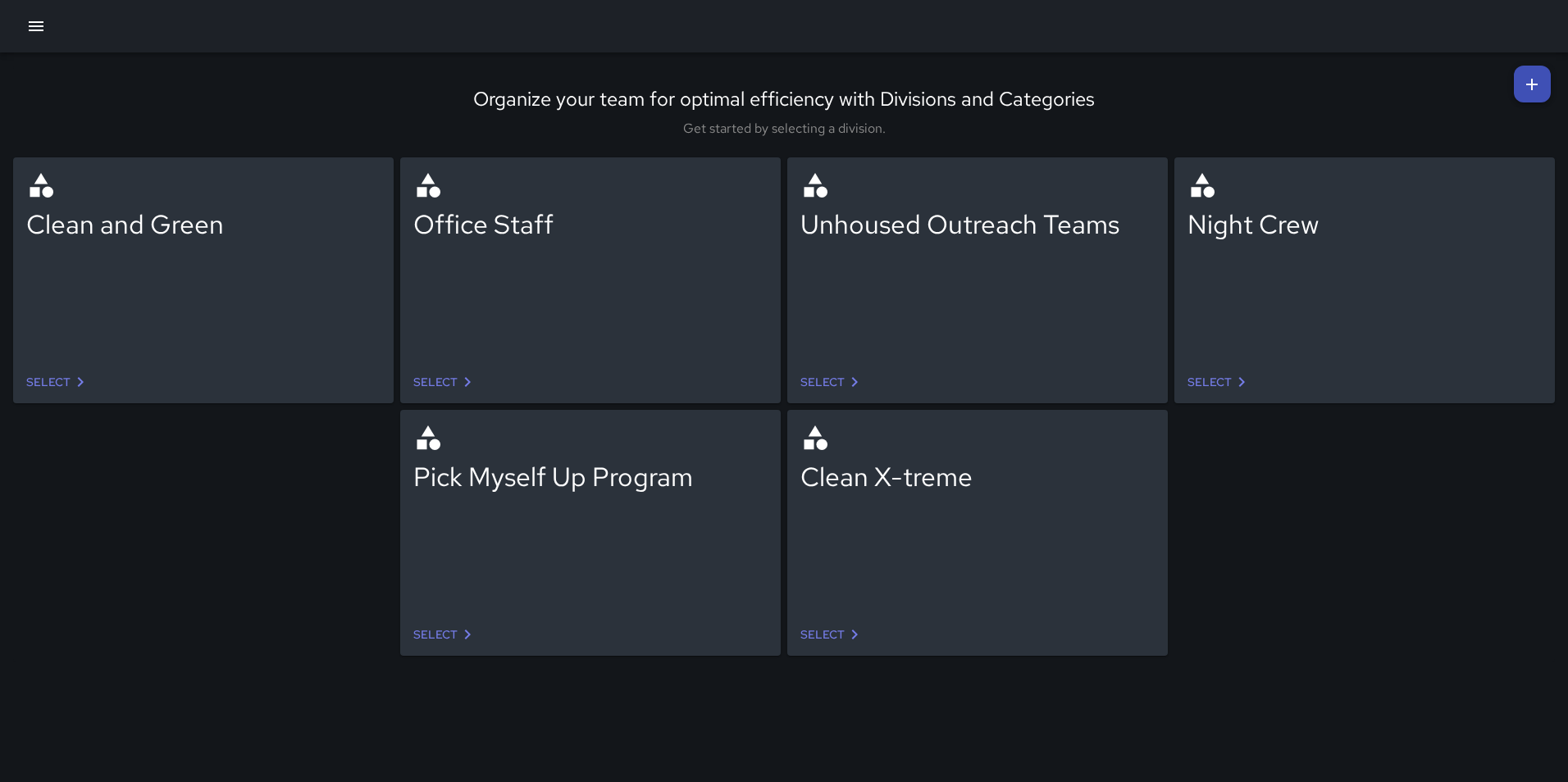
click at [51, 374] on link "Select" at bounding box center [57, 382] width 77 height 30
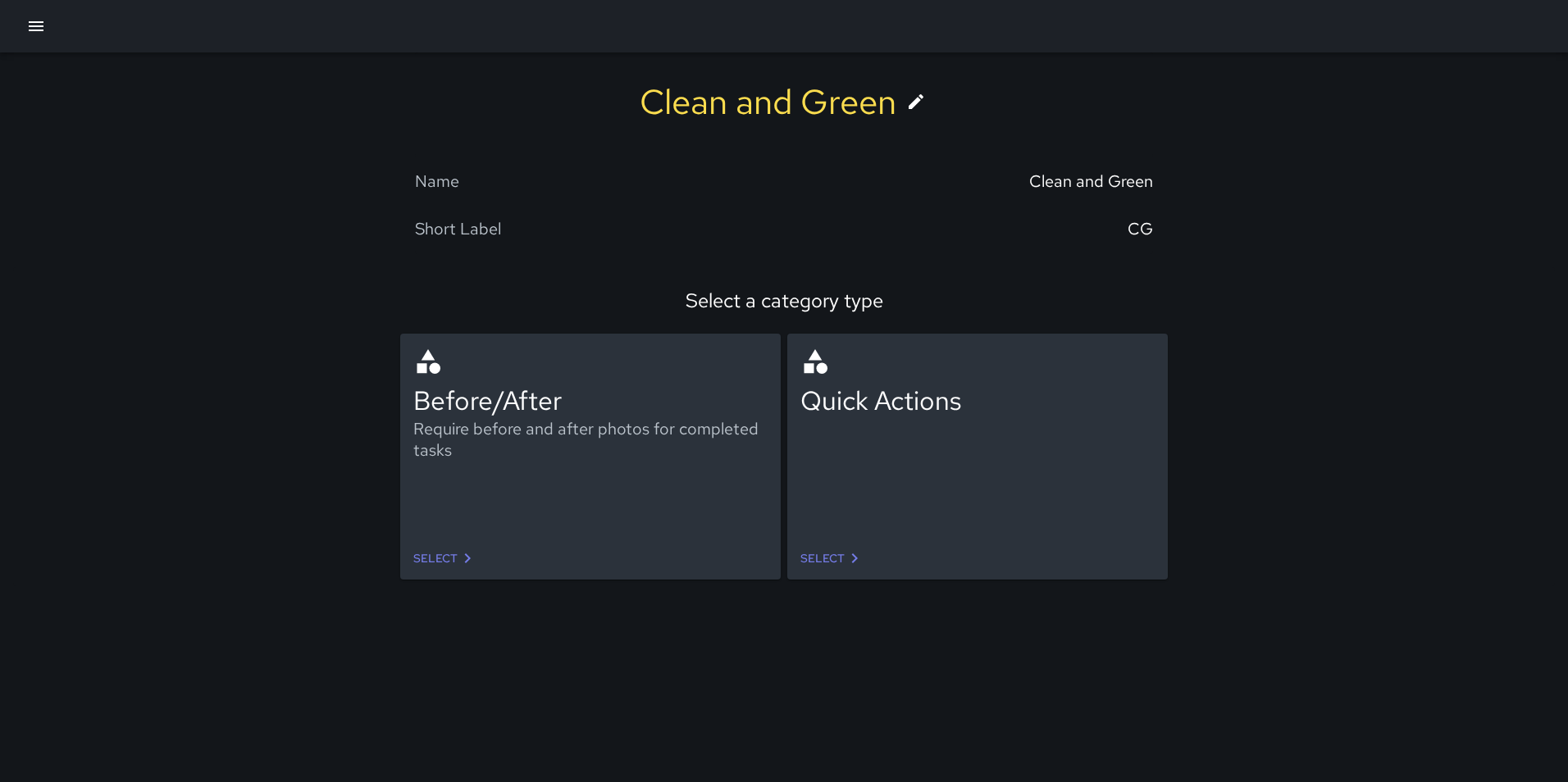
click at [452, 554] on link "Select" at bounding box center [444, 558] width 77 height 30
click at [844, 558] on icon at bounding box center [854, 558] width 19 height 19
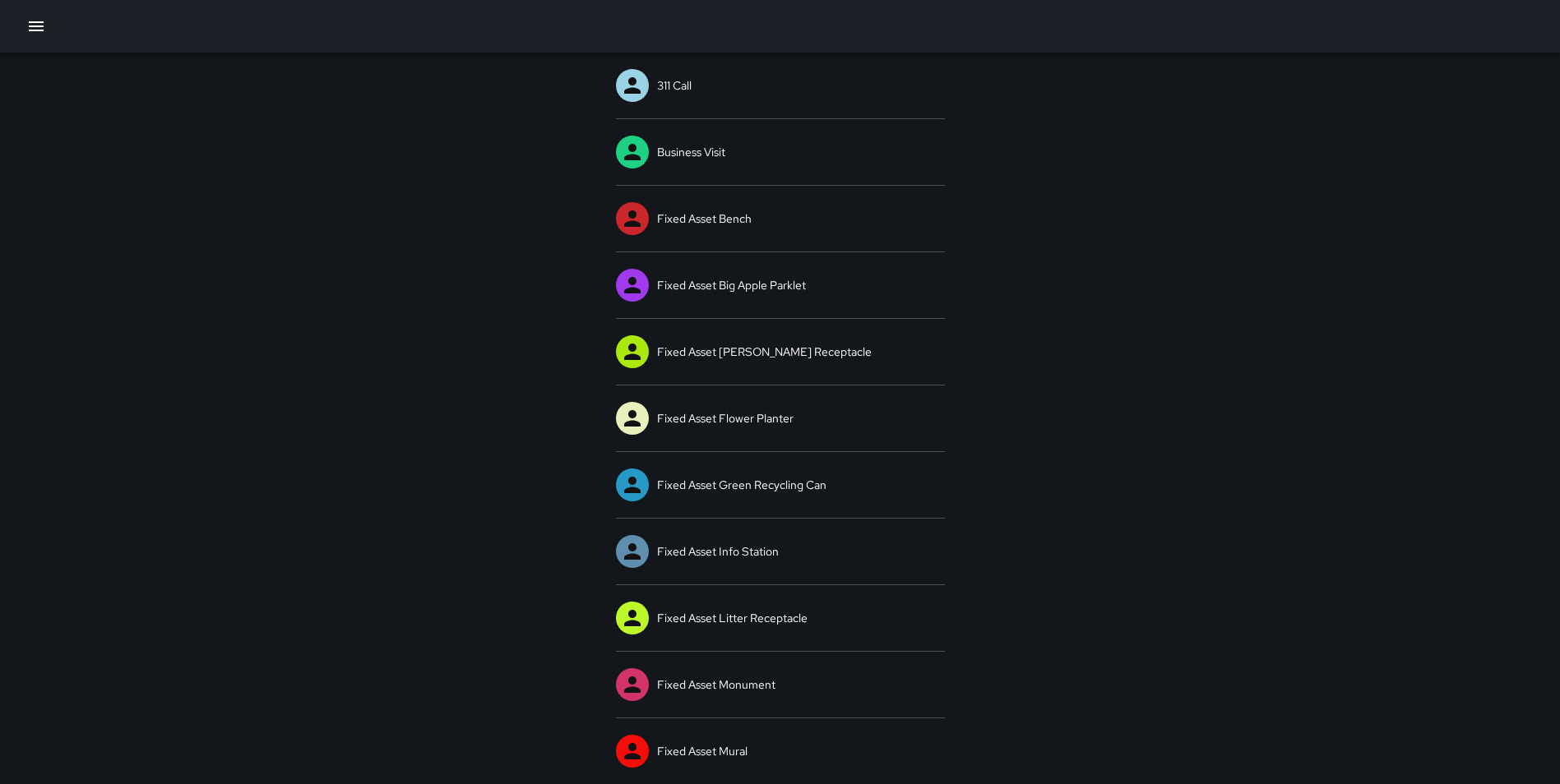
scroll to position [90, 0]
click at [28, 31] on icon "button" at bounding box center [36, 26] width 19 height 19
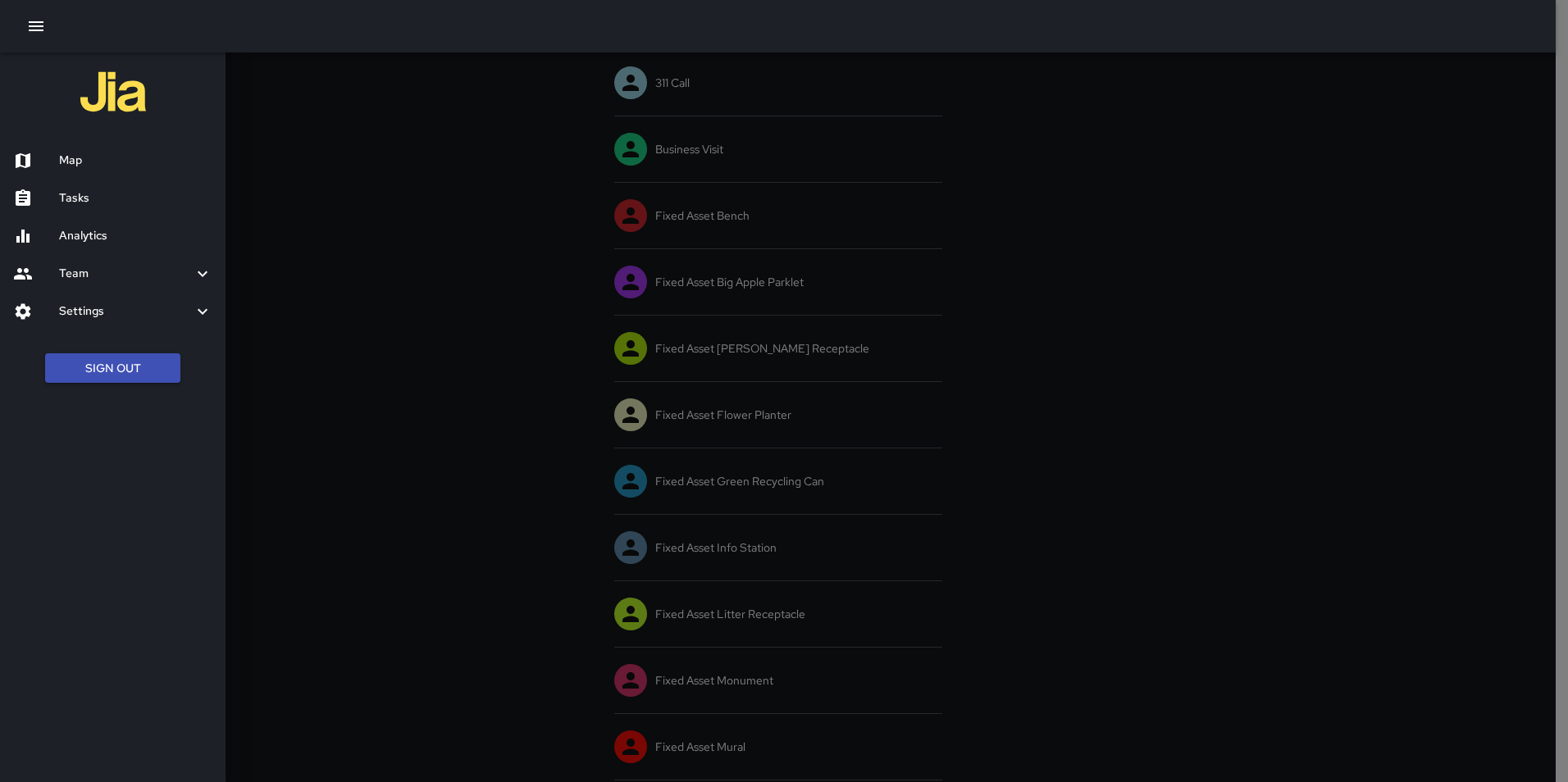
click at [92, 159] on h6 "Map" at bounding box center [136, 160] width 153 height 18
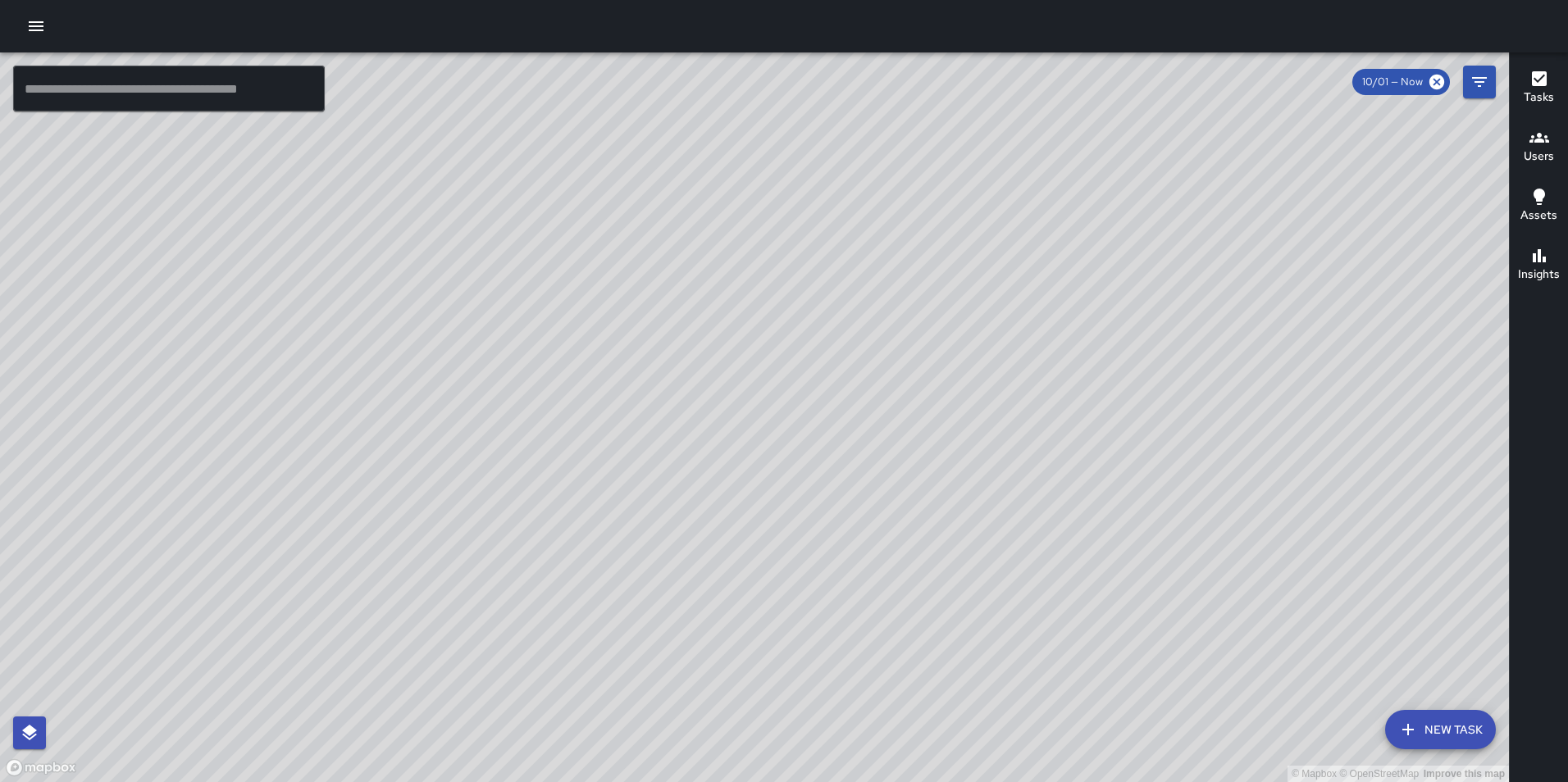
click at [1524, 205] on div "Assets" at bounding box center [1539, 206] width 37 height 38
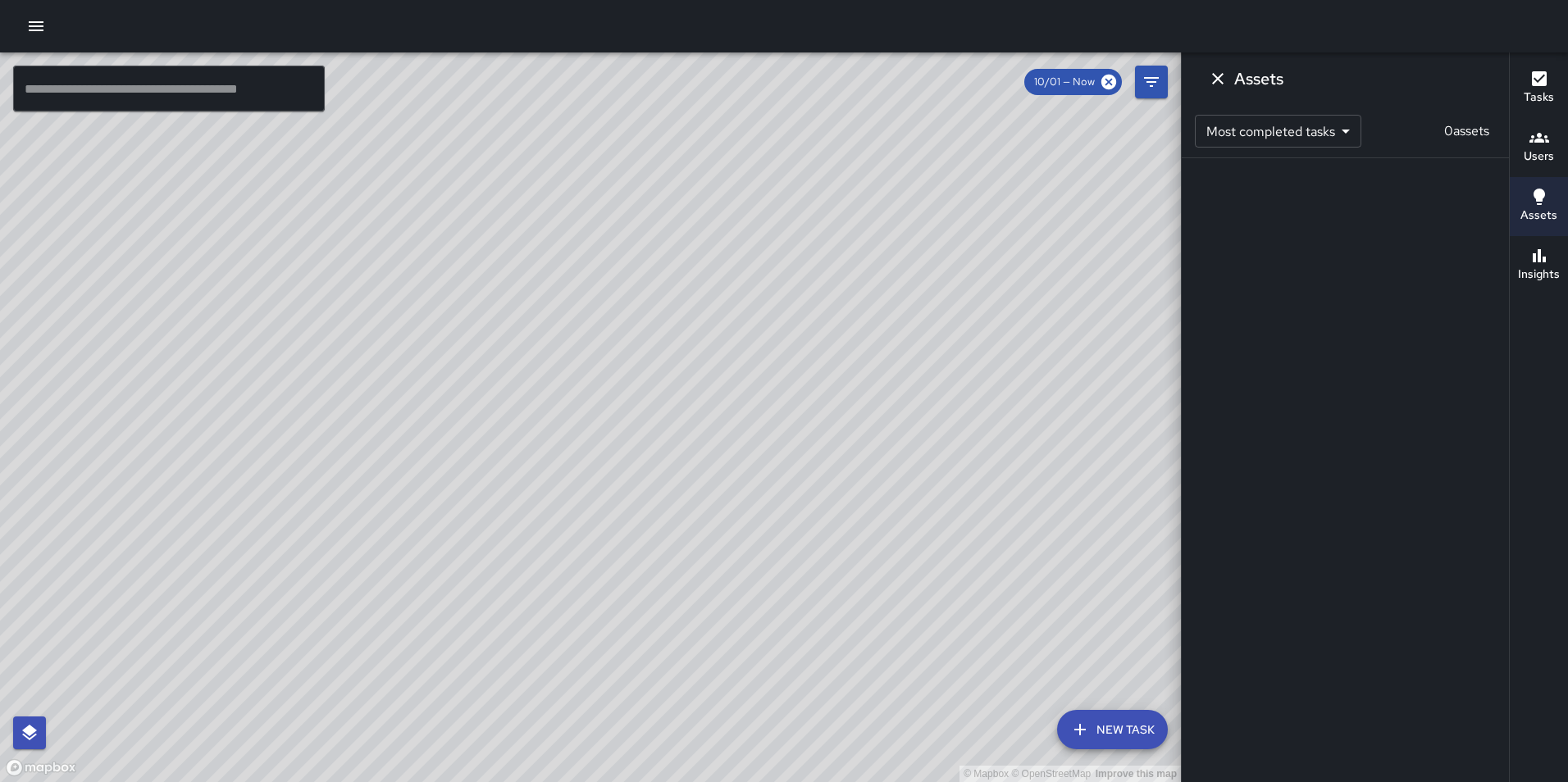
click at [39, 739] on icon "button" at bounding box center [29, 733] width 19 height 19
click at [42, 29] on icon "button" at bounding box center [36, 26] width 15 height 10
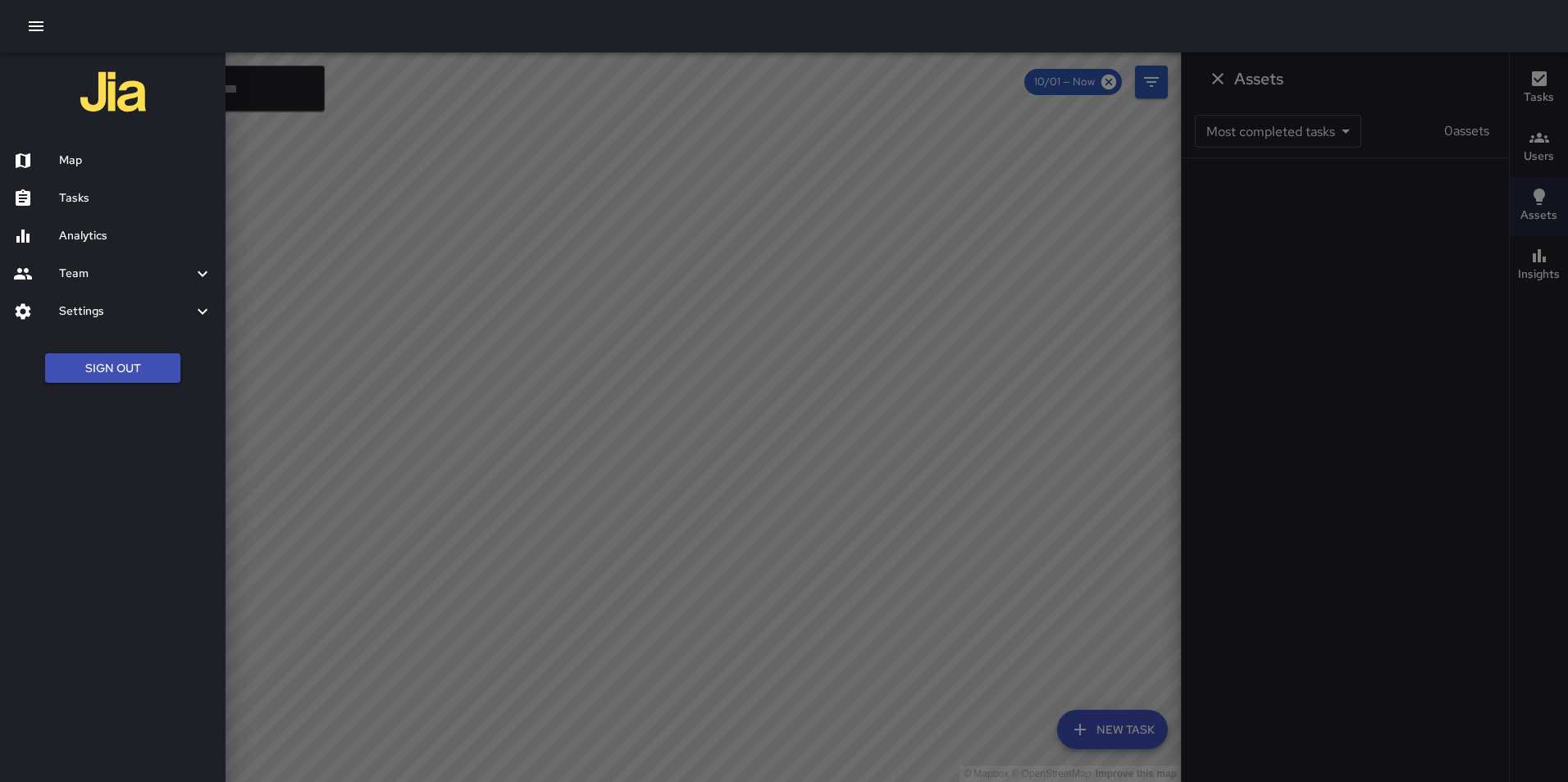
click at [109, 310] on h6 "Settings" at bounding box center [126, 311] width 134 height 18
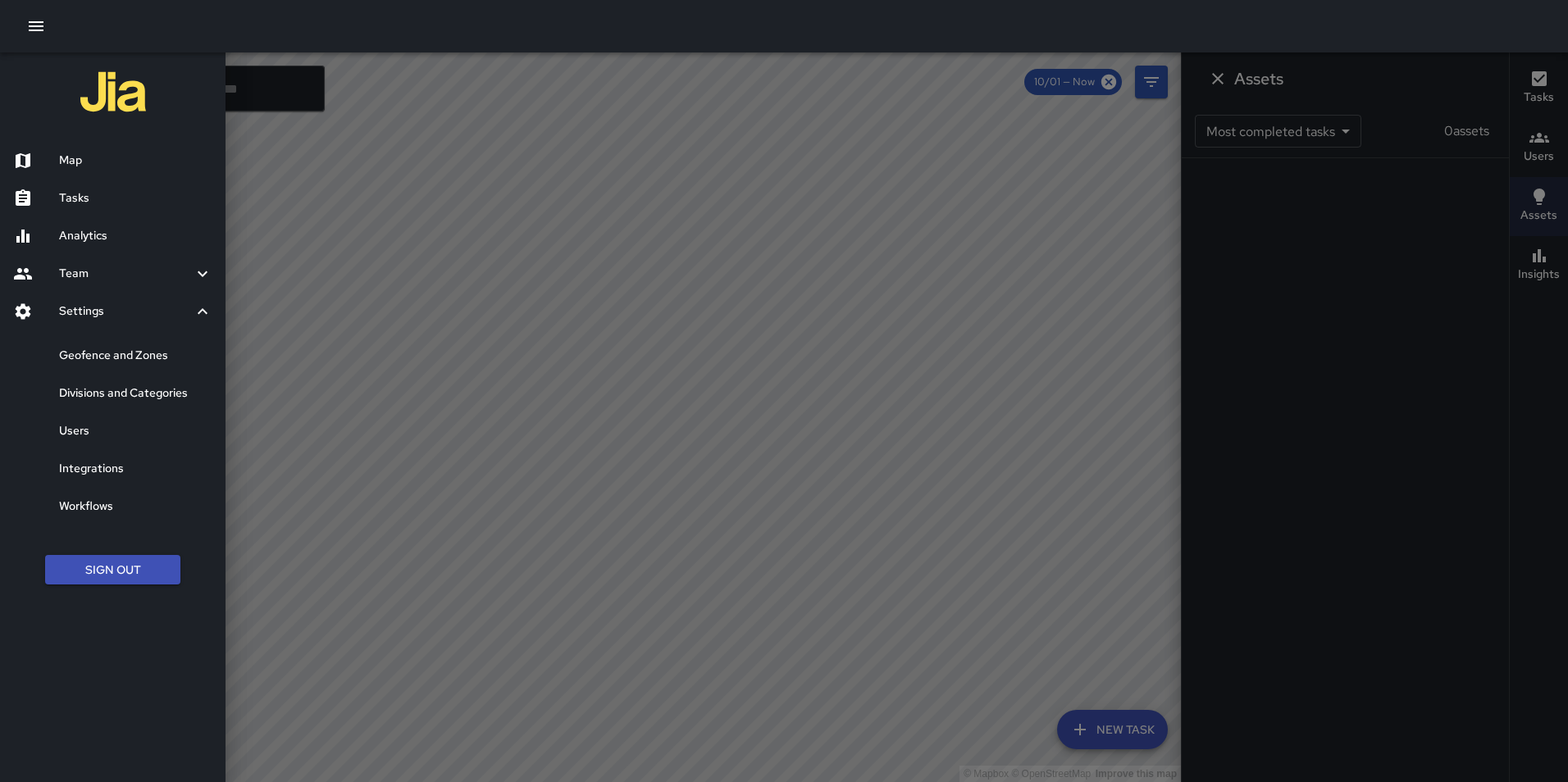
click at [135, 395] on h6 "Divisions and Categories" at bounding box center [136, 393] width 153 height 18
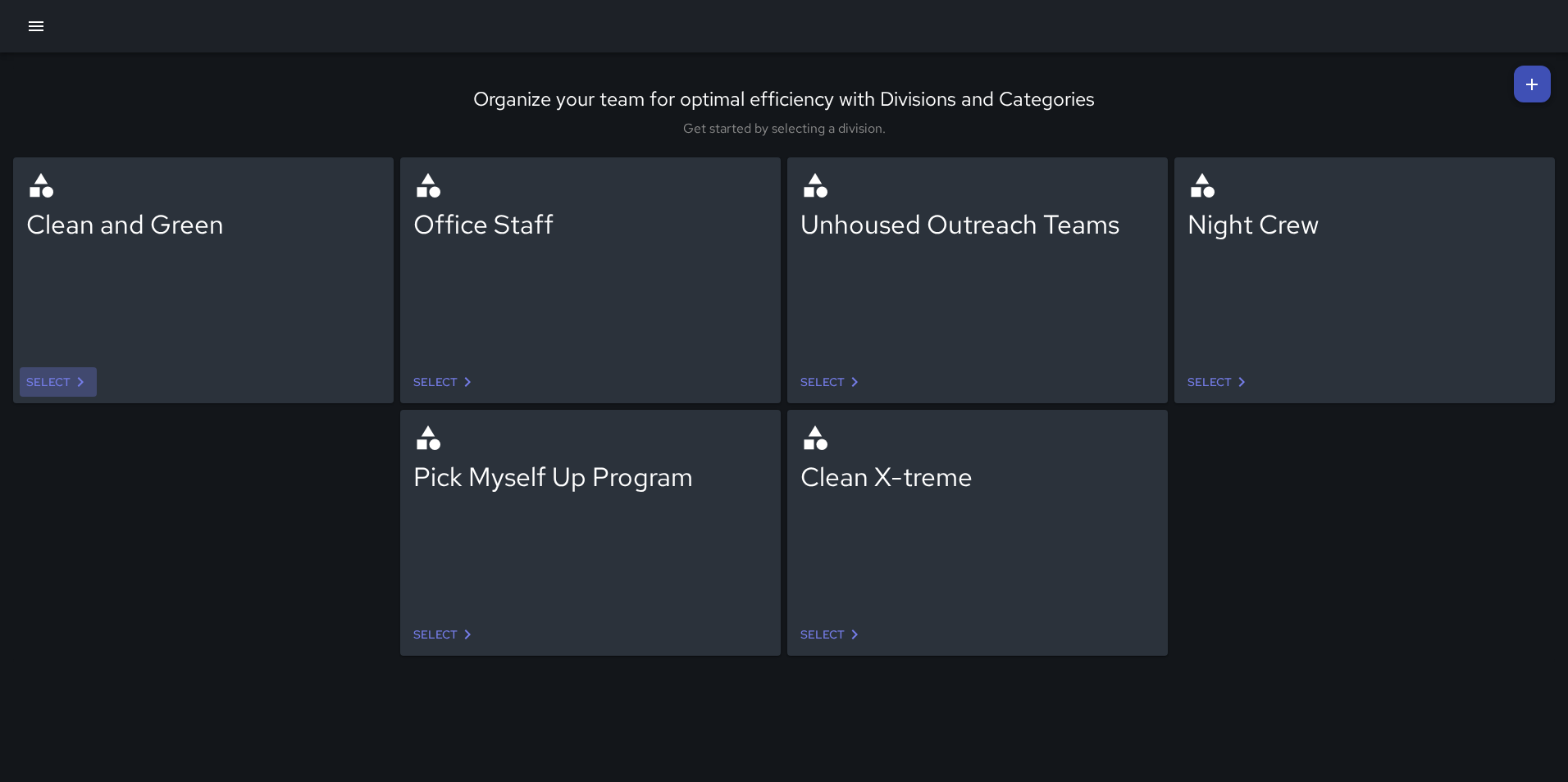
click at [50, 383] on link "Select" at bounding box center [57, 382] width 77 height 30
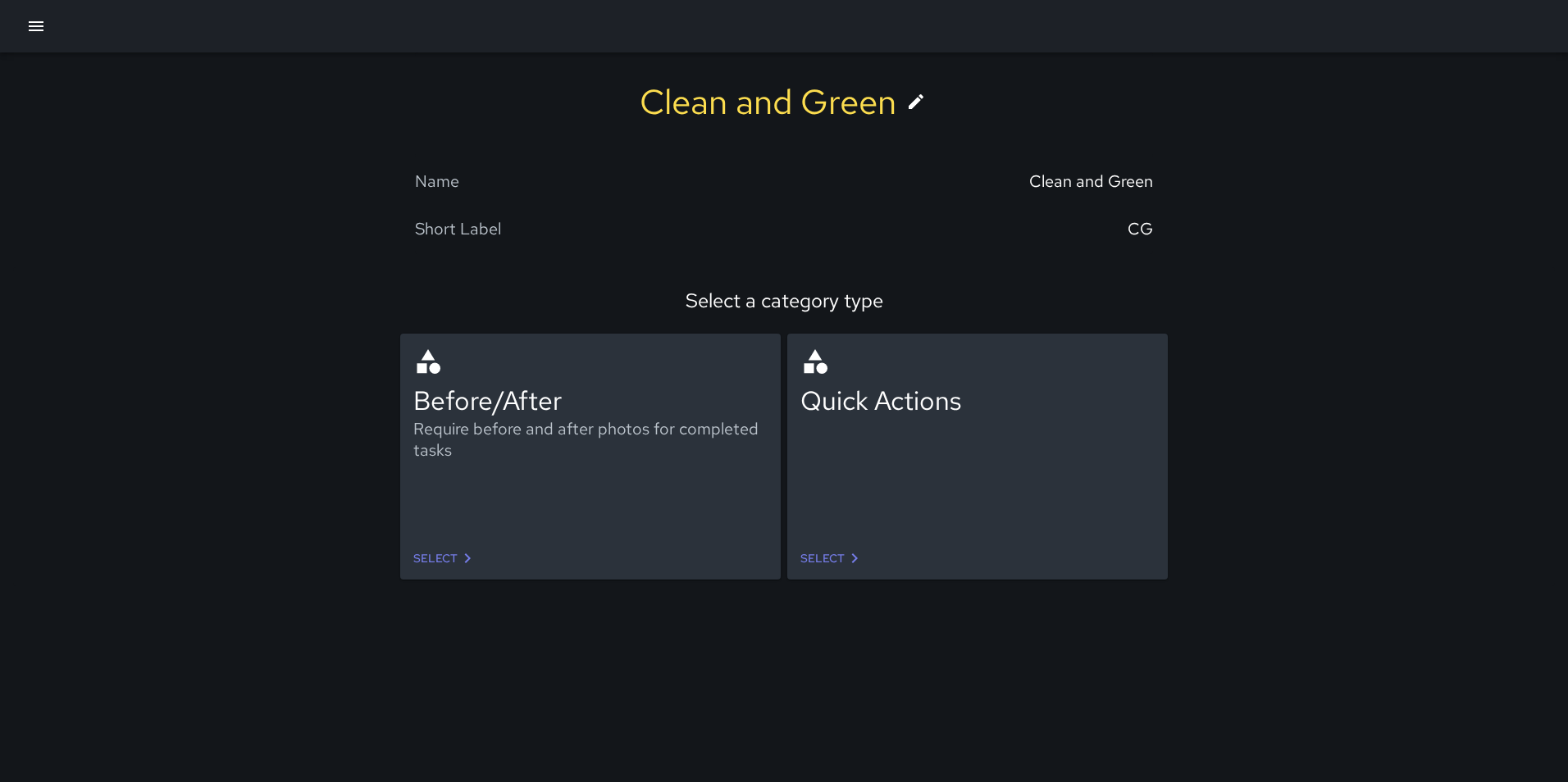
click at [829, 566] on link "Select" at bounding box center [832, 558] width 77 height 30
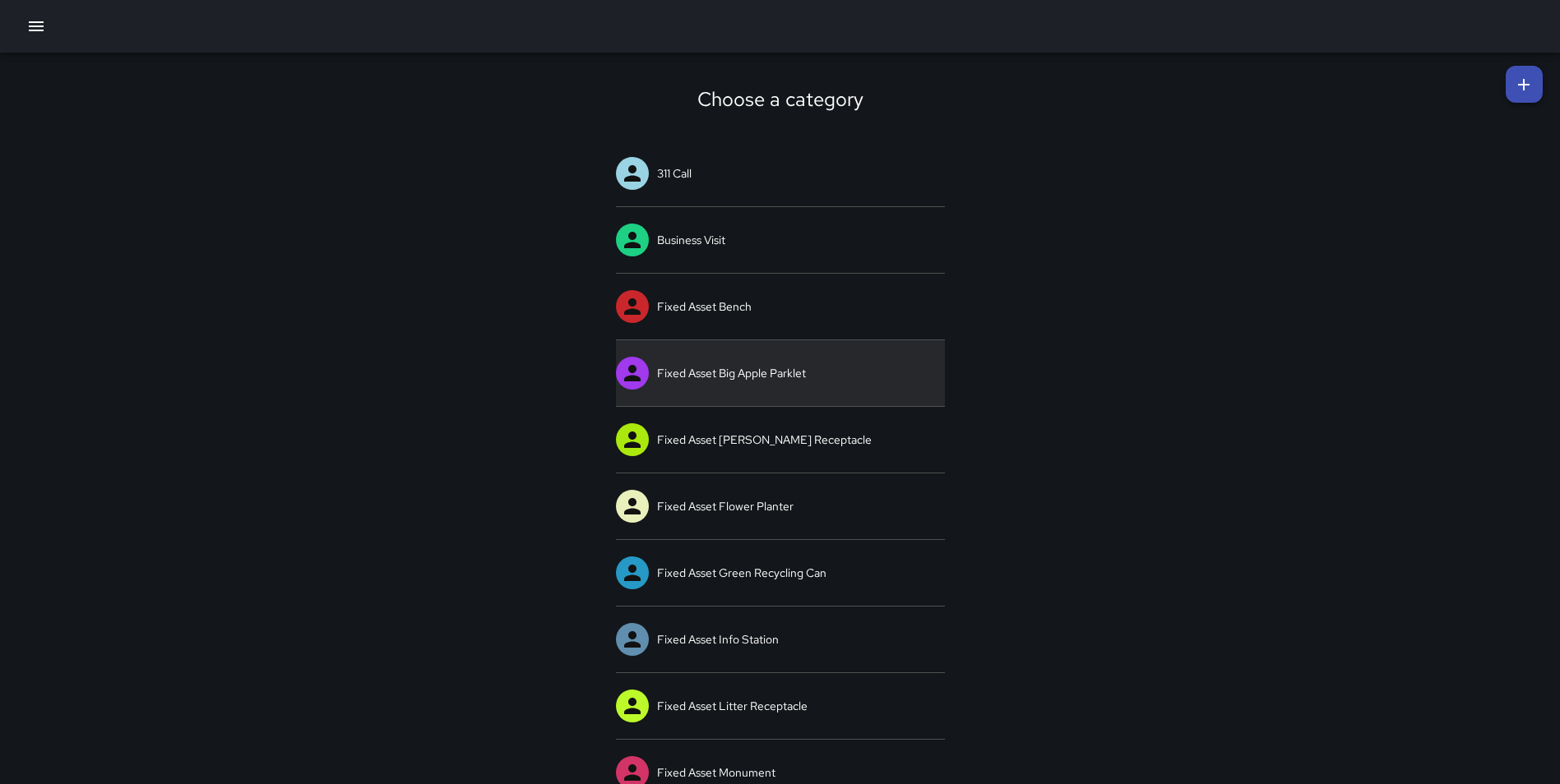
click at [716, 379] on link "Fixed Asset Big Apple Parklet" at bounding box center [780, 374] width 329 height 66
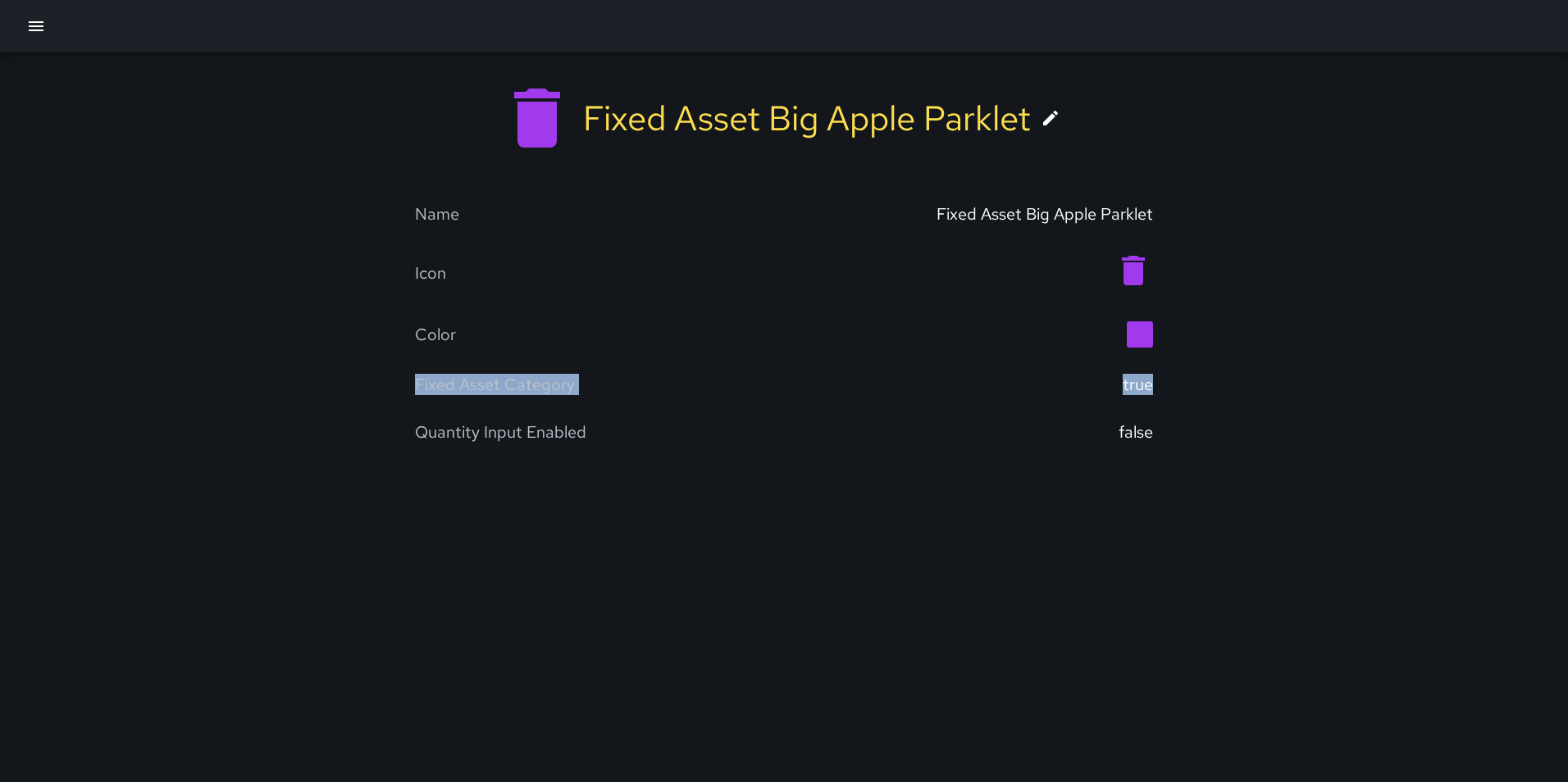
drag, startPoint x: 411, startPoint y: 381, endPoint x: 1151, endPoint y: 386, distance: 740.0
click at [1151, 386] on div "Fixed Asset Big Apple Parklet Name Fixed Asset Big Apple Parklet Icon Color Fix…" at bounding box center [784, 254] width 1568 height 405
click at [1058, 105] on link at bounding box center [1050, 117] width 40 height 40
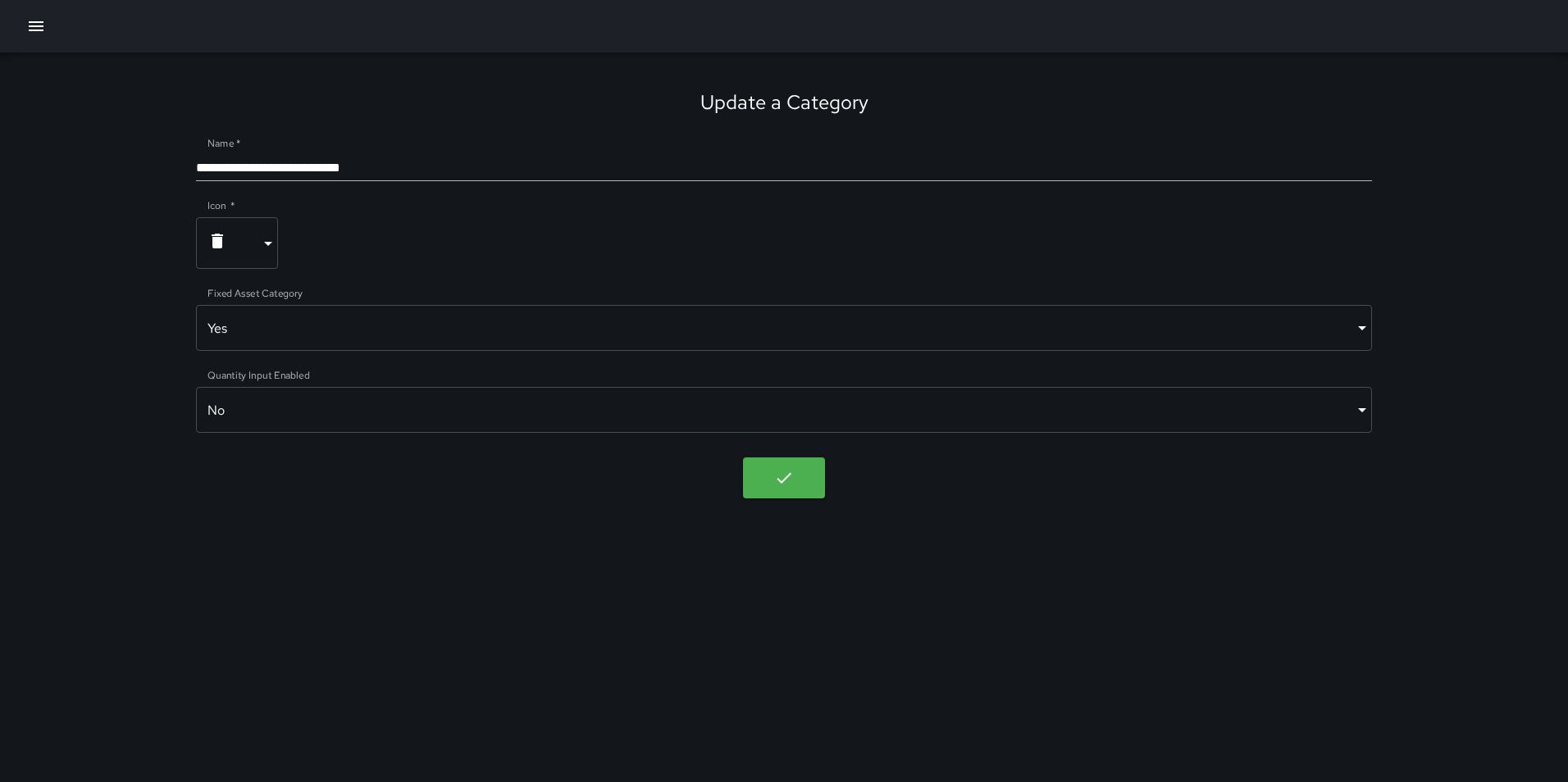
click at [323, 552] on div "**********" at bounding box center [784, 391] width 1568 height 782
click at [367, 589] on div "**********" at bounding box center [784, 391] width 1568 height 782
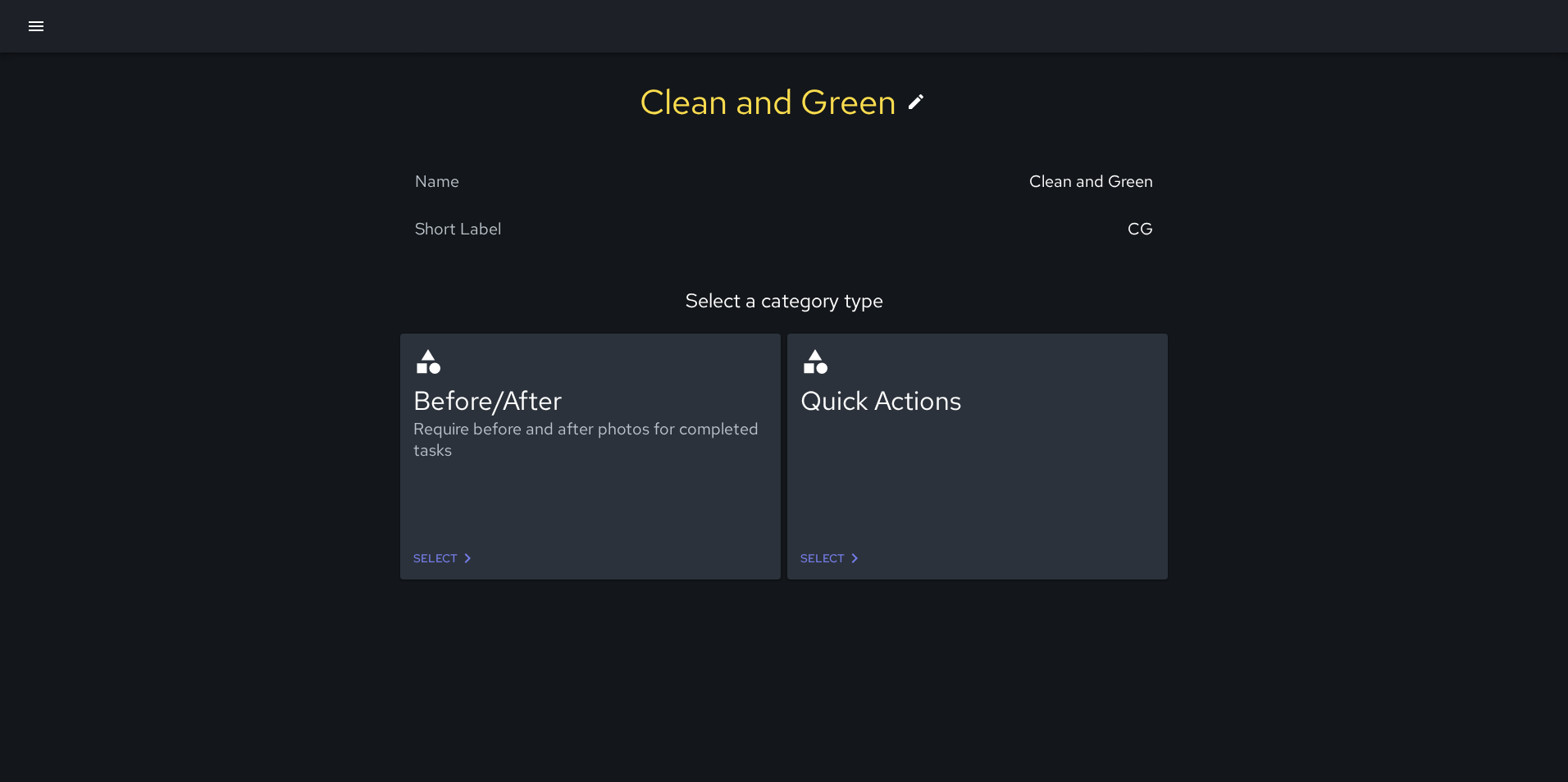
click at [37, 25] on icon "button" at bounding box center [36, 26] width 15 height 10
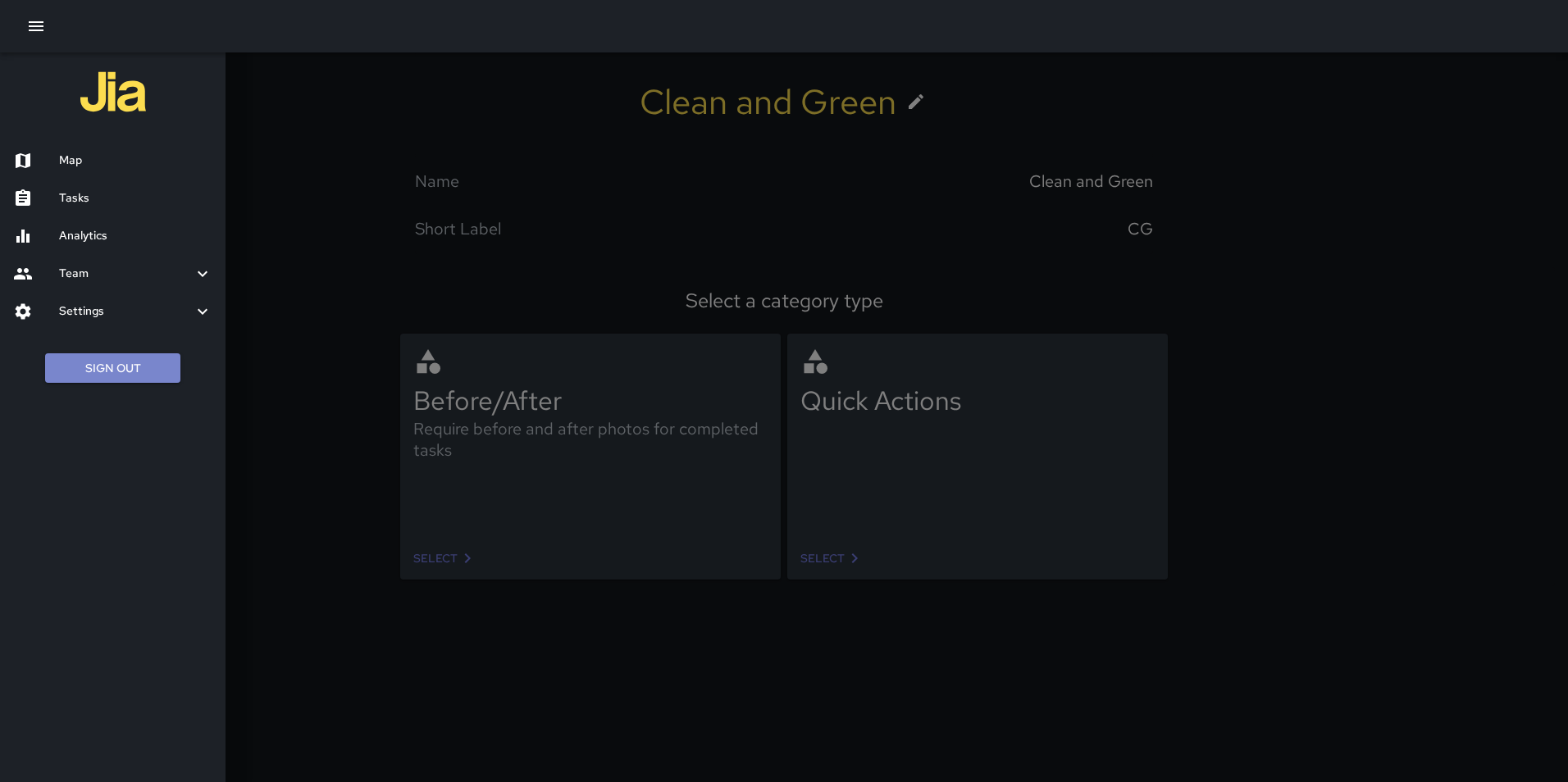
click at [93, 375] on button "Sign Out" at bounding box center [112, 368] width 135 height 30
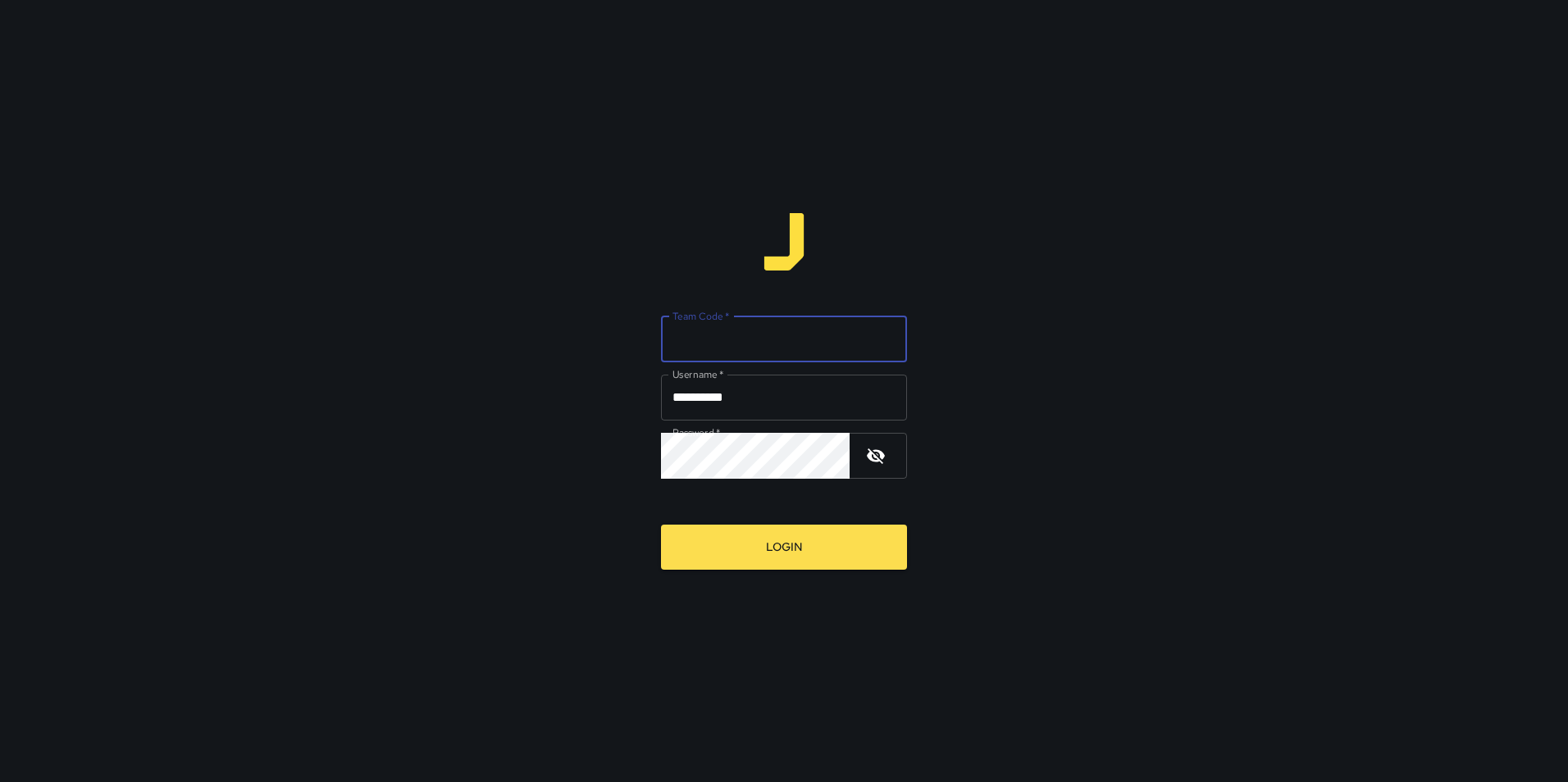
click at [765, 342] on input "Team Code   *" at bounding box center [784, 339] width 246 height 46
click at [661, 525] on button "Login" at bounding box center [784, 547] width 246 height 45
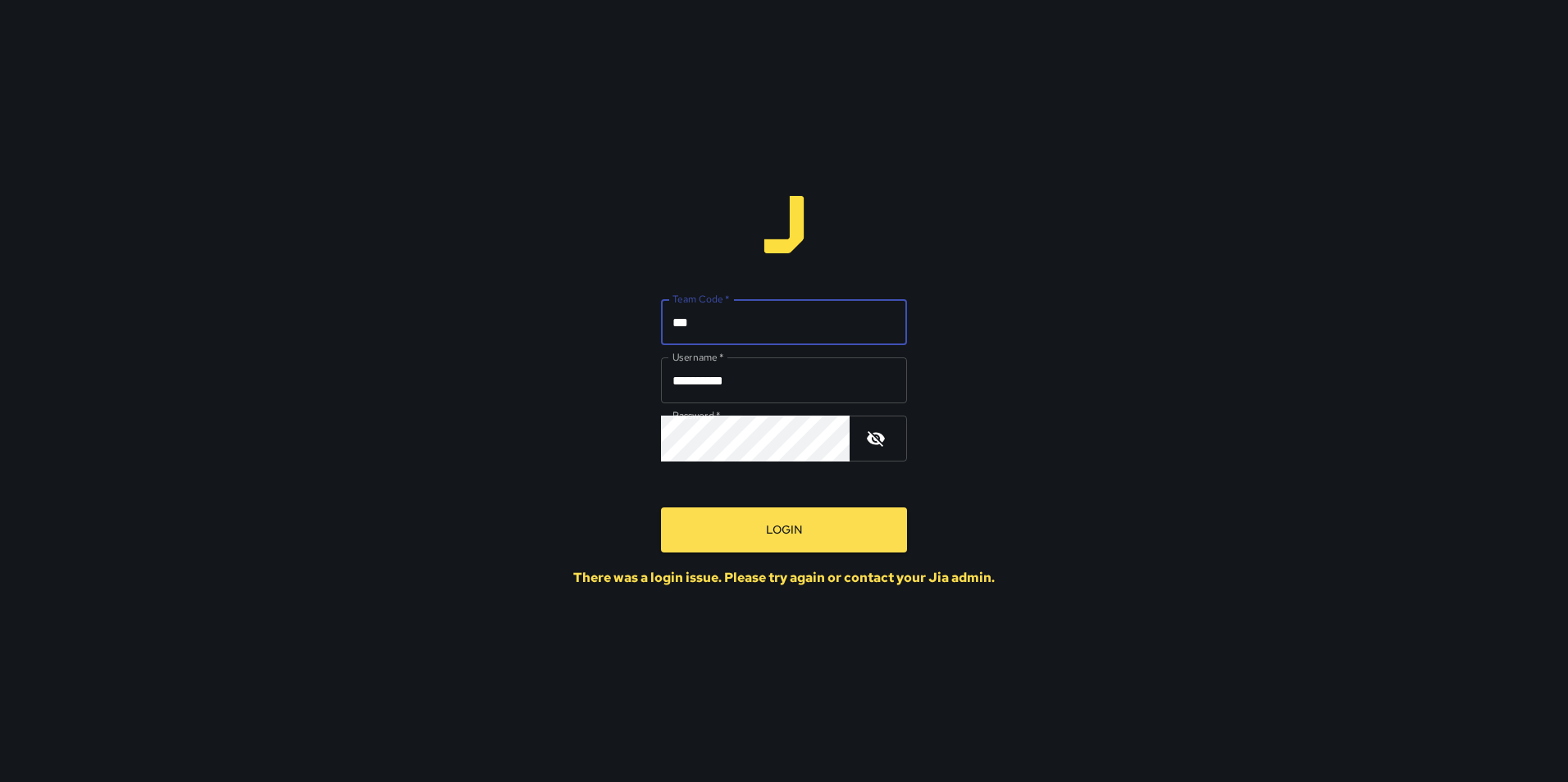
drag, startPoint x: 712, startPoint y: 319, endPoint x: 665, endPoint y: 326, distance: 47.5
click at [665, 326] on input "***" at bounding box center [784, 321] width 246 height 46
type input "*****"
click at [661, 507] on button "Login" at bounding box center [784, 530] width 246 height 45
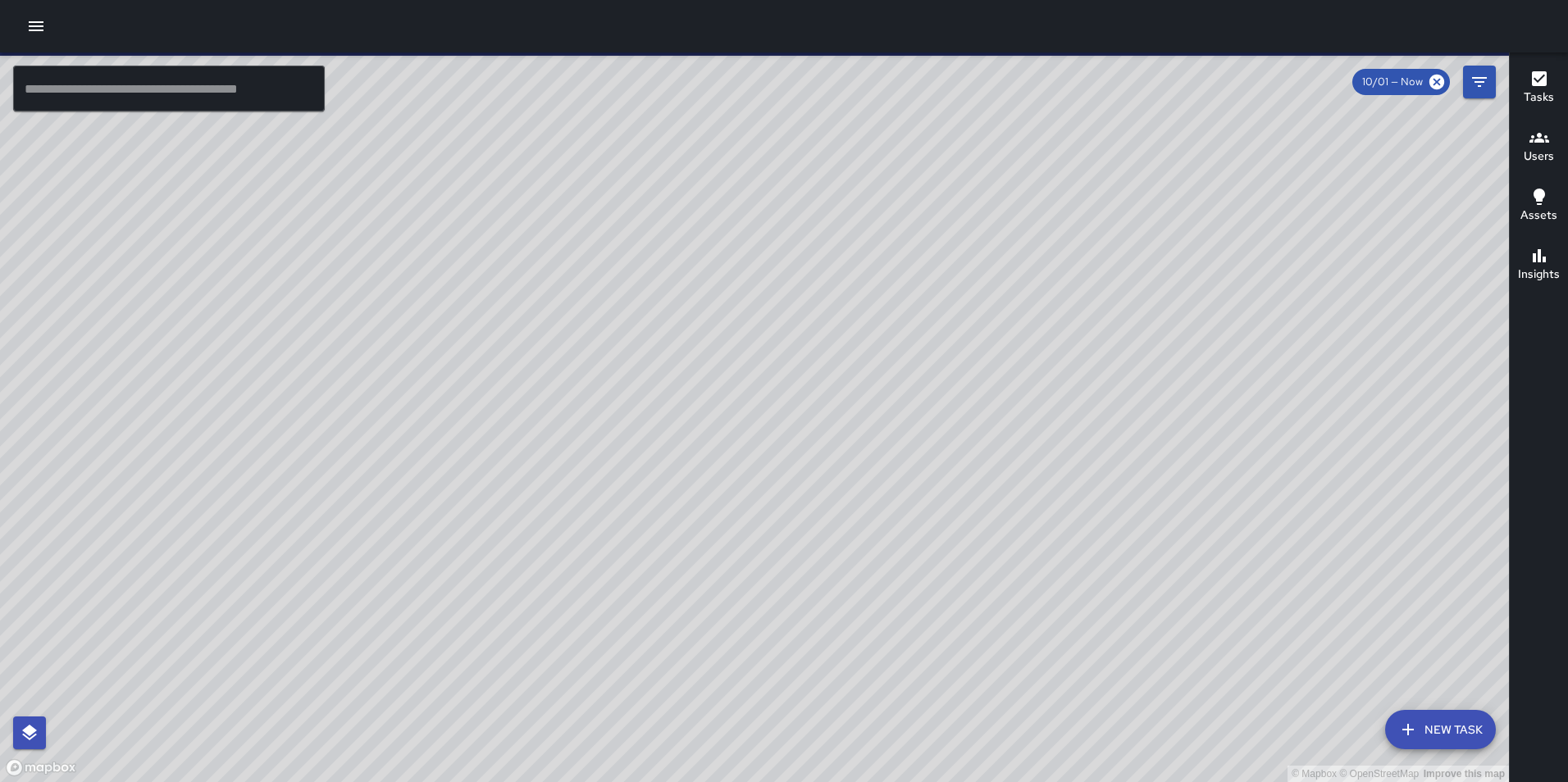
click at [17, 33] on div at bounding box center [784, 26] width 1568 height 52
click at [42, 30] on icon "button" at bounding box center [36, 26] width 15 height 10
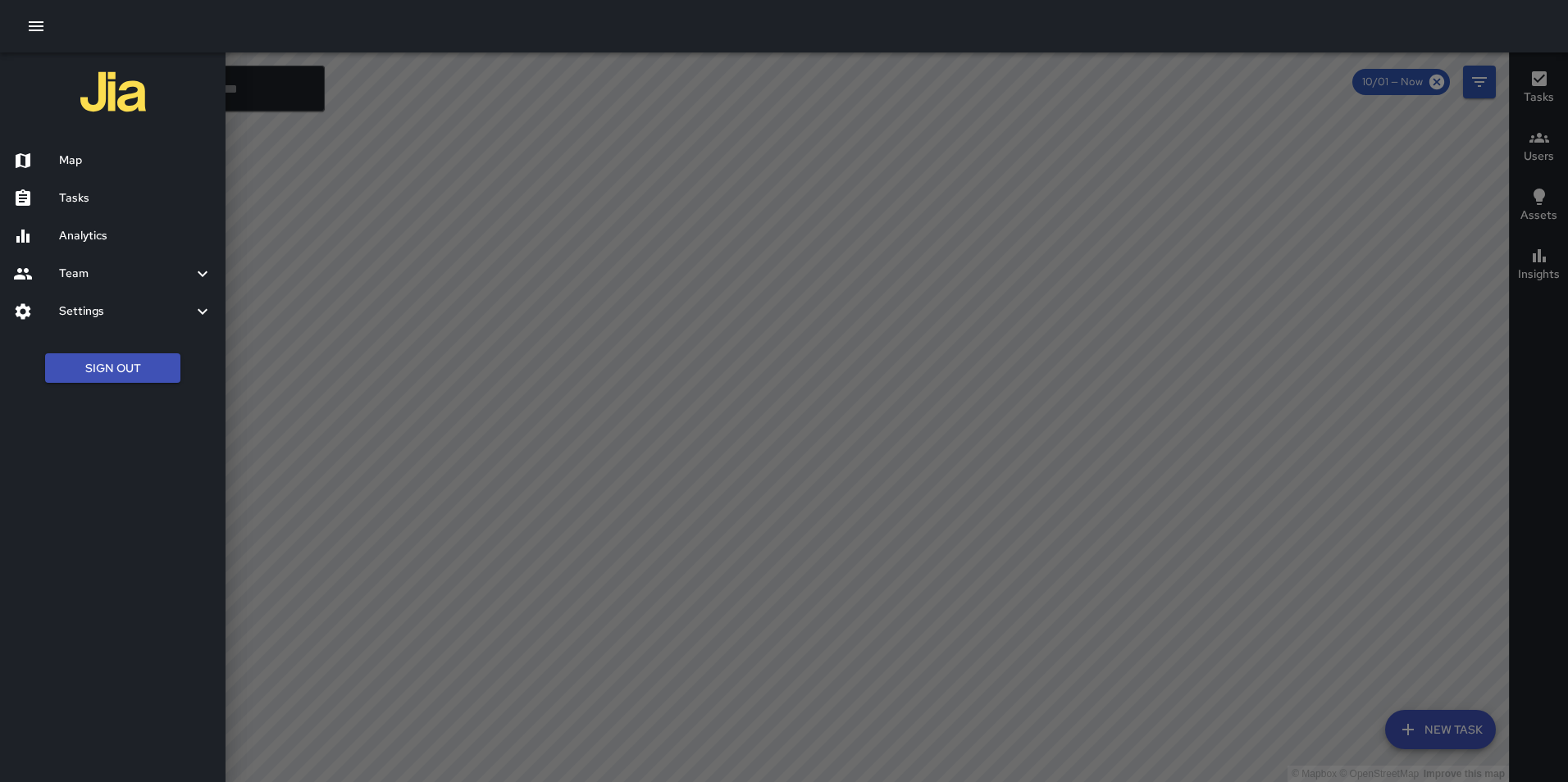
click at [112, 313] on h6 "Settings" at bounding box center [126, 311] width 134 height 18
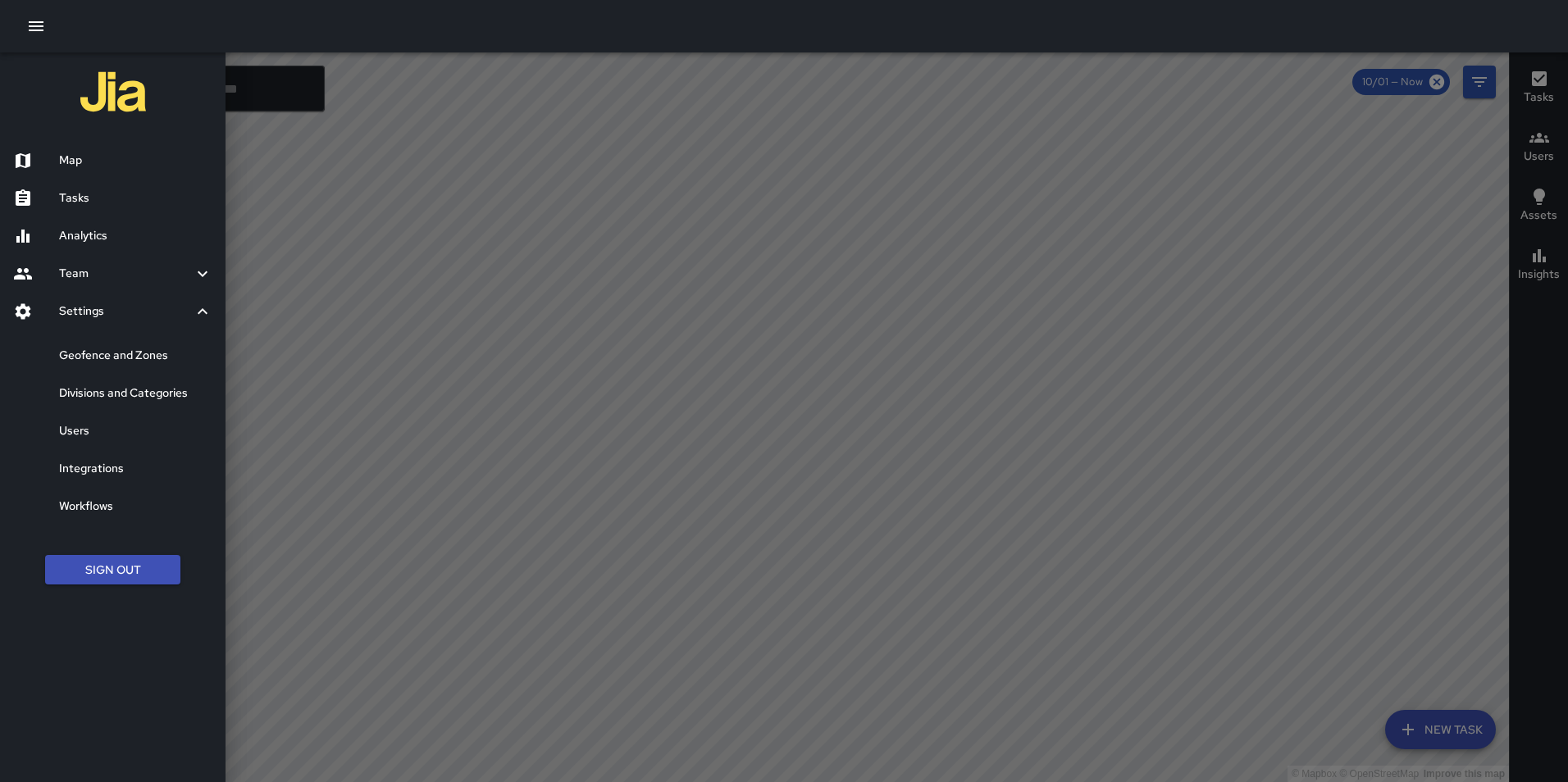
click at [119, 232] on h6 "Analytics" at bounding box center [136, 236] width 153 height 18
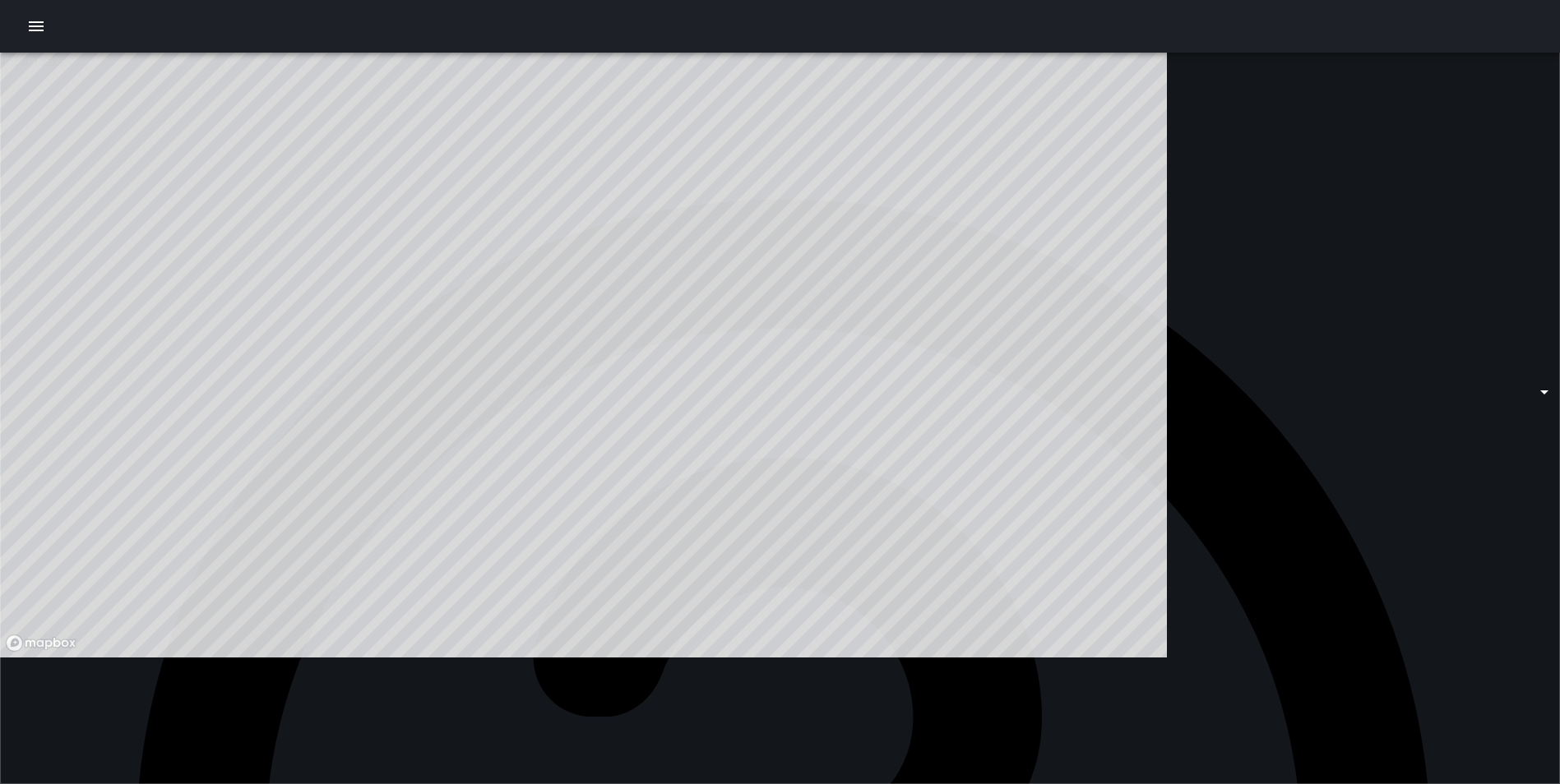
click at [34, 21] on icon "button" at bounding box center [36, 26] width 15 height 10
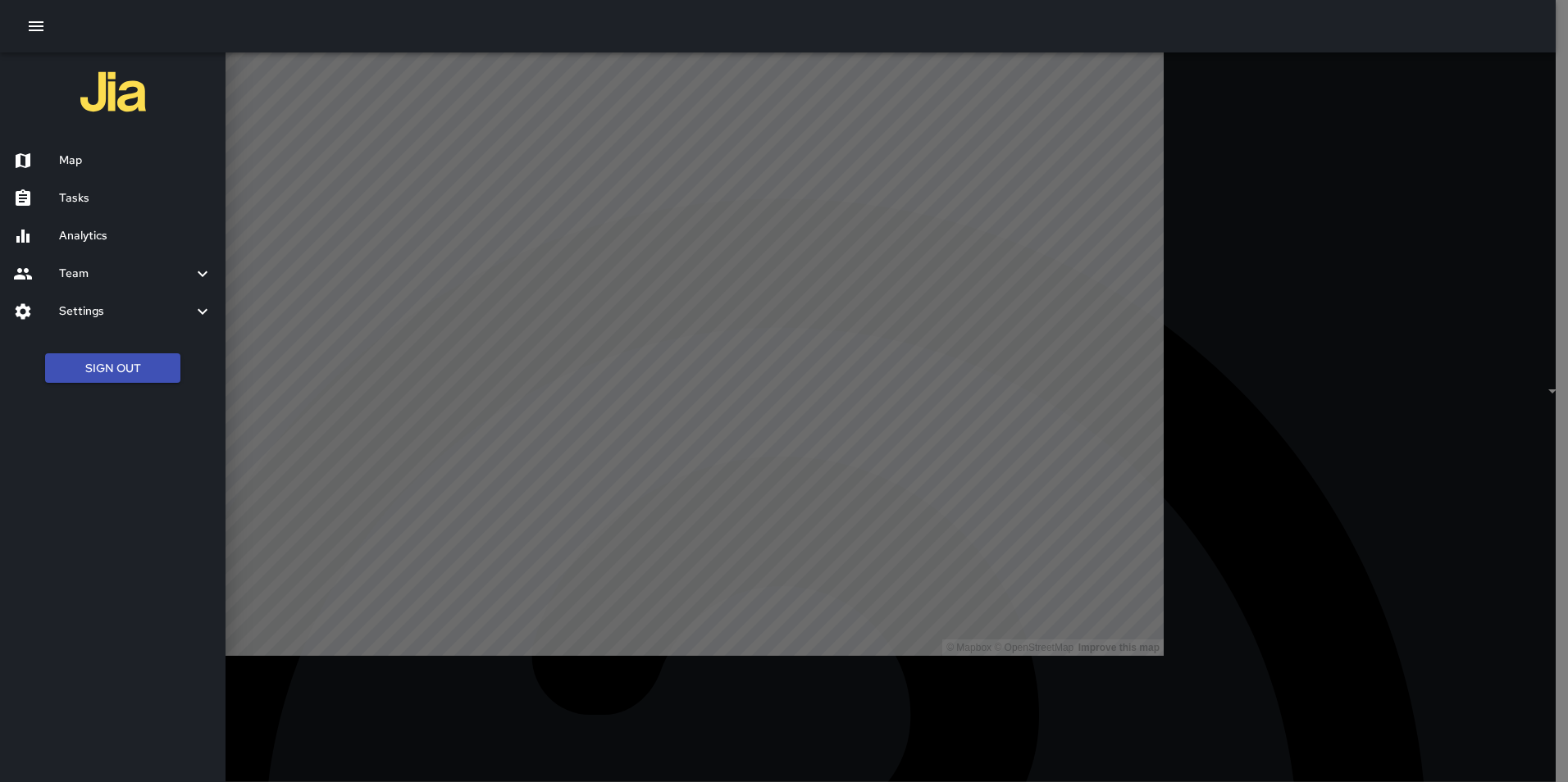
click at [111, 316] on h6 "Settings" at bounding box center [126, 311] width 134 height 18
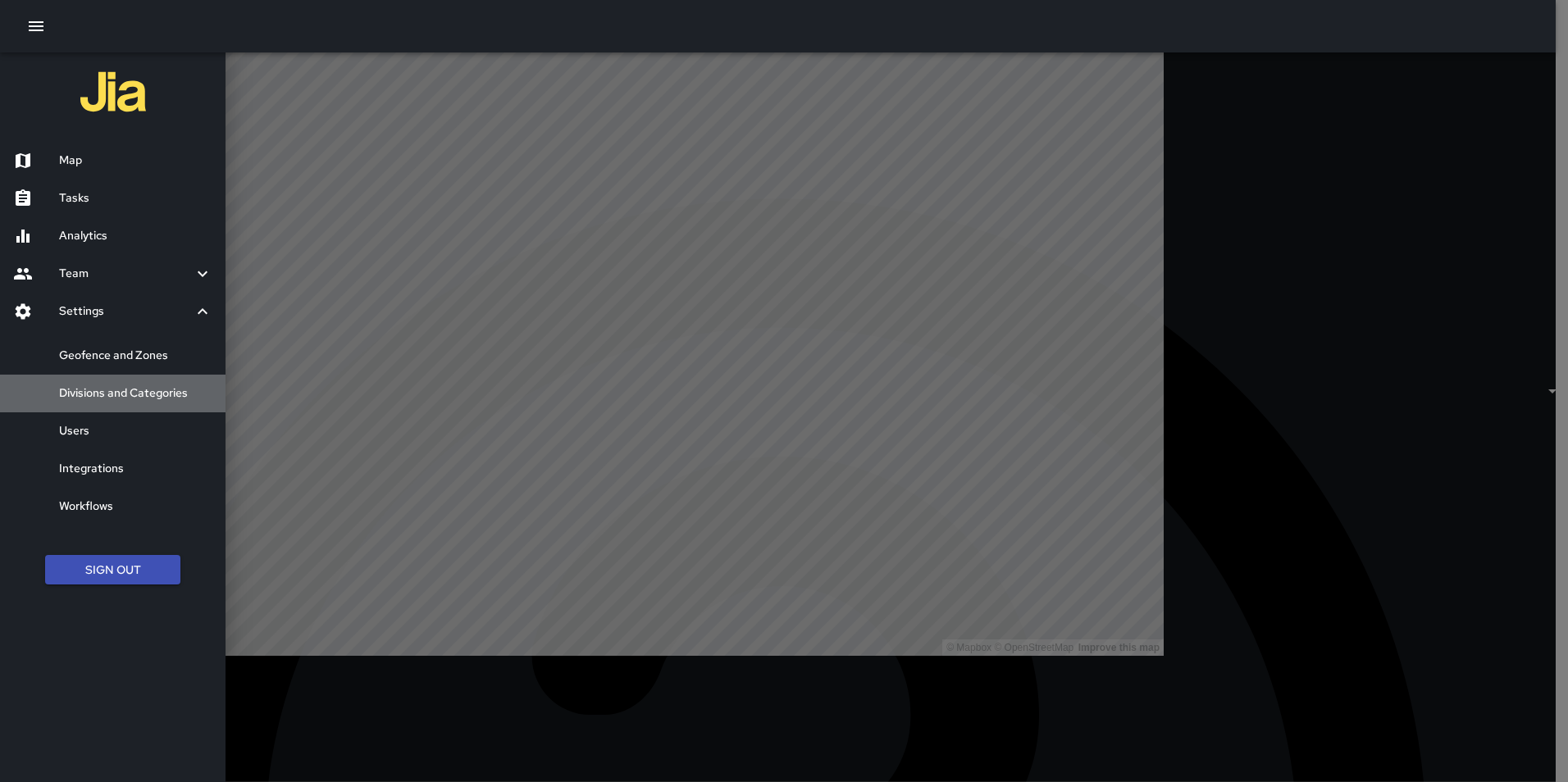
click at [111, 385] on h6 "Divisions and Categories" at bounding box center [136, 393] width 153 height 18
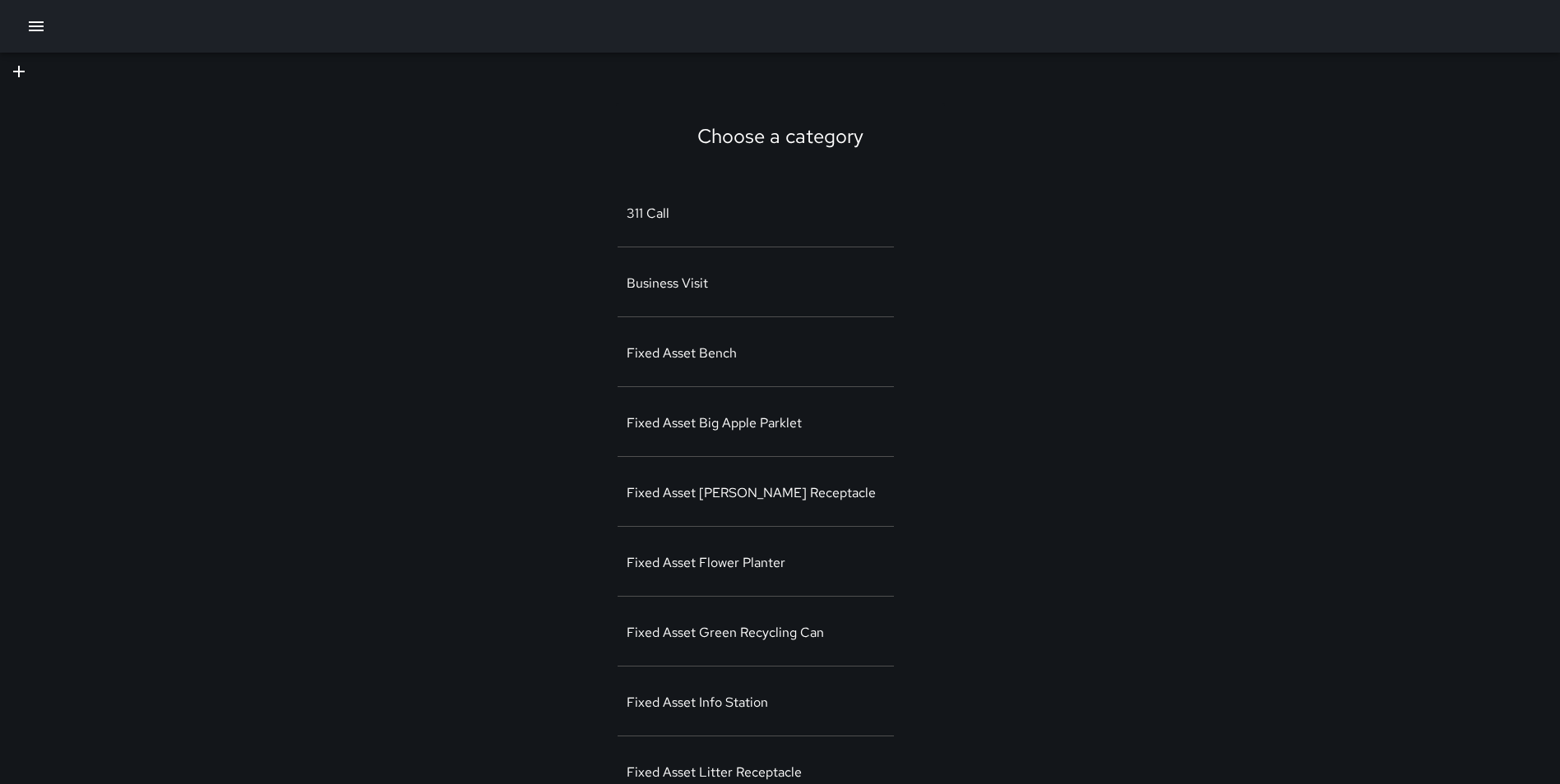
click at [714, 390] on link "Fixed Asset Big Apple Parklet" at bounding box center [755, 423] width 274 height 66
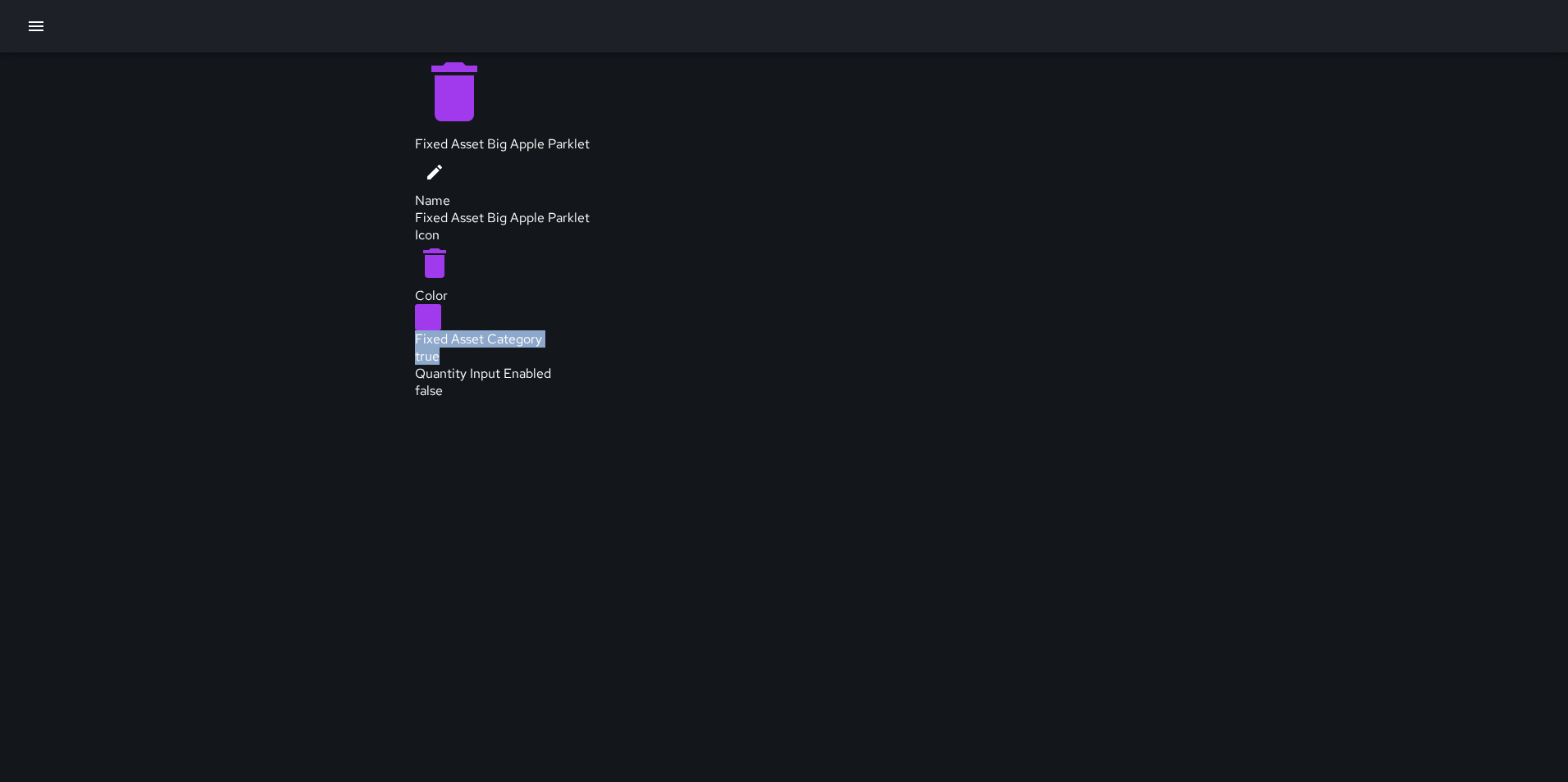
drag, startPoint x: 410, startPoint y: 381, endPoint x: 1138, endPoint y: 383, distance: 728.0
click at [1153, 383] on div "Fixed Asset Big Apple Parklet Name Fixed Asset Big Apple Parklet Icon Color Fix…" at bounding box center [784, 226] width 1568 height 348
click at [1129, 365] on div "true" at bounding box center [784, 356] width 738 height 17
click at [436, 347] on div "Fixed Asset Category" at bounding box center [784, 340] width 738 height 17
click at [40, 29] on icon "button" at bounding box center [36, 26] width 19 height 19
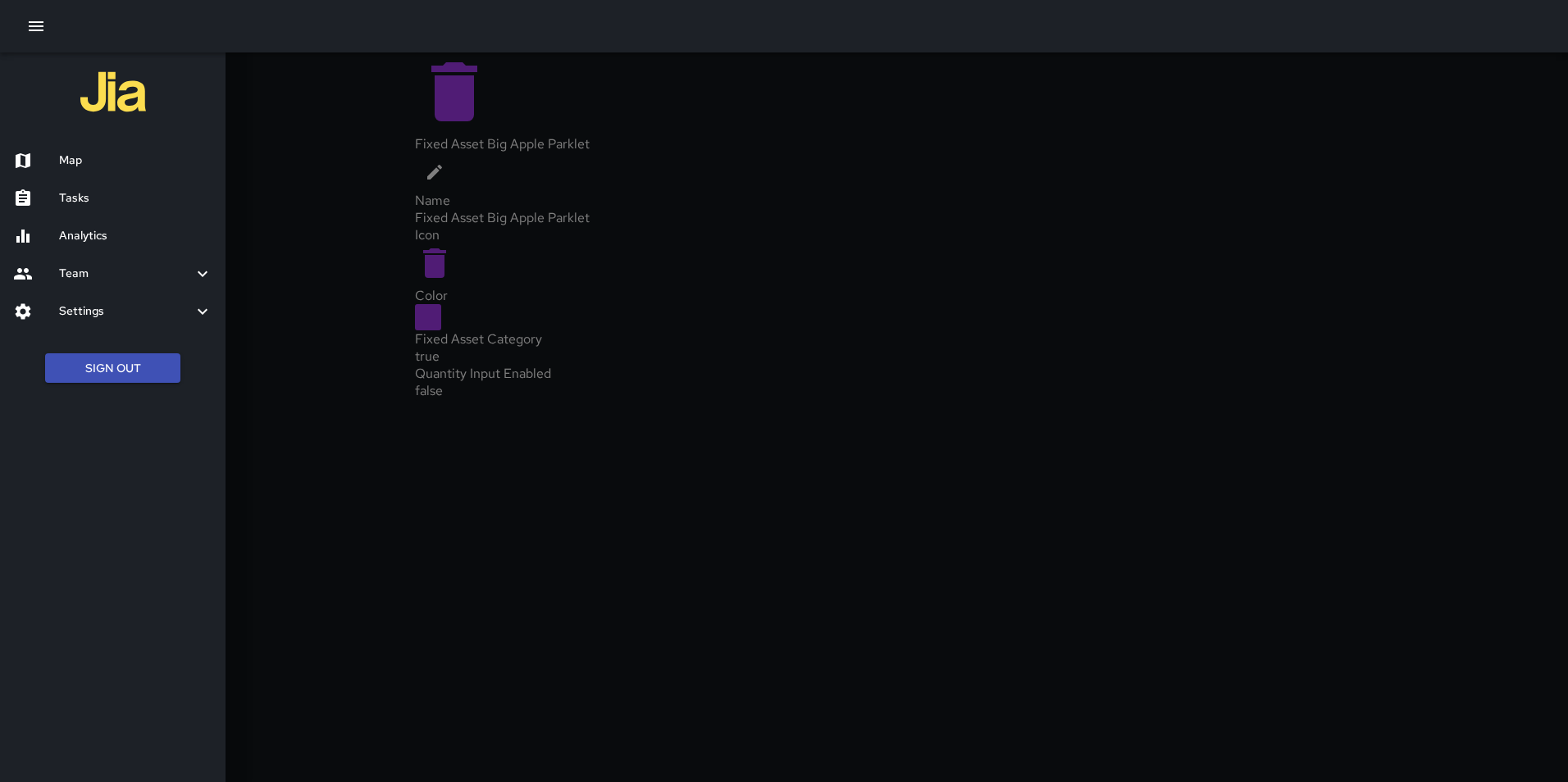
click at [82, 167] on h6 "Map" at bounding box center [136, 160] width 153 height 18
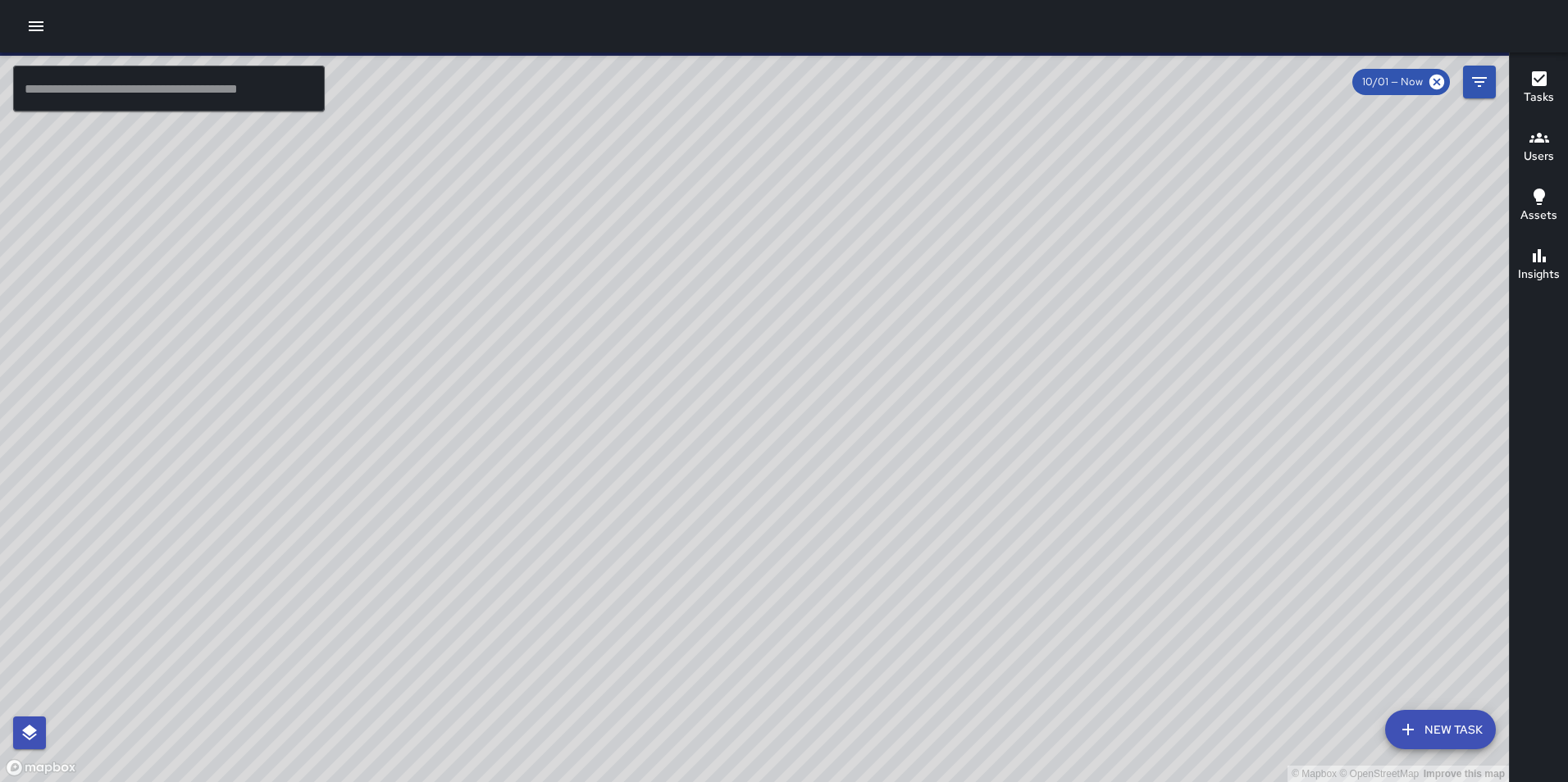
click at [1533, 146] on icon "button" at bounding box center [1539, 138] width 19 height 19
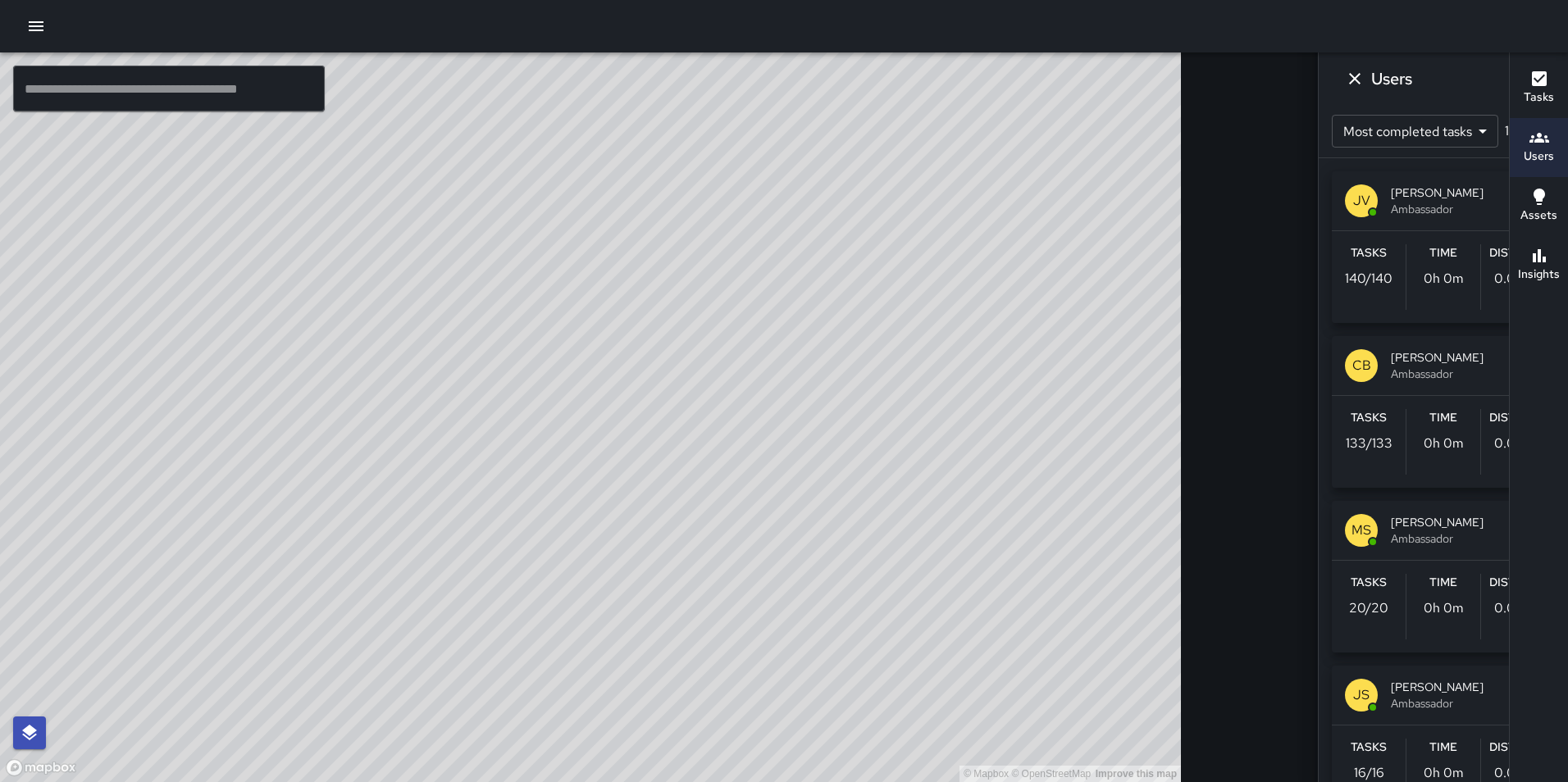
click at [1537, 212] on h6 "Assets" at bounding box center [1539, 215] width 37 height 18
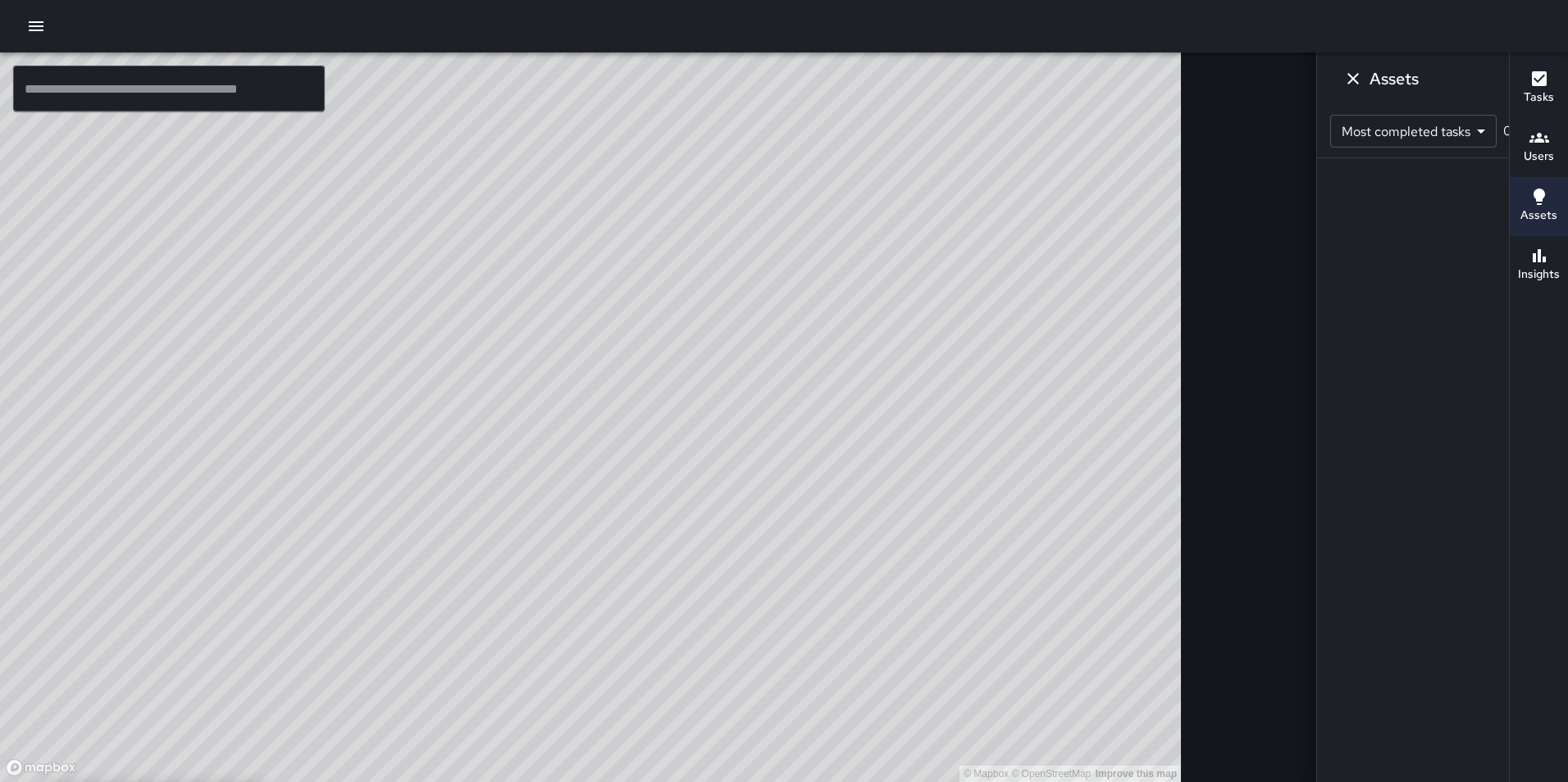
click at [1336, 67] on button "Dismiss" at bounding box center [1353, 79] width 33 height 33
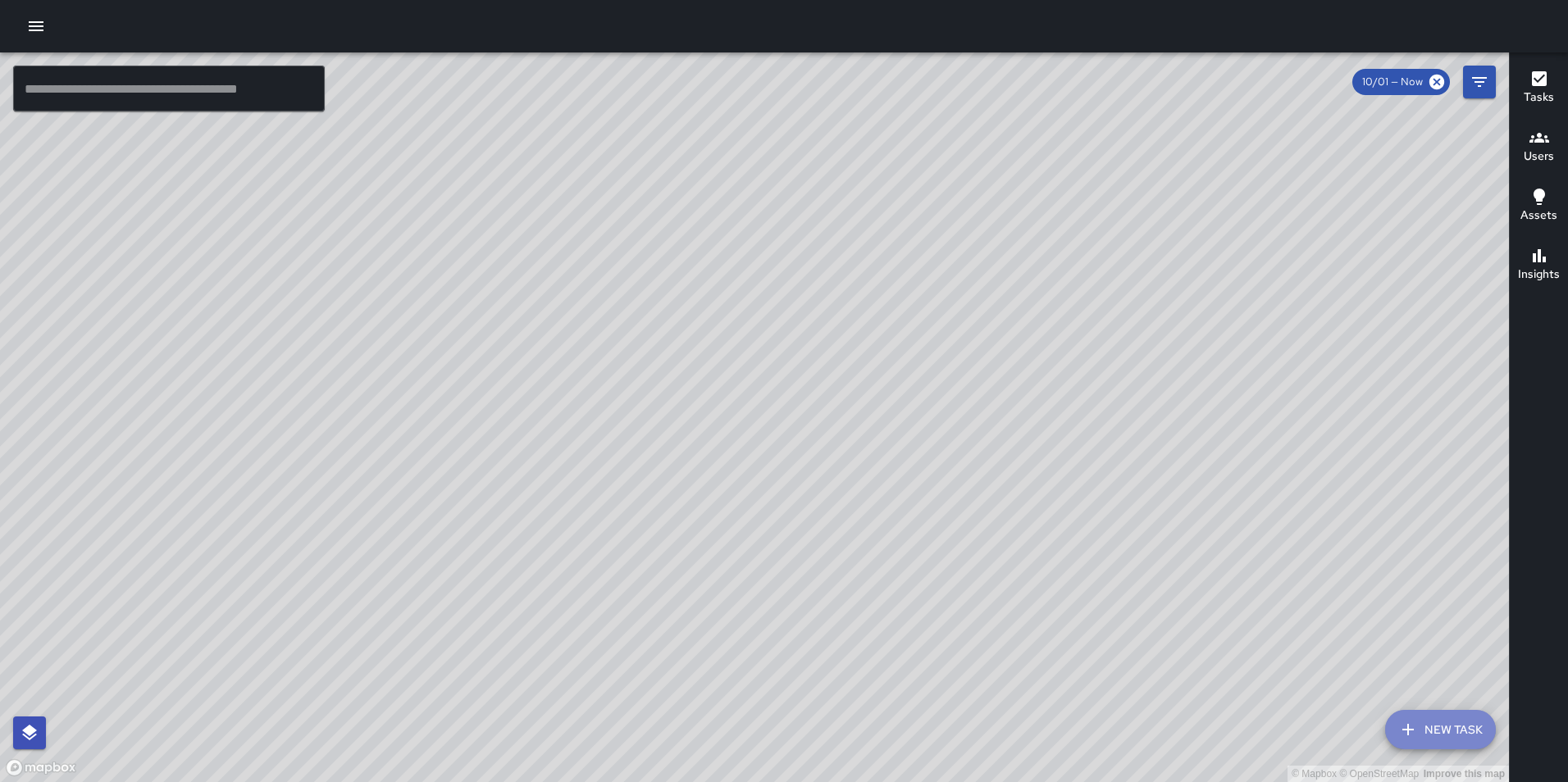
click at [1441, 720] on button "New Task" at bounding box center [1440, 730] width 111 height 40
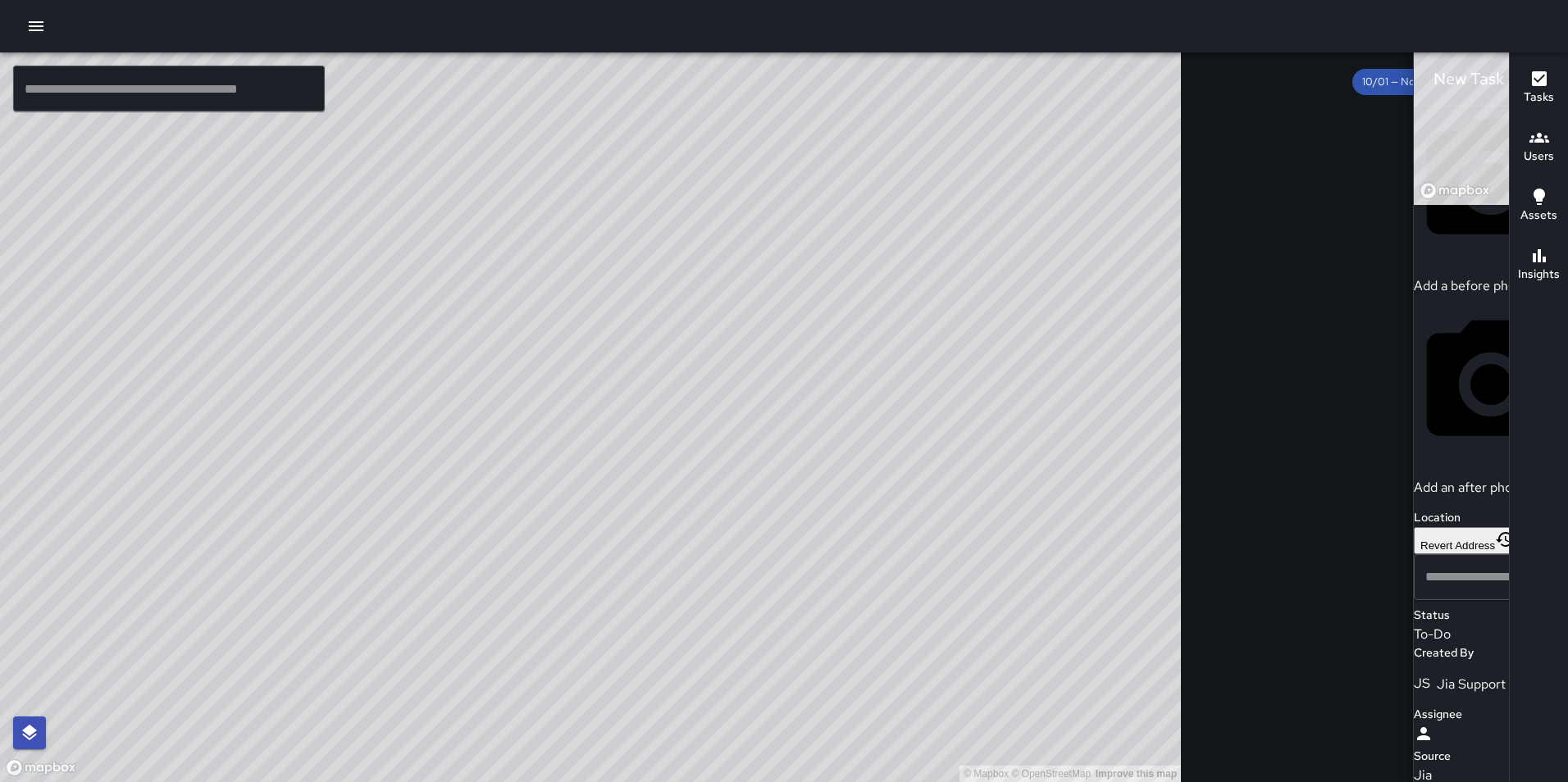
click at [1521, 77] on icon "button" at bounding box center [1531, 79] width 19 height 19
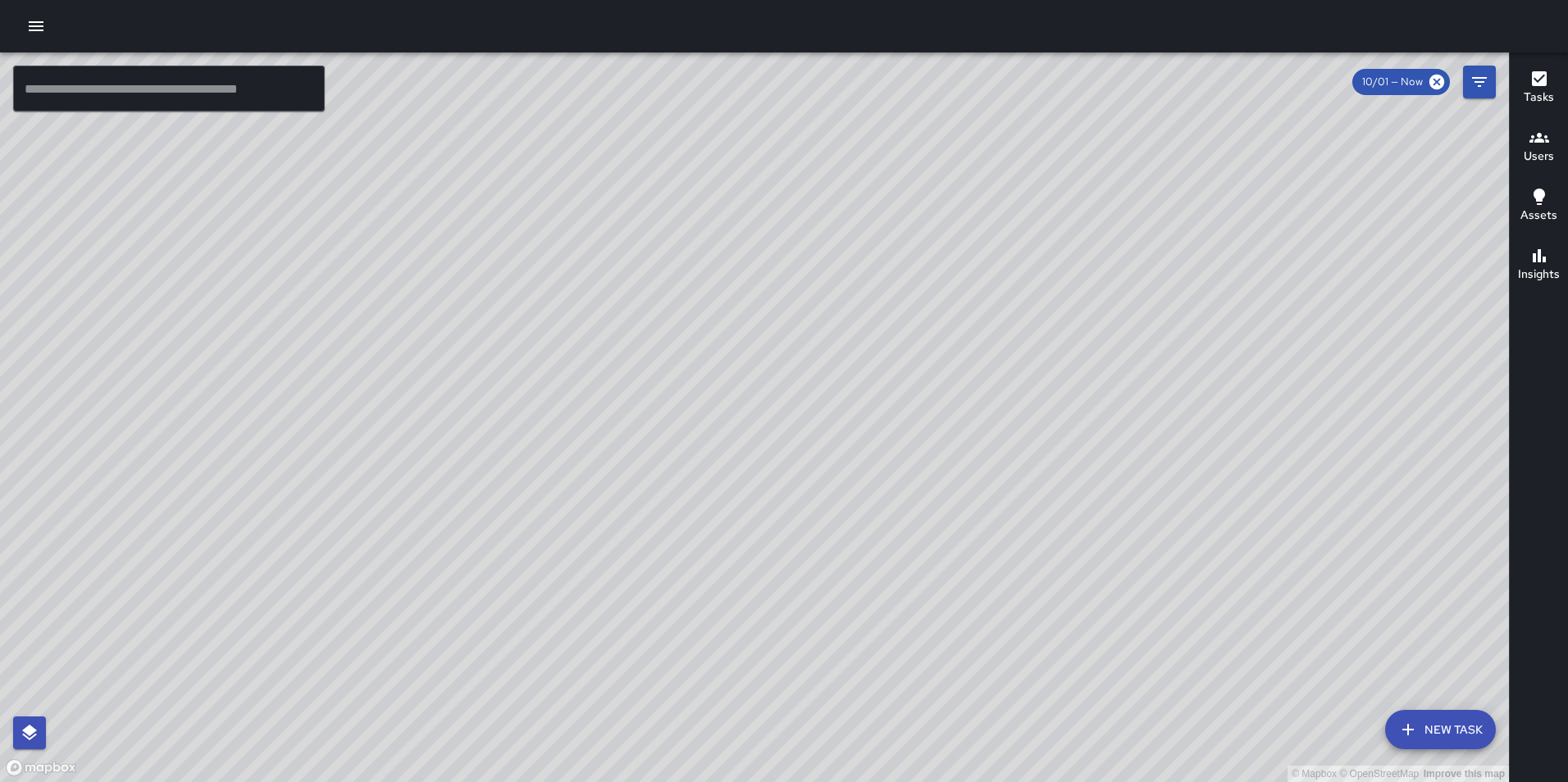
click at [1435, 746] on button "New Task" at bounding box center [1440, 730] width 111 height 40
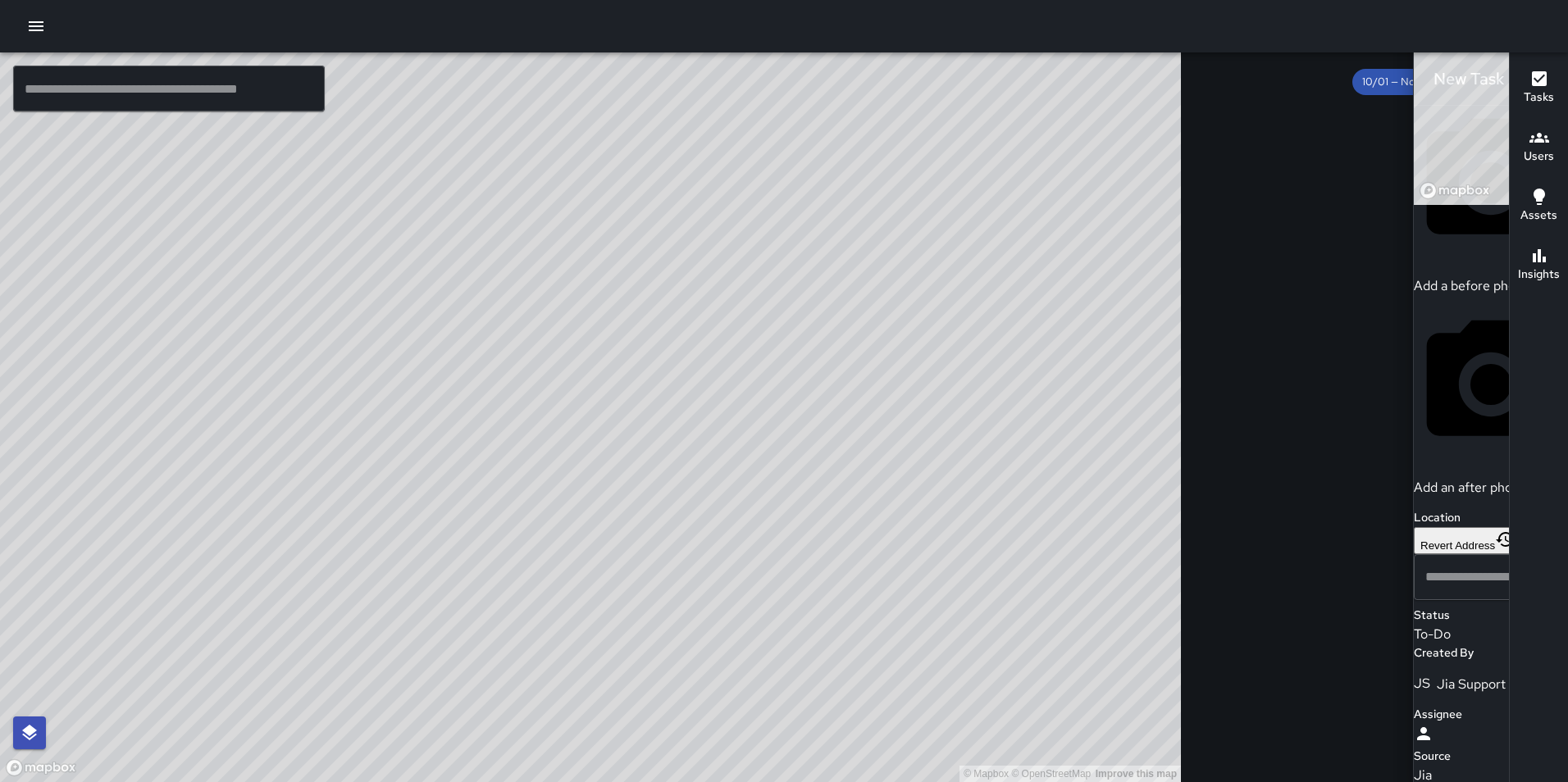
scroll to position [523, 0]
click at [1521, 74] on icon "button" at bounding box center [1531, 79] width 19 height 19
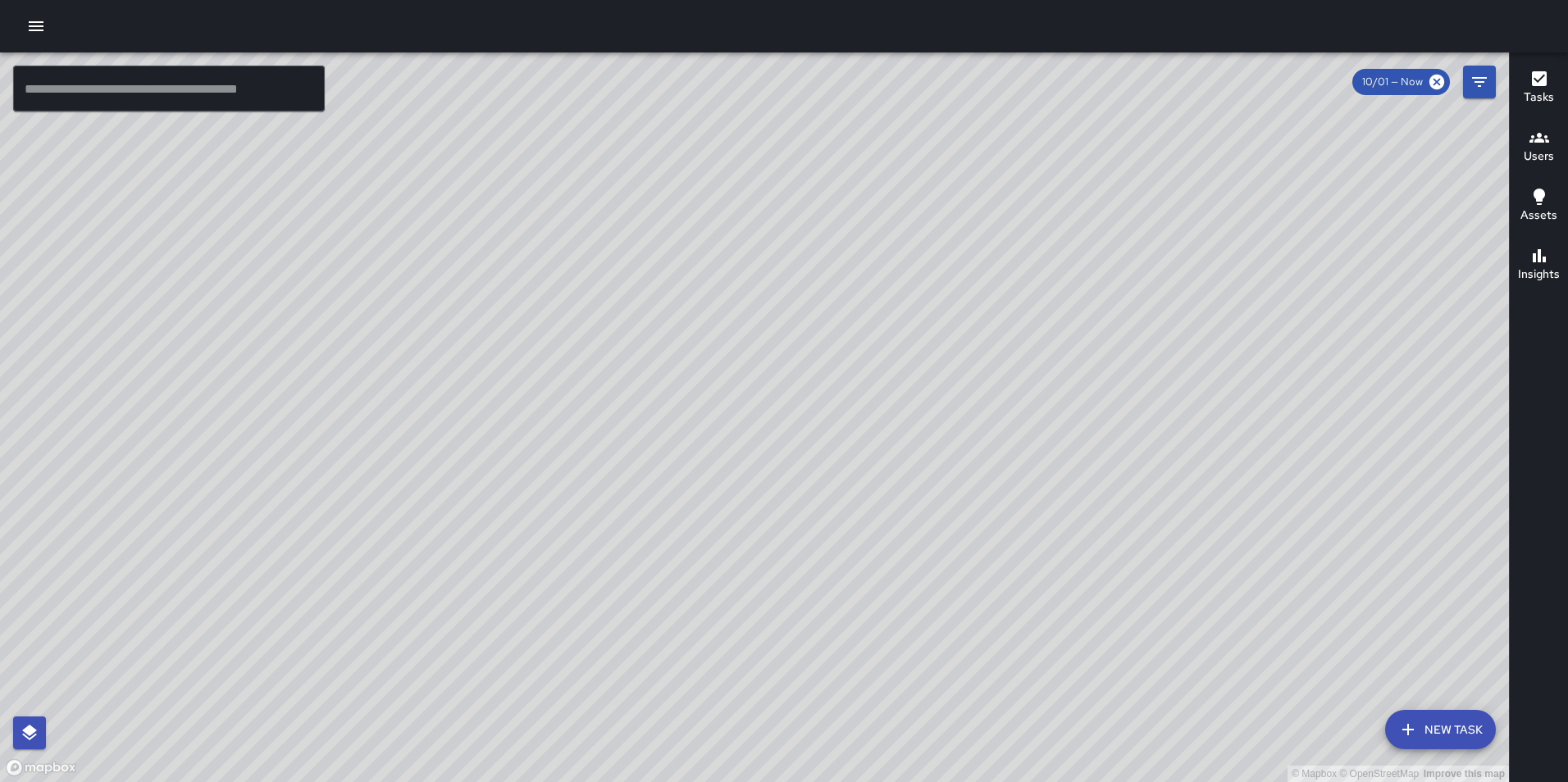
click at [1537, 197] on icon "button" at bounding box center [1539, 196] width 12 height 16
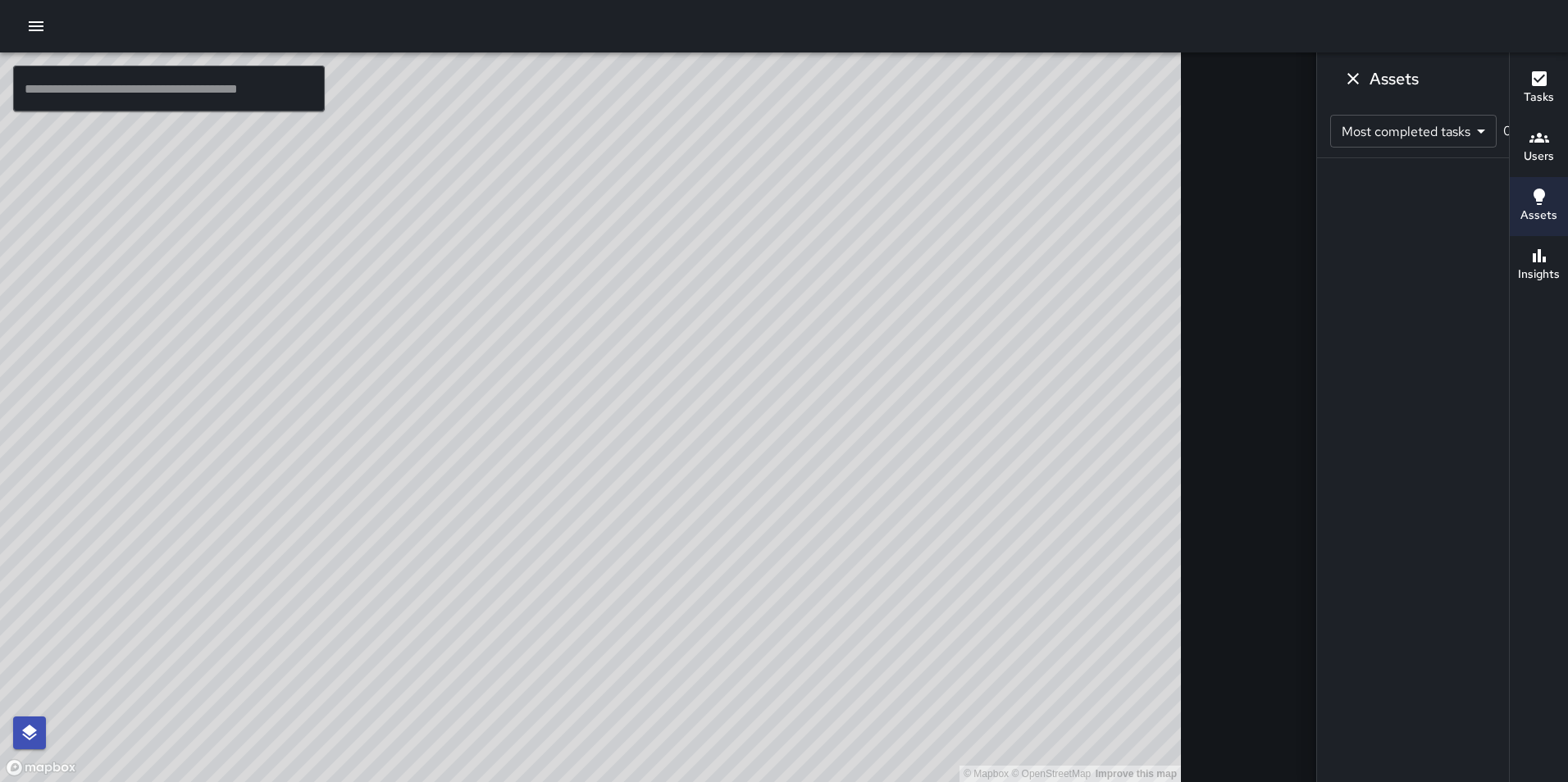
click at [34, 19] on icon "button" at bounding box center [36, 26] width 19 height 19
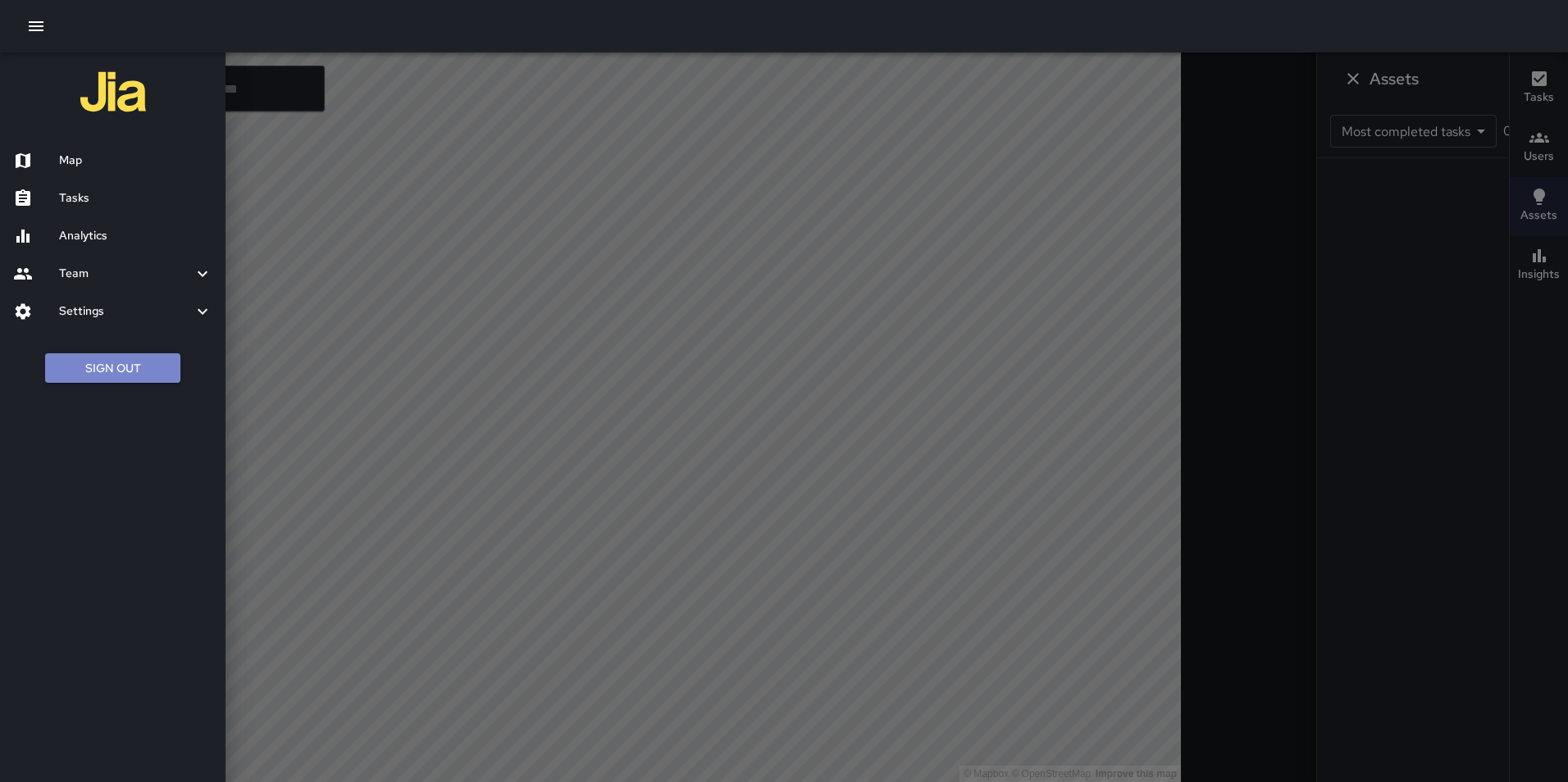
click at [124, 367] on button "Sign Out" at bounding box center [112, 368] width 135 height 30
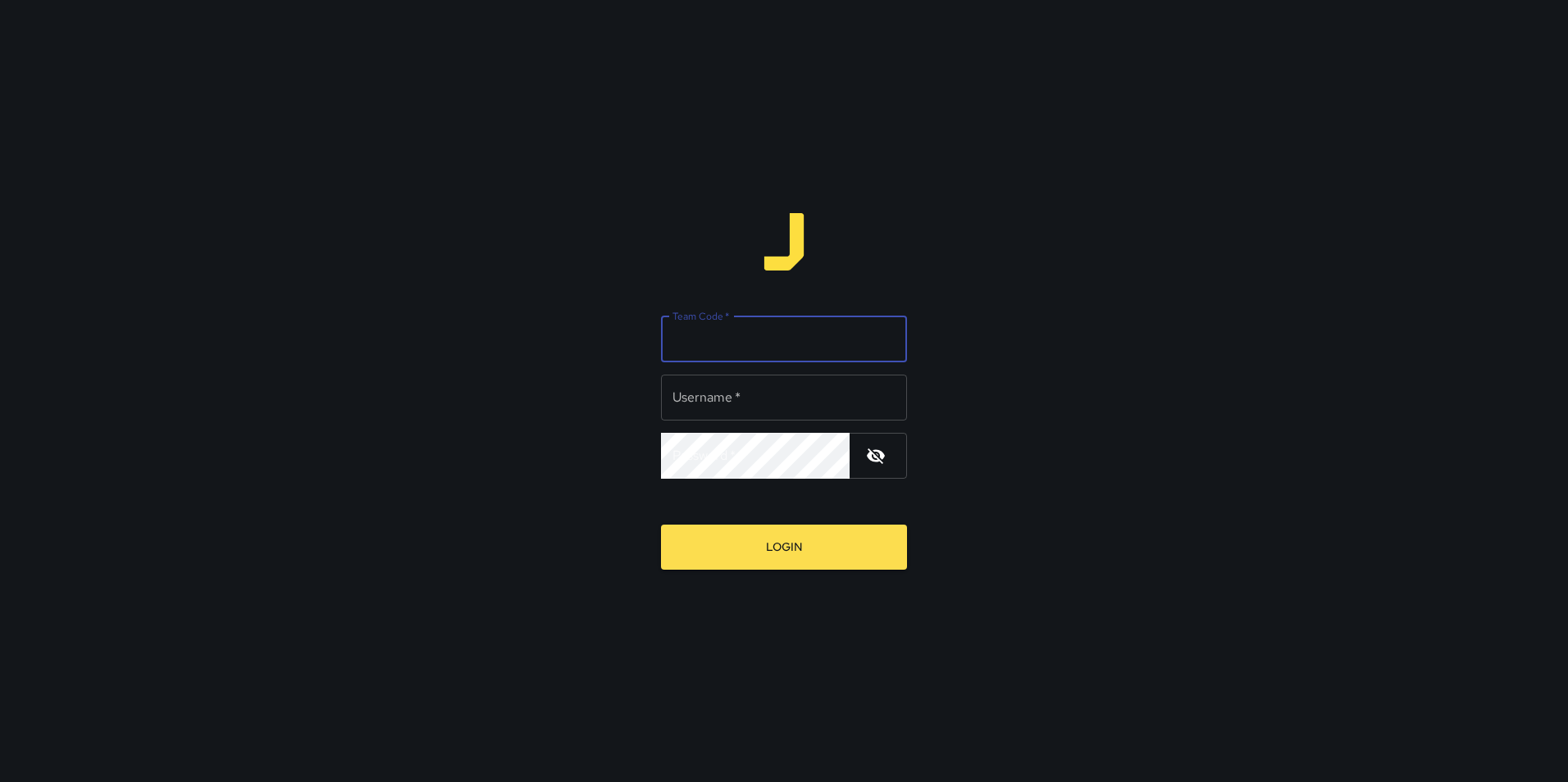
type input "**********"
type input "*****"
click at [661, 525] on button "Login" at bounding box center [784, 547] width 246 height 45
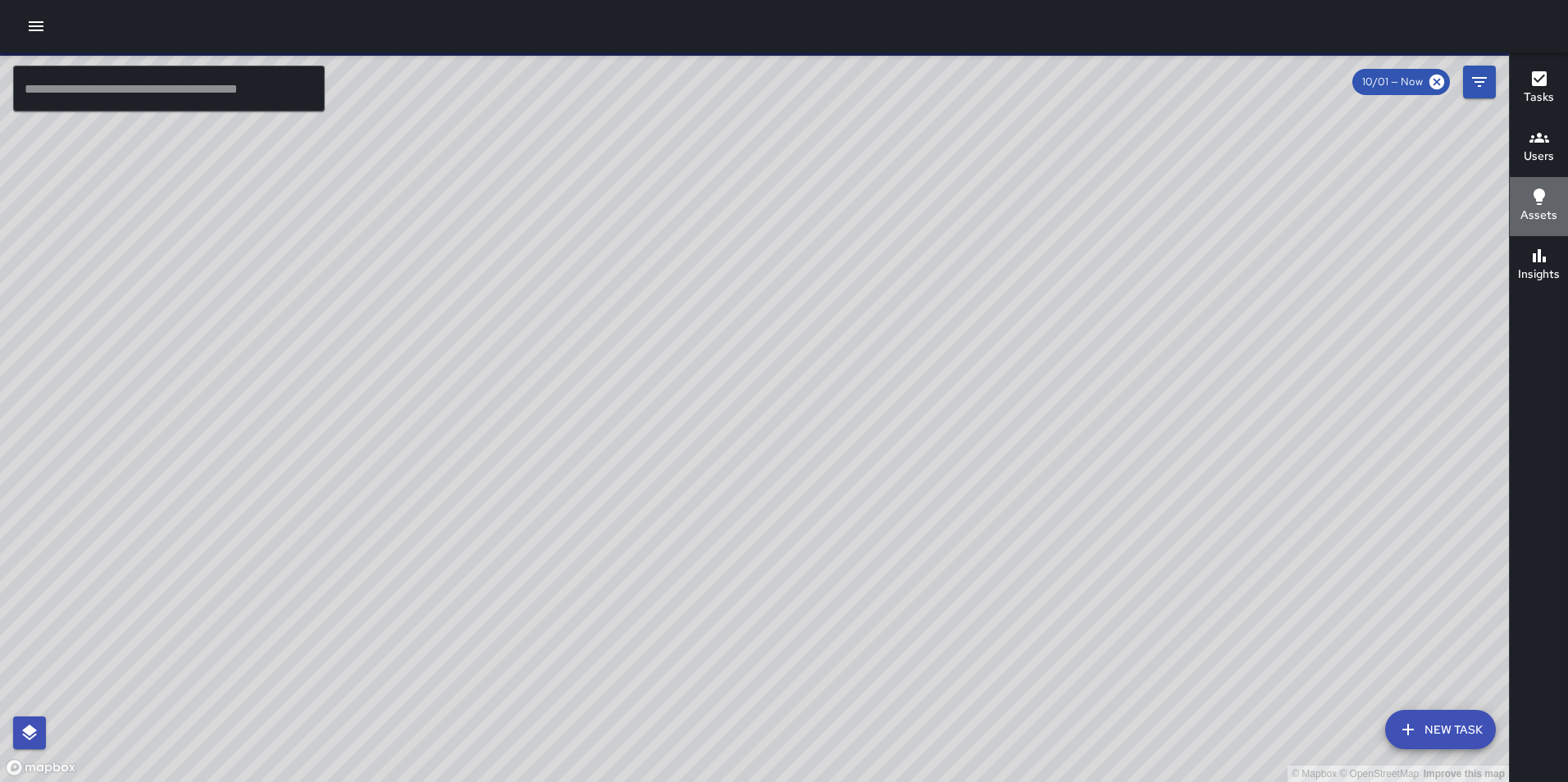
click at [1533, 206] on icon "button" at bounding box center [1539, 197] width 19 height 19
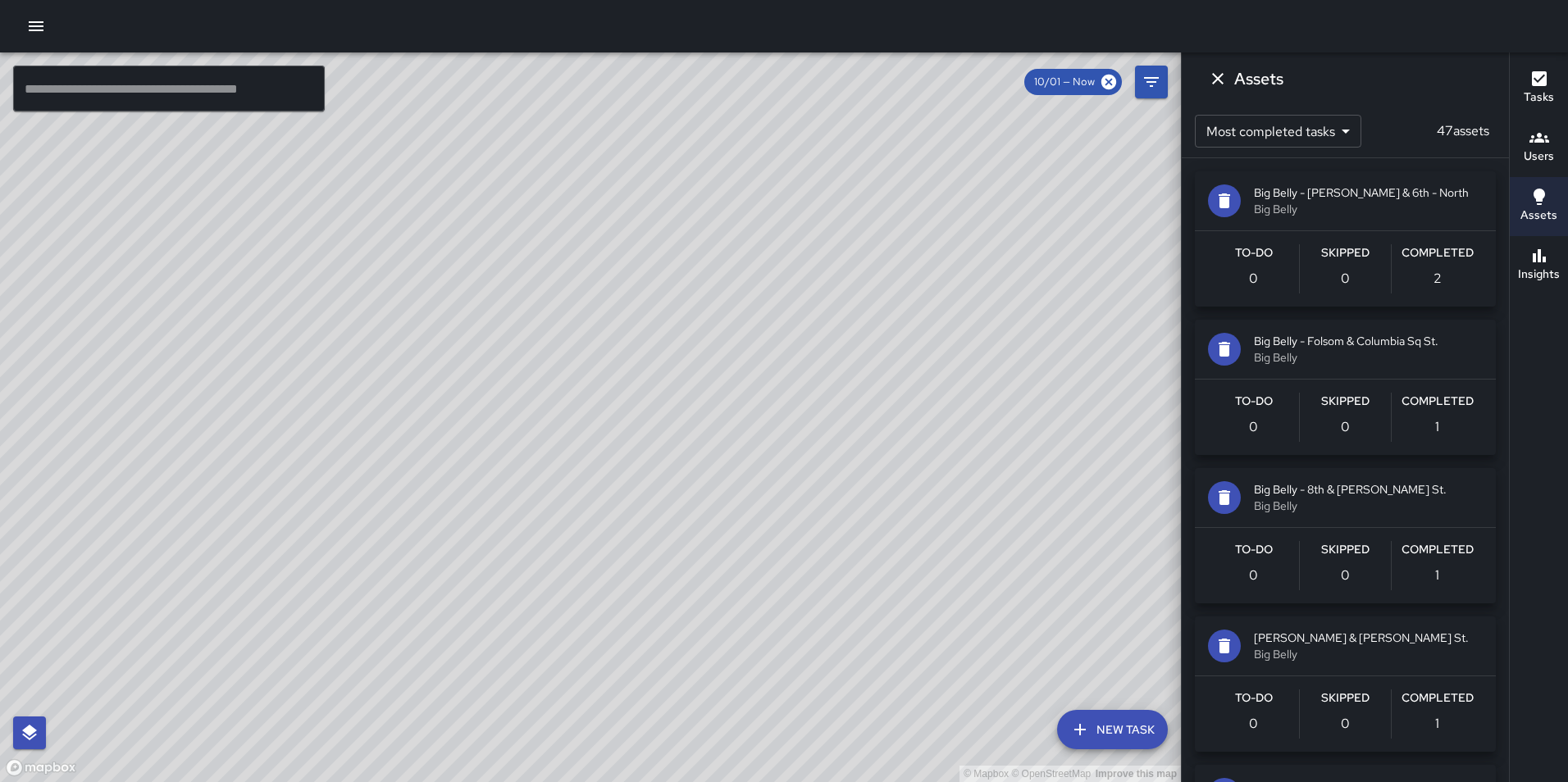
click at [1371, 251] on div "Skipped 0" at bounding box center [1345, 269] width 91 height 49
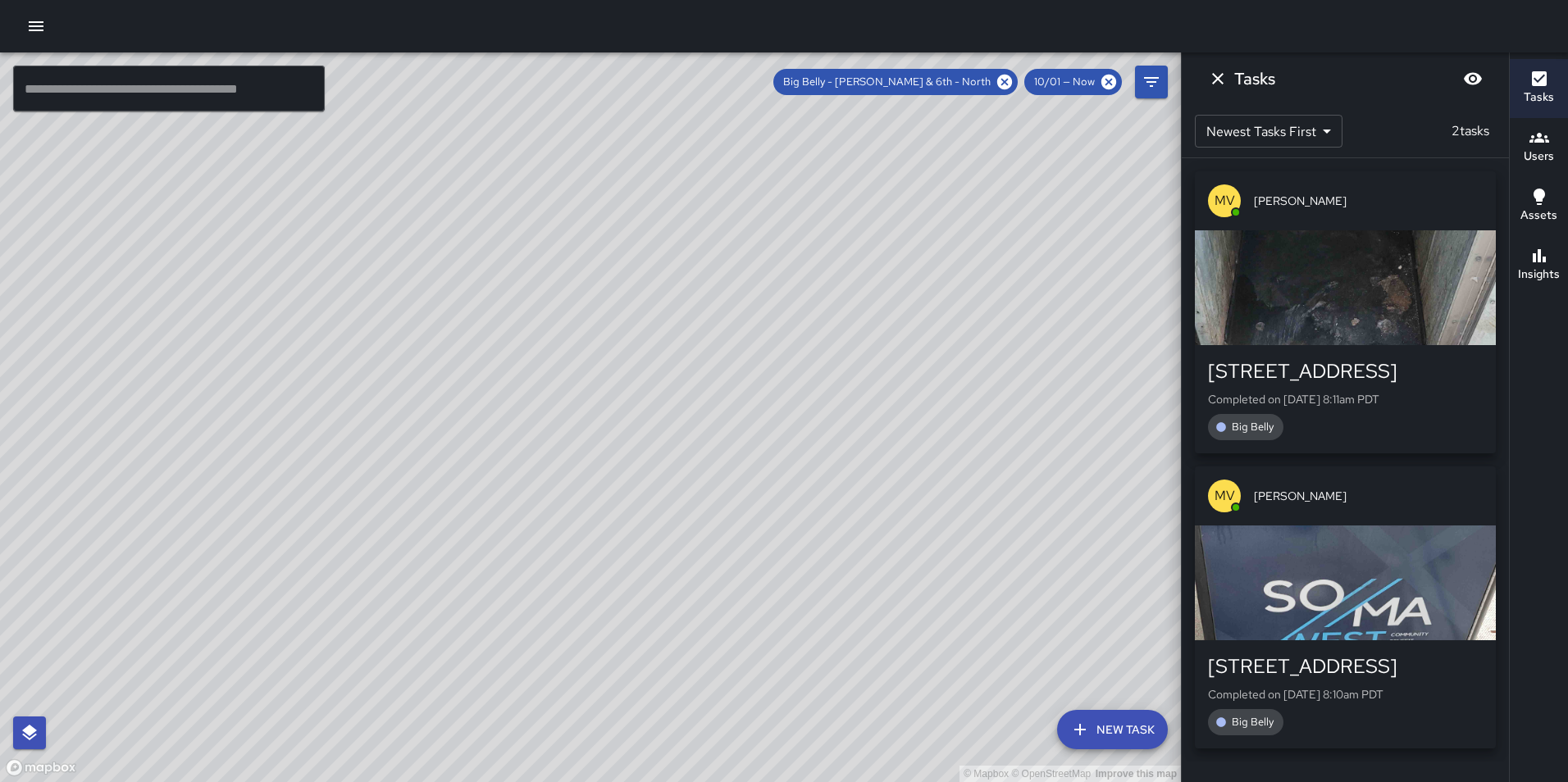
click at [1532, 193] on icon "button" at bounding box center [1539, 197] width 19 height 19
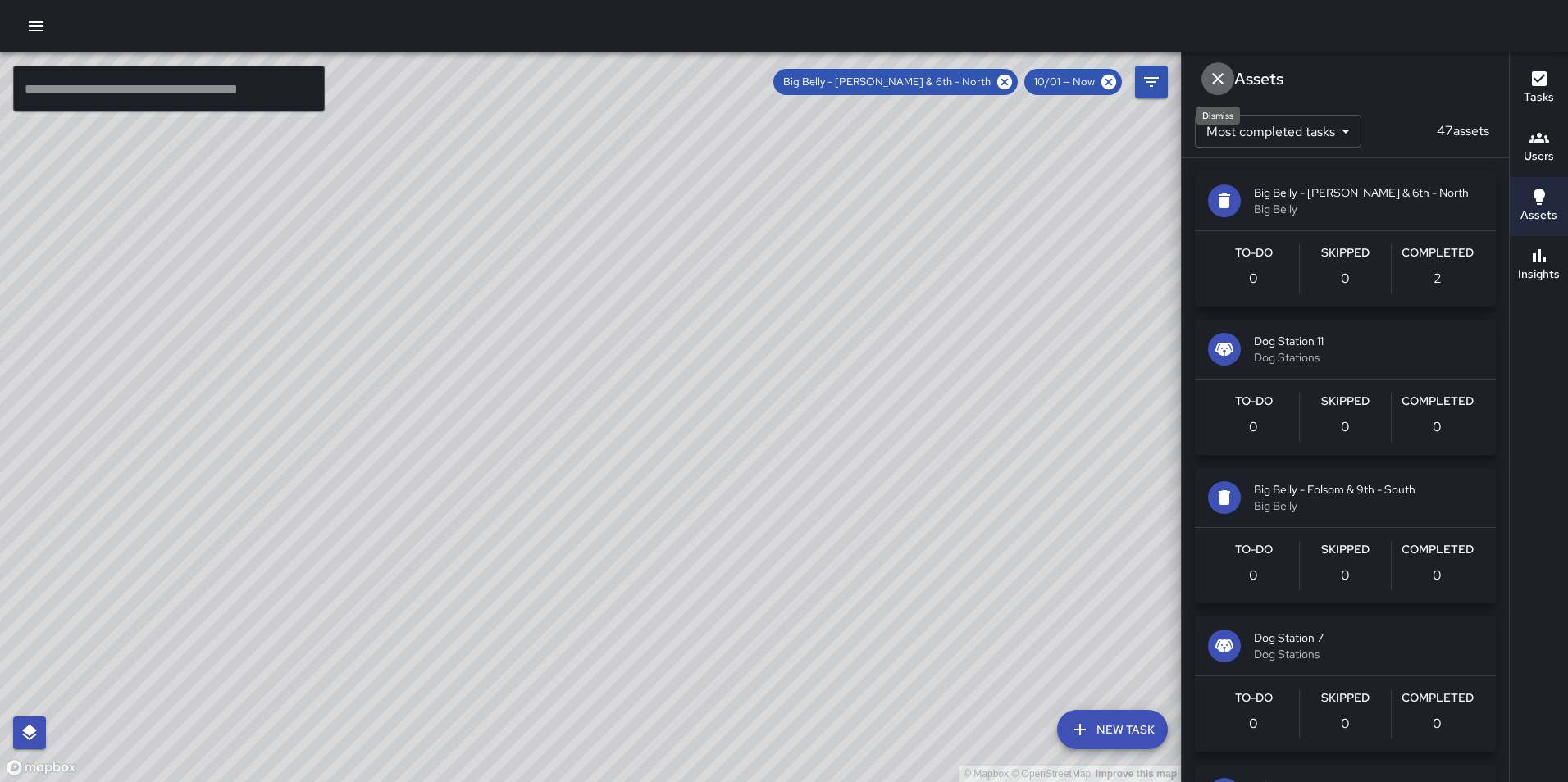
click at [1225, 78] on icon "Dismiss" at bounding box center [1218, 79] width 19 height 19
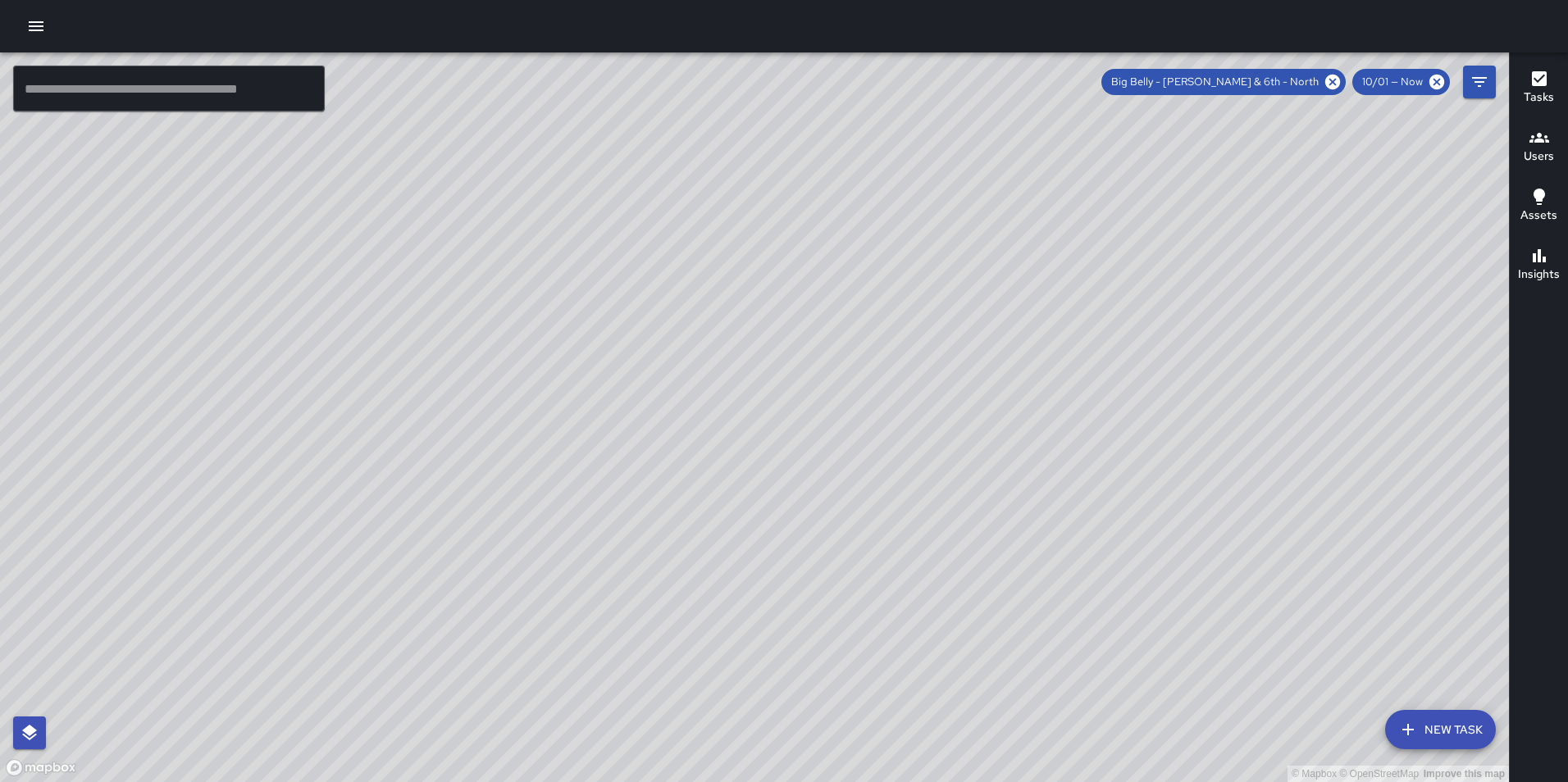
click at [34, 30] on icon "button" at bounding box center [36, 26] width 15 height 10
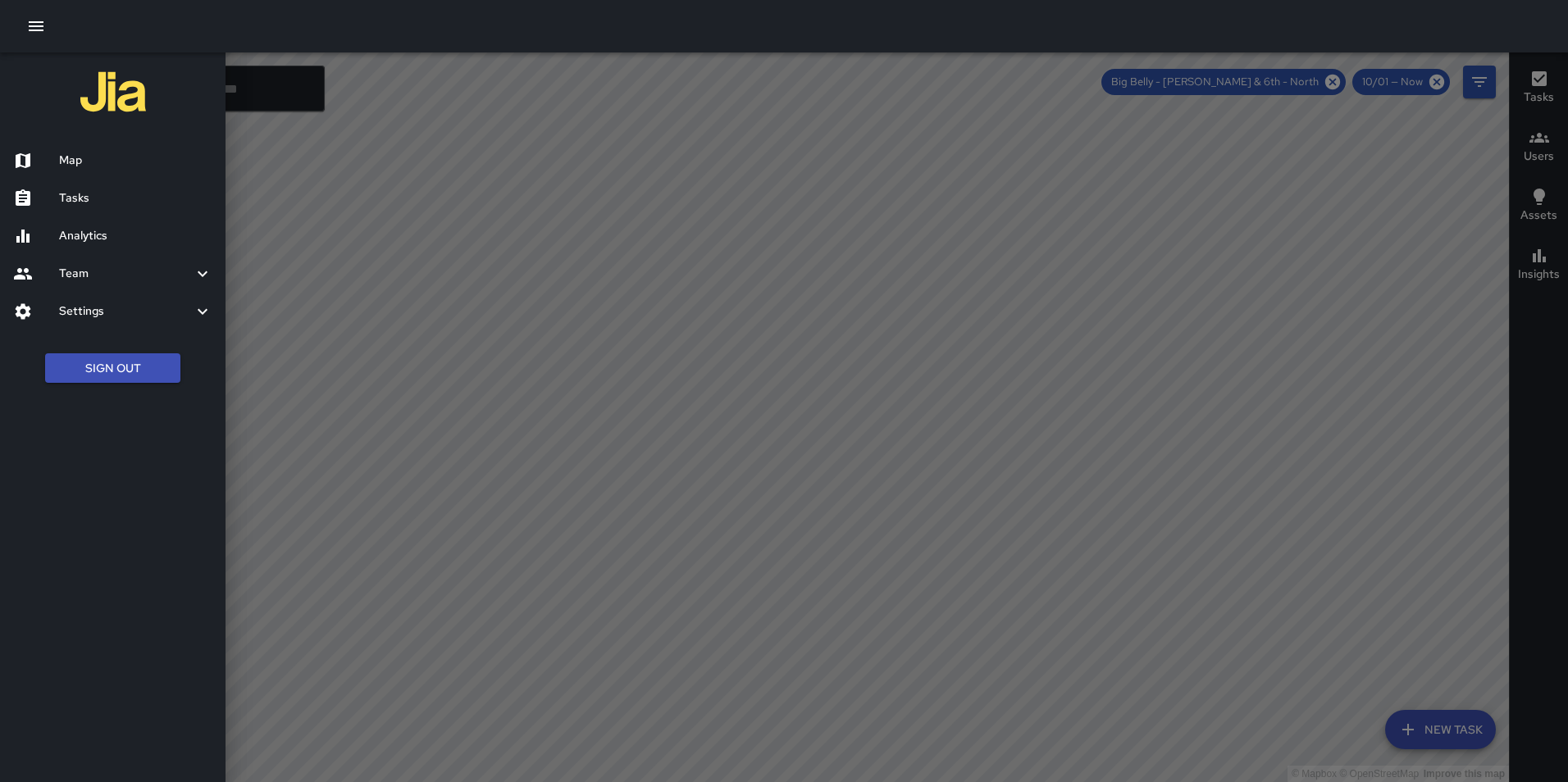
click at [154, 358] on button "Sign Out" at bounding box center [112, 368] width 135 height 30
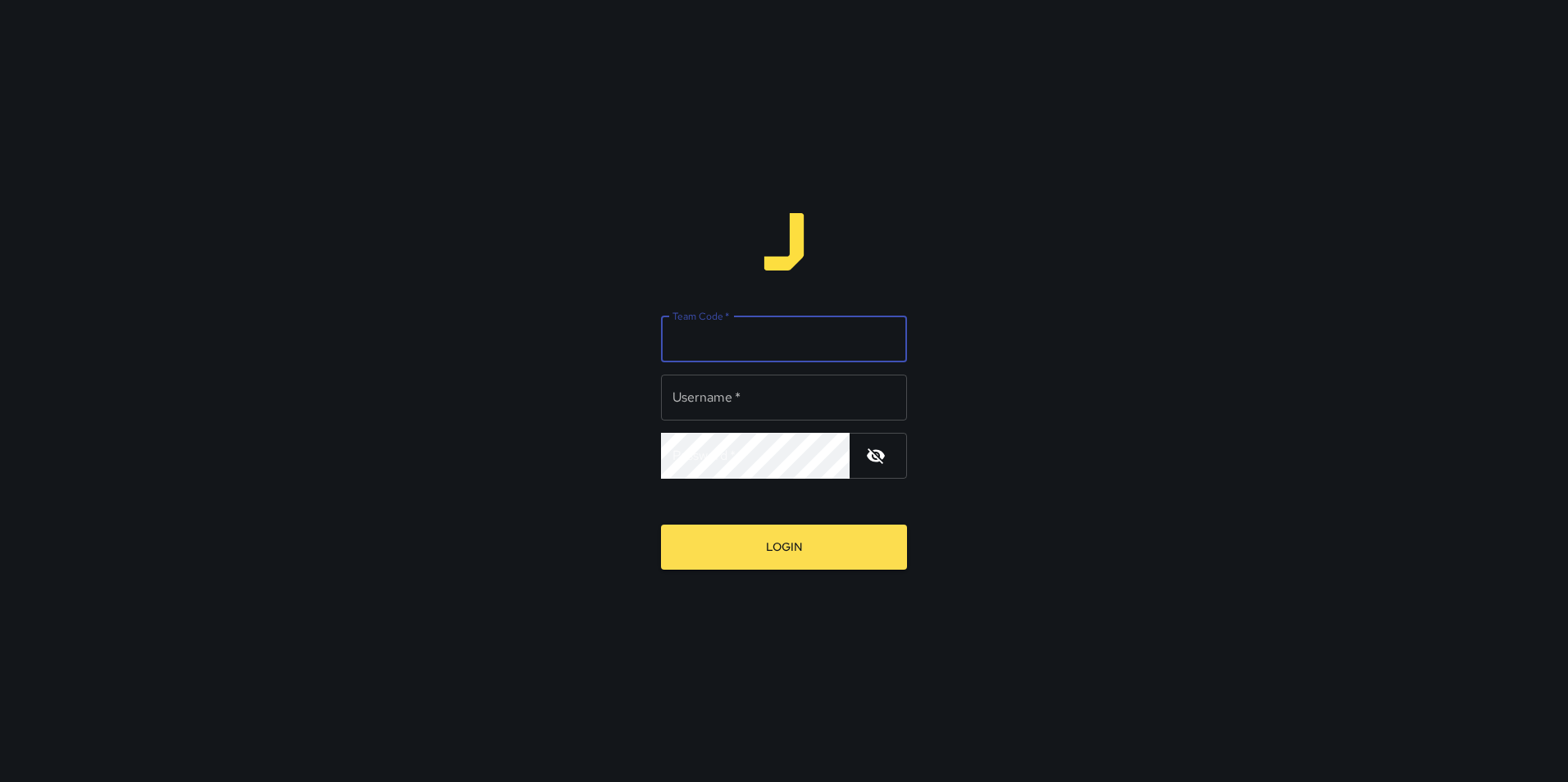
click at [712, 346] on input "Team Code   *" at bounding box center [784, 339] width 246 height 46
type input "**********"
type input "*"
type input "*****"
click at [661, 525] on button "Login" at bounding box center [784, 547] width 246 height 45
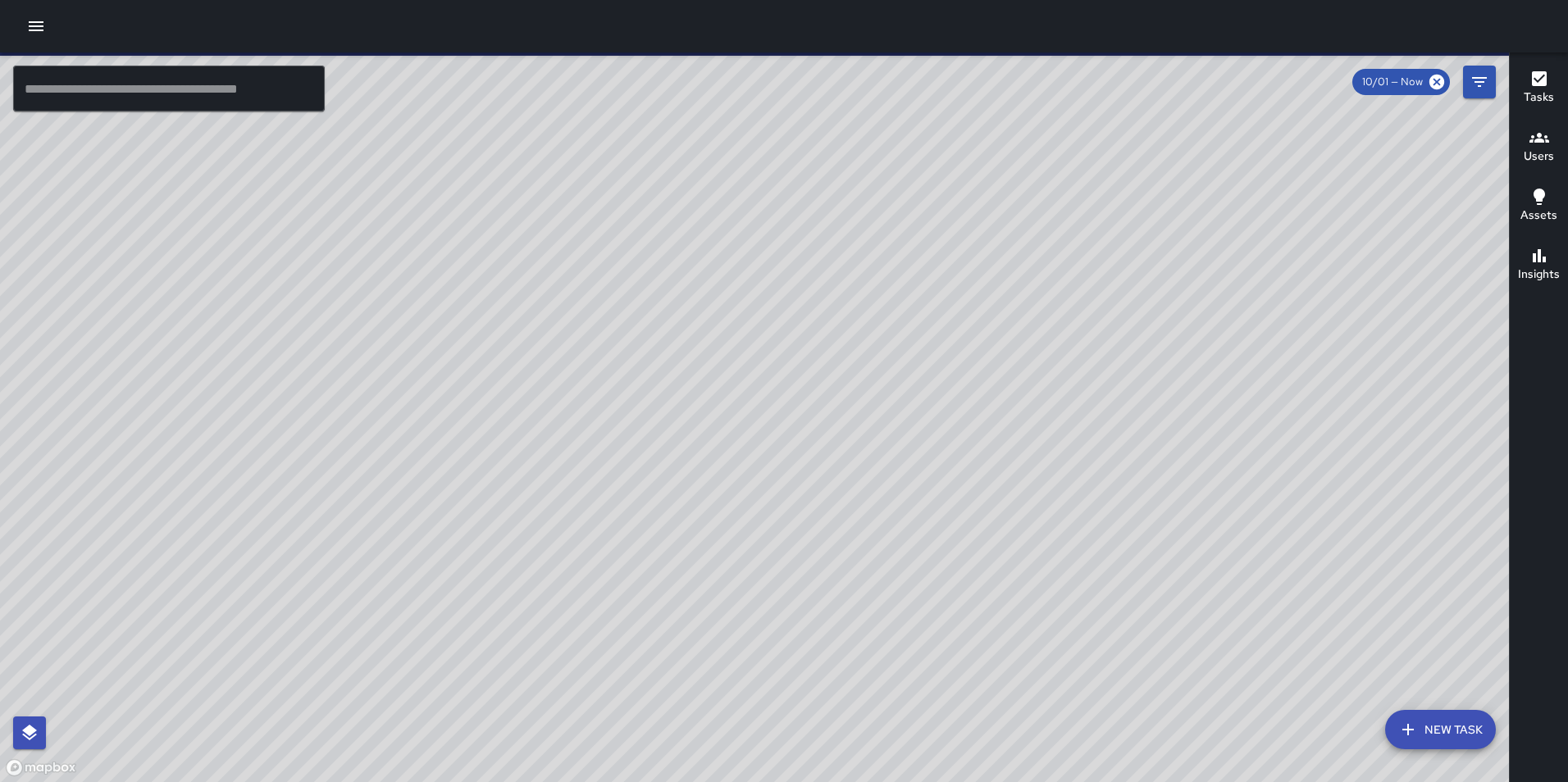
click at [39, 25] on icon "button" at bounding box center [36, 26] width 15 height 10
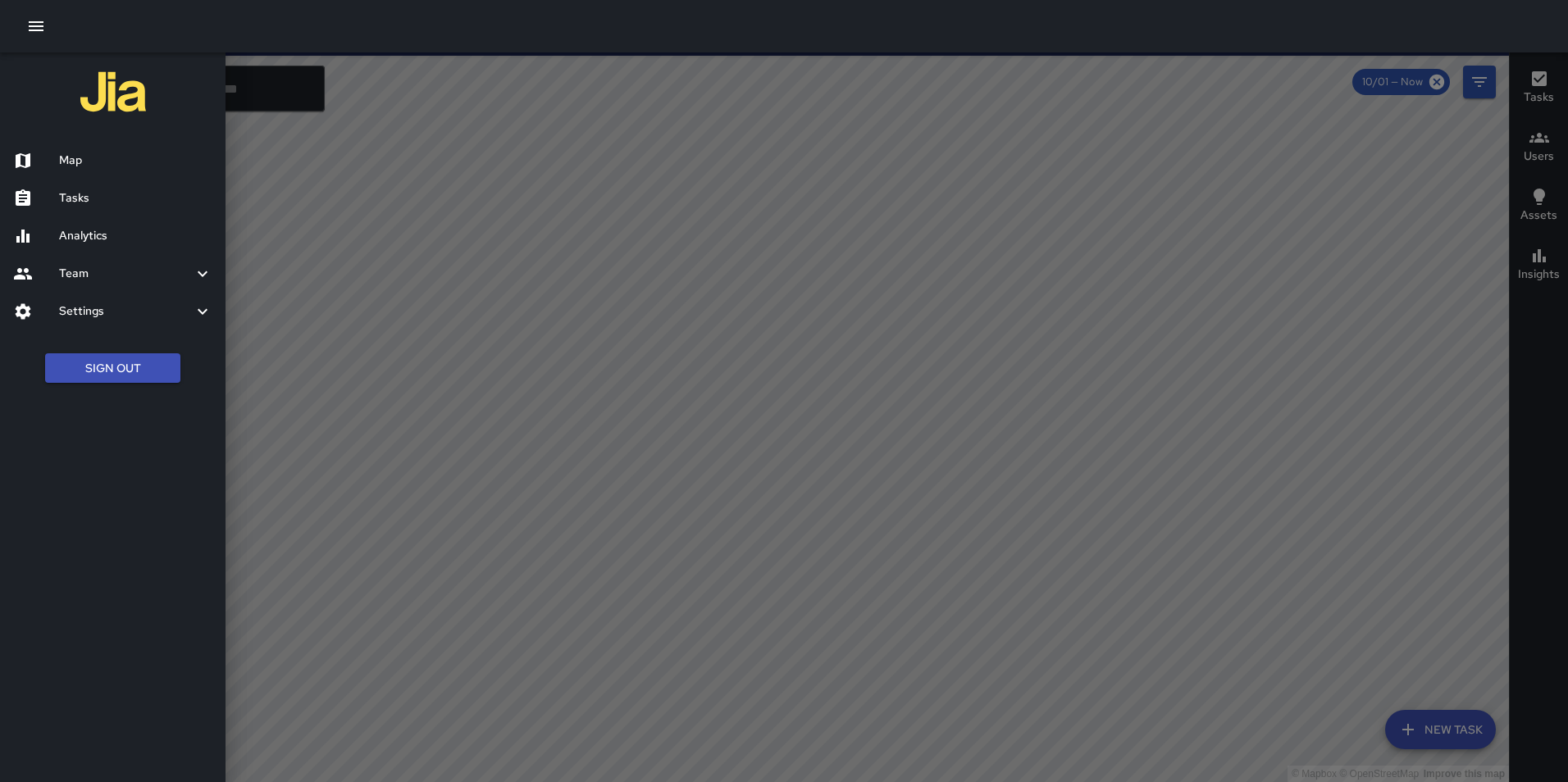
click at [102, 242] on h6 "Analytics" at bounding box center [136, 236] width 153 height 18
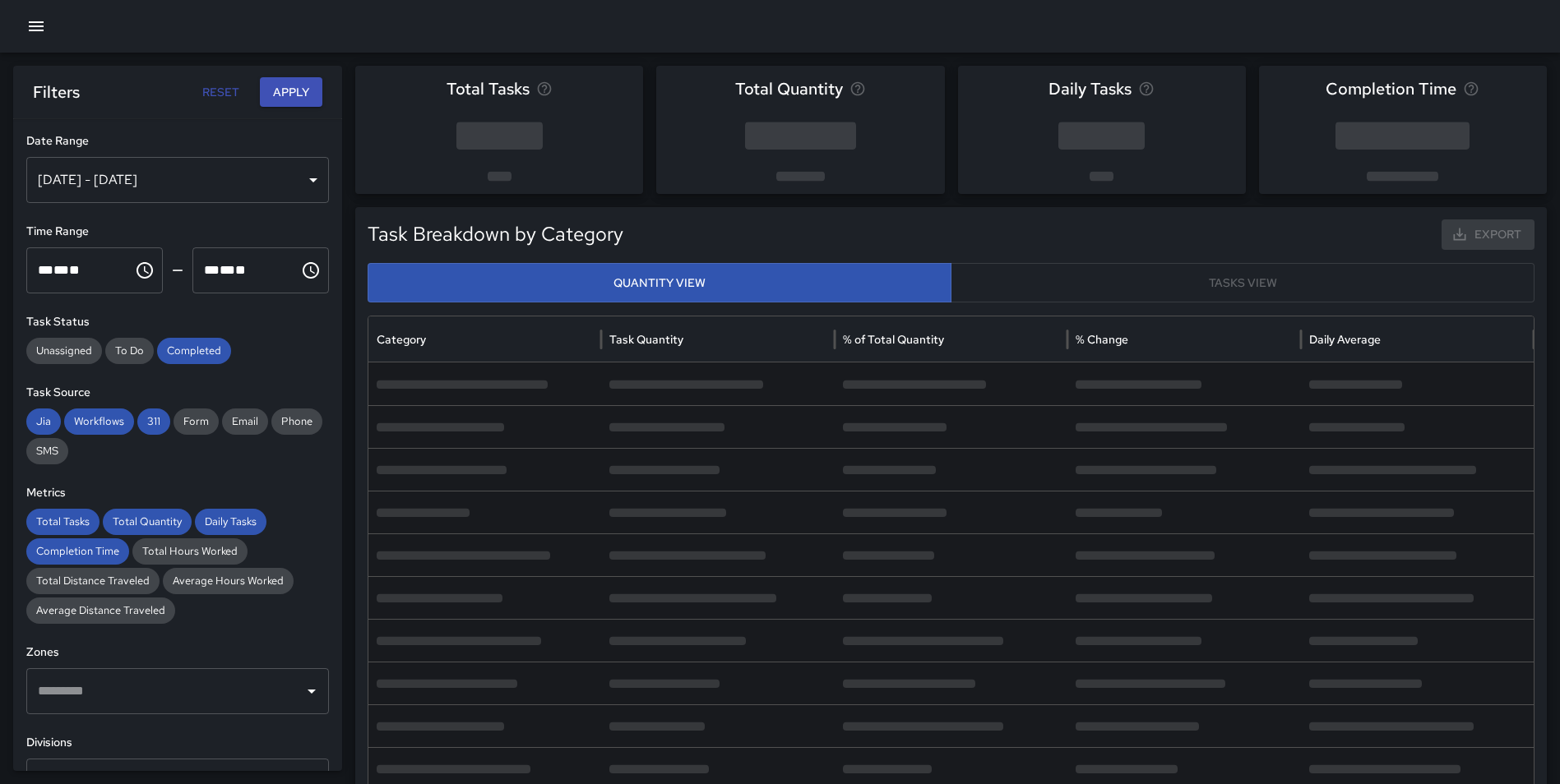
click at [49, 25] on button "button" at bounding box center [36, 26] width 33 height 33
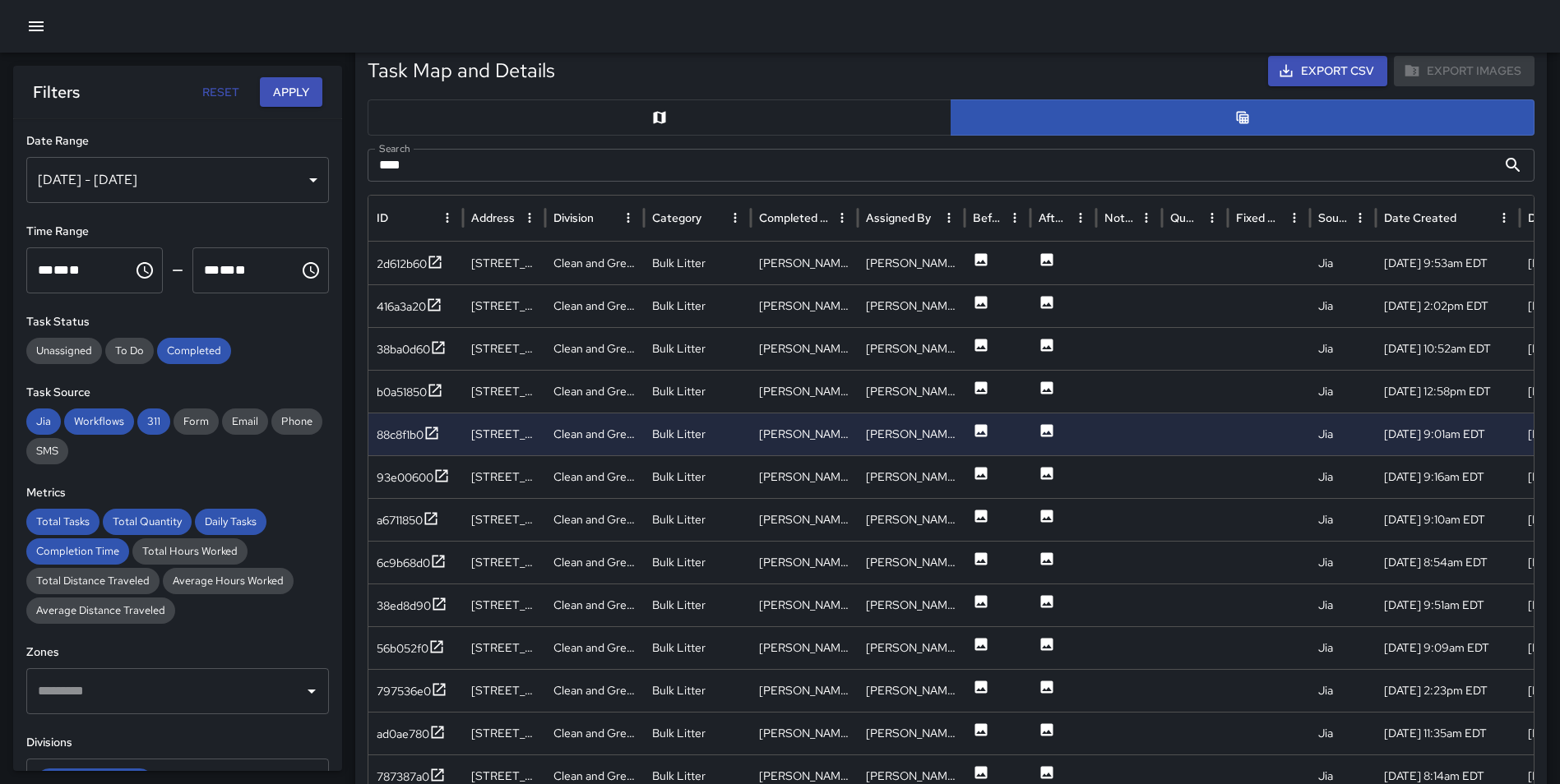
scroll to position [136, 0]
